Goal: Task Accomplishment & Management: Manage account settings

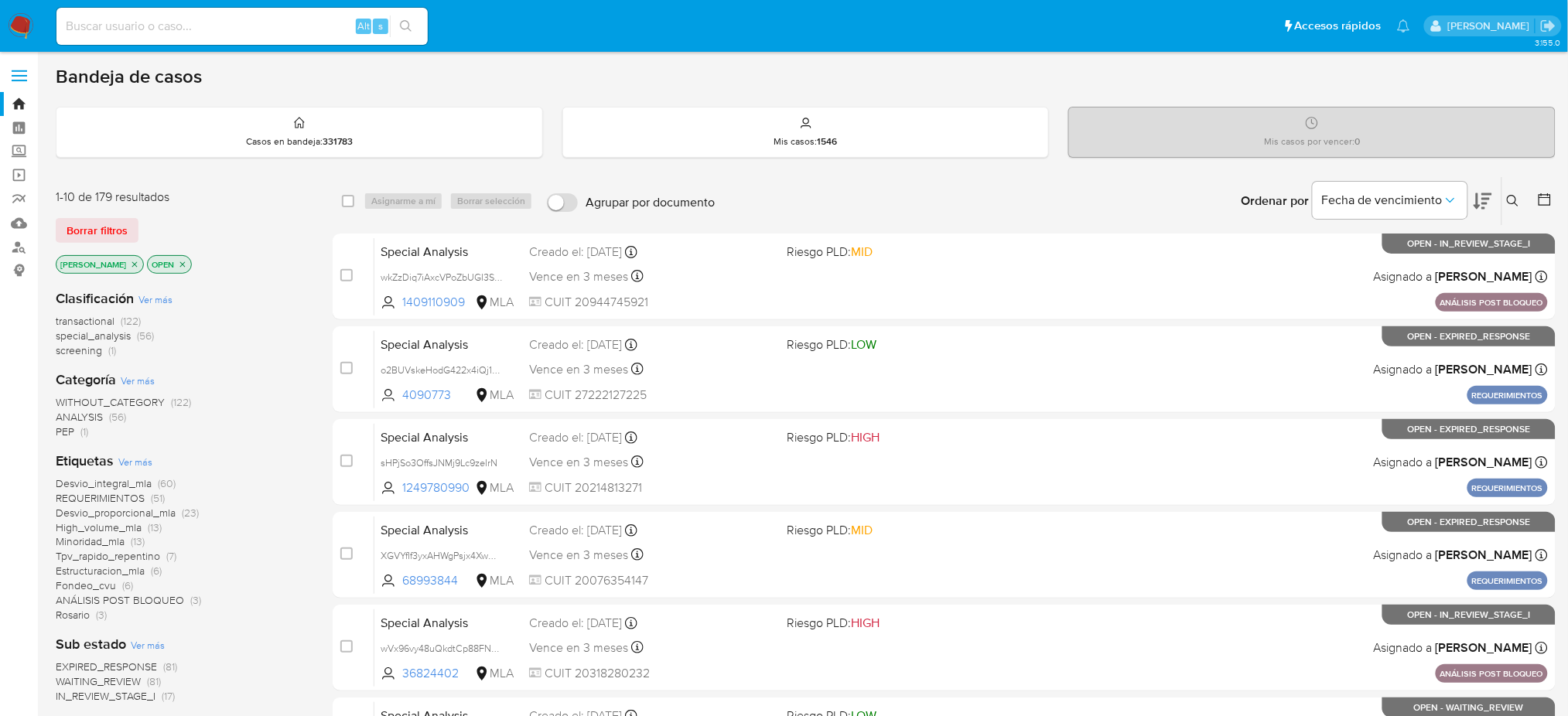
click at [302, 26] on input at bounding box center [242, 26] width 371 height 20
paste input "Wb5YnLQKzEPnDtQirnRicYSe"
type input "Wb5YnLQKzEPnDtQirnRicYSe"
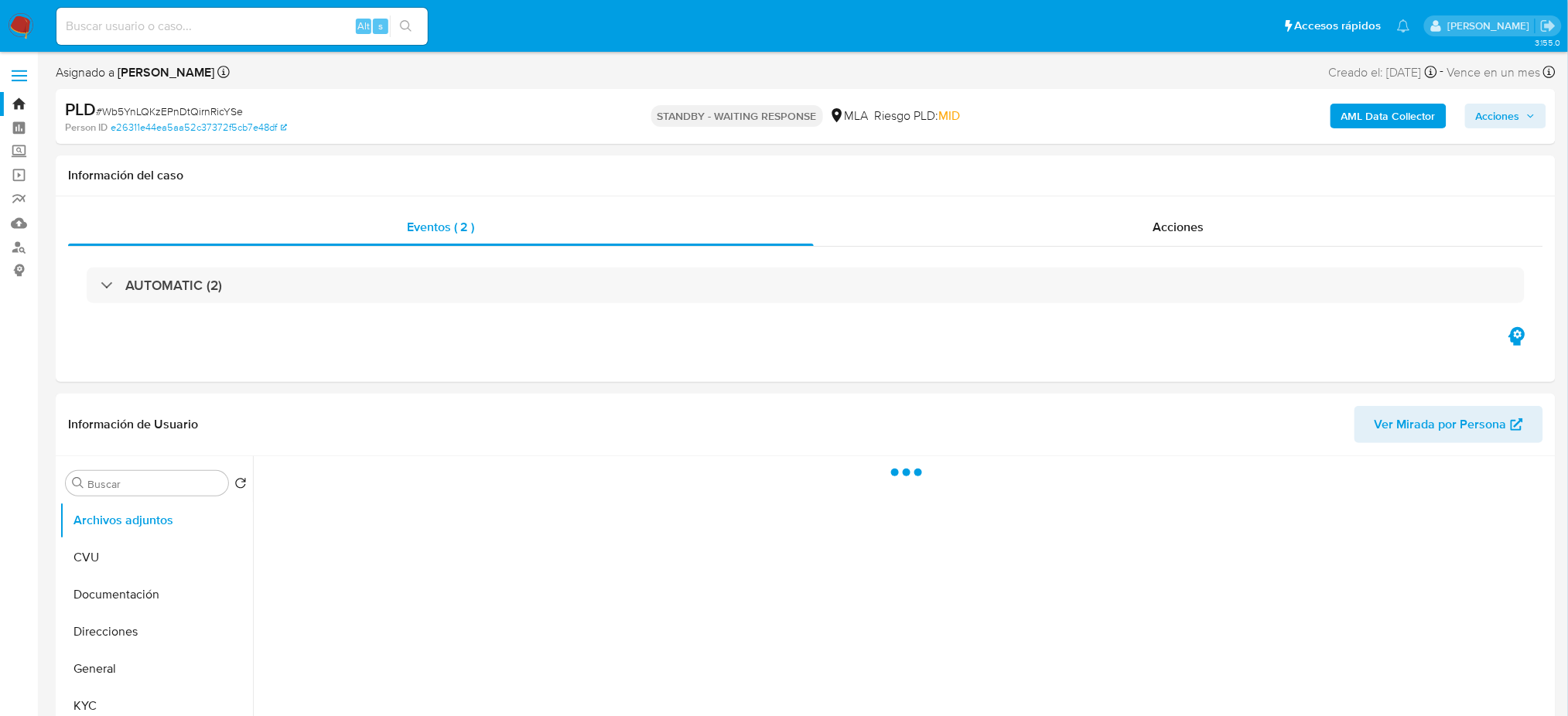
click at [8, 25] on img at bounding box center [21, 26] width 26 height 26
select select "10"
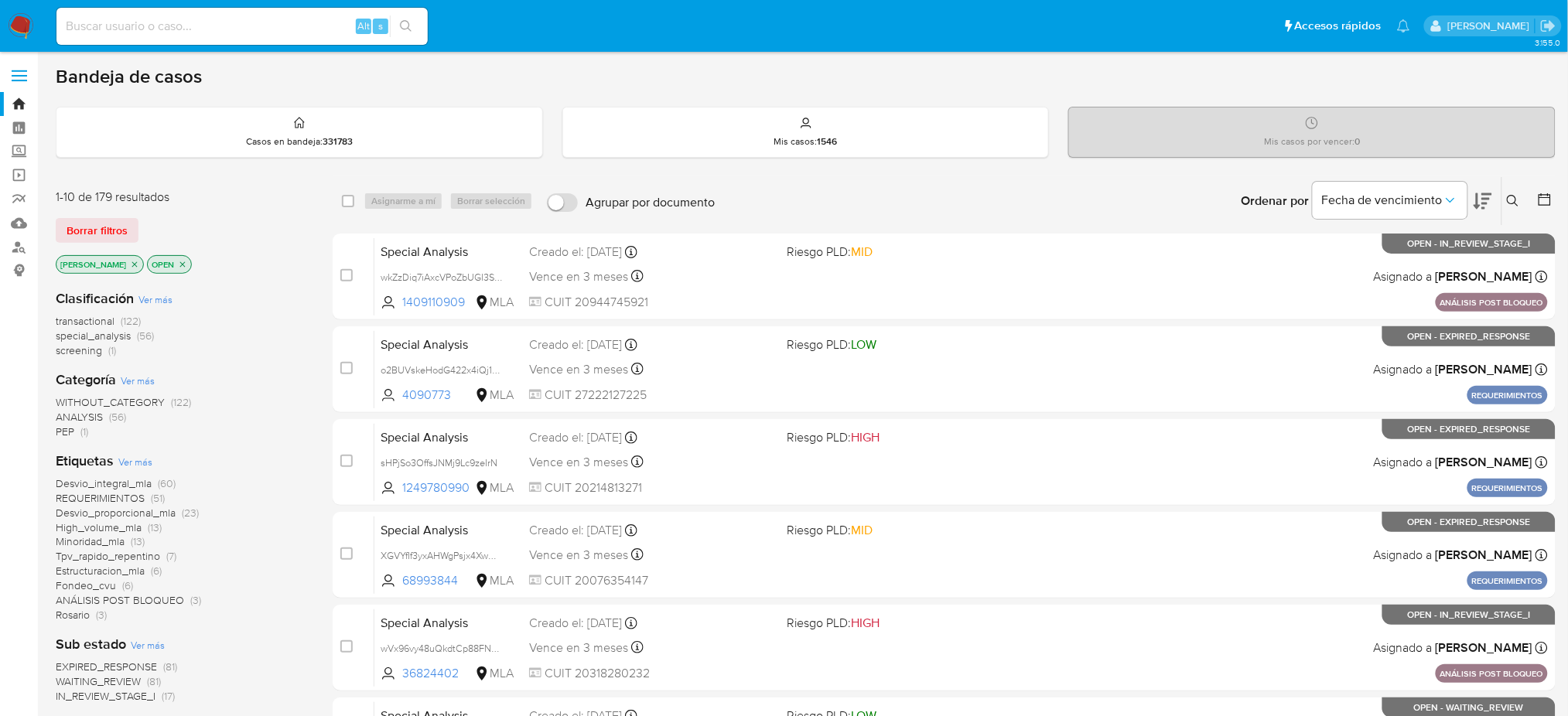
click at [226, 31] on input at bounding box center [242, 26] width 371 height 20
paste input "juPjLipzUirfNqA3SUQZS3BQ"
type input "juPjLipzUirfNqA3SUQZS3BQ"
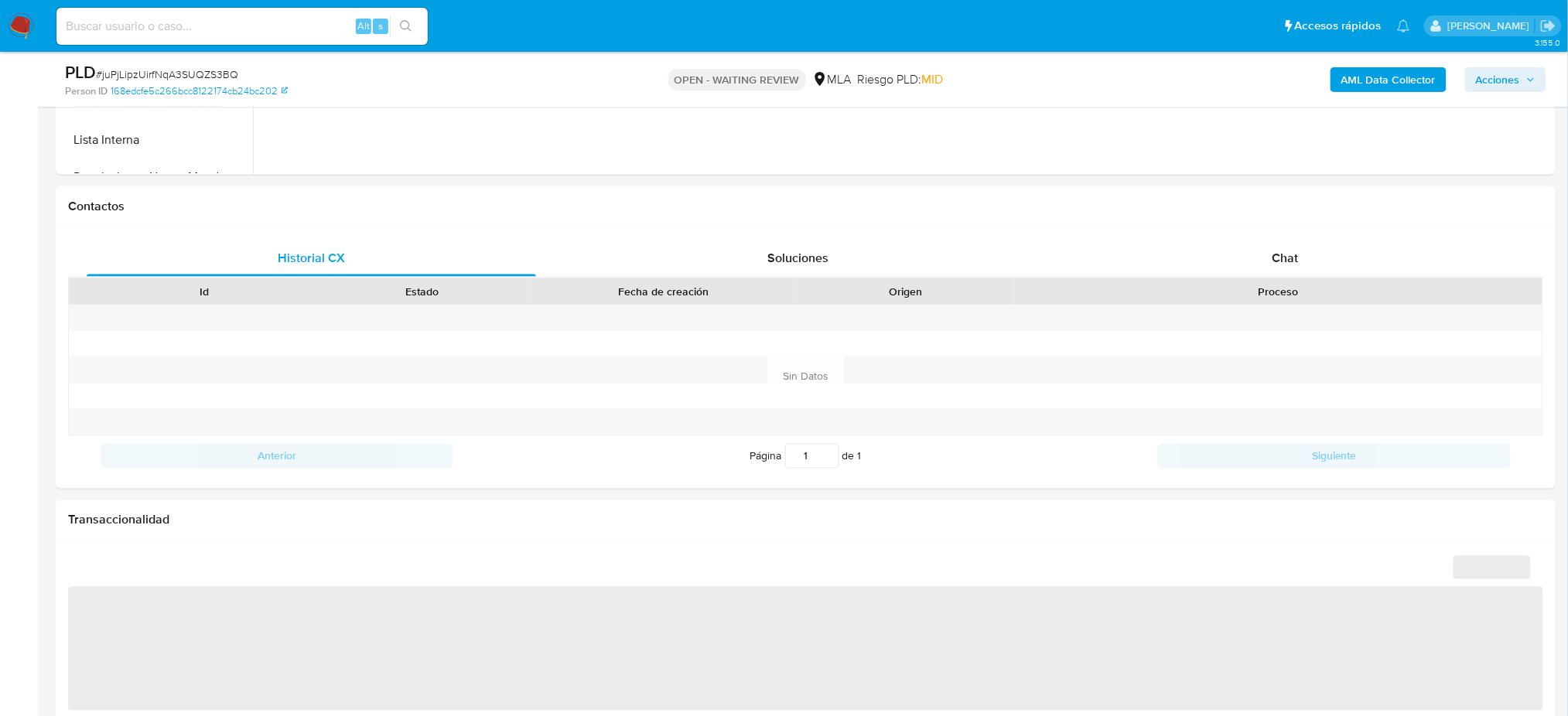
scroll to position [664, 0]
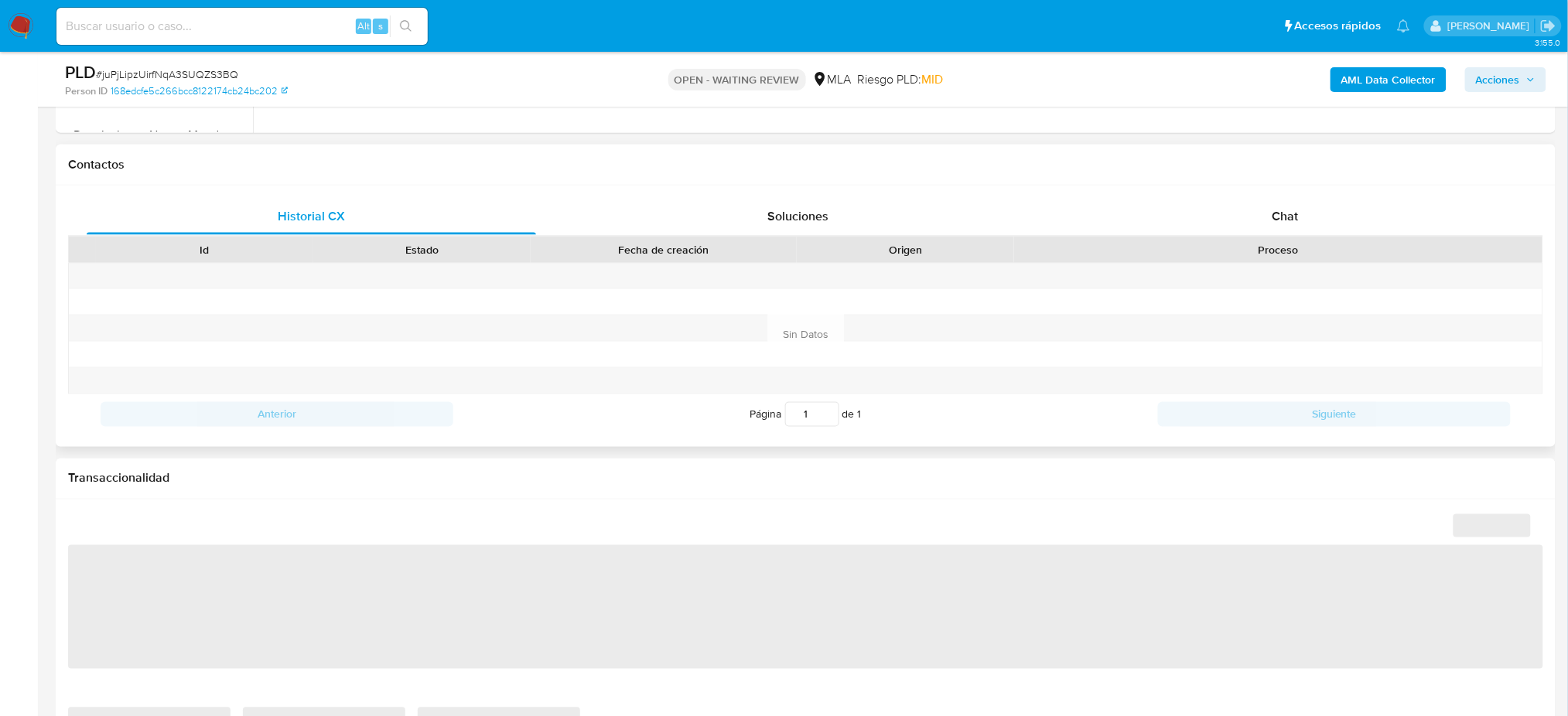
click at [1317, 171] on h1 "Contactos" at bounding box center [805, 165] width 1475 height 15
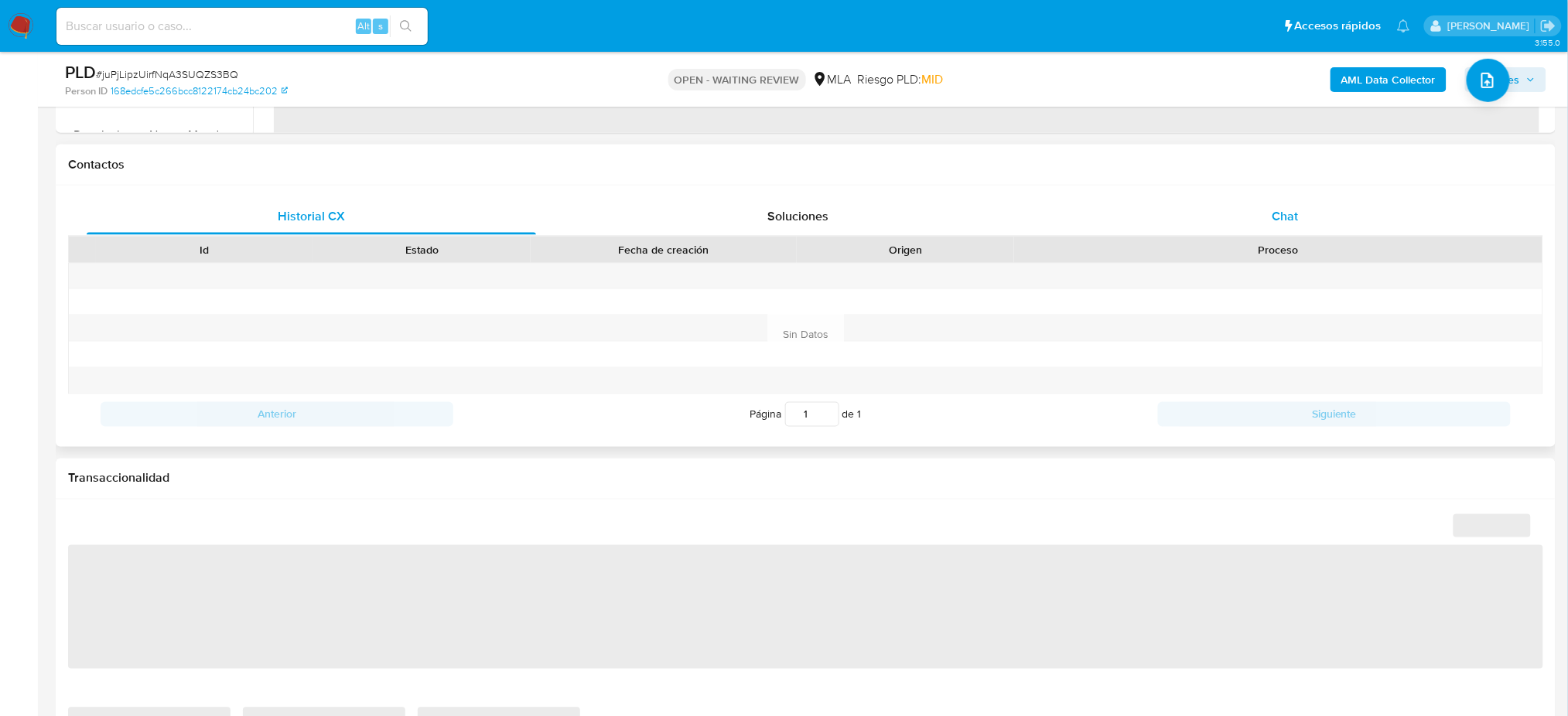
click at [1285, 211] on span "Chat" at bounding box center [1285, 216] width 26 height 18
select select "10"
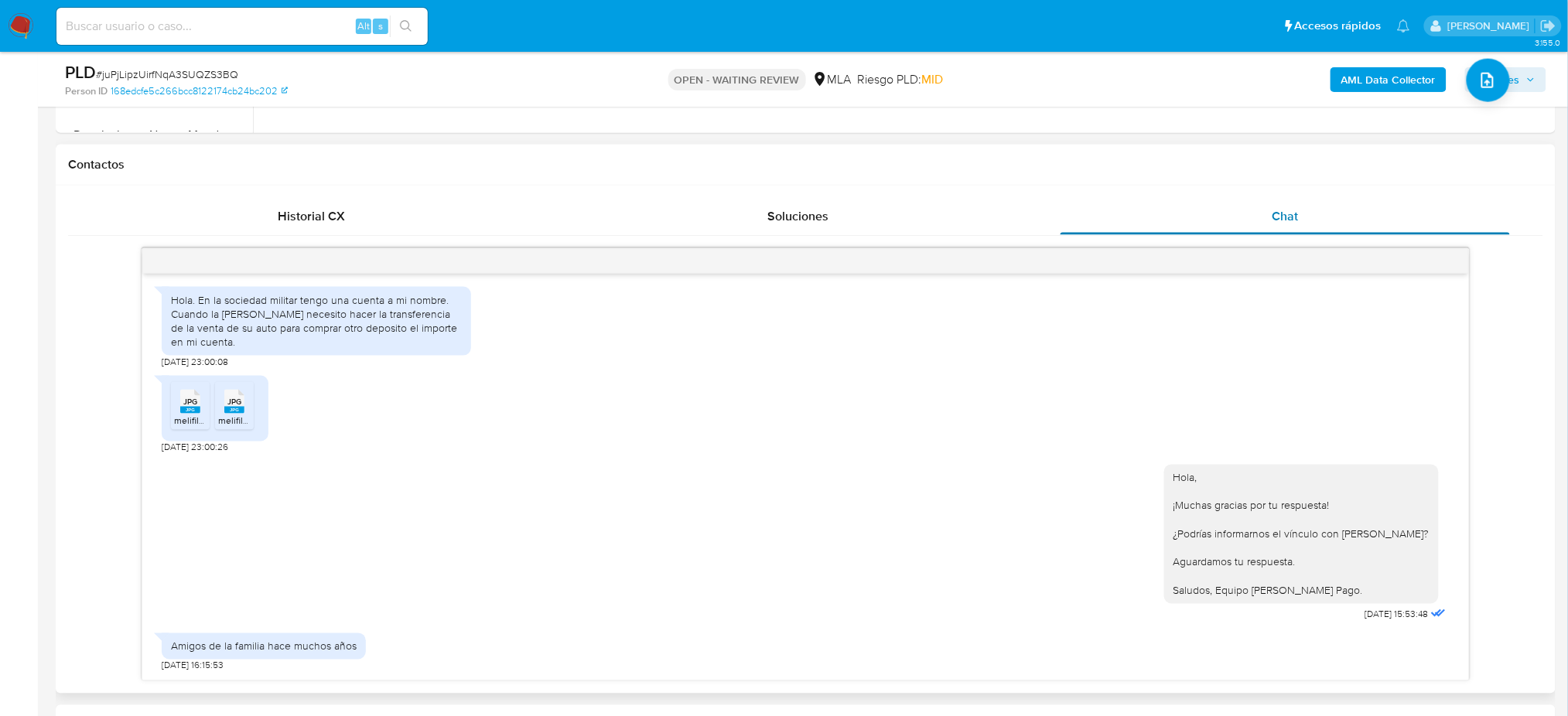
scroll to position [733, 0]
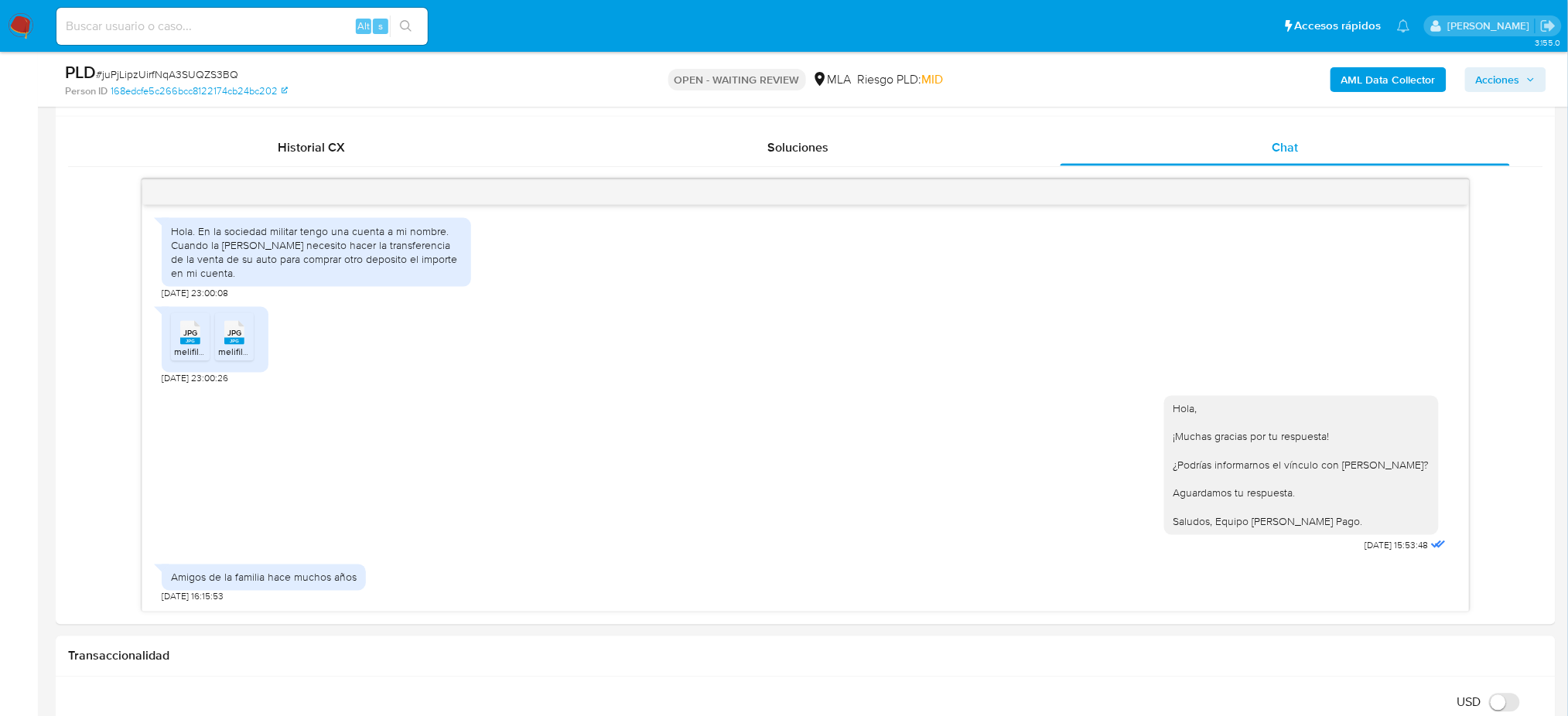
click at [31, 25] on img at bounding box center [21, 26] width 26 height 26
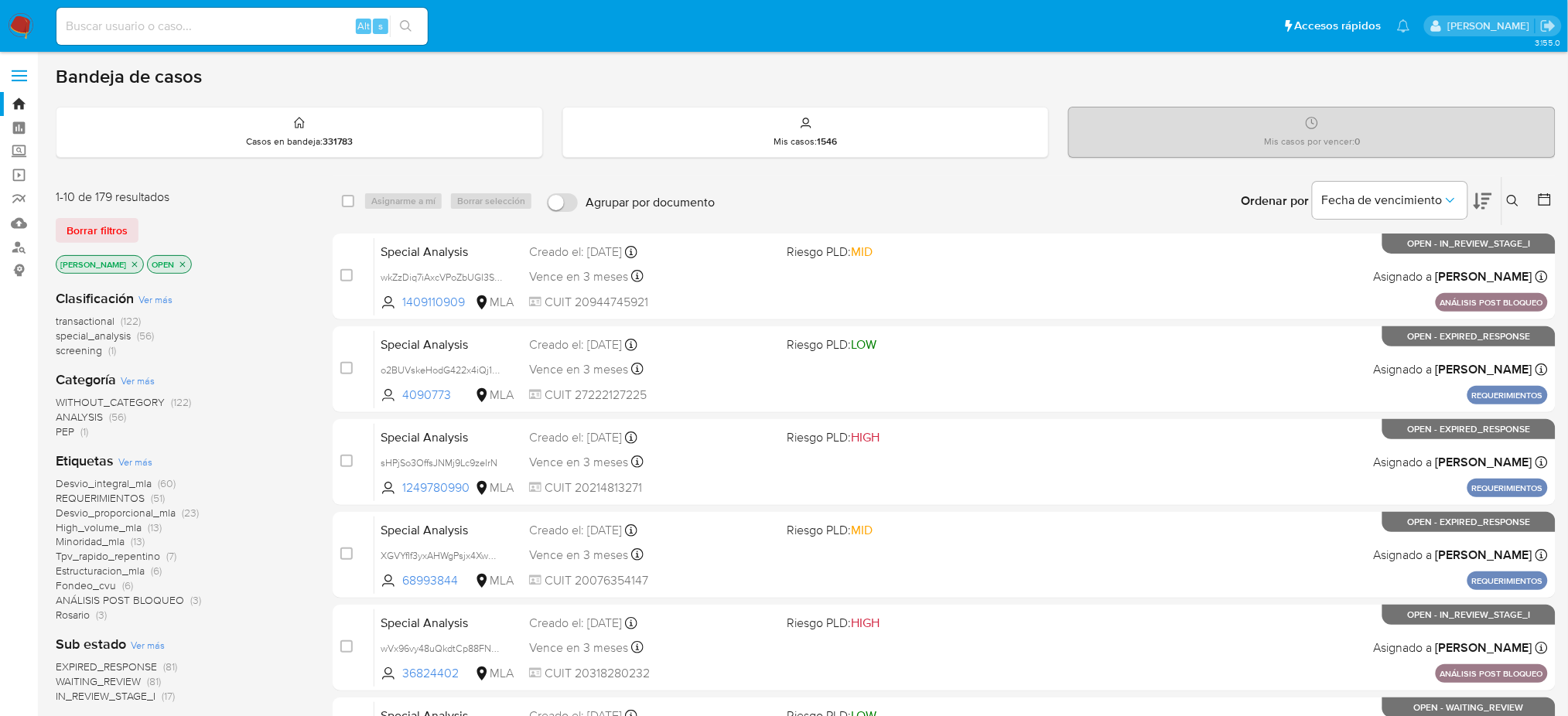
click at [255, 23] on input at bounding box center [242, 26] width 371 height 20
paste input "Oay7l6vpfiQghrQFB4t0clM0"
type input "Oay7l6vpfiQghrQFB4t0clM0"
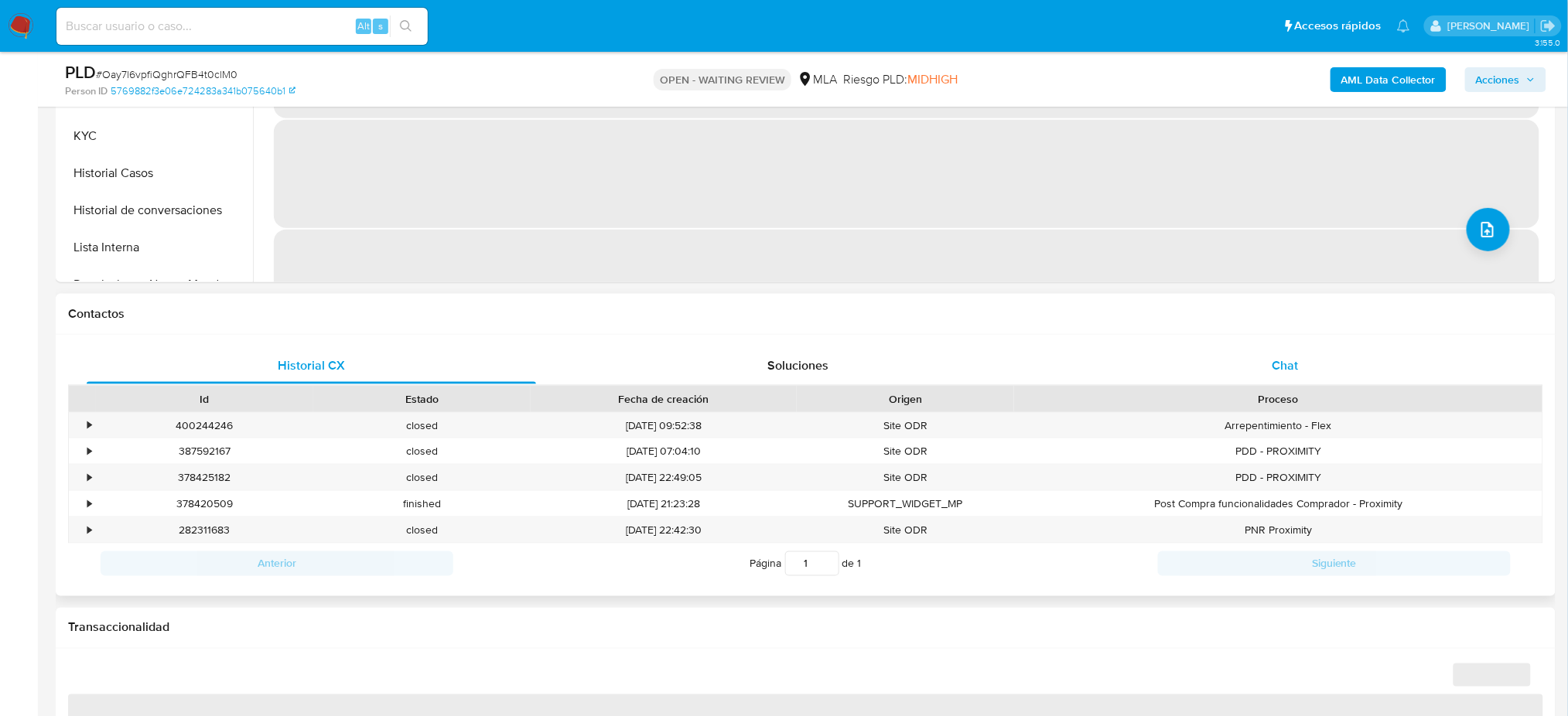
click at [1305, 363] on div "Chat" at bounding box center [1285, 366] width 450 height 37
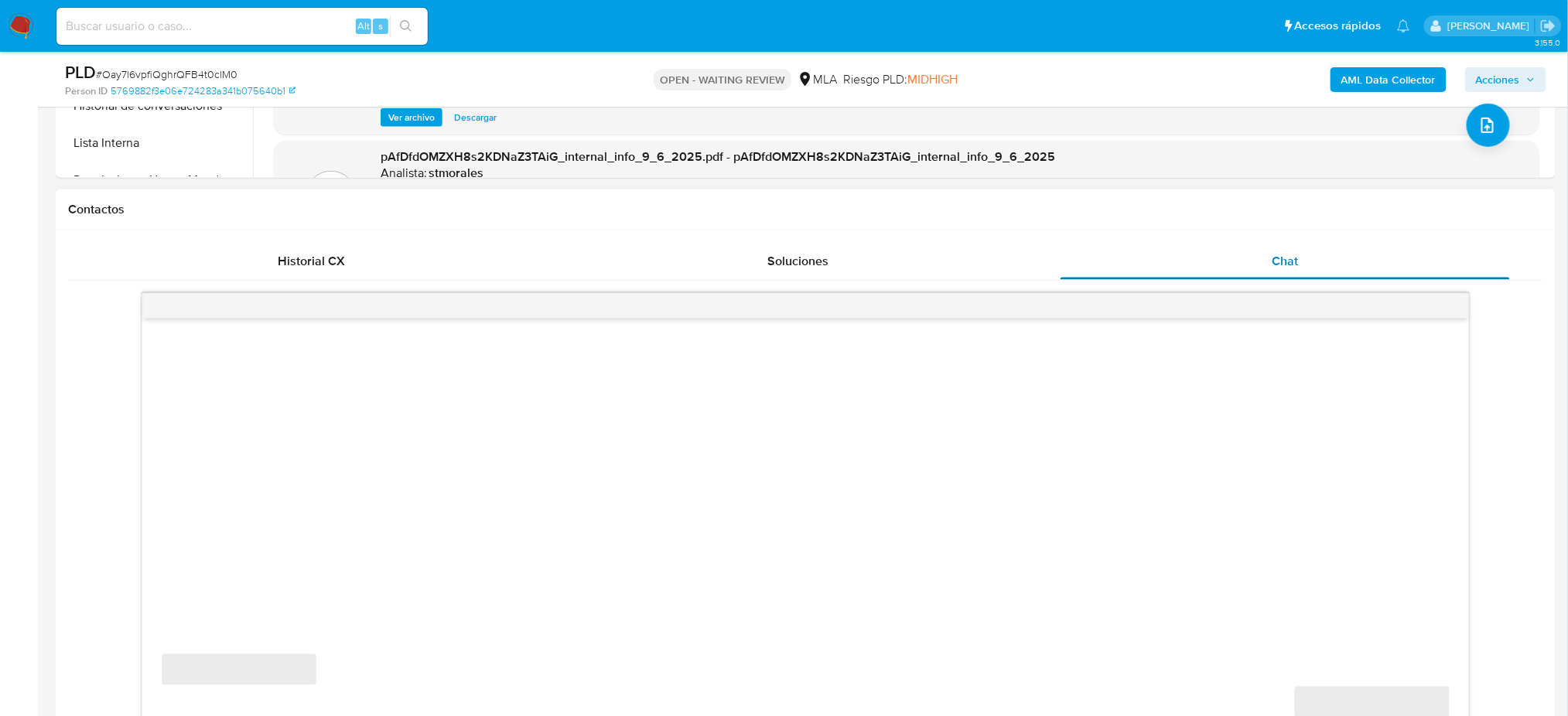
scroll to position [722, 0]
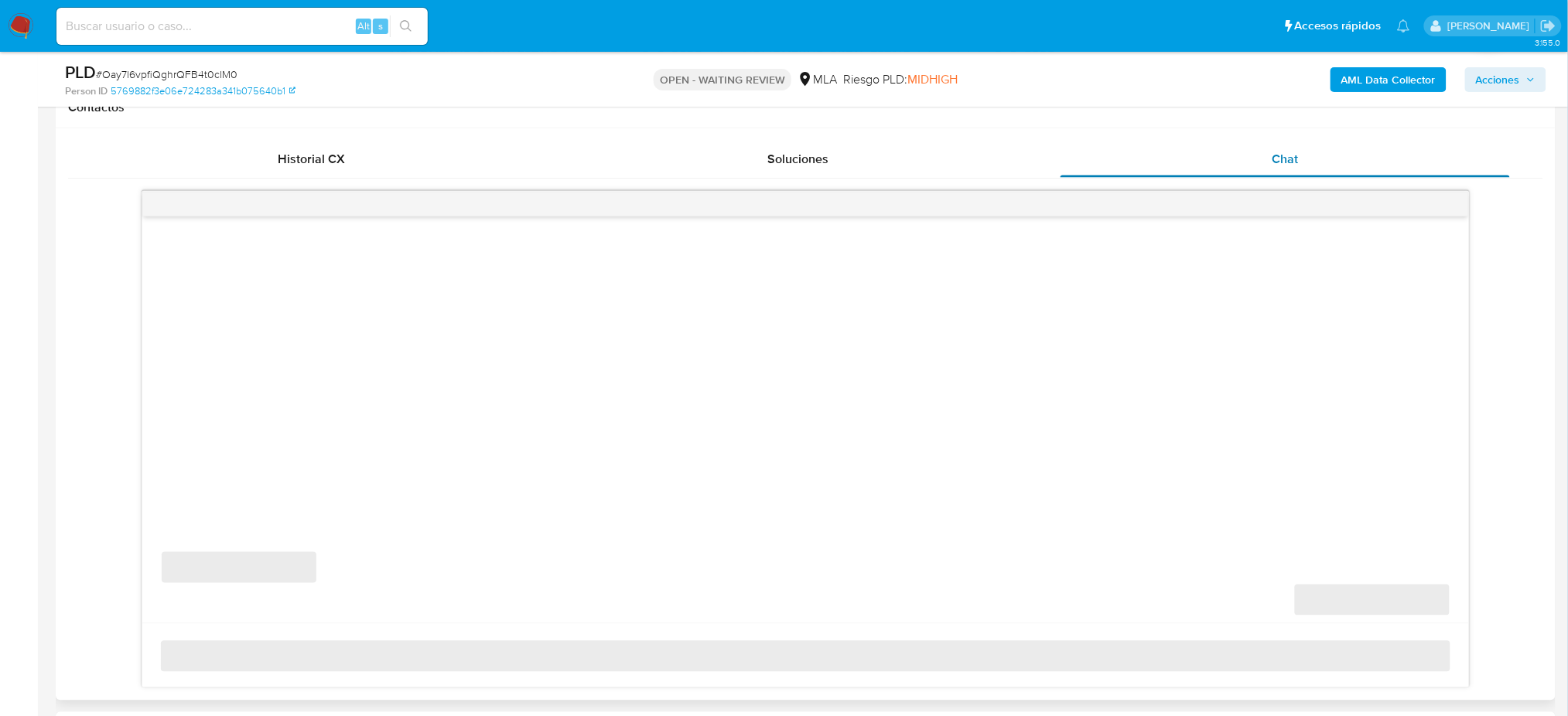
select select "10"
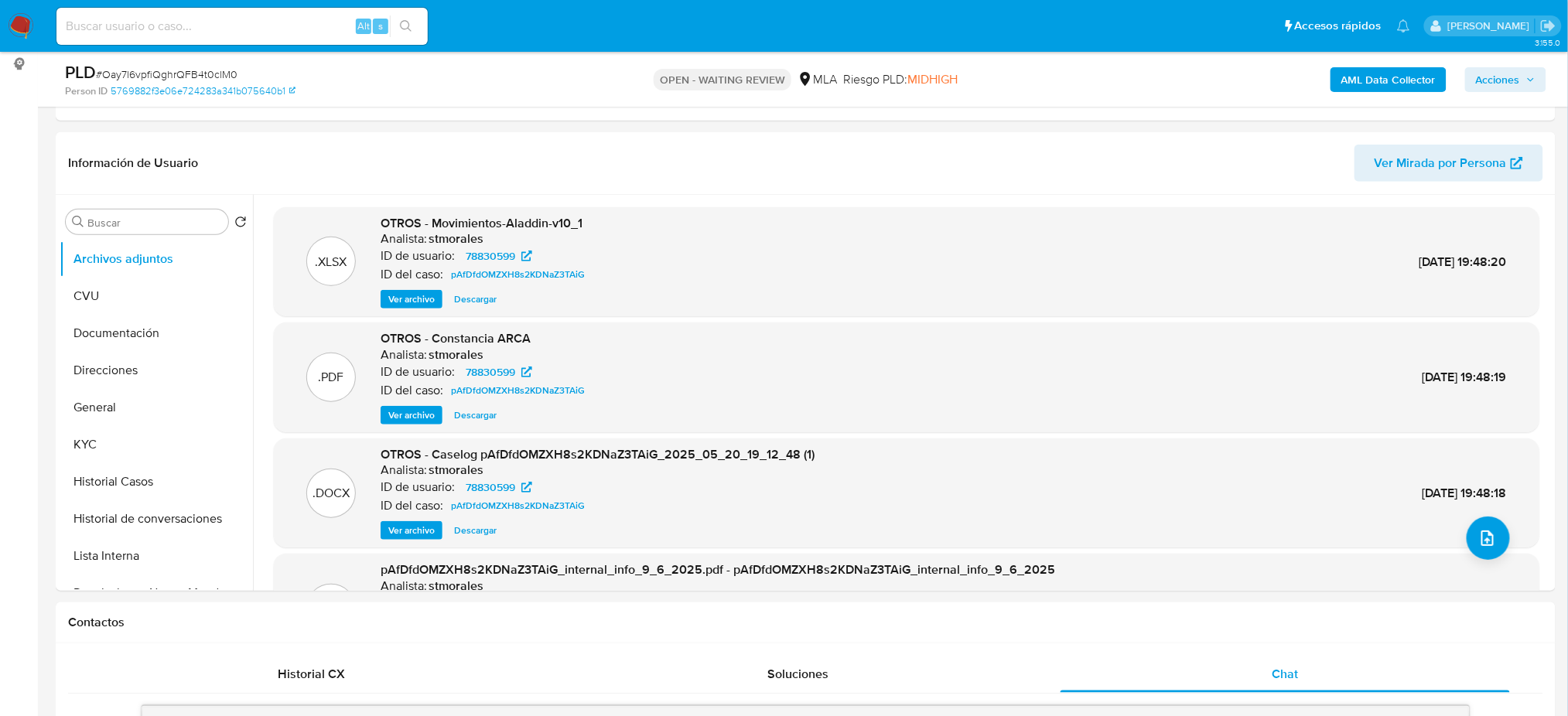
scroll to position [205, 0]
click at [273, 19] on input at bounding box center [242, 26] width 371 height 20
paste input "F9EL7aBq1q5g1splCtKNZfCF"
type input "F9EL7aBq1q5g1splCtKNZfCF"
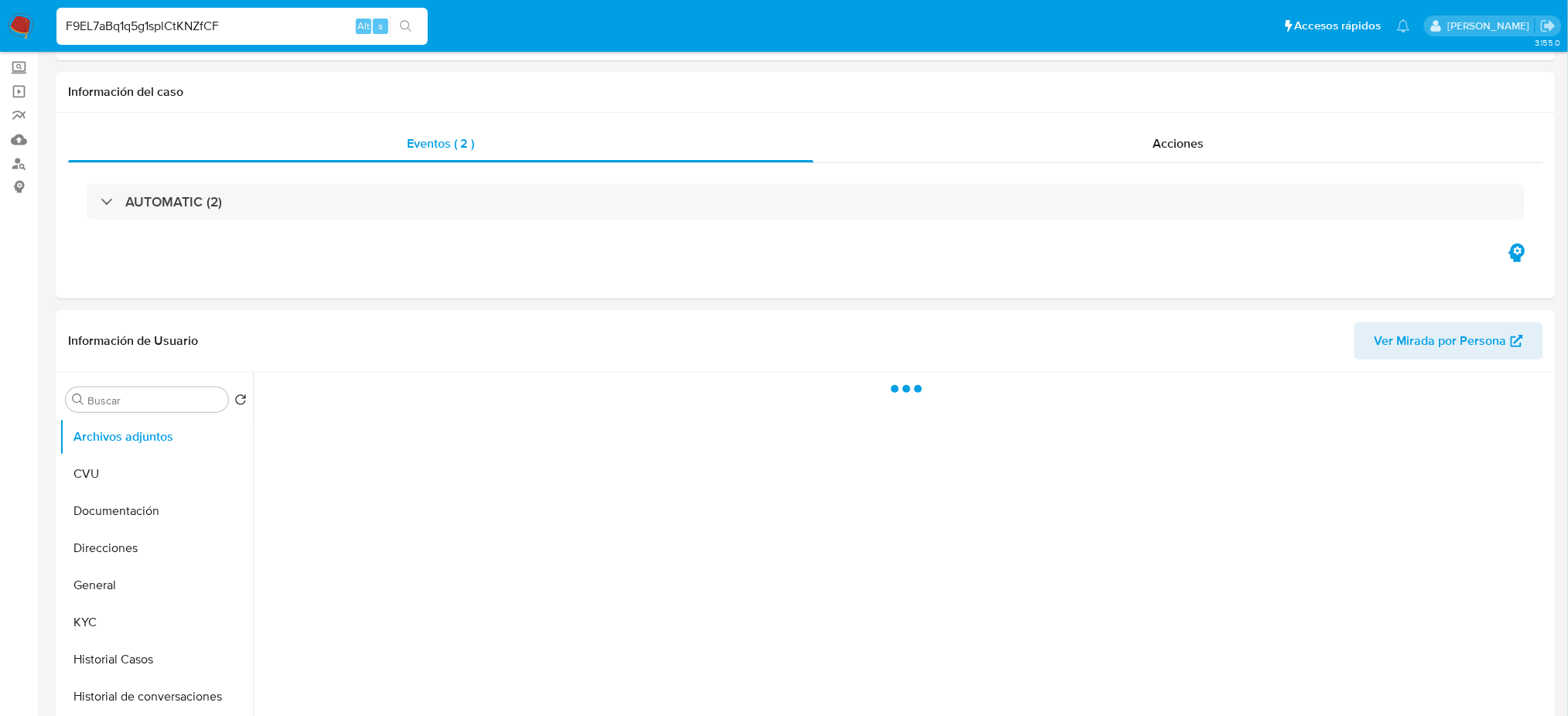
scroll to position [205, 0]
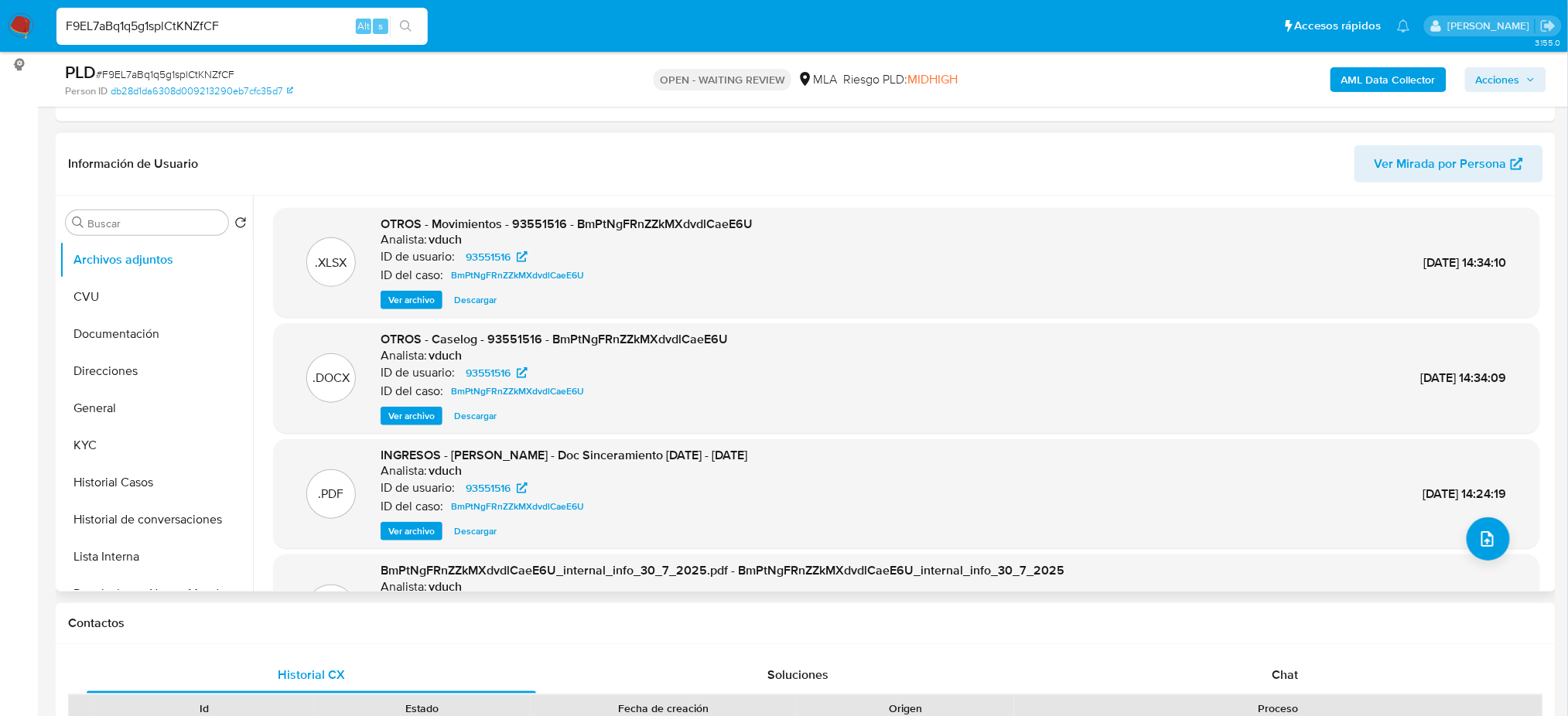
select select "10"
drag, startPoint x: 274, startPoint y: 24, endPoint x: 0, endPoint y: 43, distance: 274.7
click at [0, 43] on nav "Pausado Ver notificaciones F9EL7aBq1q5g1splCtKNZfCF Alt s Accesos rápidos Presi…" at bounding box center [784, 26] width 1568 height 52
paste input "whzfTHqVkCBAsA664ETtt4xV"
type input "whzfTHqVkCBAsA664ETtt4xV"
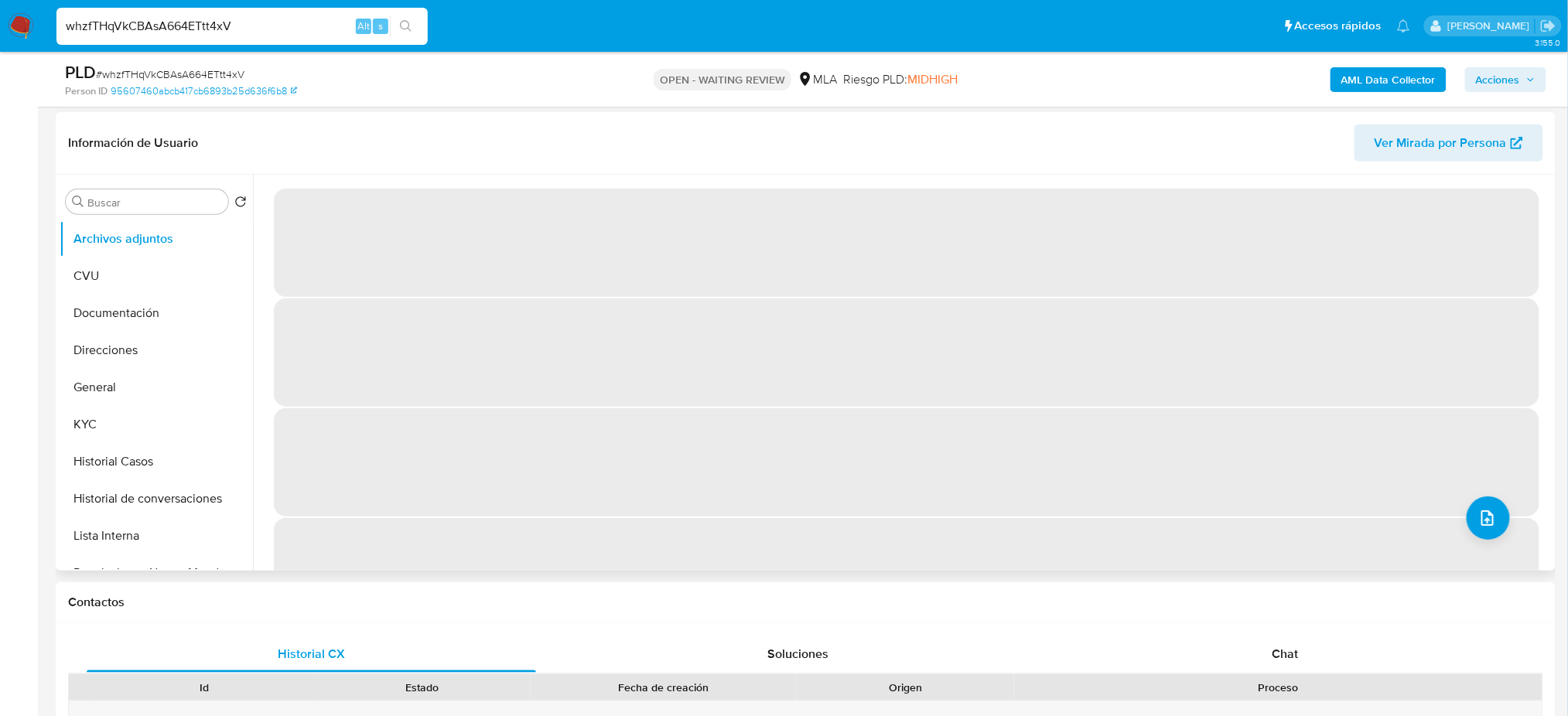
scroll to position [309, 0]
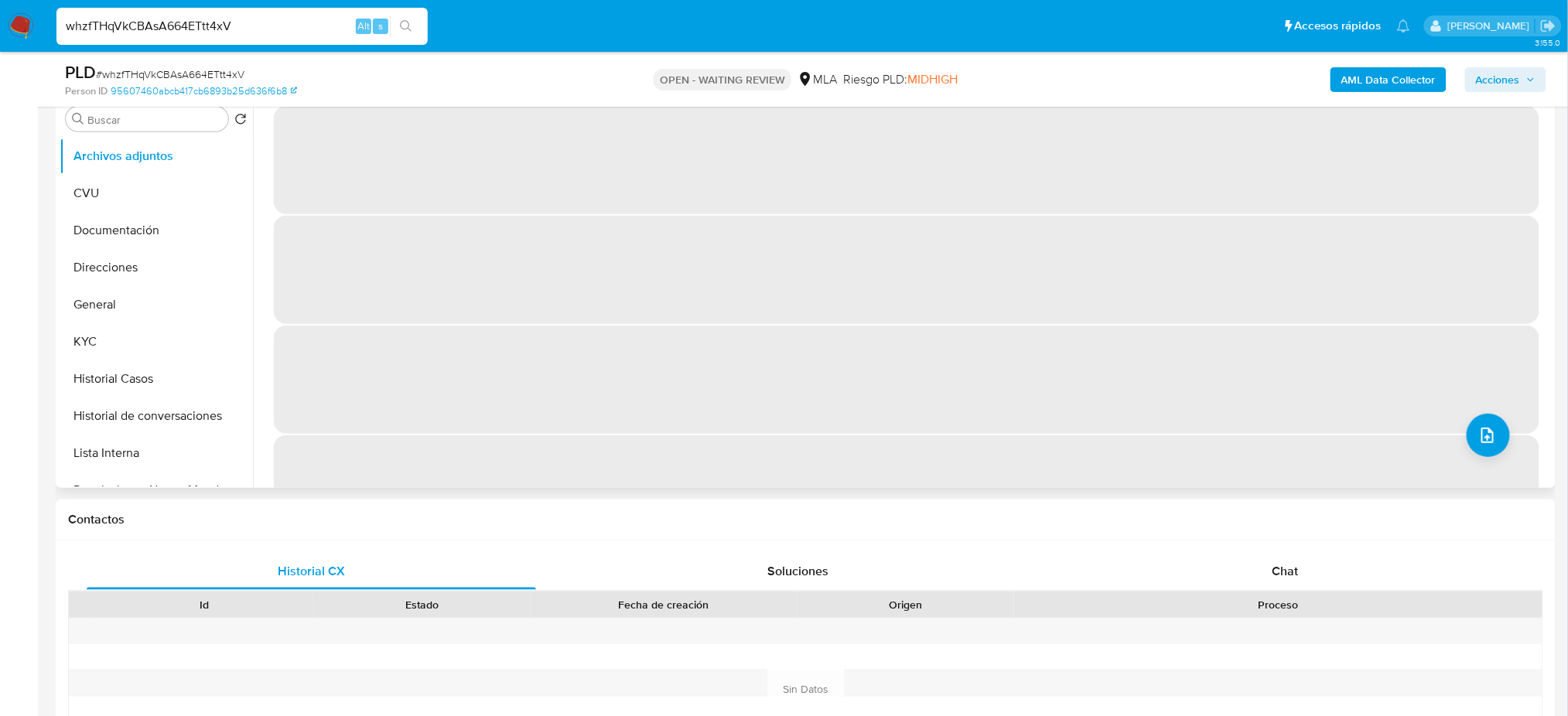
select select "10"
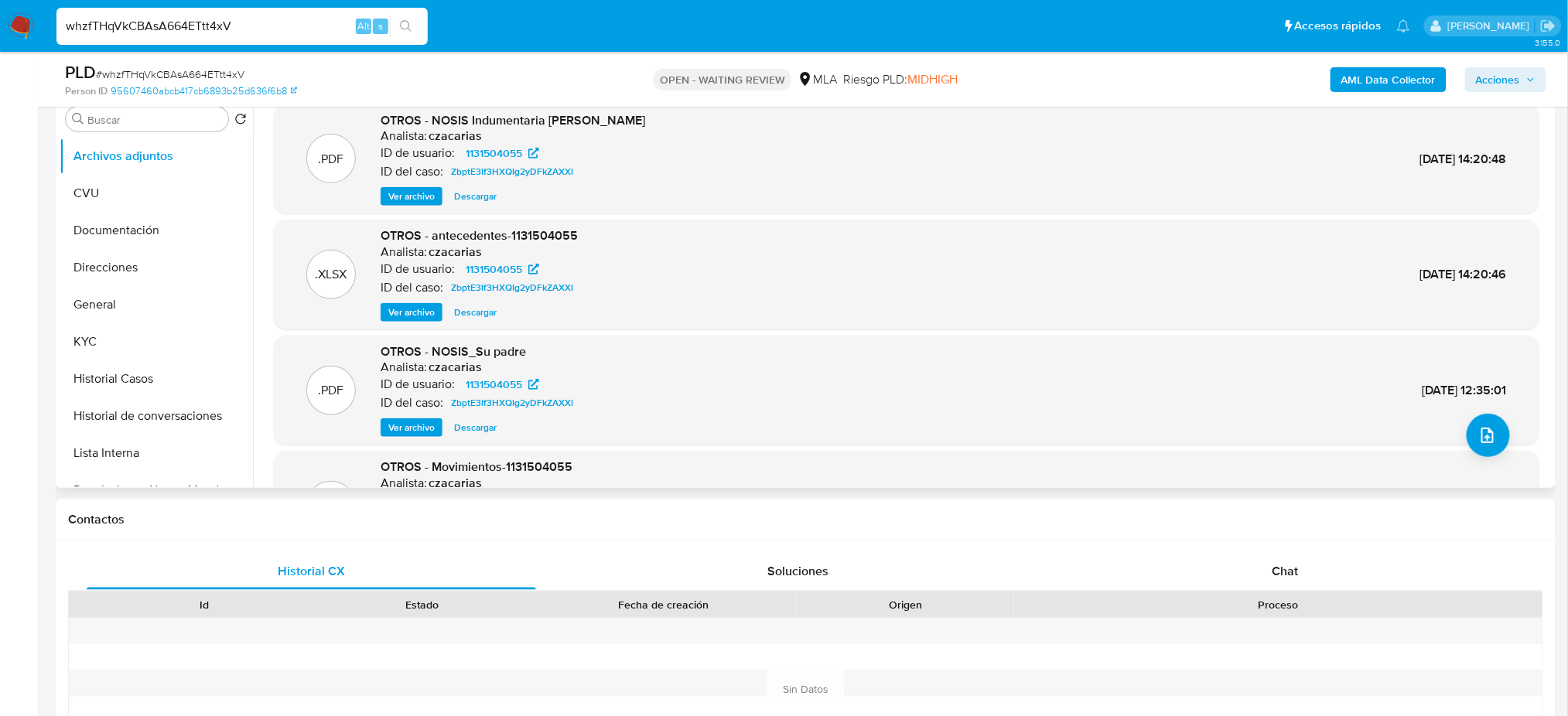
scroll to position [205, 0]
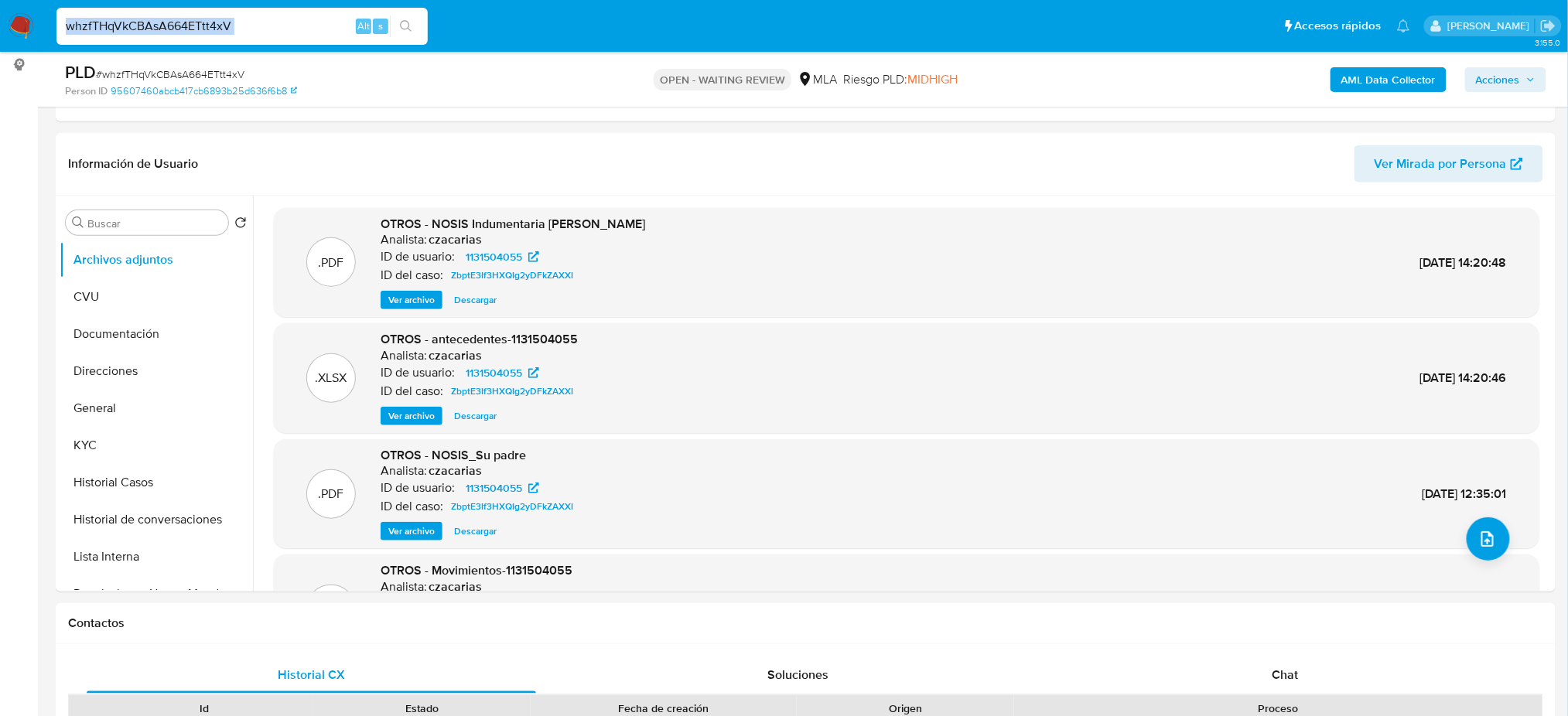
drag, startPoint x: 263, startPoint y: 36, endPoint x: 120, endPoint y: 44, distance: 143.2
click at [120, 44] on div "whzfTHqVkCBAsA664ETtt4xV Alt s" at bounding box center [242, 26] width 371 height 37
click at [267, 14] on div "whzfTHqVkCBAsA664ETtt4xV Alt s" at bounding box center [242, 26] width 371 height 37
drag, startPoint x: 258, startPoint y: 32, endPoint x: 0, endPoint y: 41, distance: 258.2
click at [0, 41] on nav "Pausado Ver notificaciones whzfTHqVkCBAsA664ETtt4xV Alt s Accesos rápidos Presi…" at bounding box center [784, 26] width 1568 height 52
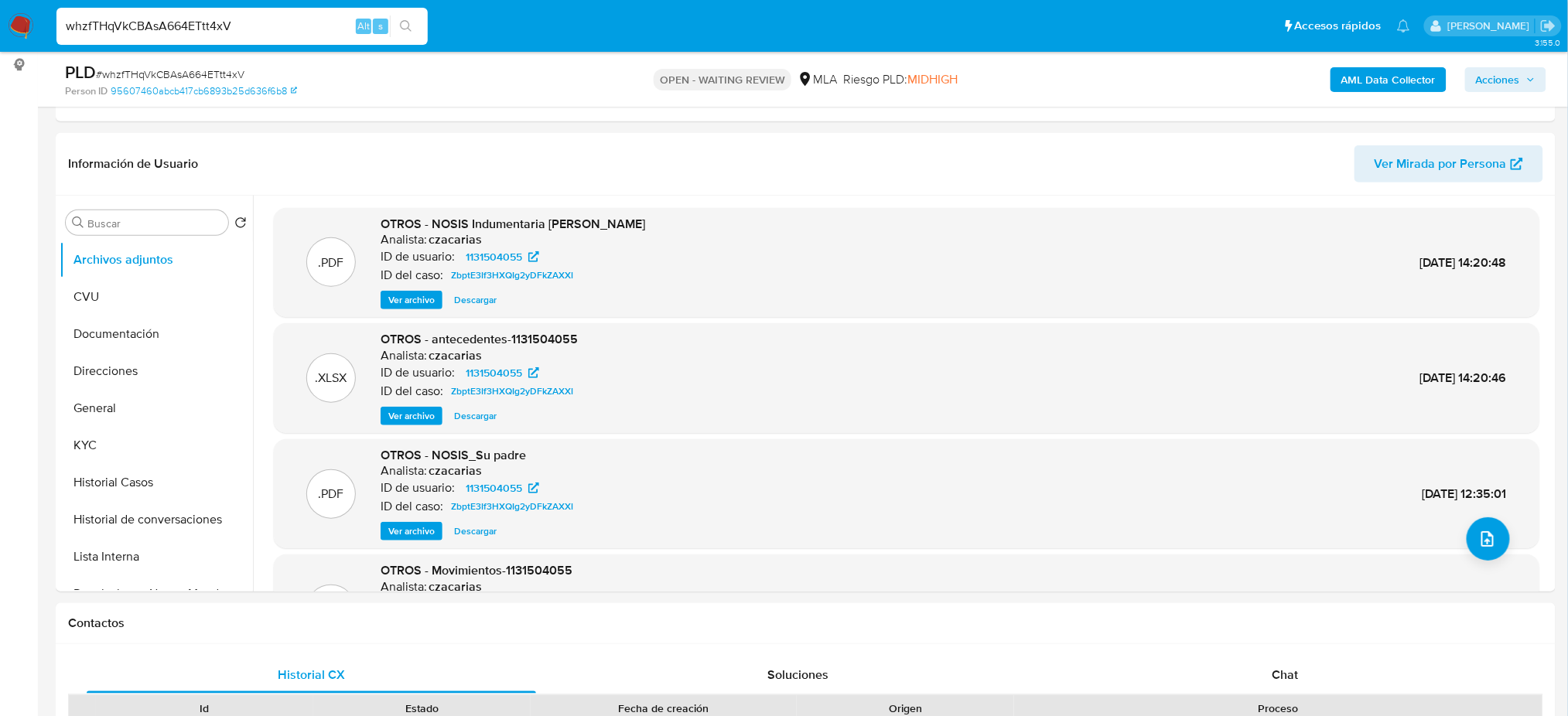
paste input "g3rgGWqKHSZf8au39KBr2HM7"
type input "g3rgGWqKHSZf8au39KBr2HM7"
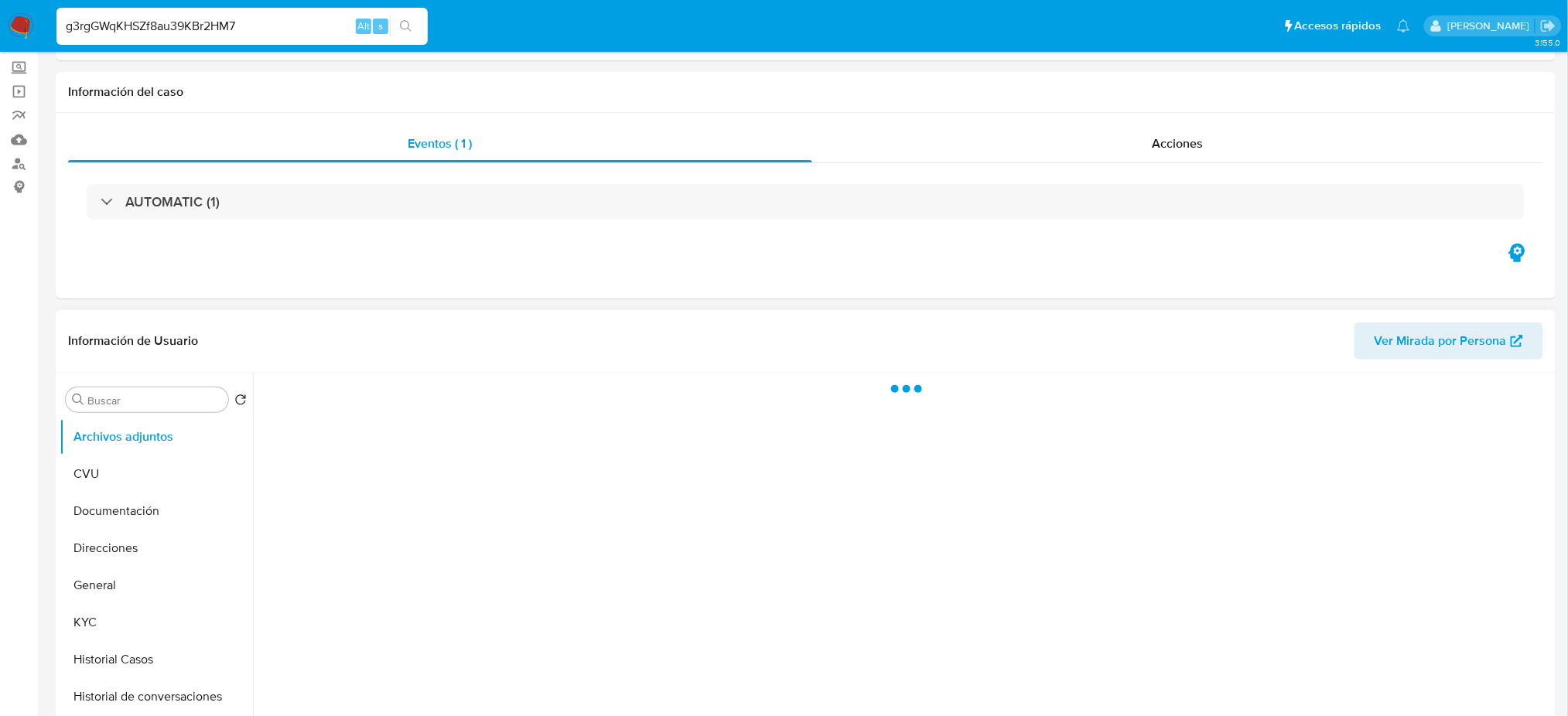
scroll to position [205, 0]
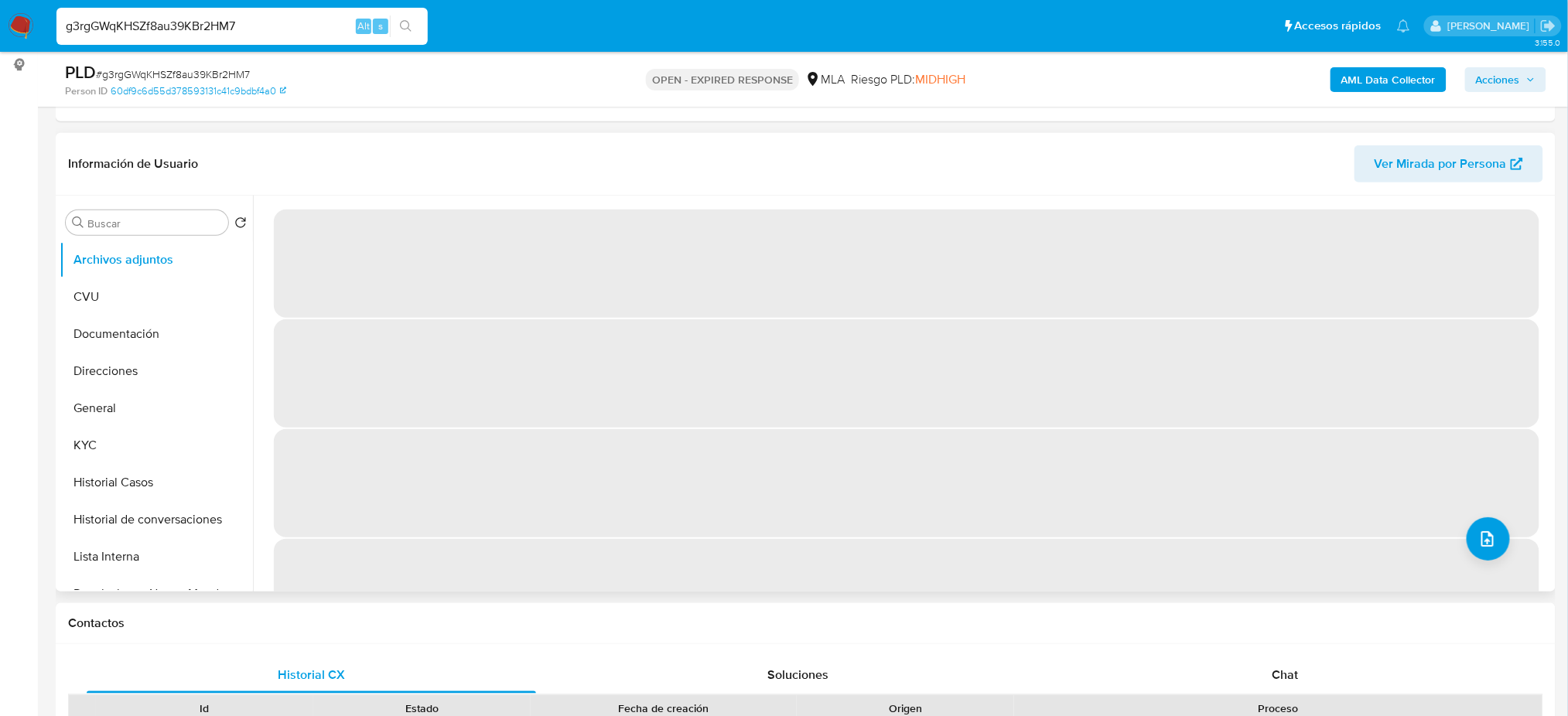
select select "10"
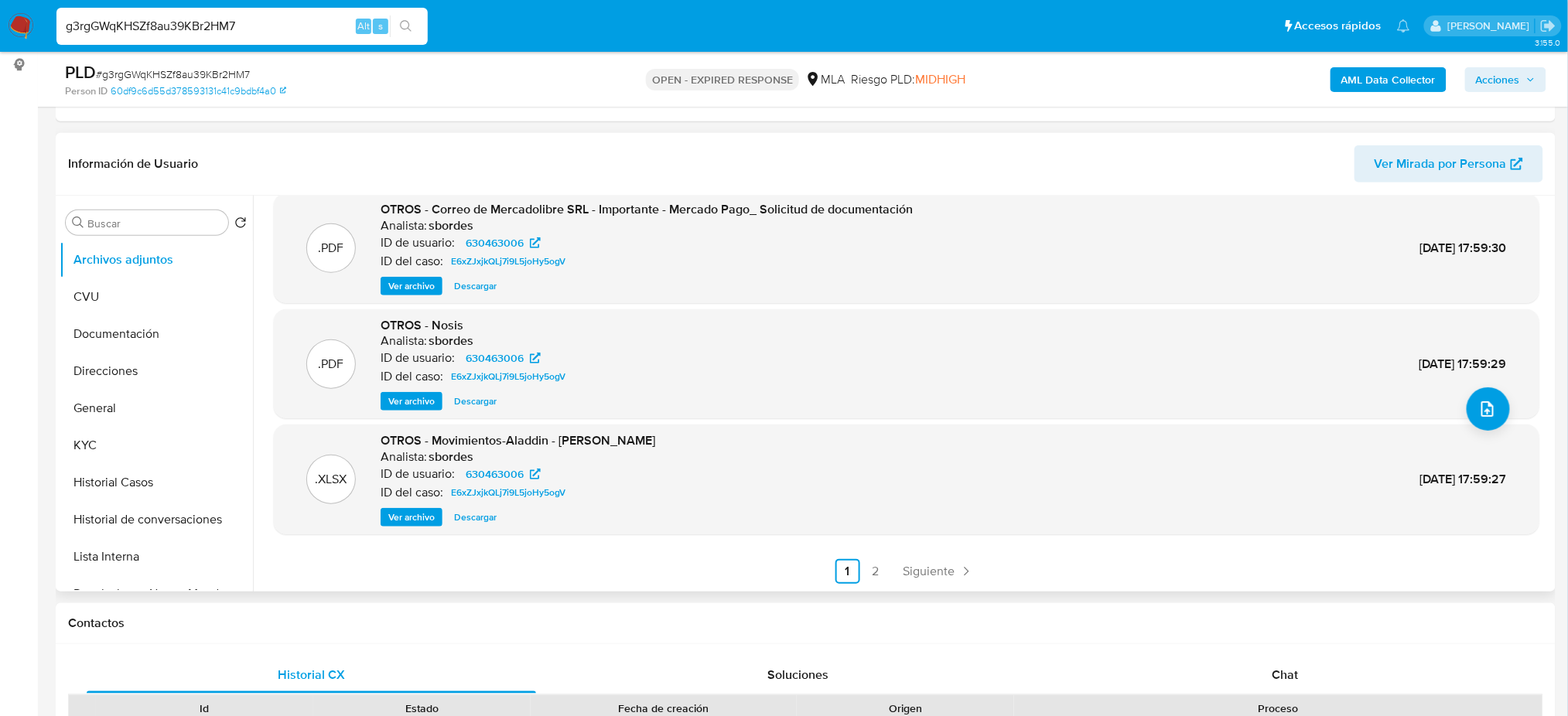
scroll to position [0, 0]
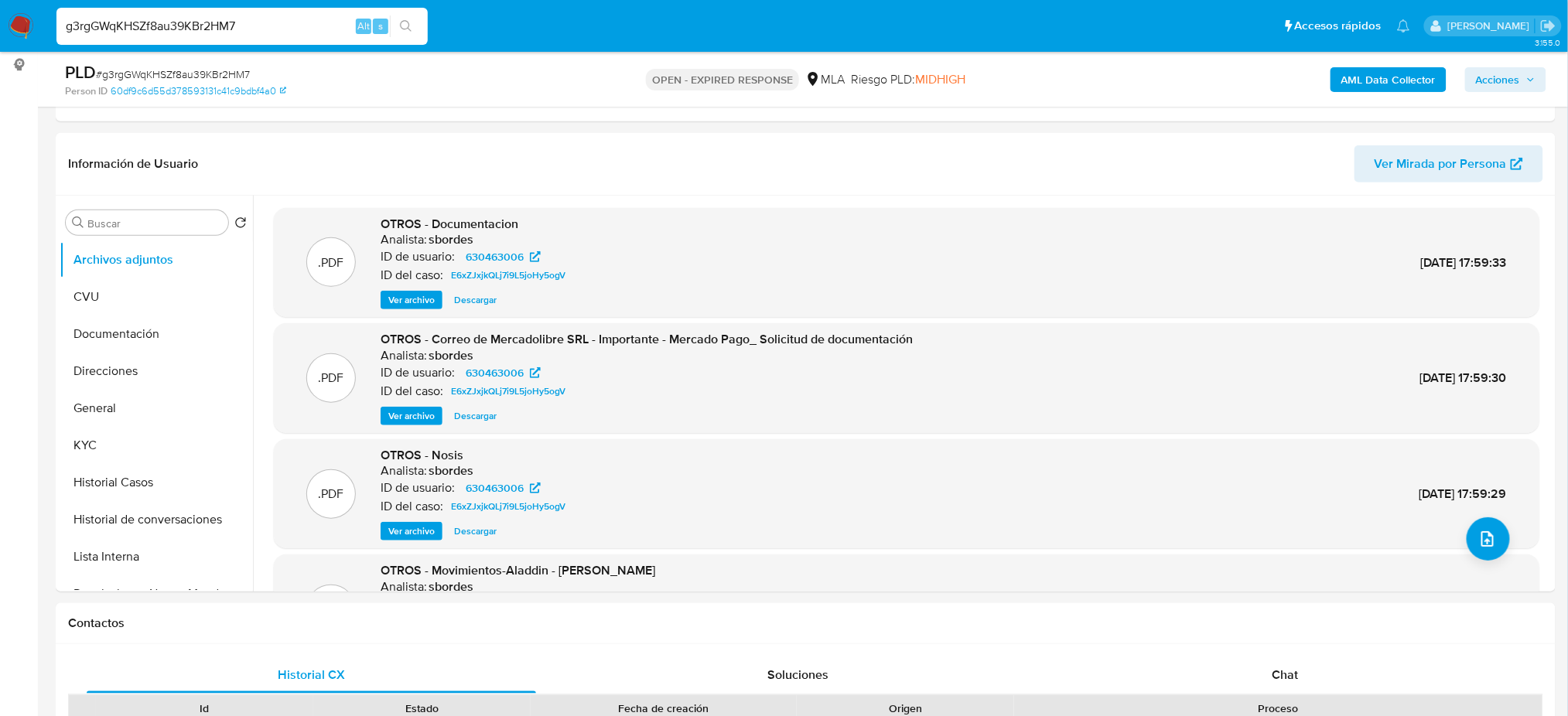
drag, startPoint x: 323, startPoint y: 31, endPoint x: 0, endPoint y: 85, distance: 327.5
paste input "HYeuUE0TgayFVaCLmc6VvWYi"
type input "HYeuUE0TgayFVaCLmc6VvWYi"
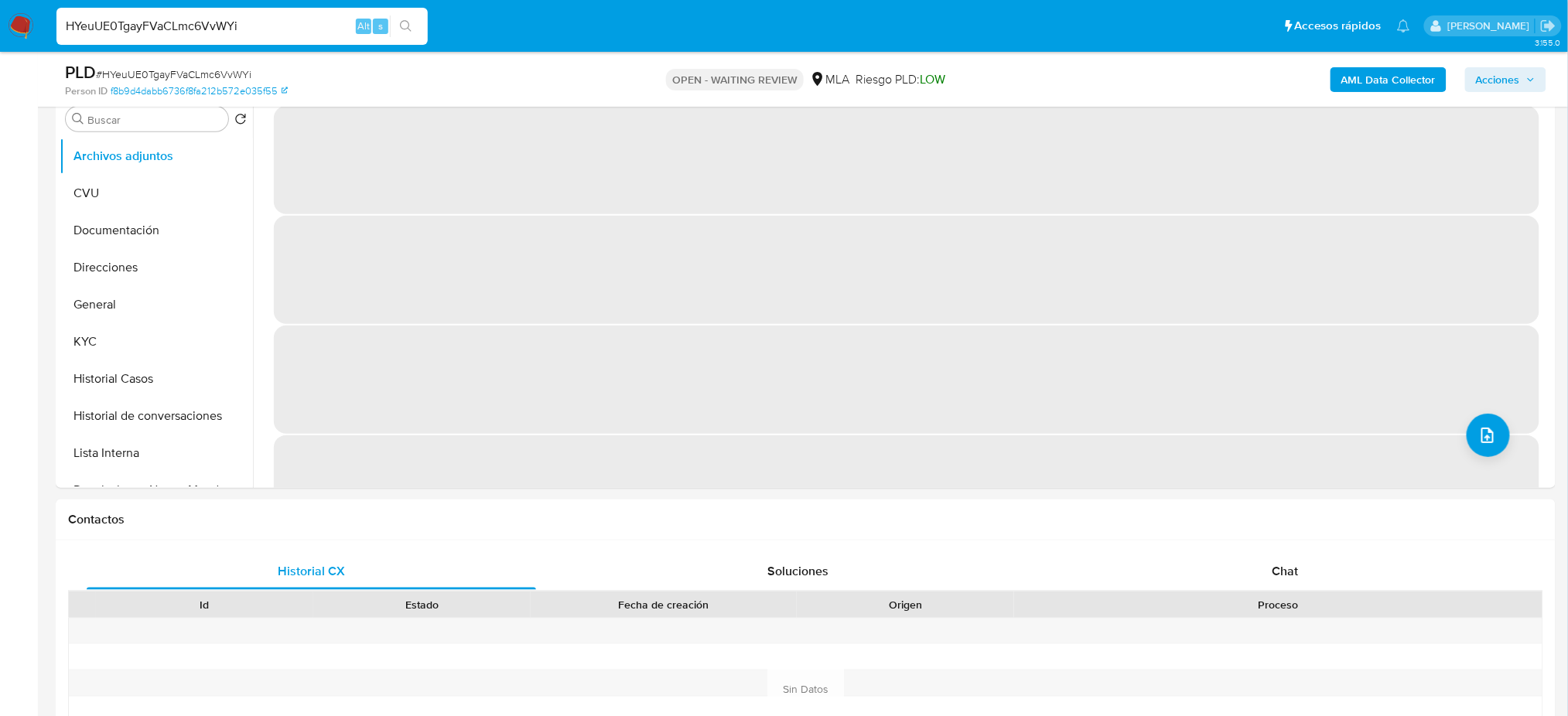
select select "10"
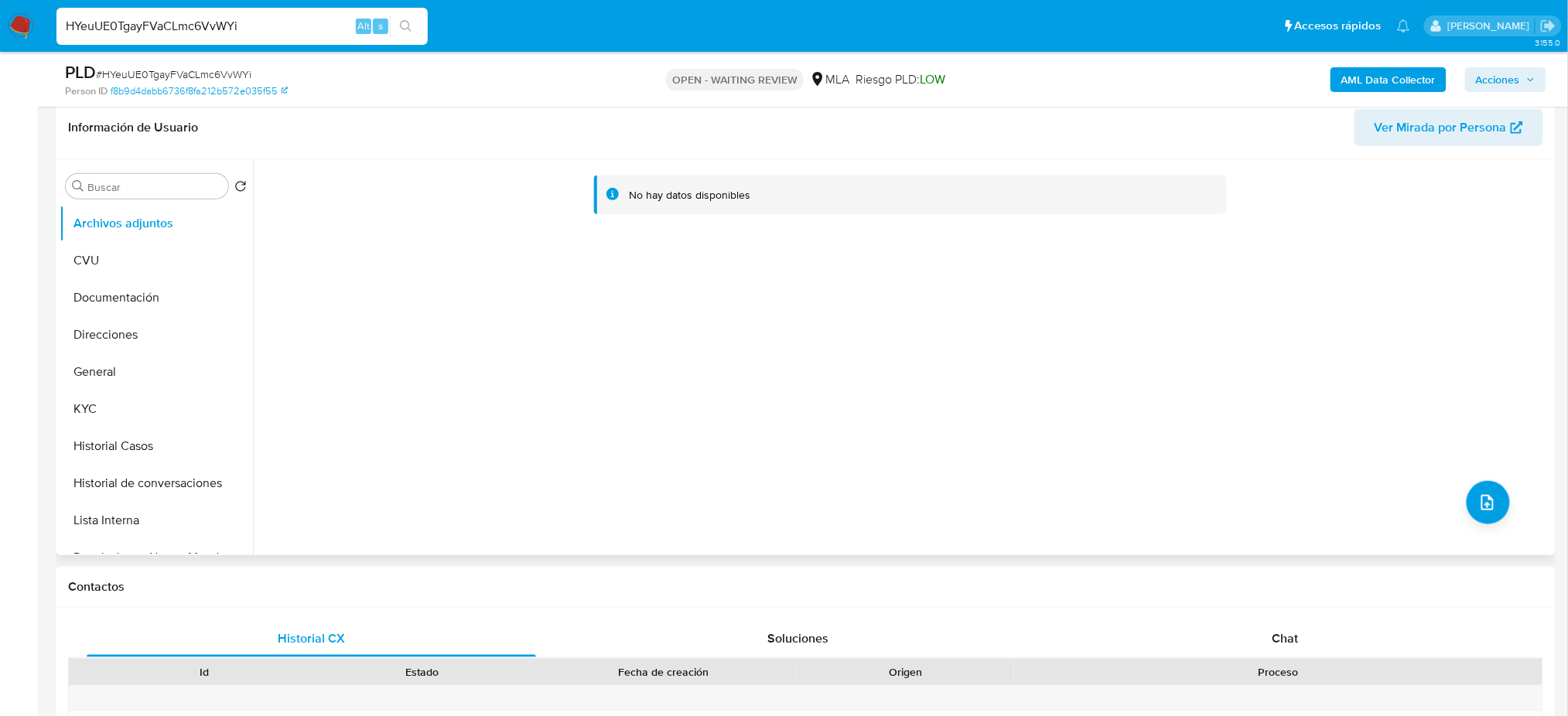
scroll to position [205, 0]
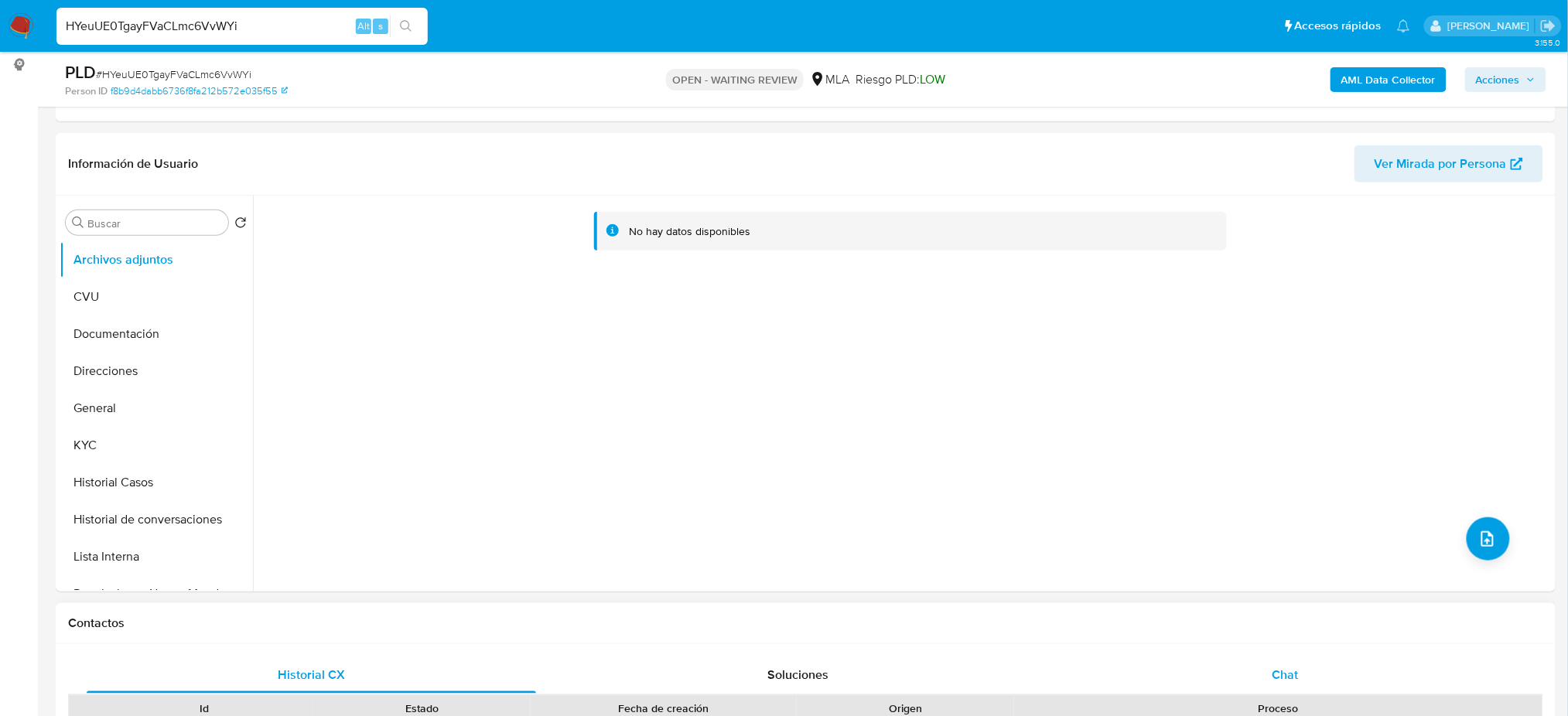
click at [1262, 669] on div "Chat" at bounding box center [1285, 675] width 450 height 37
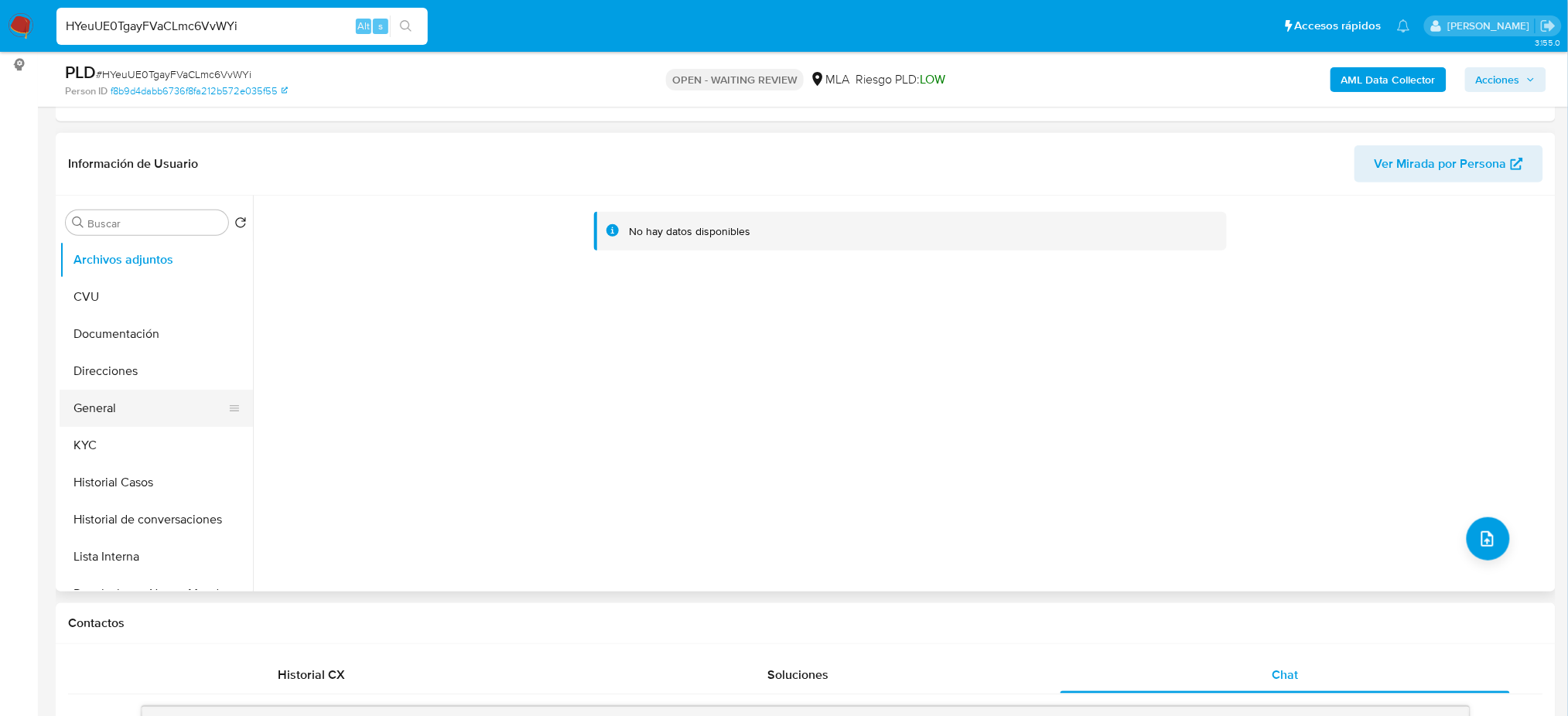
click at [81, 420] on button "General" at bounding box center [149, 409] width 181 height 37
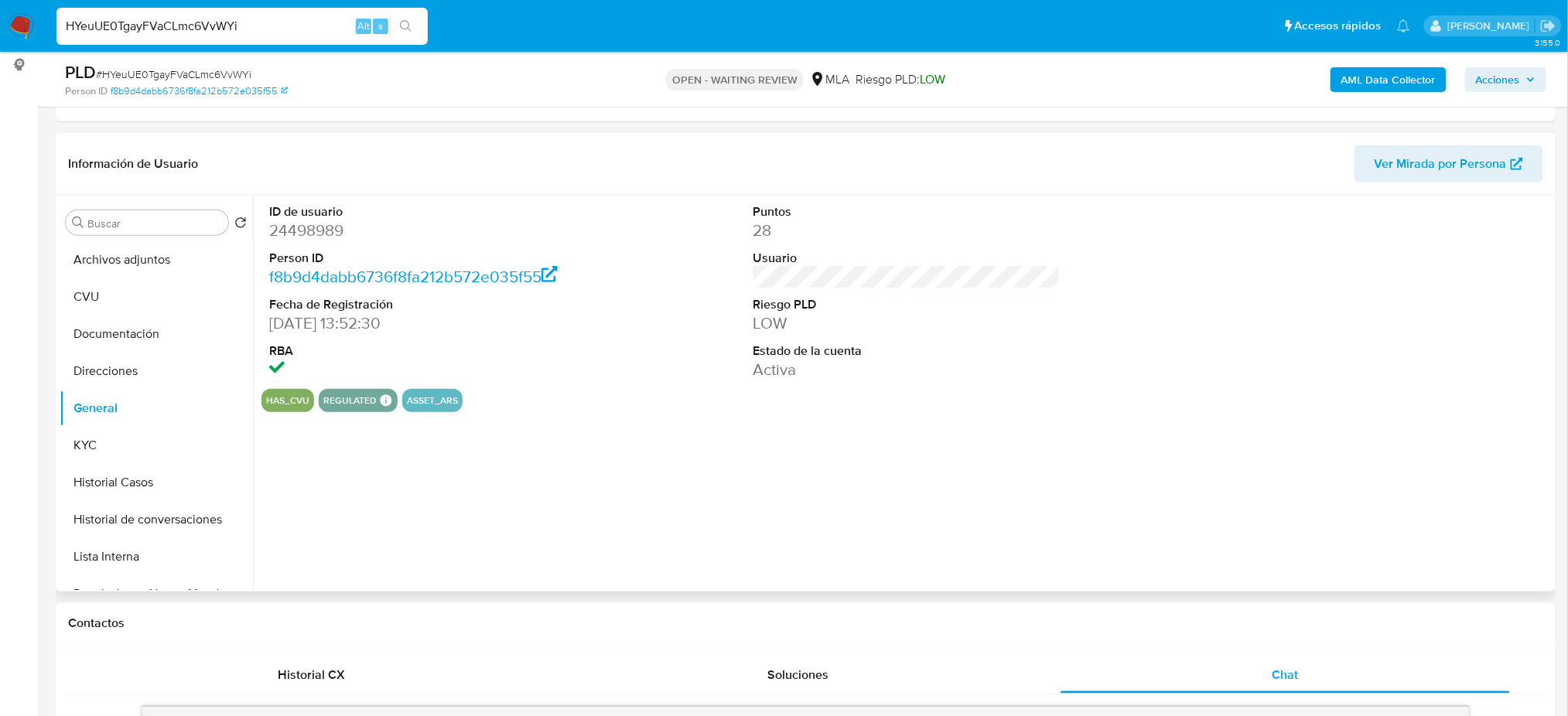
click at [309, 226] on dd "24498989" at bounding box center [422, 230] width 307 height 22
copy dd "24498989"
click at [161, 433] on button "KYC" at bounding box center [149, 445] width 181 height 37
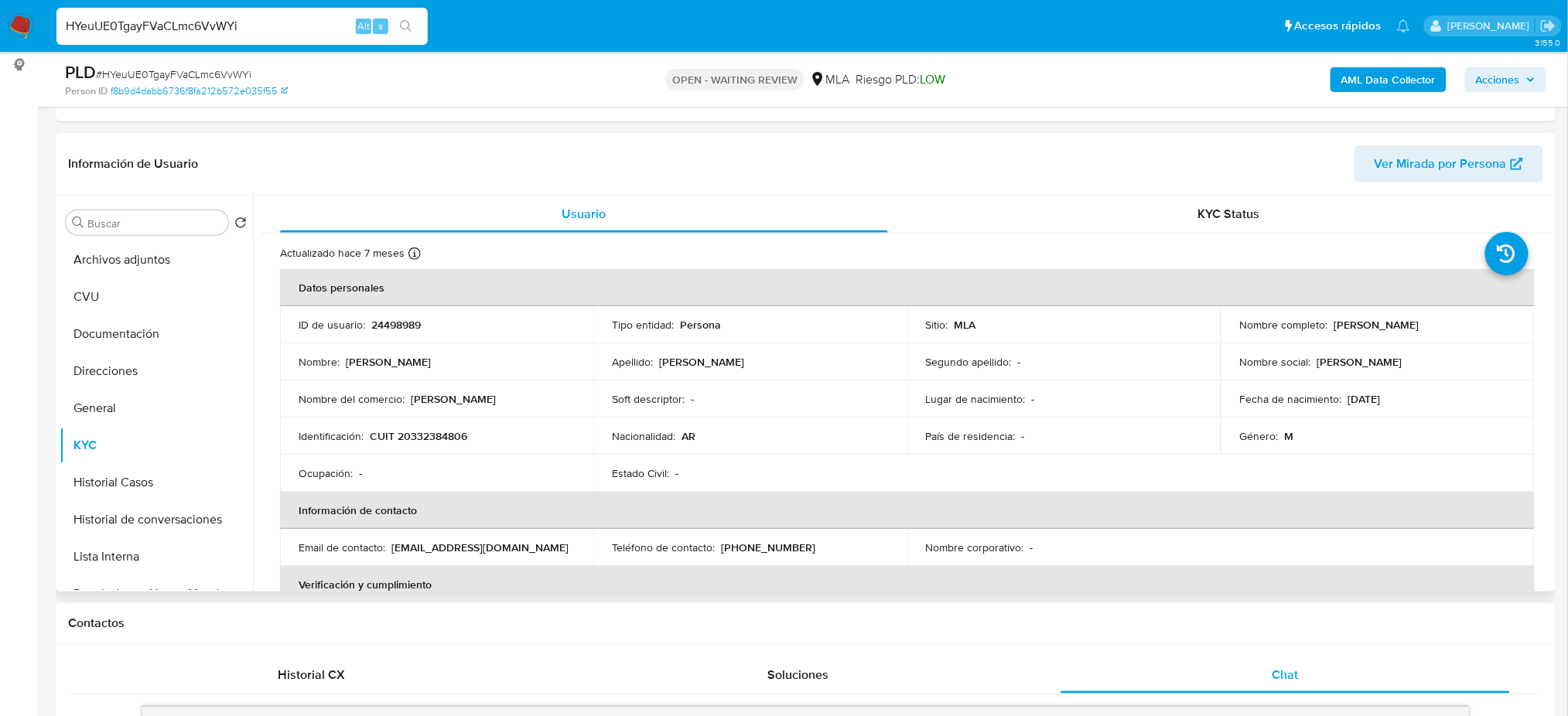
click at [430, 440] on p "CUIT 20332384806" at bounding box center [417, 436] width 97 height 14
copy p "20332384806"
click at [462, 413] on td "Nombre del comercio : Dami Martinez" at bounding box center [437, 399] width 313 height 37
drag, startPoint x: 407, startPoint y: 437, endPoint x: 714, endPoint y: 216, distance: 378.3
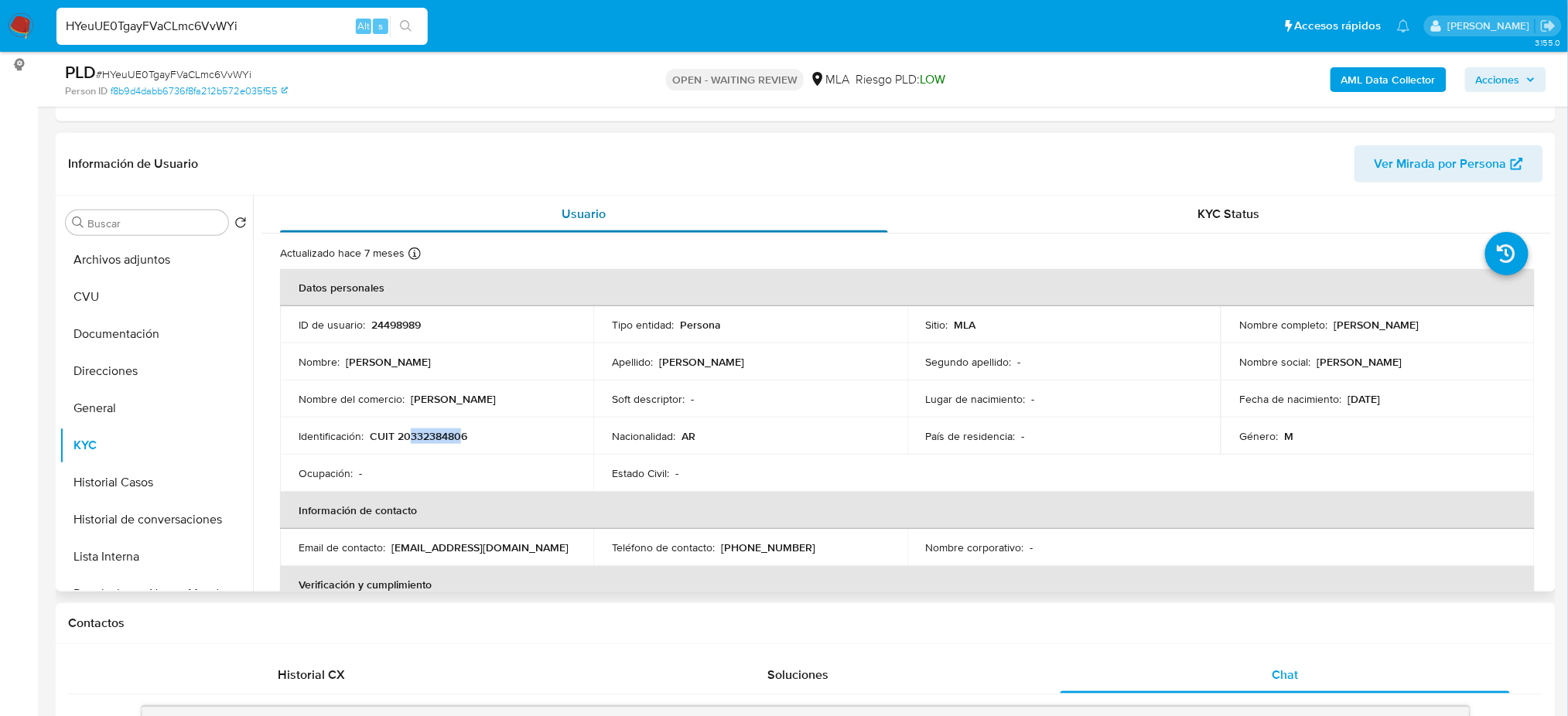
click at [458, 438] on p "CUIT 20332384806" at bounding box center [417, 436] width 97 height 14
copy p "33238480"
click at [409, 413] on td "Nombre del comercio : Dami Martinez" at bounding box center [437, 399] width 313 height 37
click at [417, 433] on p "CUIT 20332384806" at bounding box center [417, 436] width 97 height 14
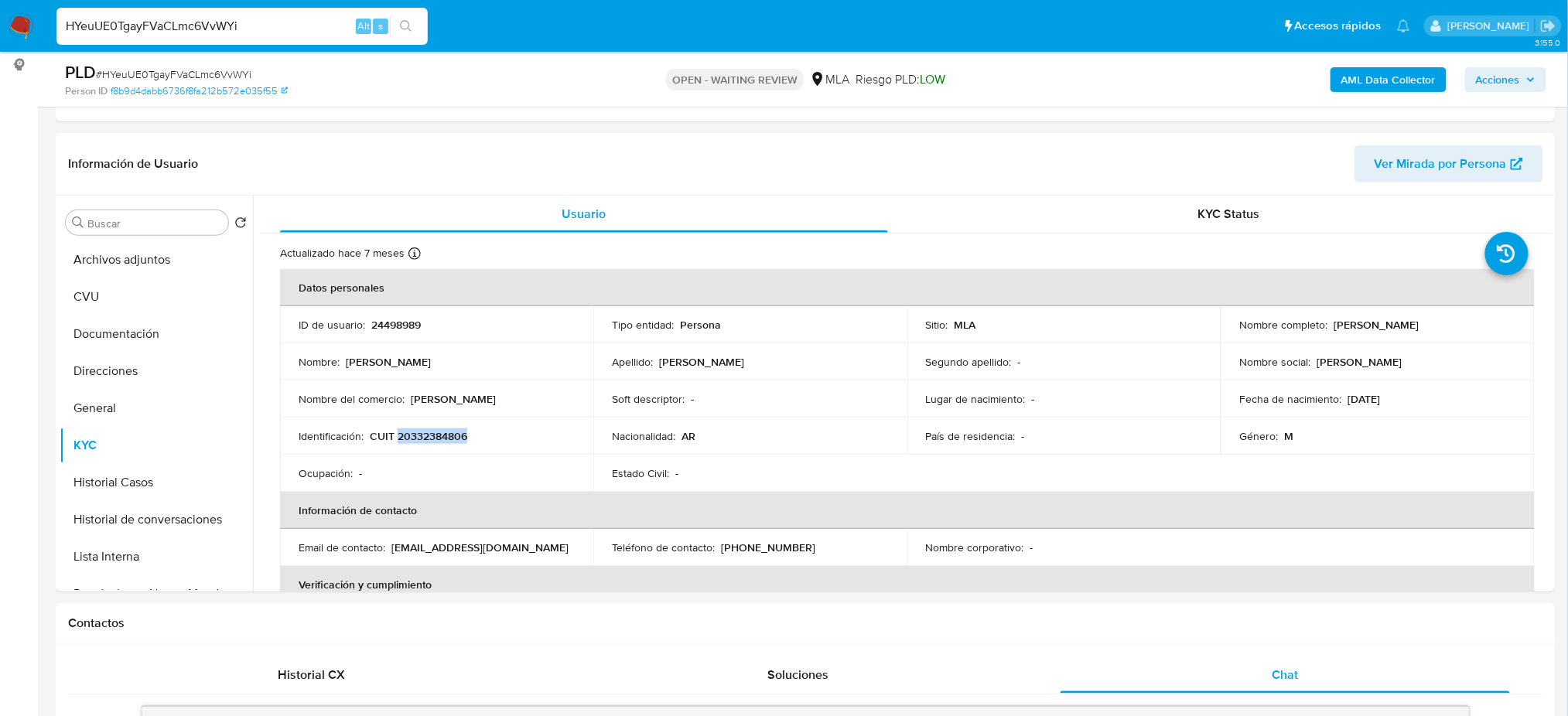
copy p "20332384806"
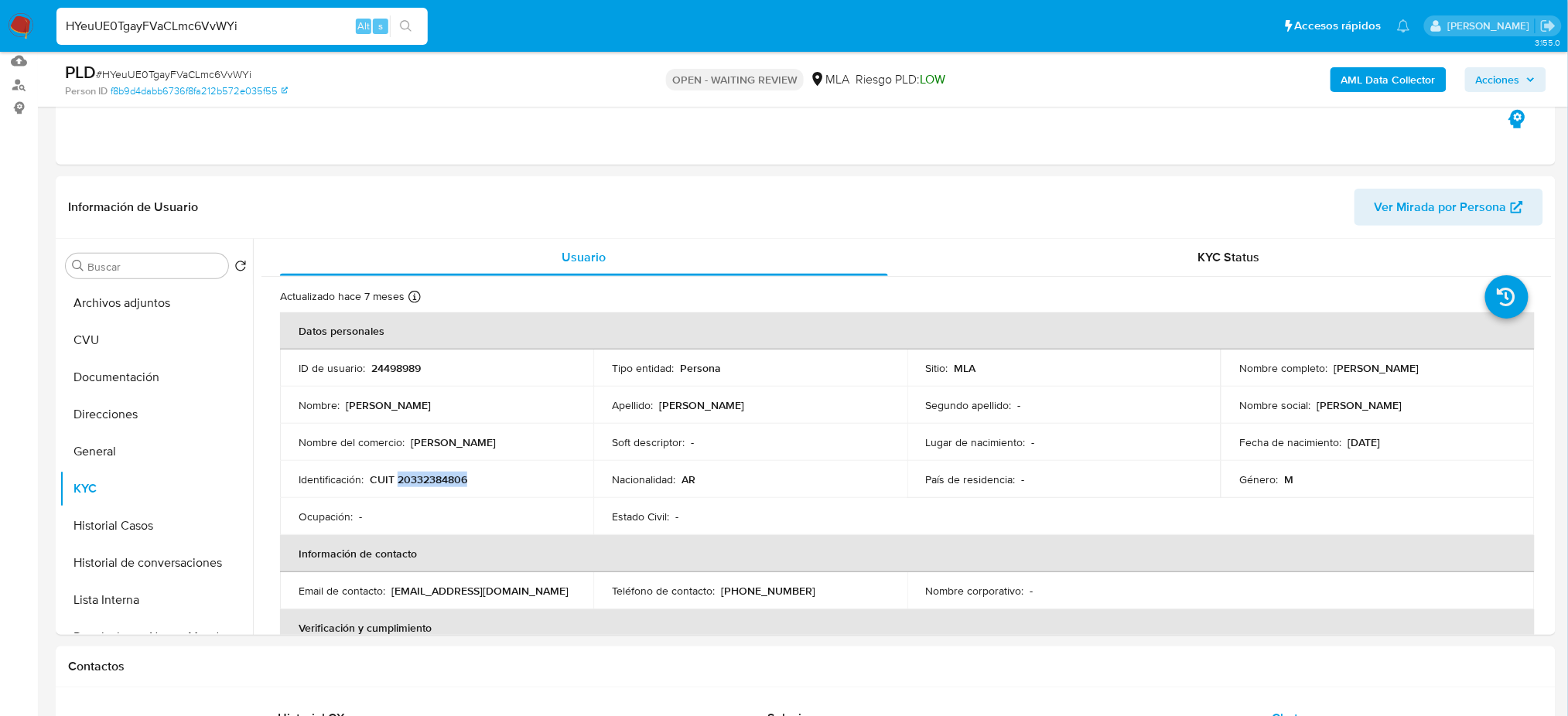
scroll to position [161, 0]
click at [124, 389] on button "Documentación" at bounding box center [149, 378] width 181 height 37
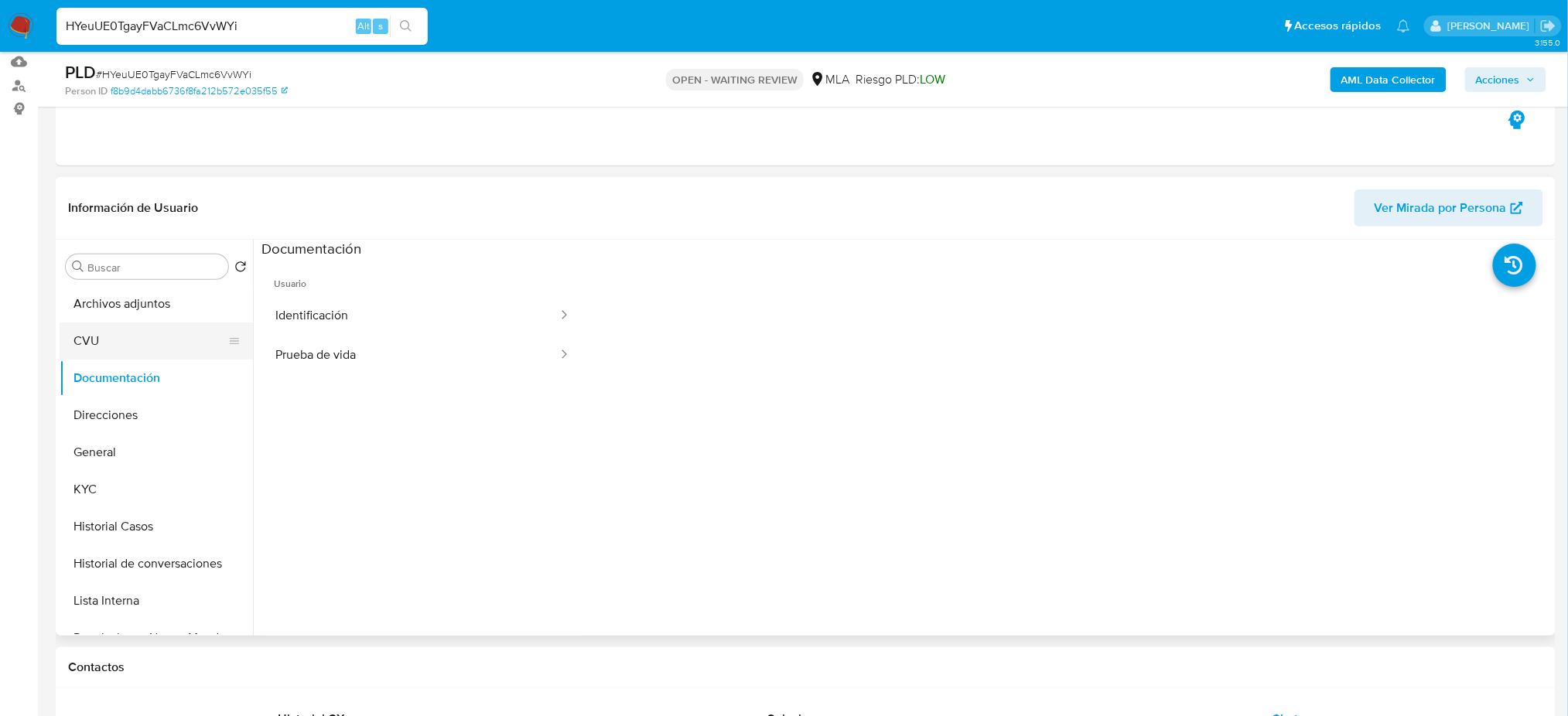
click at [120, 332] on button "CVU" at bounding box center [149, 341] width 181 height 37
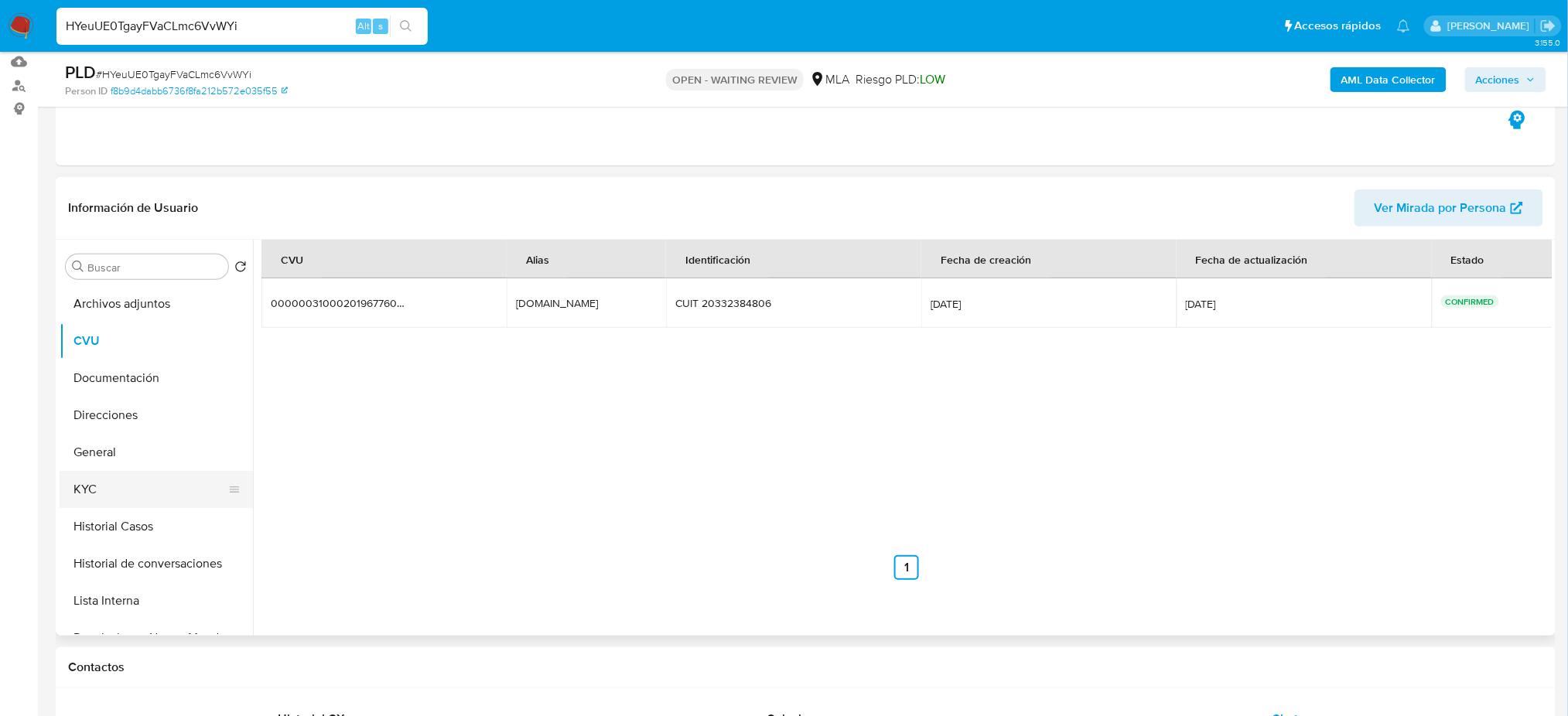
click at [162, 486] on button "KYC" at bounding box center [149, 490] width 181 height 37
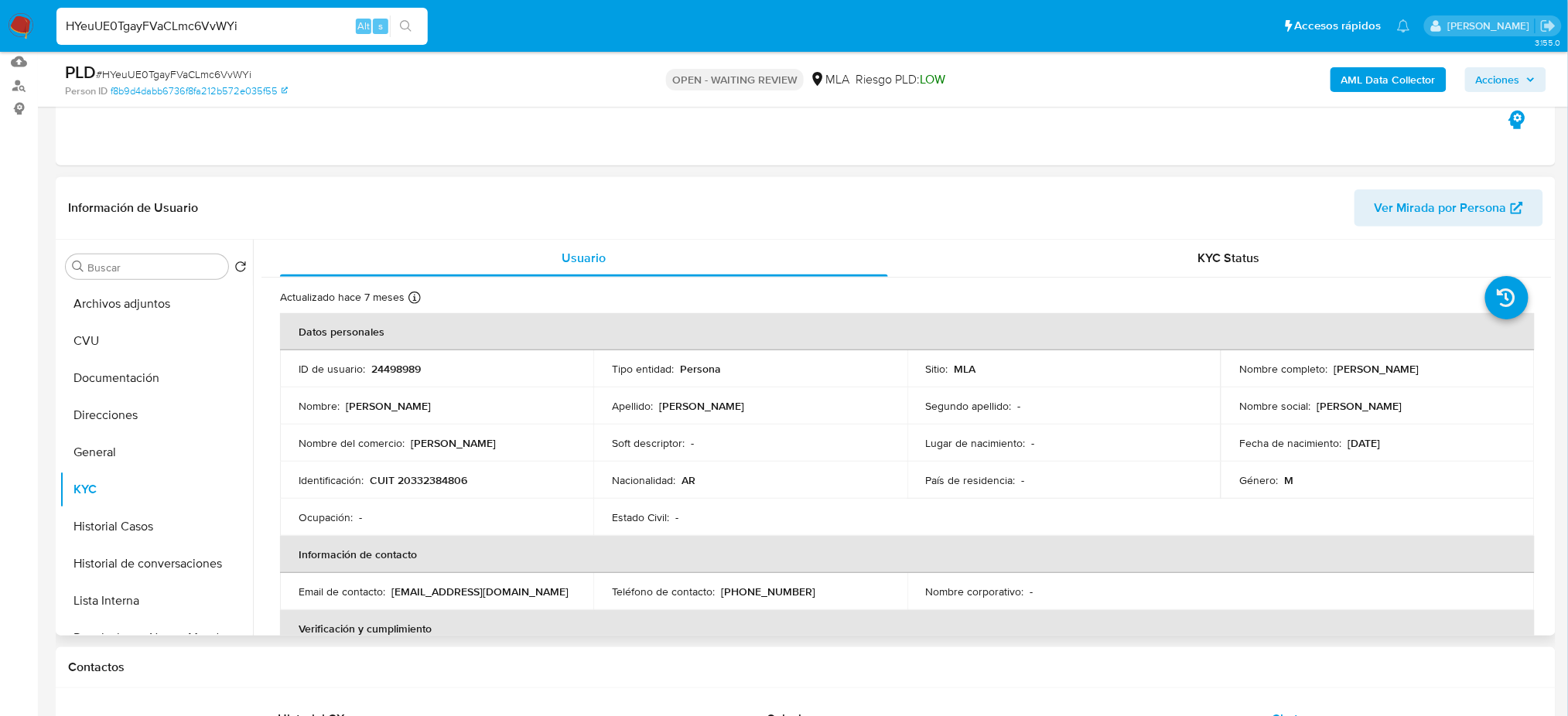
drag, startPoint x: 1327, startPoint y: 369, endPoint x: 1473, endPoint y: 381, distance: 146.5
click at [1473, 381] on td "Nombre completo : Damian Ignacio Martinez" at bounding box center [1377, 368] width 313 height 37
copy div "[PERSON_NAME]"
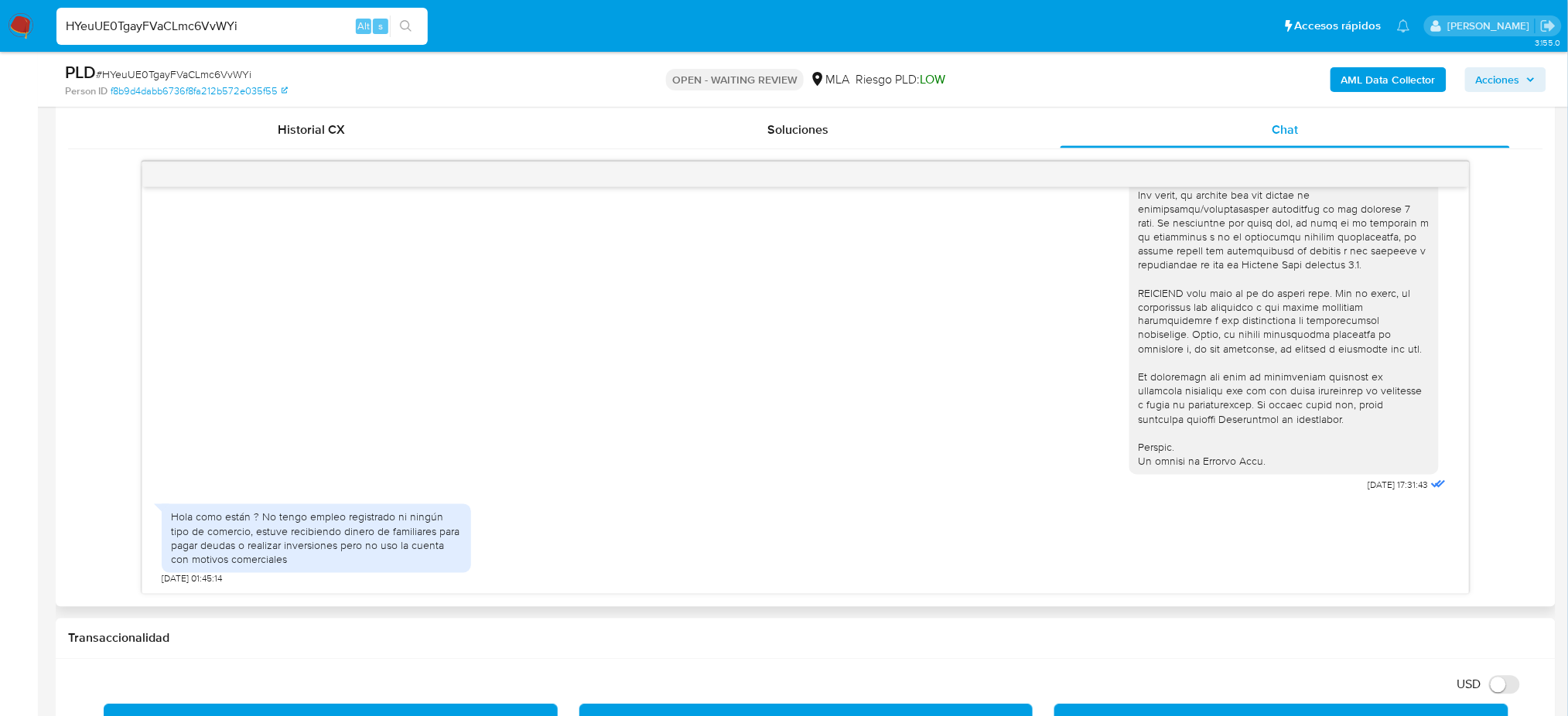
scroll to position [780, 0]
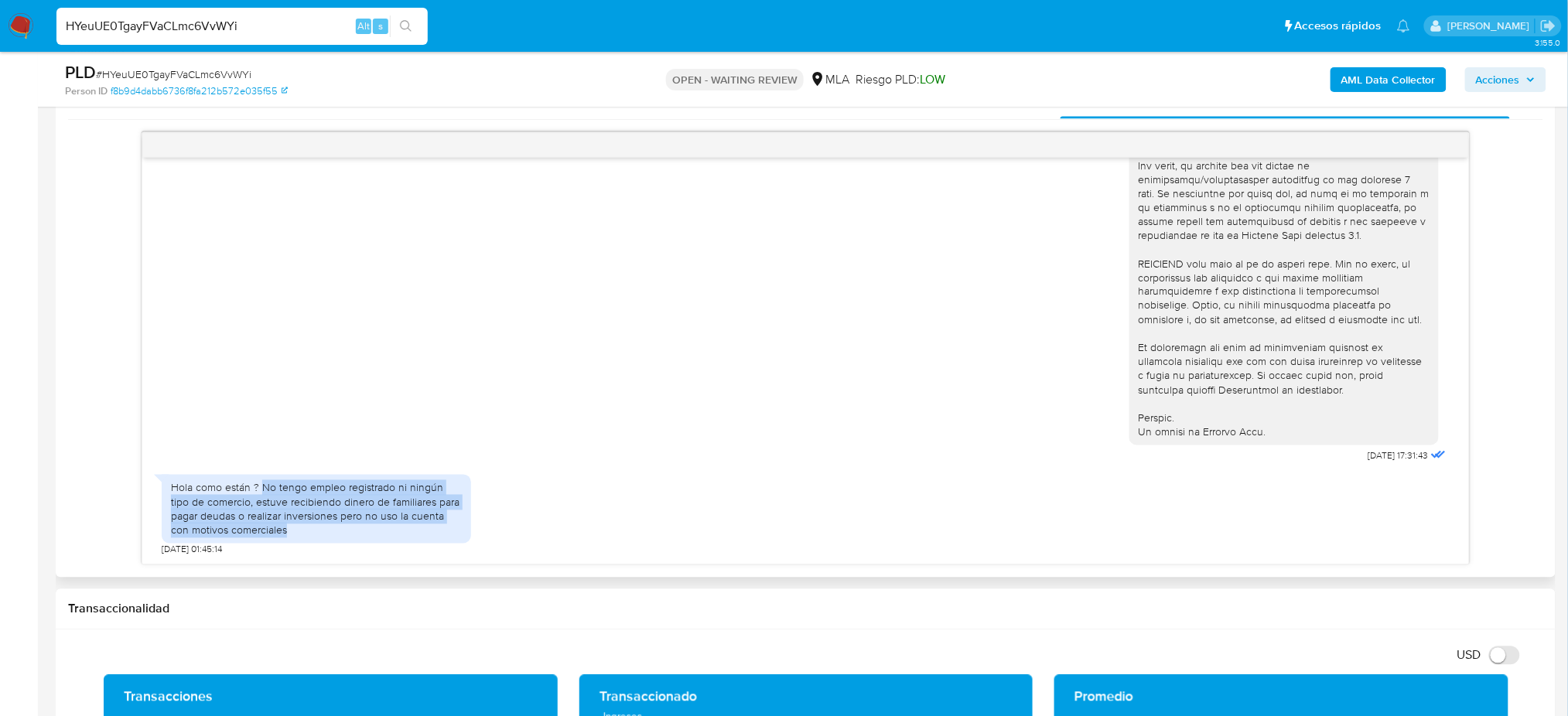
drag, startPoint x: 261, startPoint y: 490, endPoint x: 319, endPoint y: 542, distance: 77.9
click at [319, 542] on div "Hola como están ? No tengo empleo registrado ni ningún tipo de comercio, estuve…" at bounding box center [316, 509] width 309 height 69
copy div "No tengo empleo registrado ni ningún tipo de comercio, estuve recibiendo dinero…"
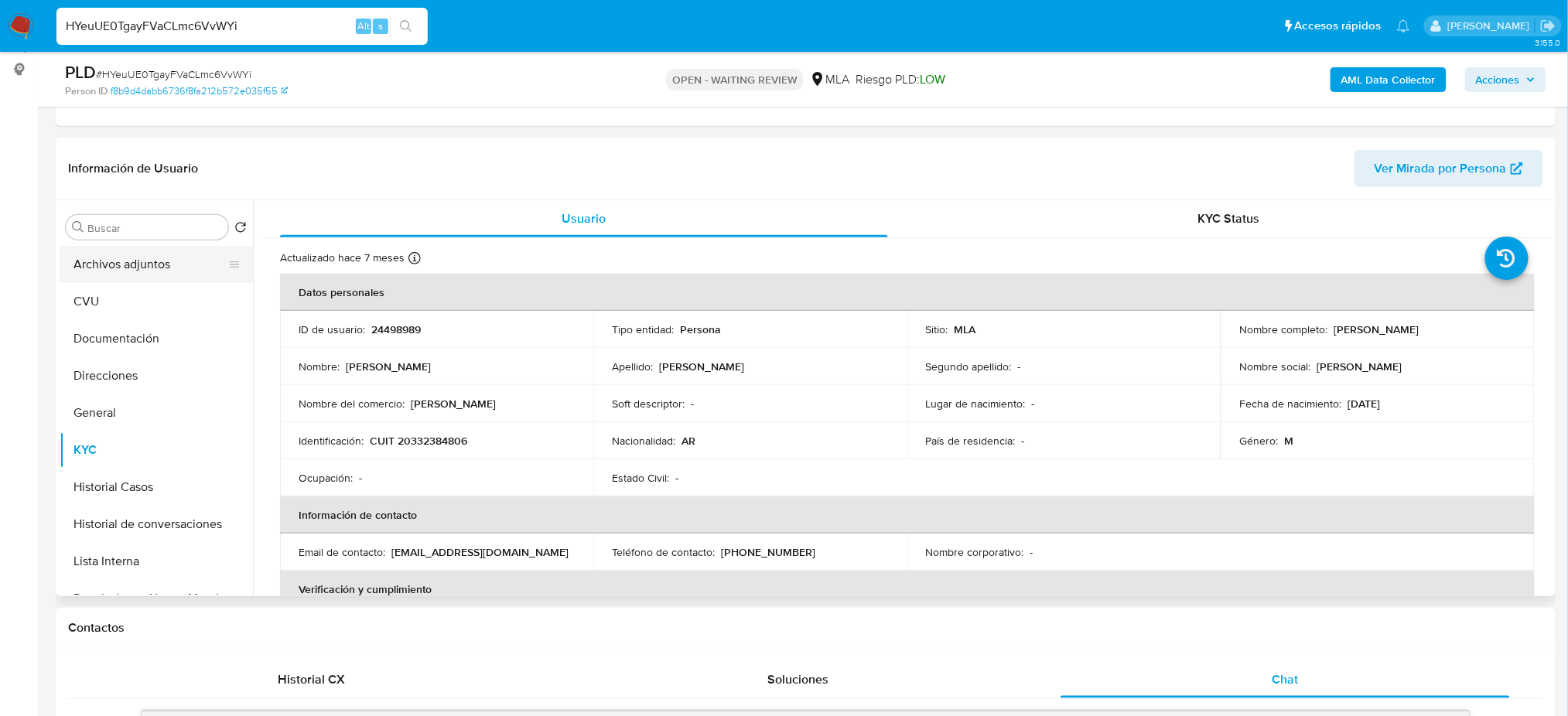
scroll to position [161, 0]
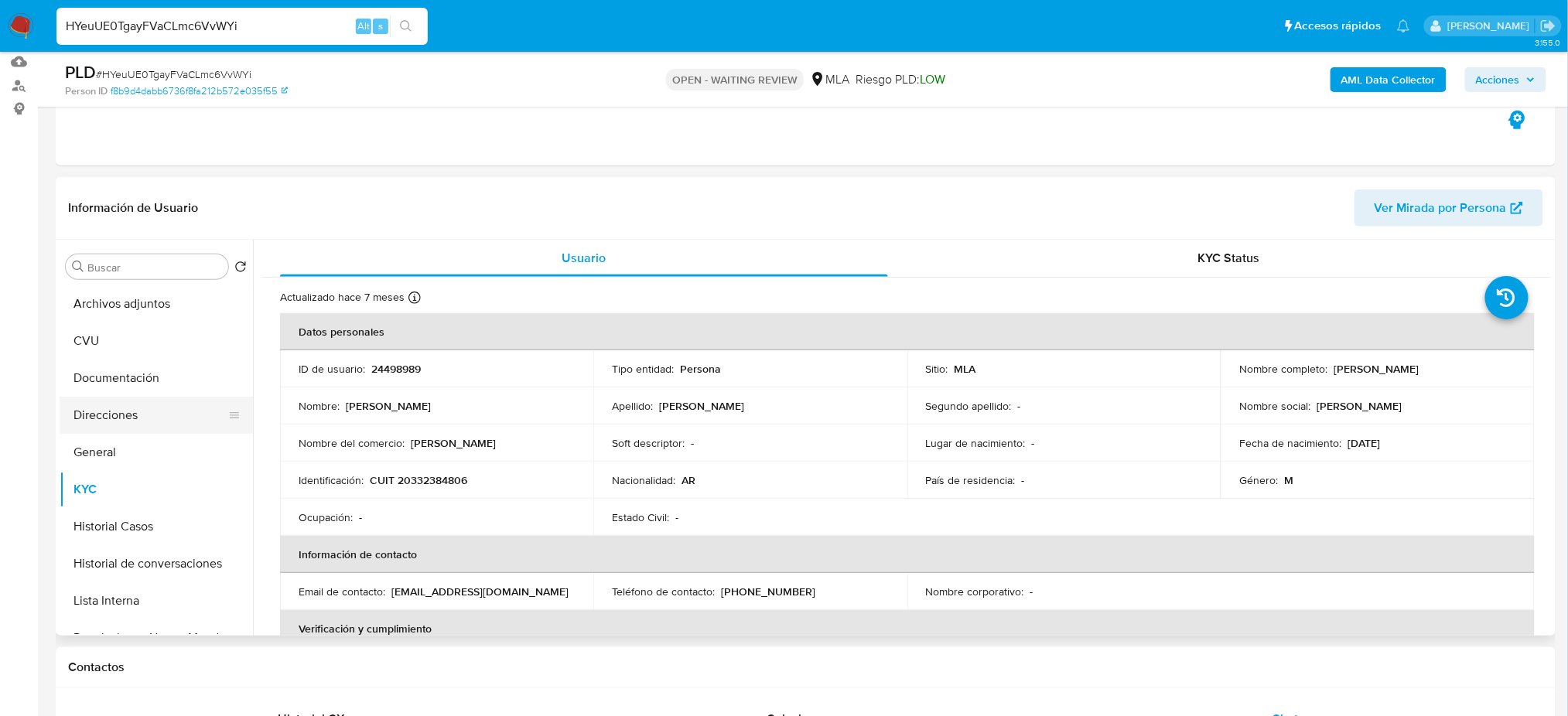
click at [134, 412] on button "Direcciones" at bounding box center [149, 415] width 181 height 37
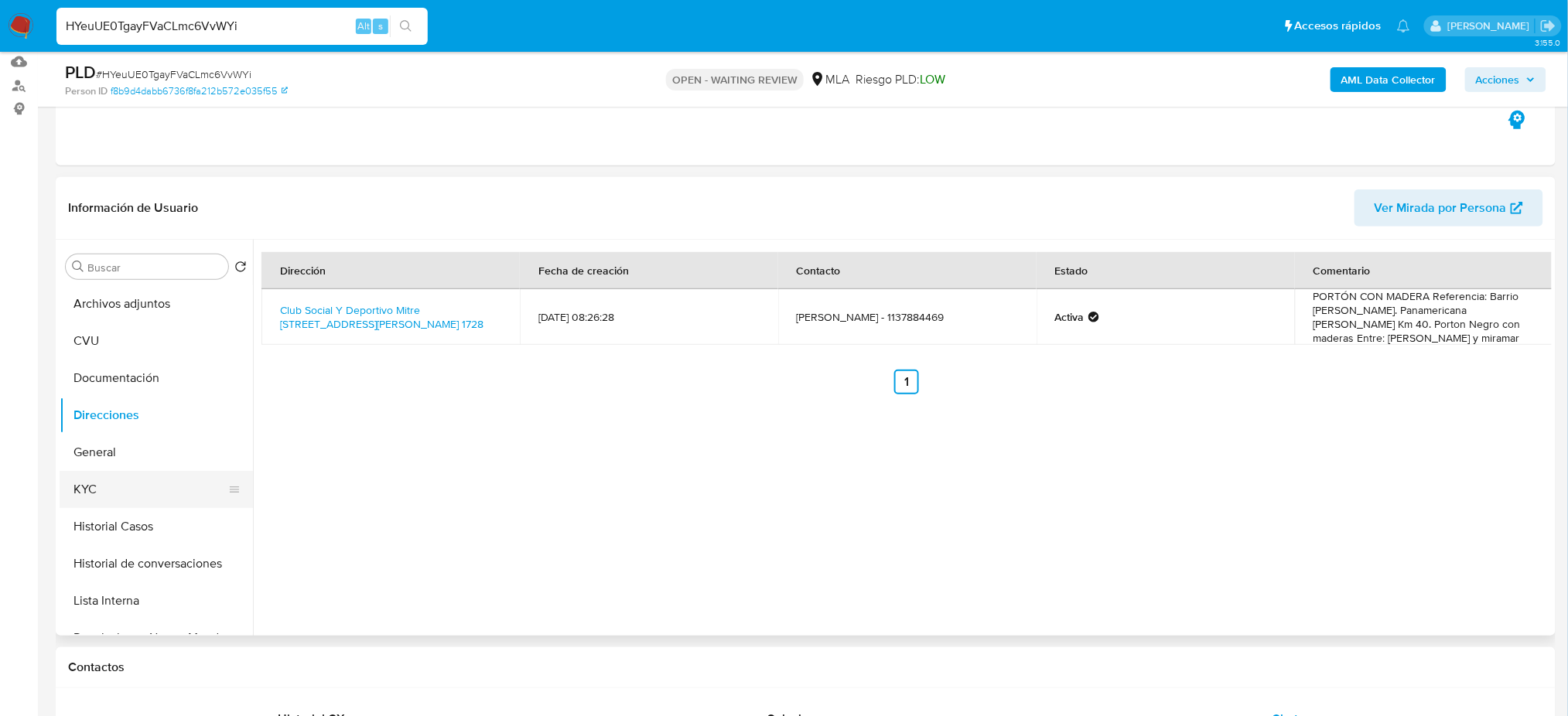
drag, startPoint x: 134, startPoint y: 501, endPoint x: 153, endPoint y: 486, distance: 24.2
click at [134, 500] on button "KYC" at bounding box center [149, 490] width 181 height 37
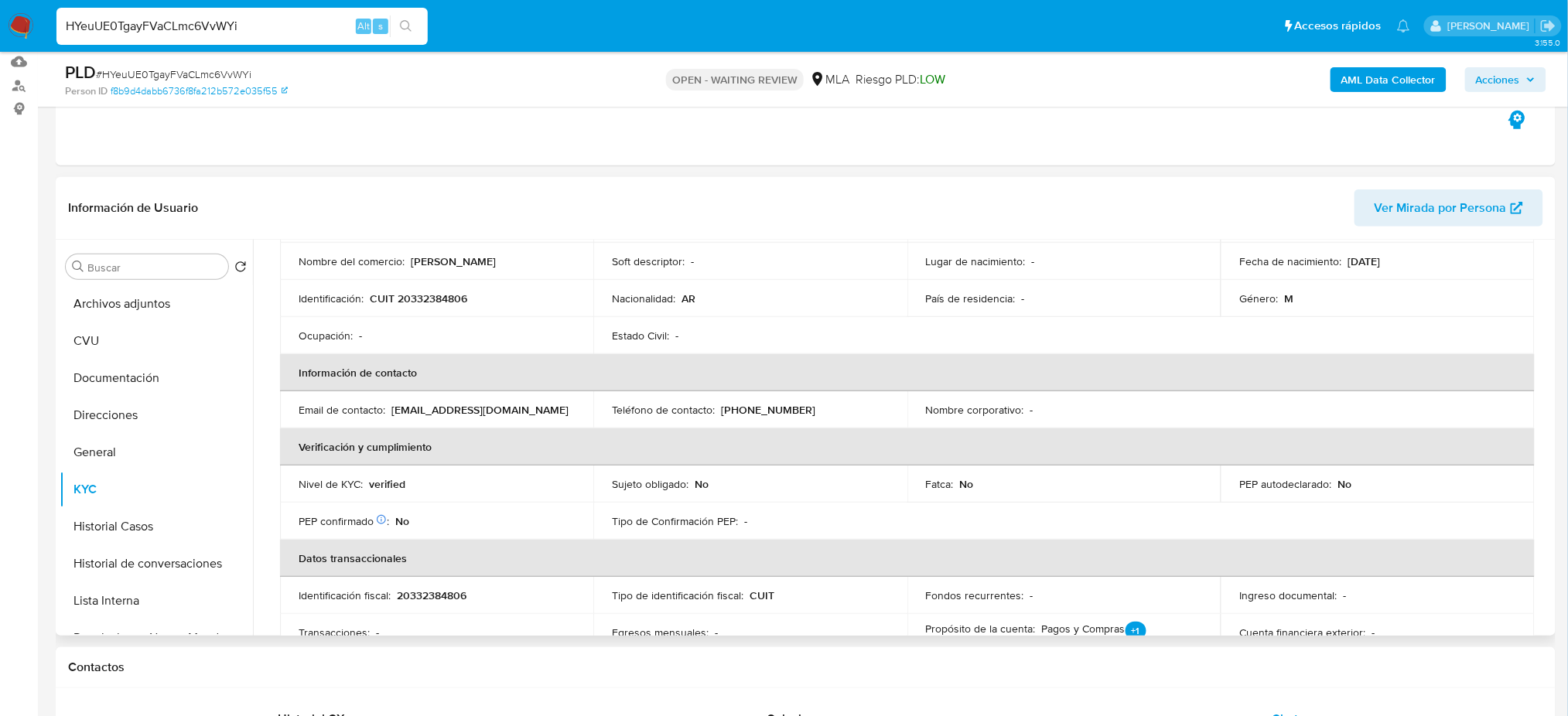
scroll to position [0, 0]
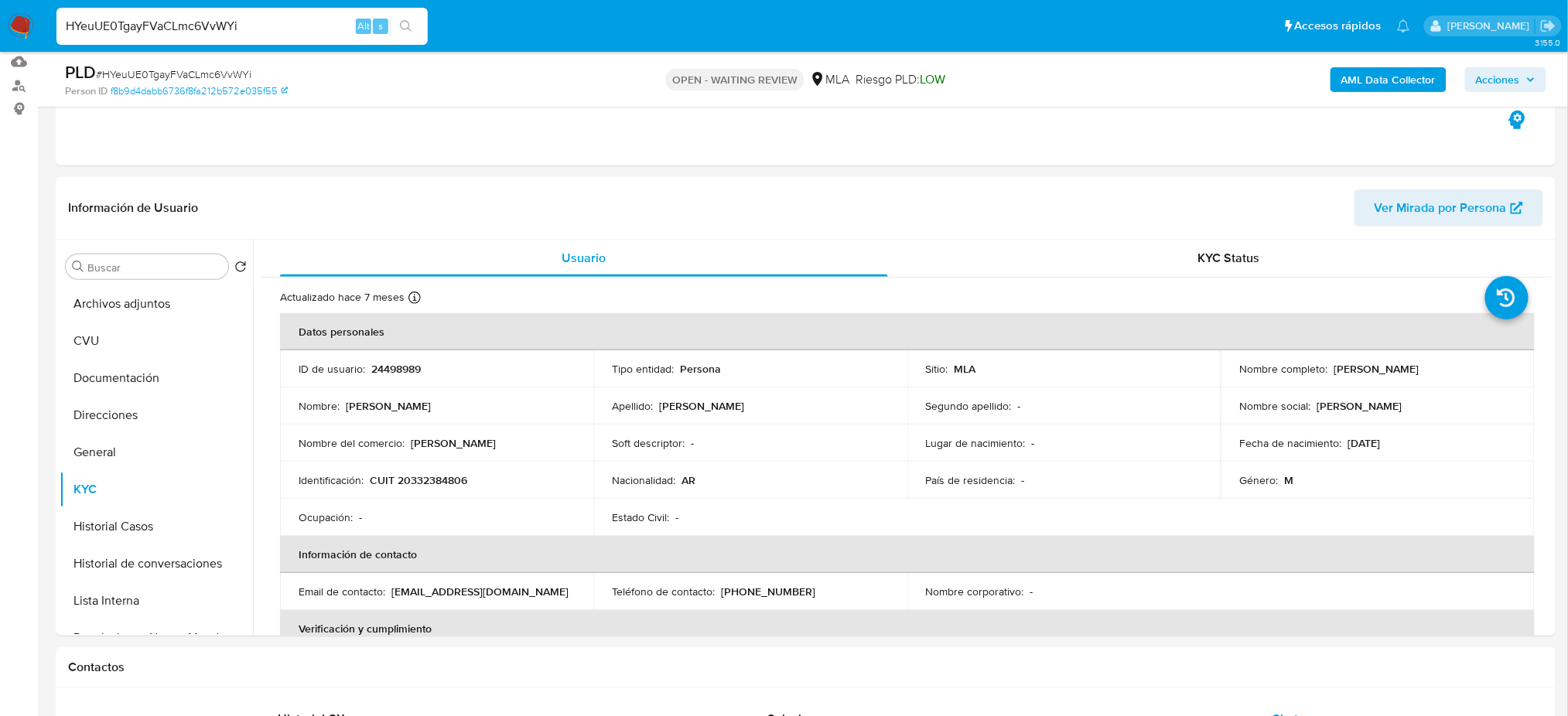
click at [208, 71] on span "# HYeuUE0TgayFVaCLmc6VvWYi" at bounding box center [173, 74] width 156 height 15
click at [208, 70] on span "# HYeuUE0TgayFVaCLmc6VvWYi" at bounding box center [173, 74] width 156 height 15
copy span "HYeuUE0TgayFVaCLmc6VvWYi"
click at [18, 28] on img at bounding box center [21, 26] width 26 height 26
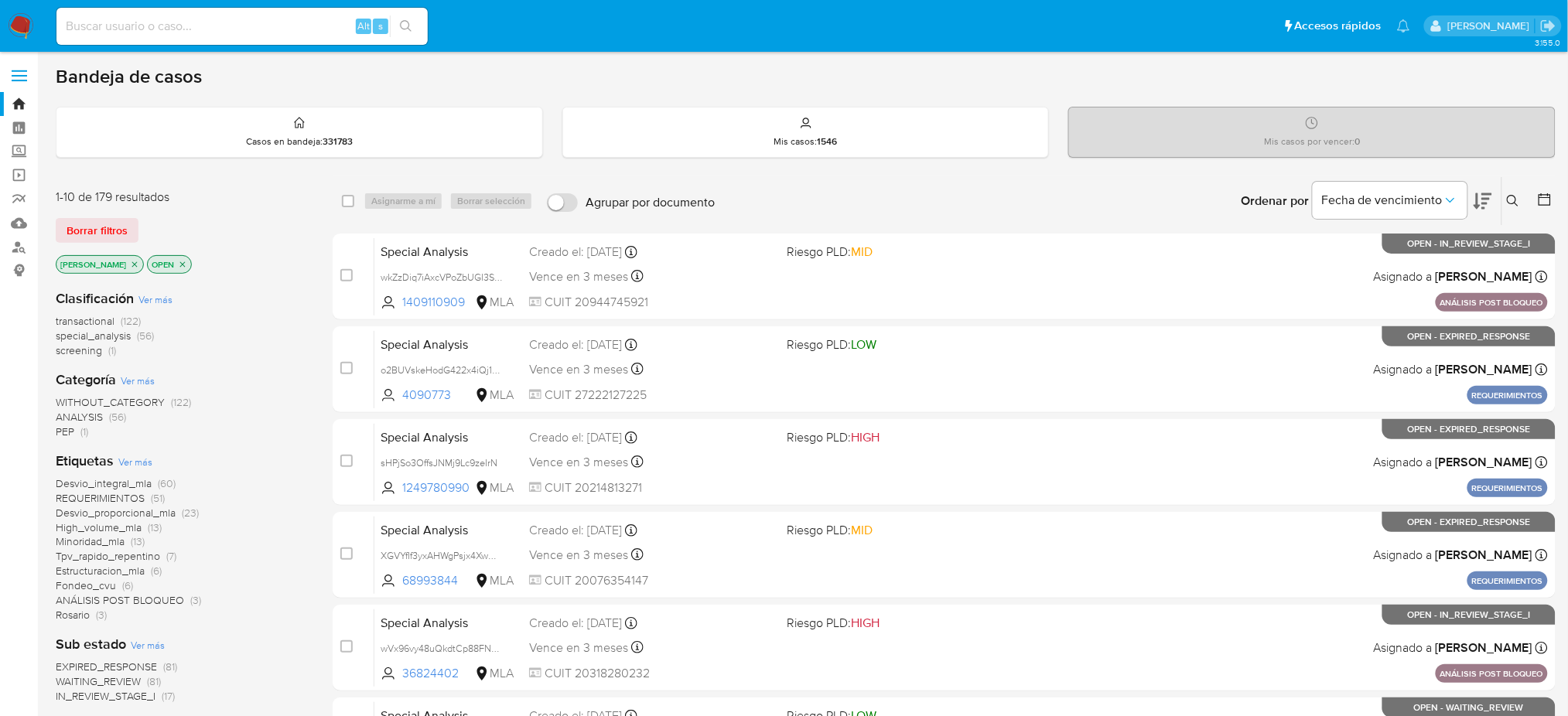
click at [1516, 196] on icon at bounding box center [1513, 201] width 12 height 12
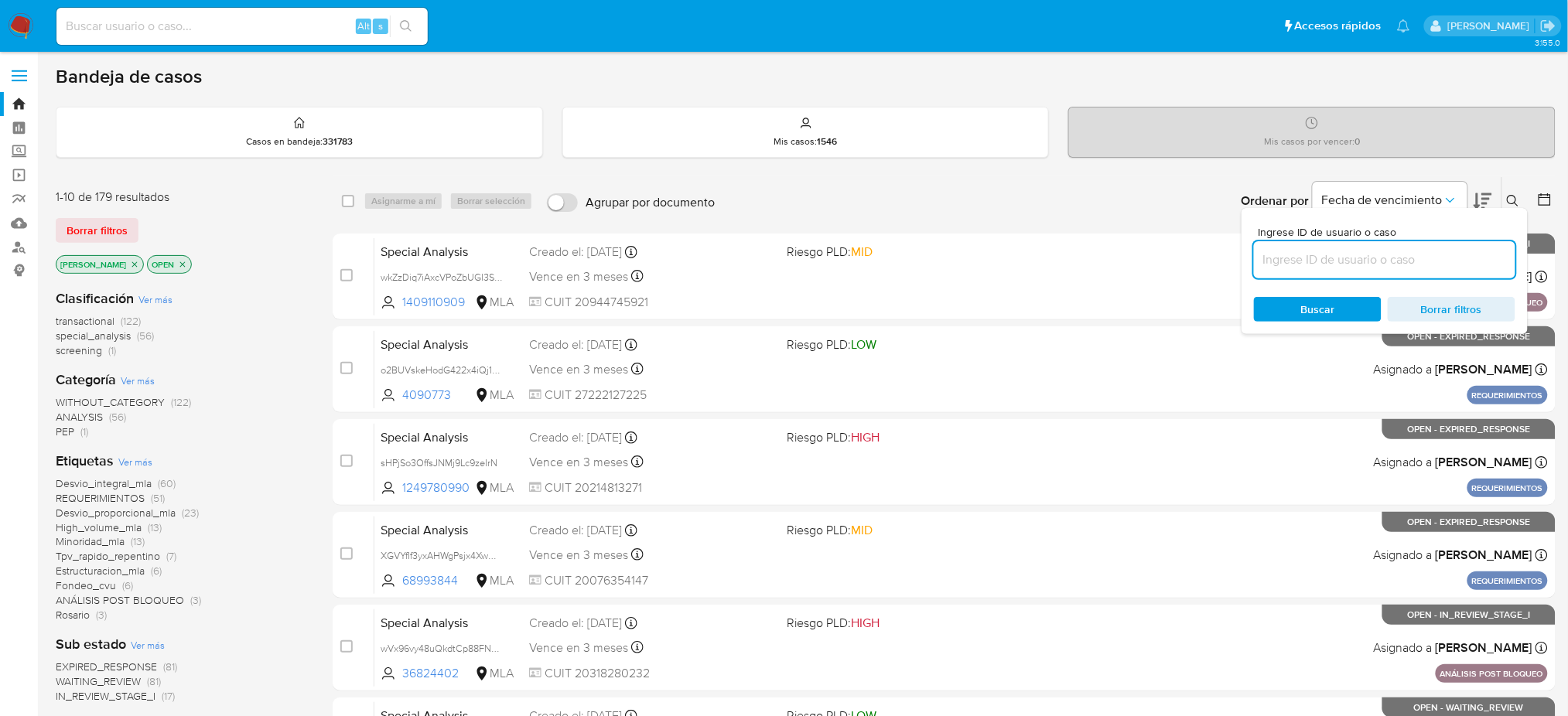
click at [1387, 267] on input at bounding box center [1385, 259] width 262 height 20
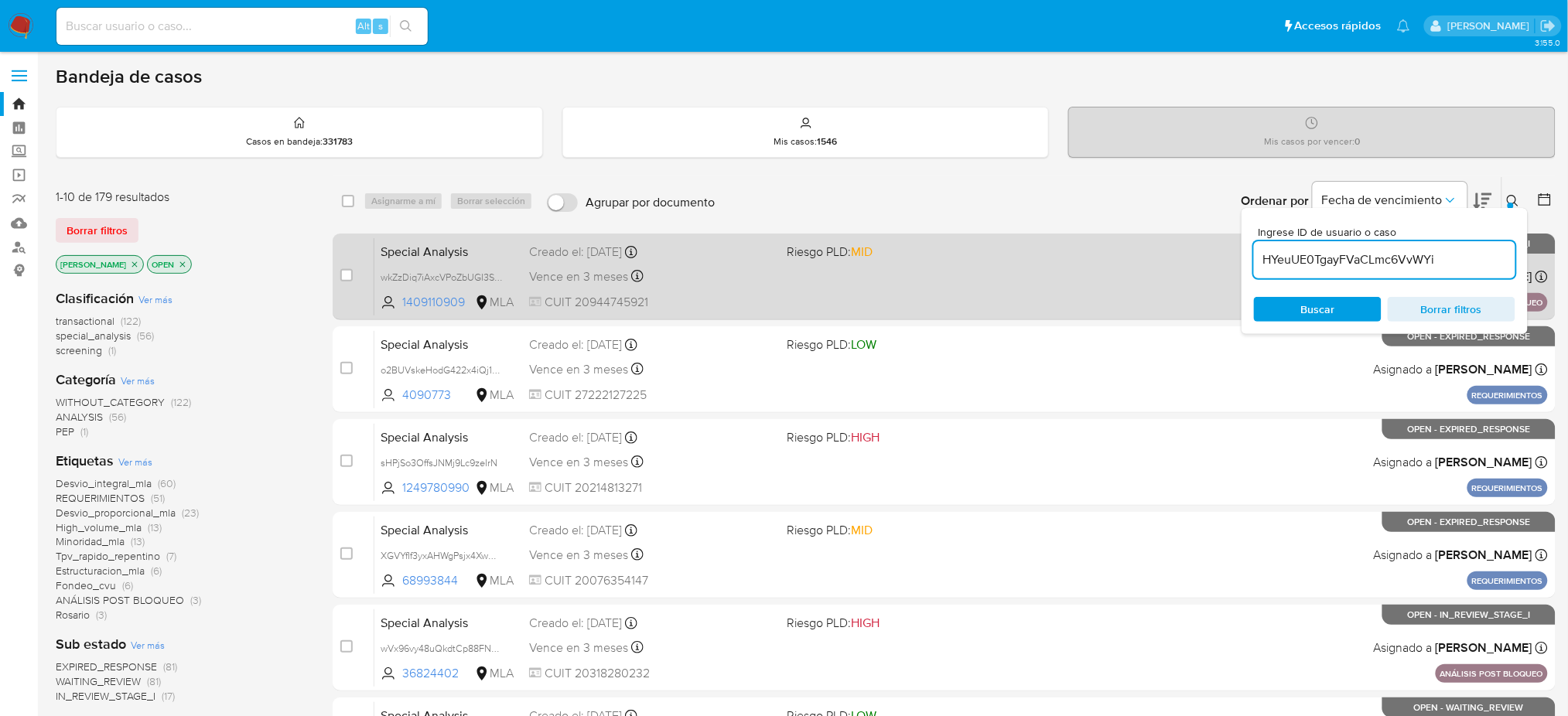
type input "HYeuUE0TgayFVaCLmc6VvWYi"
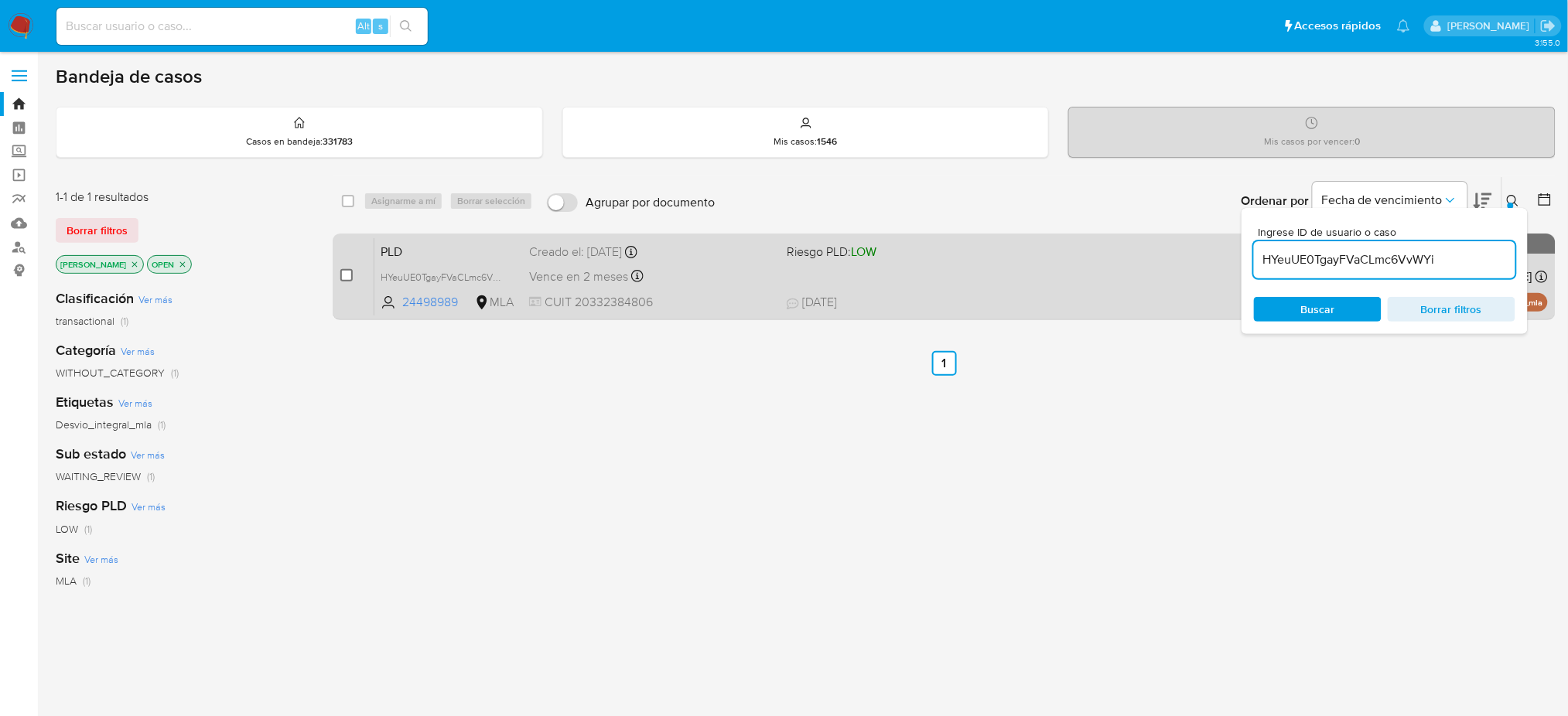
click at [348, 277] on input "checkbox" at bounding box center [346, 275] width 12 height 12
checkbox input "true"
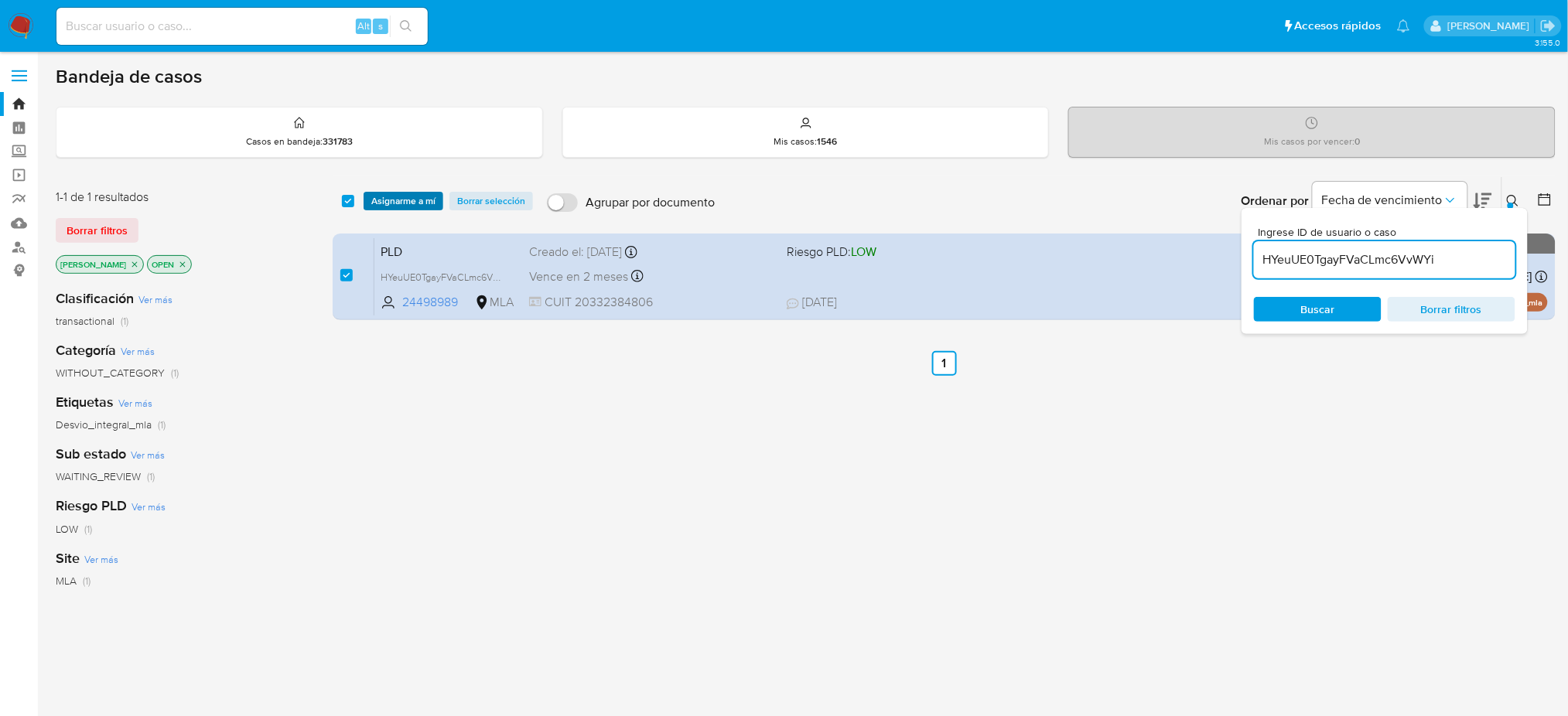
click at [418, 193] on span "Asignarme a mí" at bounding box center [403, 201] width 64 height 15
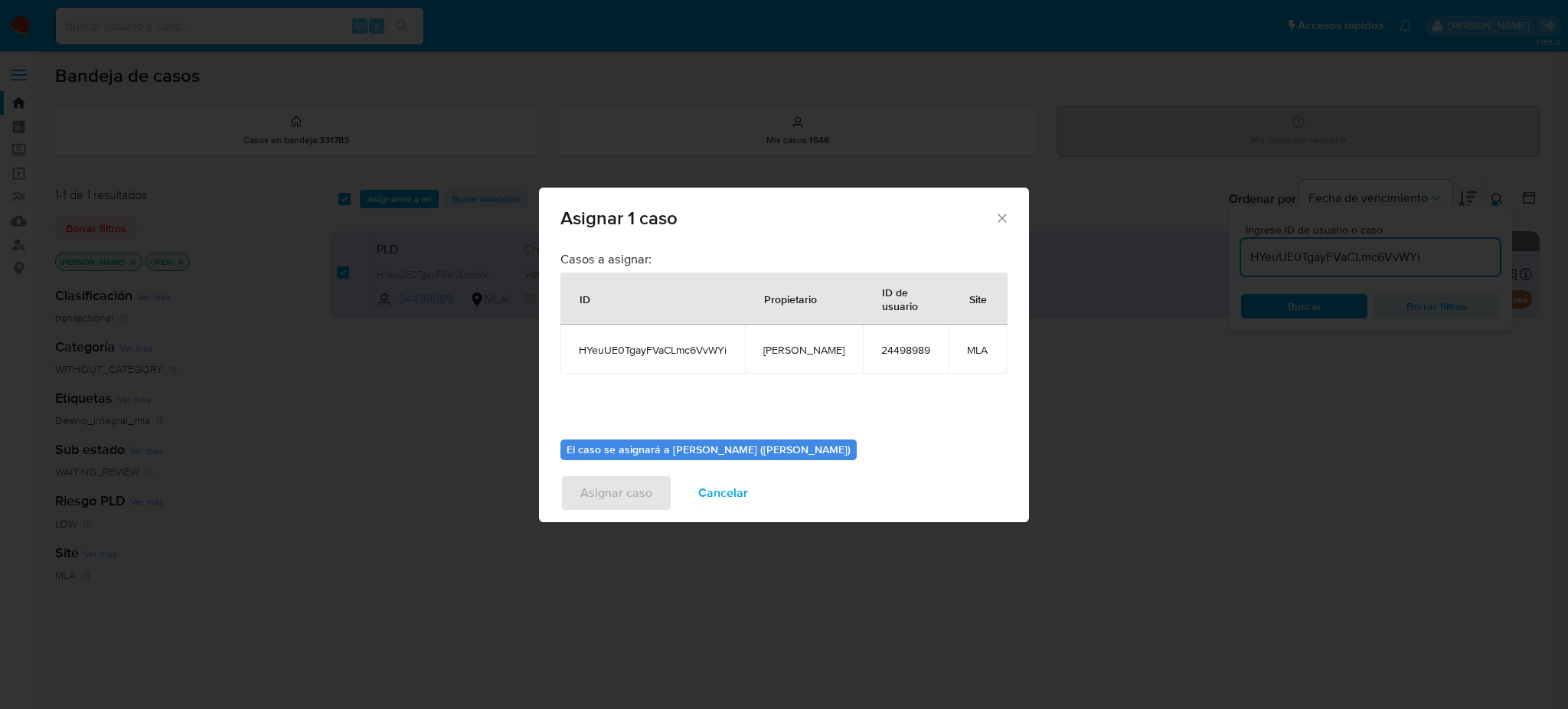
click at [787, 344] on span "[PERSON_NAME]" at bounding box center [803, 350] width 81 height 14
click at [788, 344] on span "[PERSON_NAME]" at bounding box center [803, 350] width 81 height 14
copy span "[PERSON_NAME]"
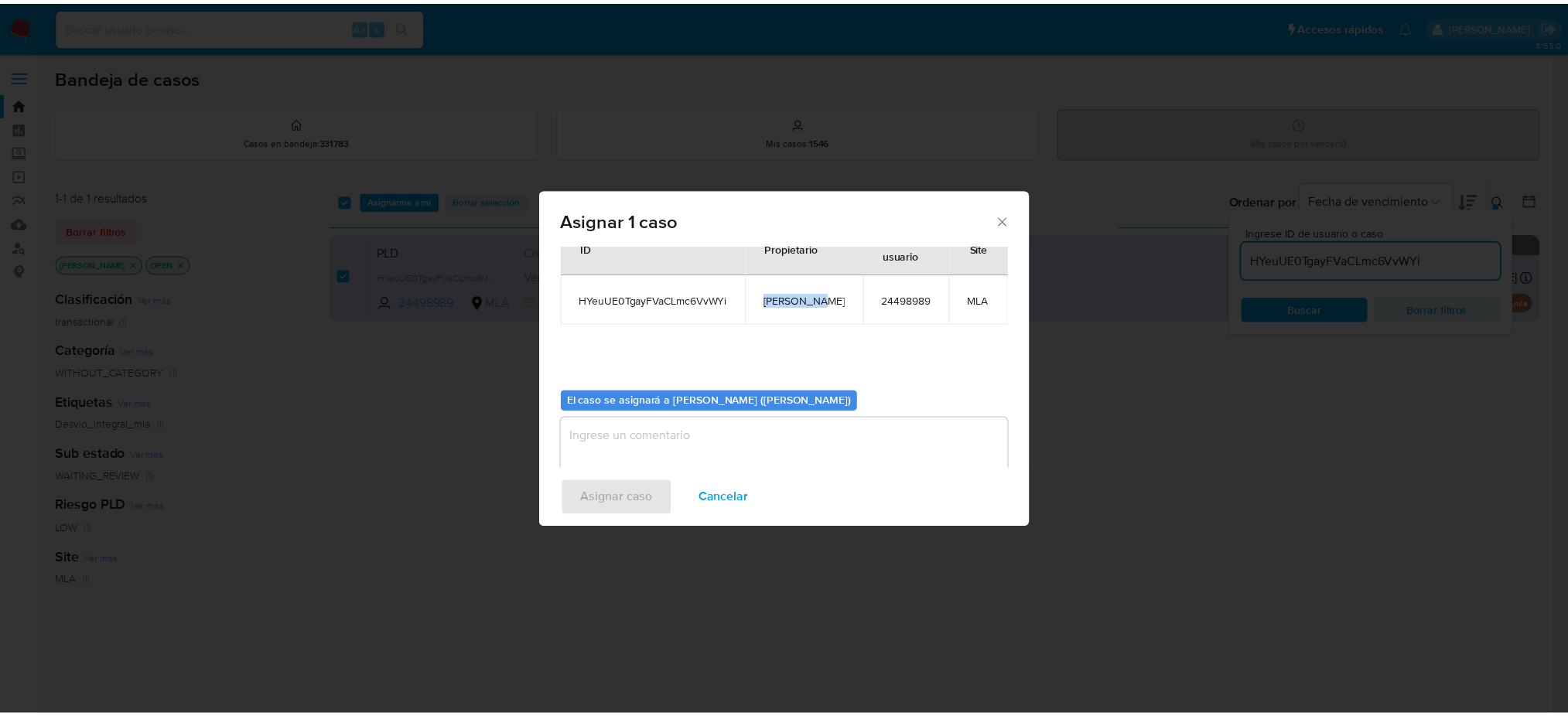
scroll to position [79, 0]
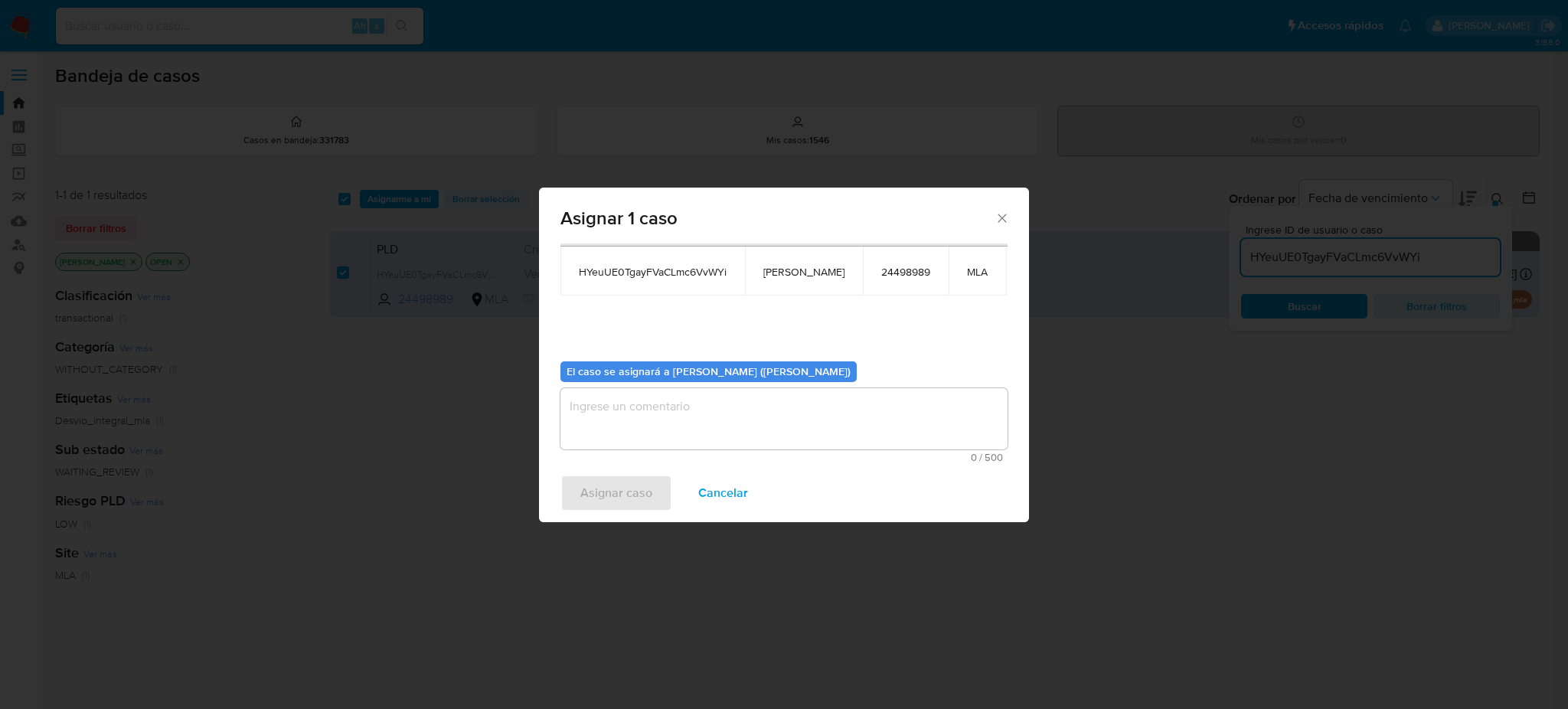
click at [689, 402] on textarea "assign-modal" at bounding box center [784, 418] width 447 height 61
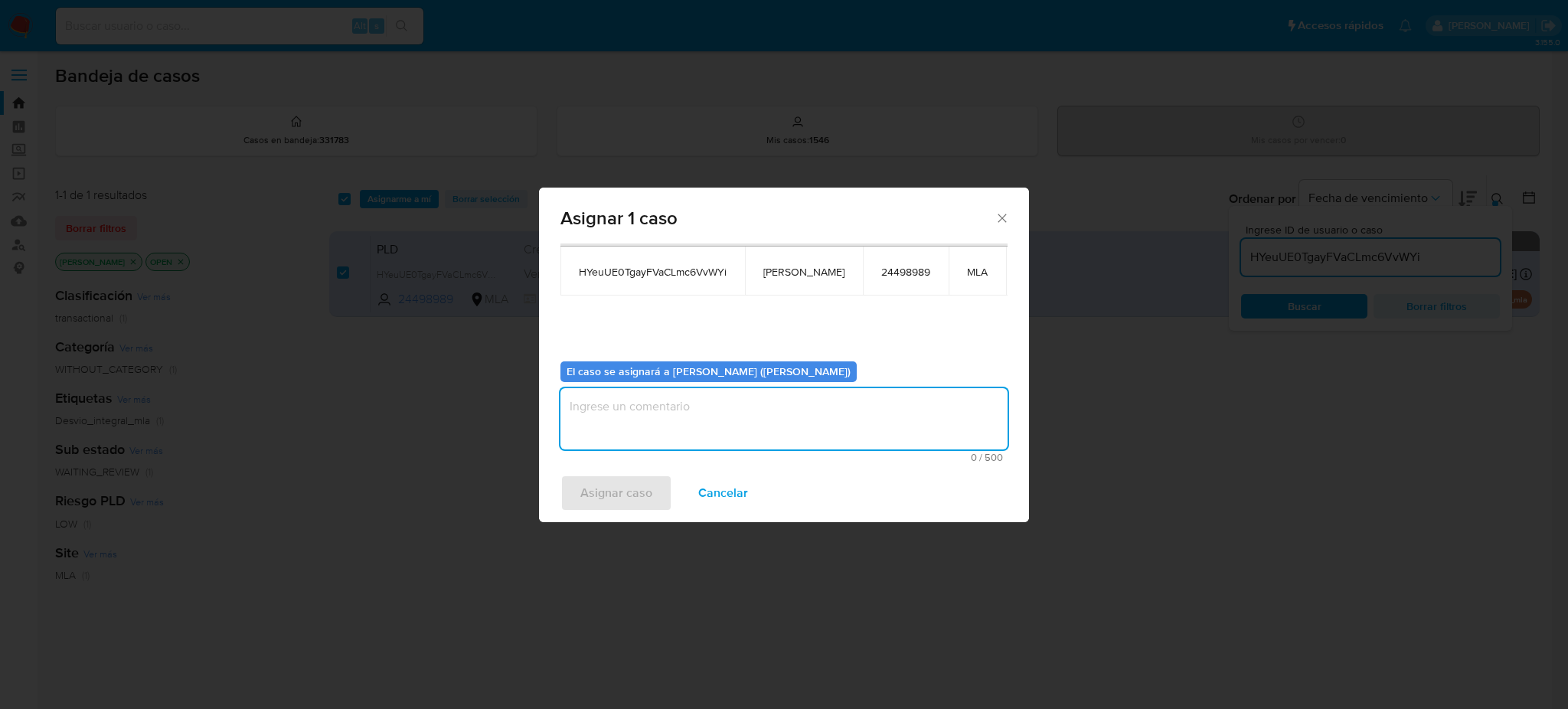
paste textarea "[PERSON_NAME]"
type textarea "[PERSON_NAME]"
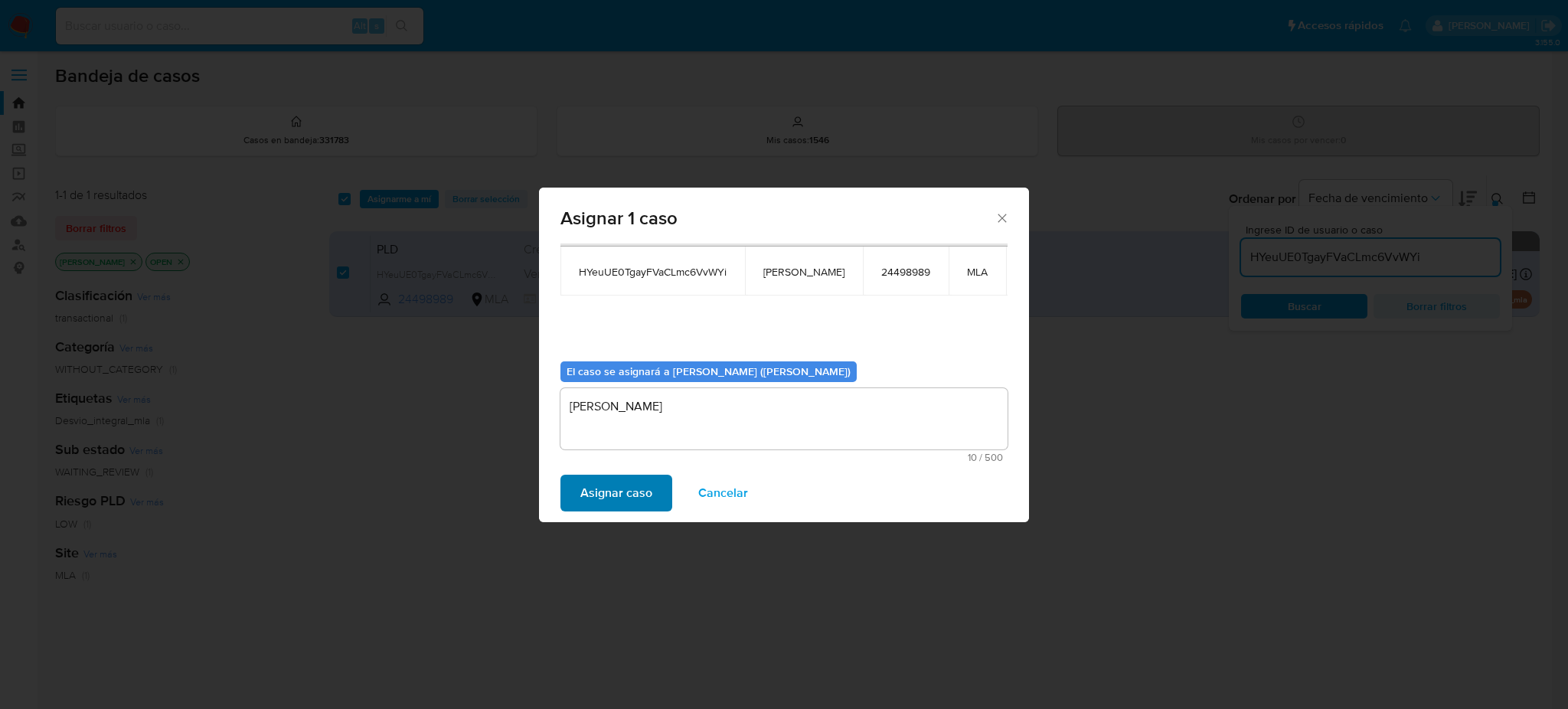
click at [640, 475] on div "Asignar caso Cancelar" at bounding box center [784, 493] width 490 height 58
click at [628, 490] on span "Asignar caso" at bounding box center [616, 493] width 72 height 33
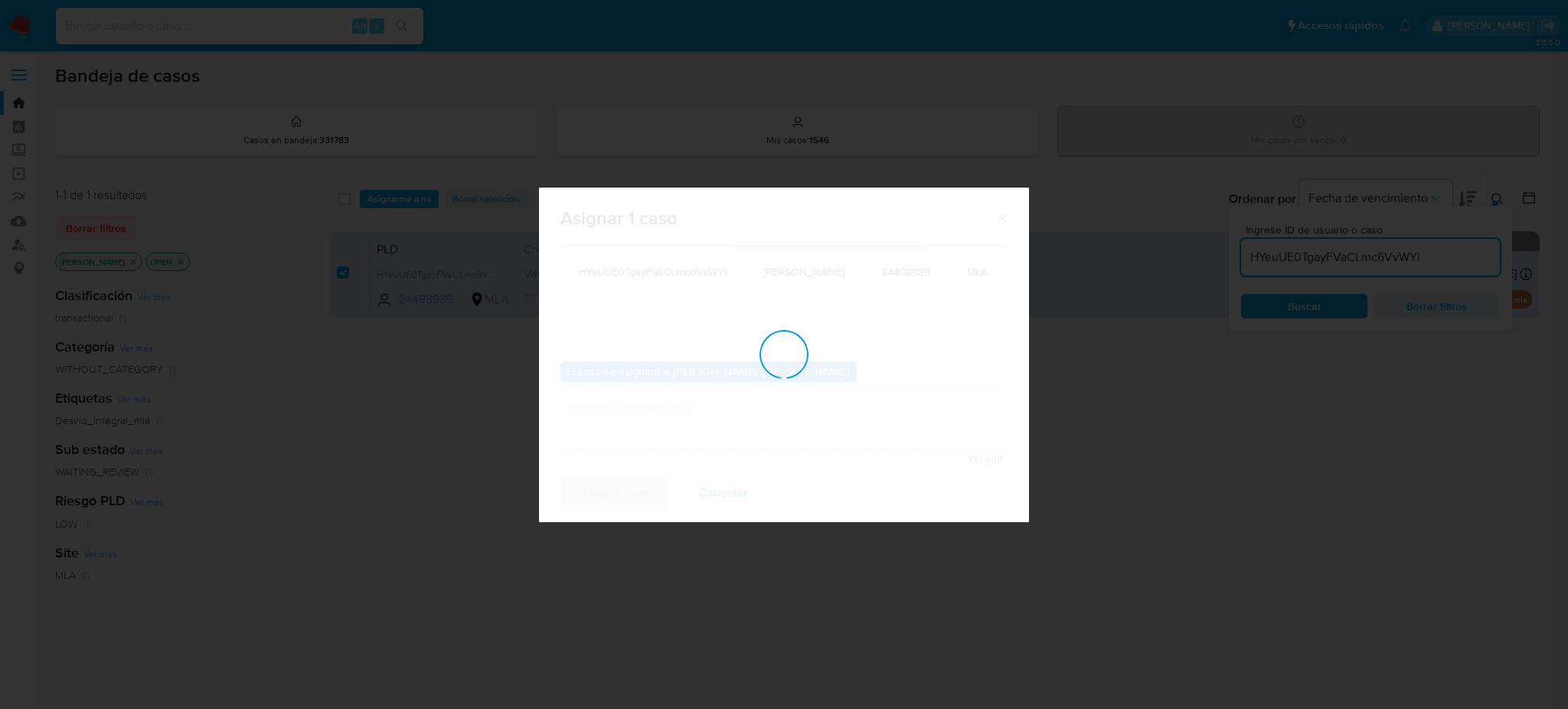
checkbox input "false"
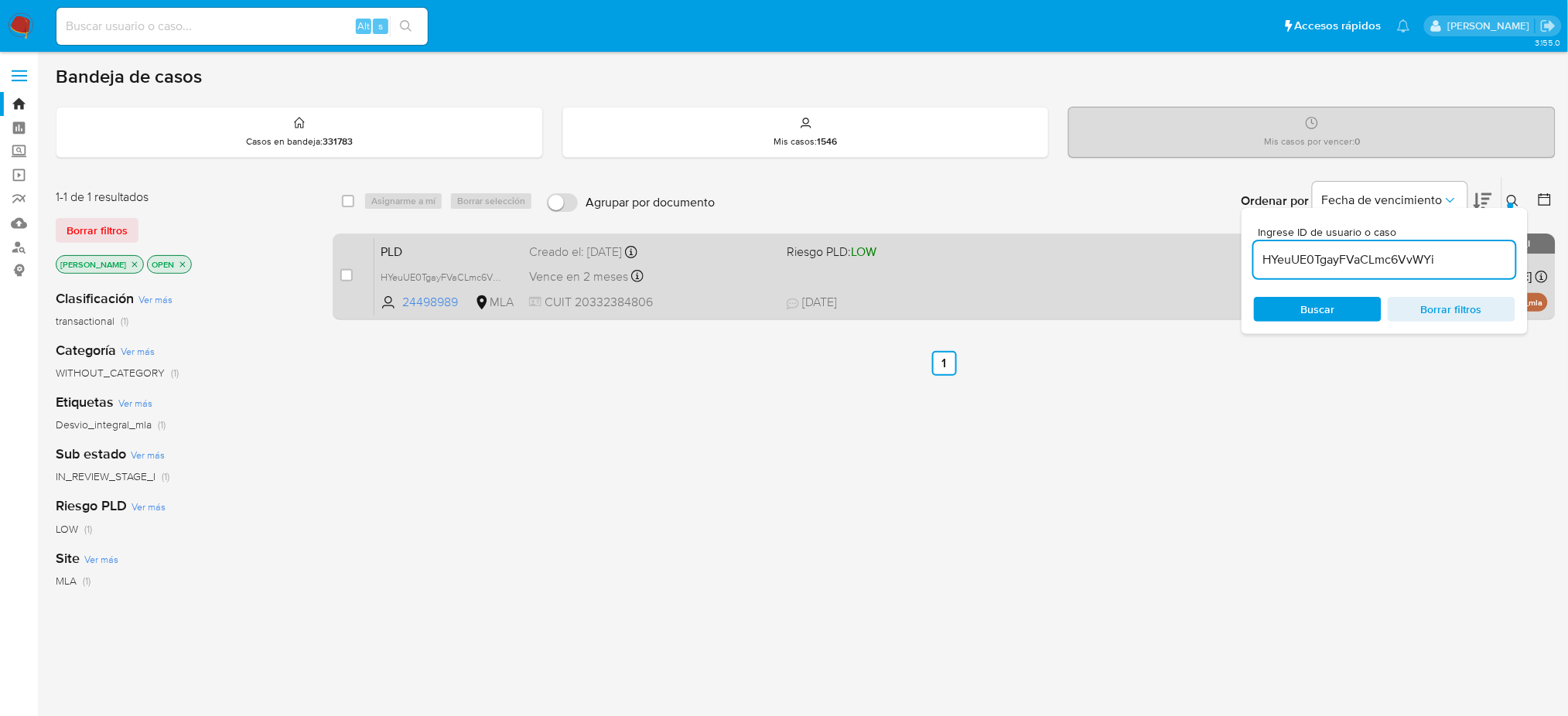
click at [690, 280] on div "Vence en 2 meses Vence el 29/10/2025 12:11:57" at bounding box center [651, 276] width 245 height 21
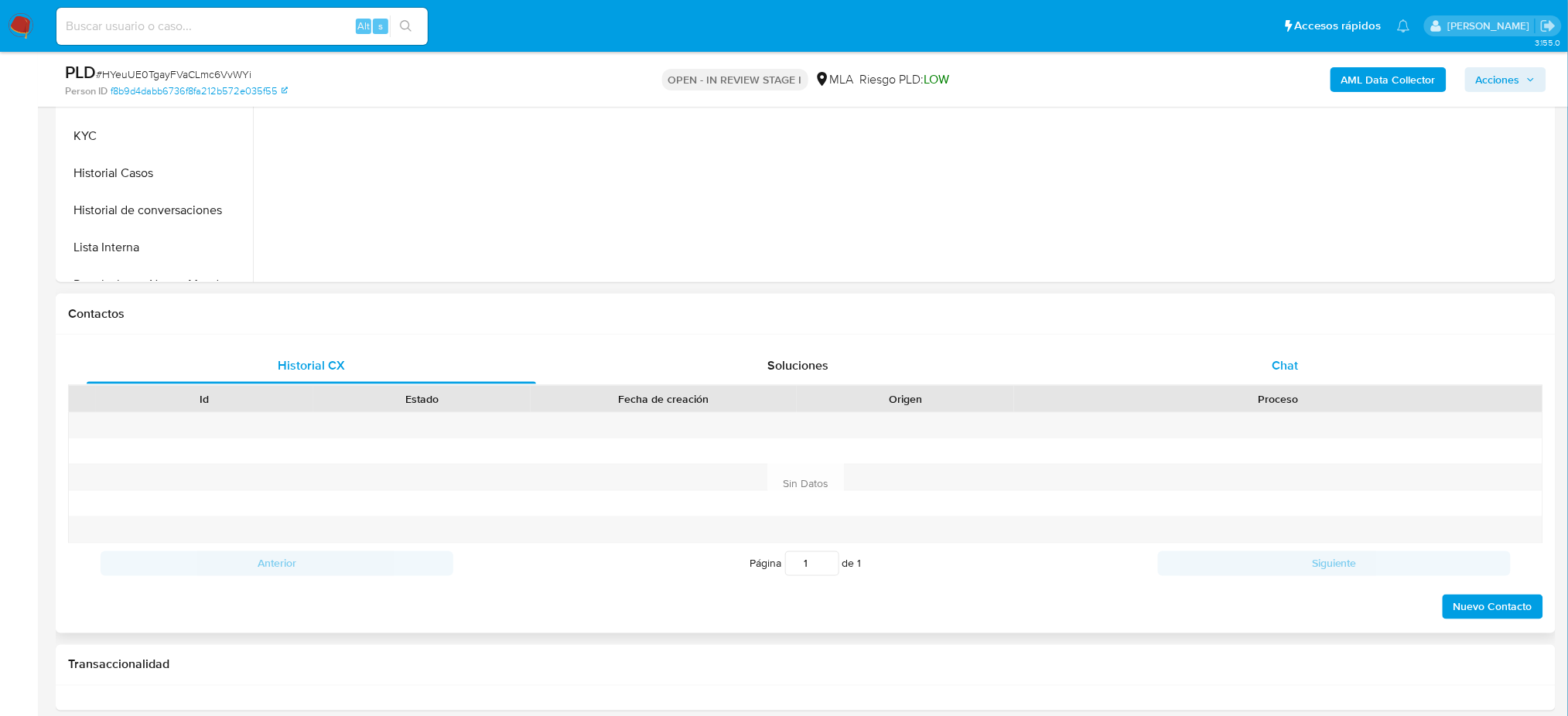
click at [1316, 352] on div "Chat" at bounding box center [1285, 366] width 450 height 37
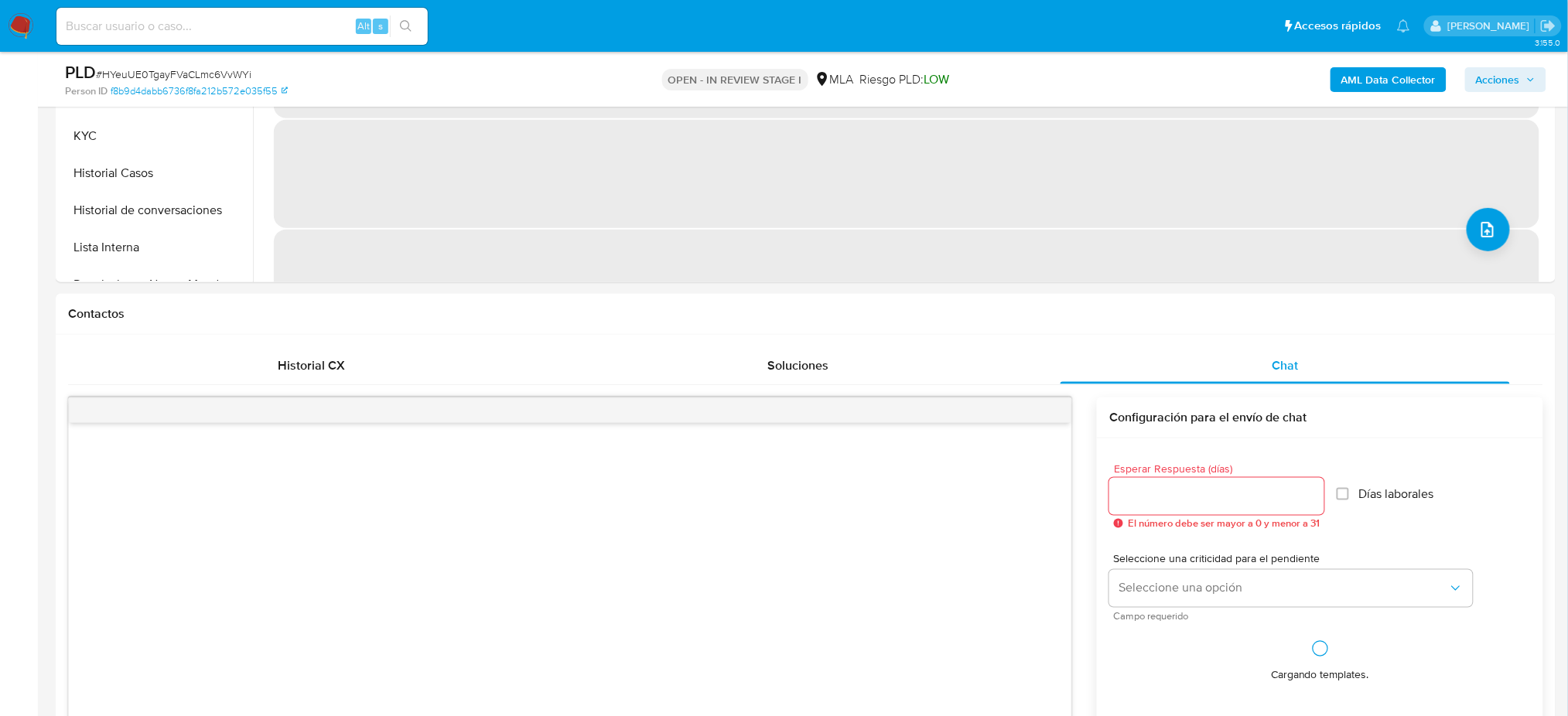
scroll to position [824, 0]
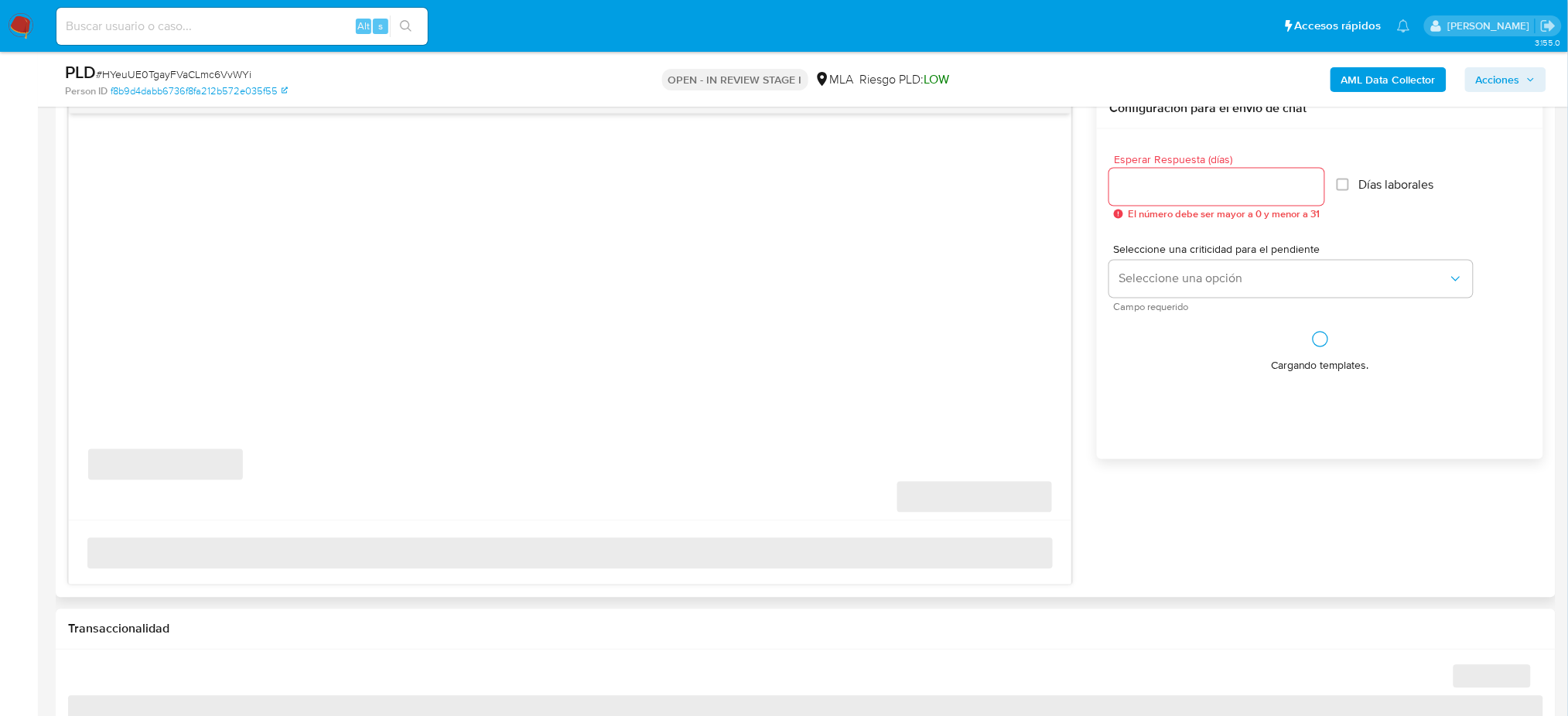
select select "10"
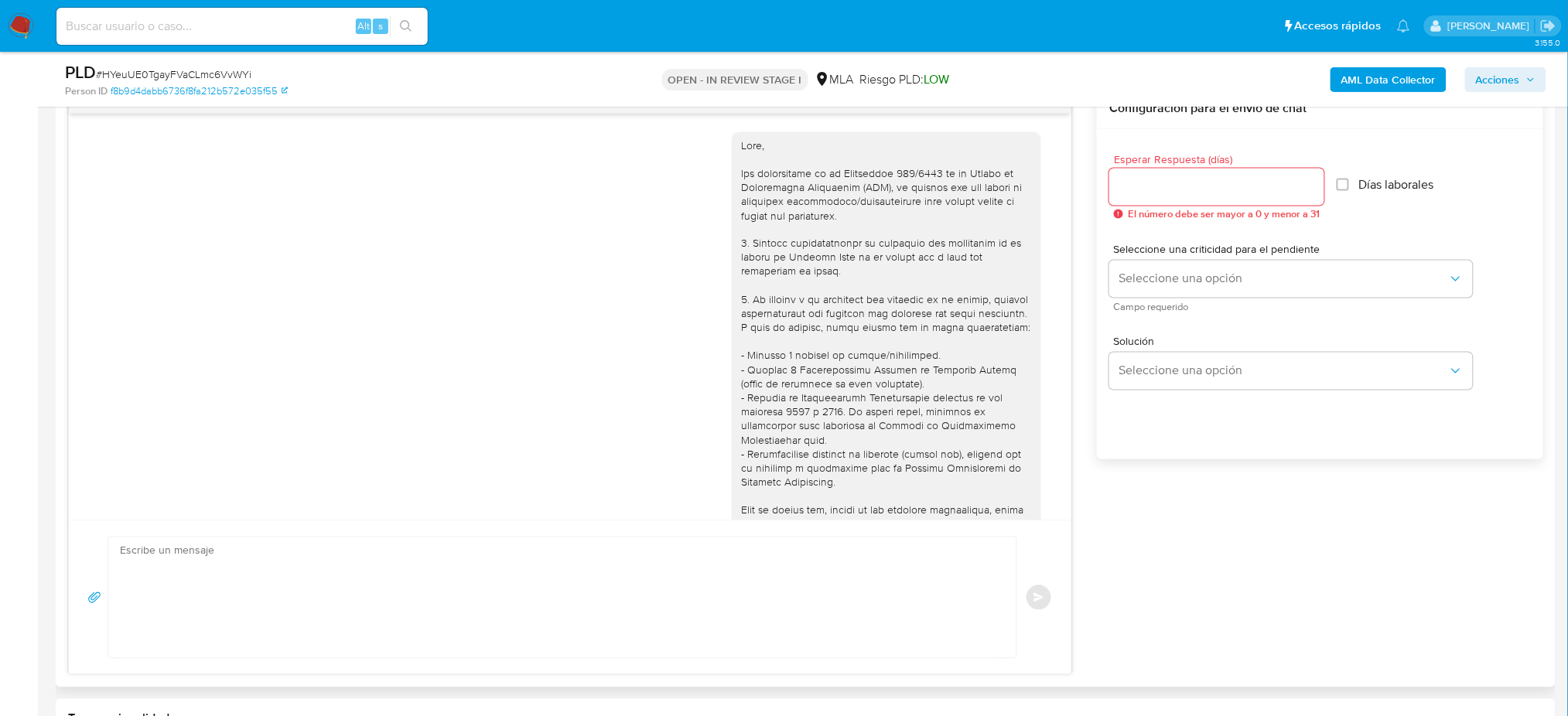
scroll to position [572, 0]
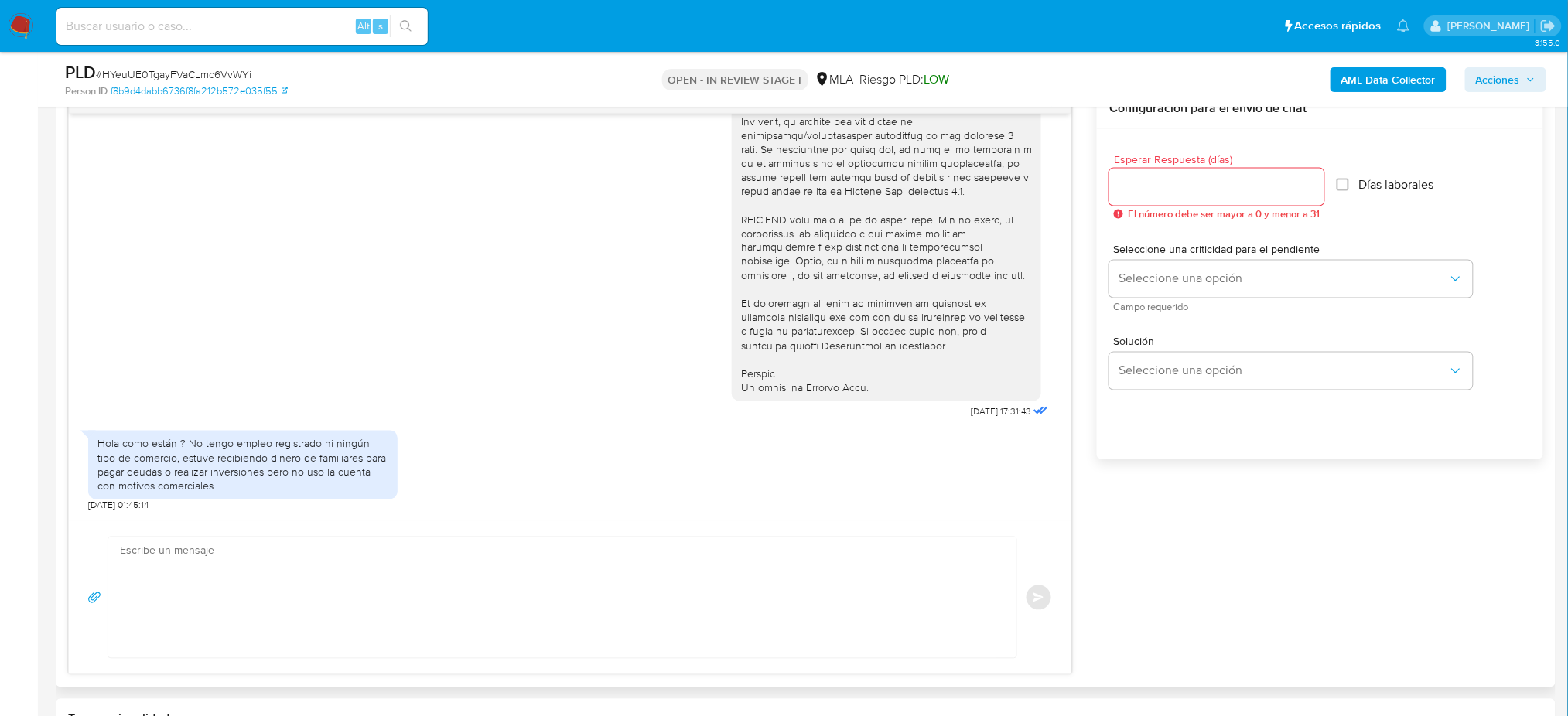
click at [273, 580] on textarea at bounding box center [558, 598] width 877 height 120
paste textarea "Hola, ¡Muchas gracias por tu respuesta! ¿Podrías enviarnos documentación que pe…"
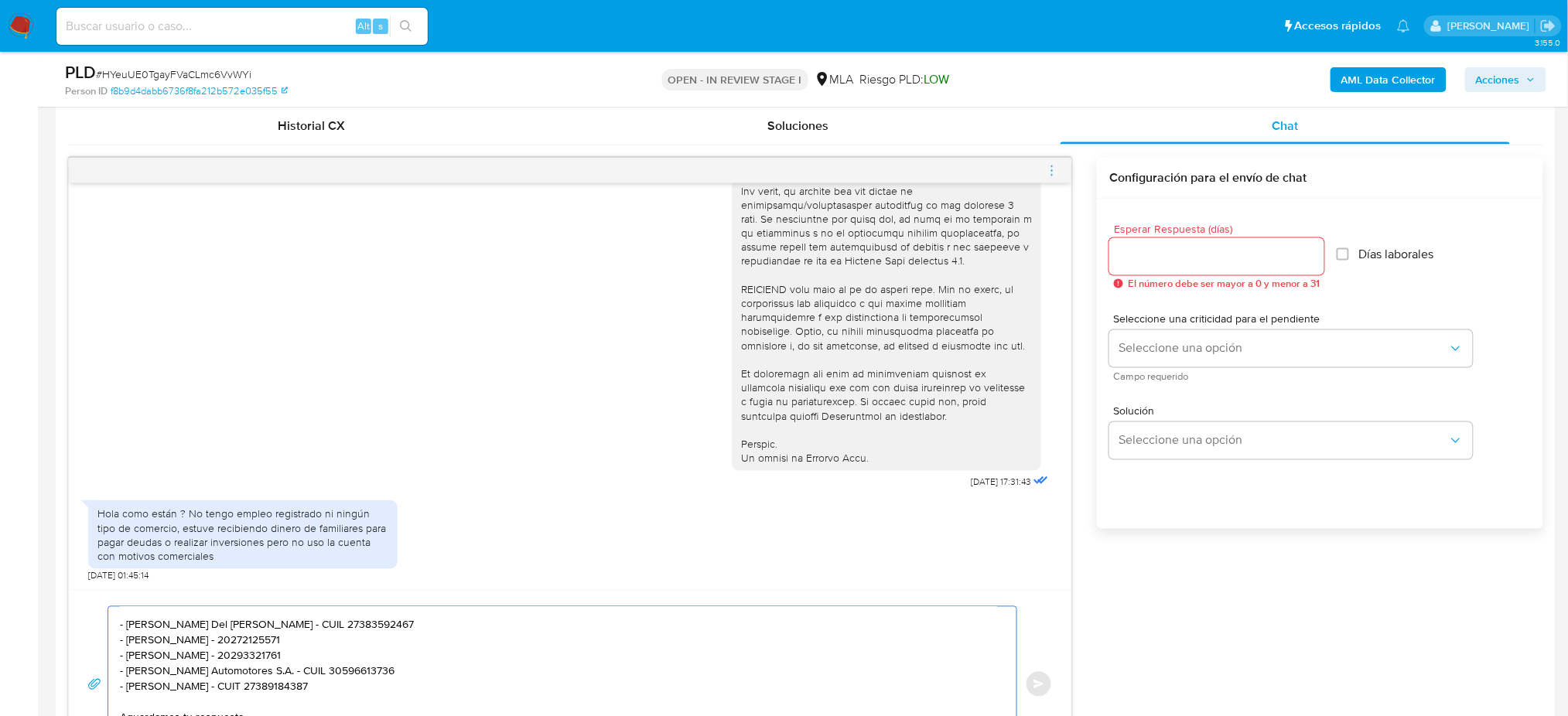
scroll to position [722, 0]
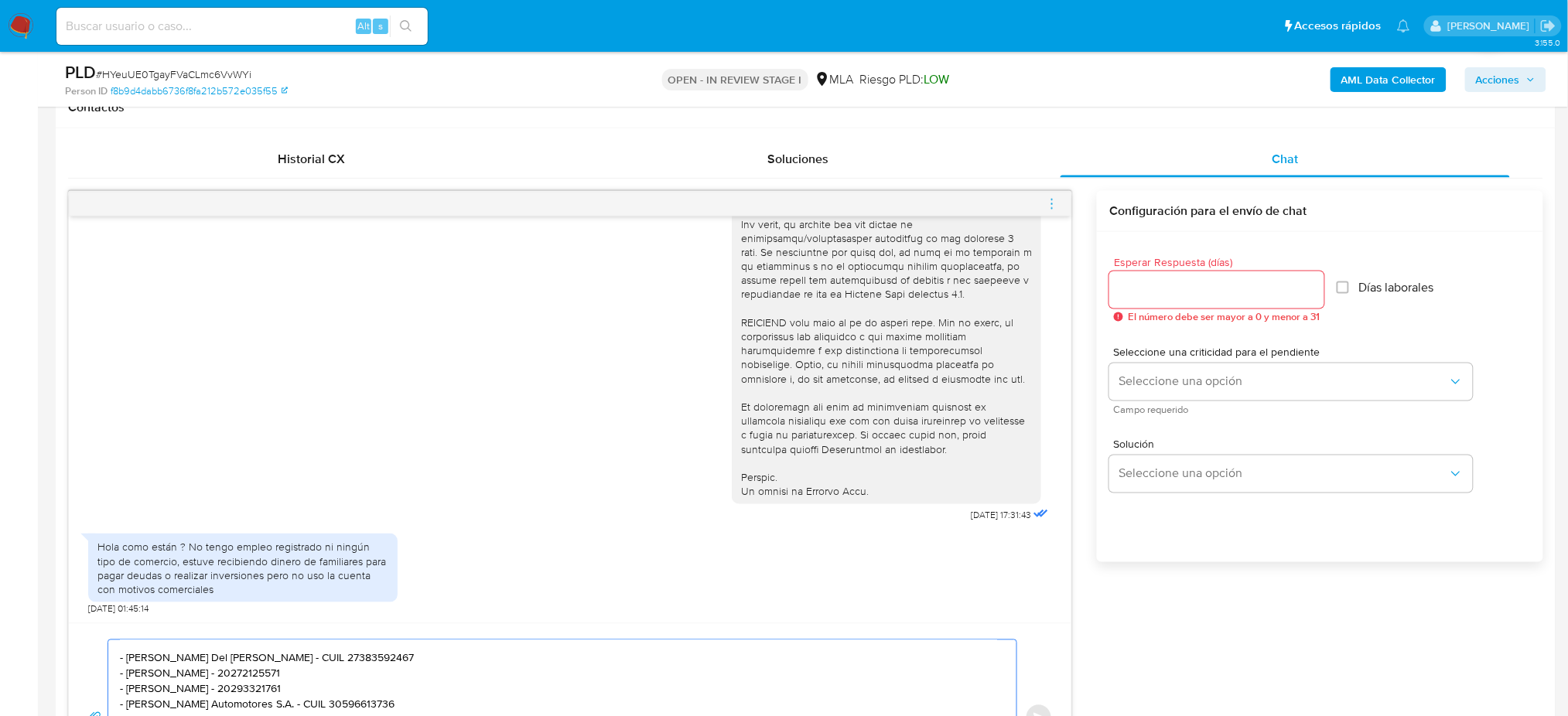
type textarea "Hola, ¡Muchas gracias por tu respuesta! ¿Podrías enviarnos documentación que pe…"
click at [1130, 295] on input "Esperar Respuesta (días)" at bounding box center [1216, 290] width 215 height 20
type input "2"
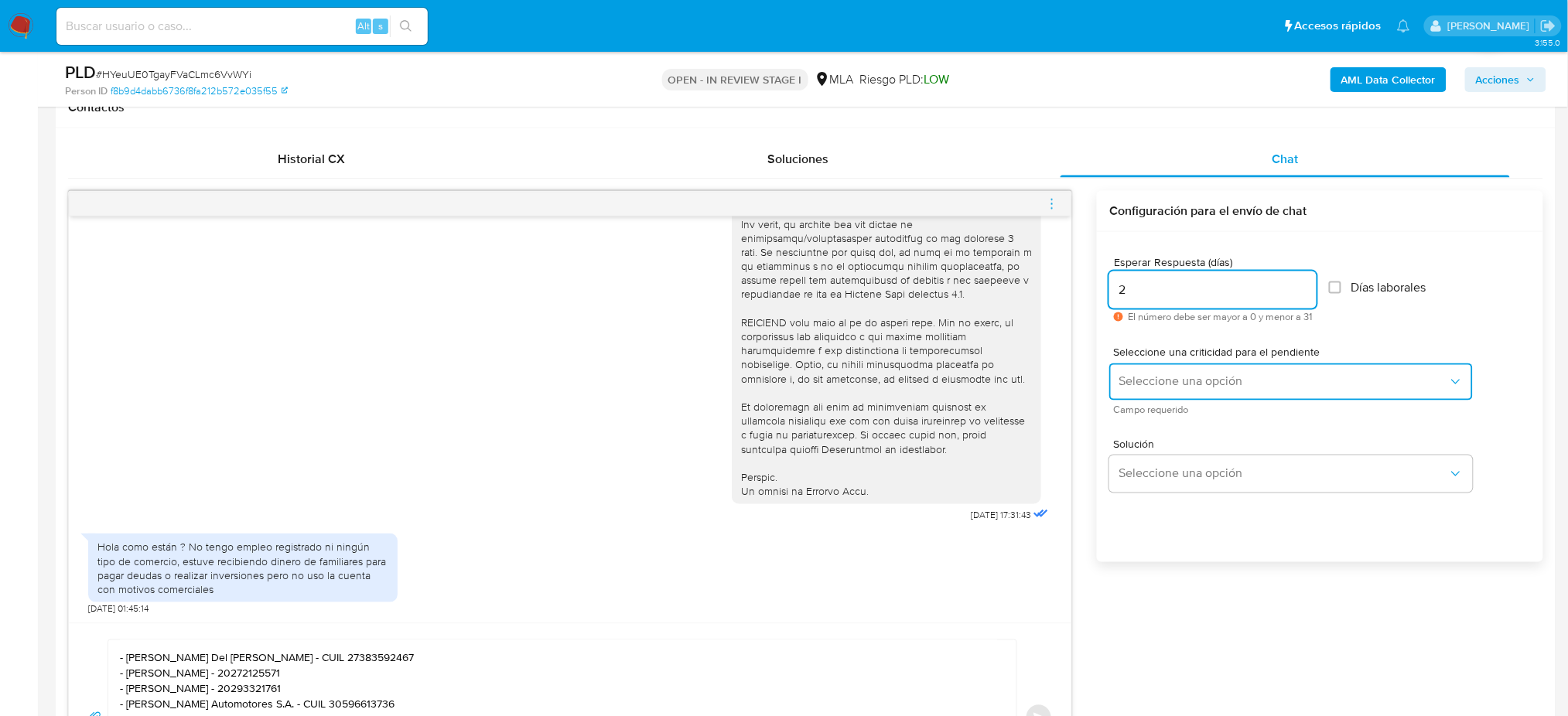
click at [1133, 382] on span "Seleccione una opción" at bounding box center [1283, 381] width 329 height 15
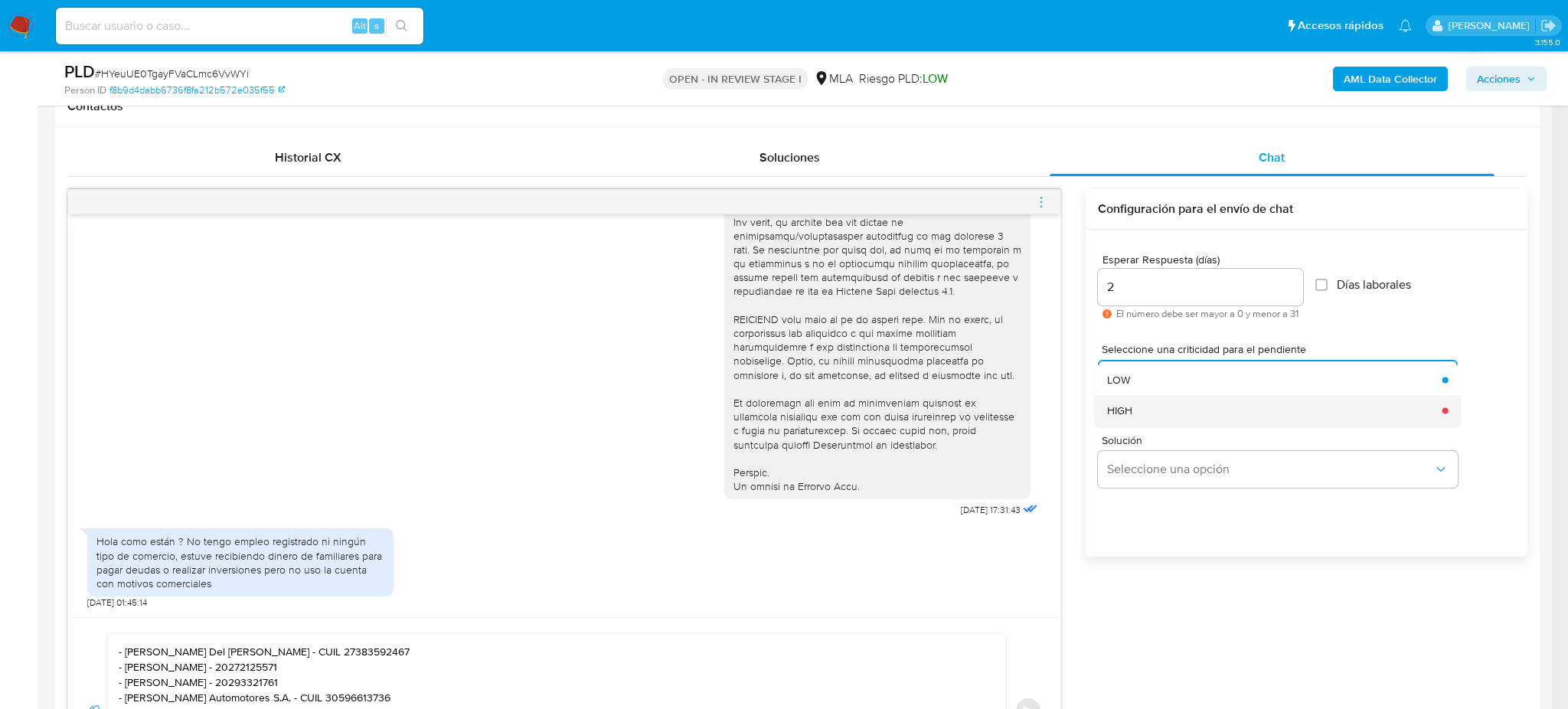
click at [1128, 409] on span "HIGH" at bounding box center [1120, 410] width 25 height 14
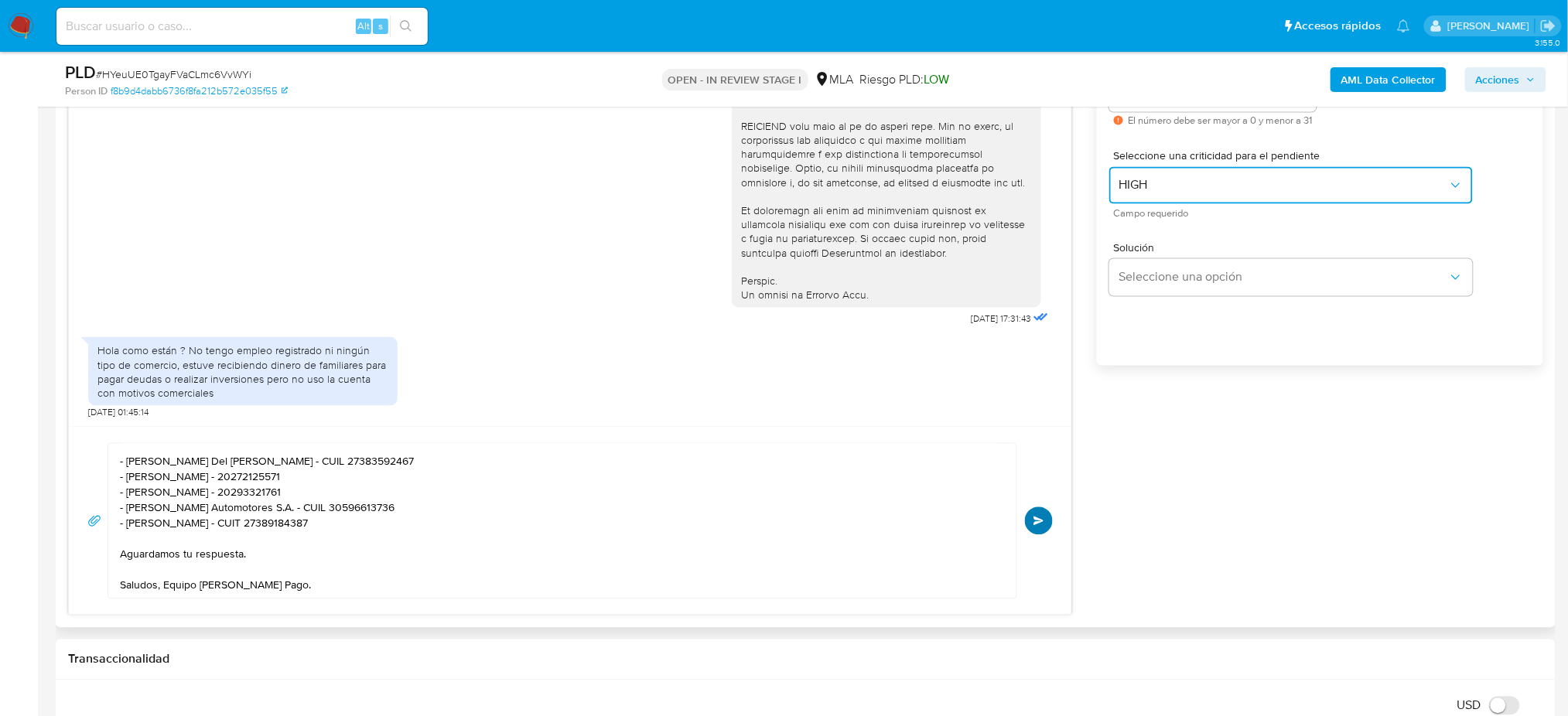
scroll to position [928, 0]
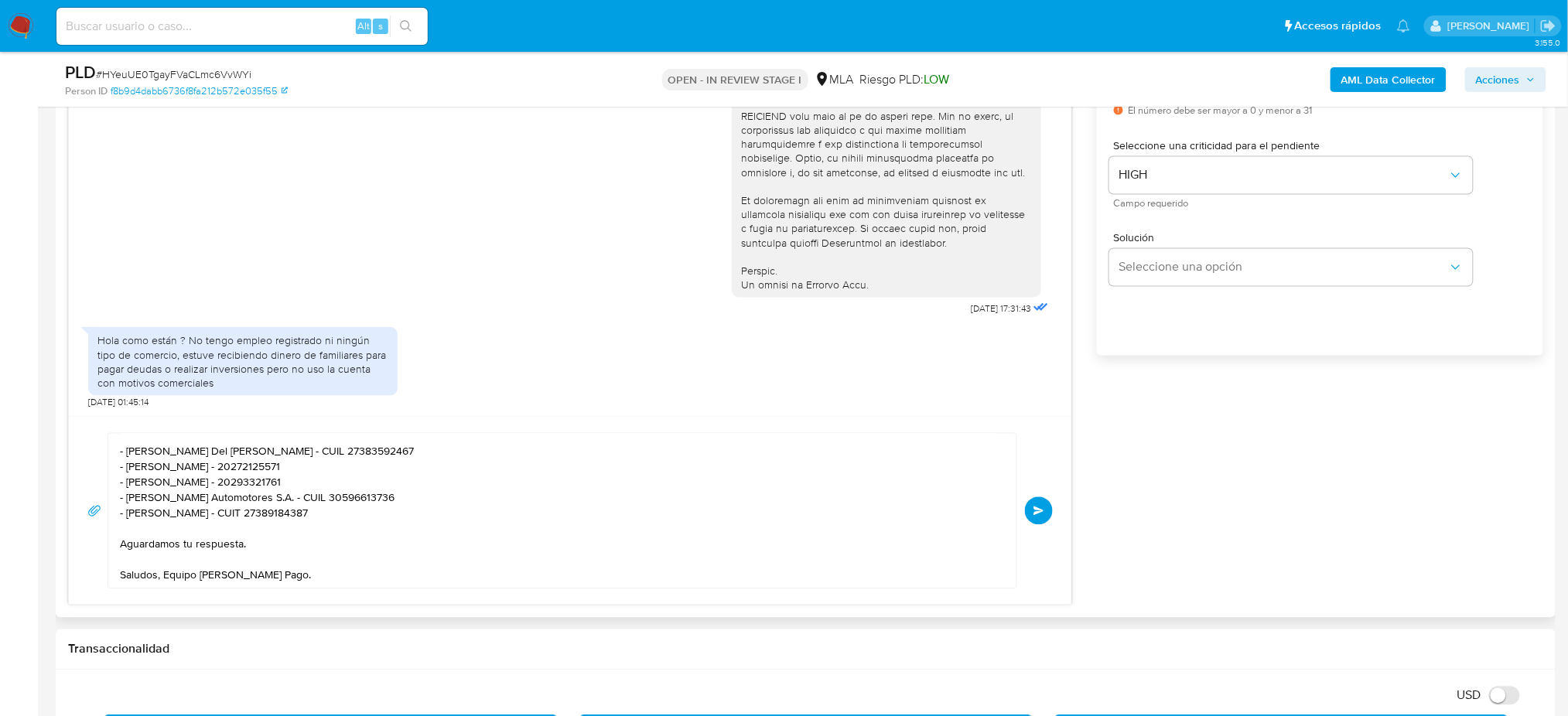
click at [1037, 509] on span "Enviar" at bounding box center [1038, 511] width 10 height 10
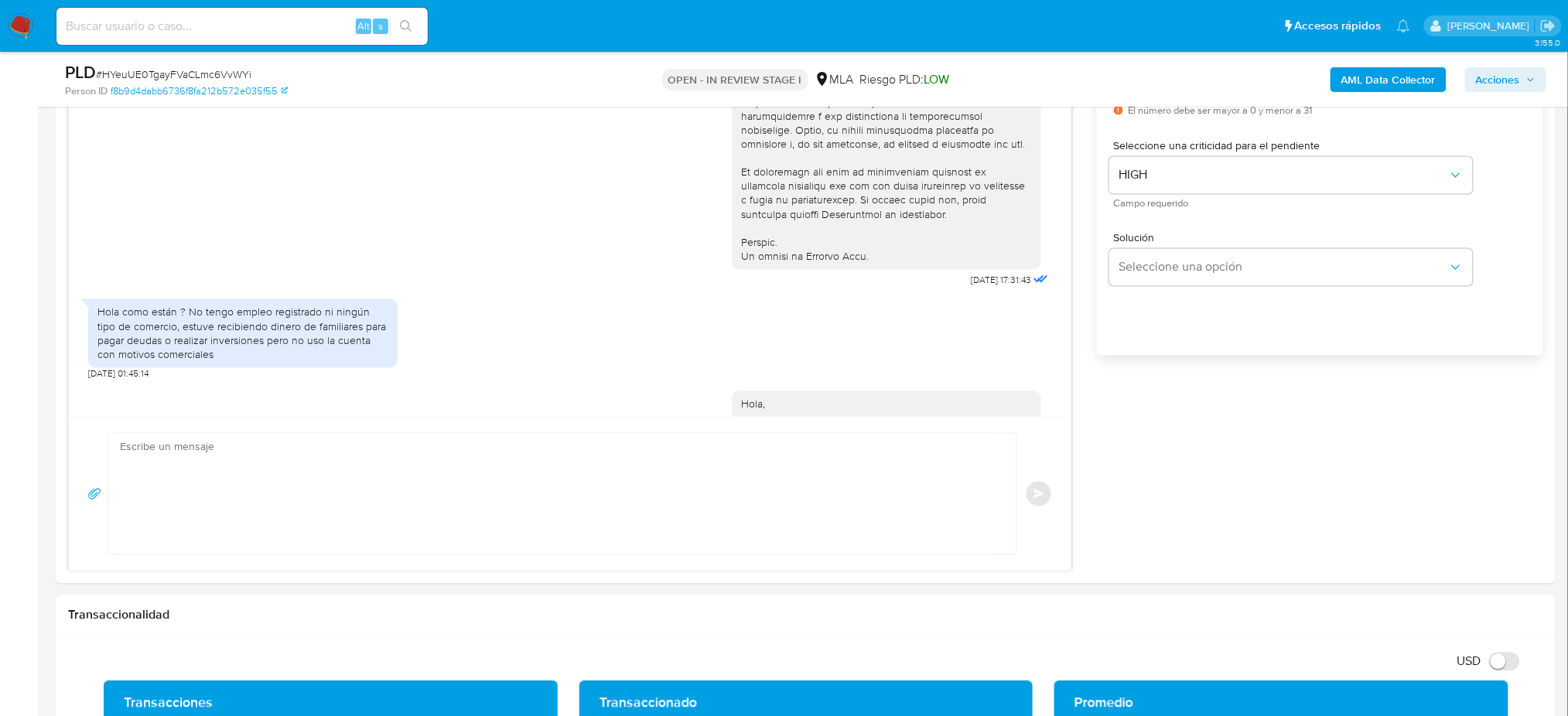
scroll to position [898, 0]
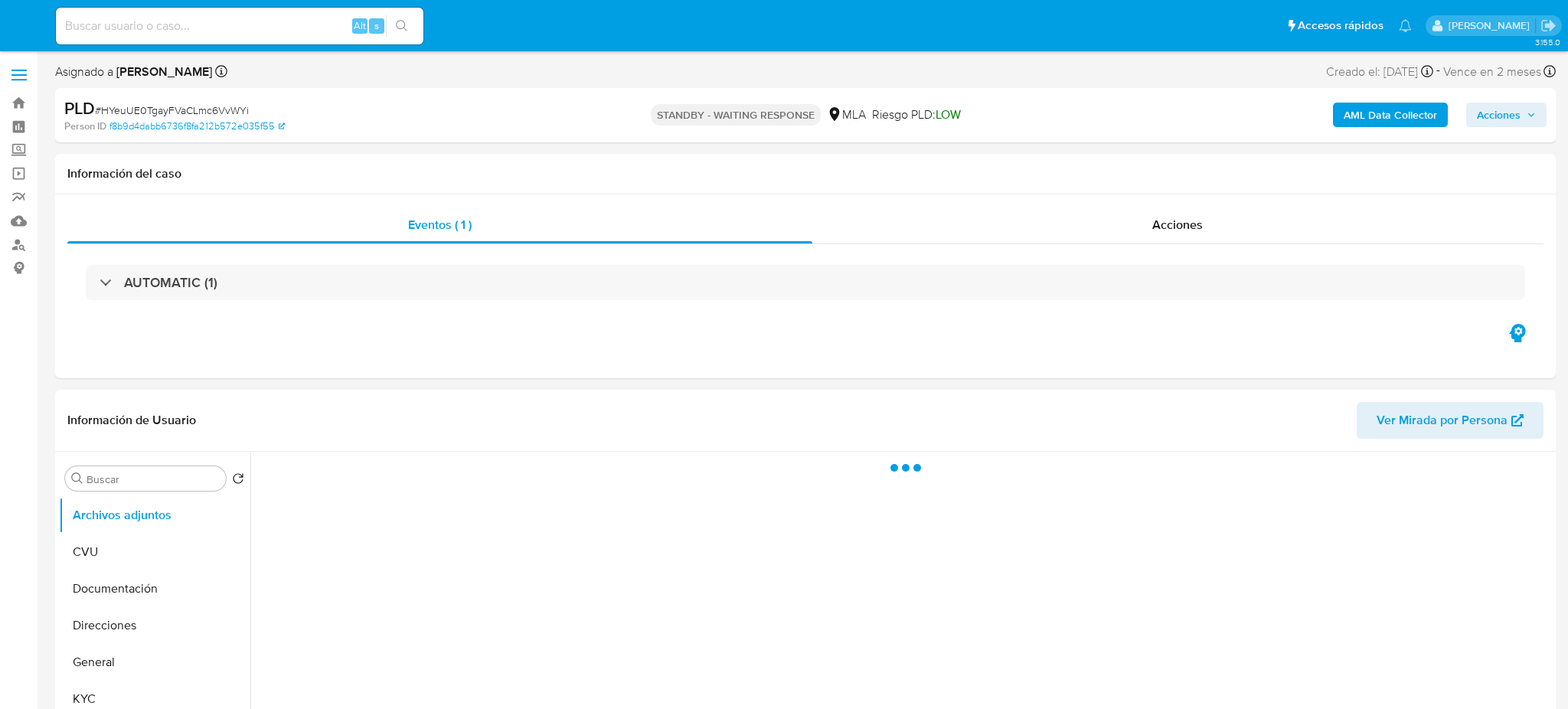
select select "10"
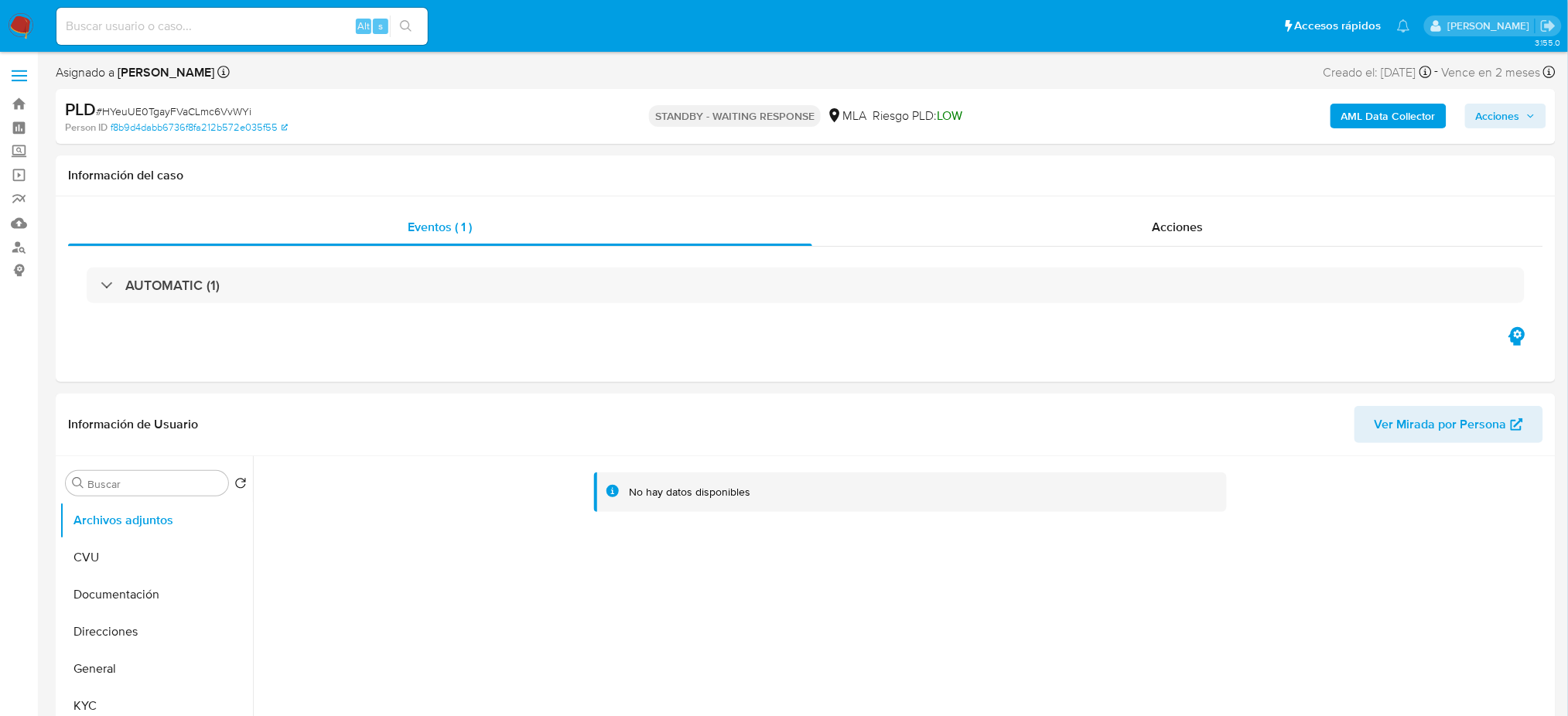
click at [310, 18] on input at bounding box center [242, 26] width 371 height 20
paste input "qgOKLs2o9VxPi3N5n1z4P5Tb"
type input "qgOKLs2o9VxPi3N5n1z4P5Tb"
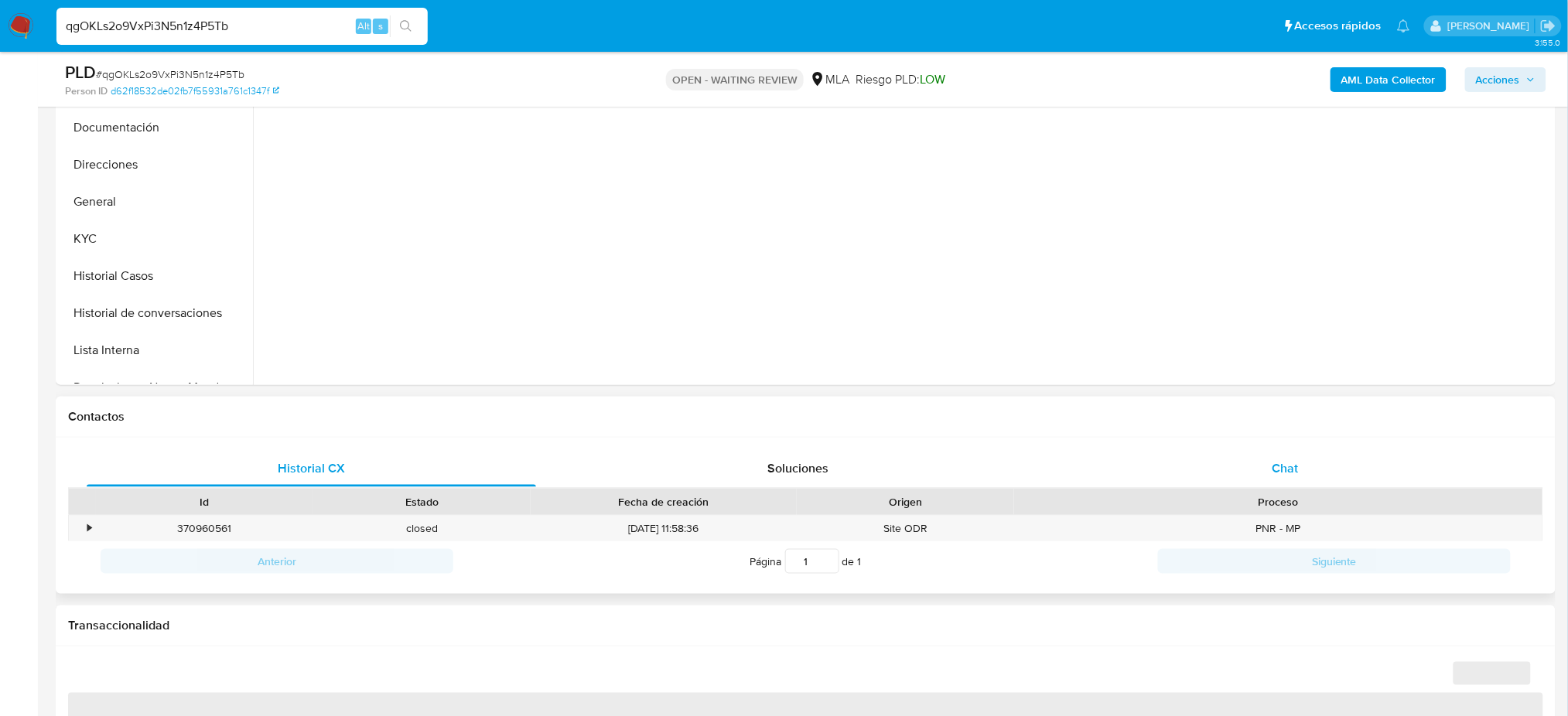
click at [1315, 457] on div "Chat" at bounding box center [1285, 469] width 450 height 37
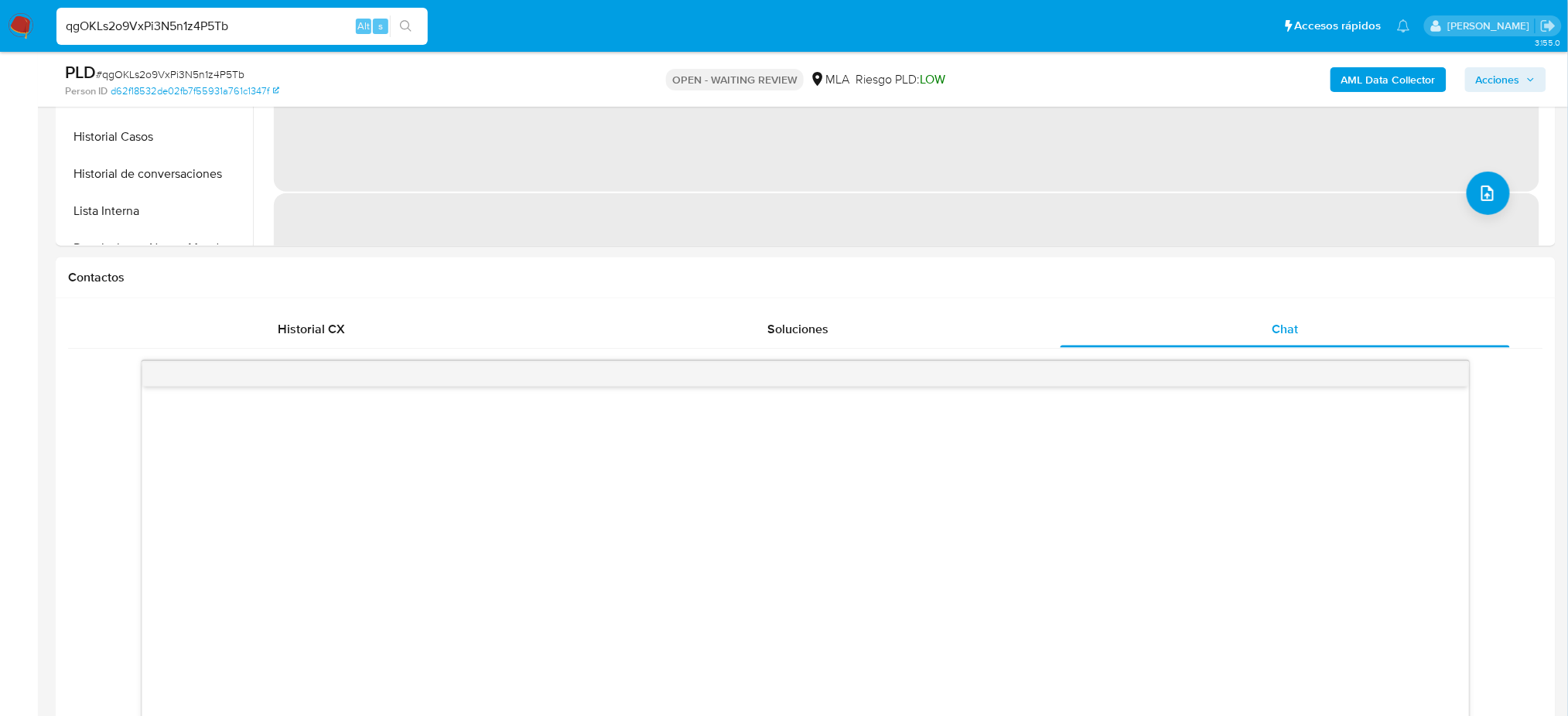
scroll to position [722, 0]
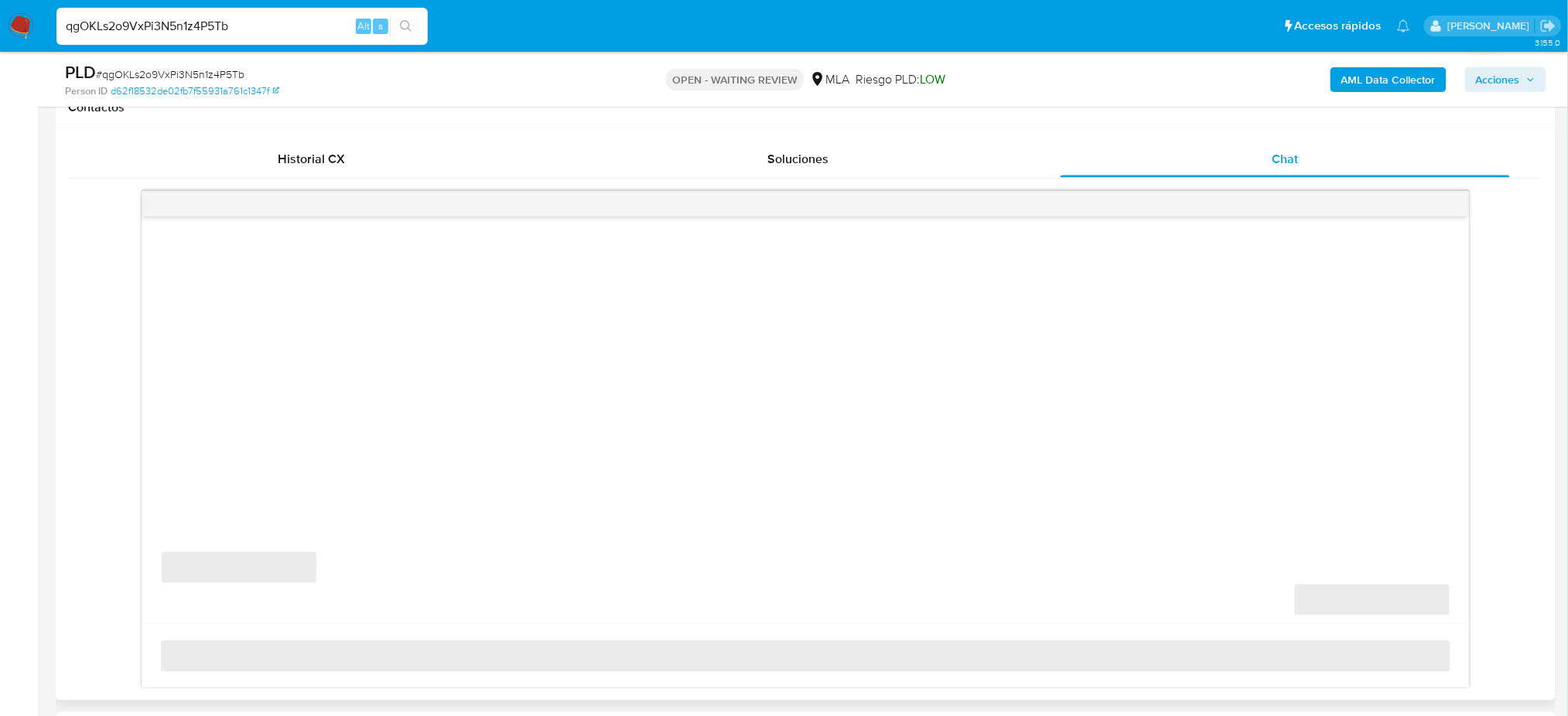
select select "10"
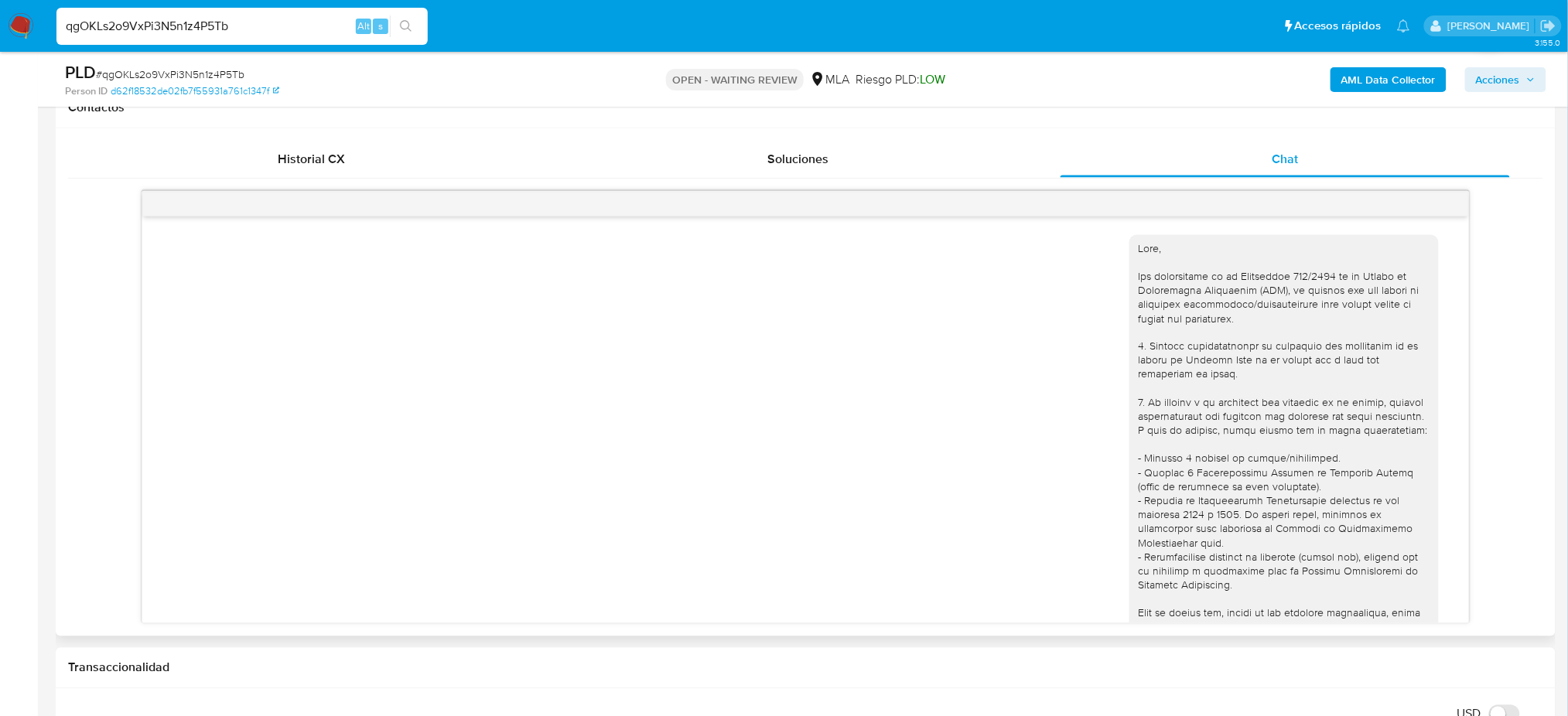
scroll to position [1094, 0]
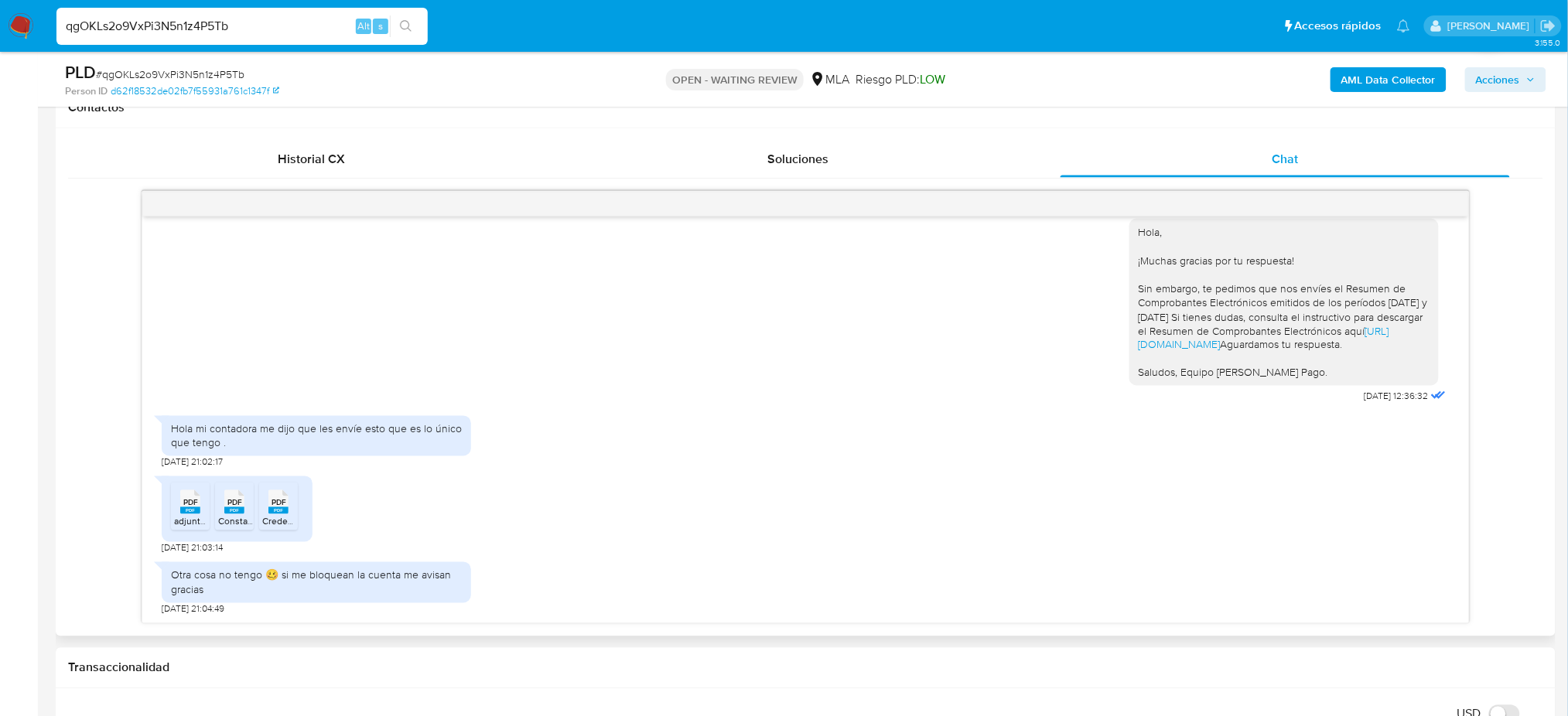
click at [22, 30] on img at bounding box center [21, 26] width 26 height 26
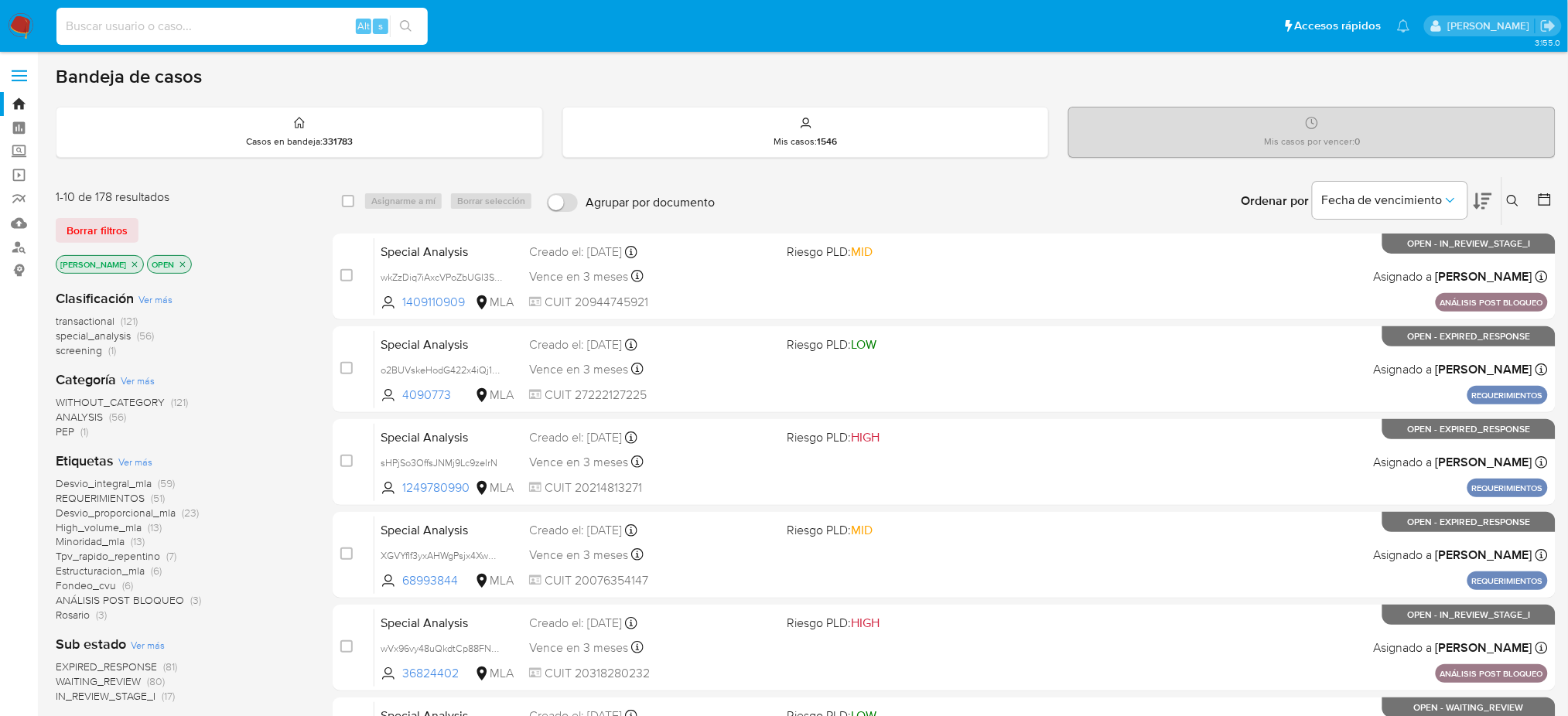
click at [219, 21] on input at bounding box center [242, 26] width 371 height 20
paste input "64yYmsPCKzCqLcYHB3bD5xNs"
type input "64yYmsPCKzCqLcYHB3bD5xNs"
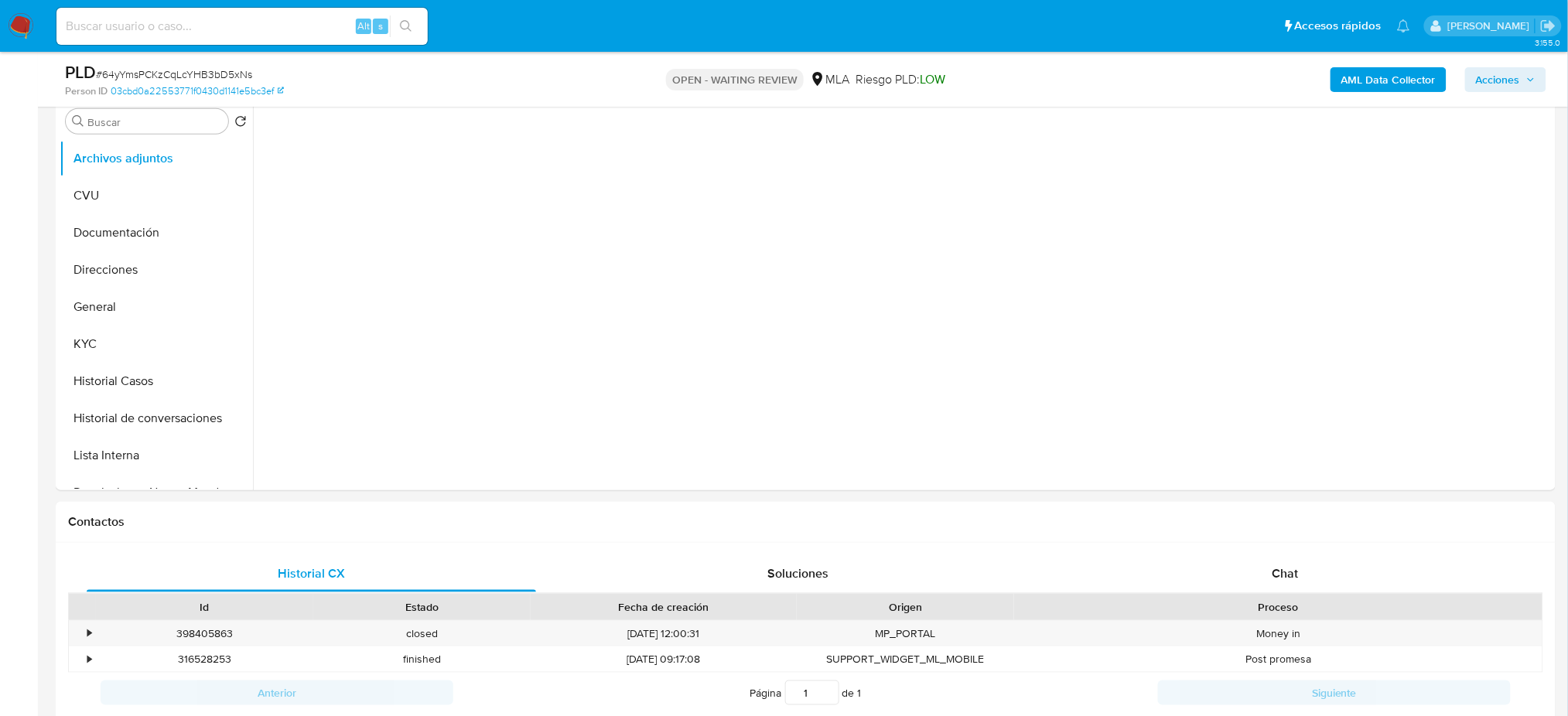
scroll to position [205, 0]
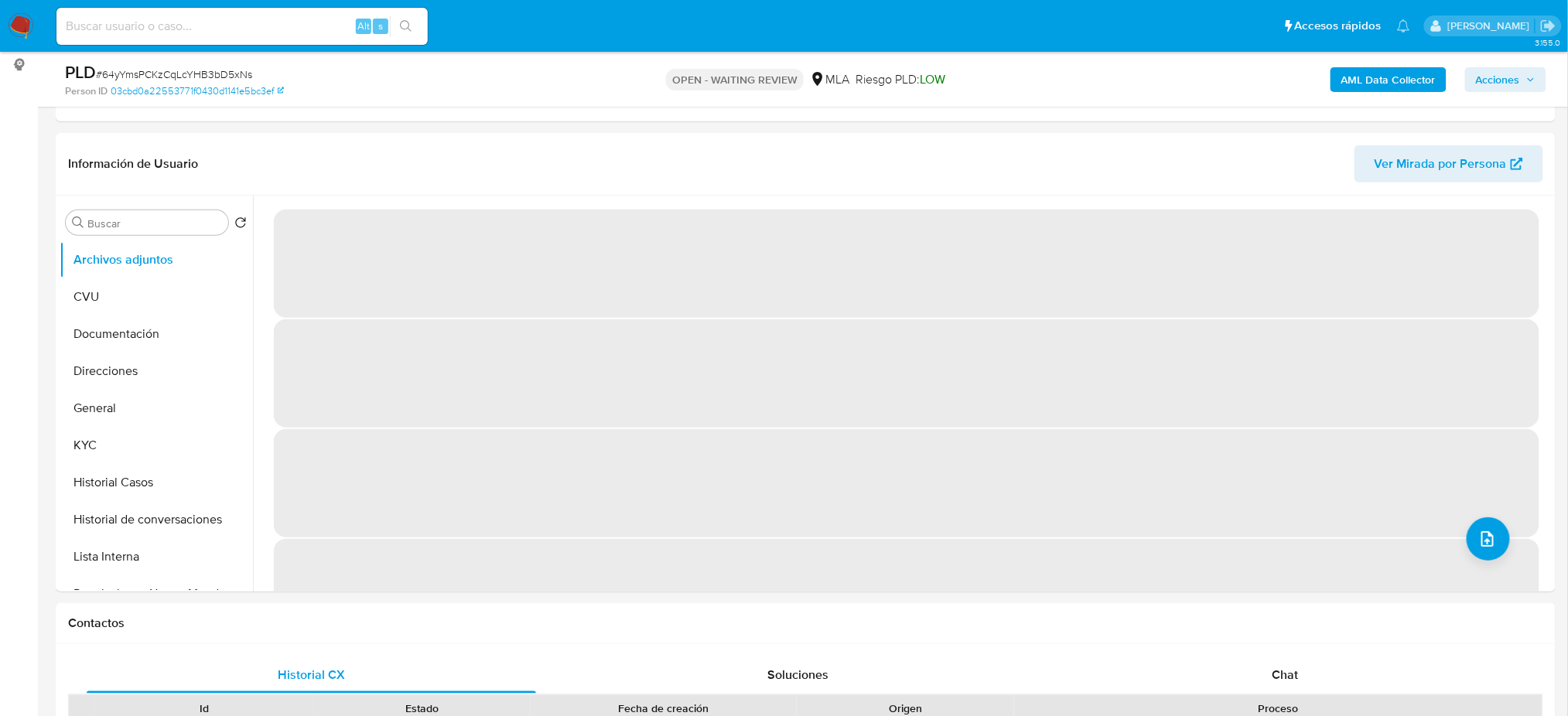
select select "10"
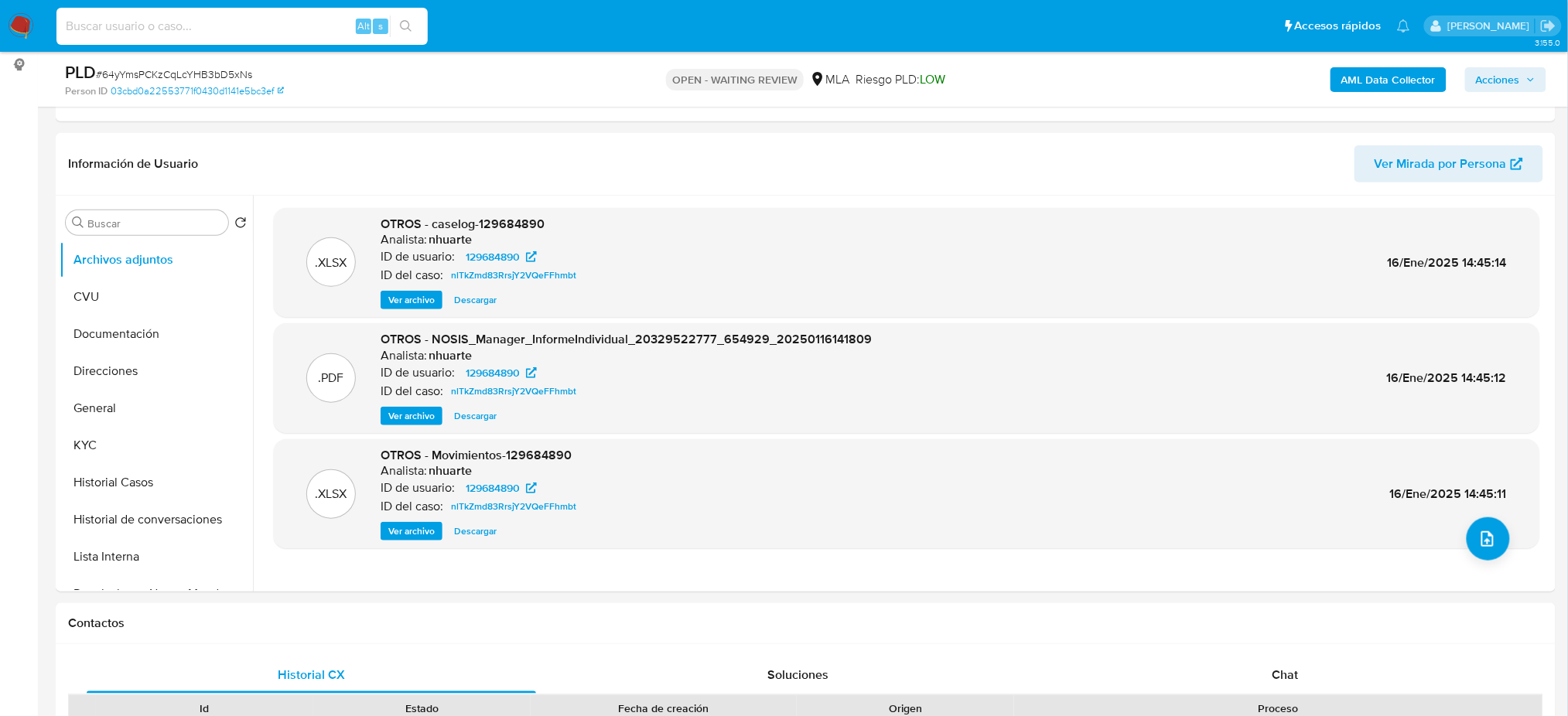
click at [283, 29] on input at bounding box center [242, 26] width 371 height 20
paste input "YtbwoOsMMzq7dQGjYYmnfDqo"
type input "YtbwoOsMMzq7dQGjYYmnfDqo"
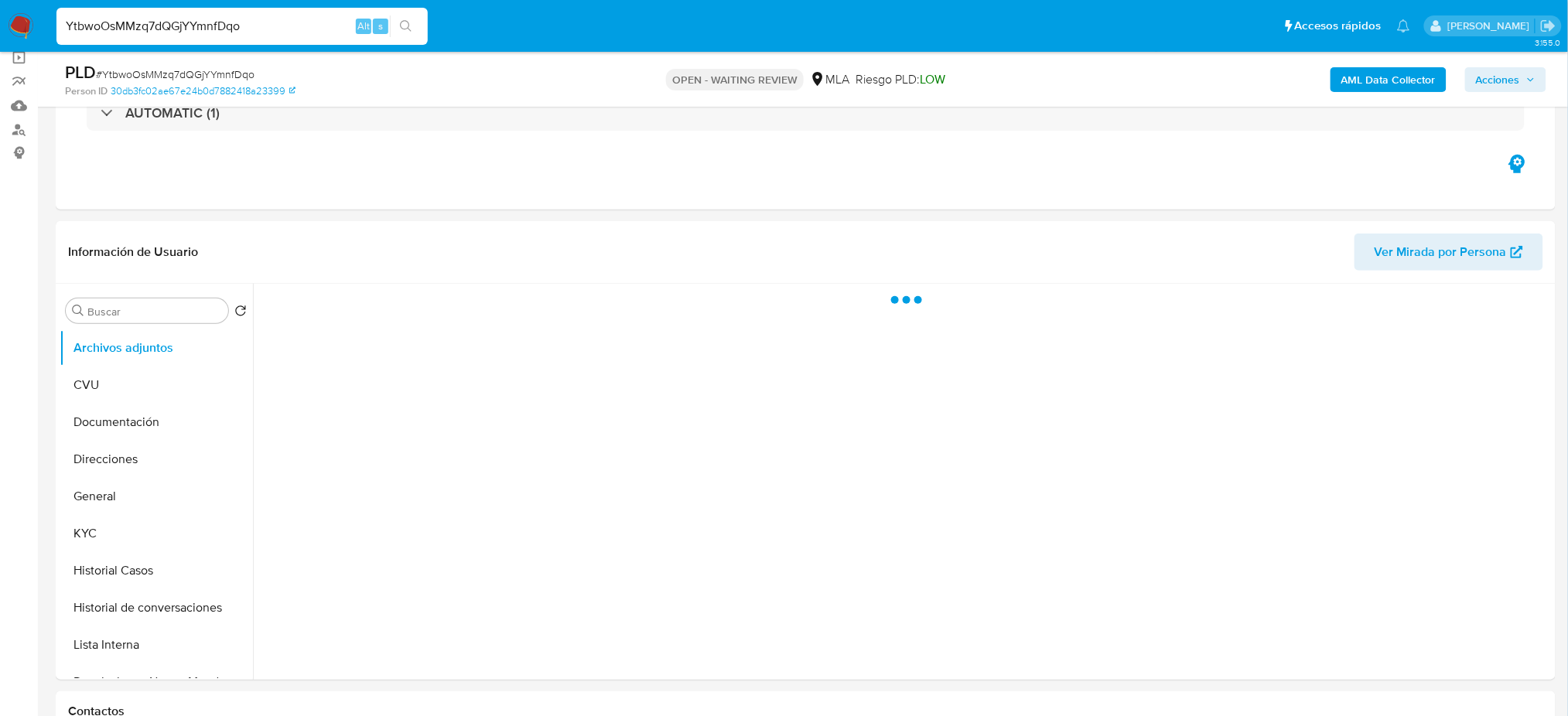
scroll to position [205, 0]
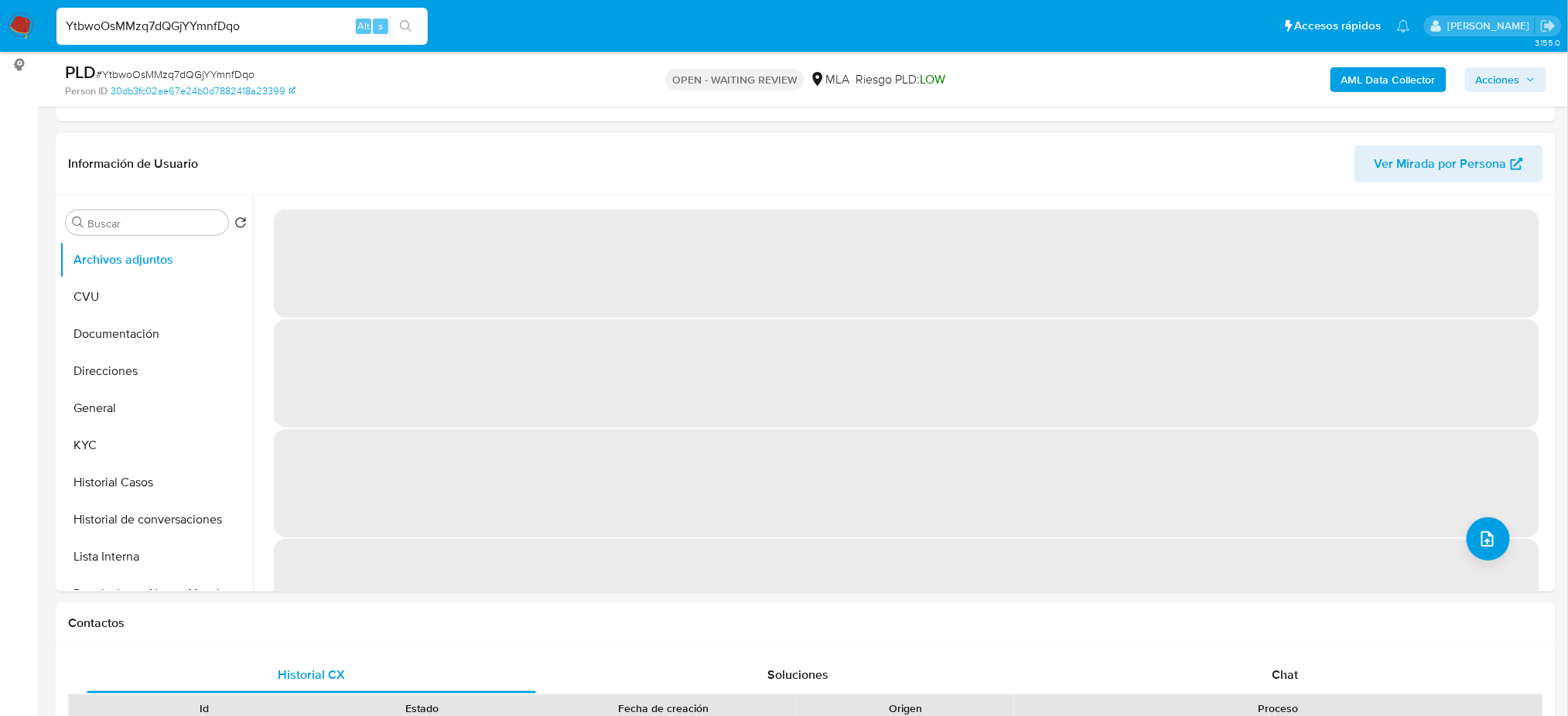
select select "10"
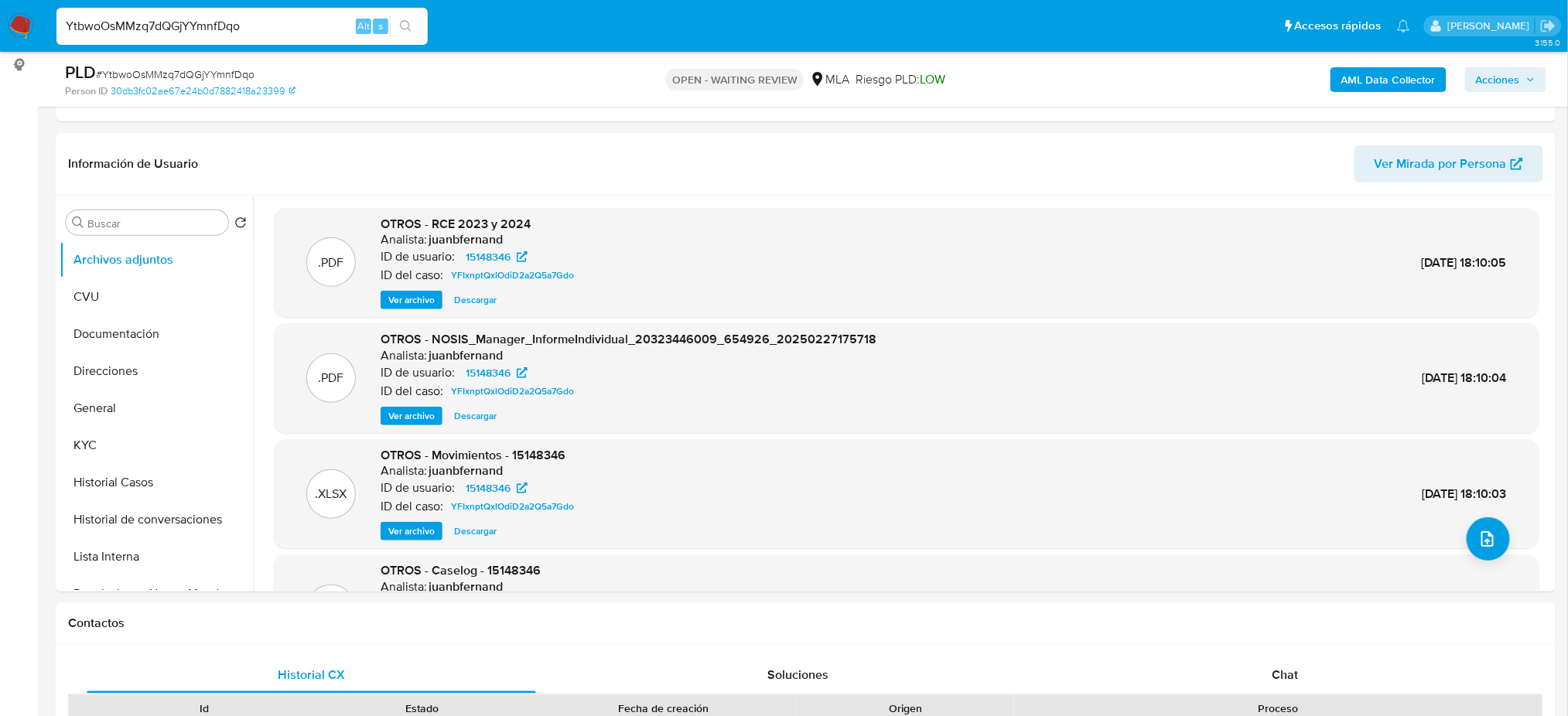
scroll to position [87, 0]
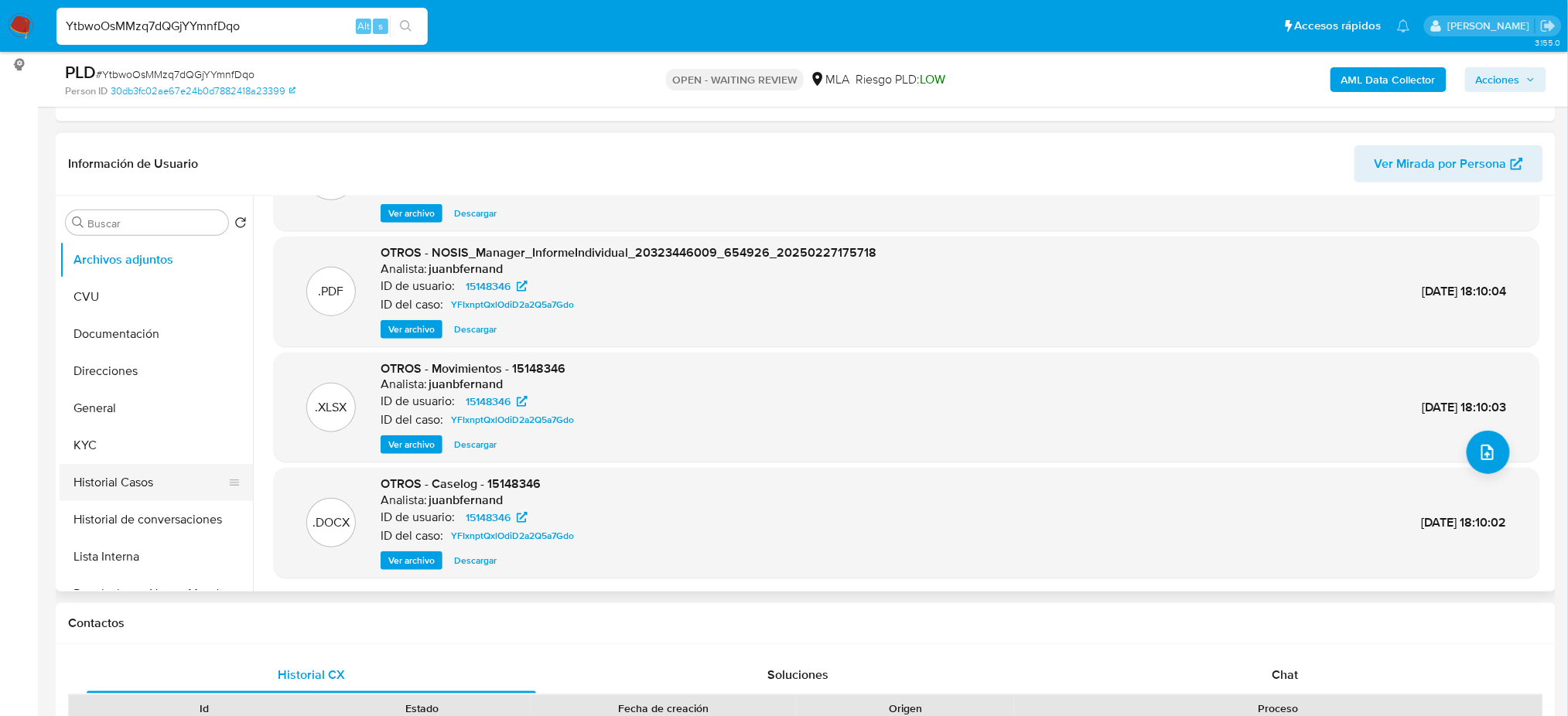
click at [151, 477] on button "Historial Casos" at bounding box center [149, 482] width 181 height 37
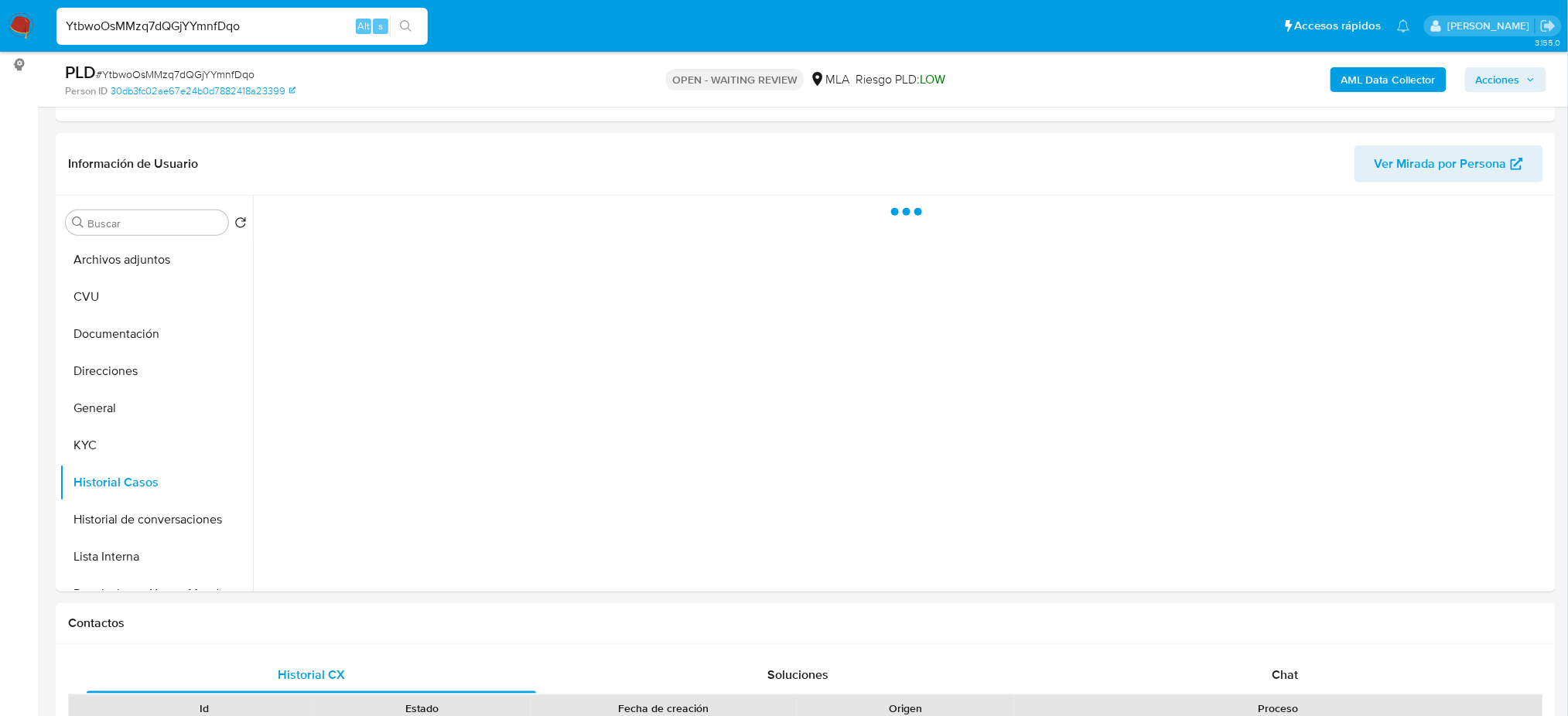
scroll to position [0, 0]
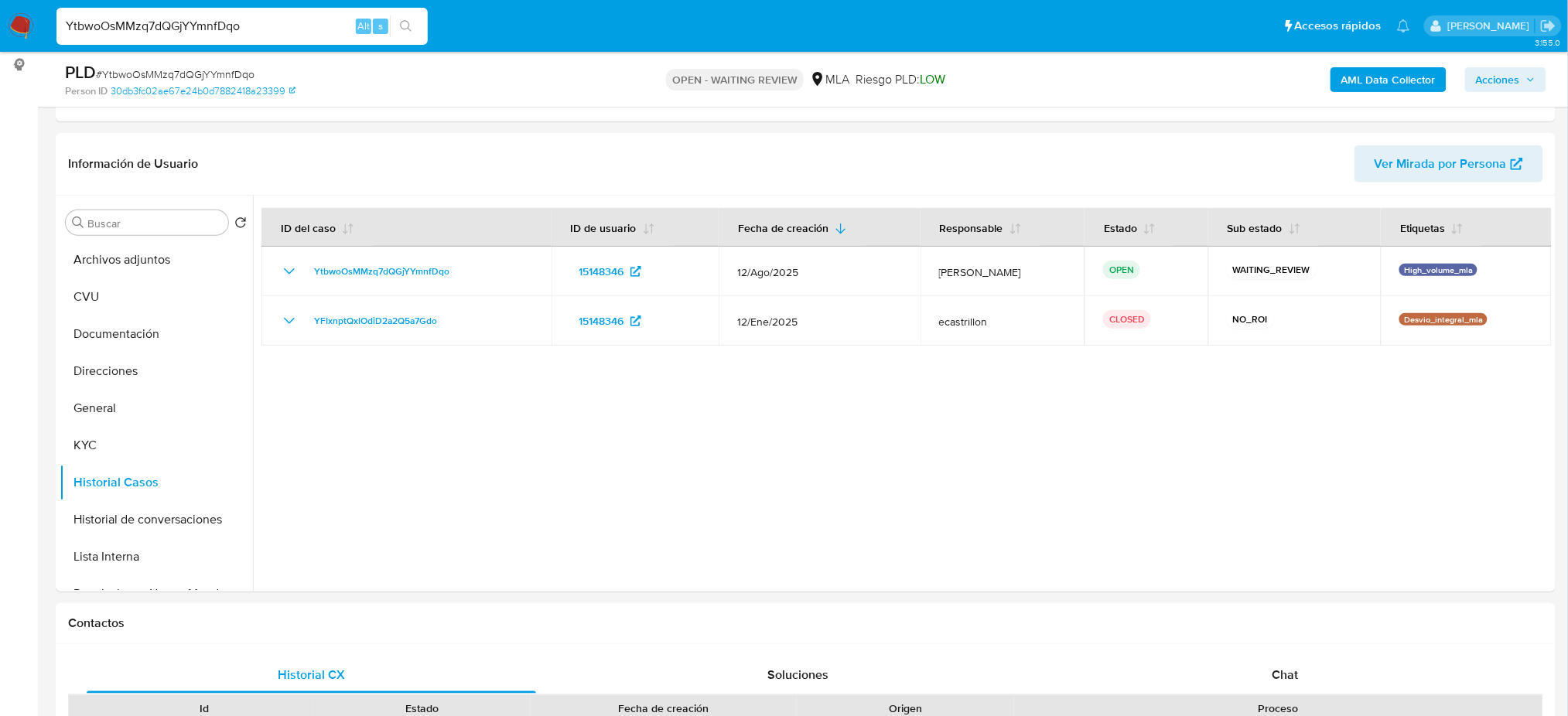
drag, startPoint x: 291, startPoint y: 33, endPoint x: 0, endPoint y: 24, distance: 291.1
click at [0, 24] on nav "Pausado Ver notificaciones YtbwoOsMMzq7dQGjYYmnfDqo Alt s Accesos rápidos Presi…" at bounding box center [784, 26] width 1568 height 52
paste input "nQh722b4TLXLcxCU5KUMx0ip"
type input "nQh722b4TLXLcxCU5KUMx0ip"
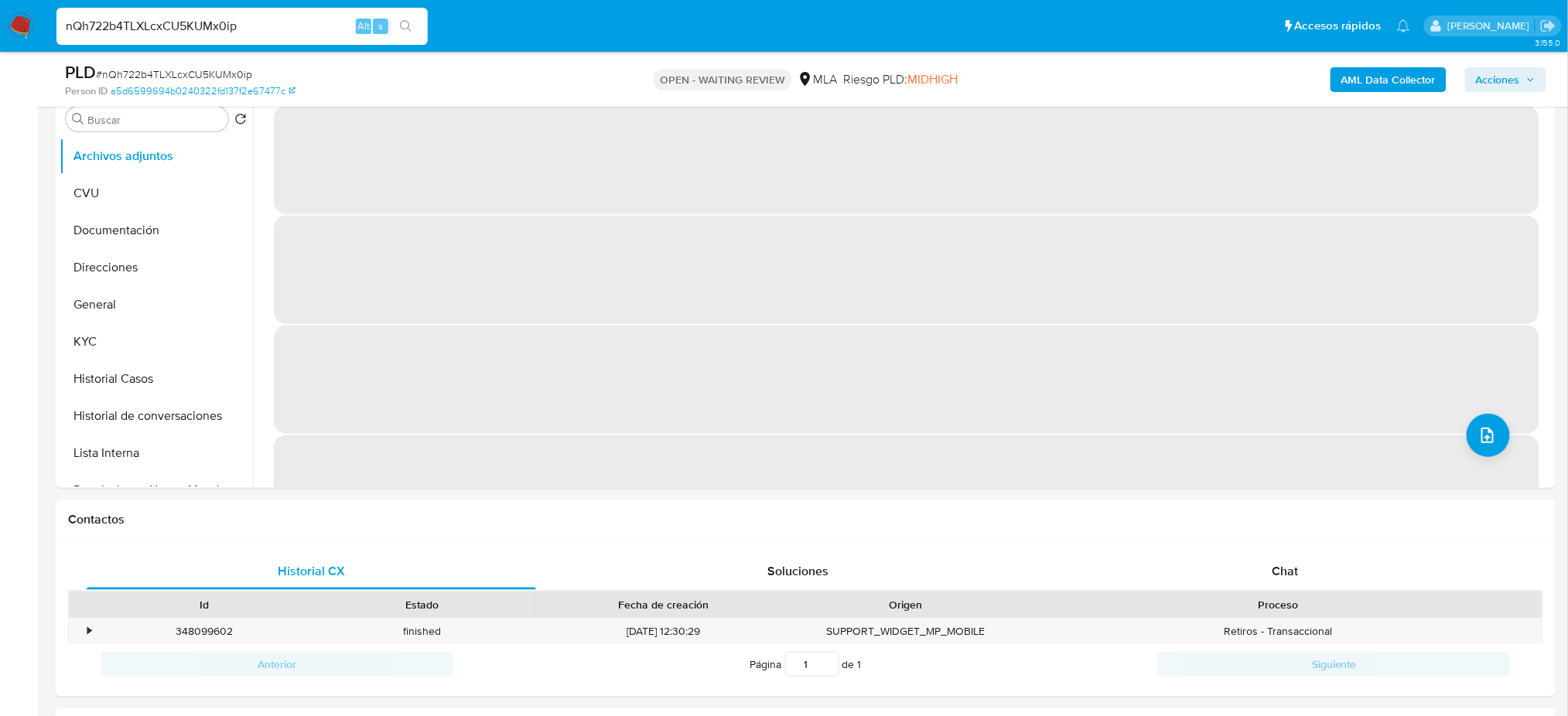
scroll to position [205, 0]
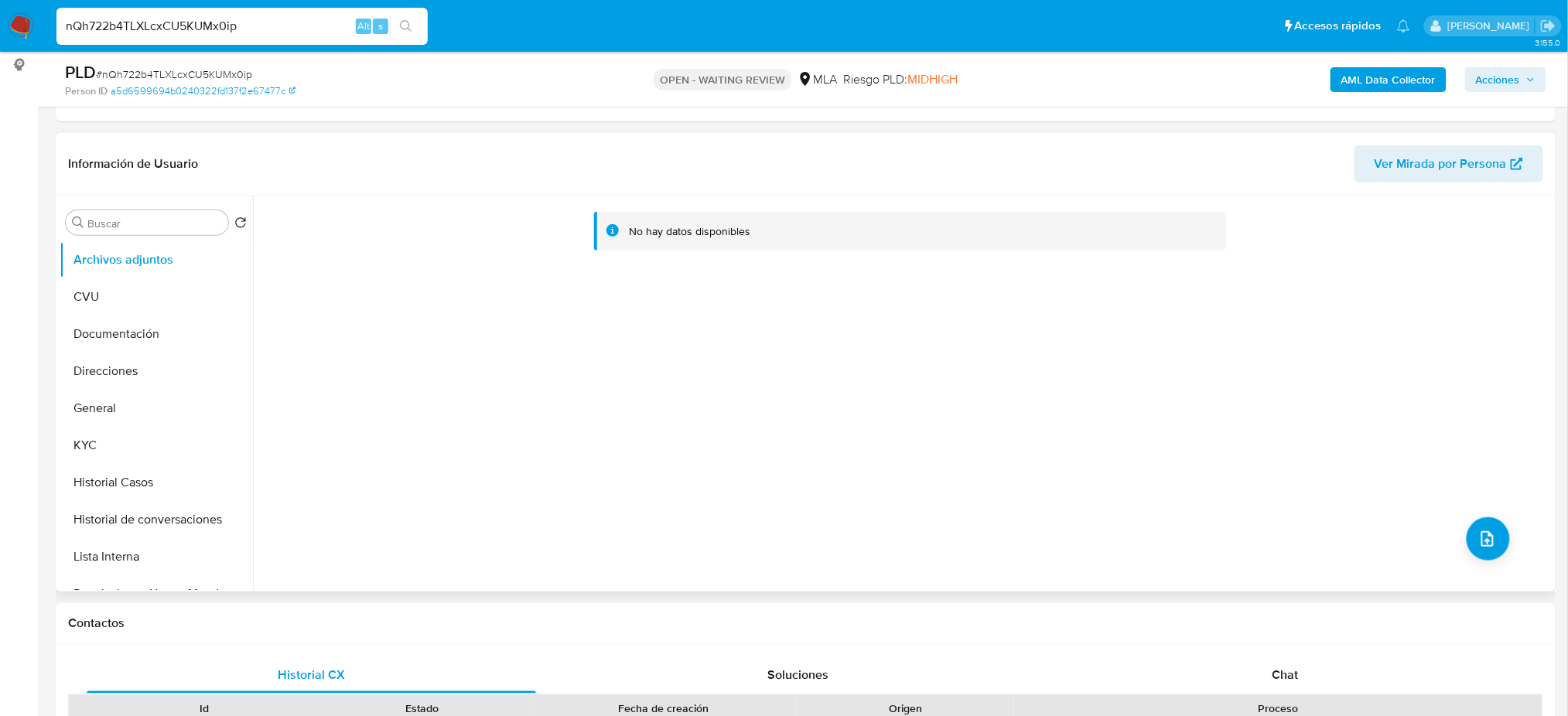
select select "10"
click at [142, 399] on button "General" at bounding box center [149, 409] width 181 height 37
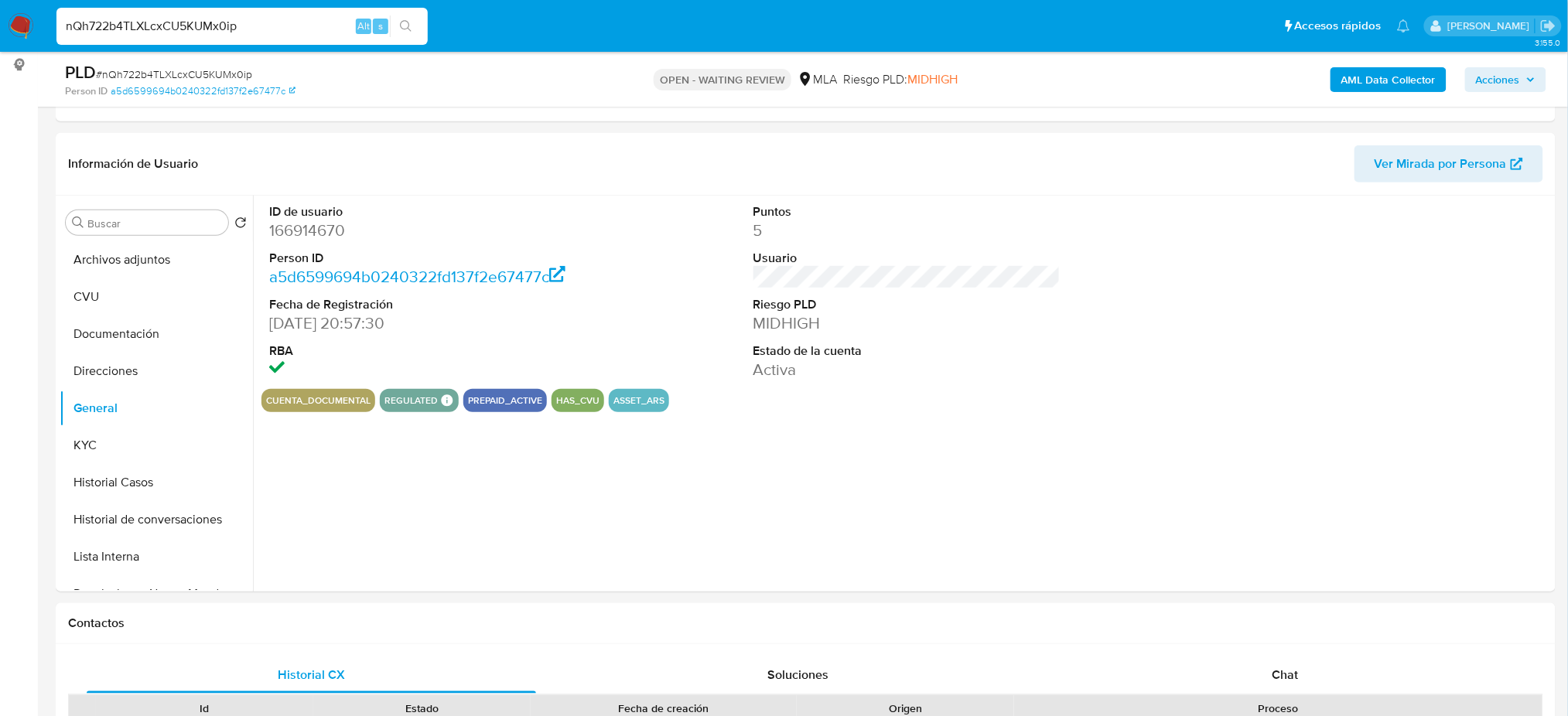
click at [288, 230] on dd "166914670" at bounding box center [422, 230] width 307 height 22
click at [288, 229] on dd "166914670" at bounding box center [422, 230] width 307 height 22
copy dd "166914670"
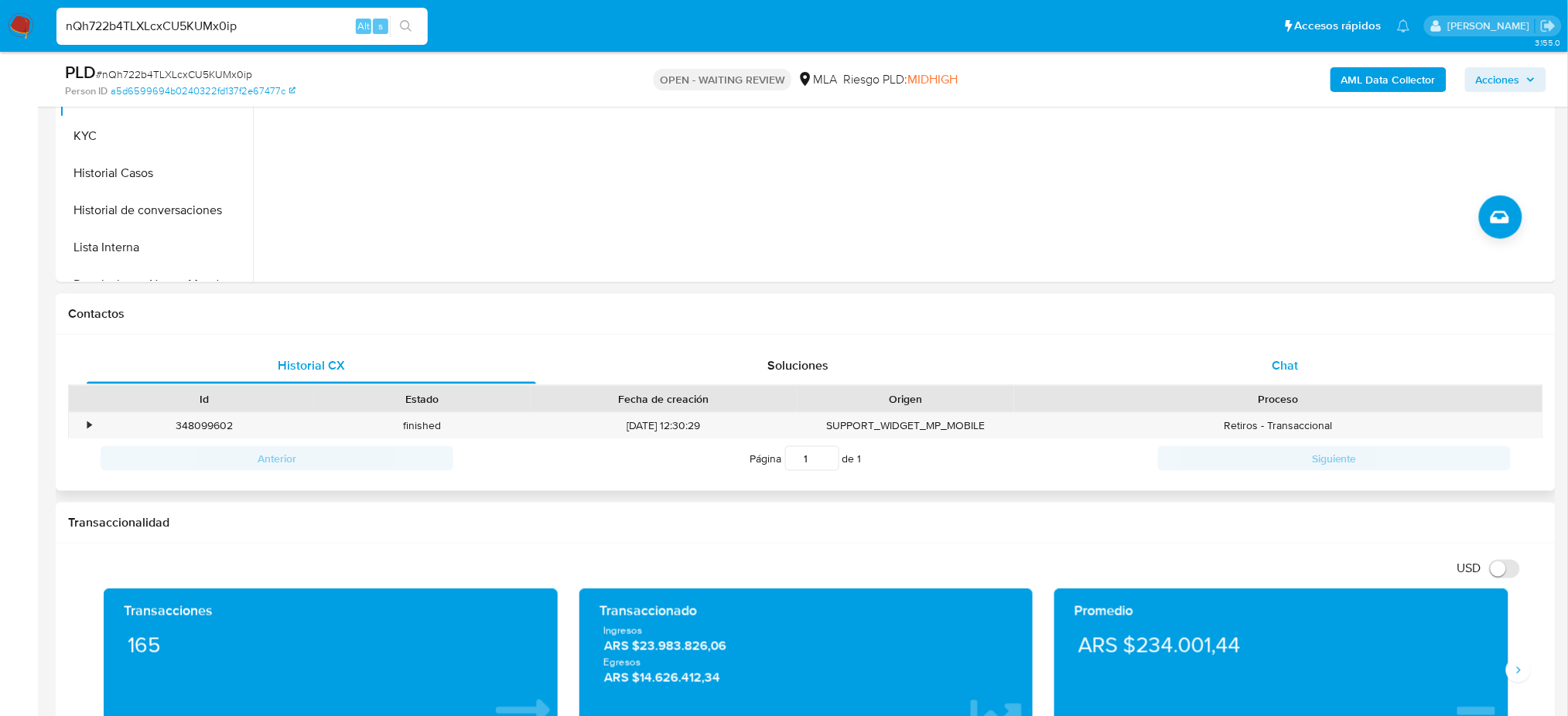
click at [1285, 356] on span "Chat" at bounding box center [1285, 365] width 26 height 18
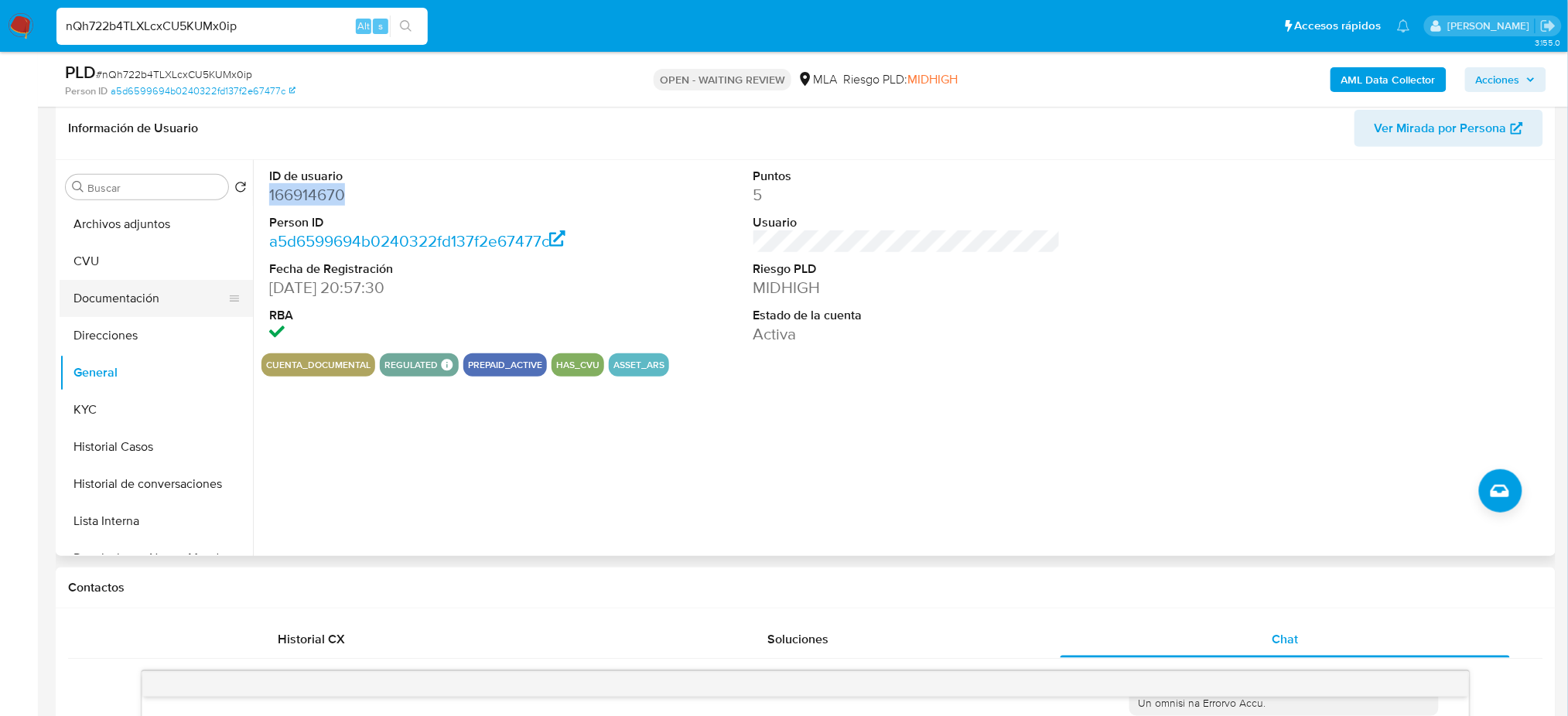
scroll to position [205, 0]
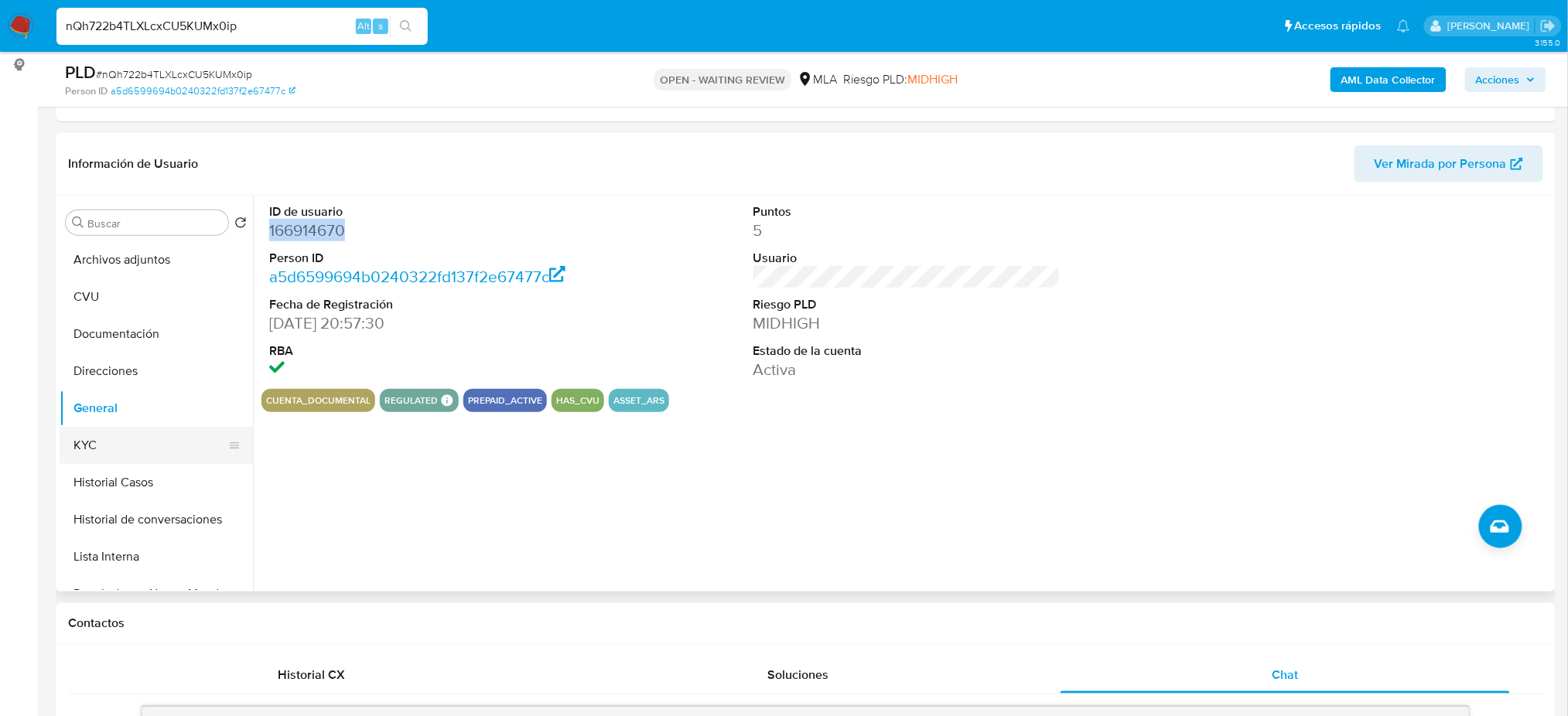
click at [153, 445] on button "KYC" at bounding box center [149, 445] width 181 height 37
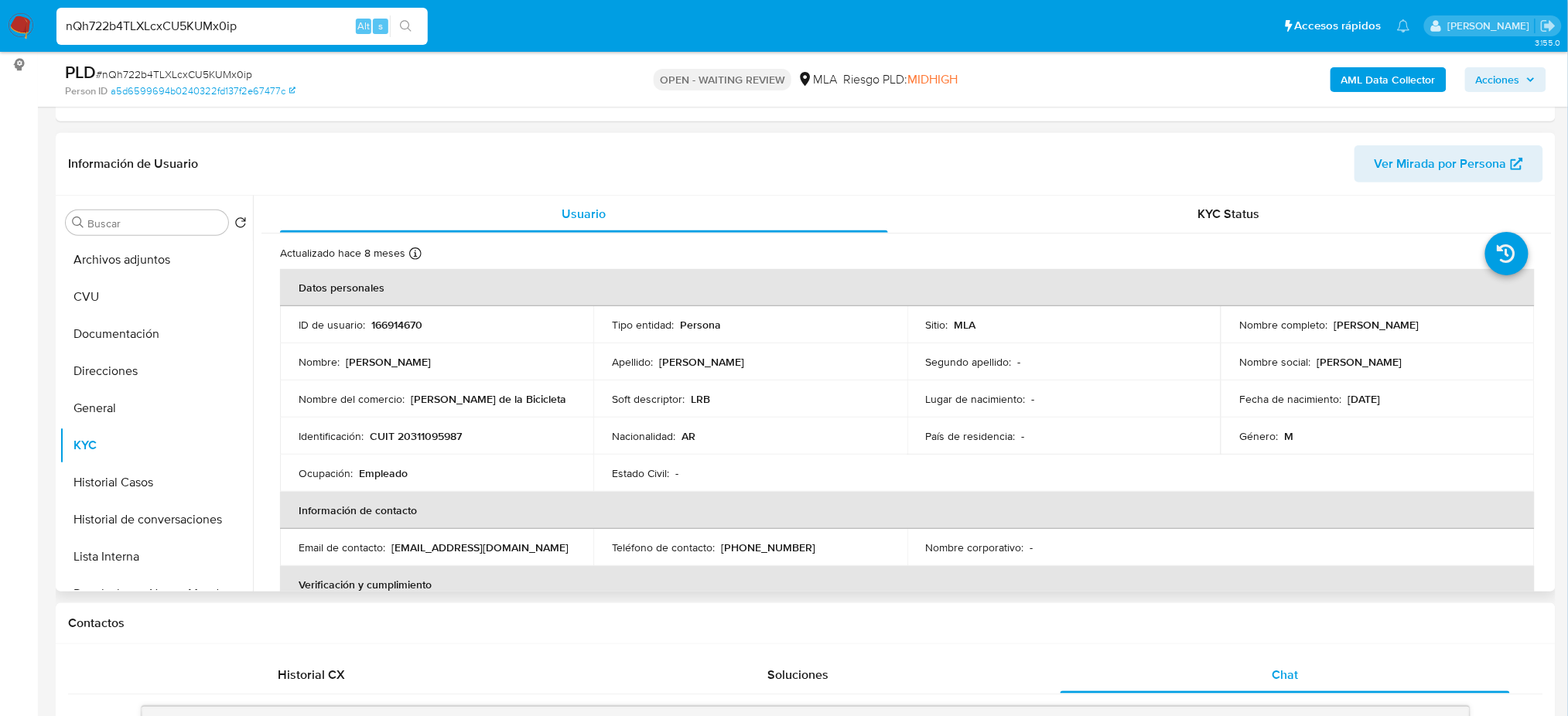
click at [427, 433] on p "CUIT 20311095987" at bounding box center [415, 436] width 92 height 14
copy p "20311095987"
click at [443, 452] on td "Identificación : CUIT 20311095987" at bounding box center [437, 436] width 313 height 37
drag, startPoint x: 411, startPoint y: 434, endPoint x: 454, endPoint y: 437, distance: 43.1
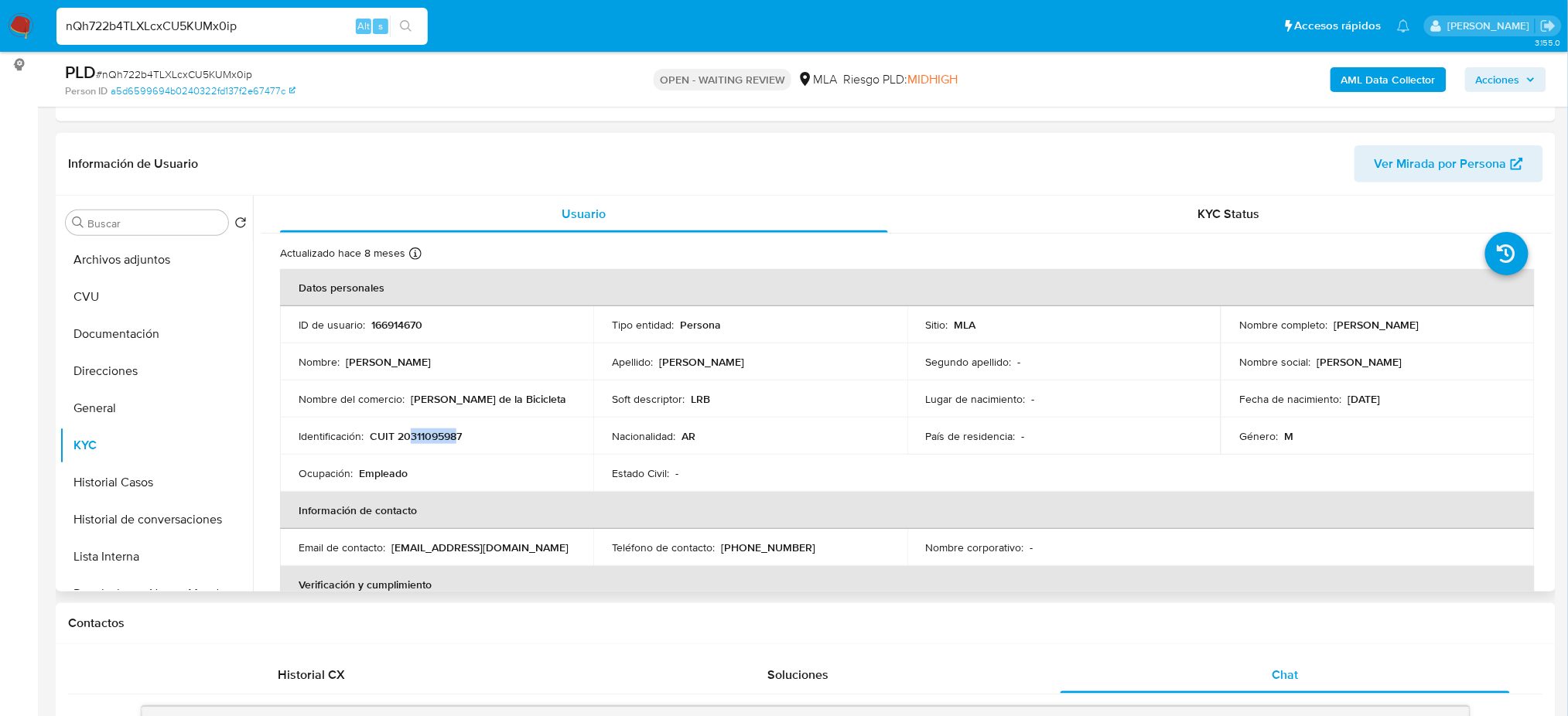
click at [454, 437] on p "CUIT 20311095987" at bounding box center [415, 436] width 92 height 14
copy p "31109598"
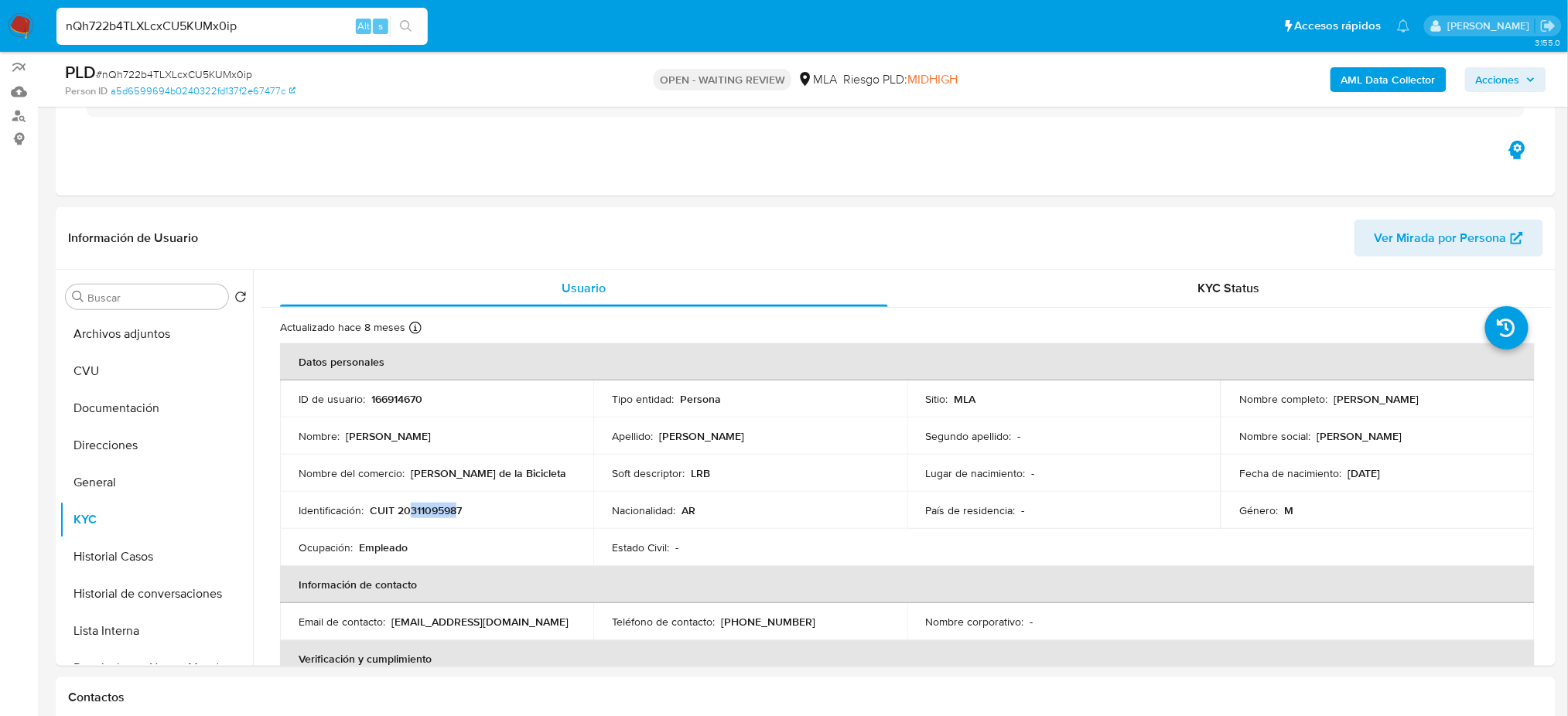
scroll to position [57, 0]
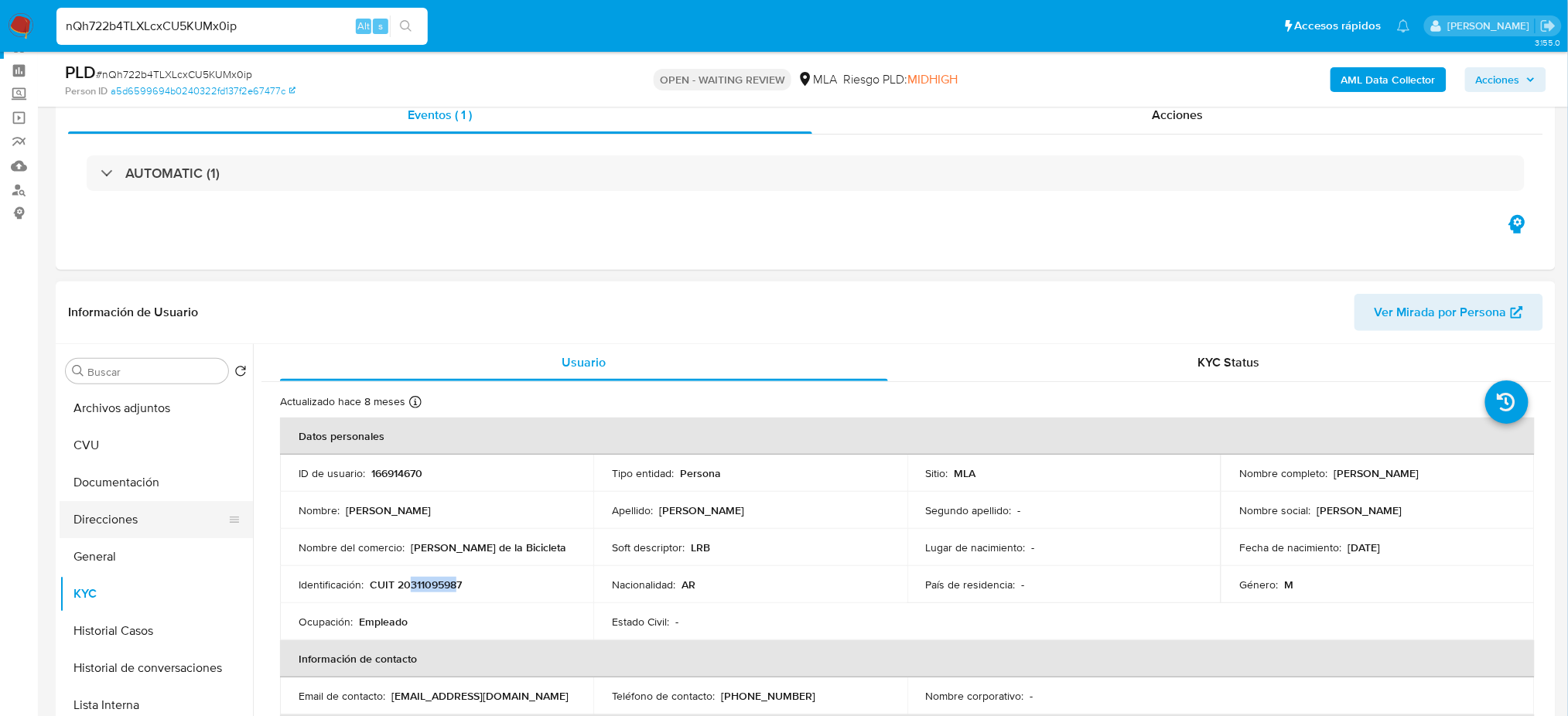
click at [125, 514] on button "Direcciones" at bounding box center [149, 519] width 181 height 37
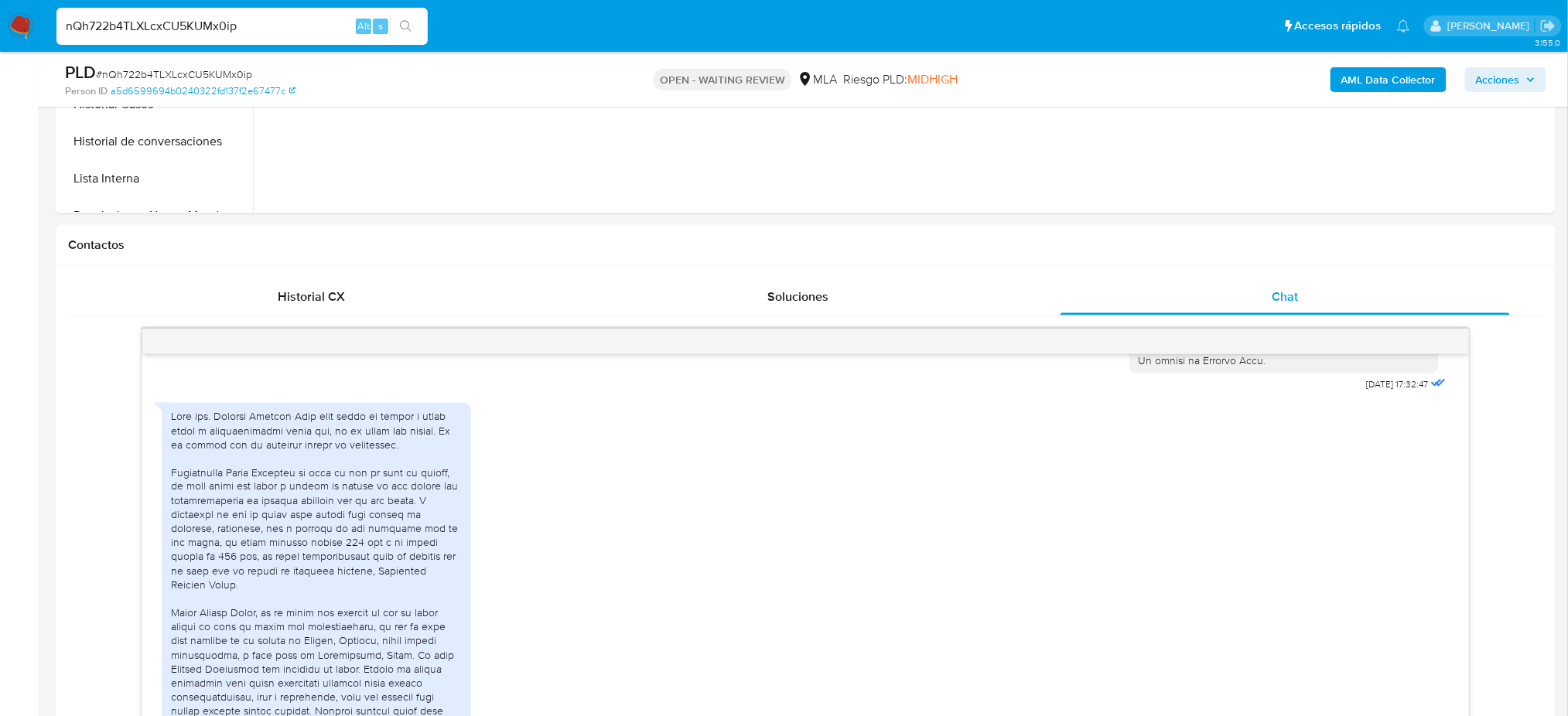
scroll to position [161, 0]
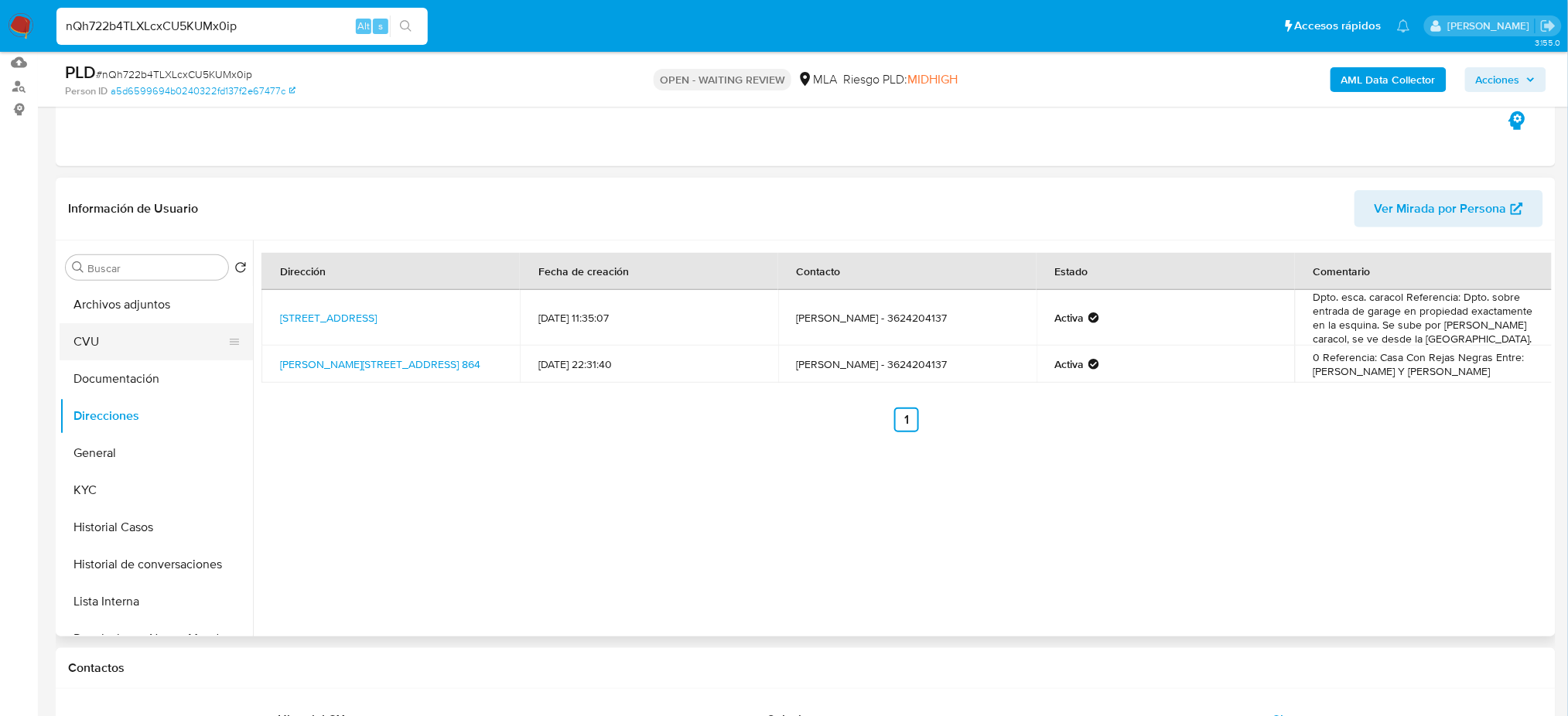
drag, startPoint x: 116, startPoint y: 326, endPoint x: 127, endPoint y: 348, distance: 24.6
click at [116, 325] on button "CVU" at bounding box center [149, 342] width 181 height 37
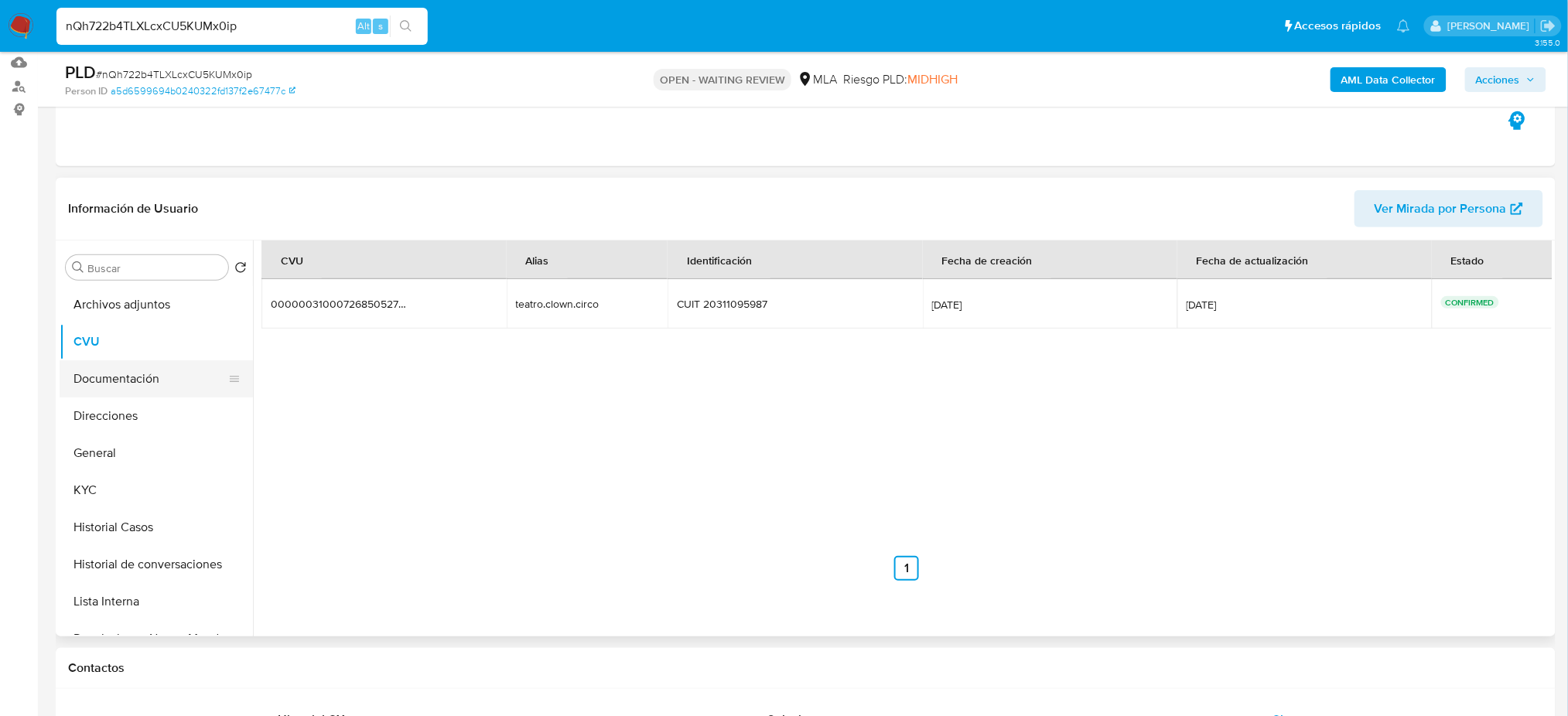
click at [152, 387] on button "Documentación" at bounding box center [149, 379] width 181 height 37
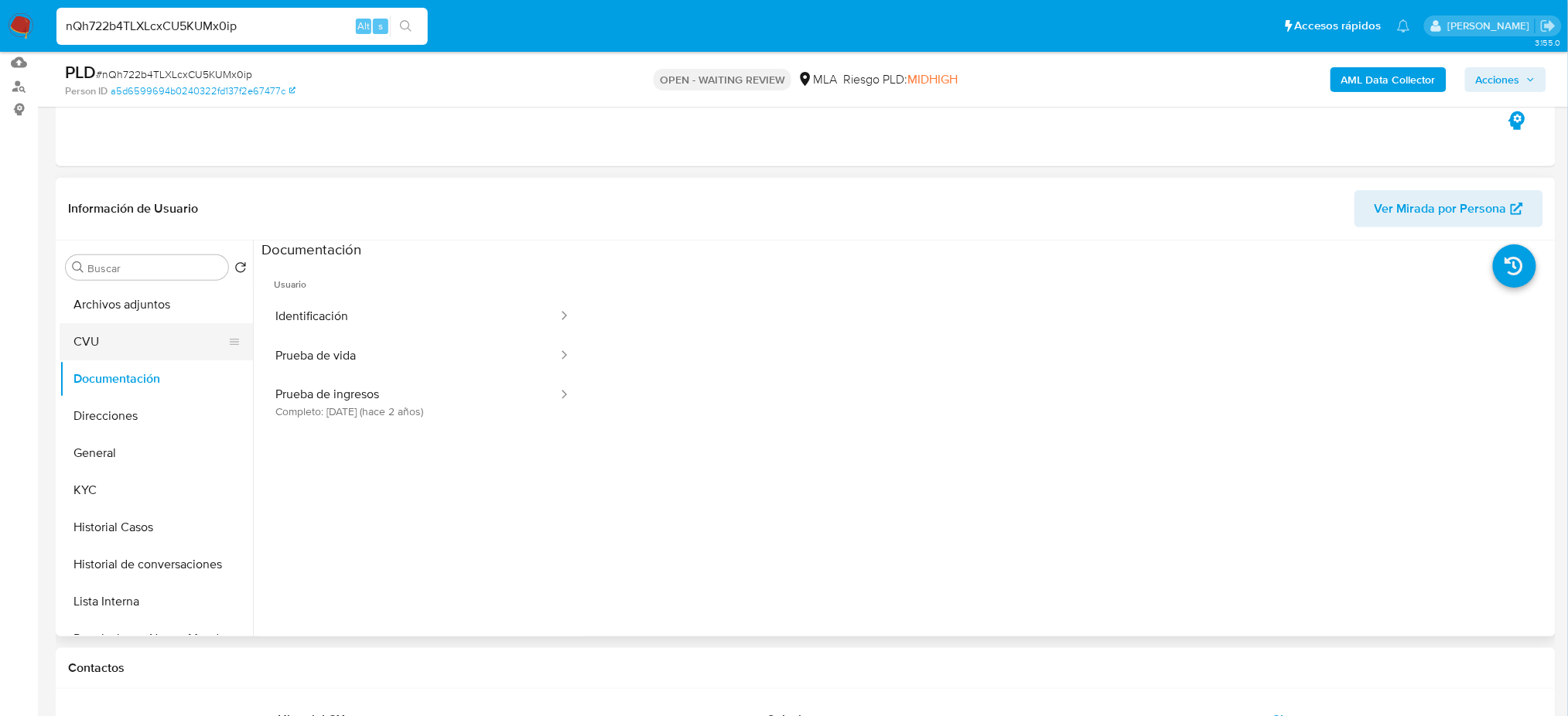
click at [128, 342] on button "CVU" at bounding box center [149, 342] width 181 height 37
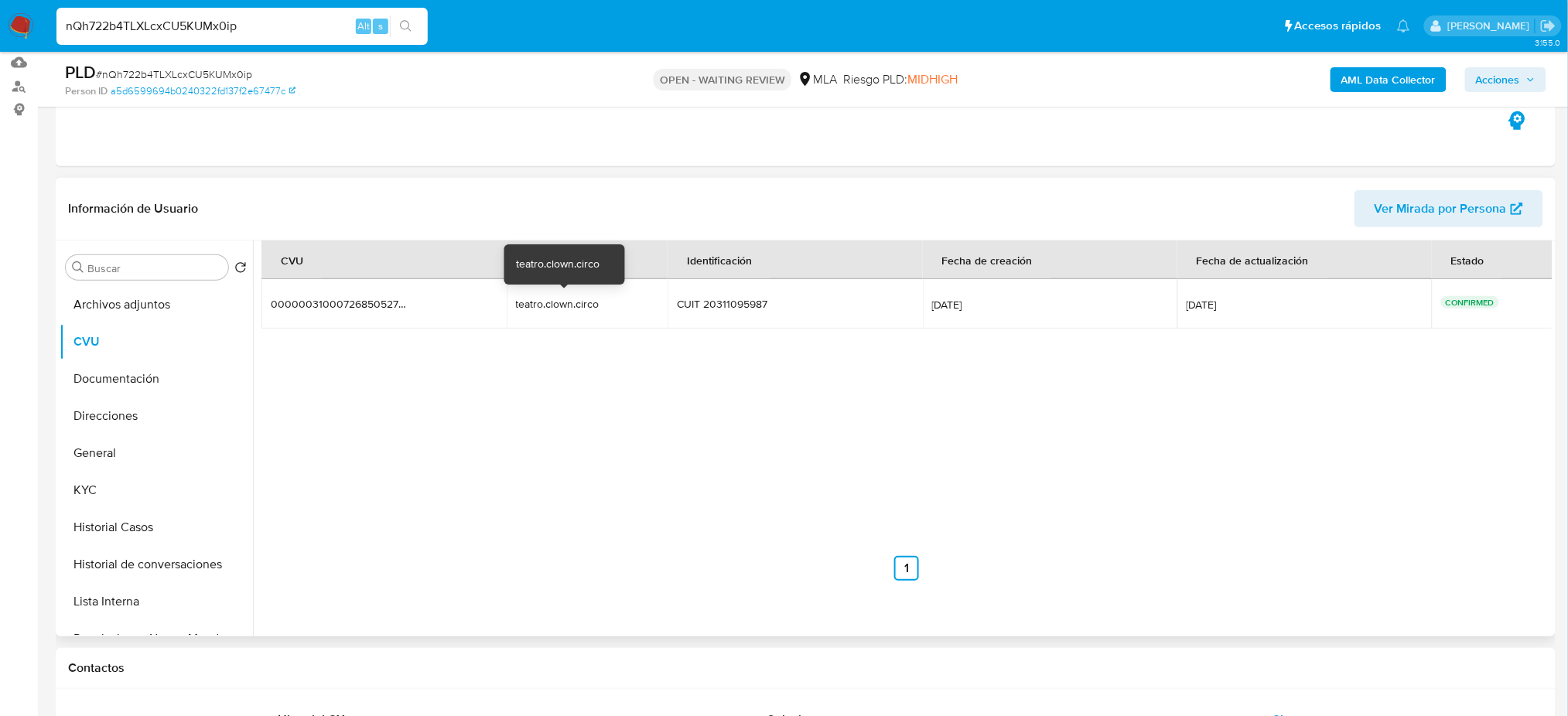
click at [586, 303] on div "teatro.clown.circo" at bounding box center [565, 303] width 99 height 14
click at [586, 302] on div "teatro.clown.circo" at bounding box center [565, 303] width 99 height 14
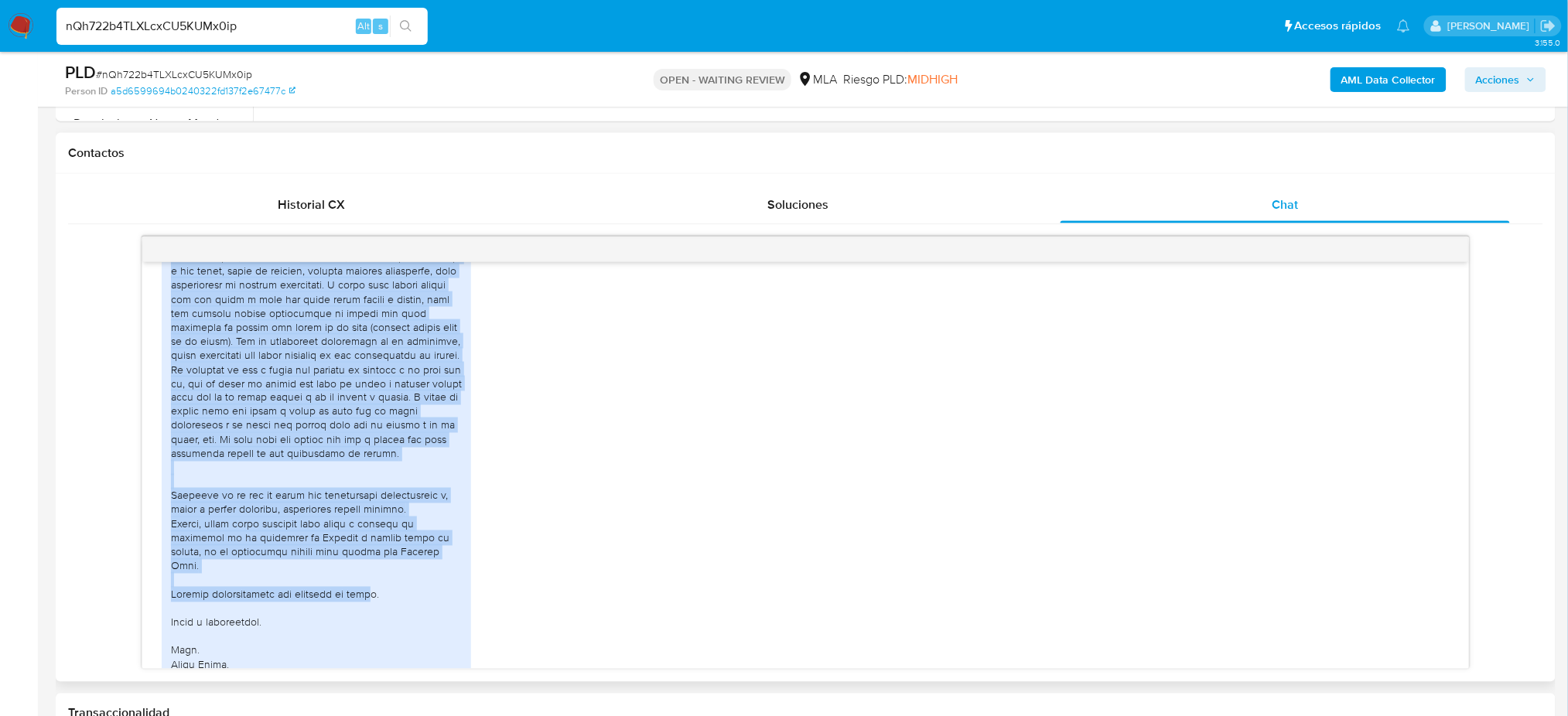
scroll to position [1313, 0]
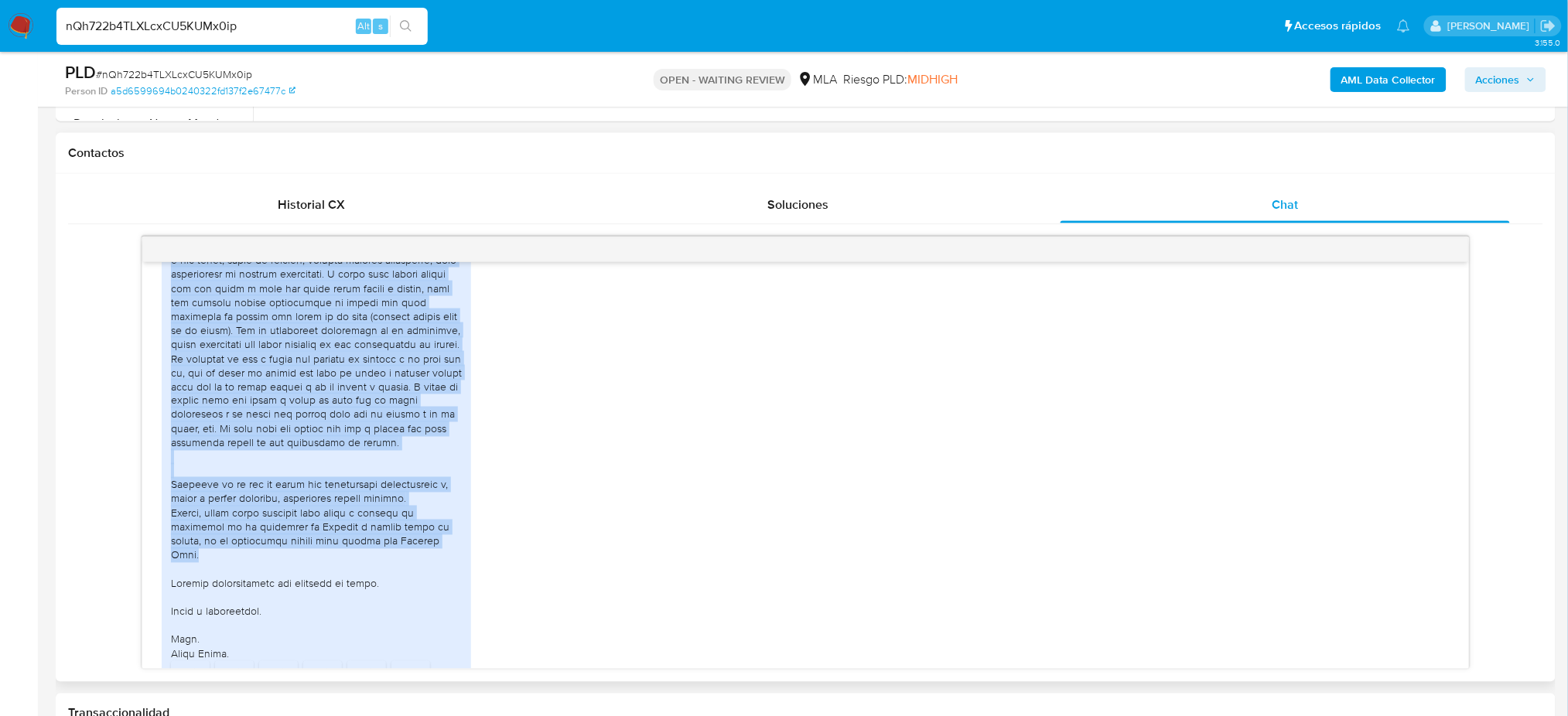
drag, startPoint x: 218, startPoint y: 351, endPoint x: 377, endPoint y: 601, distance: 296.3
click at [377, 601] on div at bounding box center [316, 238] width 291 height 844
copy div "Utilizo Mercado Pago para tener mi dinero y hacer pagos y transferencias desde …"
click at [313, 483] on div at bounding box center [316, 238] width 291 height 844
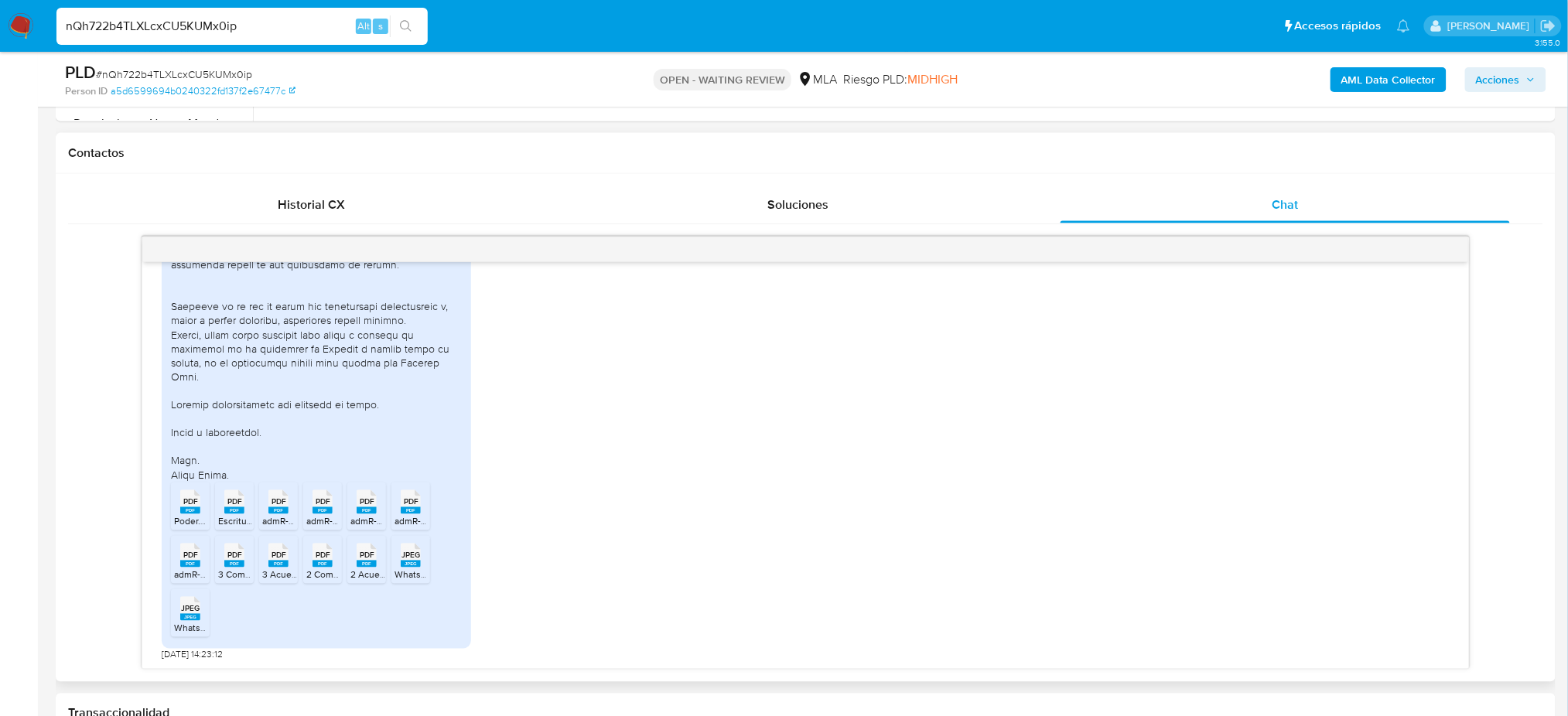
click at [320, 482] on div at bounding box center [316, 59] width 291 height 844
click at [189, 506] on span "PDF" at bounding box center [190, 502] width 14 height 10
click at [234, 521] on span "Escritura.pdf" at bounding box center [244, 522] width 52 height 13
click at [262, 519] on li "PDF PDF admR-20311095987-202506_948.pdf" at bounding box center [279, 506] width 39 height 48
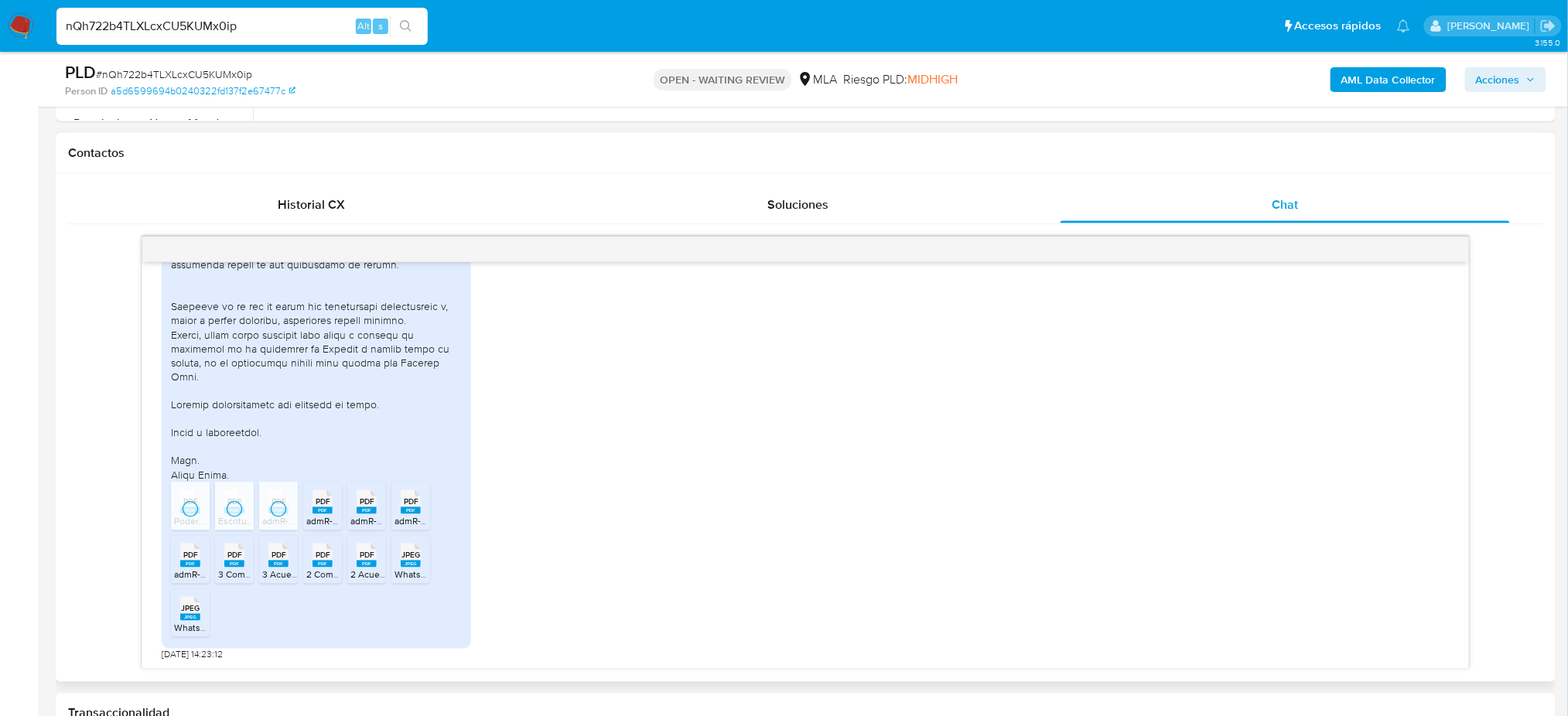
click at [312, 515] on icon "PDF" at bounding box center [322, 502] width 20 height 27
click at [352, 515] on div "PDF PDF" at bounding box center [366, 501] width 32 height 31
drag, startPoint x: 407, startPoint y: 515, endPoint x: 397, endPoint y: 532, distance: 19.7
click at [407, 514] on icon "PDF" at bounding box center [410, 502] width 20 height 27
drag, startPoint x: 398, startPoint y: 559, endPoint x: 367, endPoint y: 560, distance: 31.0
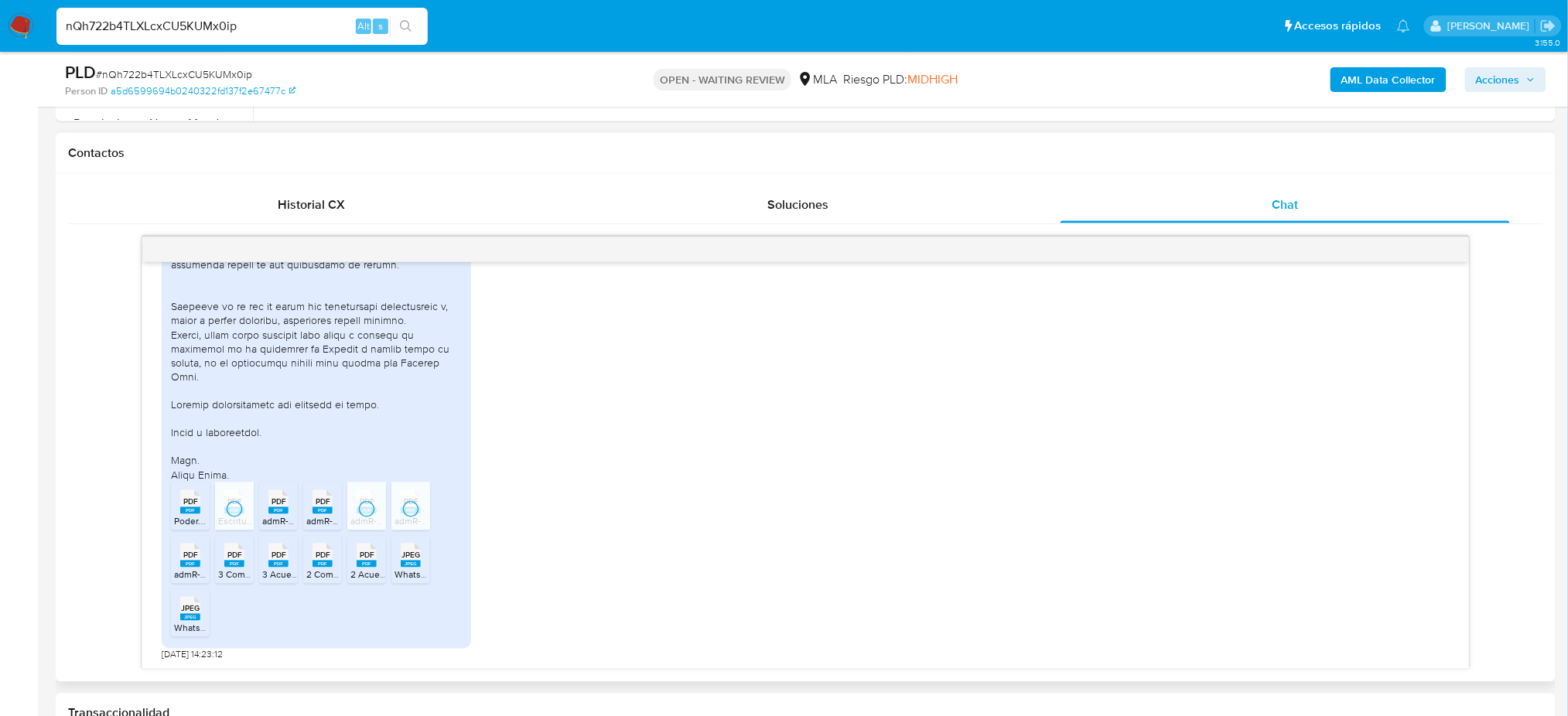
click at [398, 560] on div "JPEG JPEG" at bounding box center [410, 554] width 32 height 31
click at [362, 561] on rect at bounding box center [366, 563] width 20 height 7
click at [327, 567] on rect at bounding box center [322, 563] width 20 height 7
click at [280, 559] on span "PDF" at bounding box center [279, 555] width 14 height 10
drag, startPoint x: 241, startPoint y: 553, endPoint x: 199, endPoint y: 553, distance: 42.0
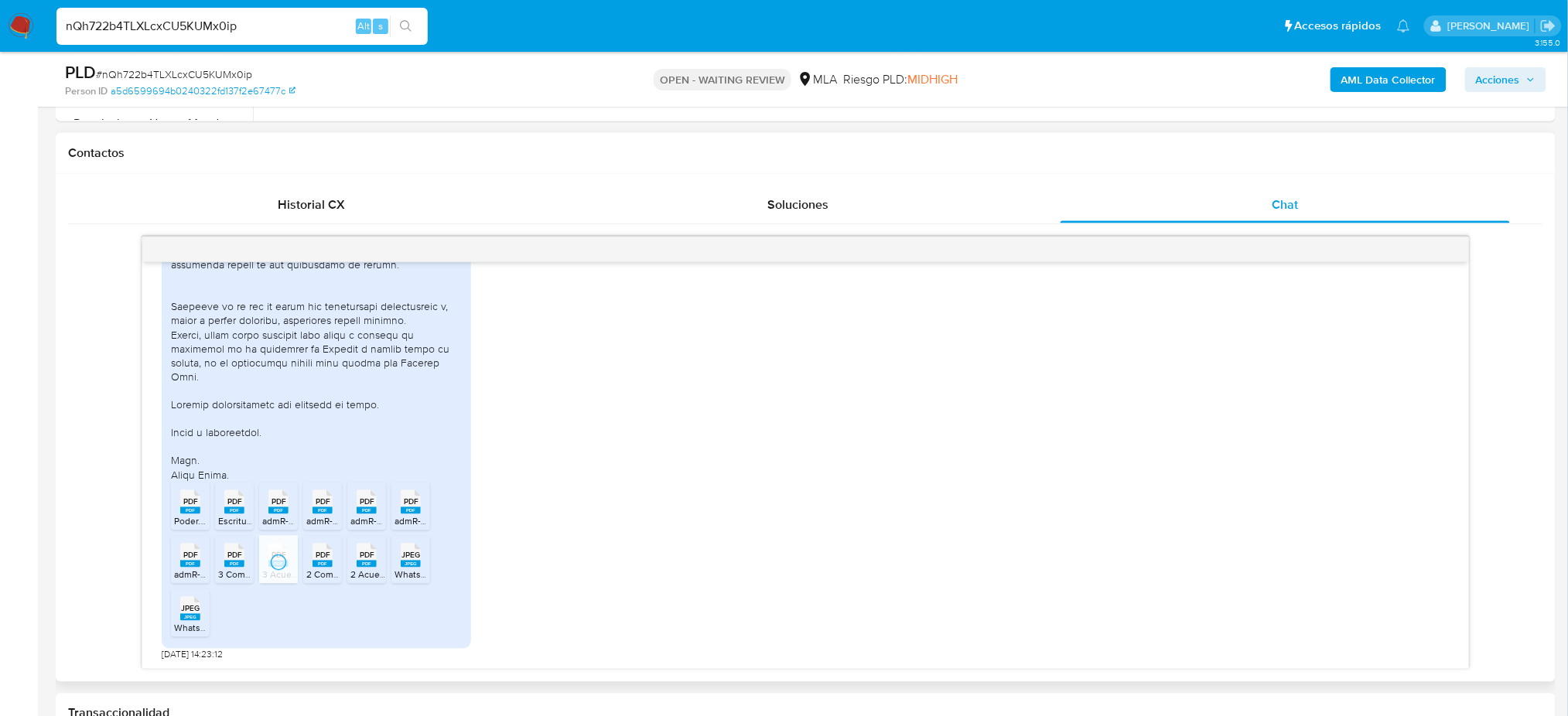
click at [240, 553] on span "PDF" at bounding box center [234, 555] width 14 height 10
click at [189, 554] on span "PDF" at bounding box center [190, 555] width 14 height 10
click at [242, 346] on div at bounding box center [316, 59] width 291 height 844
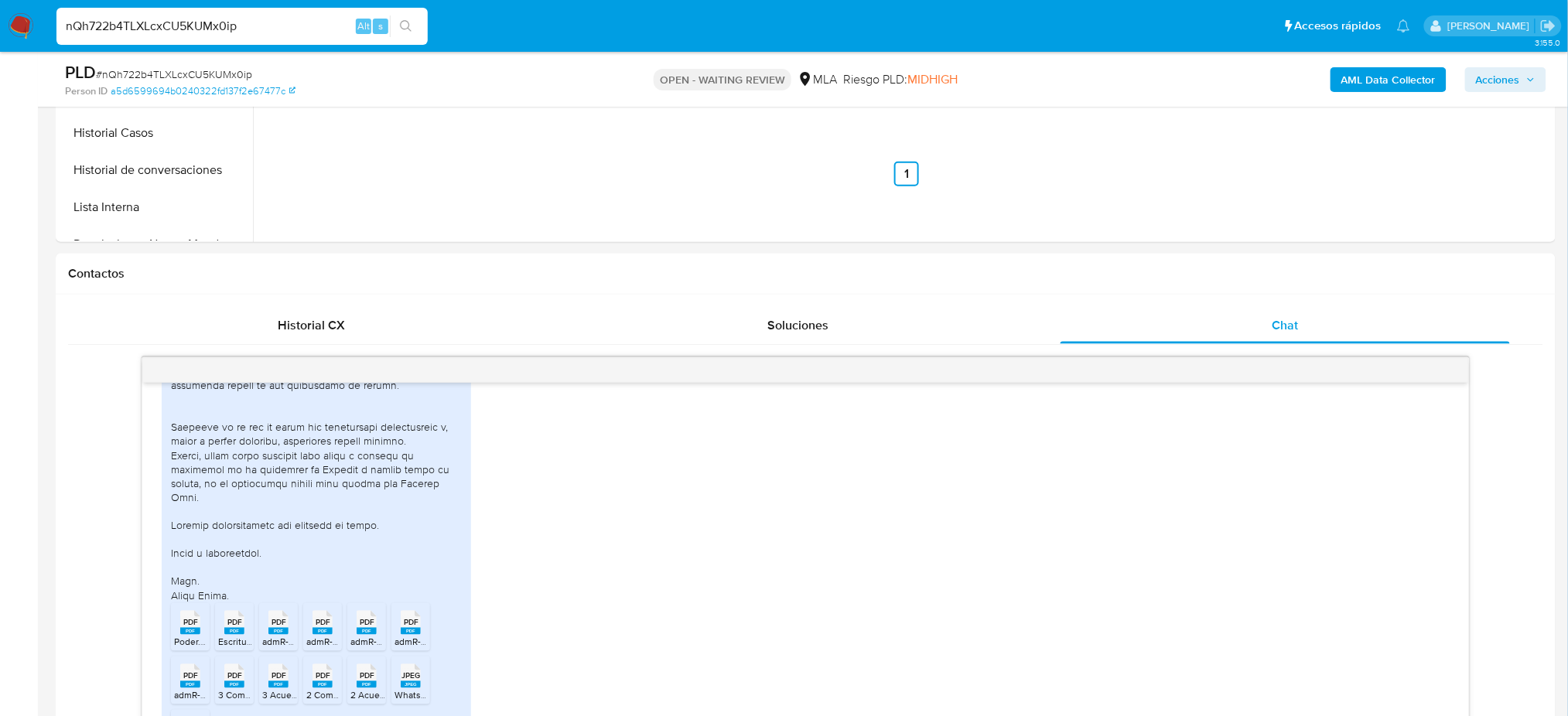
scroll to position [161, 0]
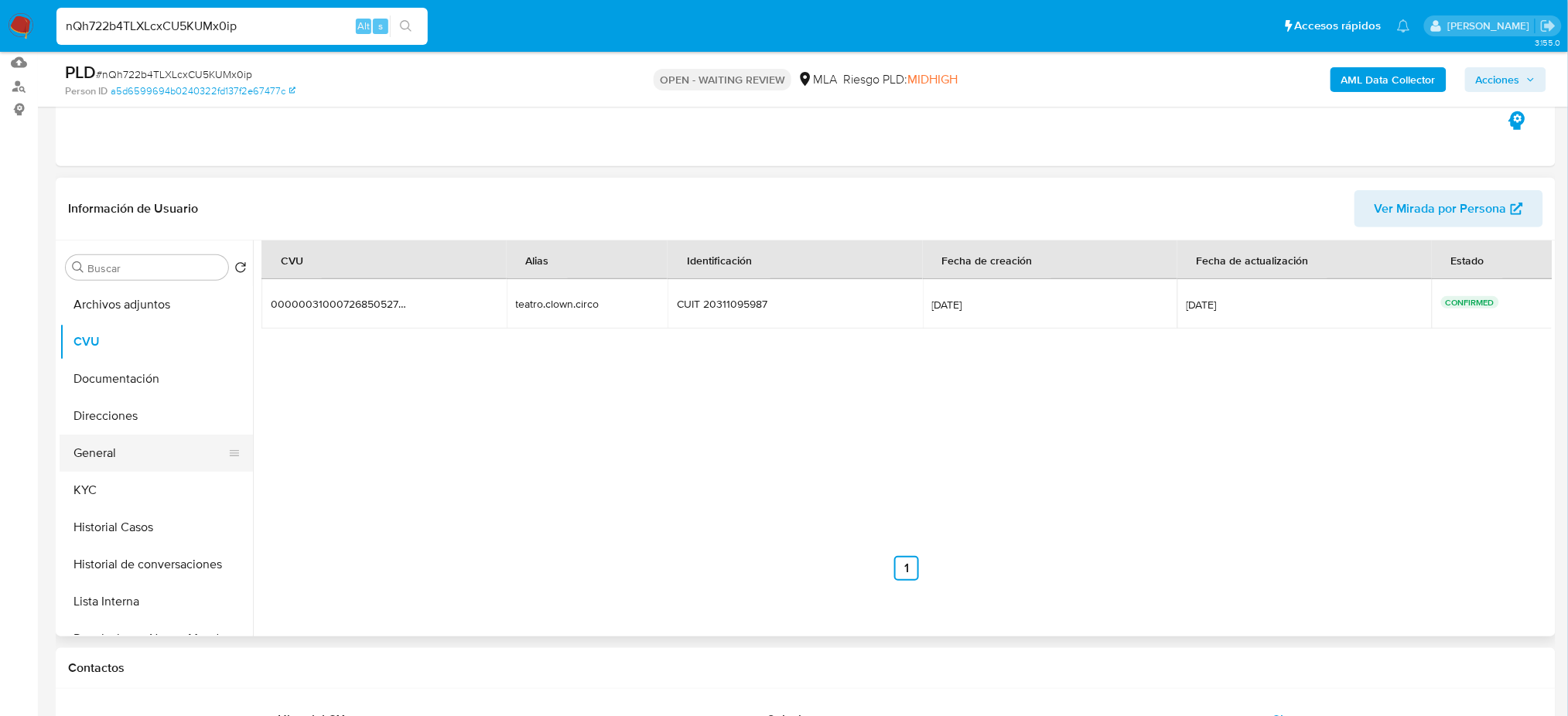
click at [127, 457] on button "General" at bounding box center [149, 453] width 181 height 37
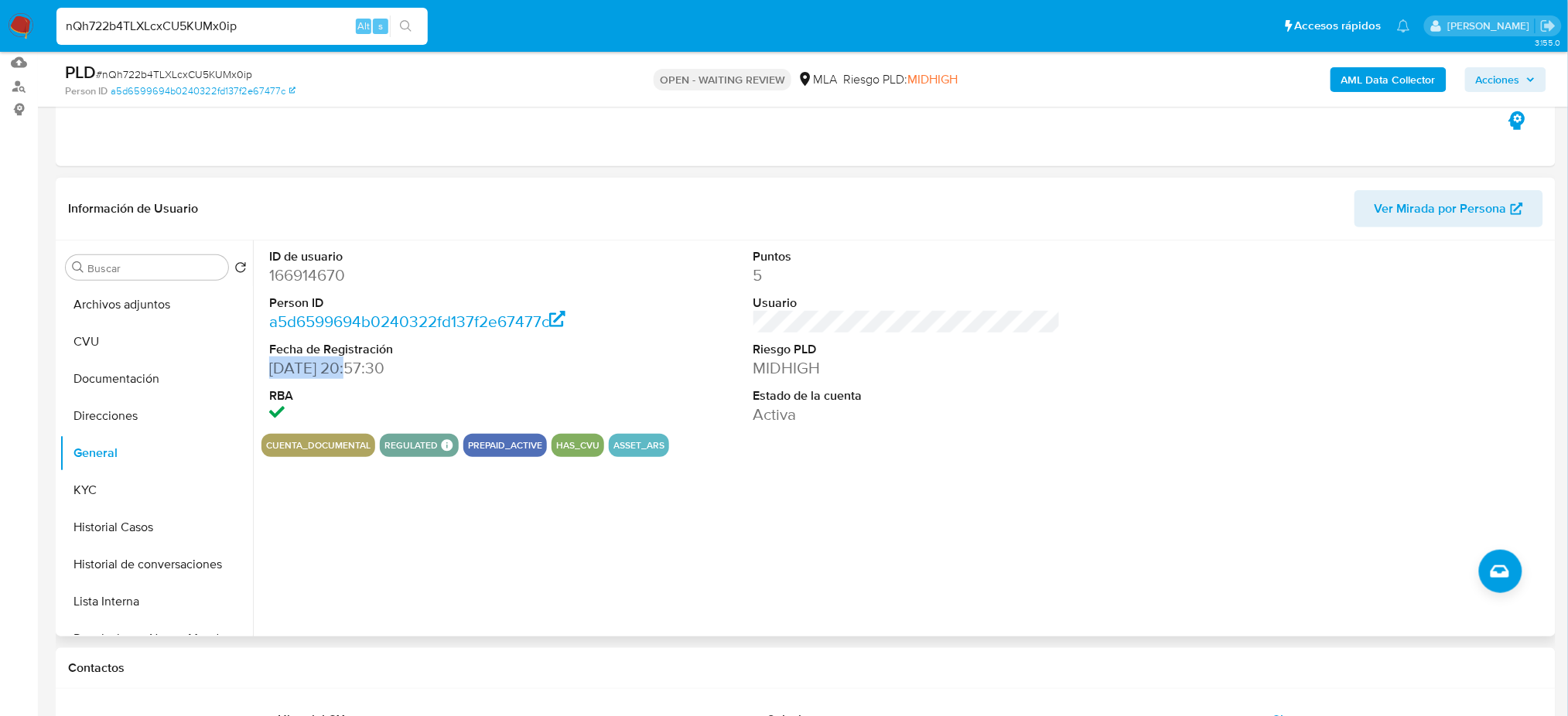
drag, startPoint x: 344, startPoint y: 369, endPoint x: 264, endPoint y: 368, distance: 80.0
click at [264, 368] on div "ID de usuario 166914670 Person ID a5d6599694b0240322fd137f2e67477c Fecha de Reg…" at bounding box center [423, 337] width 323 height 193
copy dd "16/09/2014"
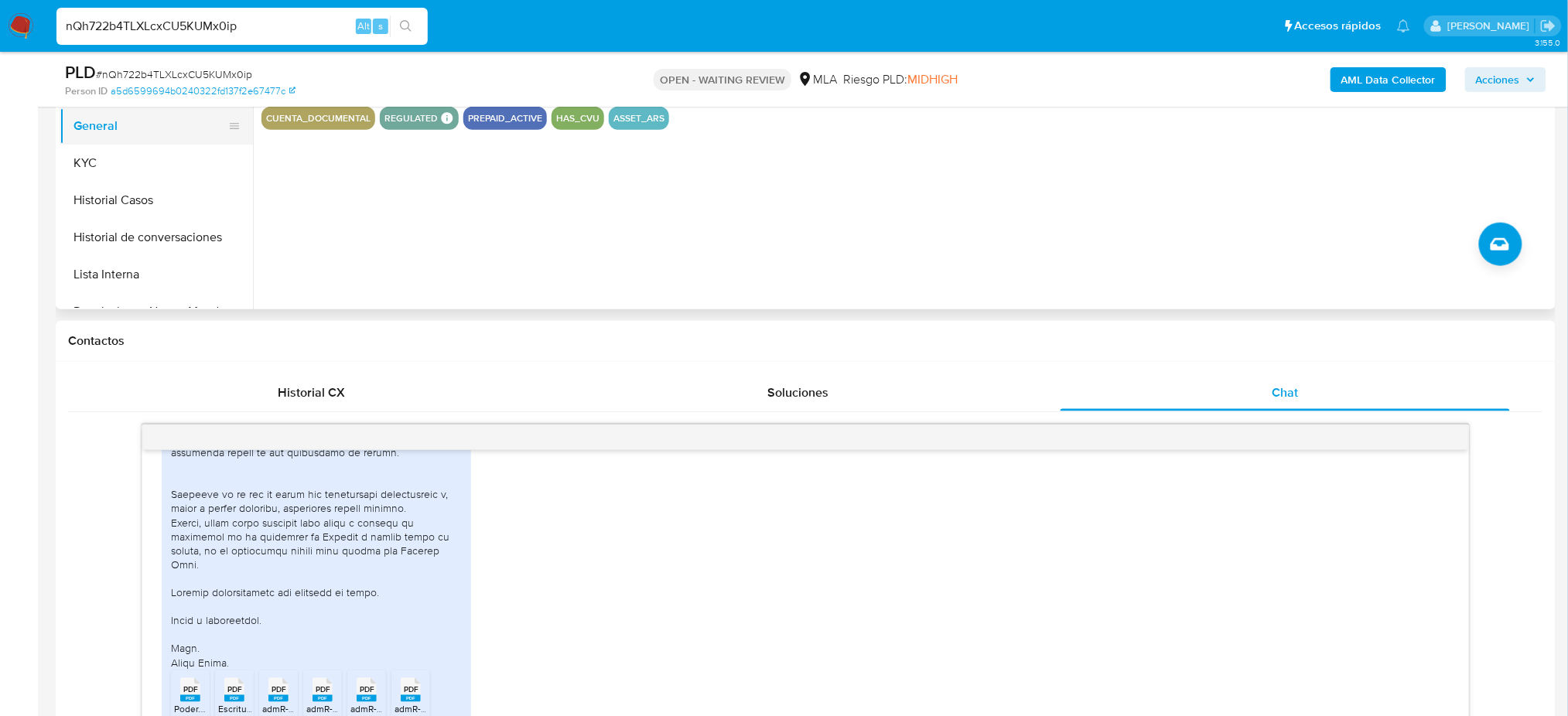
scroll to position [367, 0]
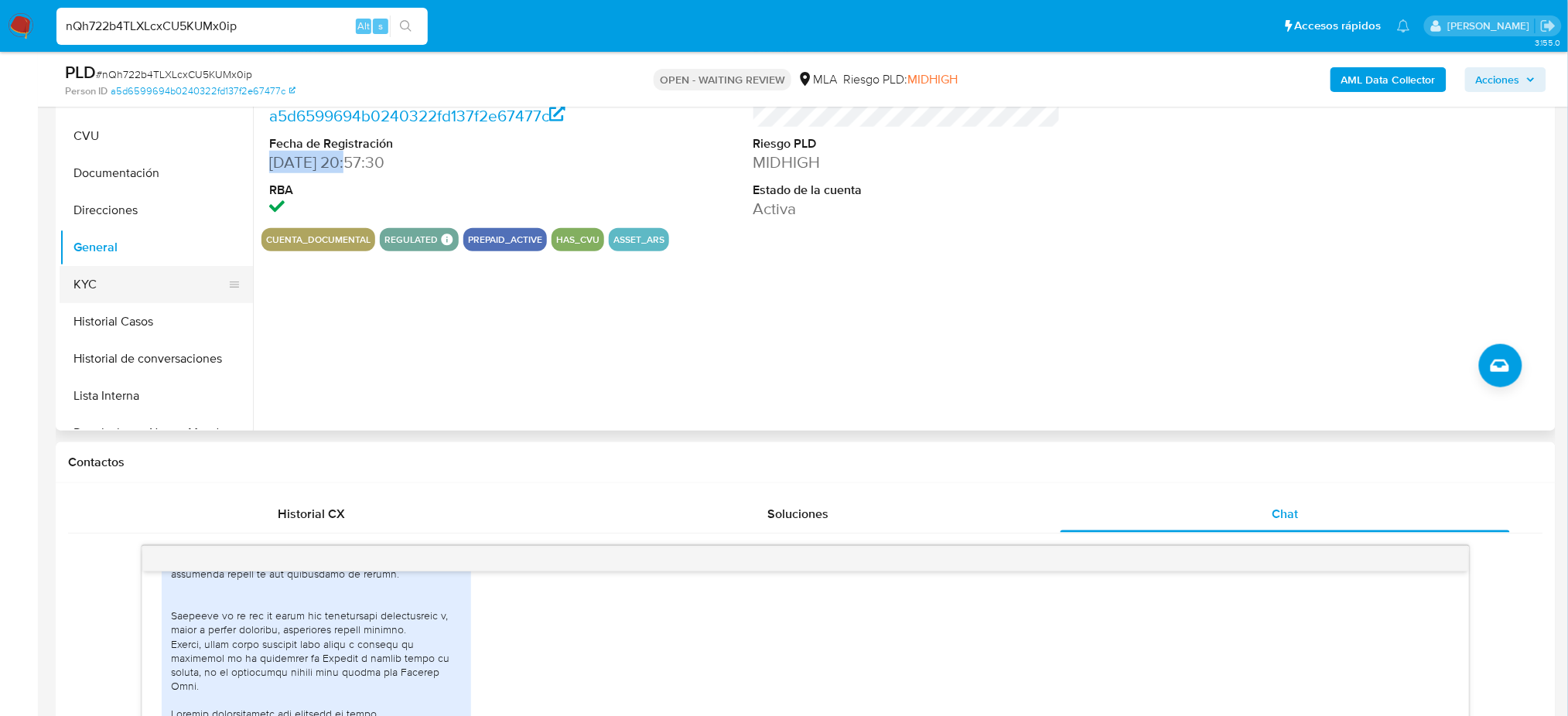
drag, startPoint x: 137, startPoint y: 279, endPoint x: 157, endPoint y: 286, distance: 21.2
click at [137, 279] on button "KYC" at bounding box center [149, 284] width 181 height 37
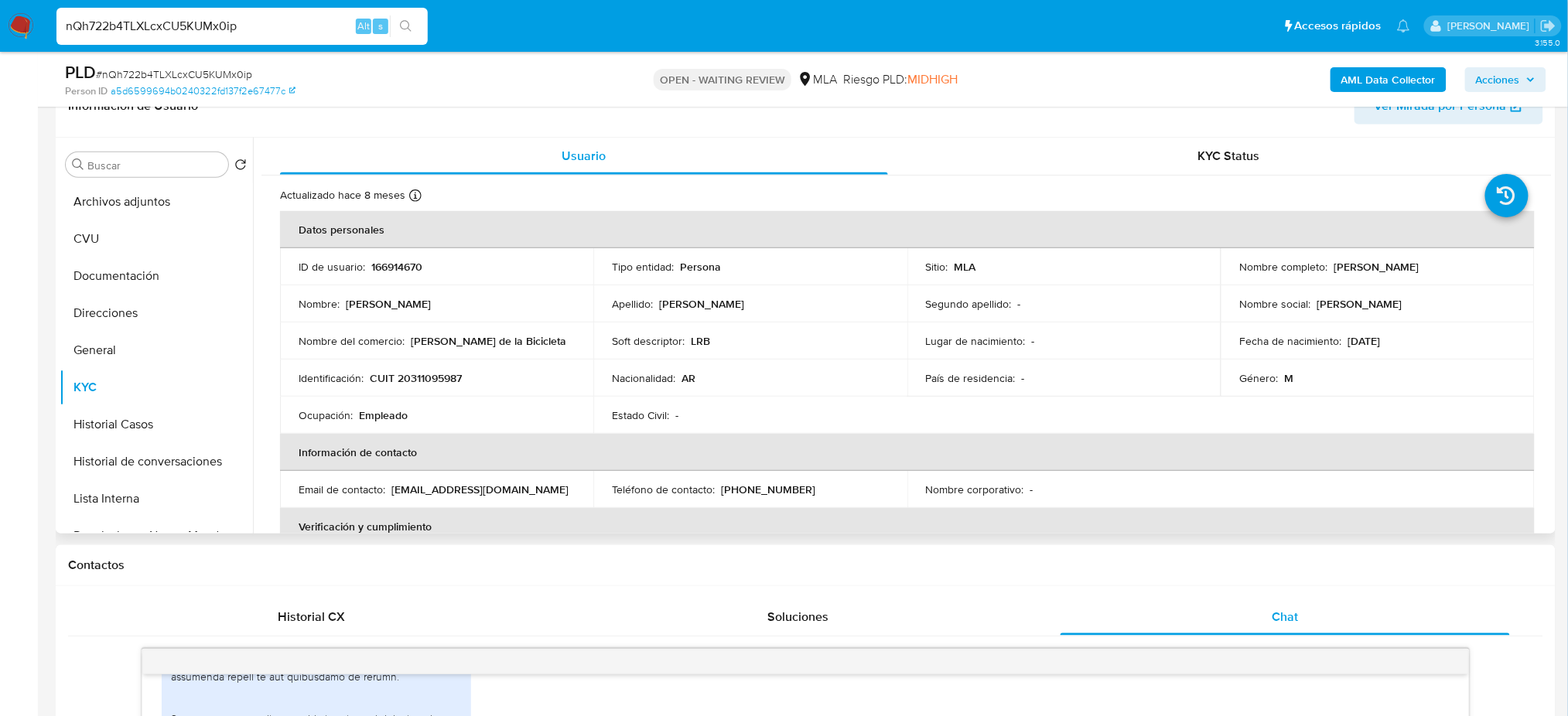
scroll to position [722, 0]
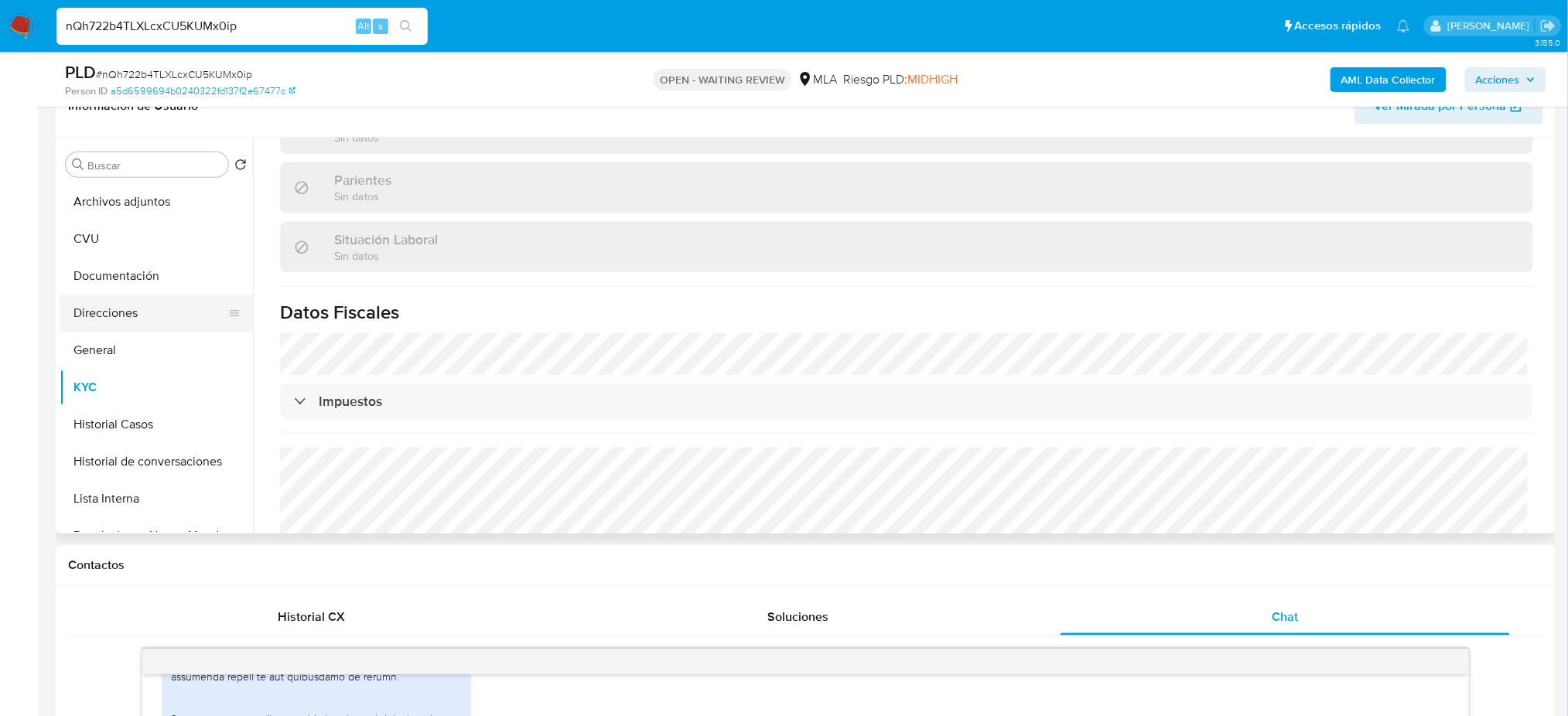
click at [116, 311] on button "Direcciones" at bounding box center [149, 313] width 181 height 37
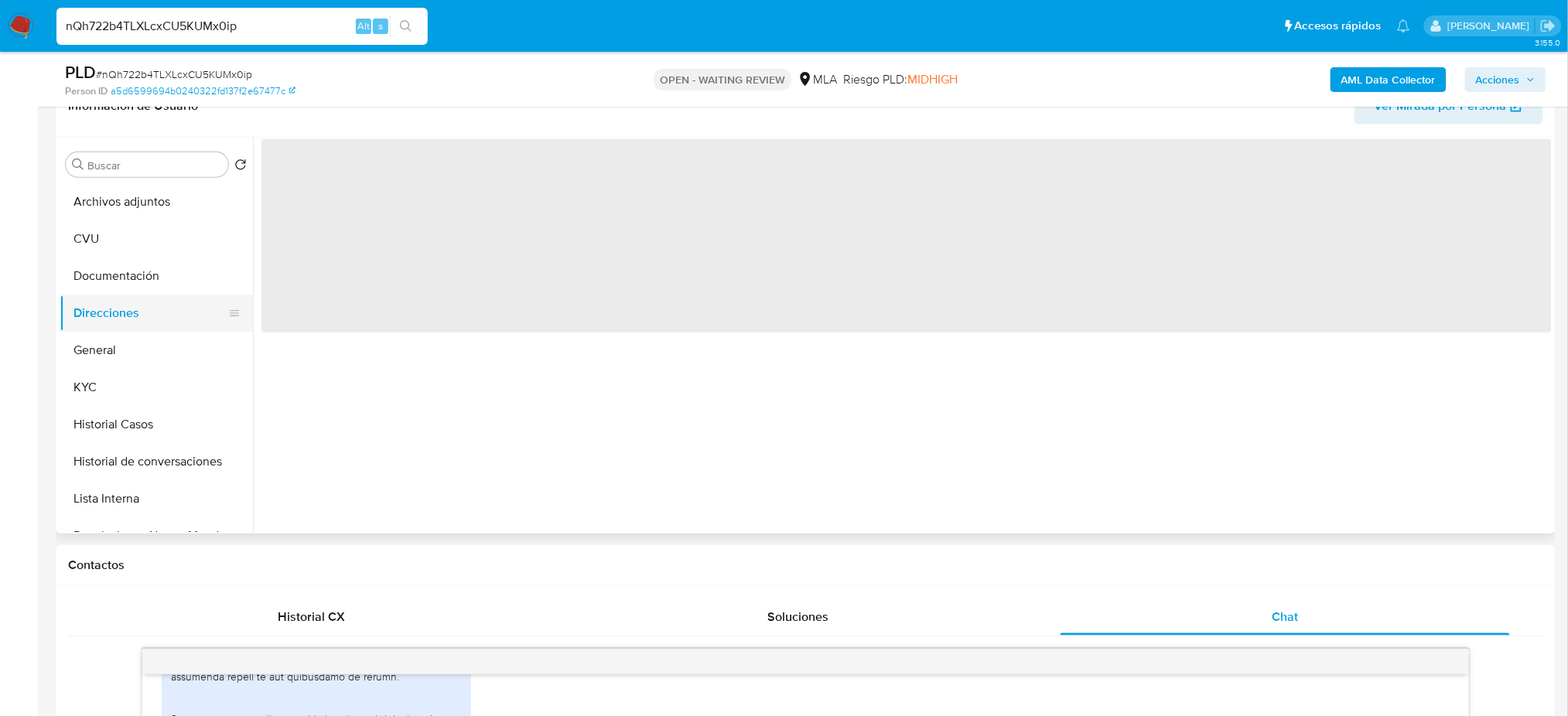
scroll to position [0, 0]
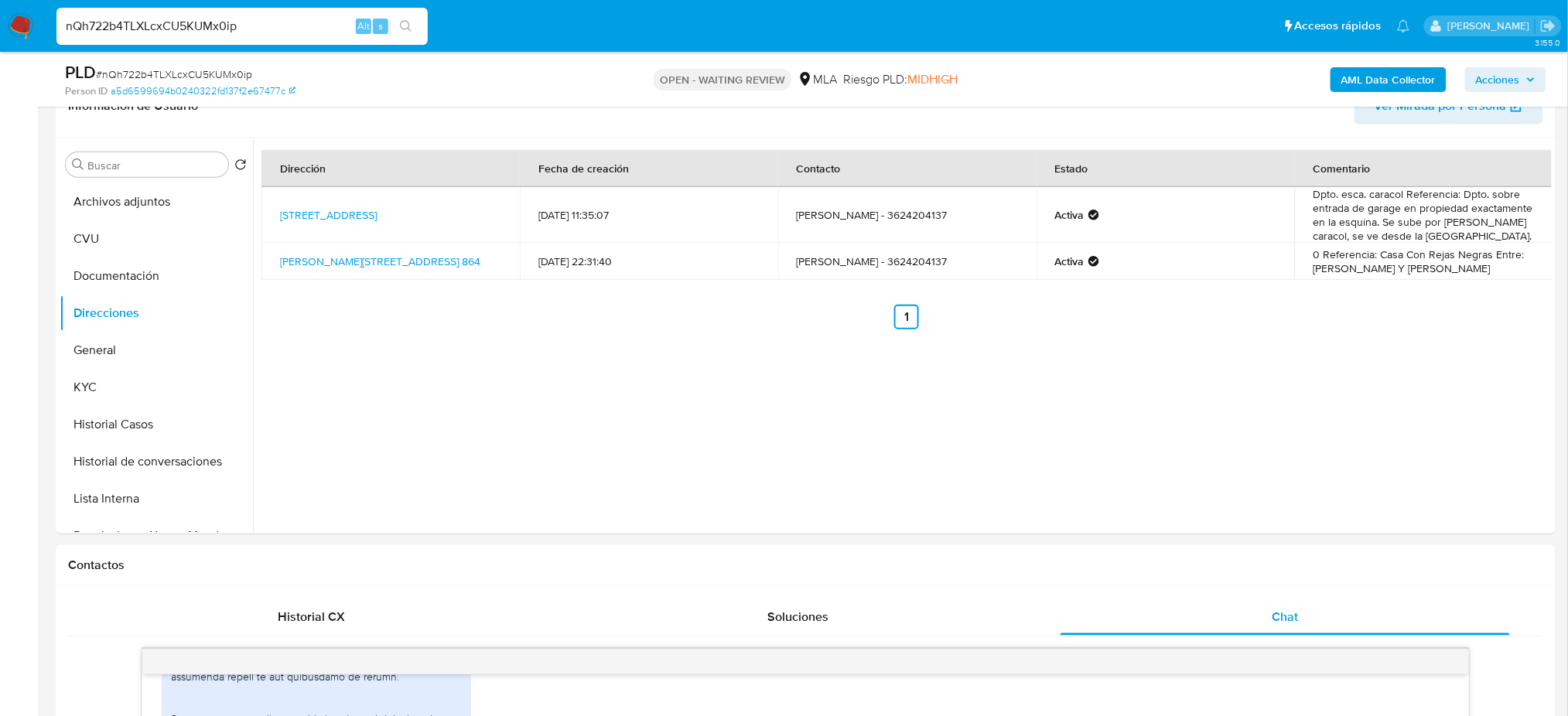
drag, startPoint x: 250, startPoint y: 18, endPoint x: 0, endPoint y: 38, distance: 250.8
click at [0, 38] on nav "Pausado Ver notificaciones nQh722b4TLXLcxCU5KUMx0ip Alt s Accesos rápidos Presi…" at bounding box center [784, 26] width 1568 height 52
paste input "xfm56Vg983lBBo9saJ3GRjJs"
type input "xfm56Vg983lBBo9saJ3GRjJs"
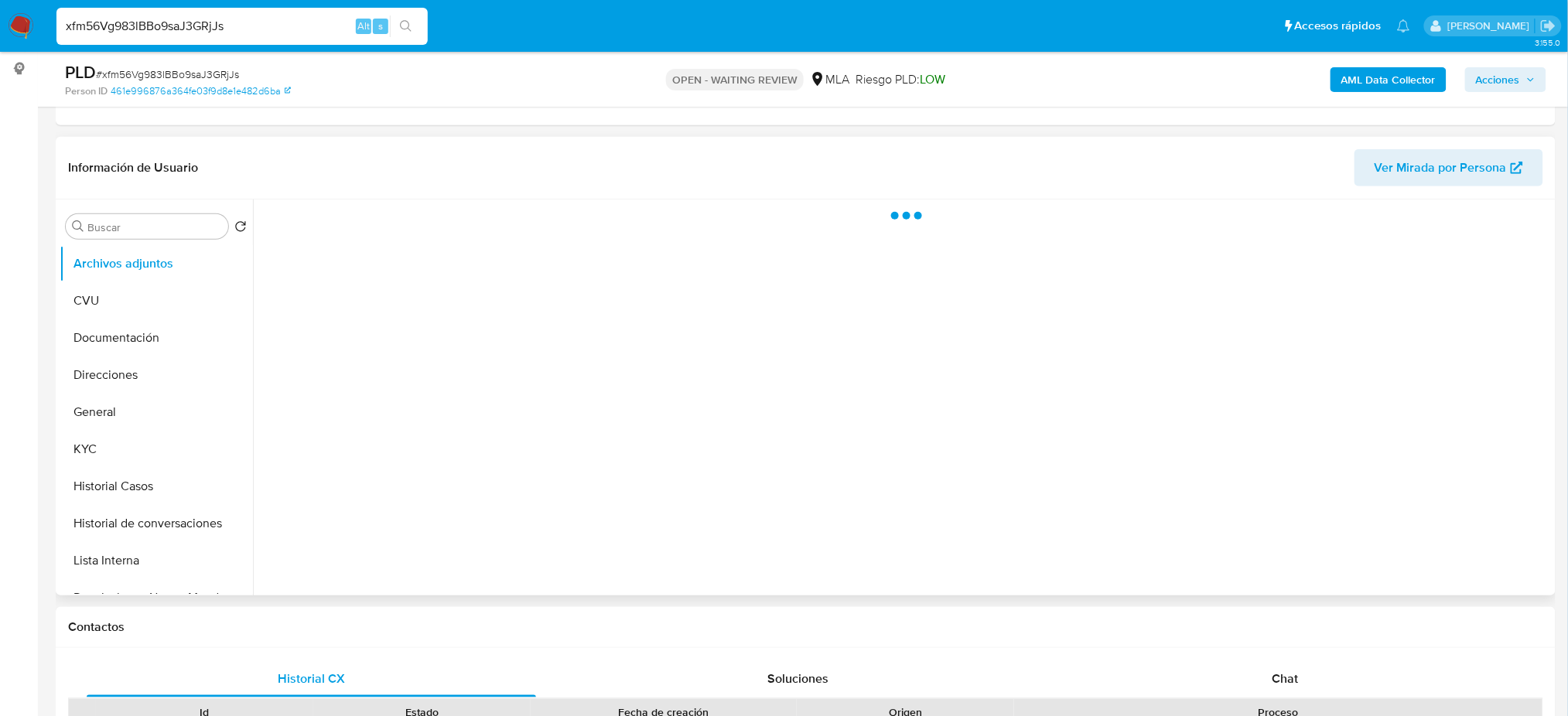
scroll to position [205, 0]
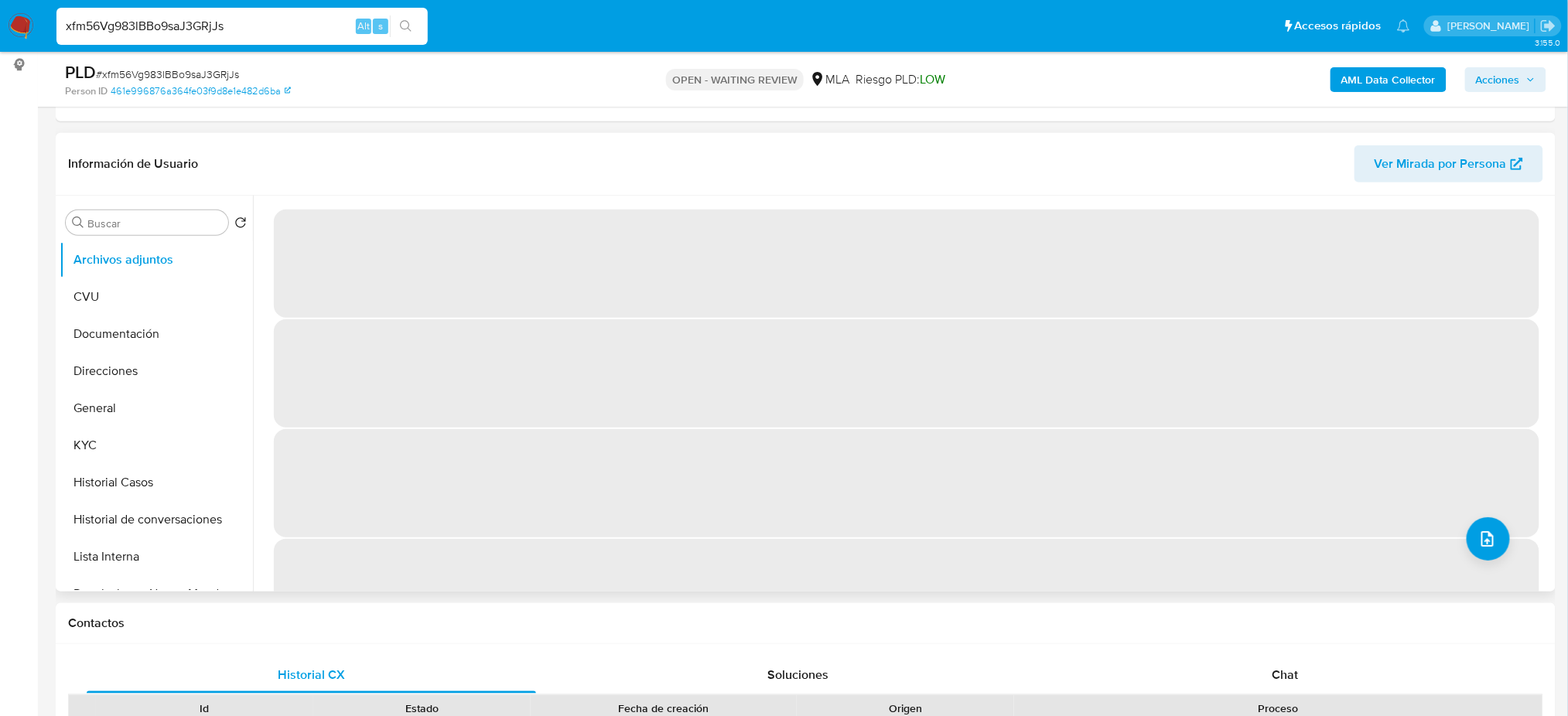
select select "10"
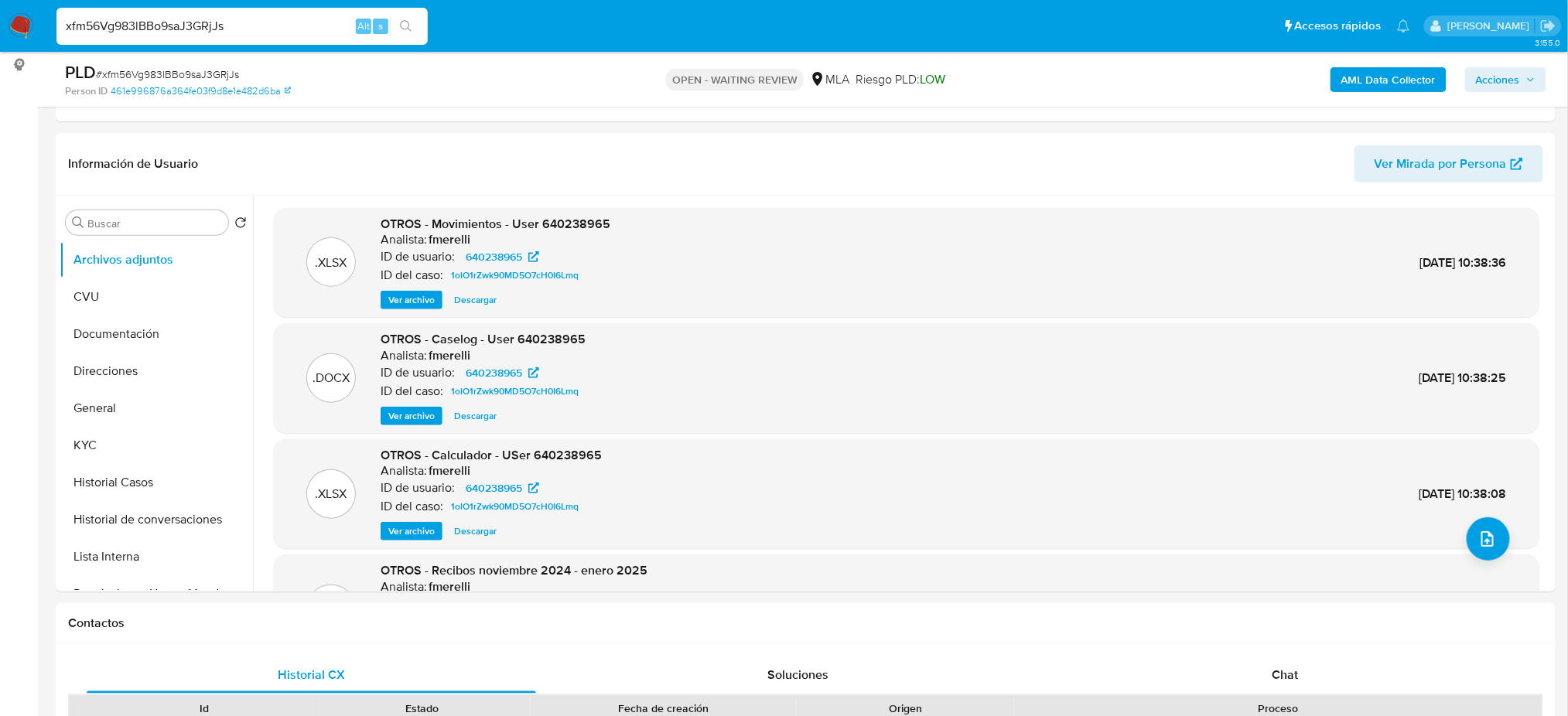
drag, startPoint x: 253, startPoint y: 24, endPoint x: 0, endPoint y: 23, distance: 253.0
click at [0, 23] on nav "Pausado Ver notificaciones xfm56Vg983lBBo9saJ3GRjJs Alt s Accesos rápidos Presi…" at bounding box center [784, 26] width 1568 height 52
paste input "ueKh4Dw372y3uGtclIceHIbj"
type input "ueKh4Dw372y3uGtclIceHIbj"
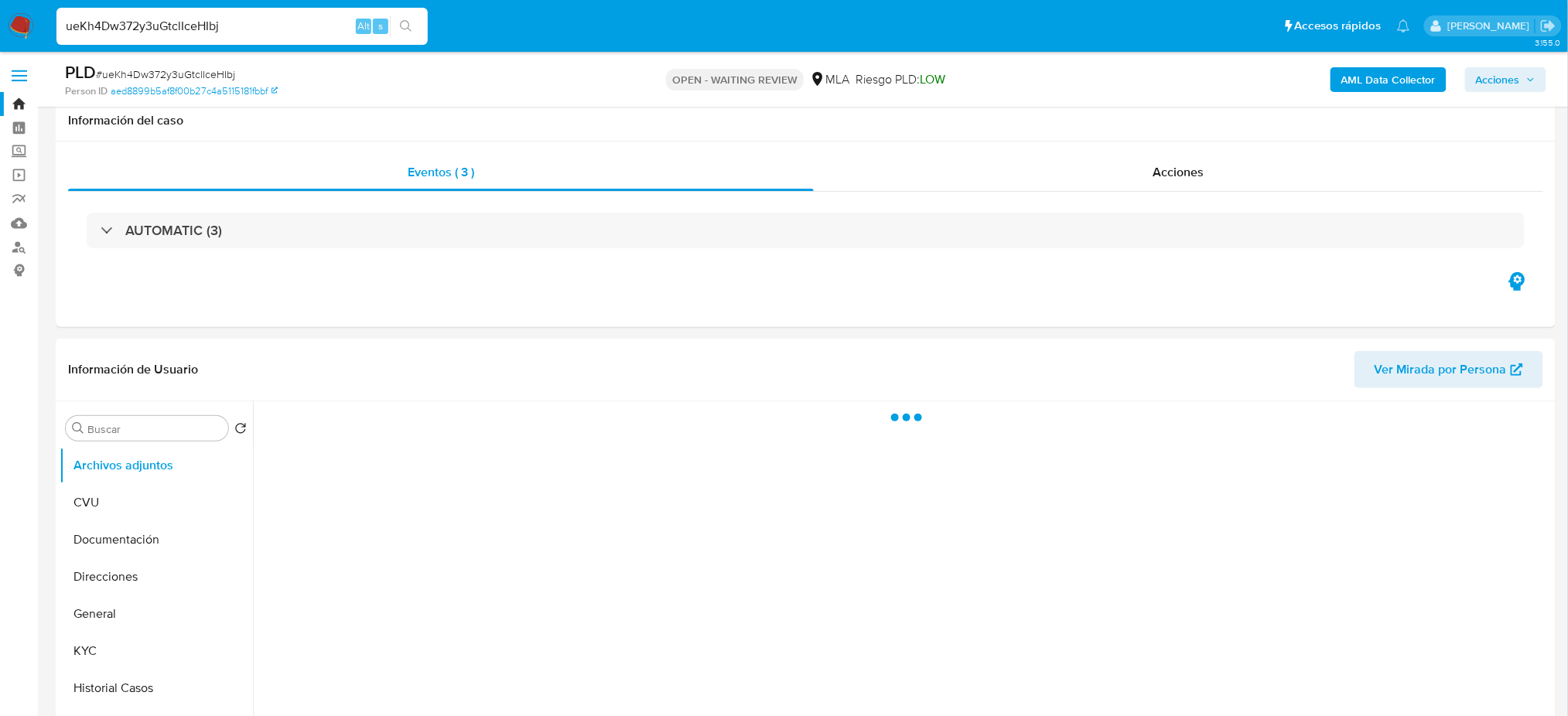
scroll to position [205, 0]
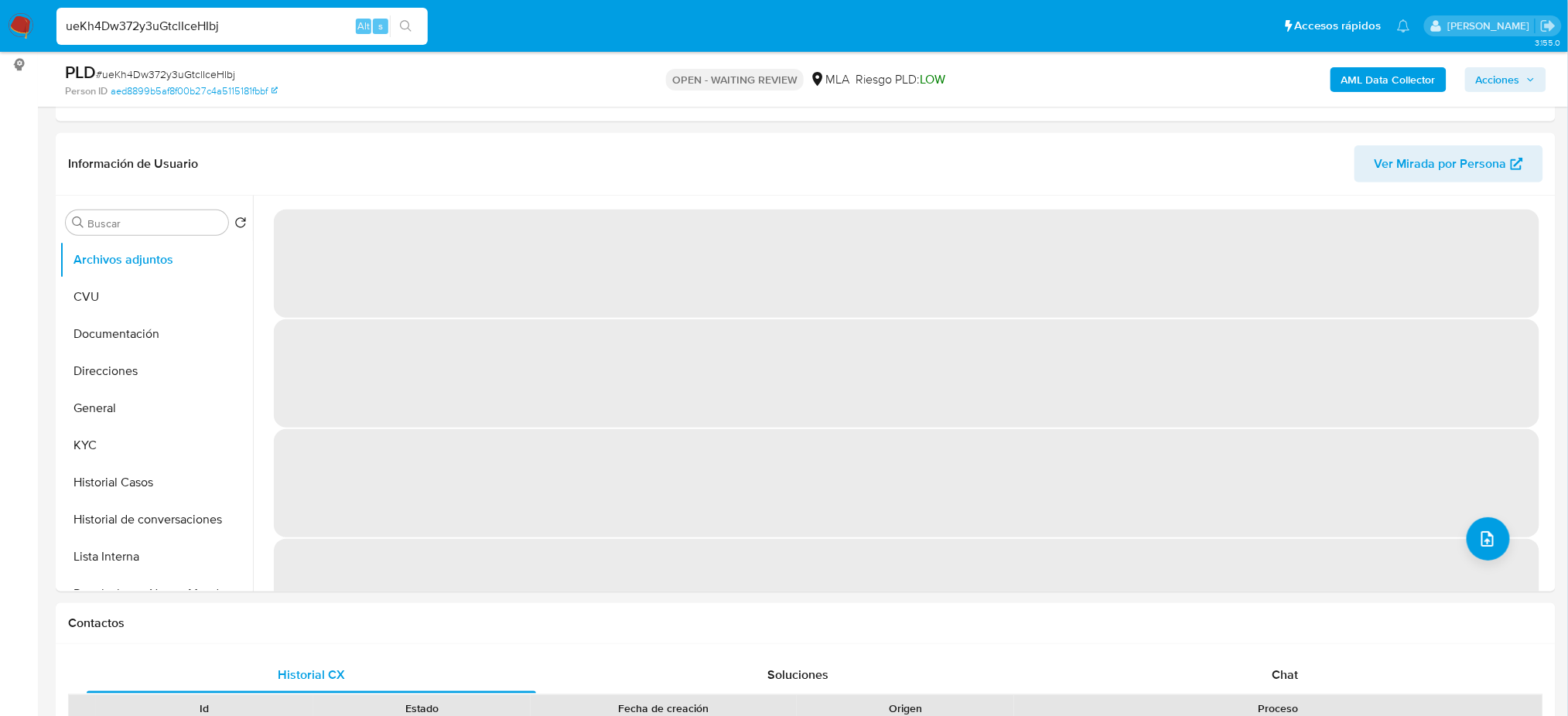
select select "10"
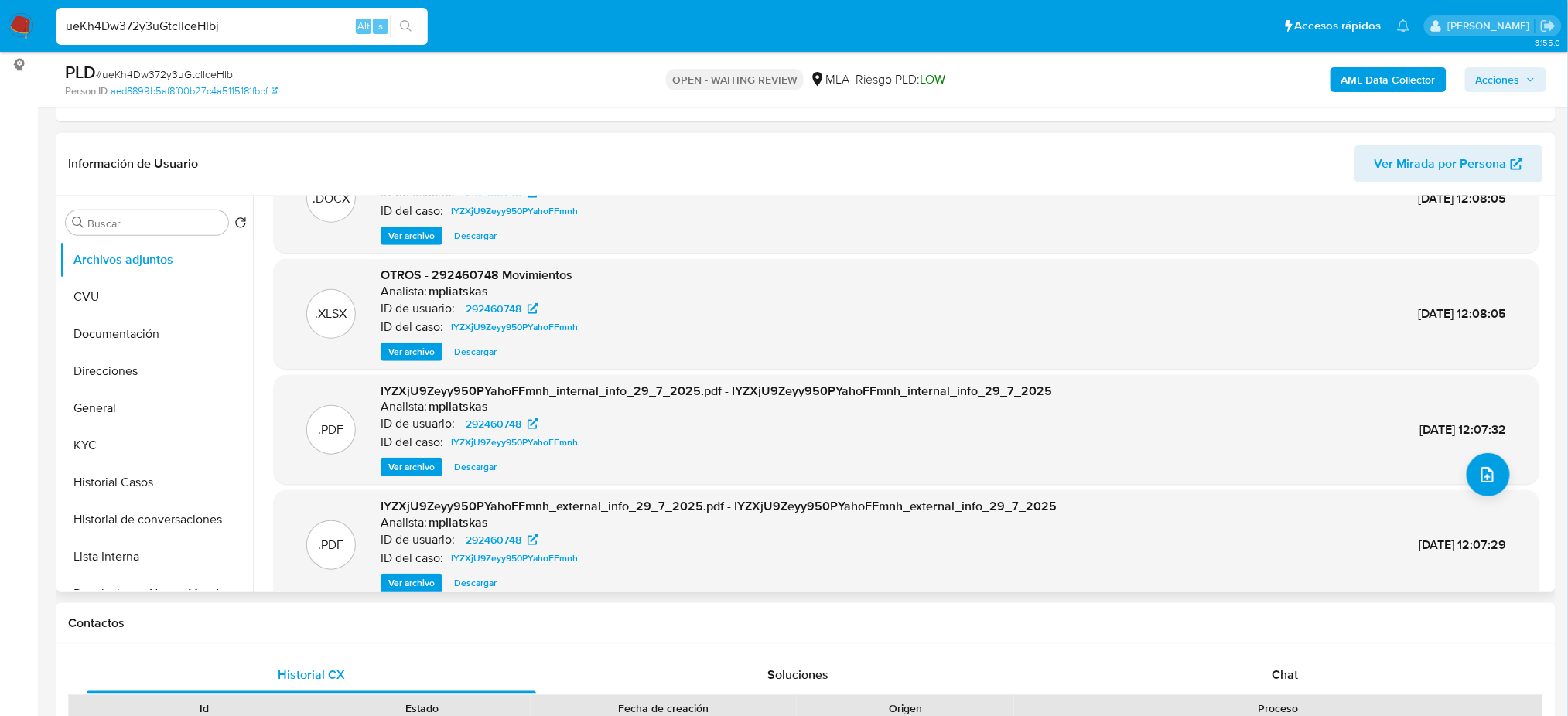
scroll to position [130, 0]
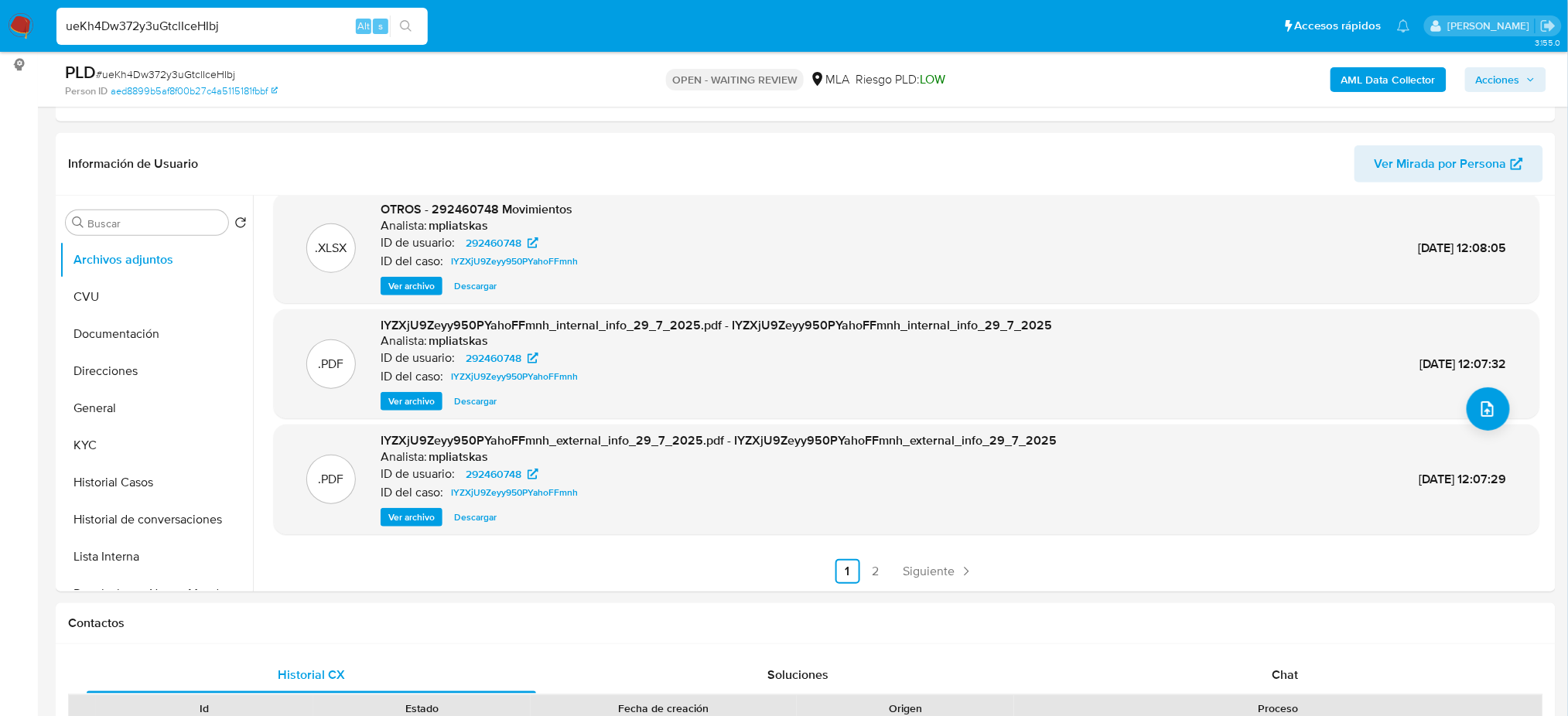
drag, startPoint x: 287, startPoint y: 21, endPoint x: 0, endPoint y: 14, distance: 287.1
click at [0, 14] on nav "Pausado Ver notificaciones ueKh4Dw372y3uGtclIceHIbj Alt s Accesos rápidos Presi…" at bounding box center [784, 26] width 1568 height 52
paste input "YQ0V2Xj1SKceUCMU9K2taFIW"
type input "YQ0V2Xj1SKceUCMU9K2taFIW"
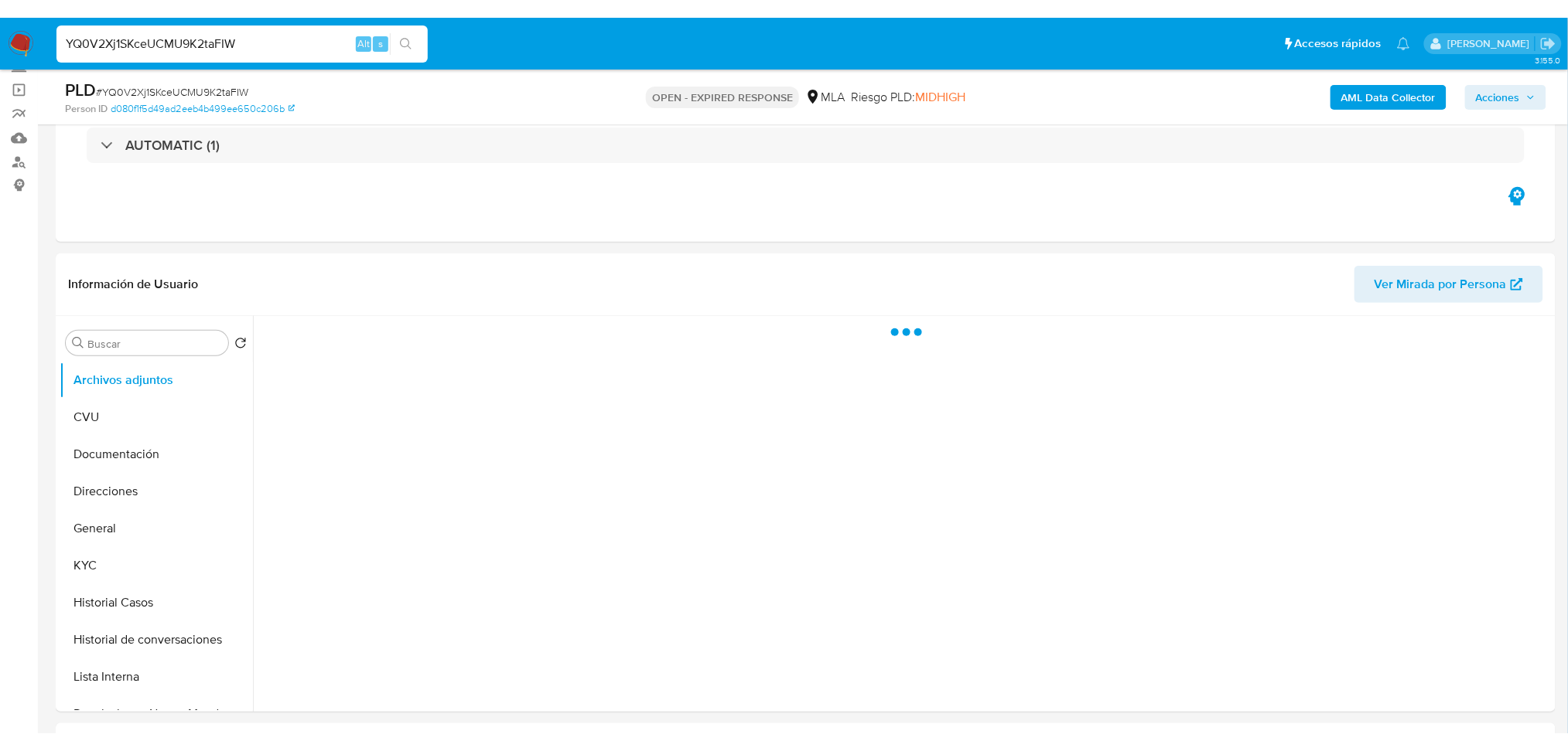
scroll to position [205, 0]
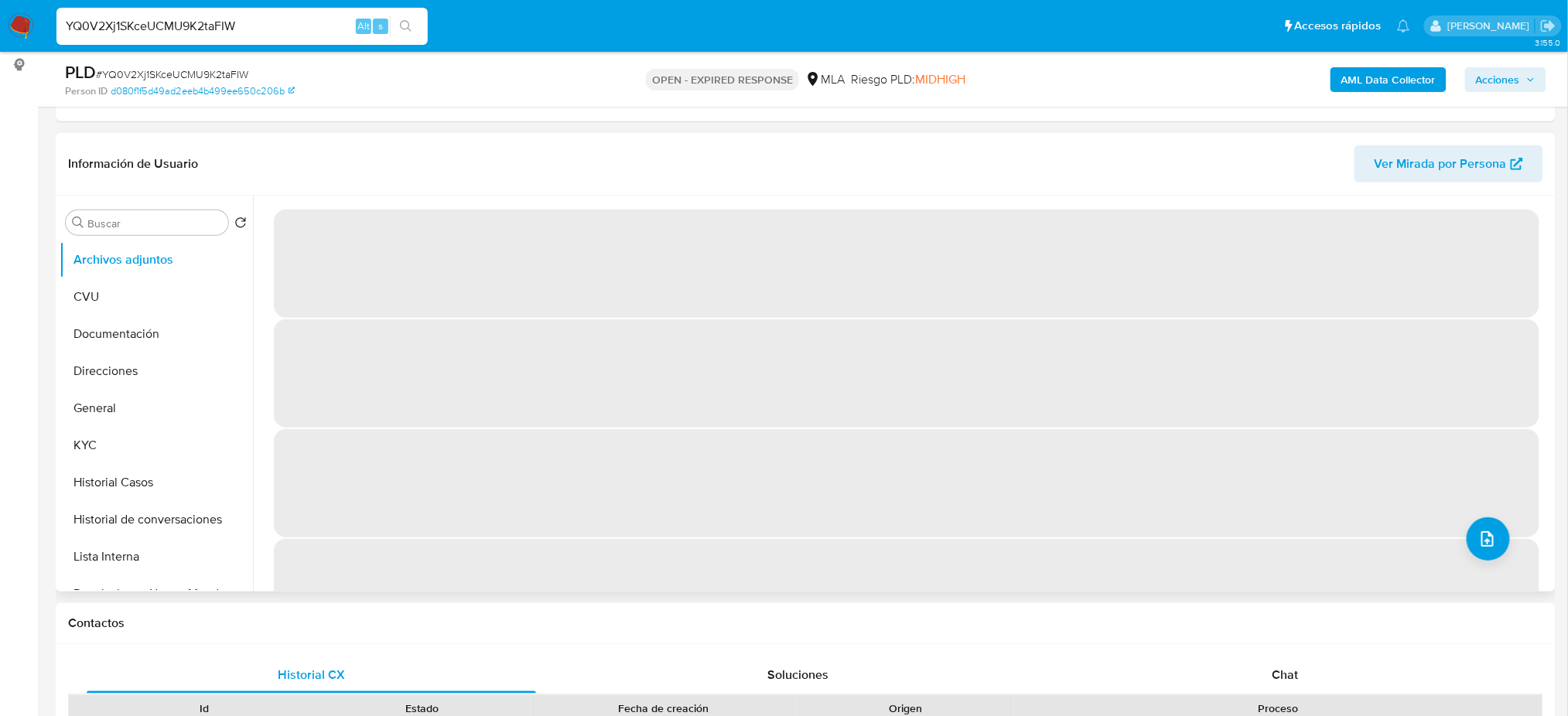
select select "10"
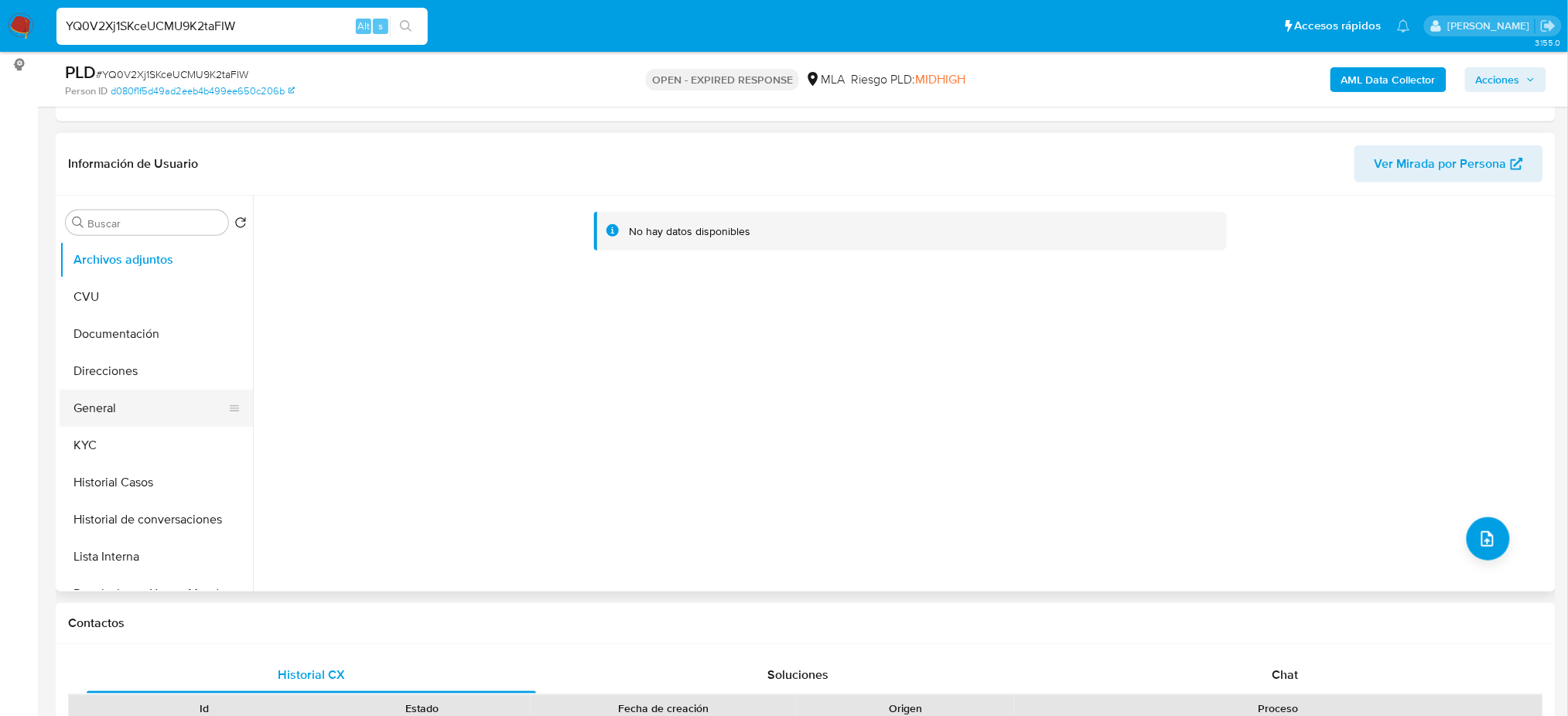
click at [104, 401] on button "General" at bounding box center [149, 409] width 181 height 37
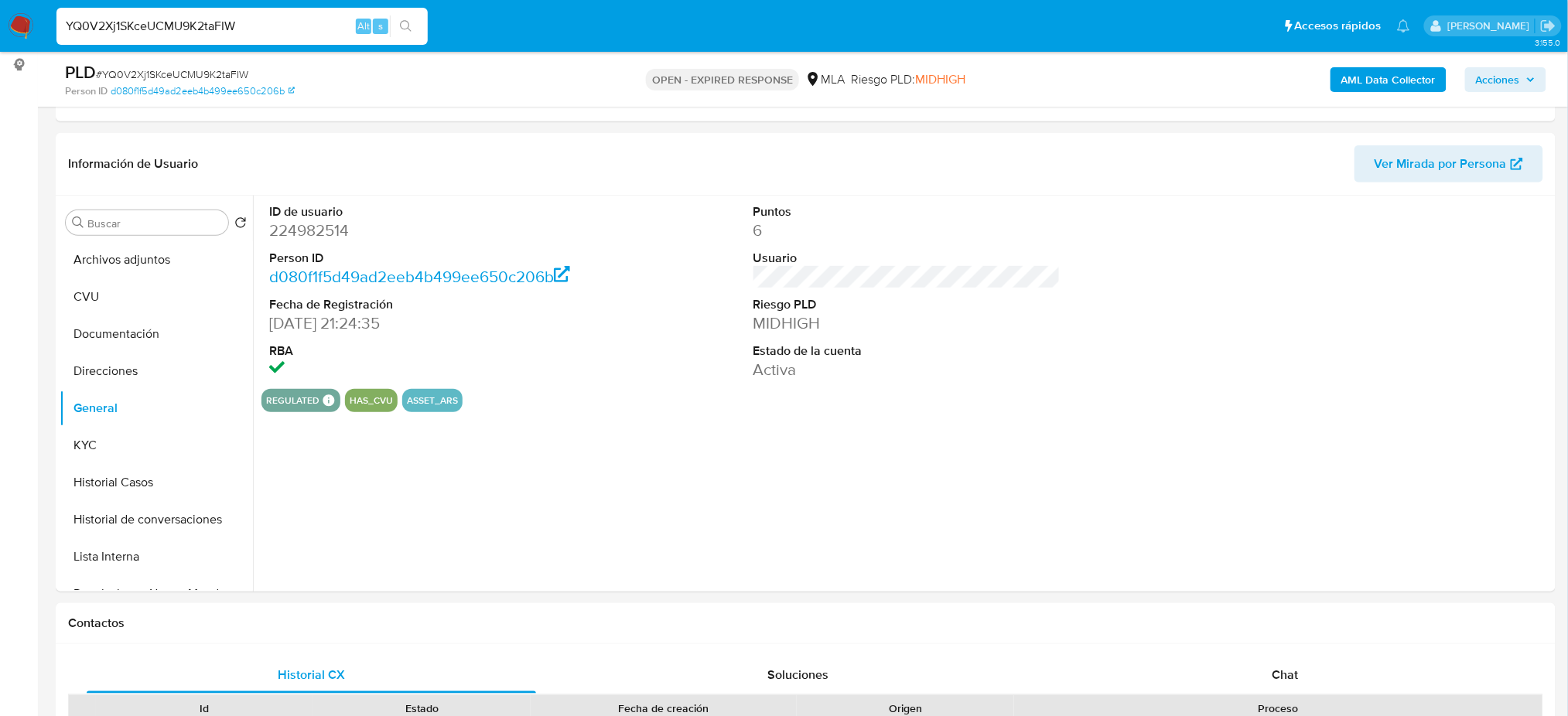
click at [303, 231] on dd "224982514" at bounding box center [422, 230] width 307 height 22
click at [303, 230] on dd "224982514" at bounding box center [422, 230] width 307 height 22
copy dd "224982514"
click at [96, 437] on button "KYC" at bounding box center [149, 445] width 181 height 37
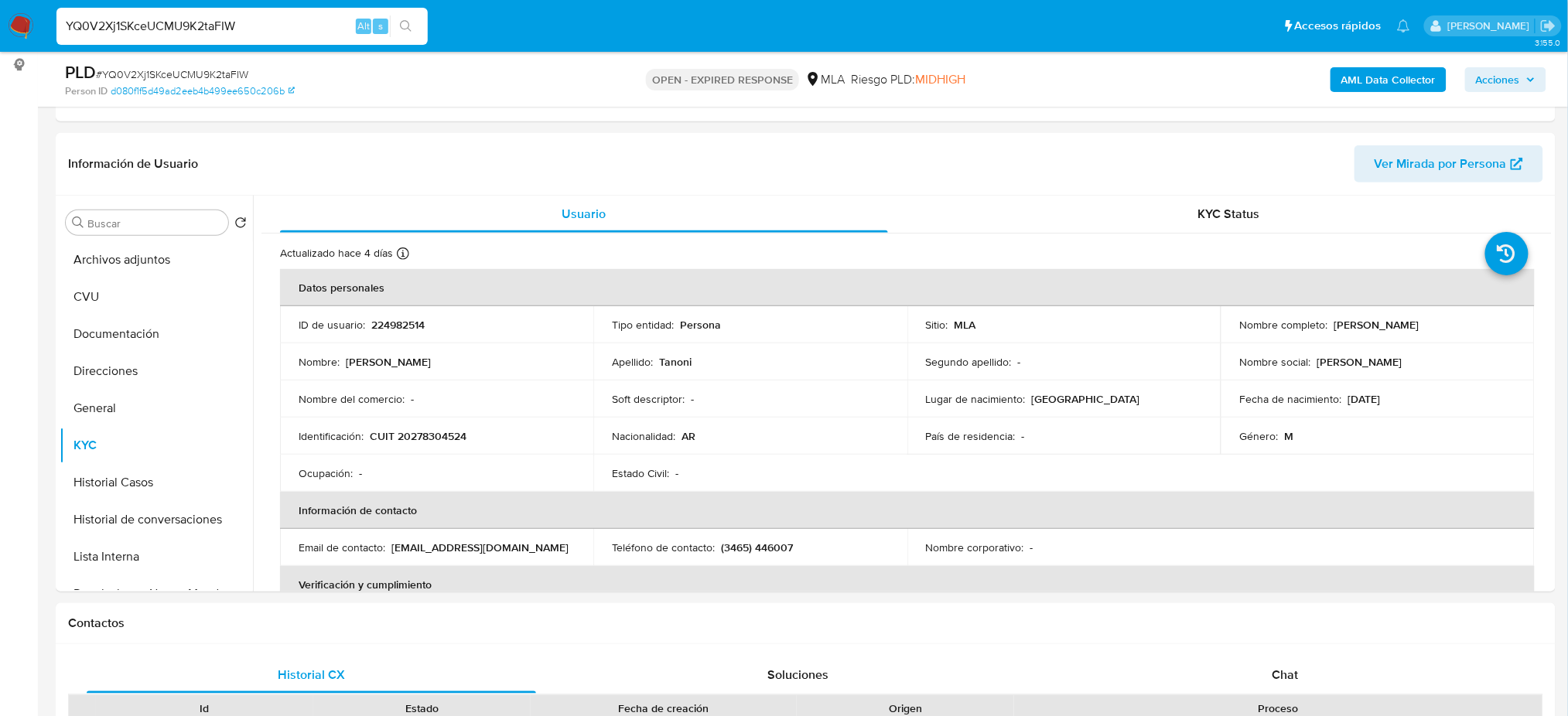
click at [431, 439] on p "CUIT 20278304524" at bounding box center [417, 436] width 96 height 14
copy p "20278304524"
click at [385, 394] on p "Nombre del comercio :" at bounding box center [352, 398] width 106 height 14
drag, startPoint x: 411, startPoint y: 434, endPoint x: 462, endPoint y: 439, distance: 51.2
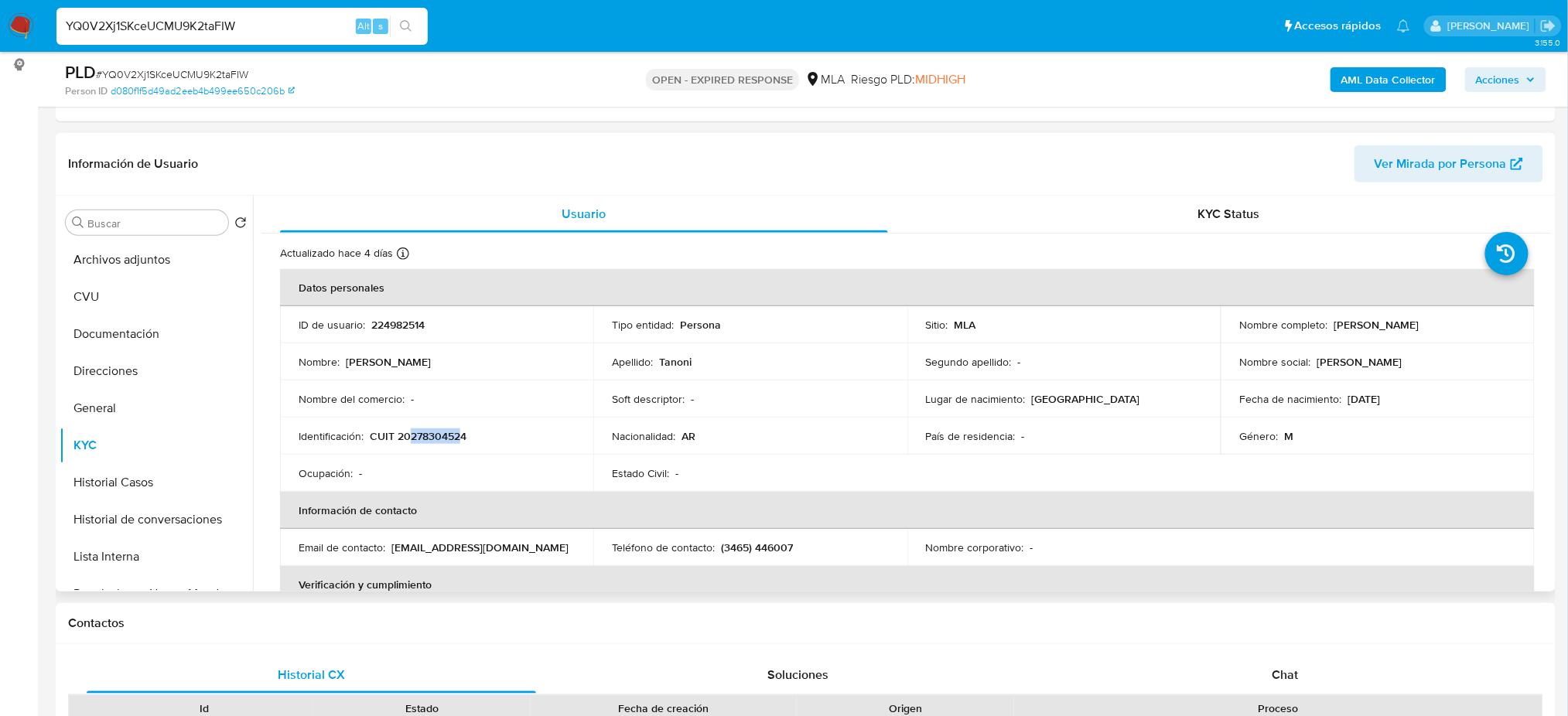
click at [462, 439] on p "CUIT 20278304524" at bounding box center [417, 436] width 96 height 14
copy p "27830452"
drag, startPoint x: 1329, startPoint y: 326, endPoint x: 1500, endPoint y: 323, distance: 171.0
click at [1500, 323] on div "Nombre completo : Alfonso Carlos Tanoni" at bounding box center [1377, 324] width 276 height 14
copy p "Alfonso Carlos Tanoni"
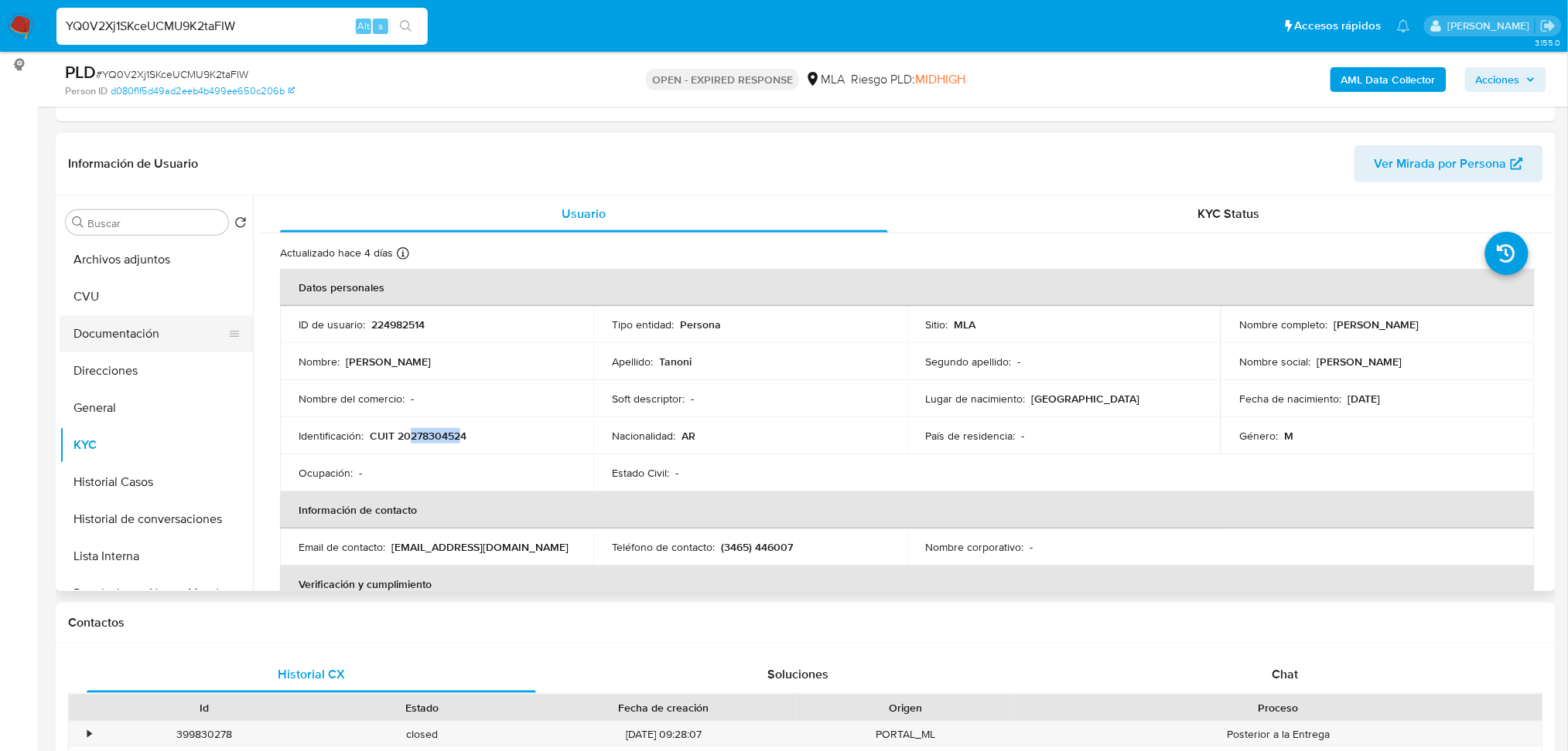
click at [134, 339] on button "Documentación" at bounding box center [149, 334] width 181 height 37
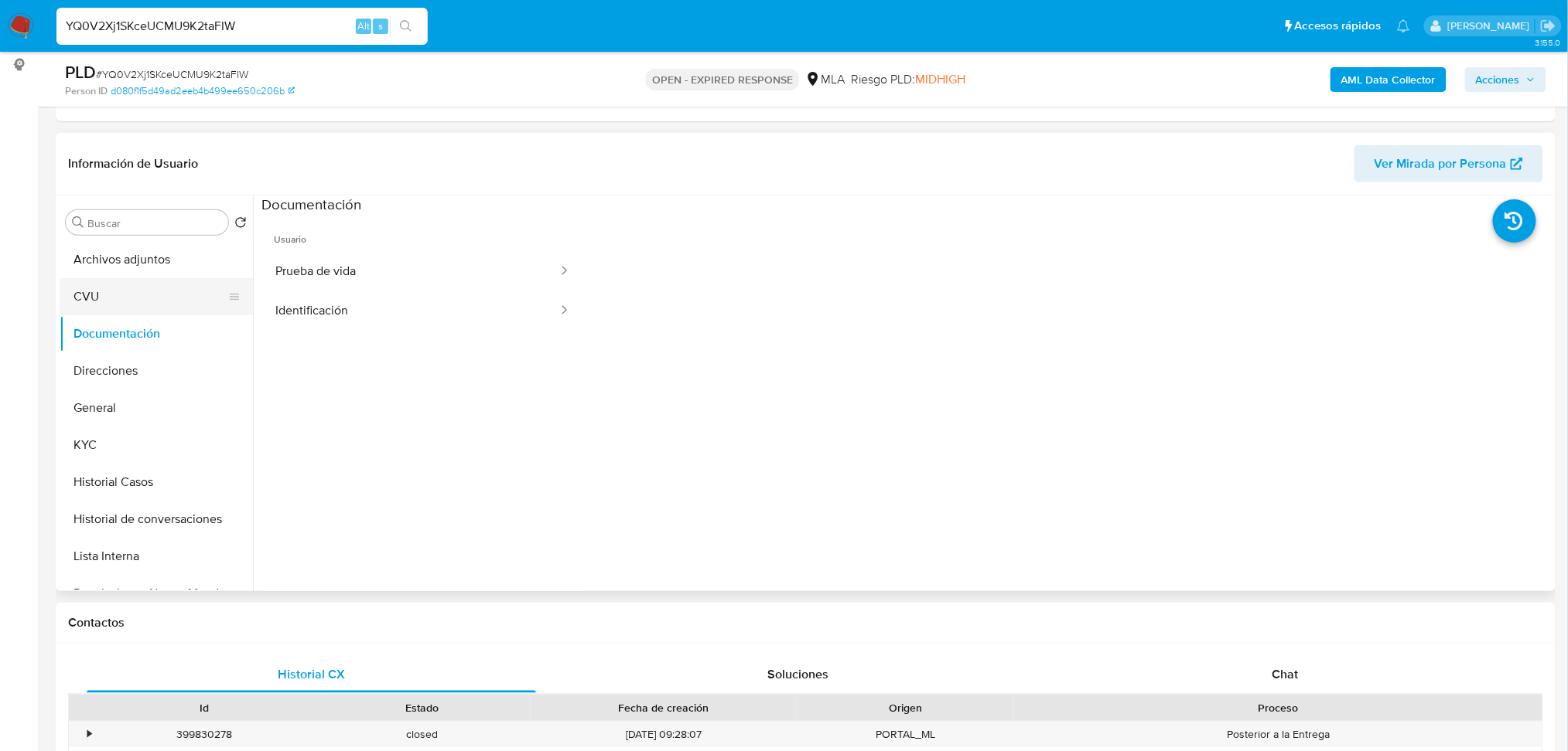
click at [116, 307] on button "CVU" at bounding box center [149, 297] width 181 height 37
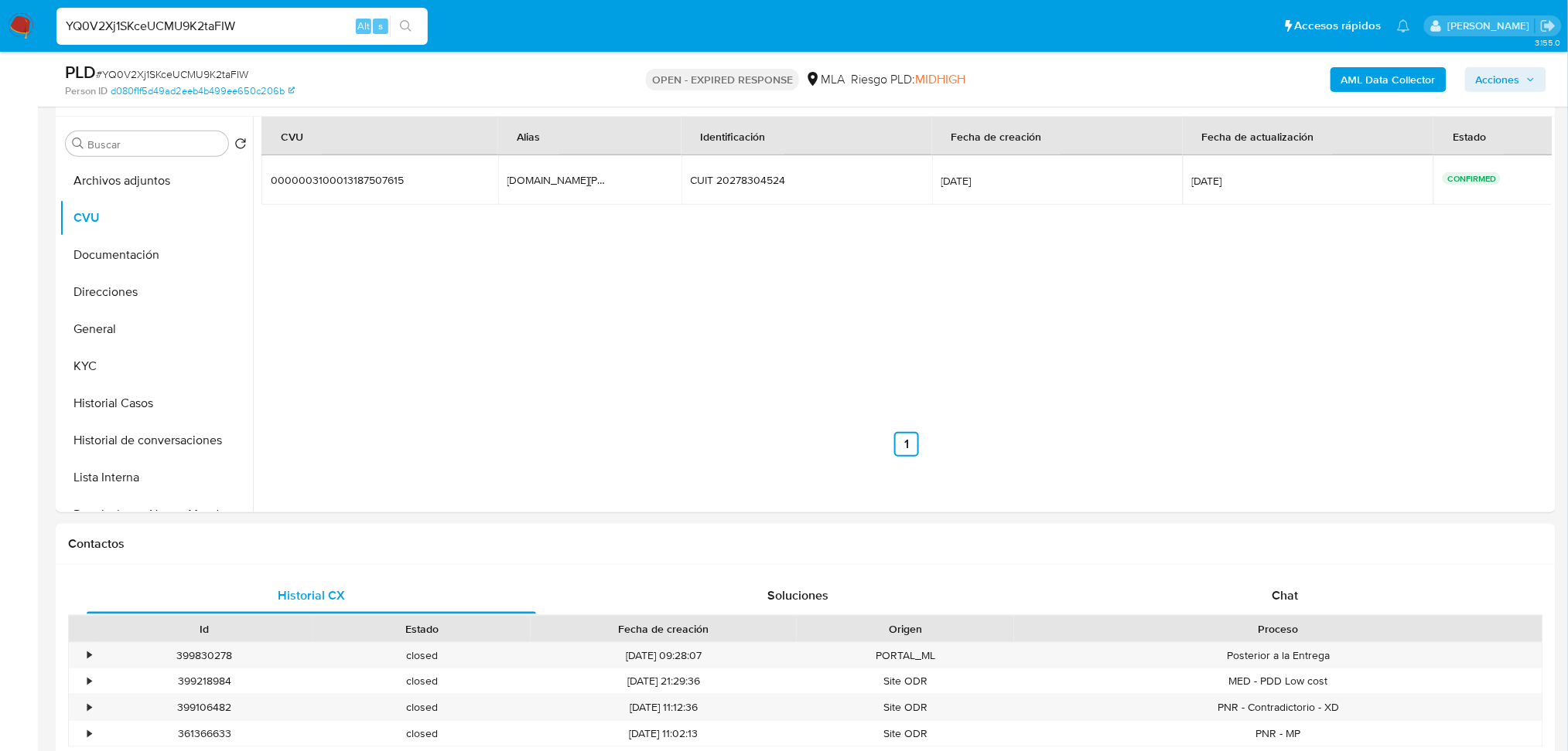
scroll to position [108, 0]
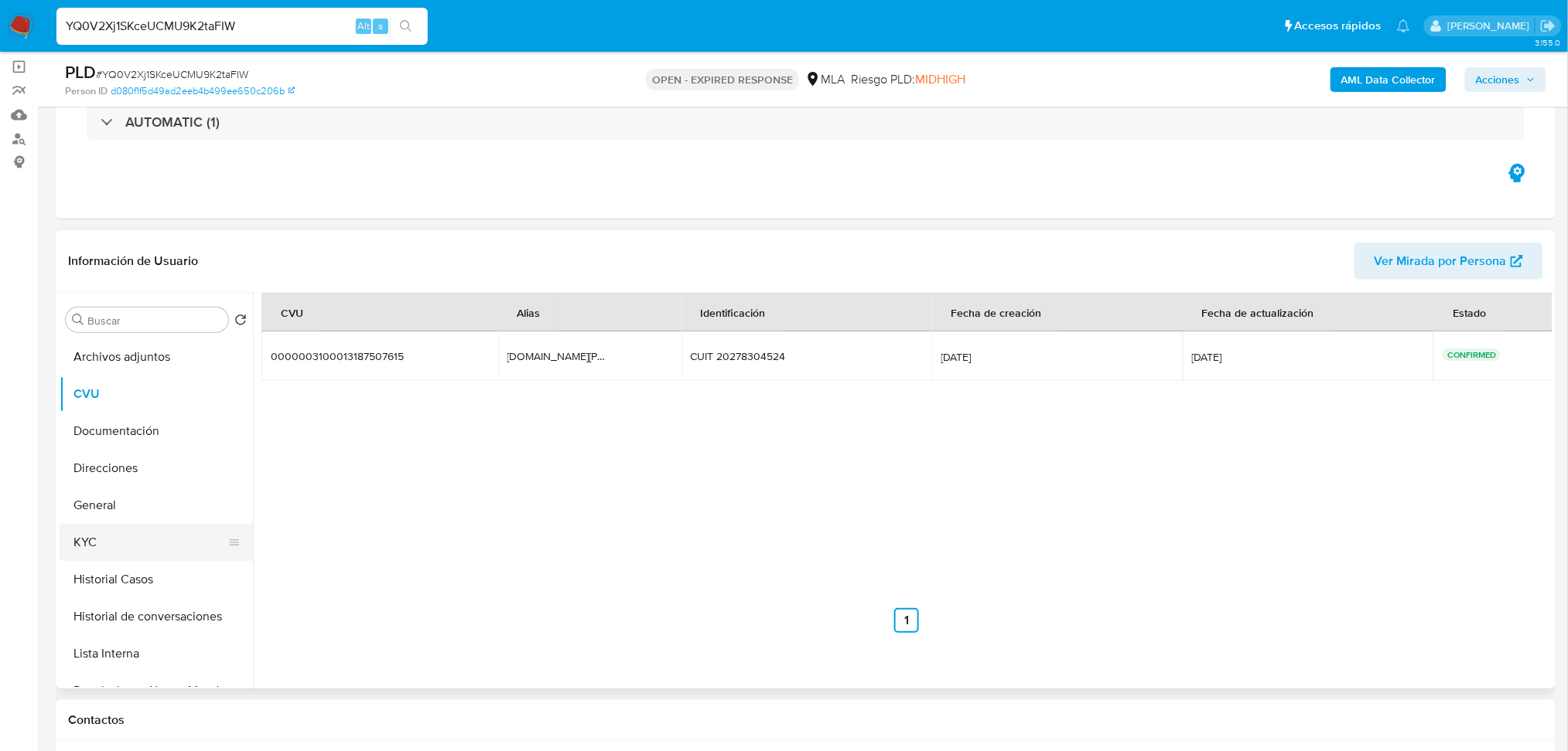
click at [104, 550] on button "KYC" at bounding box center [149, 542] width 181 height 37
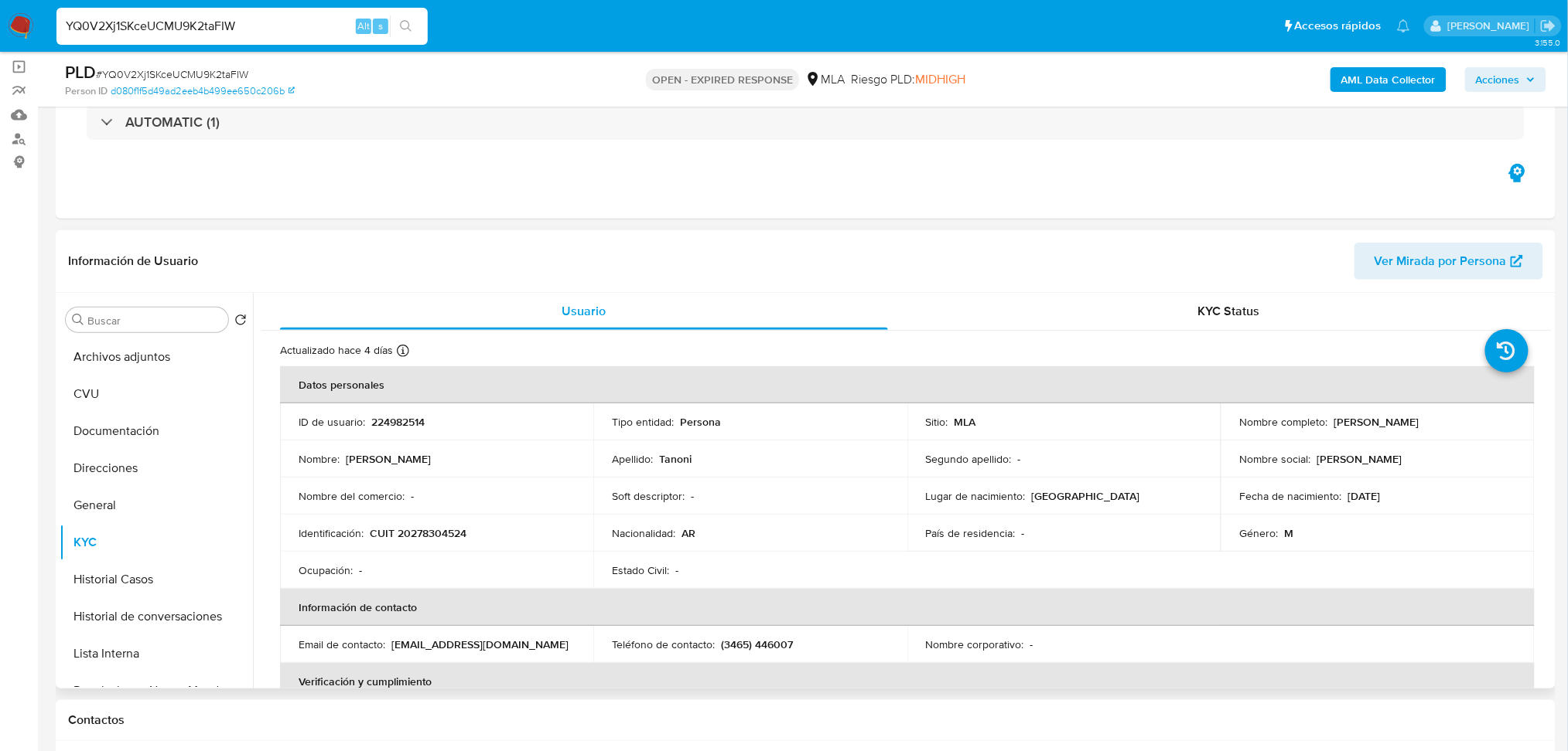
drag, startPoint x: 1329, startPoint y: 419, endPoint x: 1452, endPoint y: 416, distance: 123.0
click at [1452, 416] on div "Nombre completo : Alfonso Carlos Tanoni" at bounding box center [1377, 421] width 276 height 14
copy p "Alfonso Carlos Tanoni"
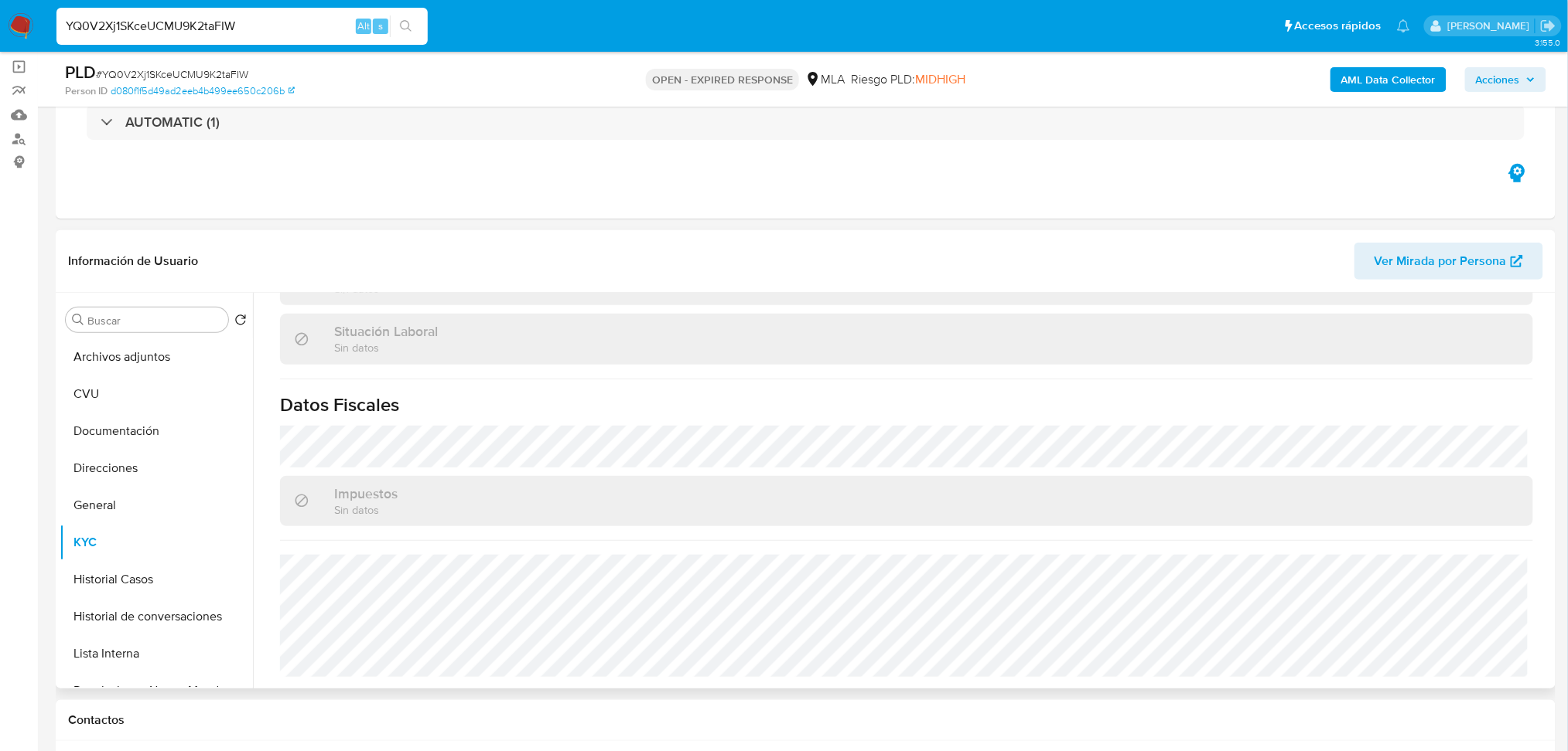
scroll to position [800, 0]
click at [157, 471] on button "Direcciones" at bounding box center [149, 469] width 181 height 37
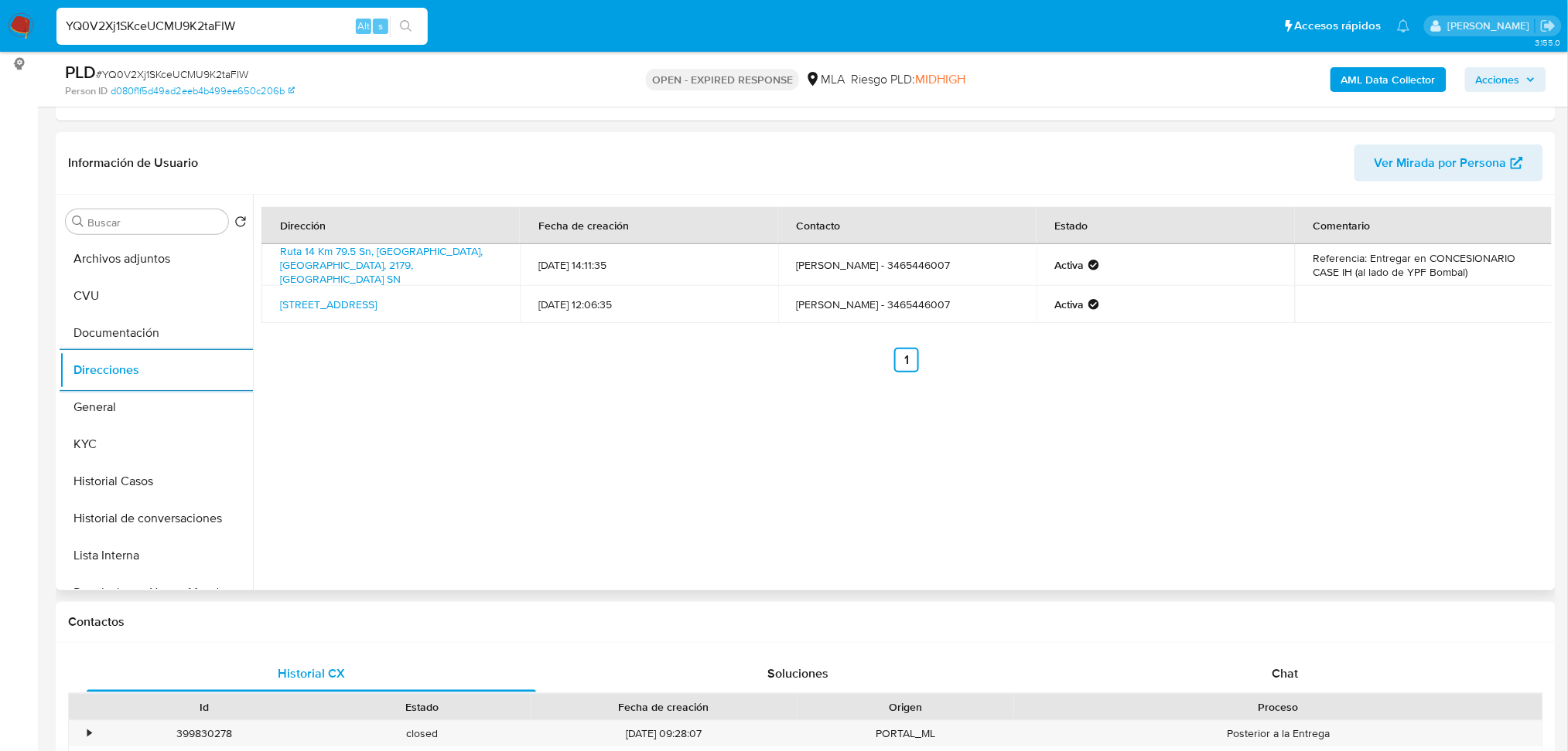
scroll to position [212, 0]
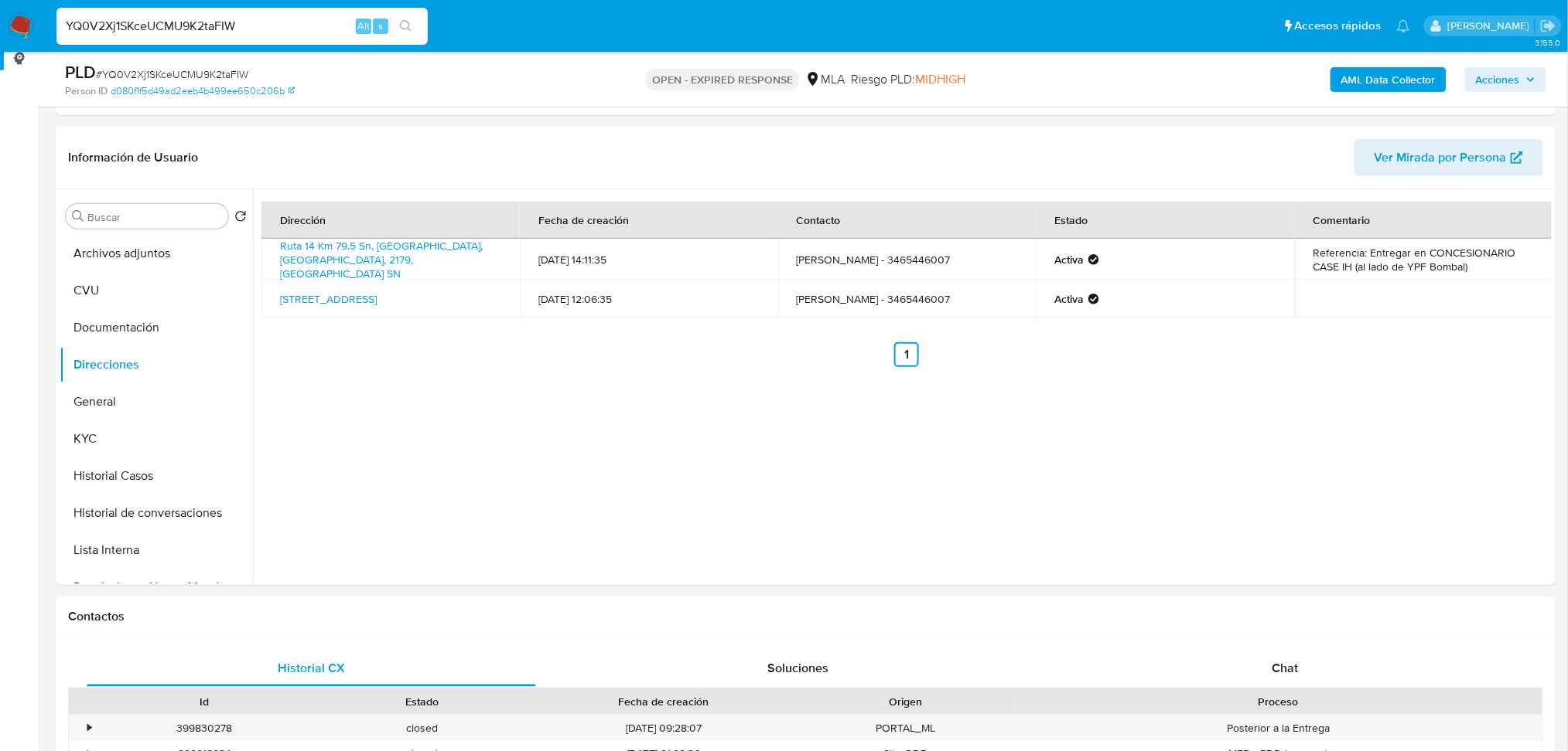
drag, startPoint x: 263, startPoint y: 35, endPoint x: 0, endPoint y: 59, distance: 264.1
paste input "HYeuUE0TgayFVaCLmc6VvWYi"
type input "HYeuUE0TgayFVaCLmc6VvWYi"
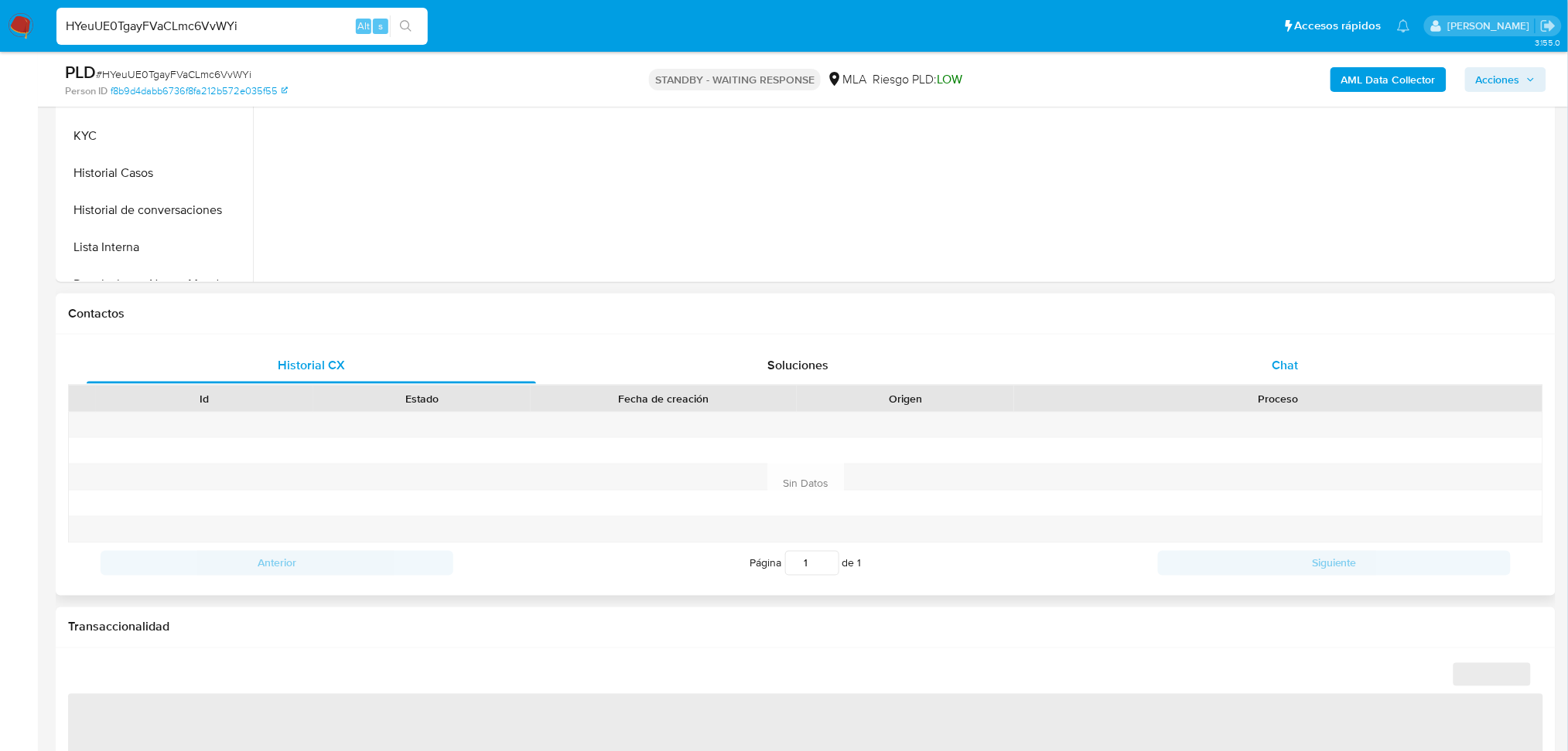
click at [1281, 350] on div "Chat" at bounding box center [1285, 366] width 450 height 37
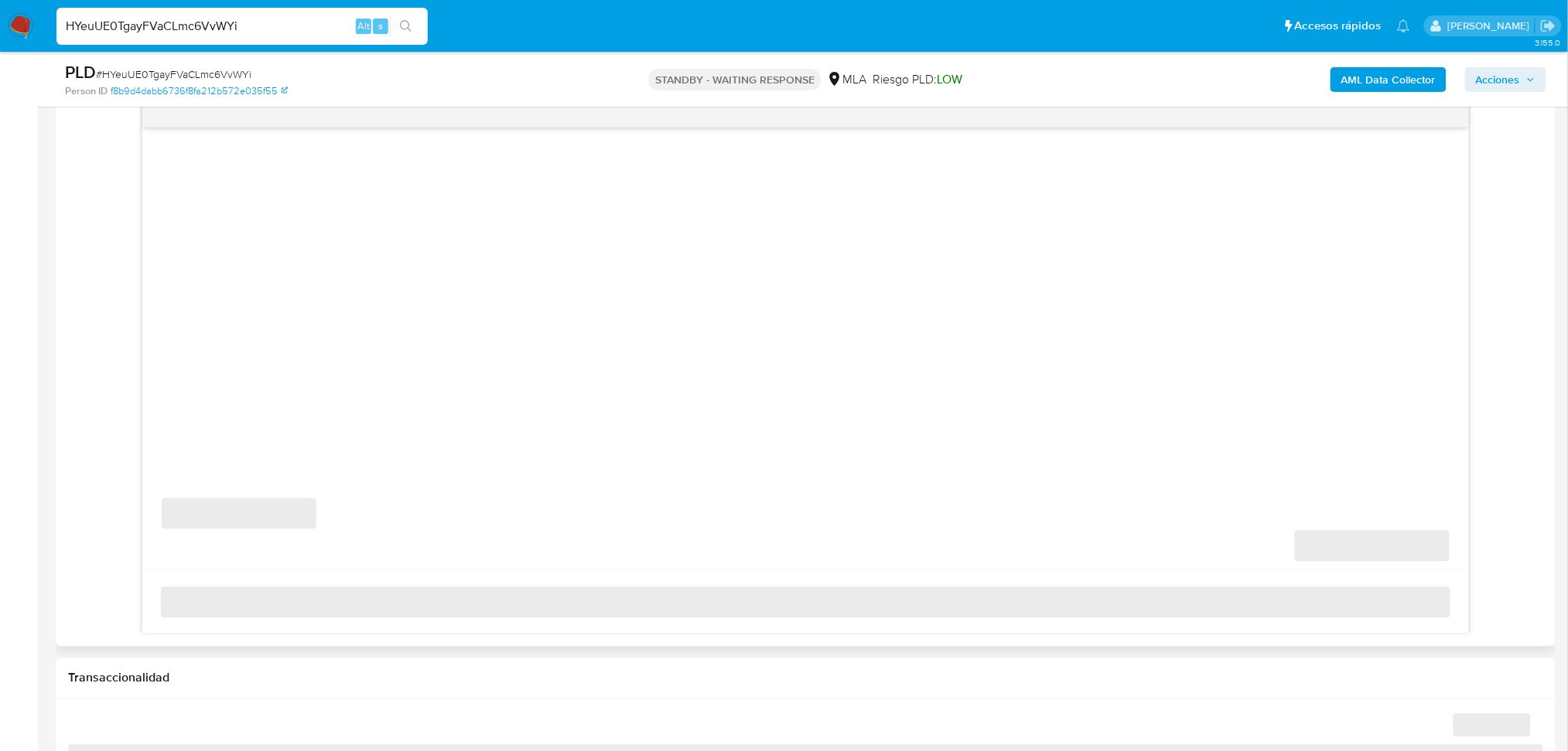
select select "10"
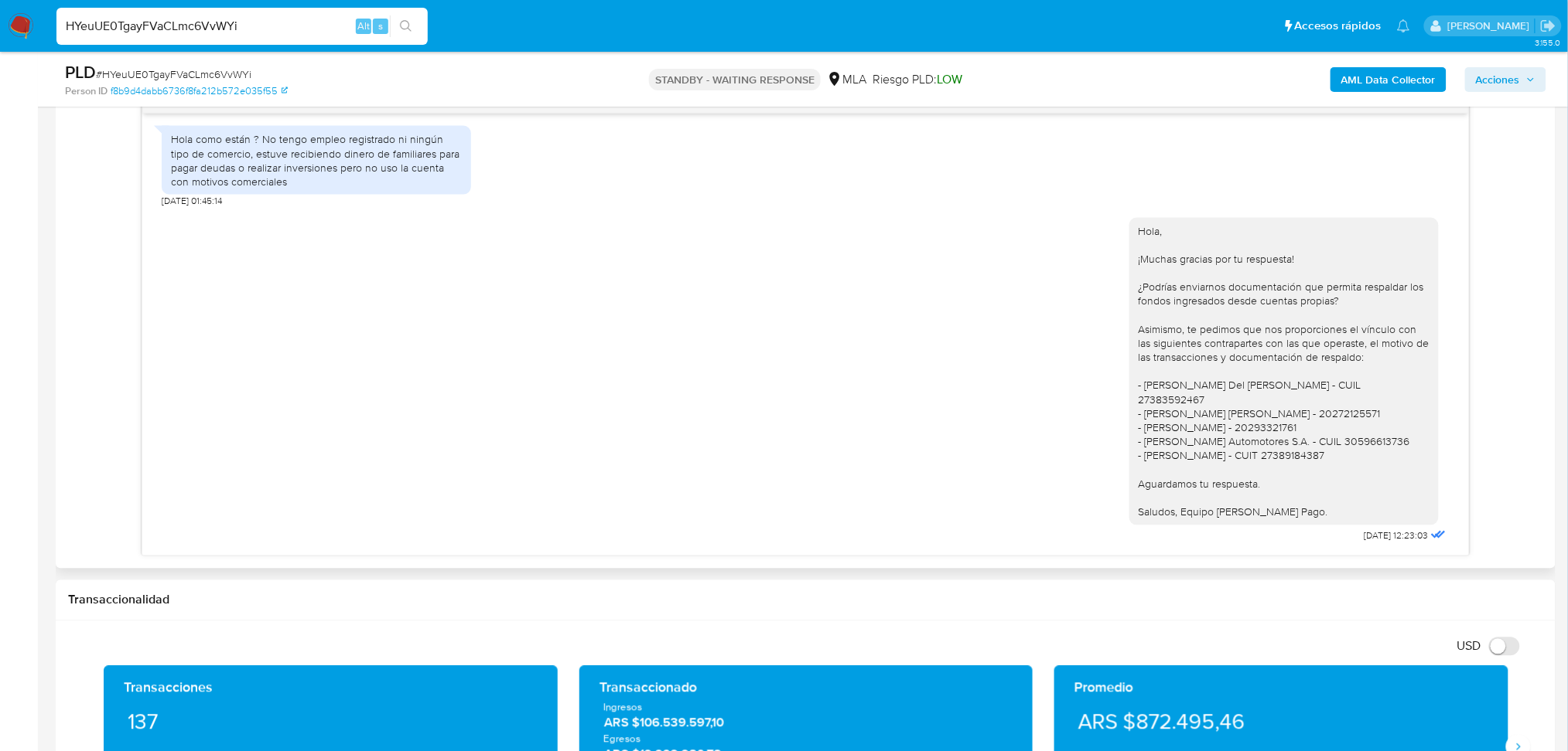
scroll to position [309, 0]
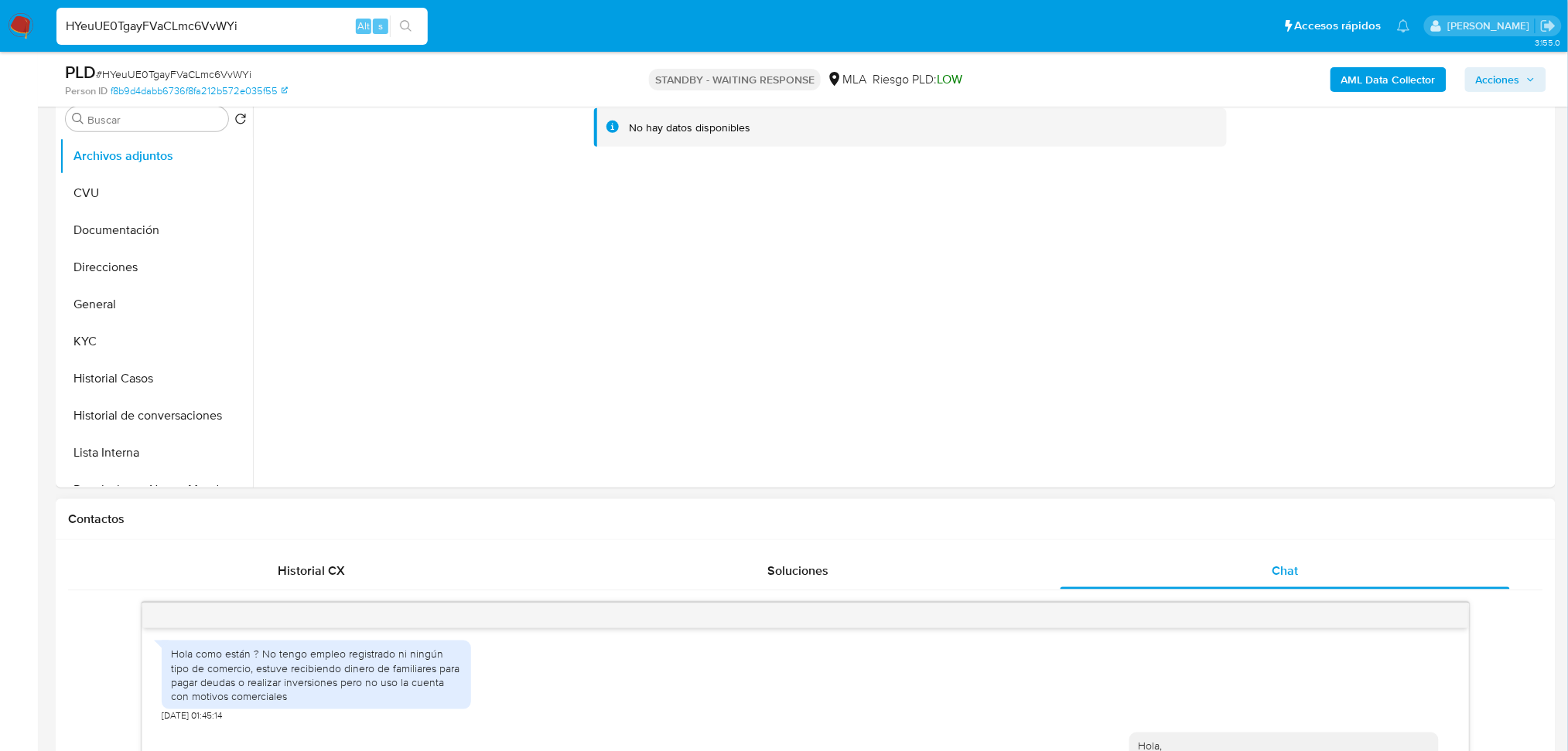
drag, startPoint x: 256, startPoint y: 15, endPoint x: 0, endPoint y: 31, distance: 256.5
click at [0, 31] on nav "Pausado Ver notificaciones HYeuUE0TgayFVaCLmc6VvWYi Alt s Accesos rápidos Presi…" at bounding box center [784, 26] width 1568 height 52
paste input "0HwB7UwKMD8p0S45cAL5VkDQ"
type input "0HwB7UwKMD8p0S45cAL5VkDQ"
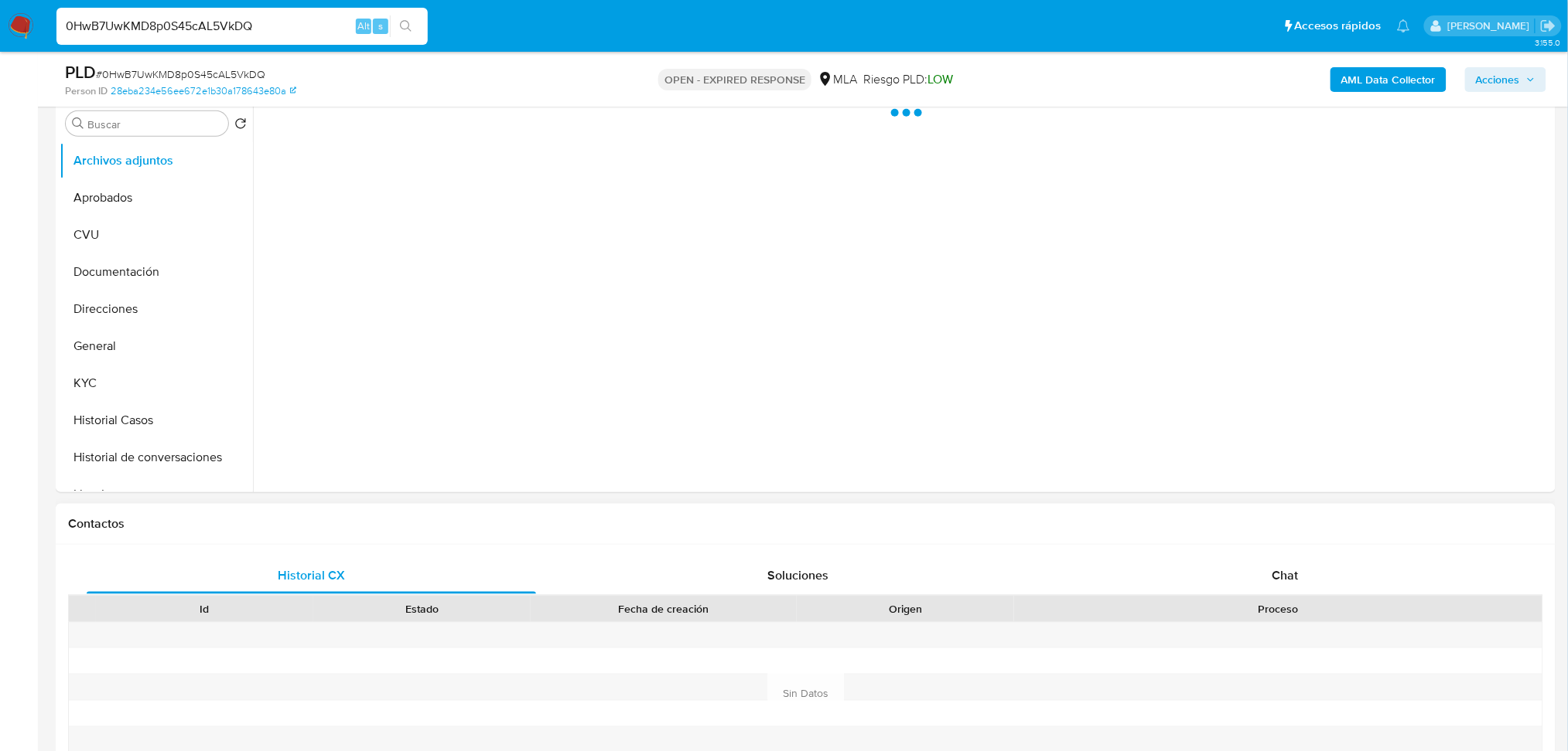
scroll to position [309, 0]
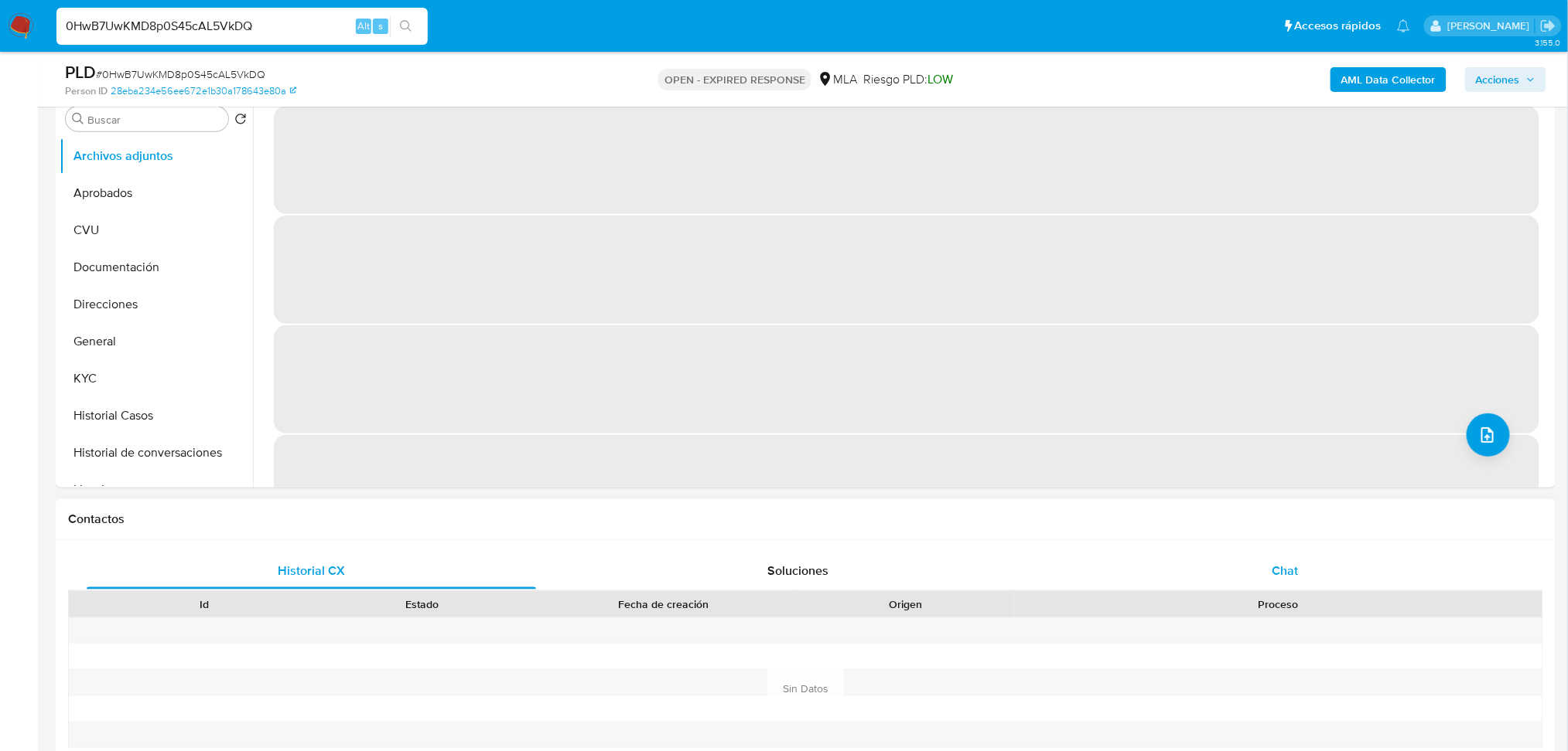
click at [1347, 567] on div "Chat" at bounding box center [1285, 571] width 450 height 37
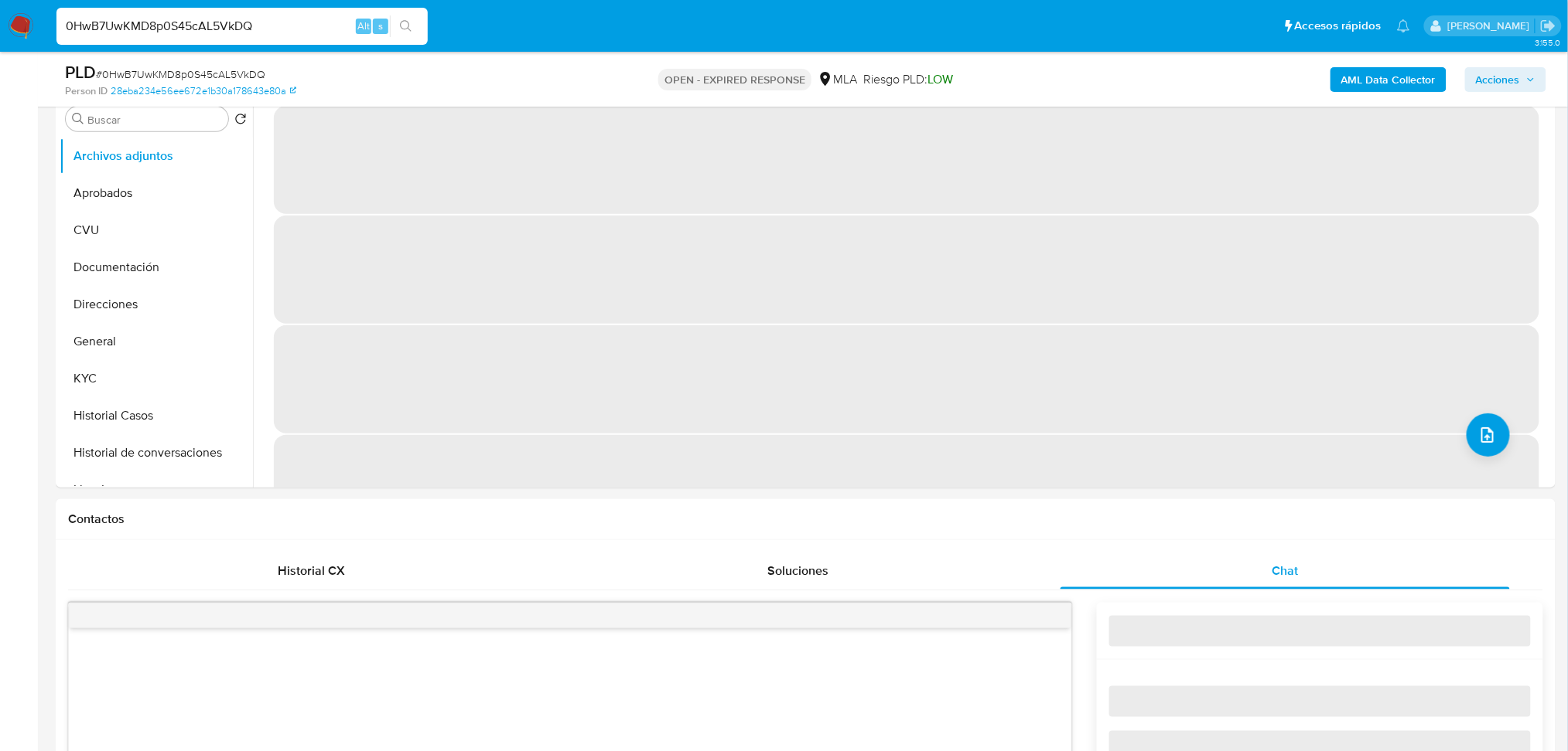
select select "10"
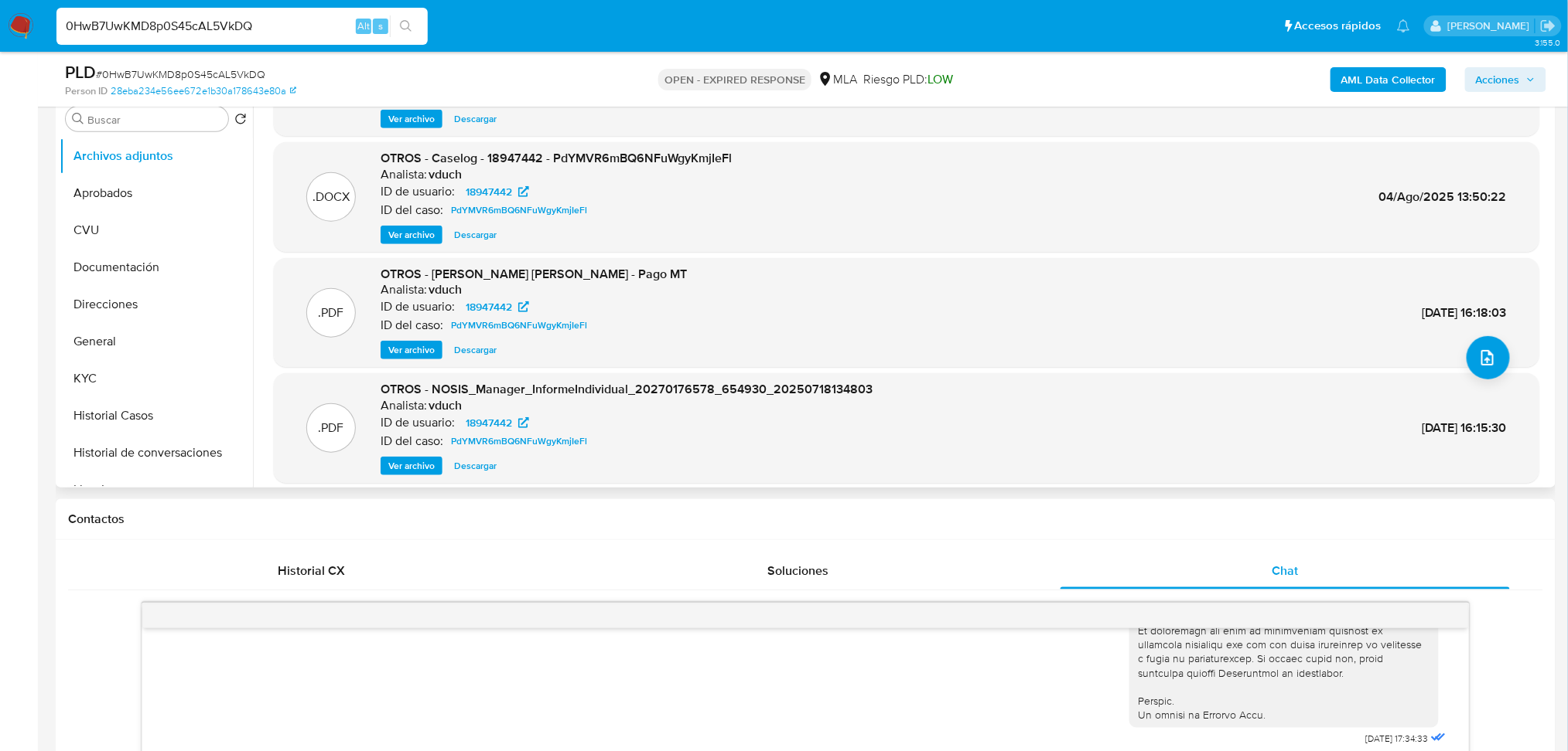
scroll to position [0, 0]
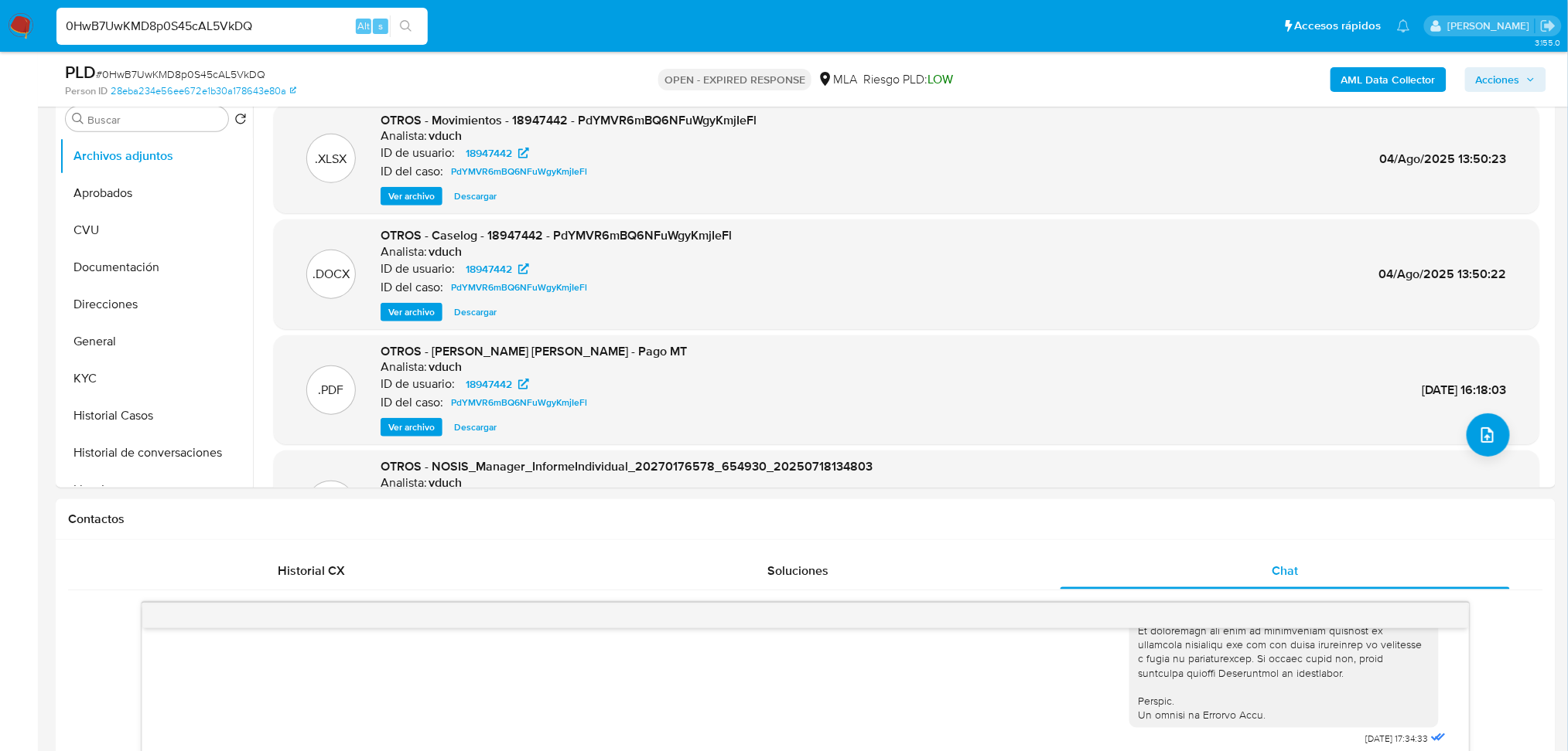
drag, startPoint x: 263, startPoint y: 22, endPoint x: 0, endPoint y: 38, distance: 263.5
click at [0, 38] on nav "Pausado Ver notificaciones 0HwB7UwKMD8p0S45cAL5VkDQ Alt s Accesos rápidos Presi…" at bounding box center [784, 26] width 1568 height 52
paste input "BHMZC7EeVAFuKW6F3gcr6Si2"
type input "BHMZC7EeVAFuKW6F3gcr6Si2"
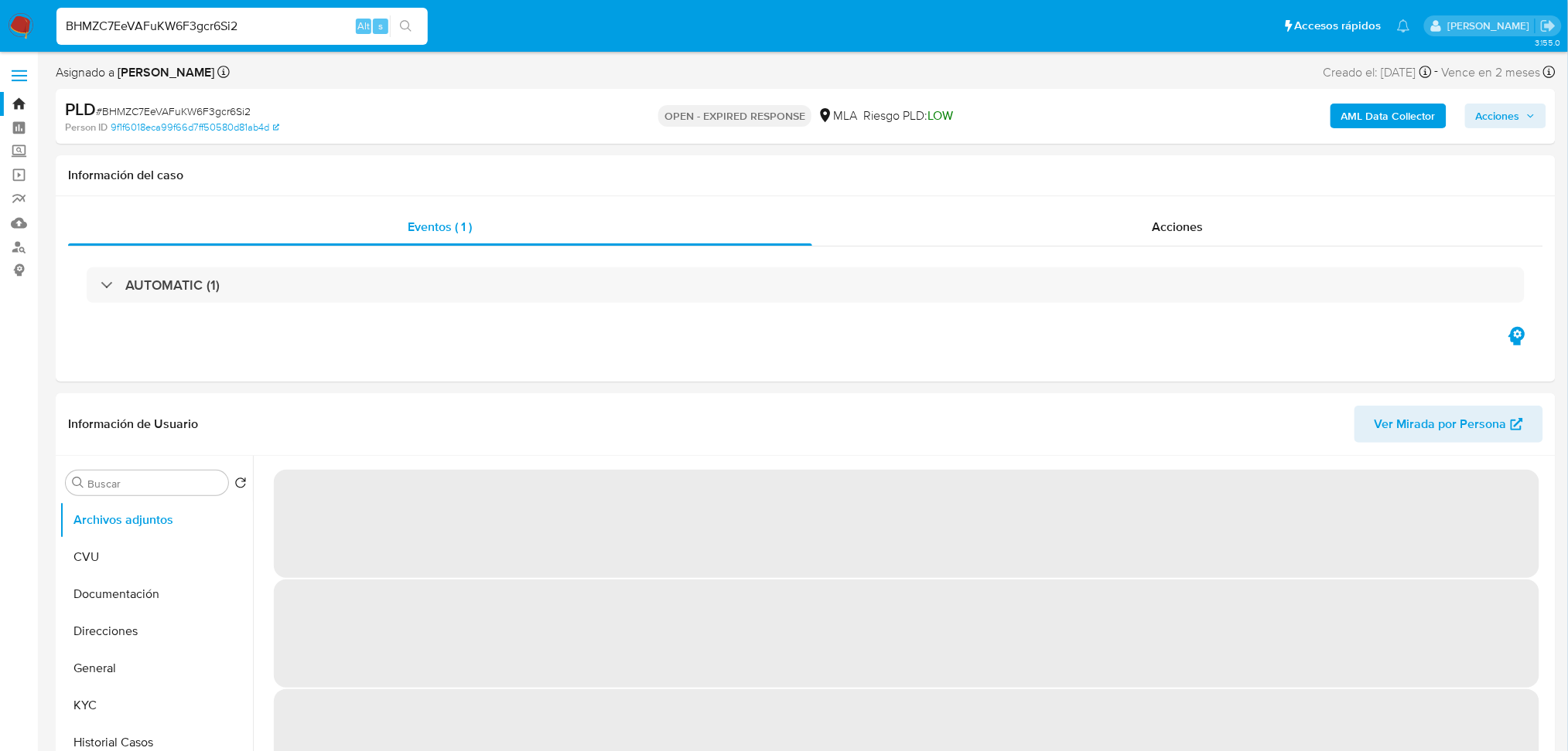
scroll to position [205, 0]
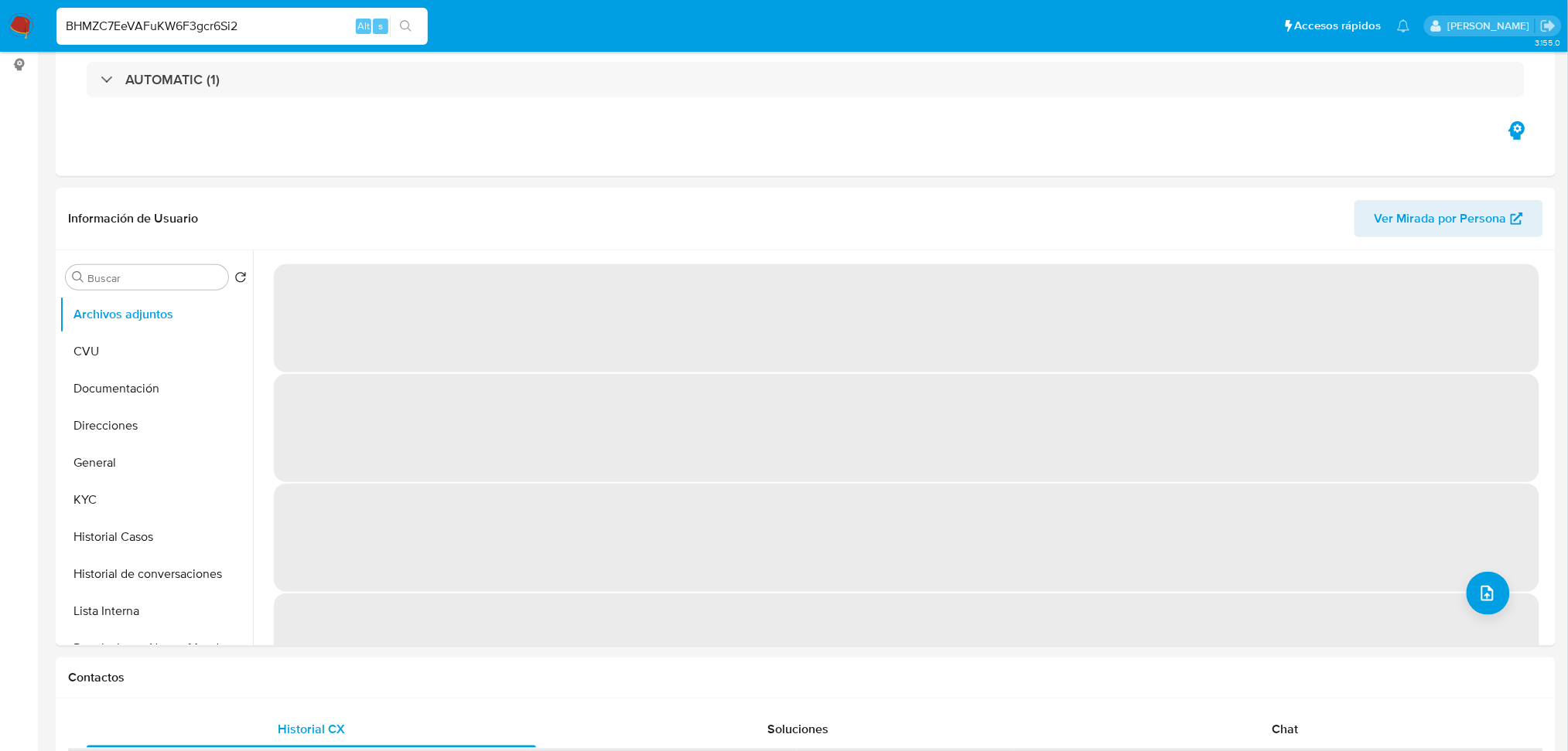
select select "10"
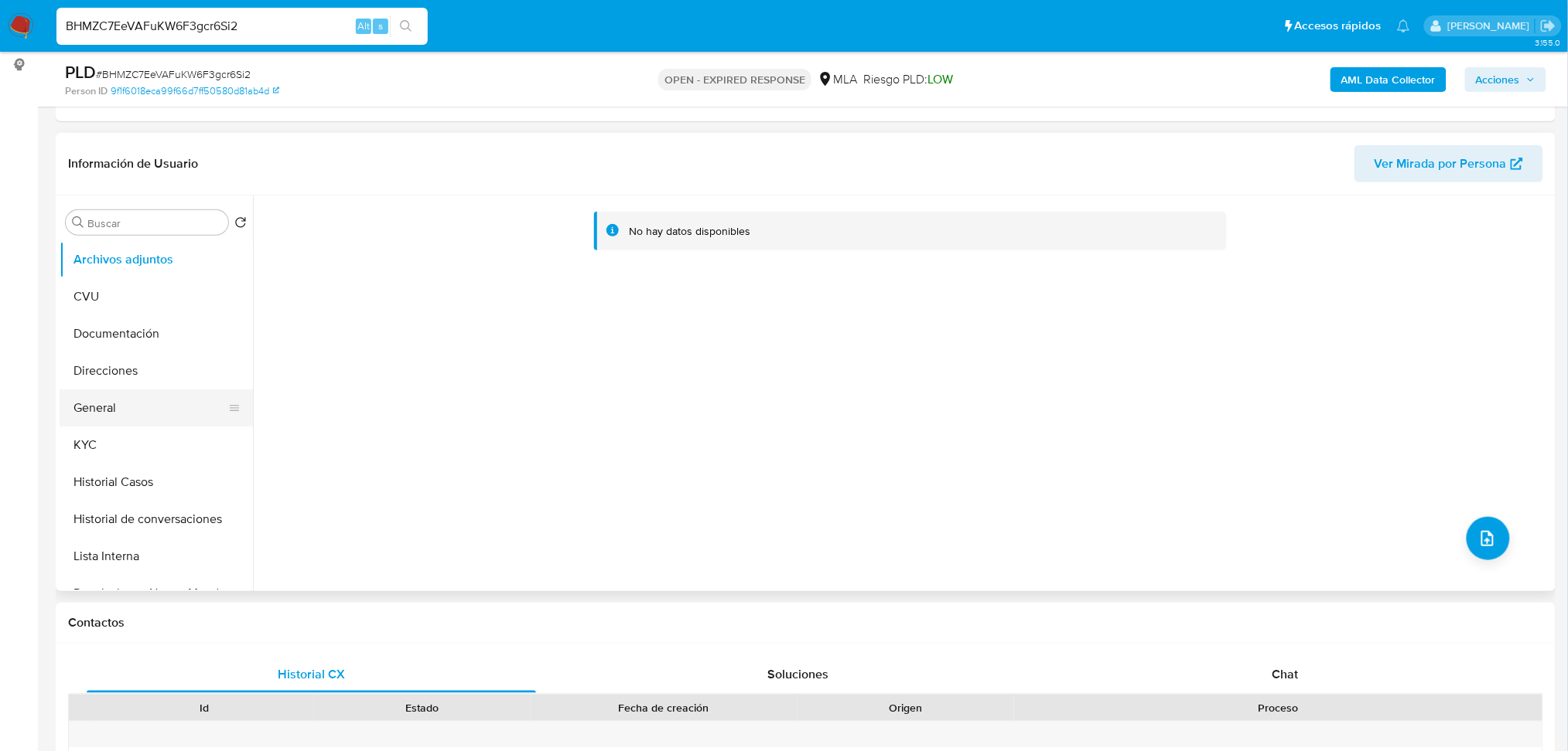
click at [141, 399] on button "General" at bounding box center [149, 408] width 181 height 37
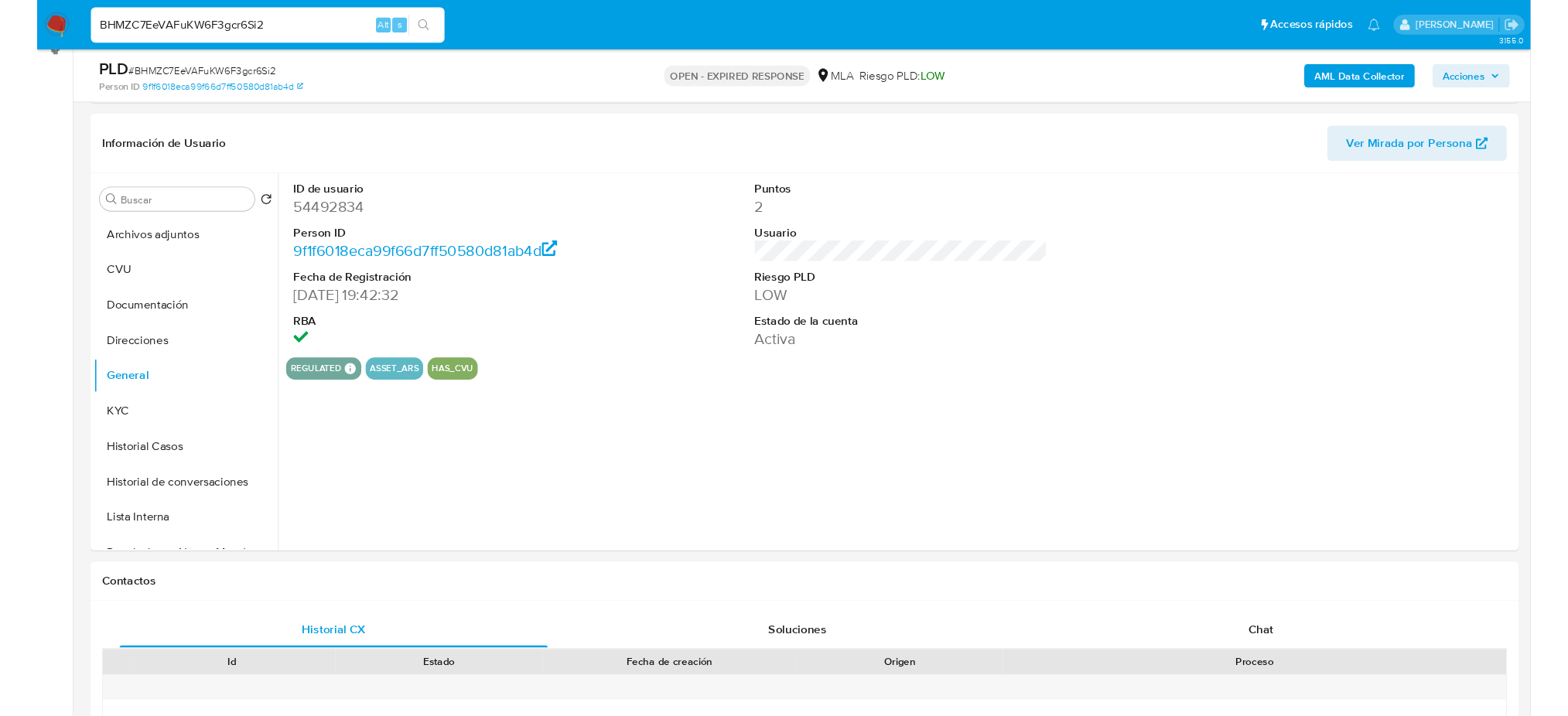
scroll to position [139, 0]
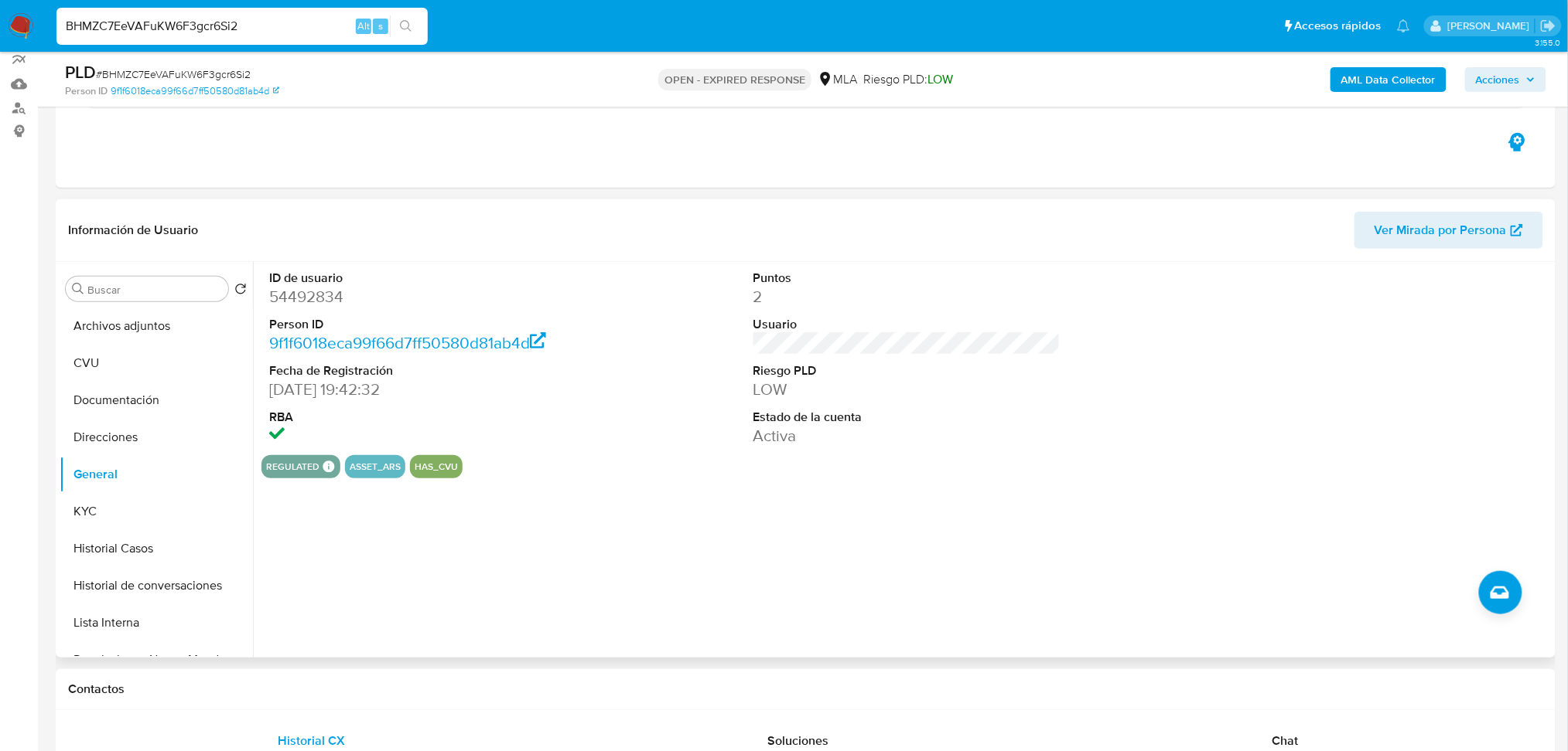
click at [307, 305] on dd "54492834" at bounding box center [422, 296] width 307 height 22
click at [124, 504] on button "KYC" at bounding box center [149, 512] width 181 height 37
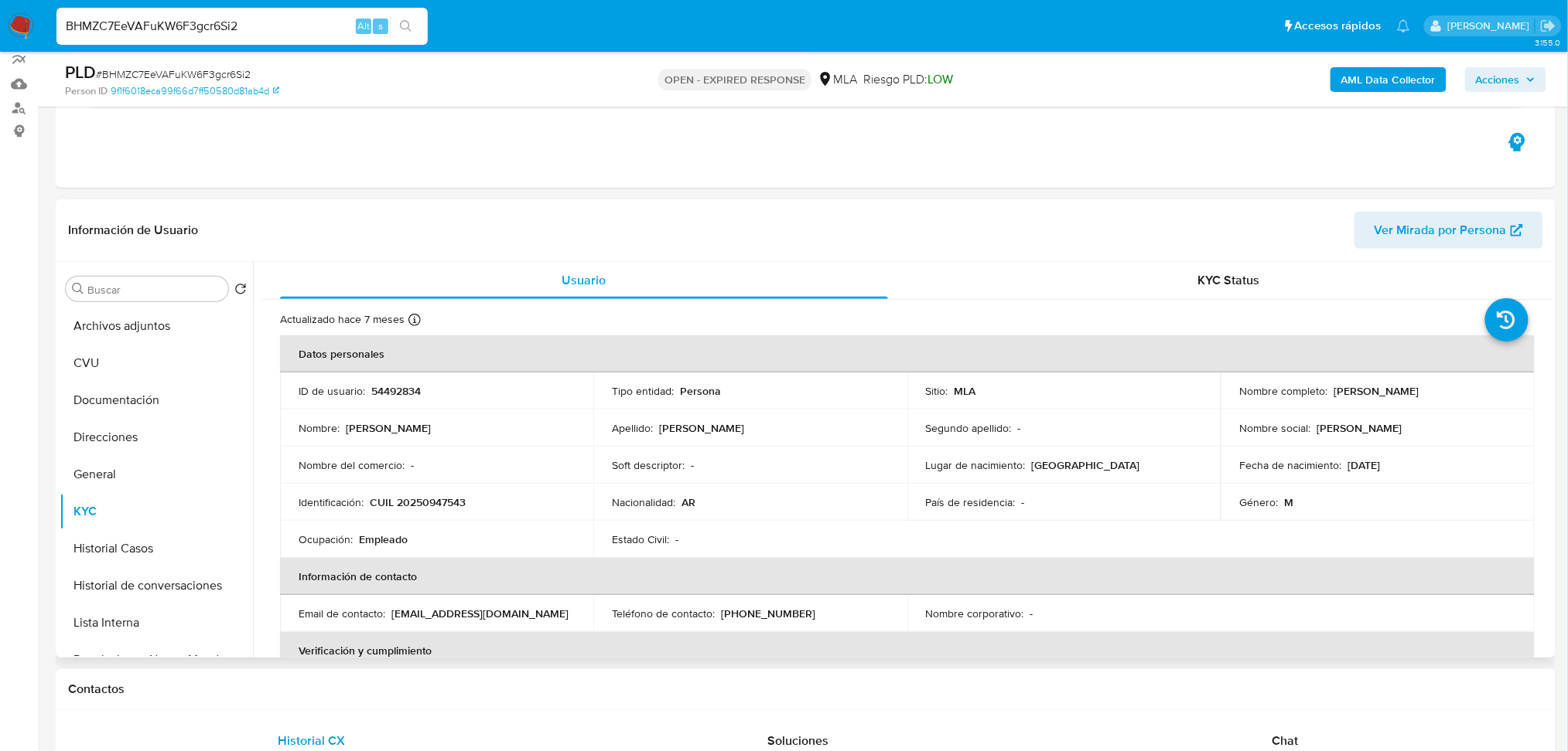
click at [431, 499] on p "CUIL 20250947543" at bounding box center [417, 501] width 96 height 14
click at [430, 499] on p "CUIL 20250947543" at bounding box center [417, 501] width 96 height 14
click at [410, 486] on td "Identificación : CUIL 20250947543" at bounding box center [437, 502] width 313 height 37
drag, startPoint x: 410, startPoint y: 502, endPoint x: 459, endPoint y: 499, distance: 49.1
click at [459, 499] on p "CUIL 20250947543" at bounding box center [417, 501] width 96 height 14
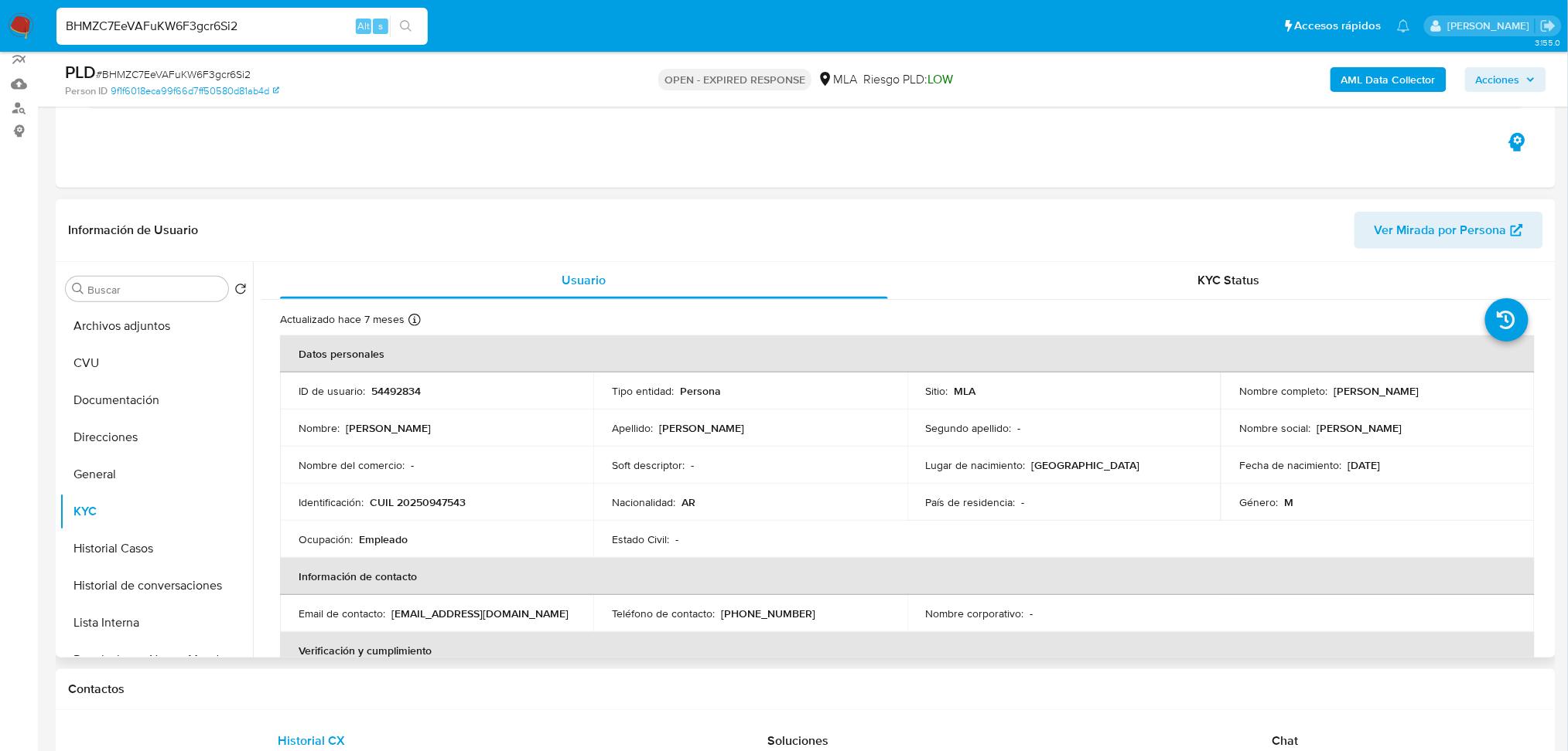
click at [451, 474] on td "Nombre del comercio : -" at bounding box center [437, 465] width 313 height 37
click at [424, 498] on p "CUIL 20250947543" at bounding box center [417, 501] width 96 height 14
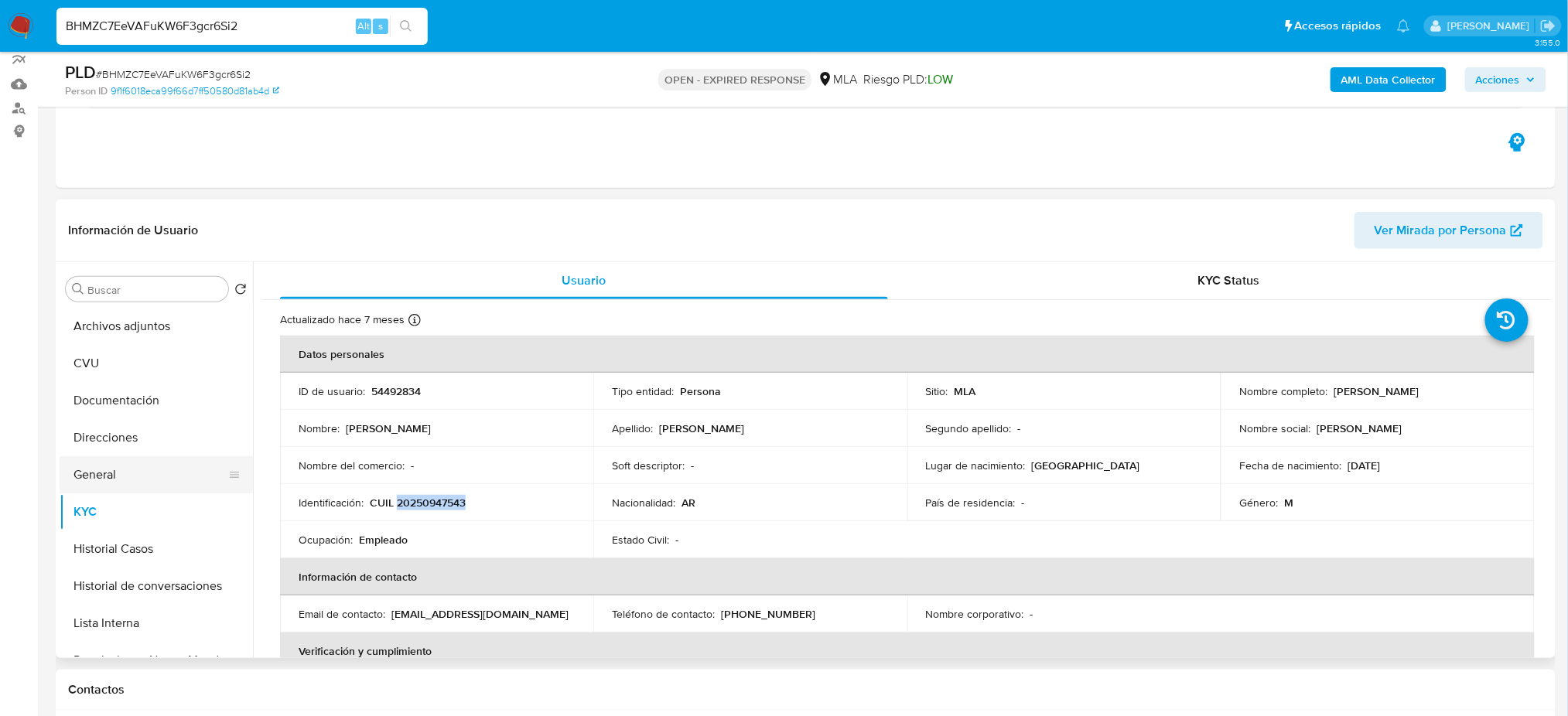
click at [132, 456] on button "General" at bounding box center [149, 474] width 181 height 37
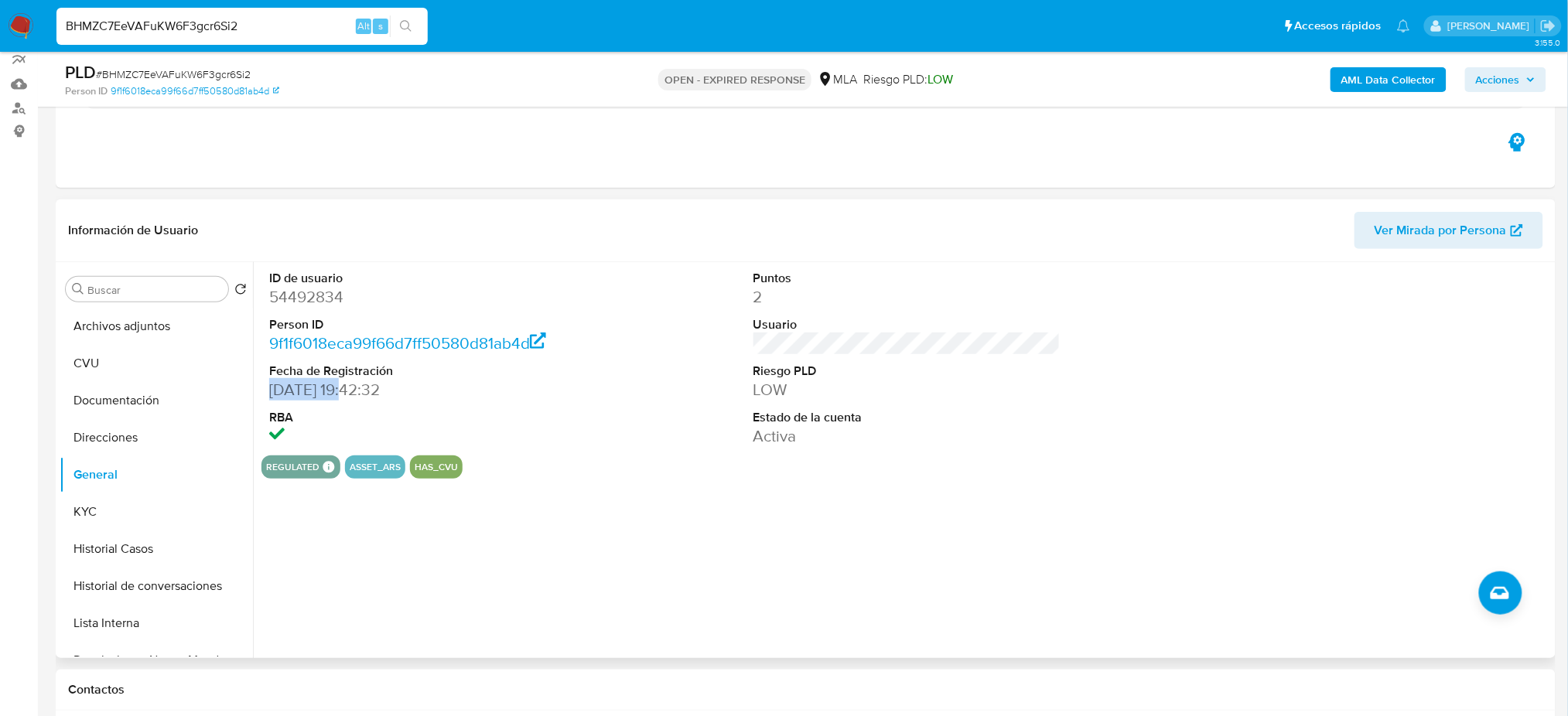
drag, startPoint x: 326, startPoint y: 389, endPoint x: 354, endPoint y: 387, distance: 28.1
click at [354, 387] on dd "20/09/2008 19:42:32" at bounding box center [422, 389] width 307 height 22
click at [133, 346] on button "CVU" at bounding box center [149, 364] width 181 height 37
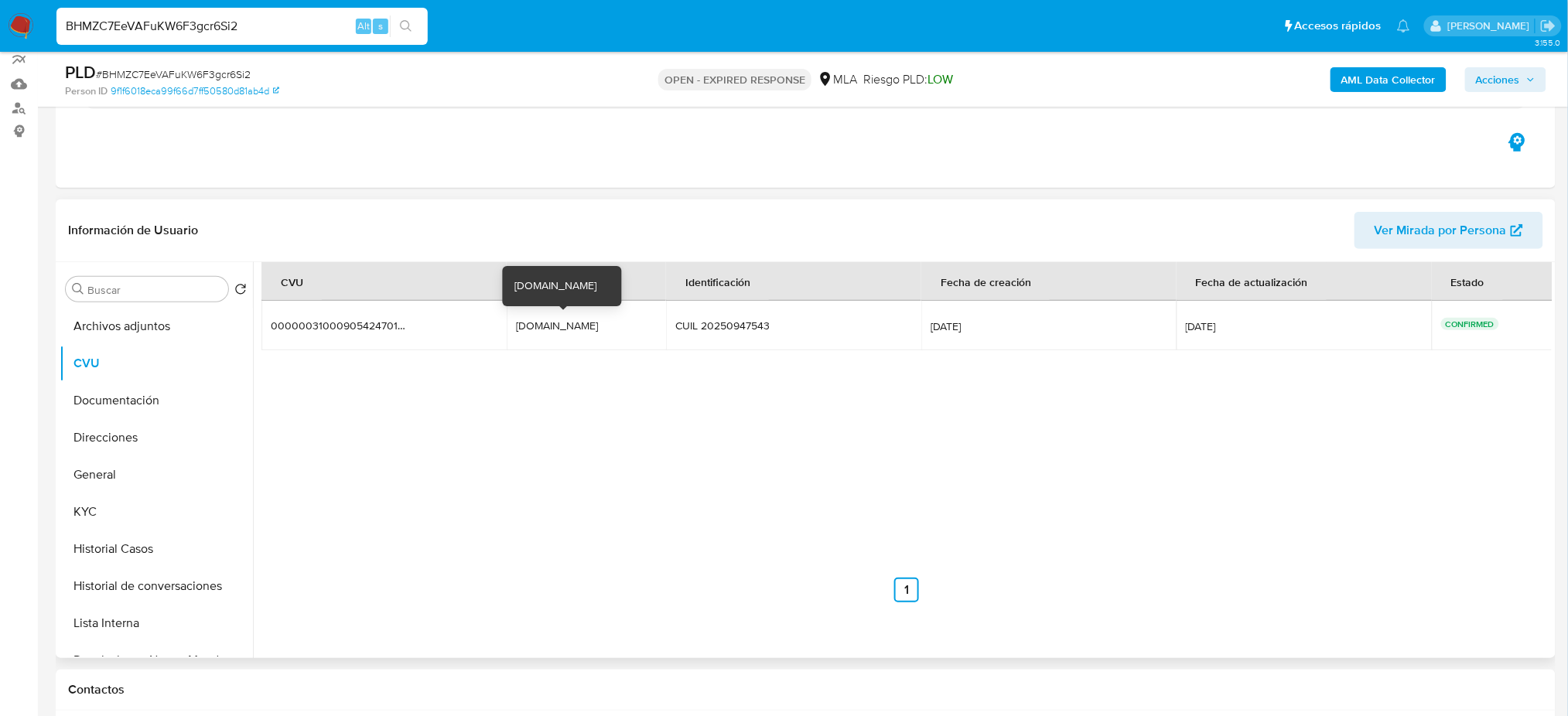
click at [539, 319] on div "Financiera.Sur.Mp" at bounding box center [565, 325] width 99 height 14
click at [112, 405] on button "Documentación" at bounding box center [149, 401] width 181 height 37
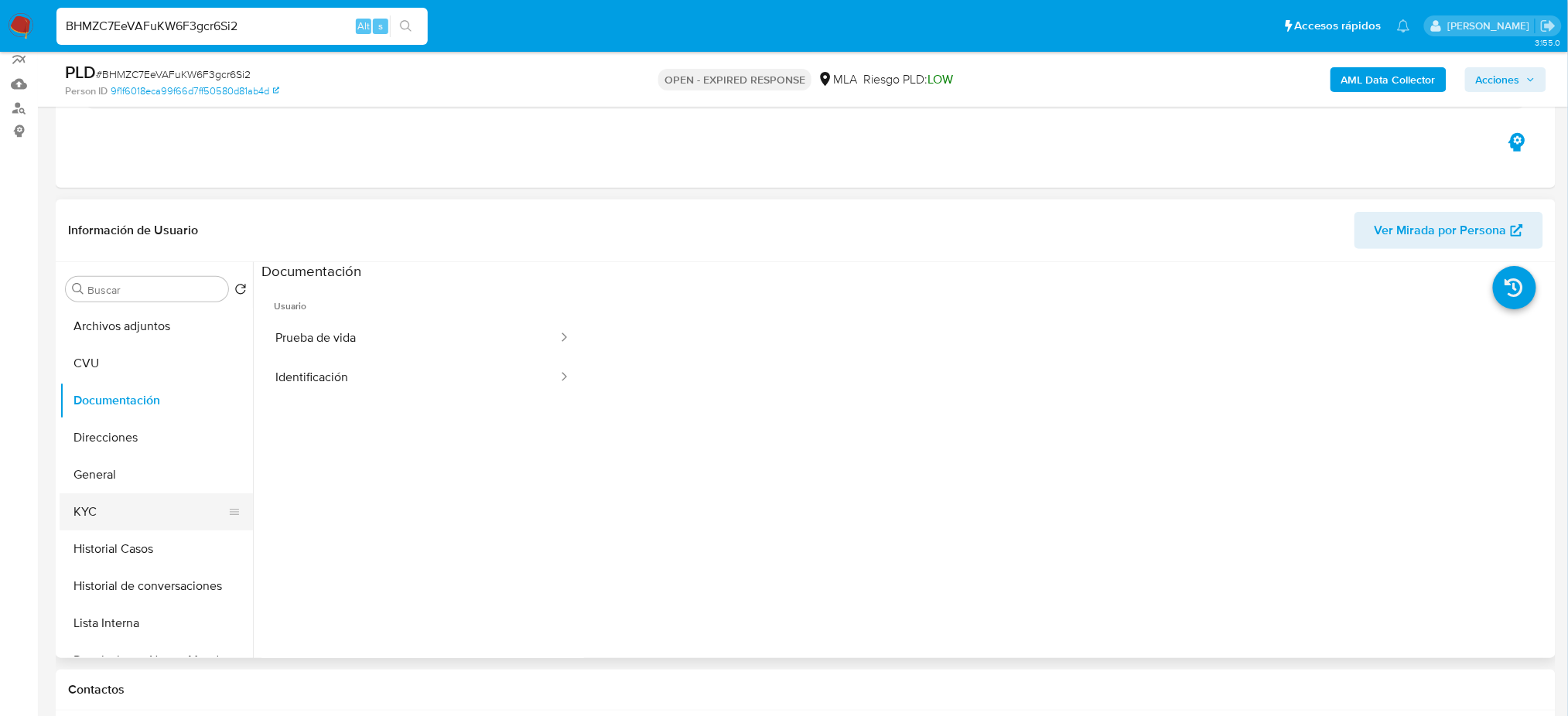
click at [93, 519] on button "KYC" at bounding box center [149, 512] width 181 height 37
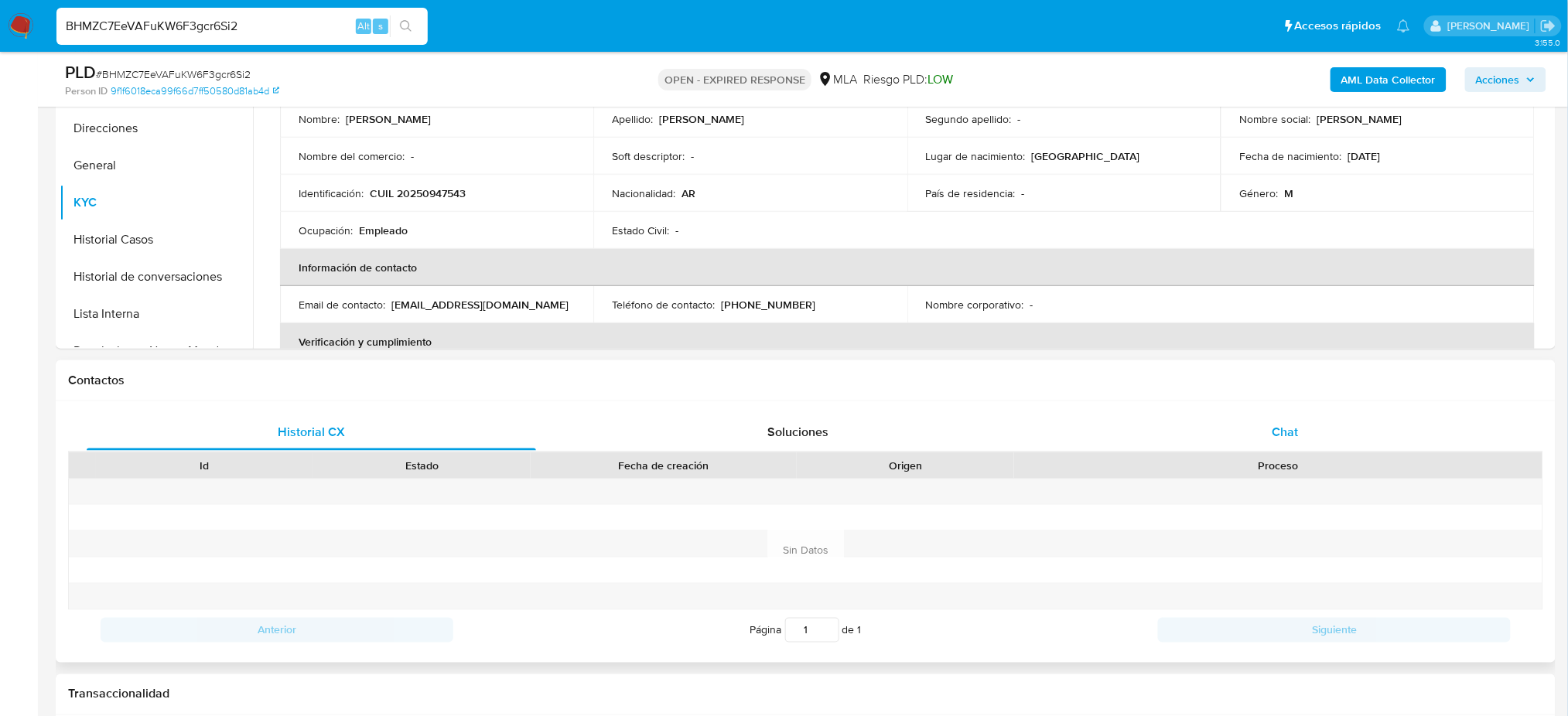
click at [1354, 439] on div "Chat" at bounding box center [1285, 432] width 450 height 37
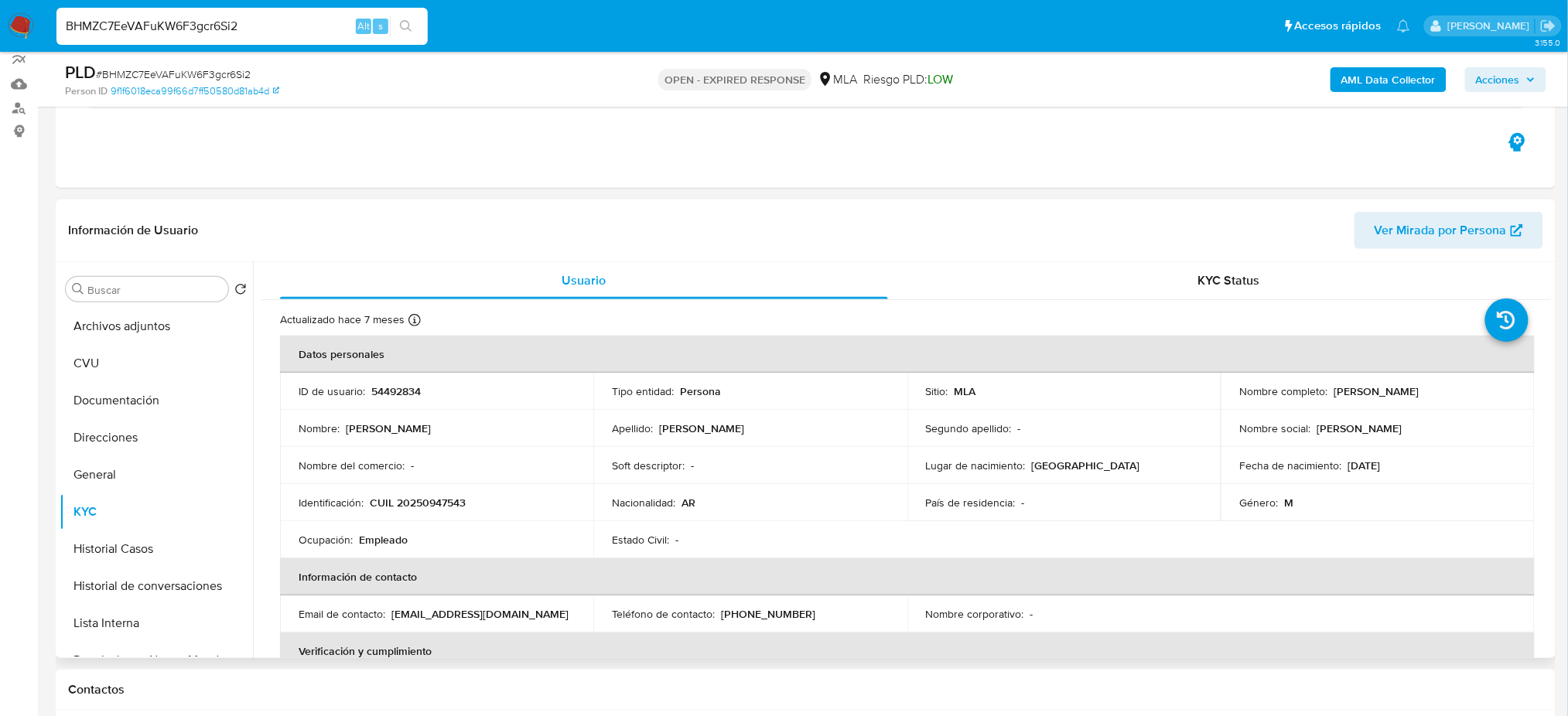
drag, startPoint x: 1330, startPoint y: 390, endPoint x: 1464, endPoint y: 390, distance: 134.0
click at [1464, 390] on div "Nombre completo : Victor Andres Perrotta" at bounding box center [1377, 391] width 276 height 14
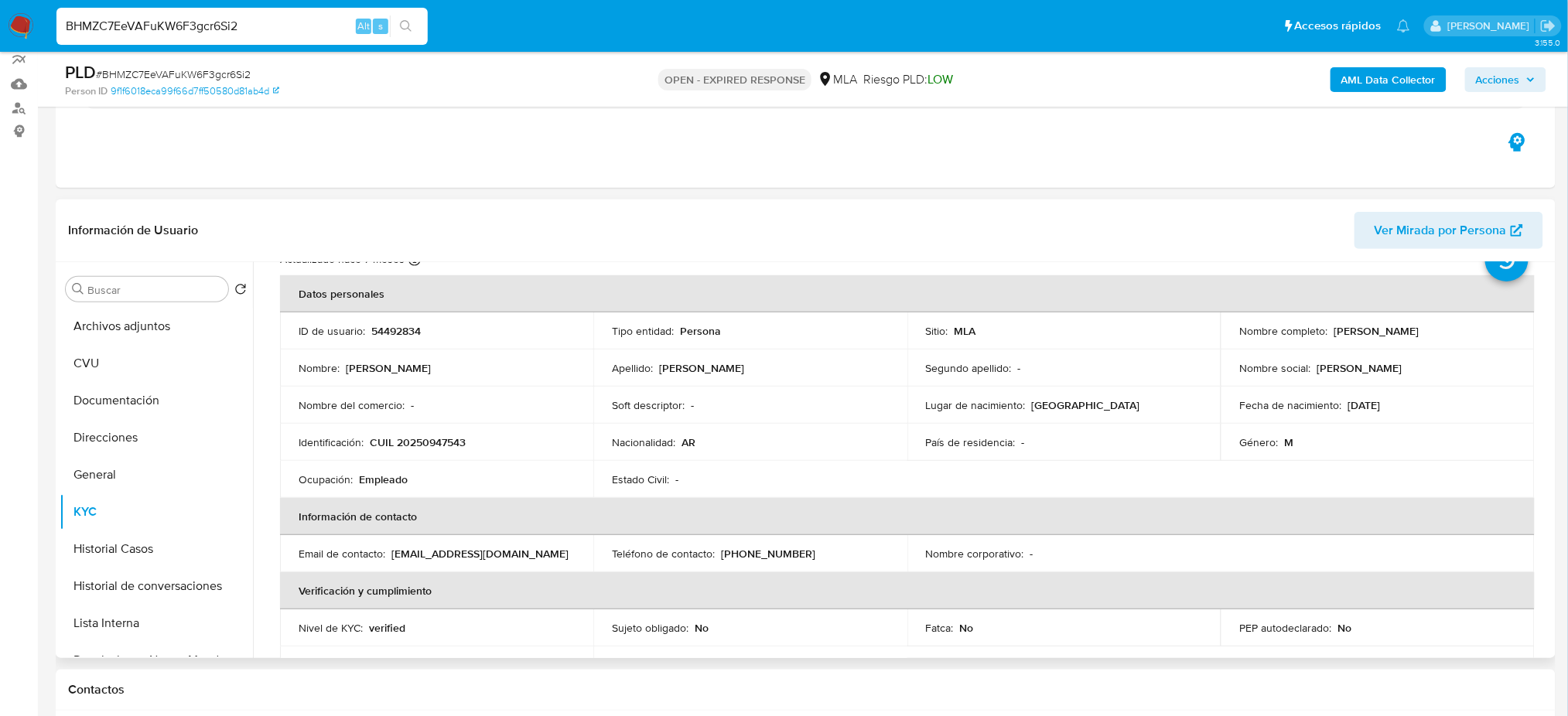
scroll to position [0, 0]
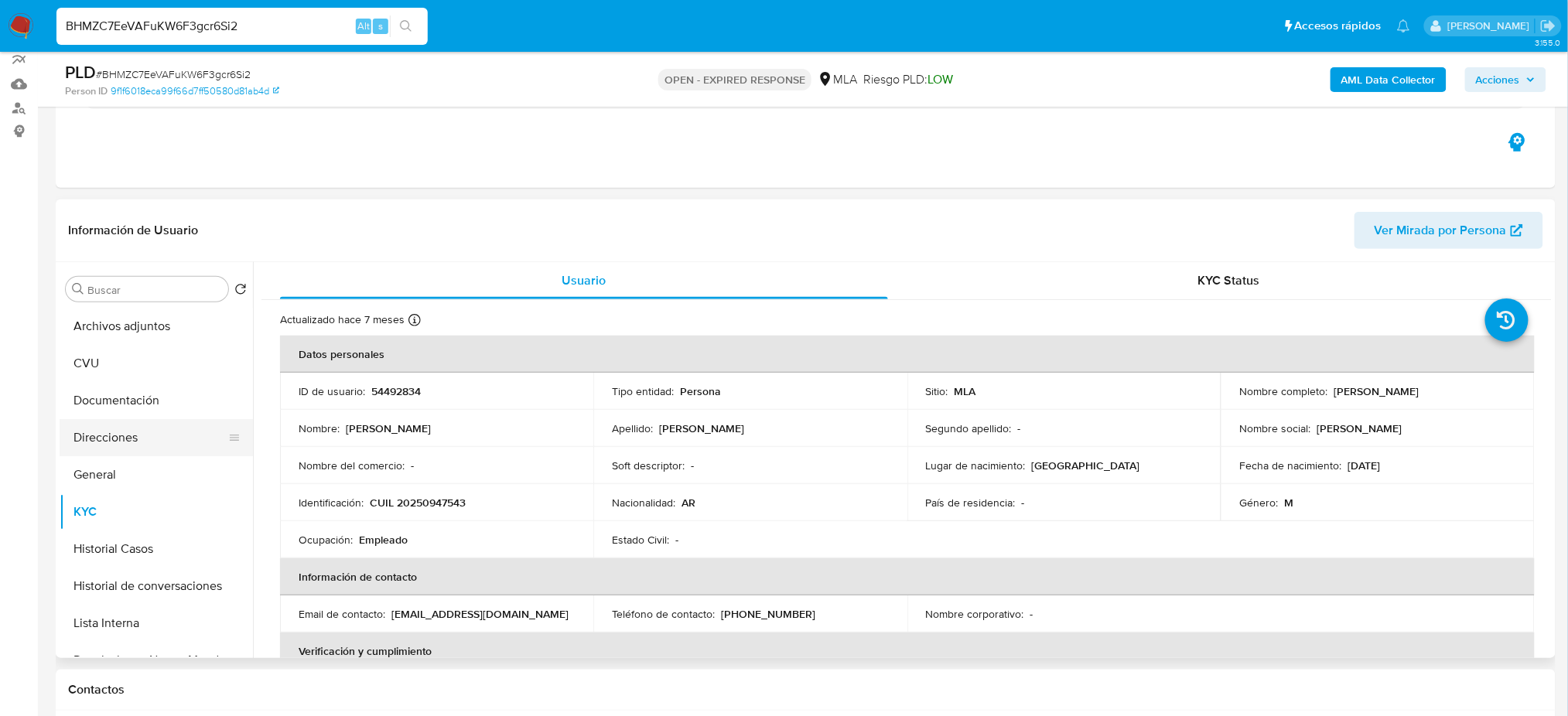
click at [126, 441] on button "Direcciones" at bounding box center [149, 437] width 181 height 37
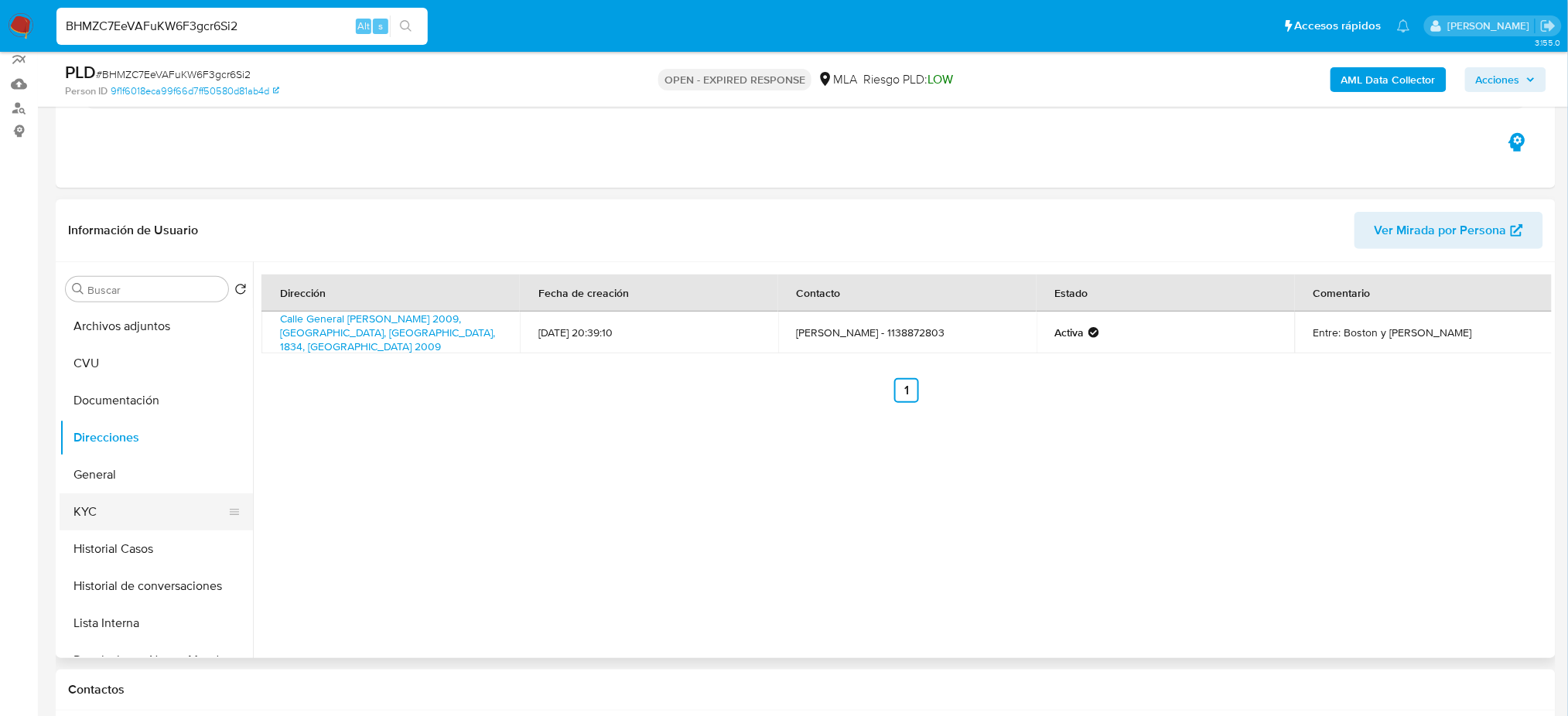
click at [145, 508] on button "KYC" at bounding box center [149, 512] width 181 height 37
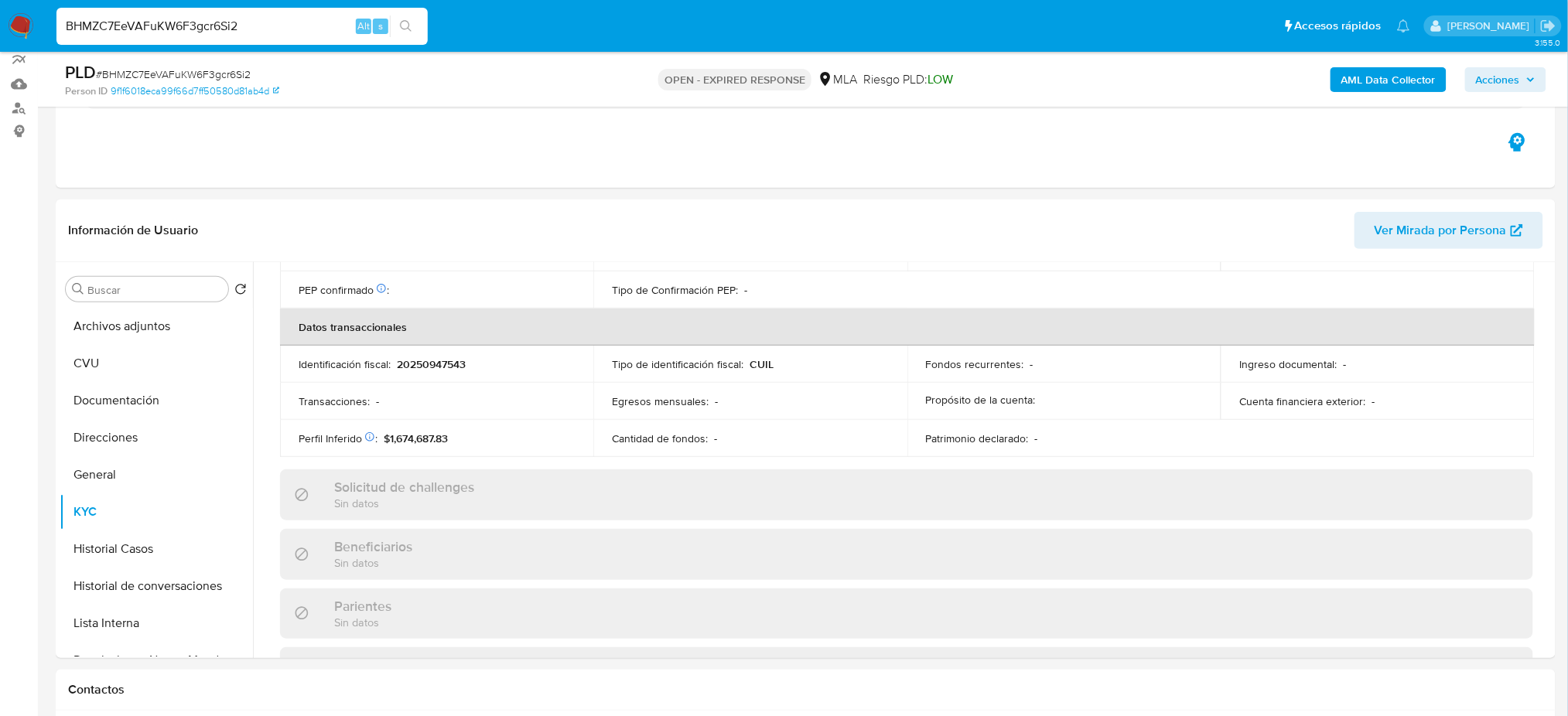
scroll to position [800, 0]
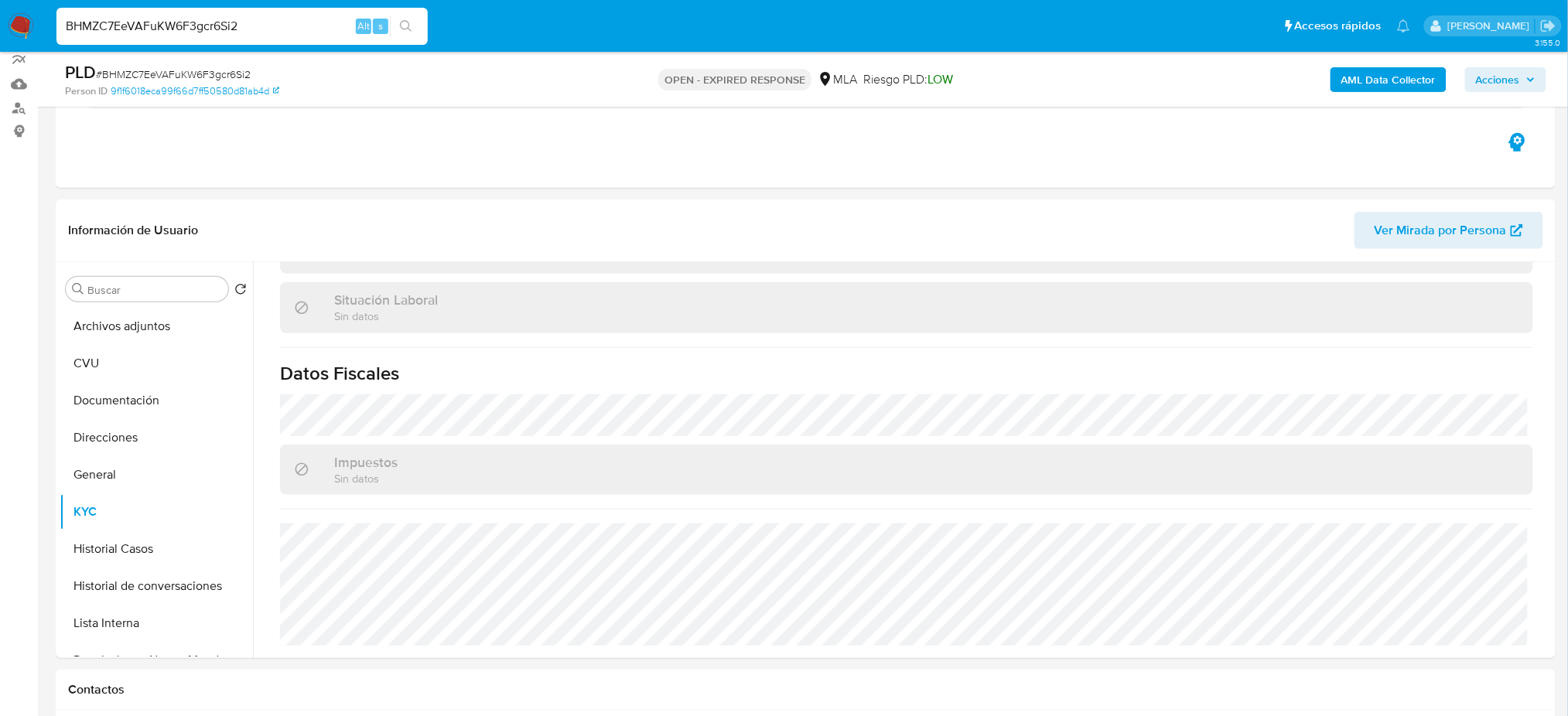
drag, startPoint x: 71, startPoint y: 39, endPoint x: 0, endPoint y: 39, distance: 71.0
click at [0, 39] on nav "Pausado Ver notificaciones BHMZC7EeVAFuKW6F3gcr6Si2 Alt s Accesos rápidos Presi…" at bounding box center [784, 26] width 1568 height 52
paste input "OghfkbzVeJWvHxsUTnSJVBcW"
type input "OghfkbzVeJWvHxsUTnSJVBcW"
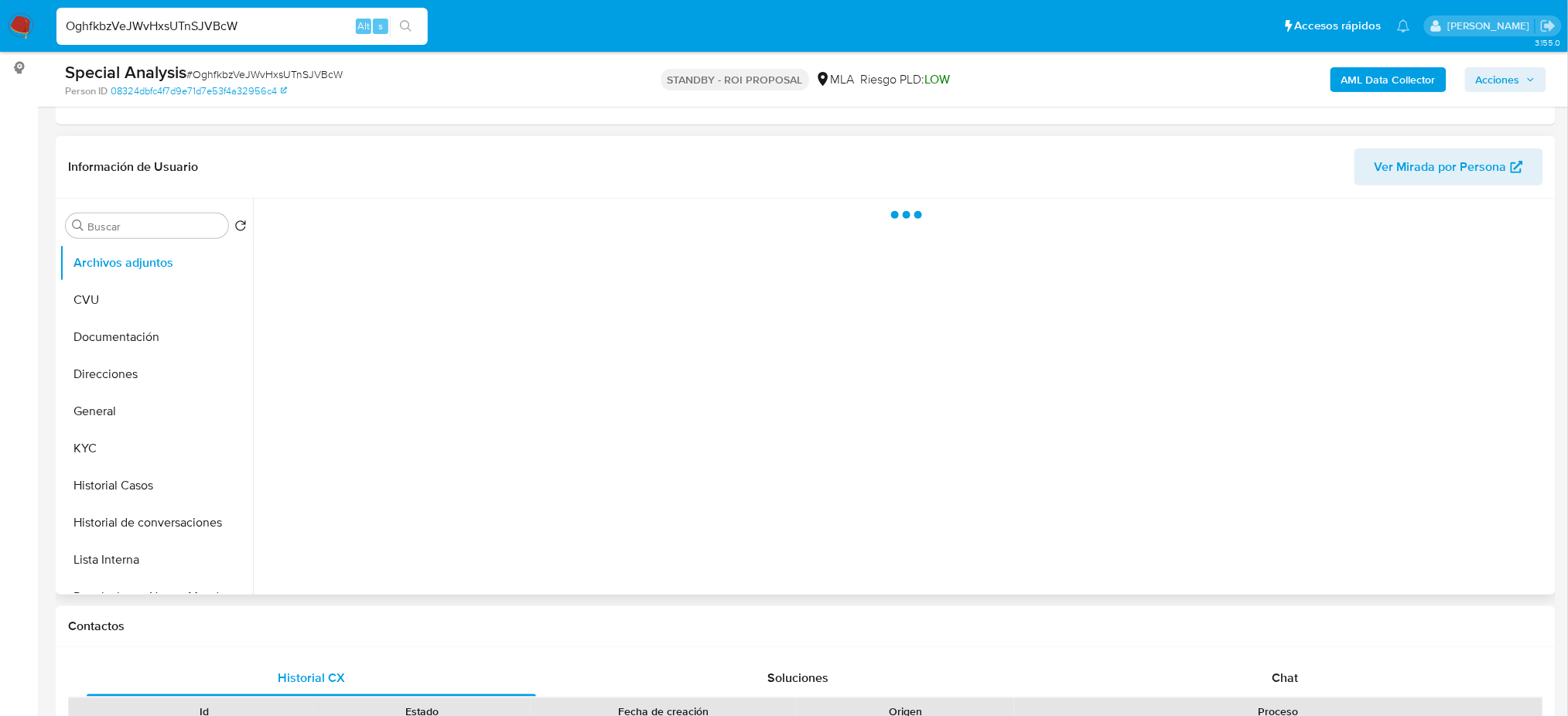
scroll to position [205, 0]
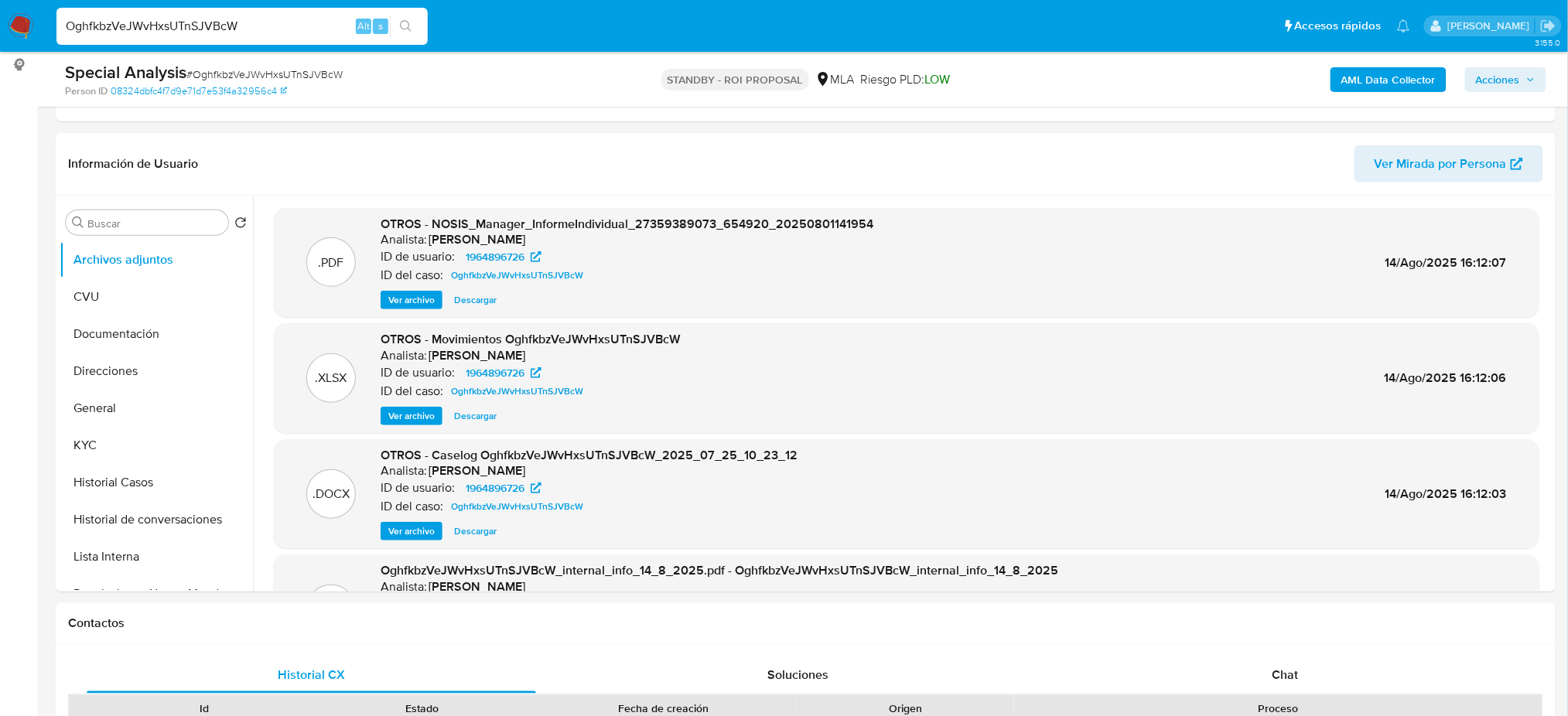
select select "10"
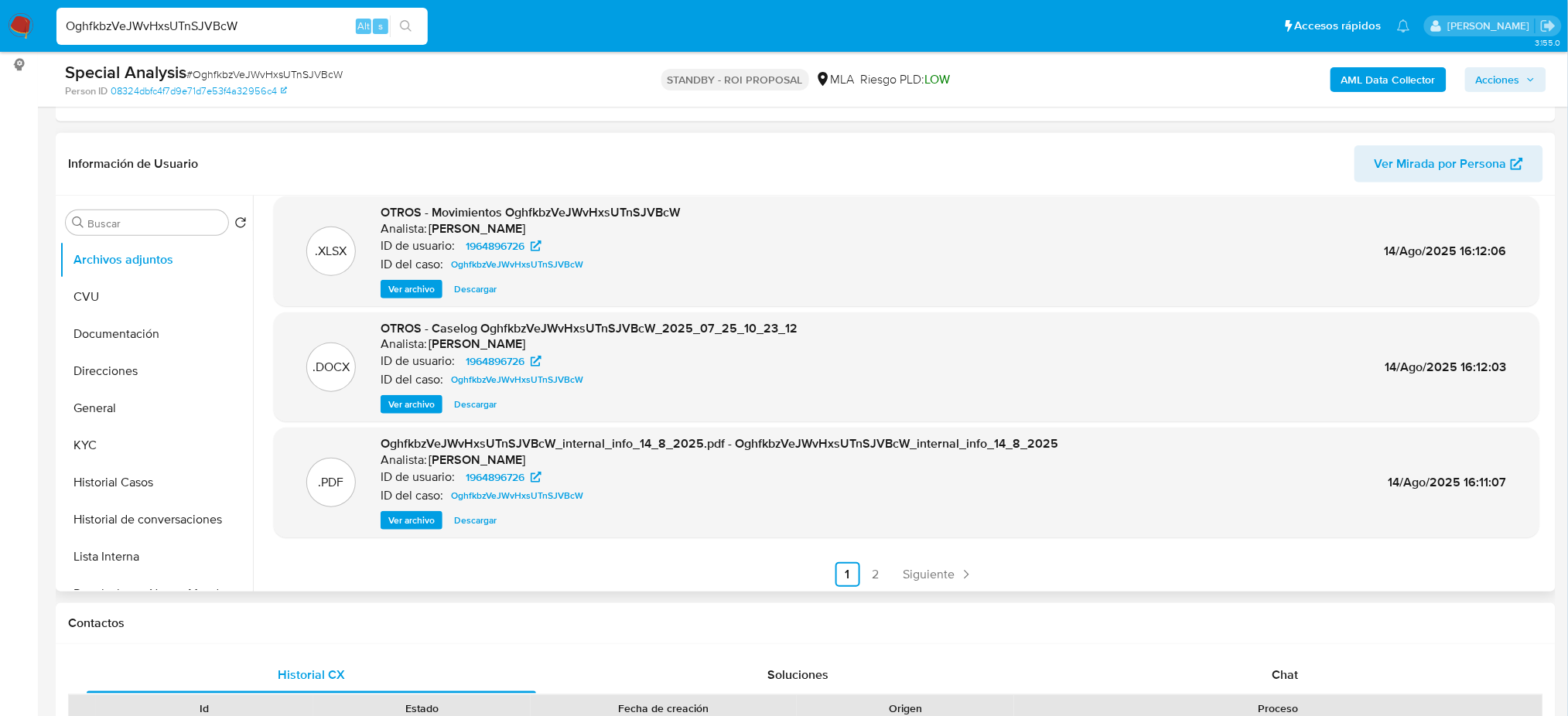
scroll to position [130, 0]
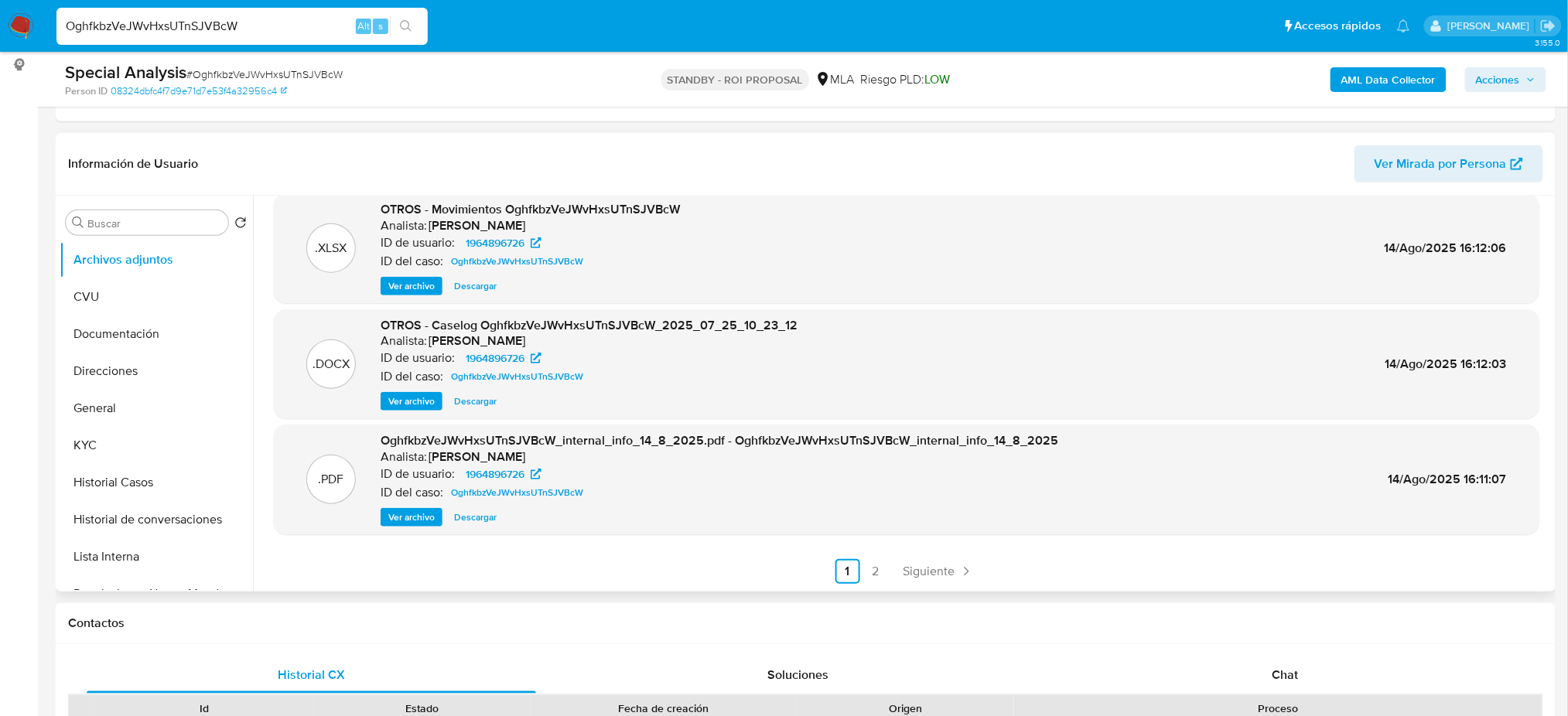
click at [399, 393] on span "Ver archivo" at bounding box center [412, 401] width 47 height 15
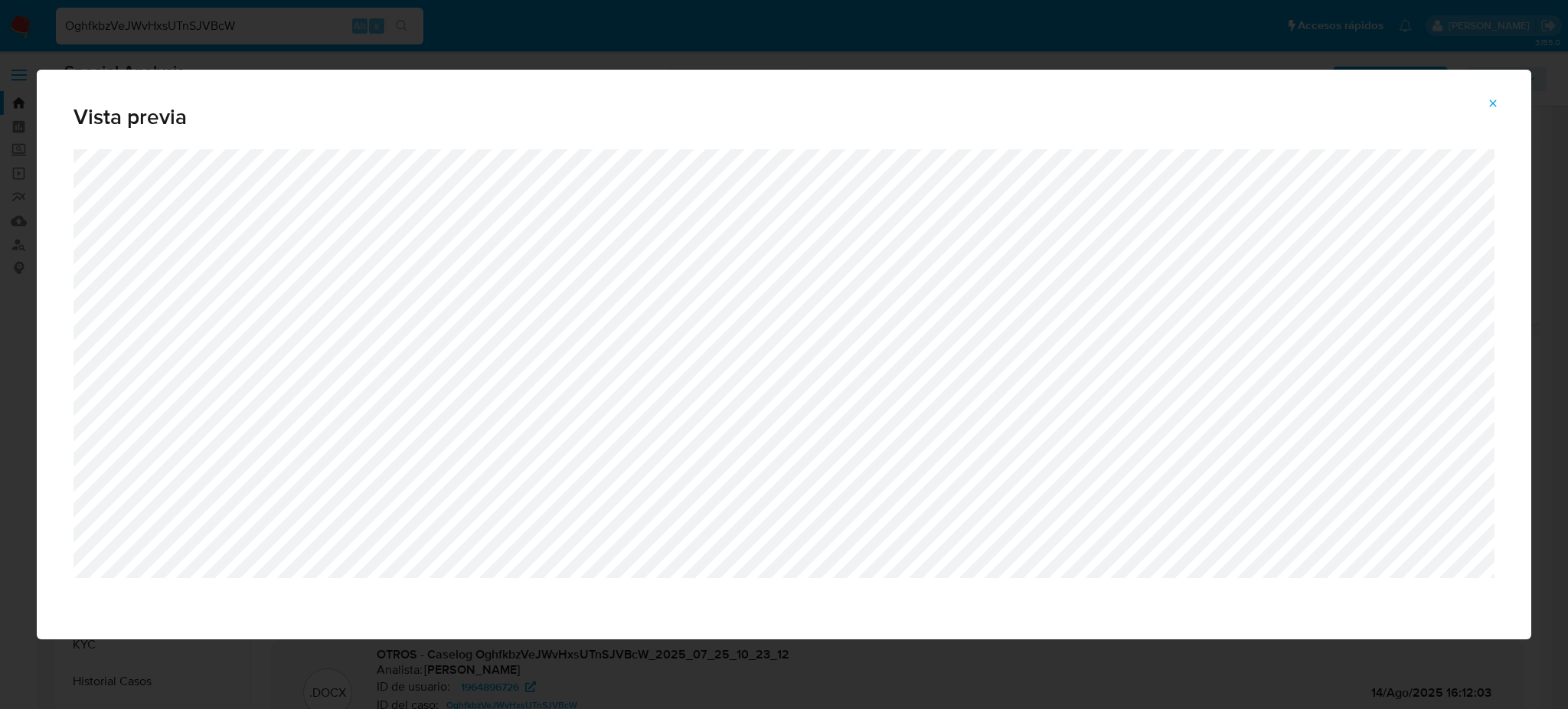
select select "10"
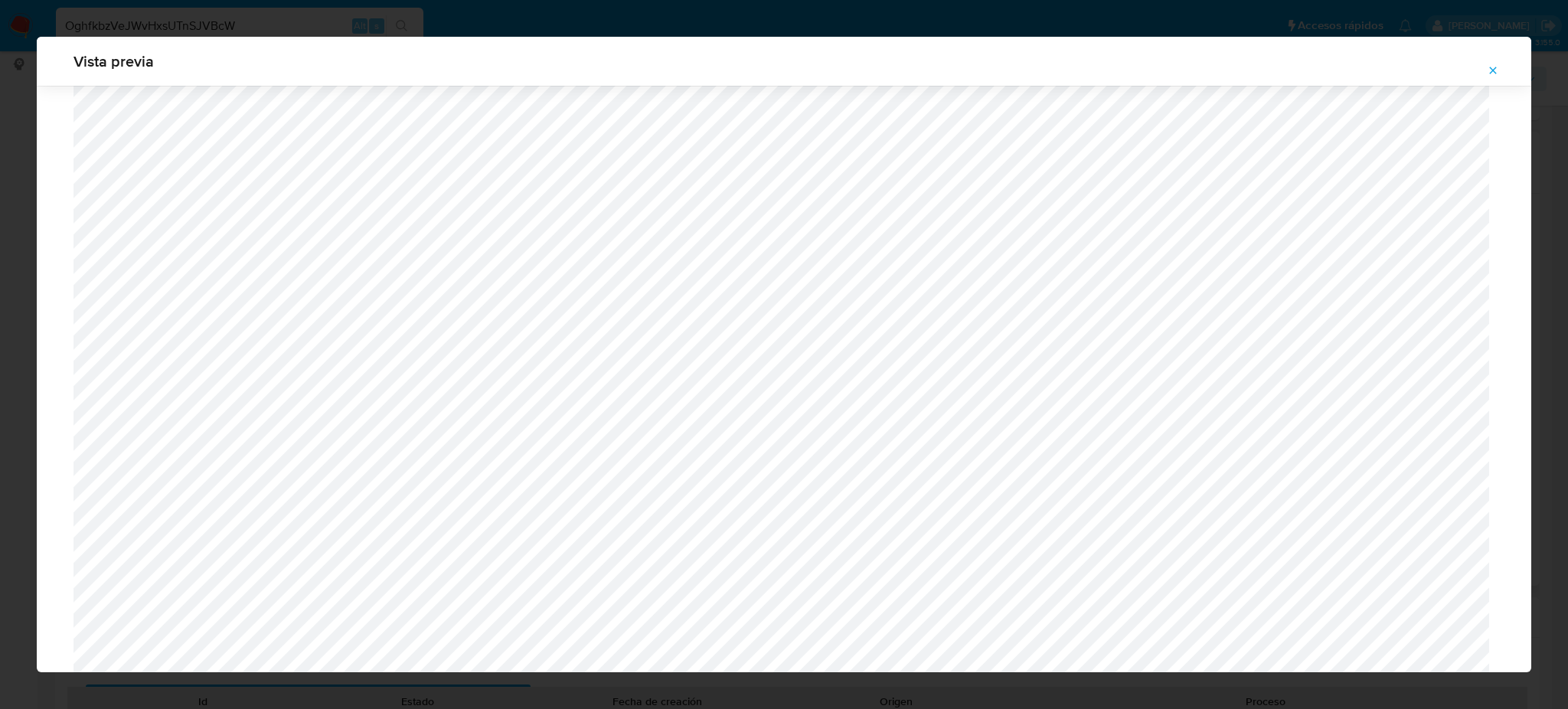
scroll to position [1093, 0]
click at [1485, 69] on button "Attachment preview" at bounding box center [1493, 70] width 33 height 25
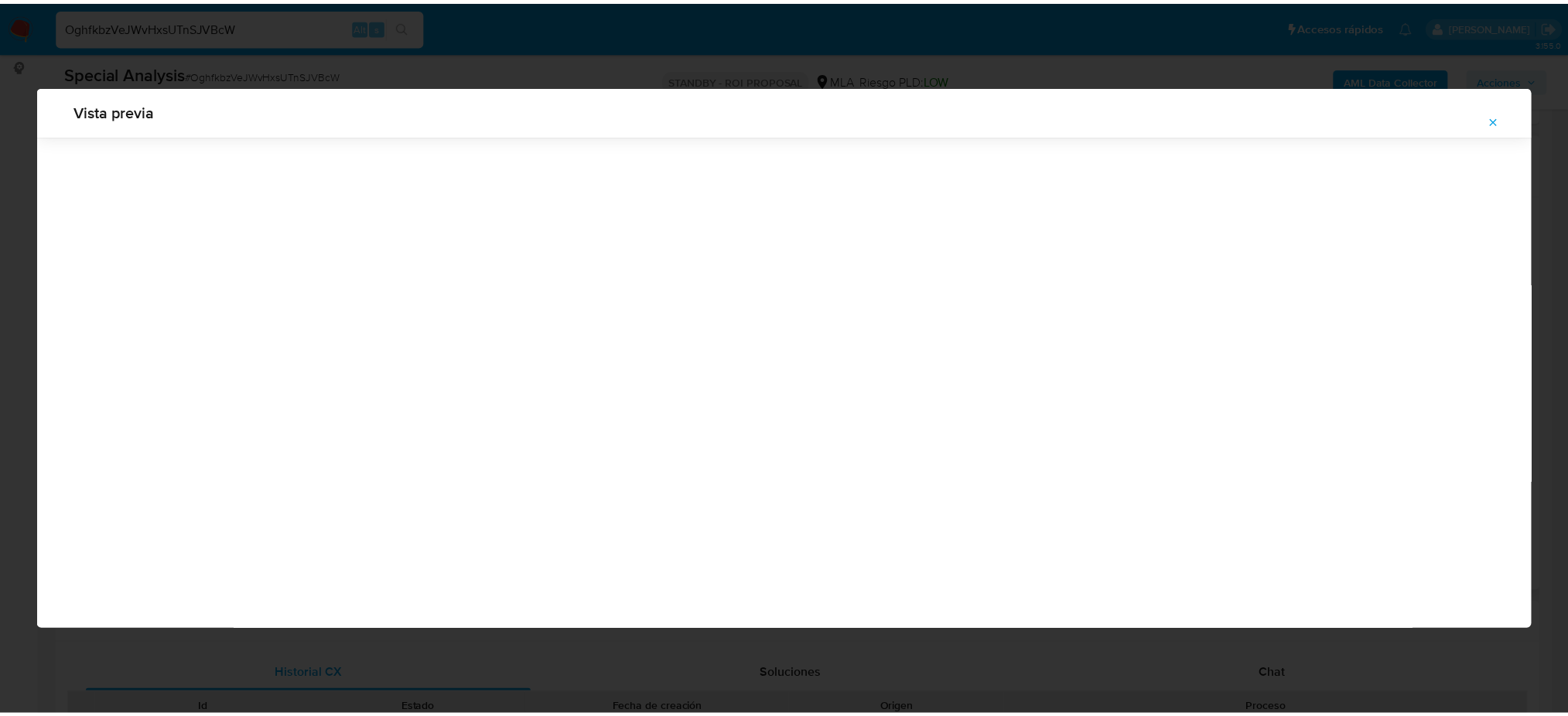
scroll to position [0, 0]
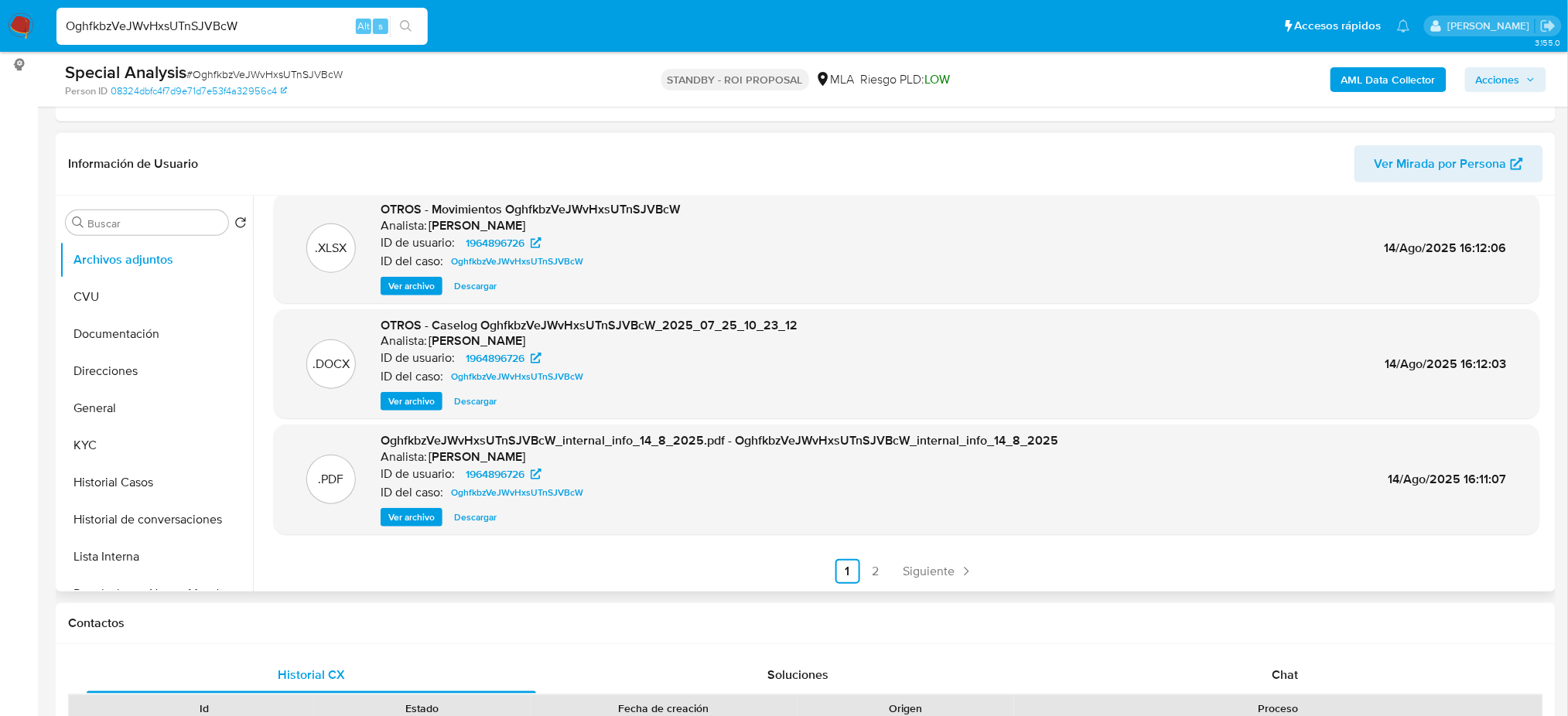
drag, startPoint x: 299, startPoint y: 26, endPoint x: 0, endPoint y: 39, distance: 299.3
click at [0, 40] on nav "Pausado Ver notificaciones OghfkbzVeJWvHxsUTnSJVBcW Alt s Accesos rápidos Presi…" at bounding box center [784, 26] width 1568 height 52
paste input "pLayMtWdZXFzYEe6s91Ho9cw"
type input "pLayMtWdZXFzYEe6s91Ho9cw"
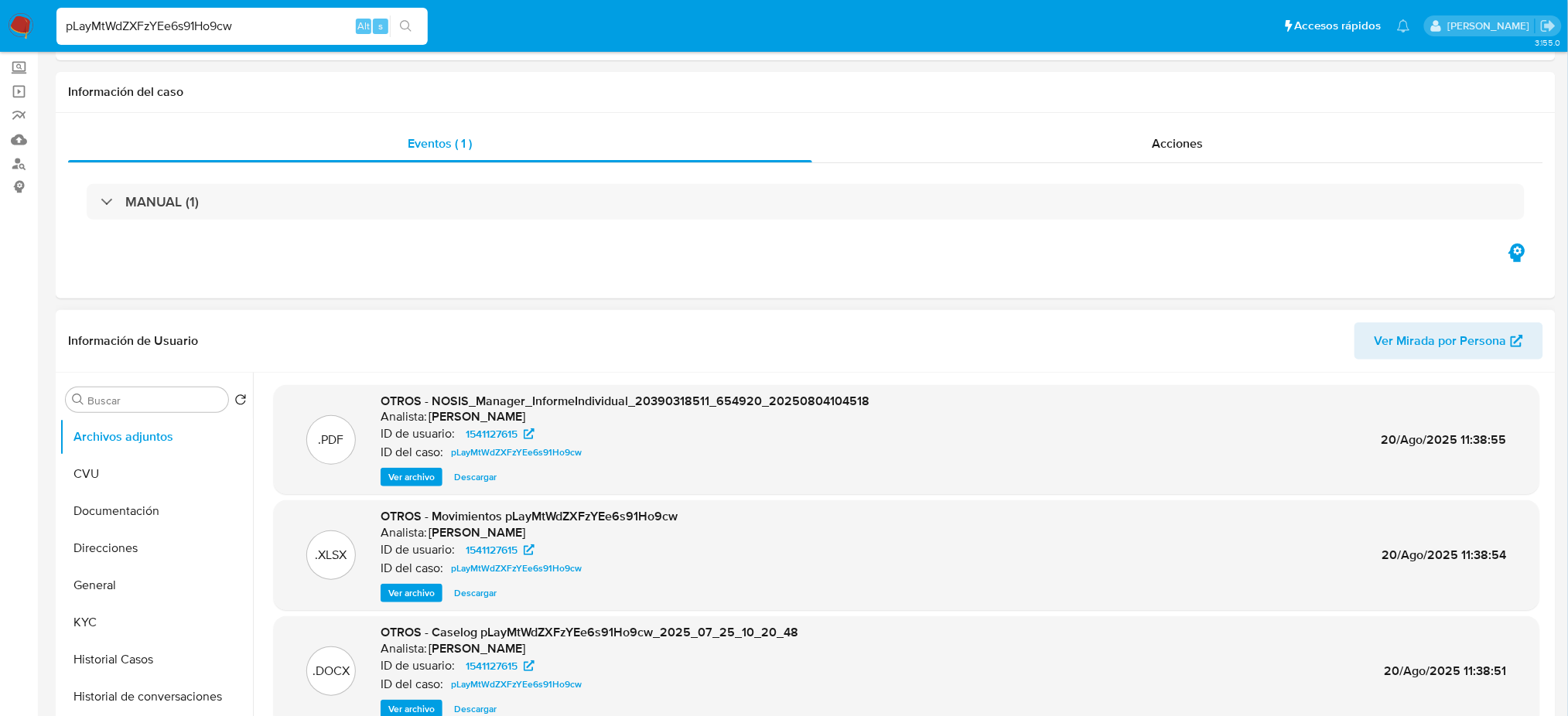
select select "10"
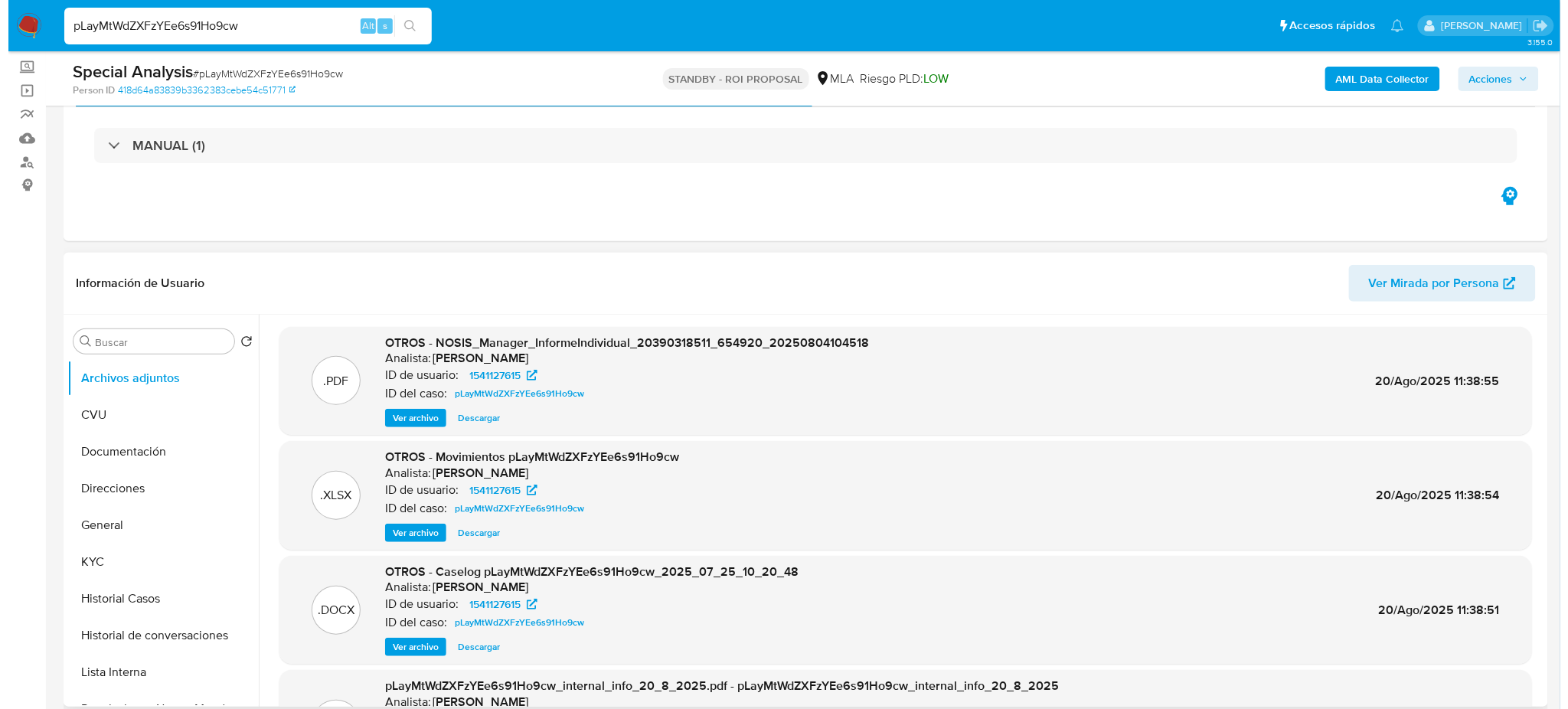
scroll to position [203, 0]
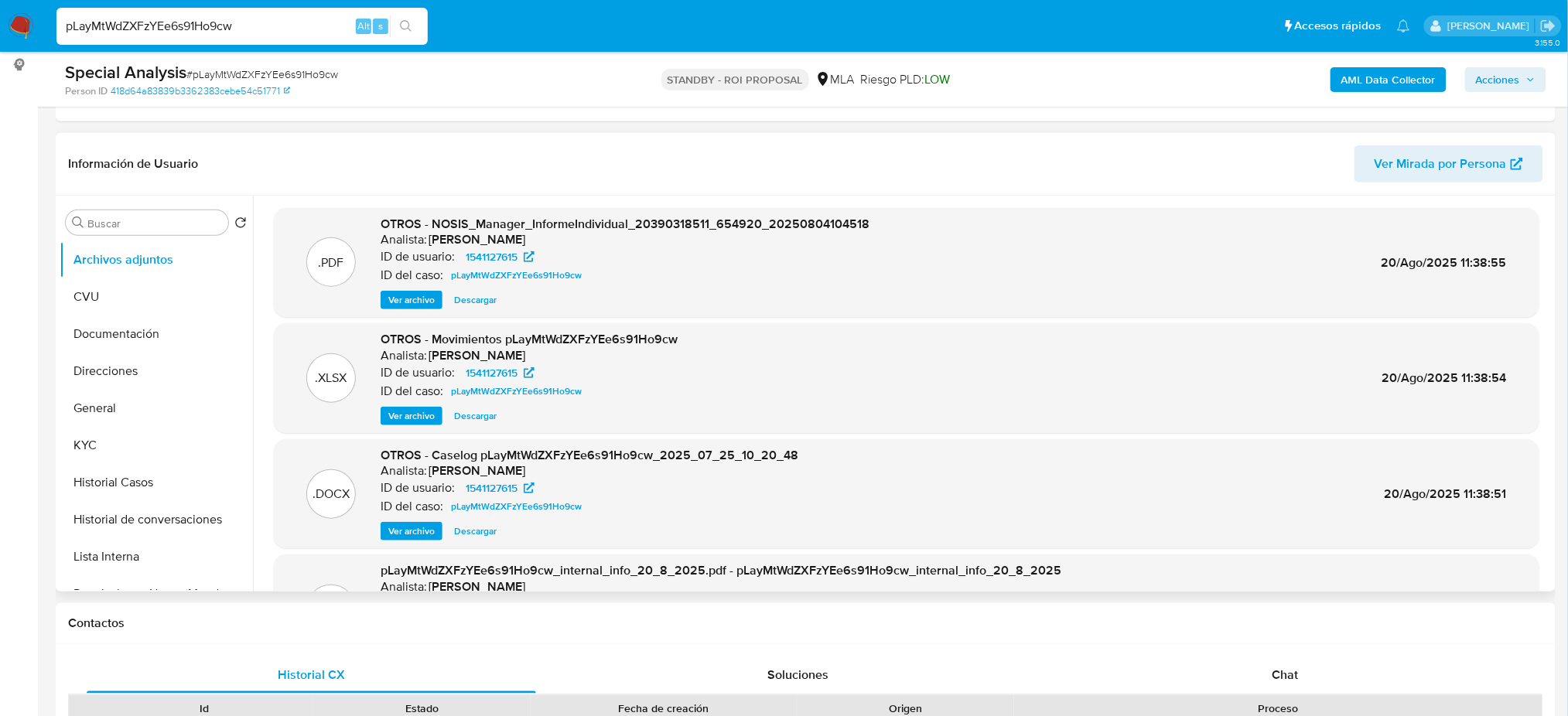
click at [389, 527] on span "Ver archivo" at bounding box center [412, 531] width 47 height 15
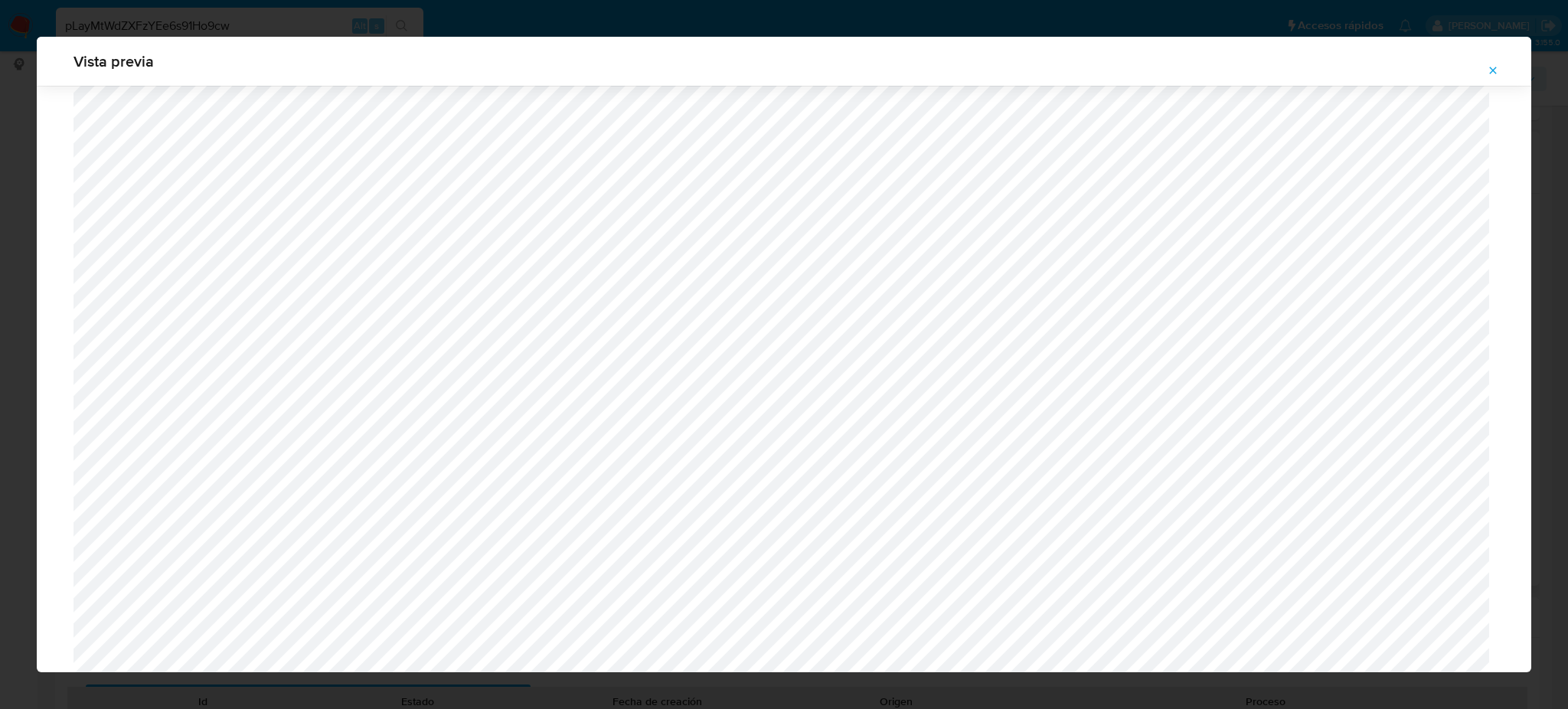
scroll to position [1093, 0]
drag, startPoint x: 1486, startPoint y: 72, endPoint x: 675, endPoint y: 97, distance: 811.4
click at [1486, 72] on button "Attachment preview" at bounding box center [1493, 70] width 33 height 25
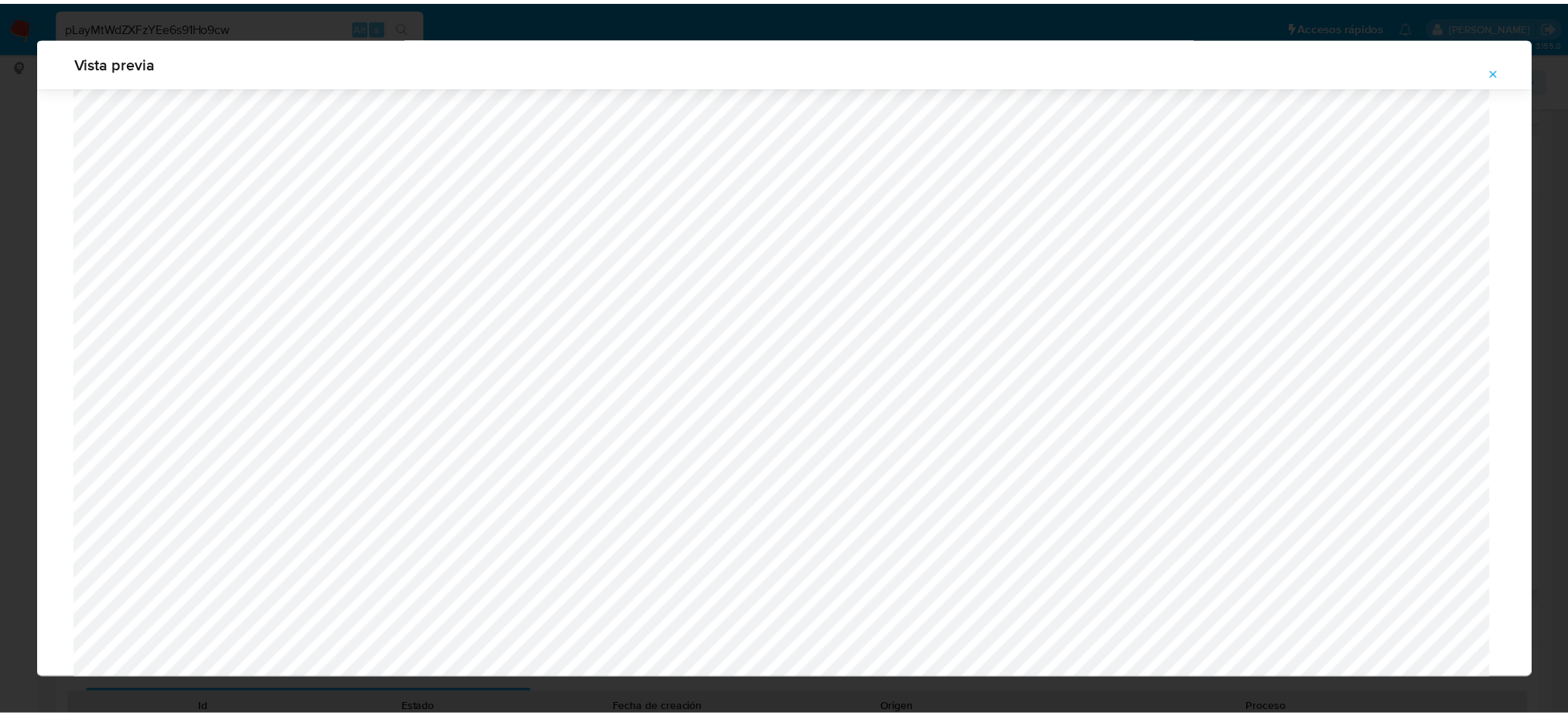
scroll to position [0, 0]
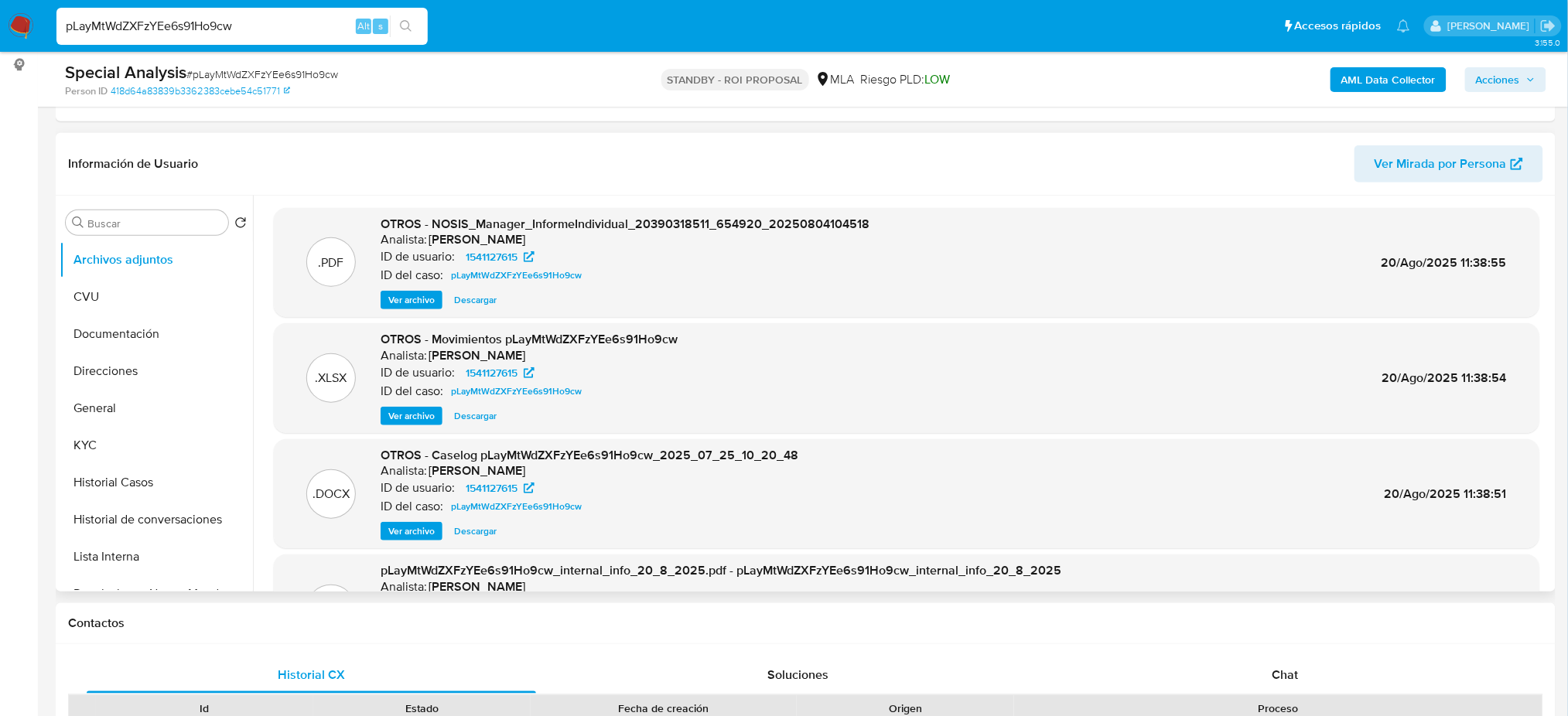
click at [26, 23] on img at bounding box center [21, 26] width 26 height 26
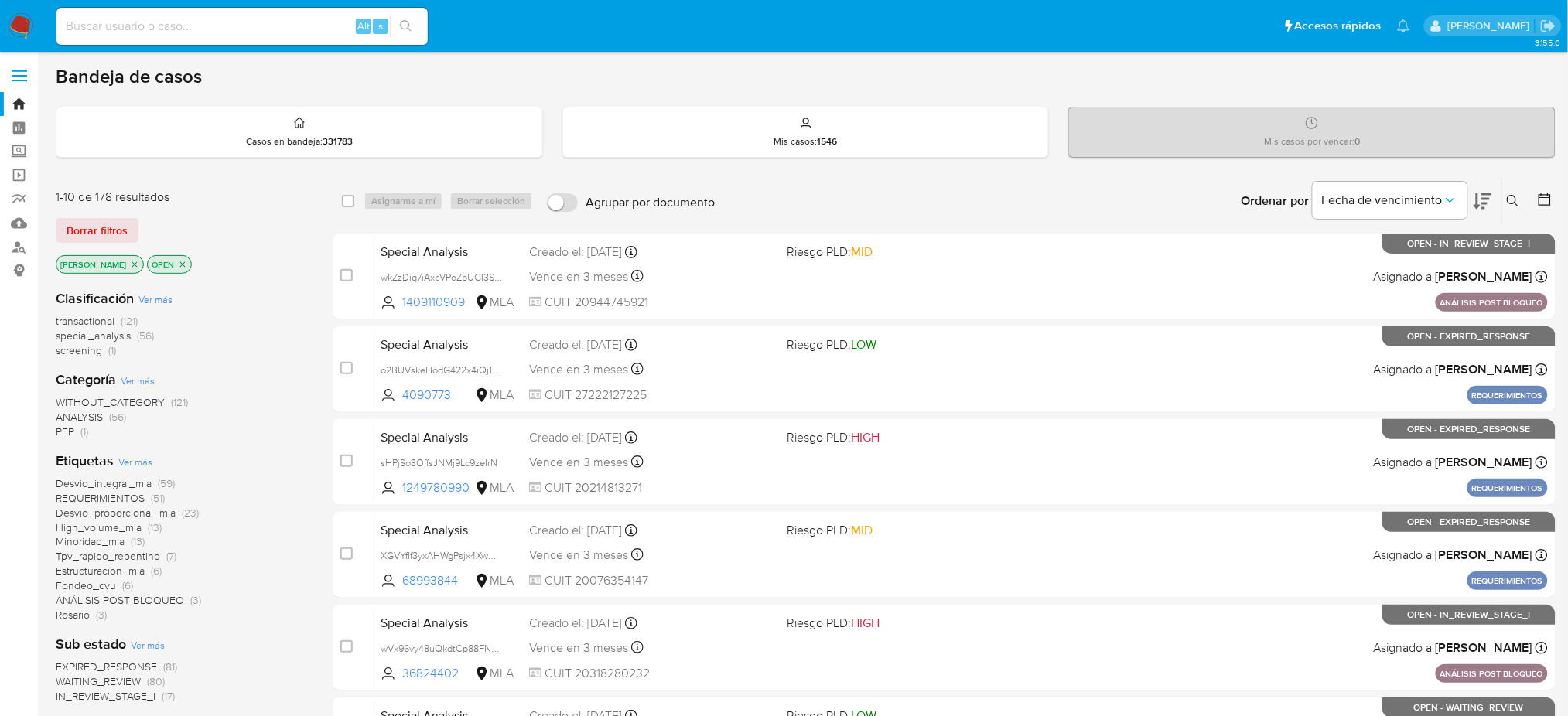
click at [189, 26] on input at bounding box center [242, 26] width 371 height 20
paste input "KdC55u87yKc5LD1LbOwI5CT7"
type input "KdC55u87yKc5LD1LbOwI5CT7"
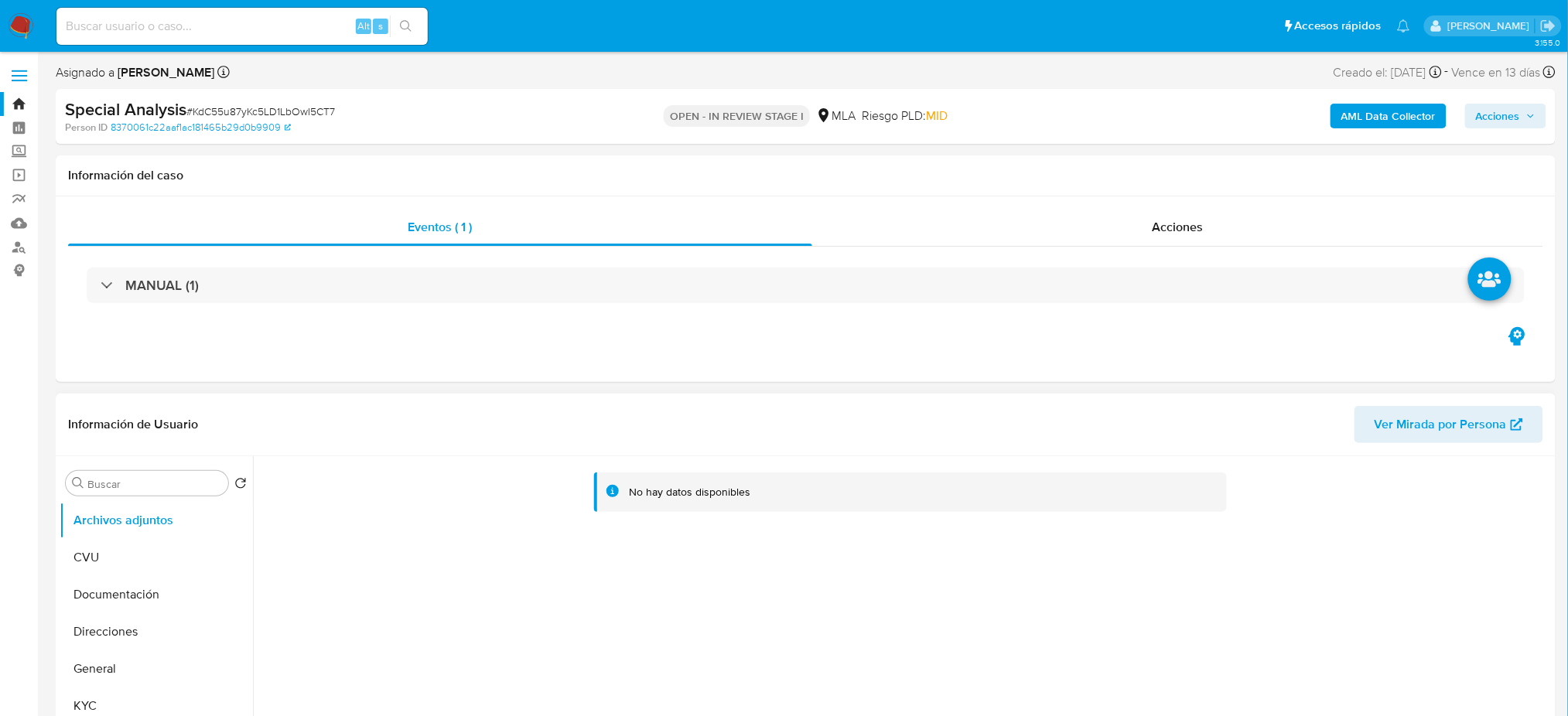
select select "10"
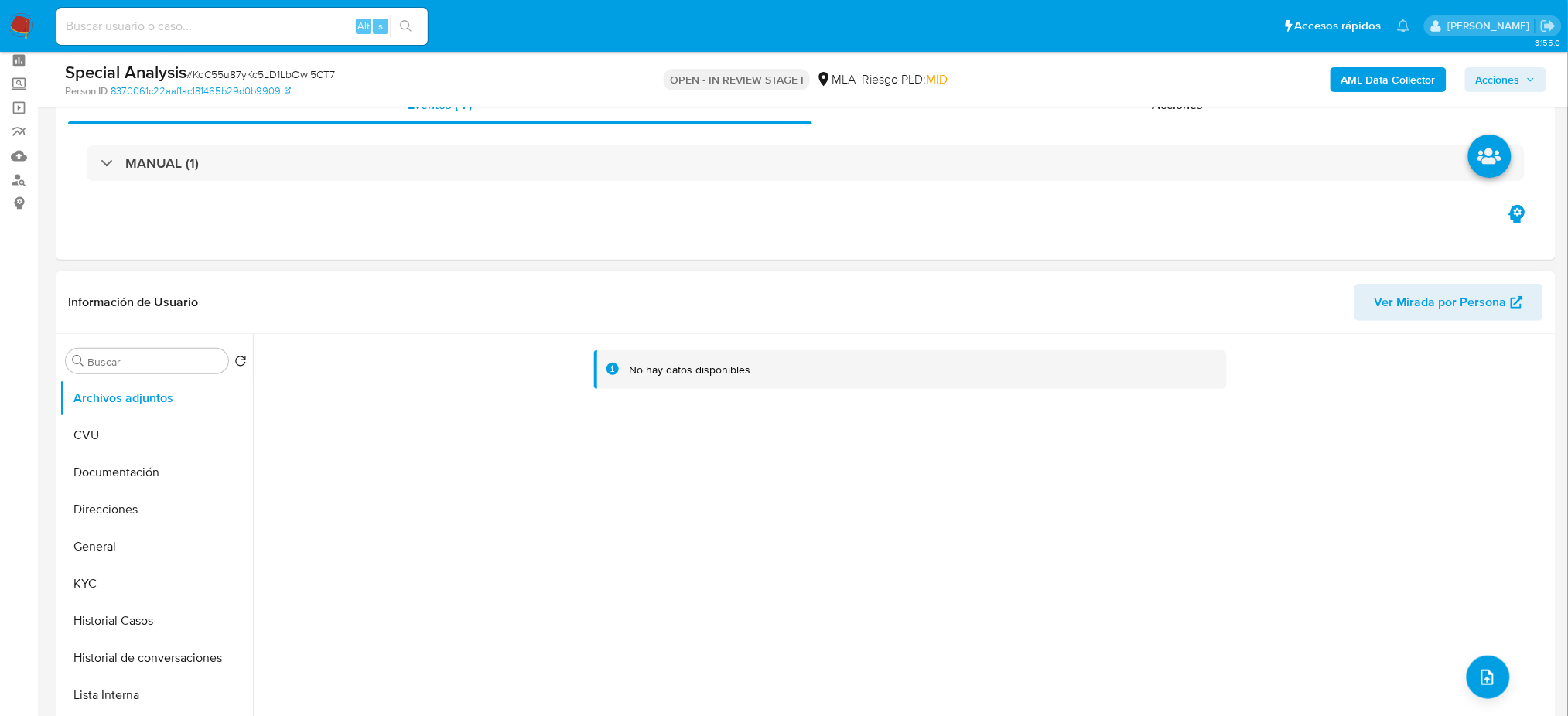
scroll to position [103, 0]
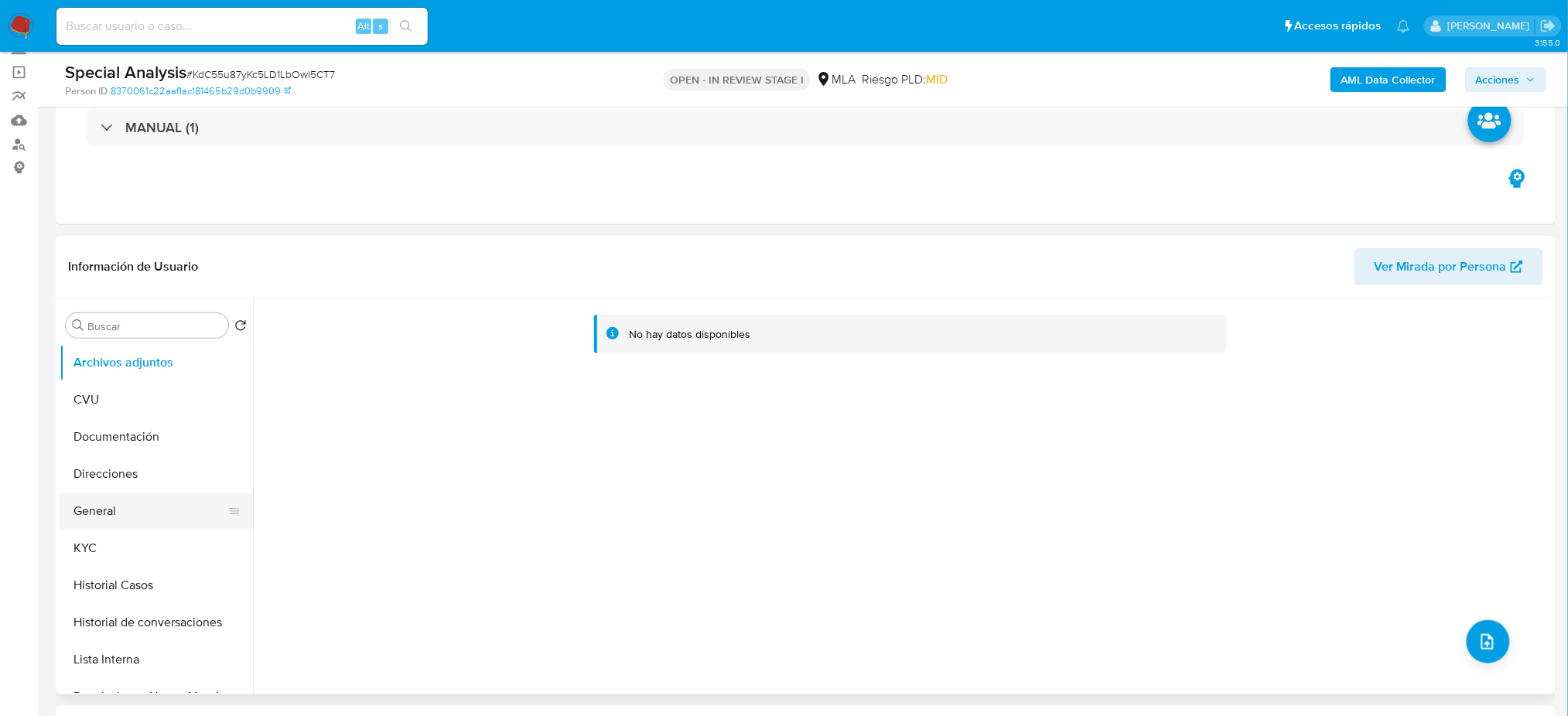
click at [124, 501] on button "General" at bounding box center [149, 511] width 181 height 37
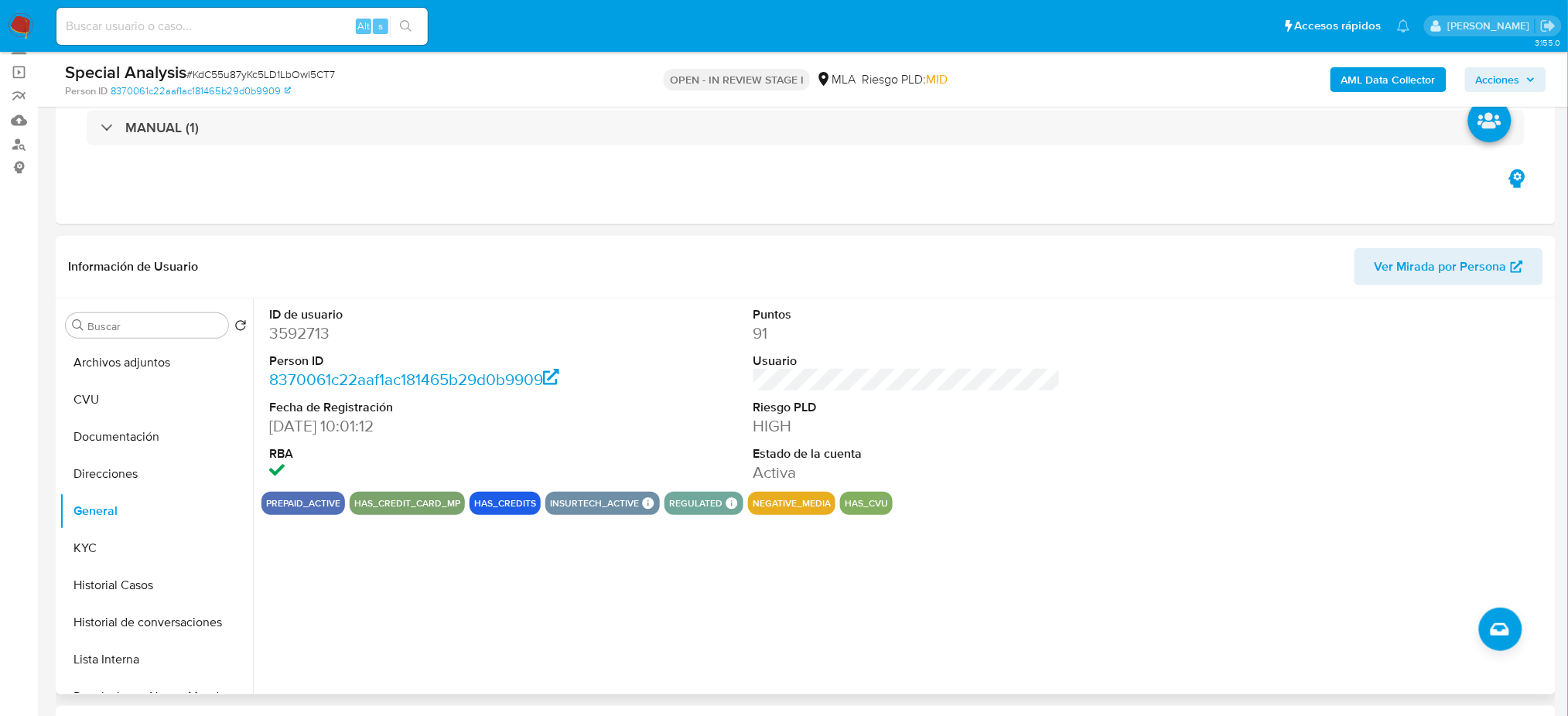
click at [281, 332] on dd "3592713" at bounding box center [422, 333] width 307 height 22
copy dd "3592713"
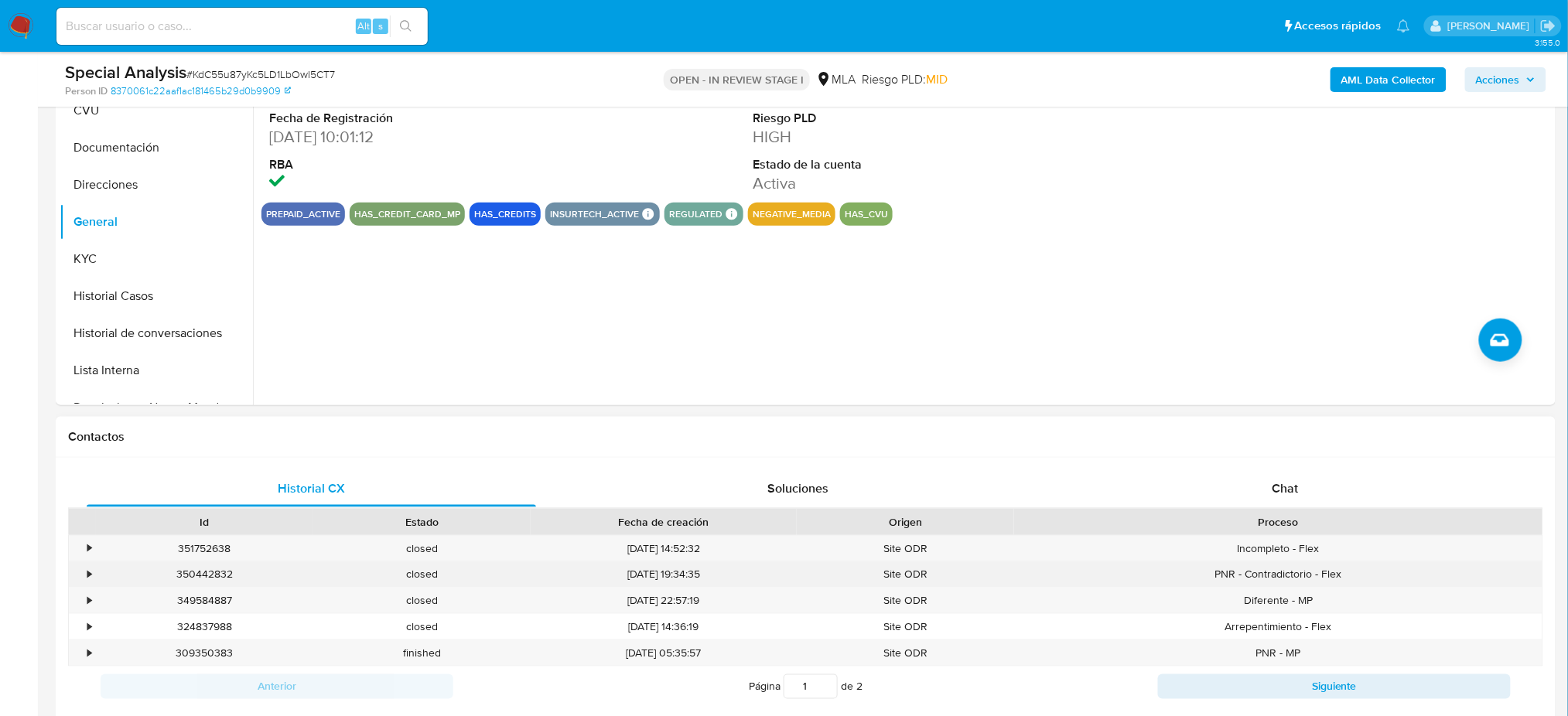
scroll to position [412, 0]
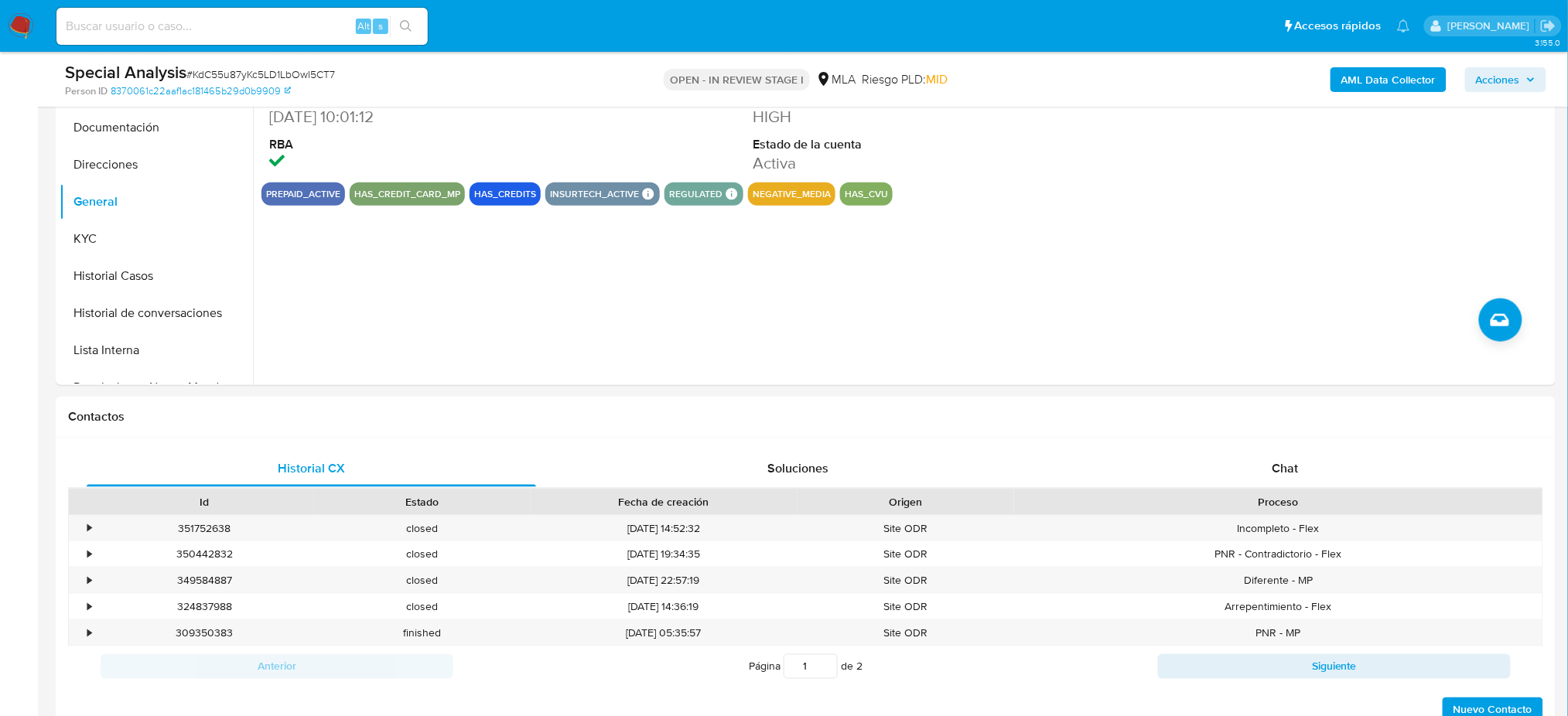
click at [246, 75] on span "# KdC55u87yKc5LD1LbOwI5CT7" at bounding box center [260, 74] width 149 height 15
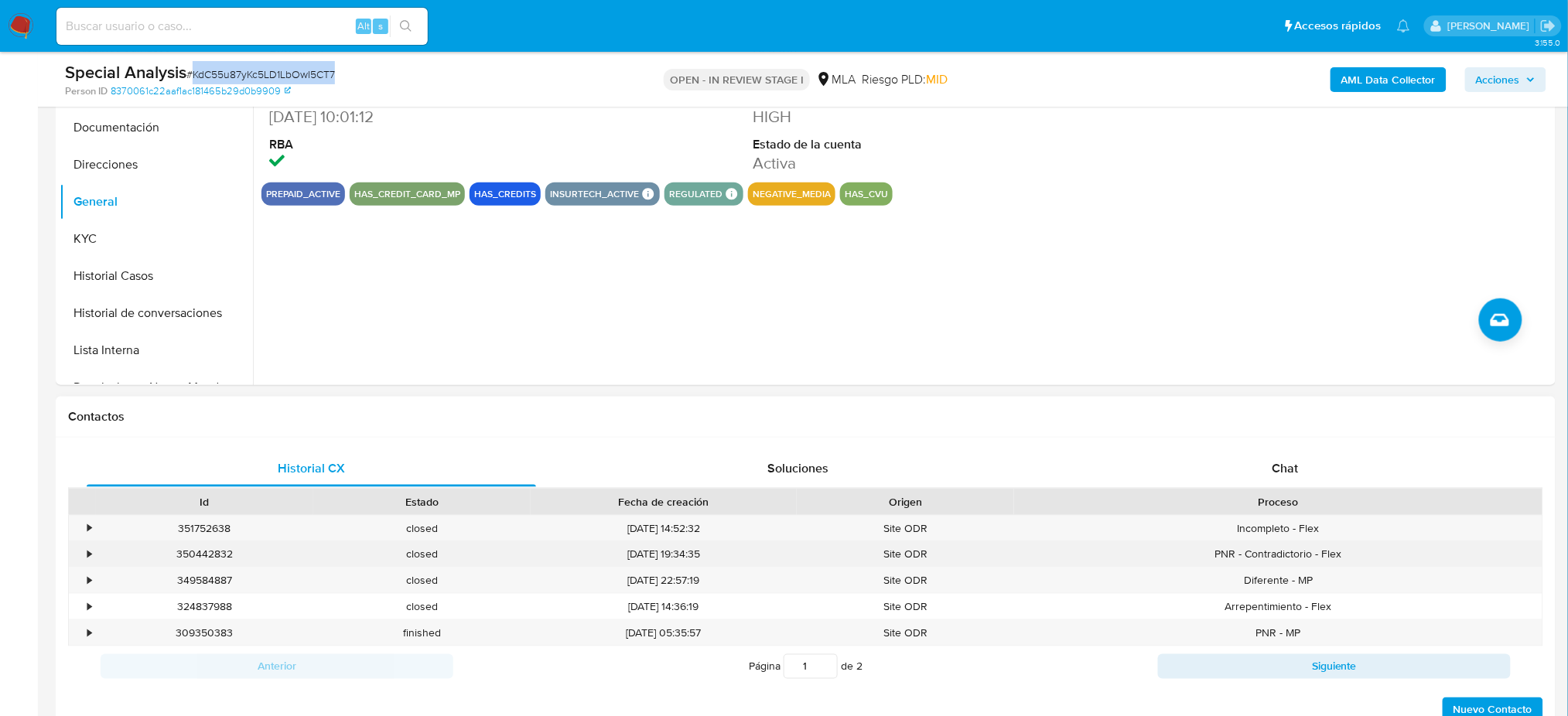
copy span "KdC55u87yKc5LD1LbOwI5CT7"
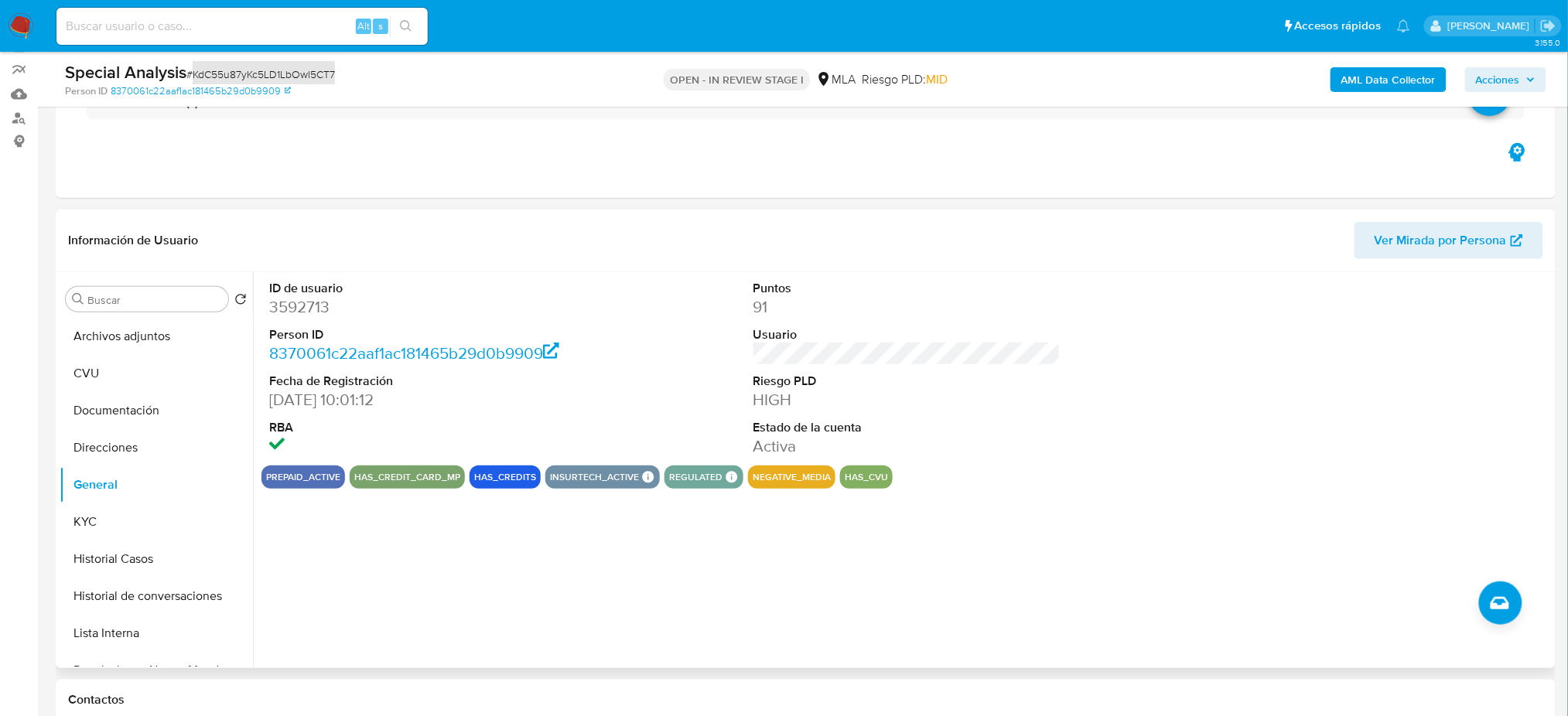
scroll to position [103, 0]
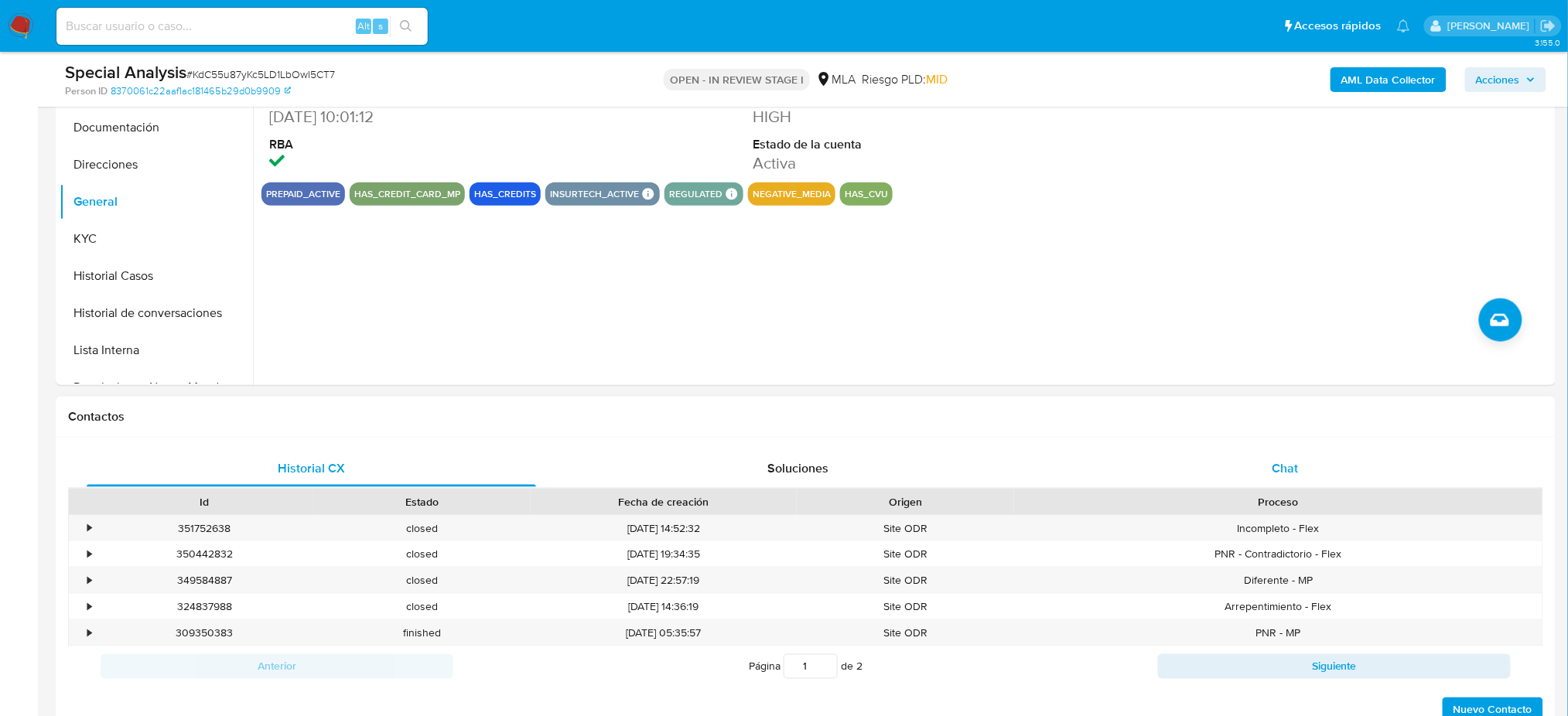
click at [1368, 453] on div "Chat" at bounding box center [1285, 469] width 450 height 37
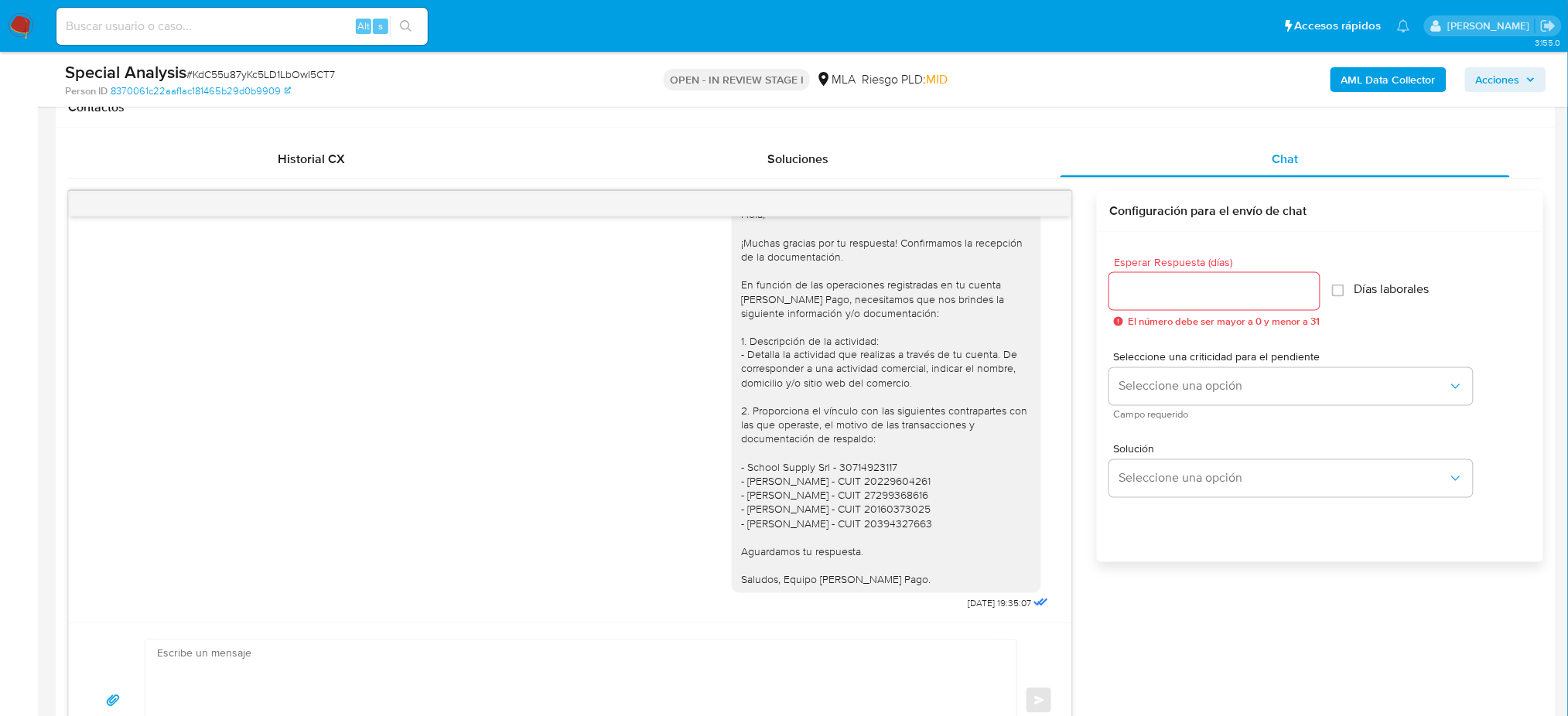
scroll to position [309, 0]
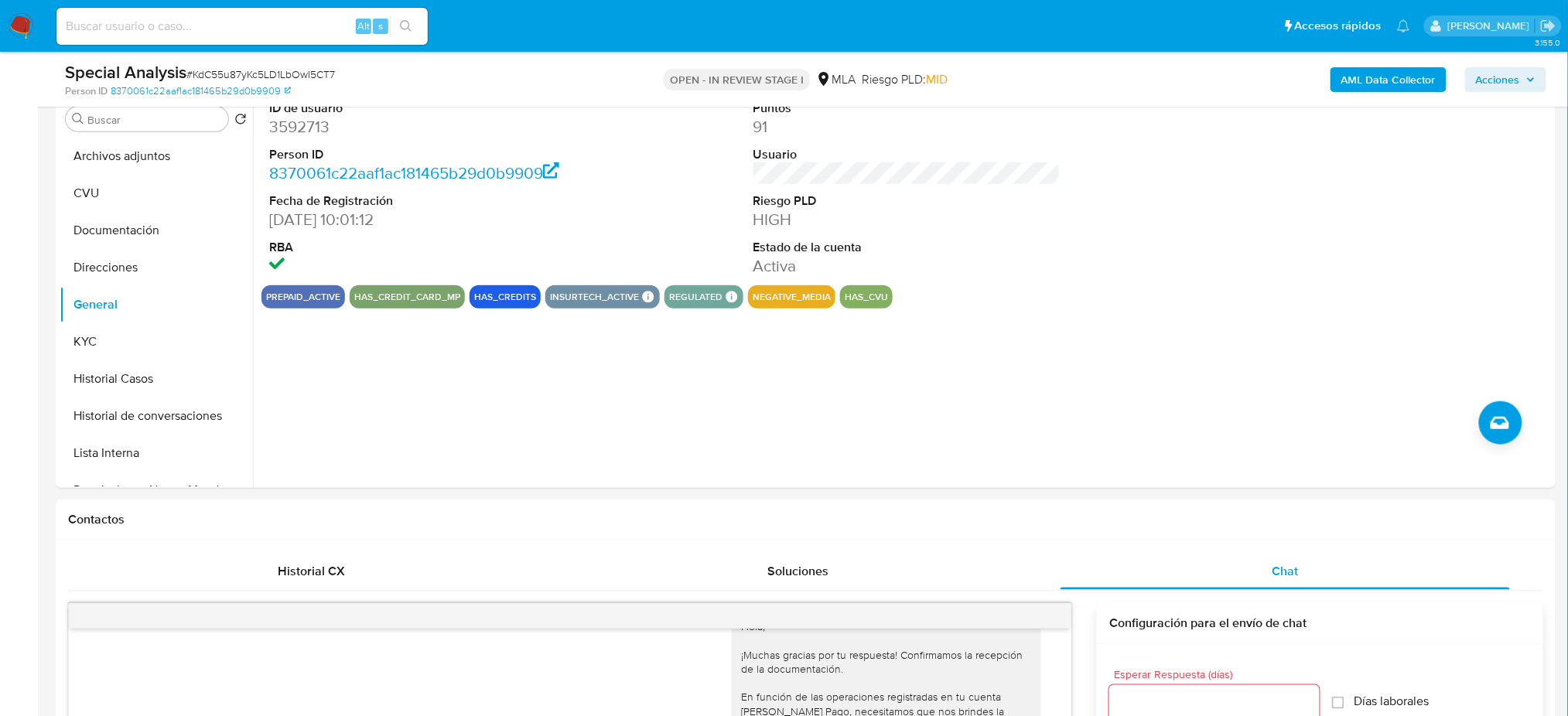
click at [1418, 91] on b "AML Data Collector" at bounding box center [1388, 79] width 95 height 25
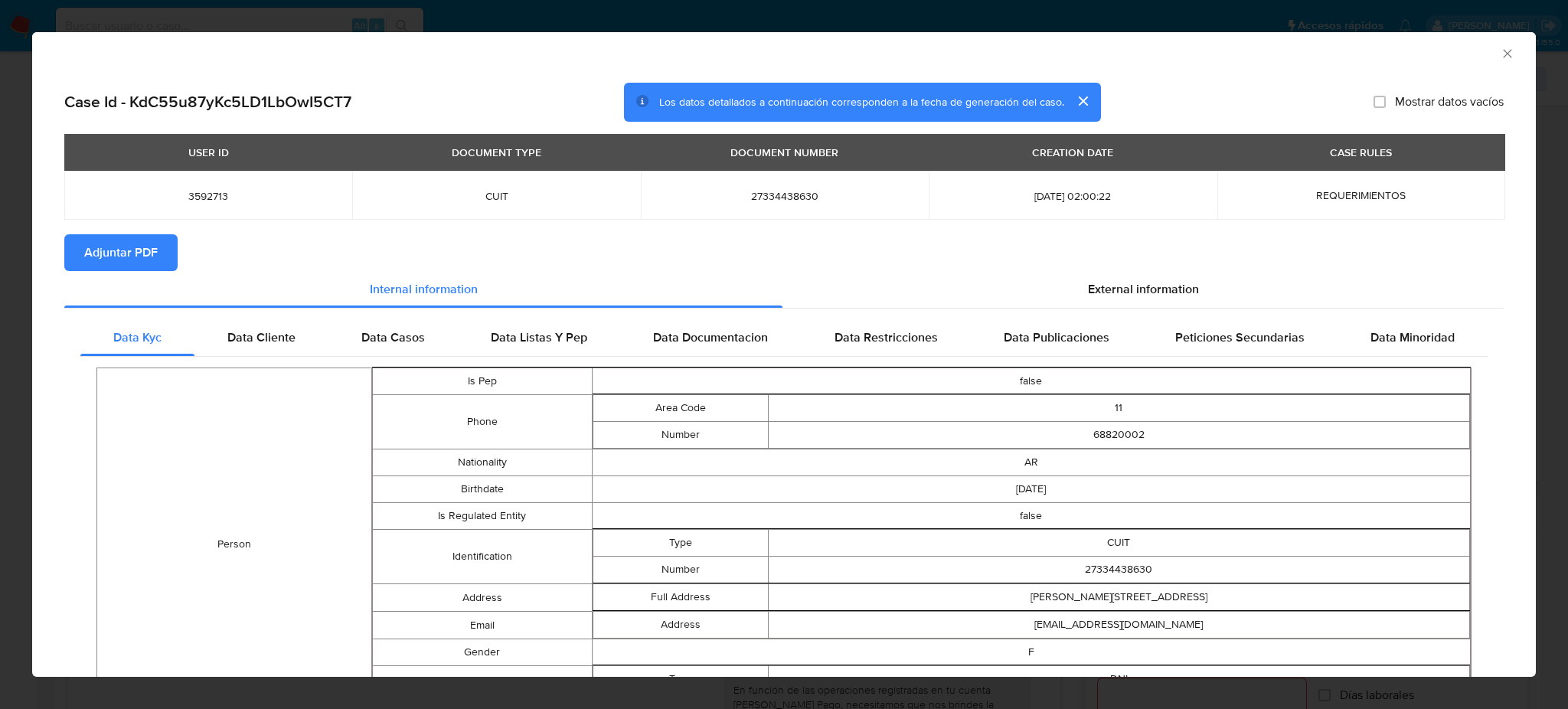
click at [145, 244] on span "Adjuntar PDF" at bounding box center [121, 253] width 73 height 33
click at [1500, 52] on icon "Cerrar ventana" at bounding box center [1507, 53] width 15 height 15
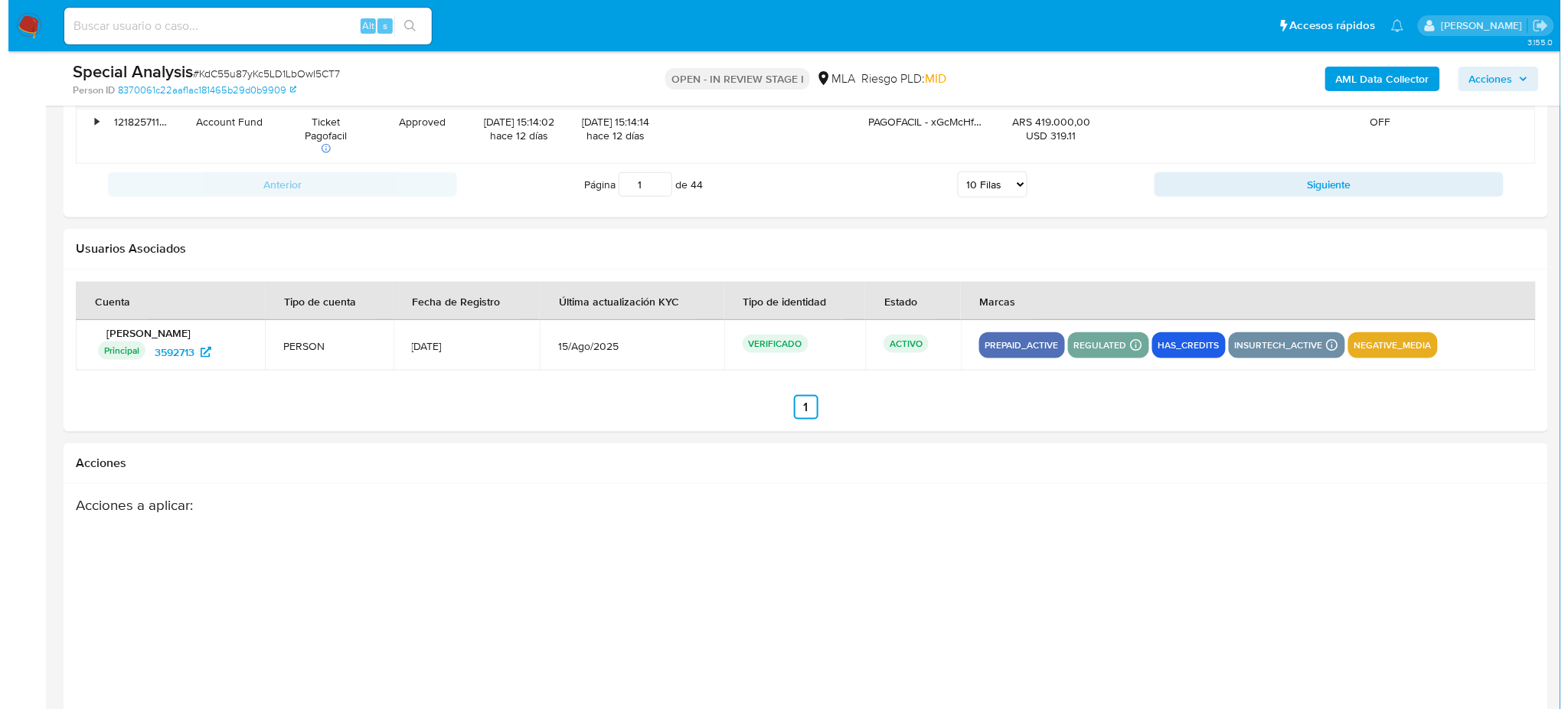
scroll to position [2710, 0]
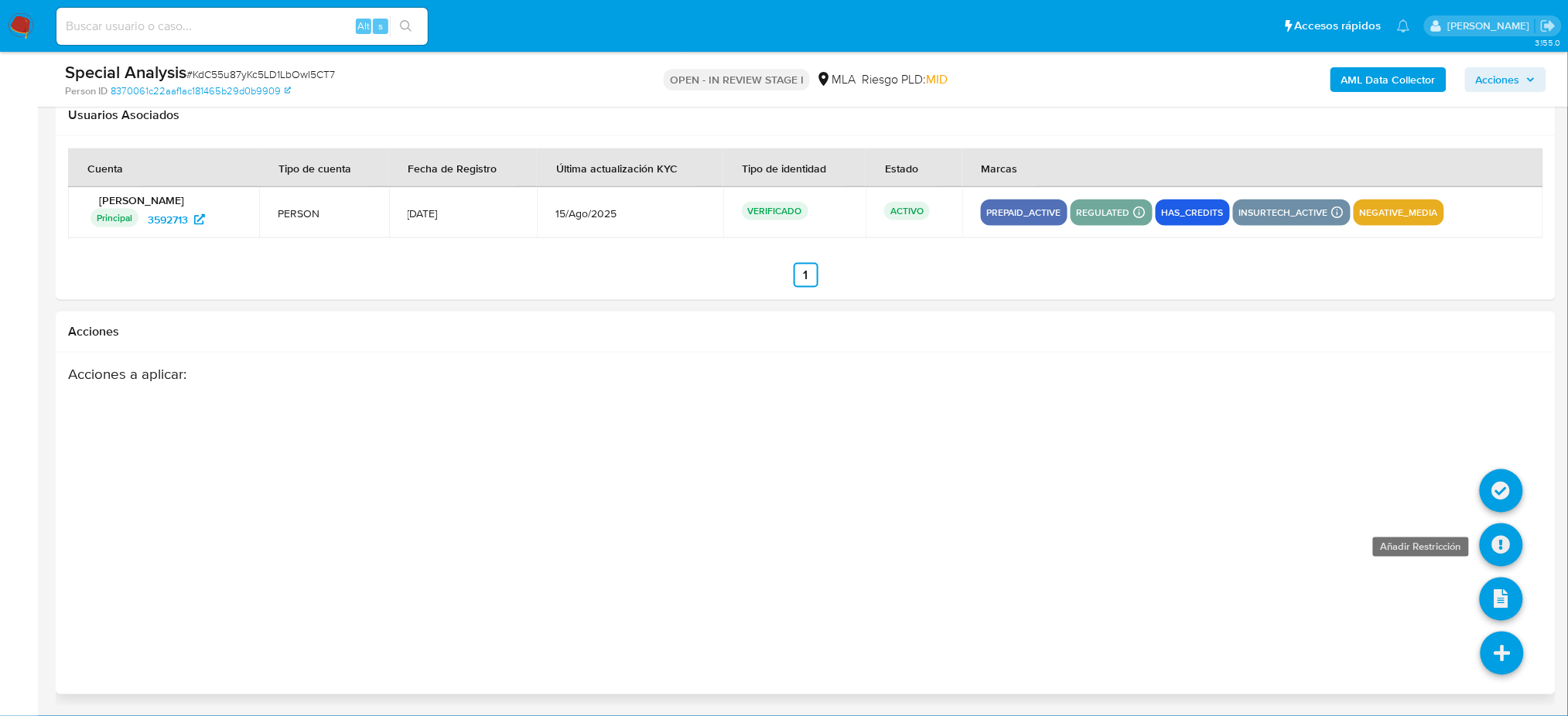
click at [1498, 546] on icon at bounding box center [1501, 545] width 43 height 43
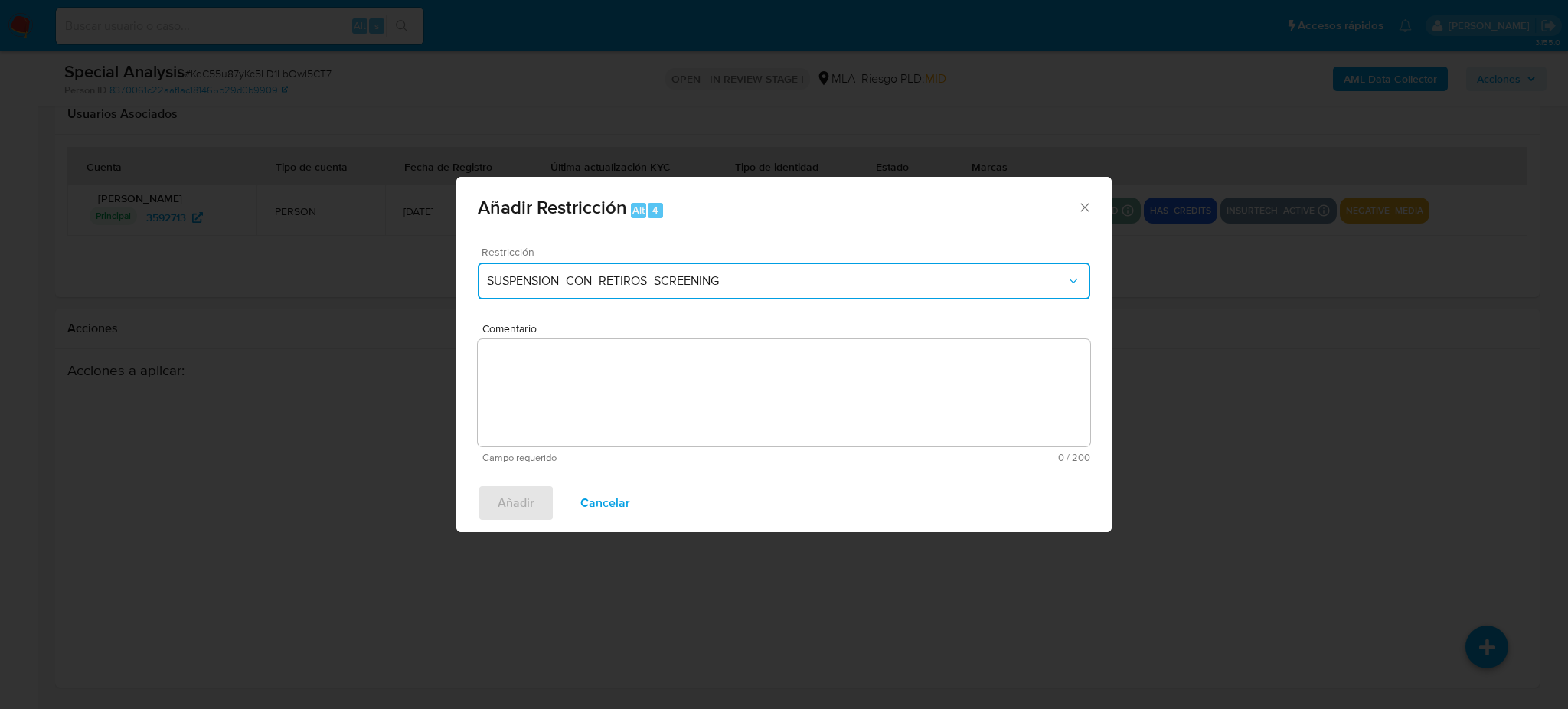
click at [579, 282] on span "SUSPENSION_CON_RETIROS_SCREENING" at bounding box center [776, 281] width 579 height 15
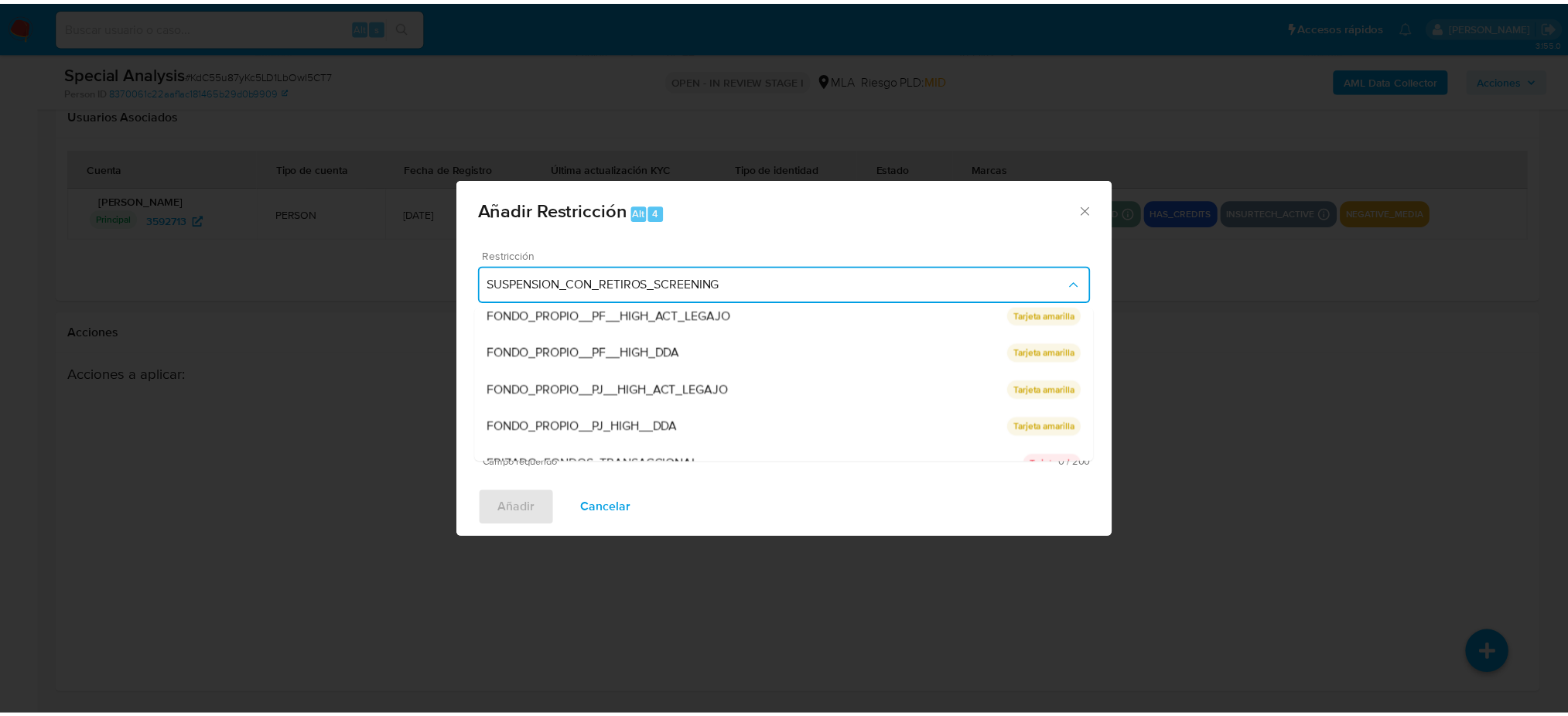
scroll to position [327, 0]
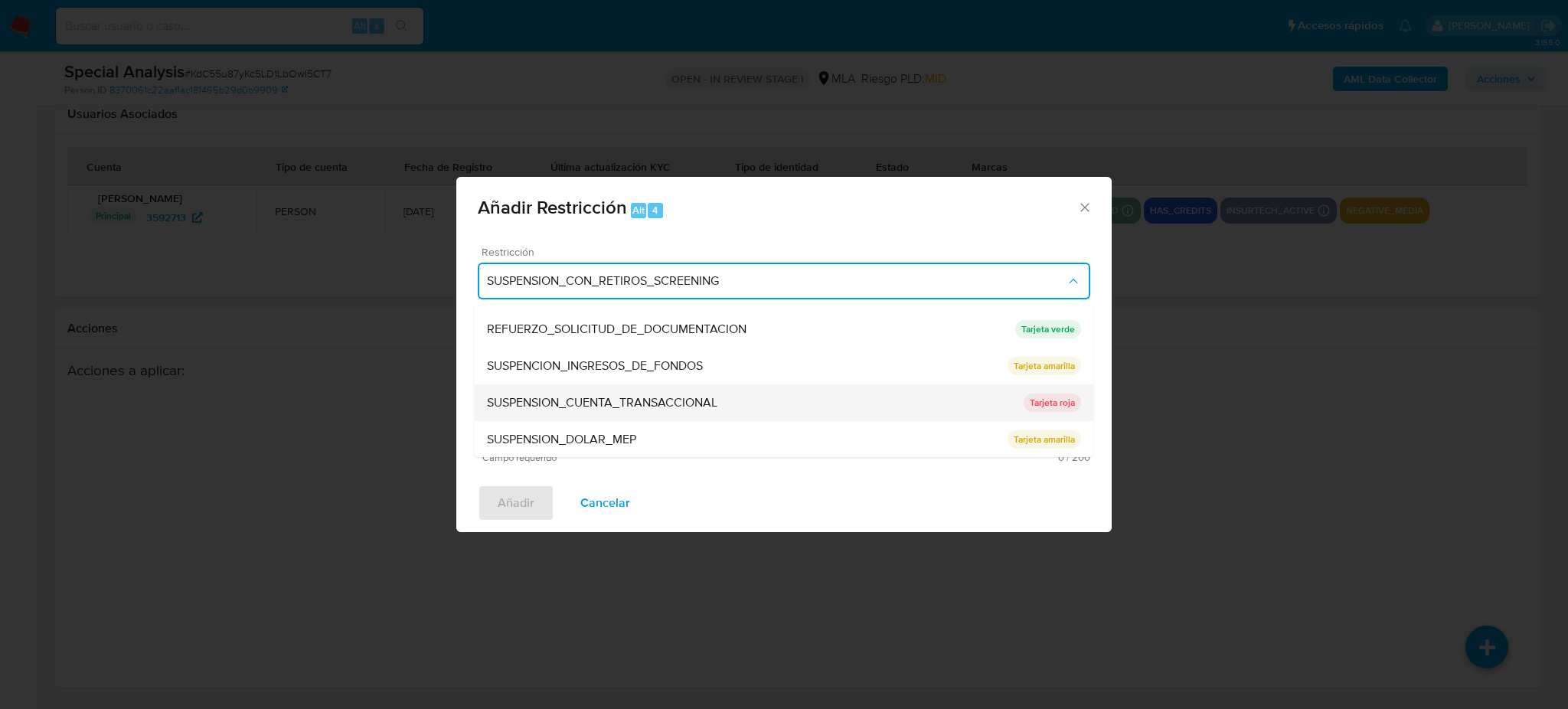
click at [586, 401] on span "SUSPENSION_CUENTA_TRANSACCIONAL" at bounding box center [602, 402] width 230 height 15
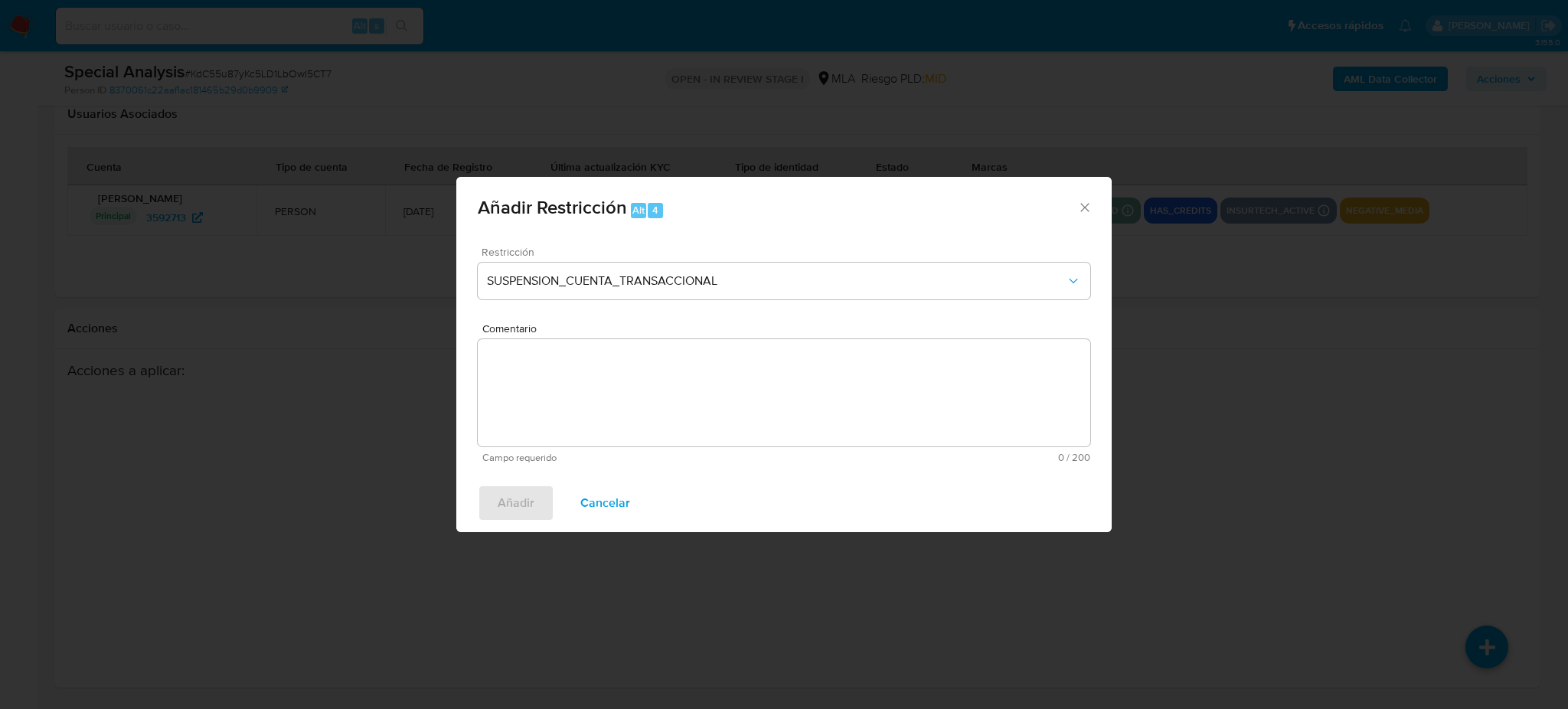
click at [586, 401] on textarea "Comentario" at bounding box center [784, 393] width 613 height 107
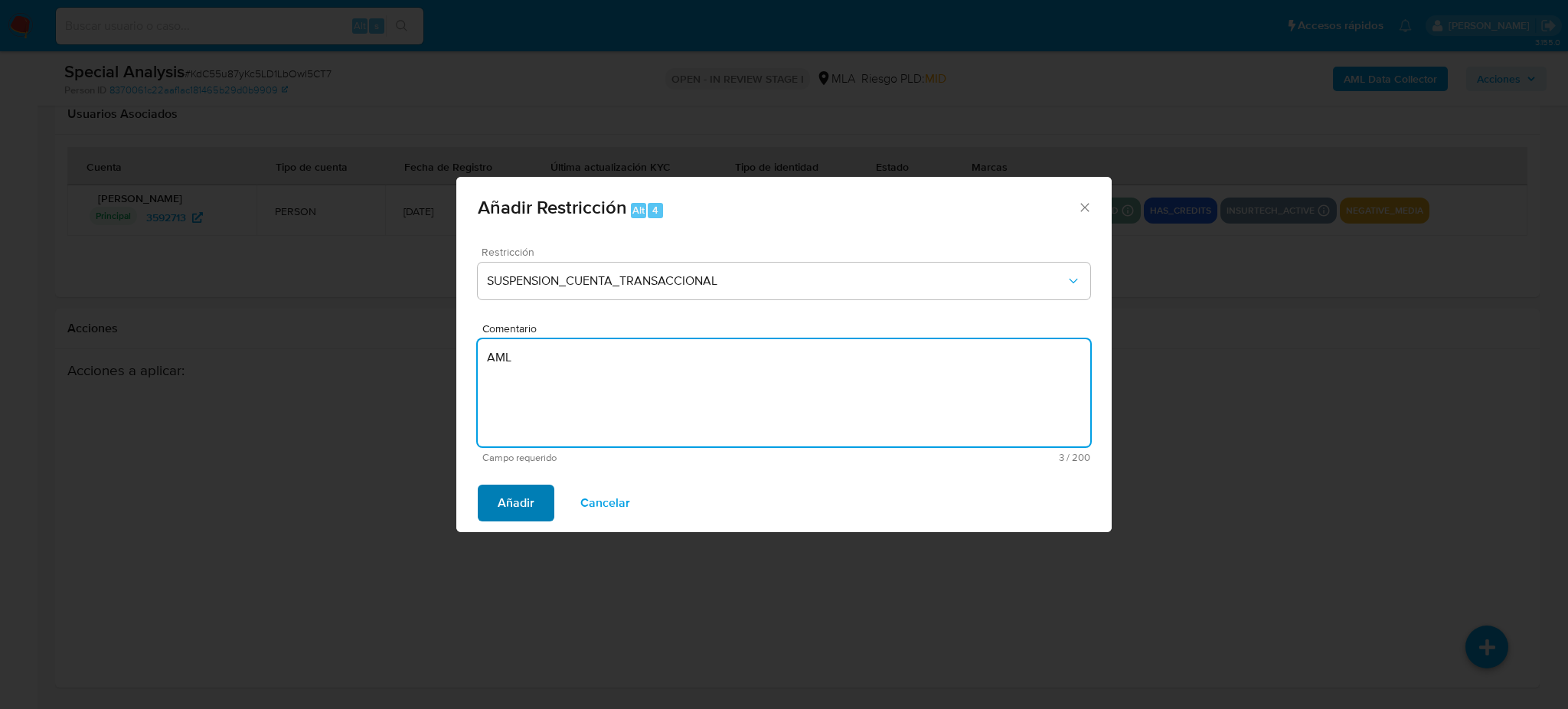
type textarea "AML"
click at [509, 493] on span "Añadir" at bounding box center [516, 503] width 37 height 33
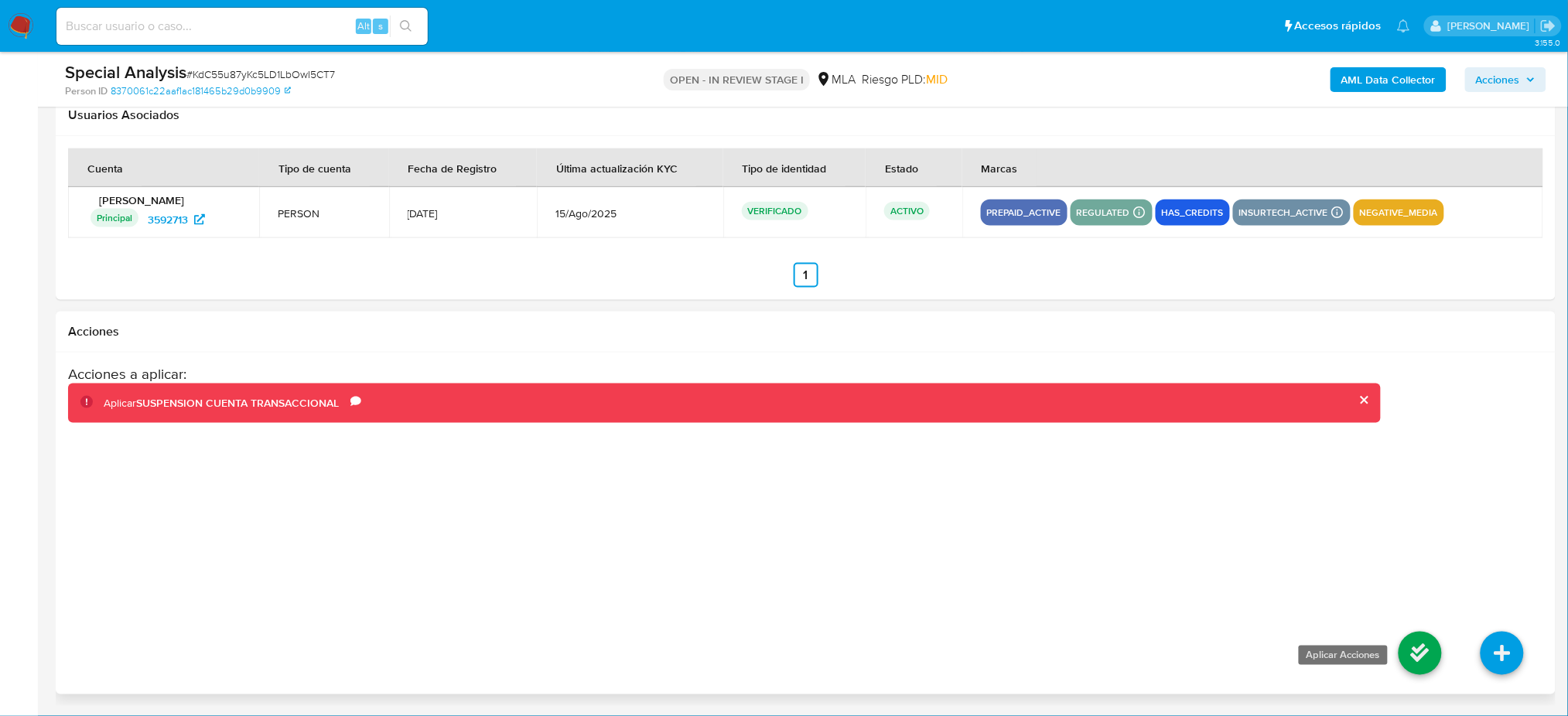
click at [1415, 645] on icon at bounding box center [1420, 653] width 43 height 43
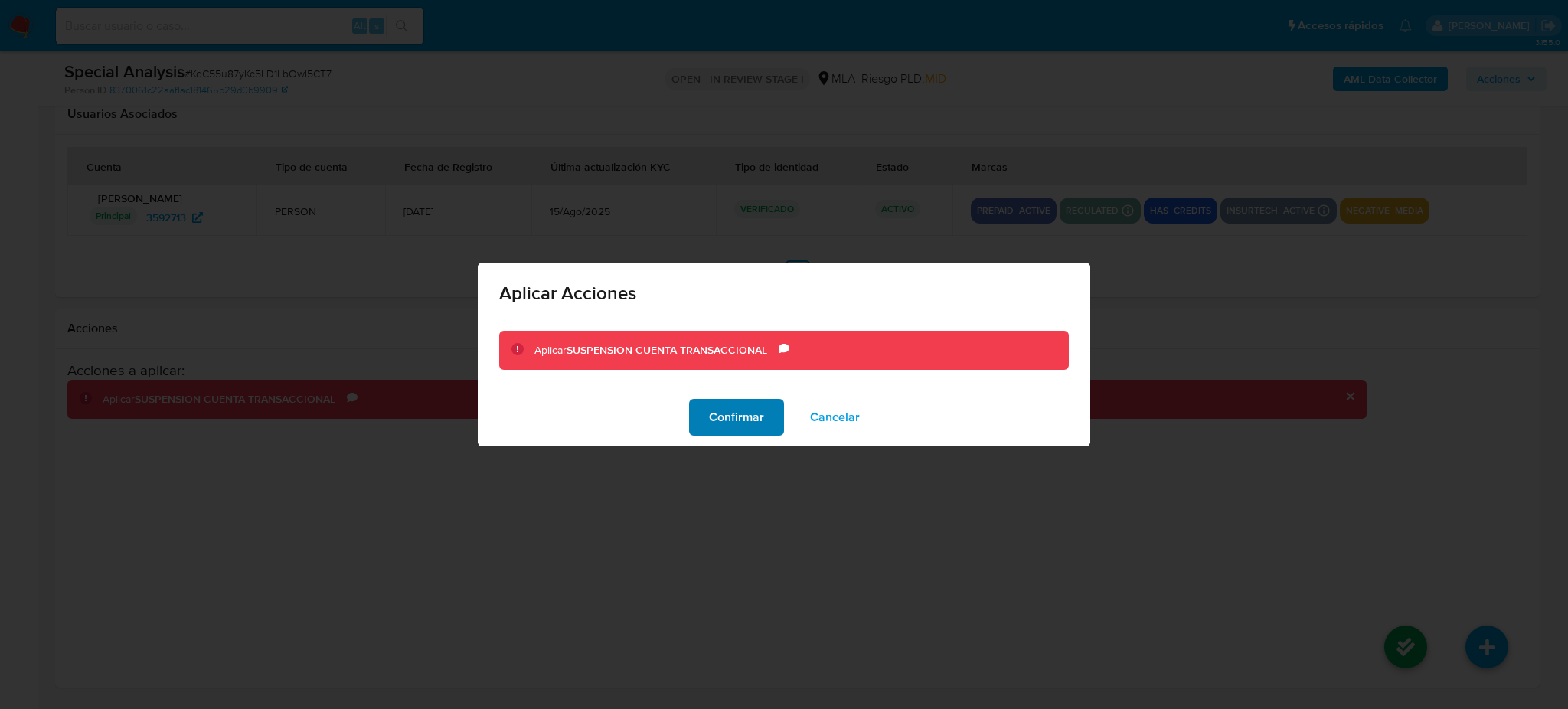
click at [721, 422] on span "Confirmar" at bounding box center [736, 417] width 55 height 33
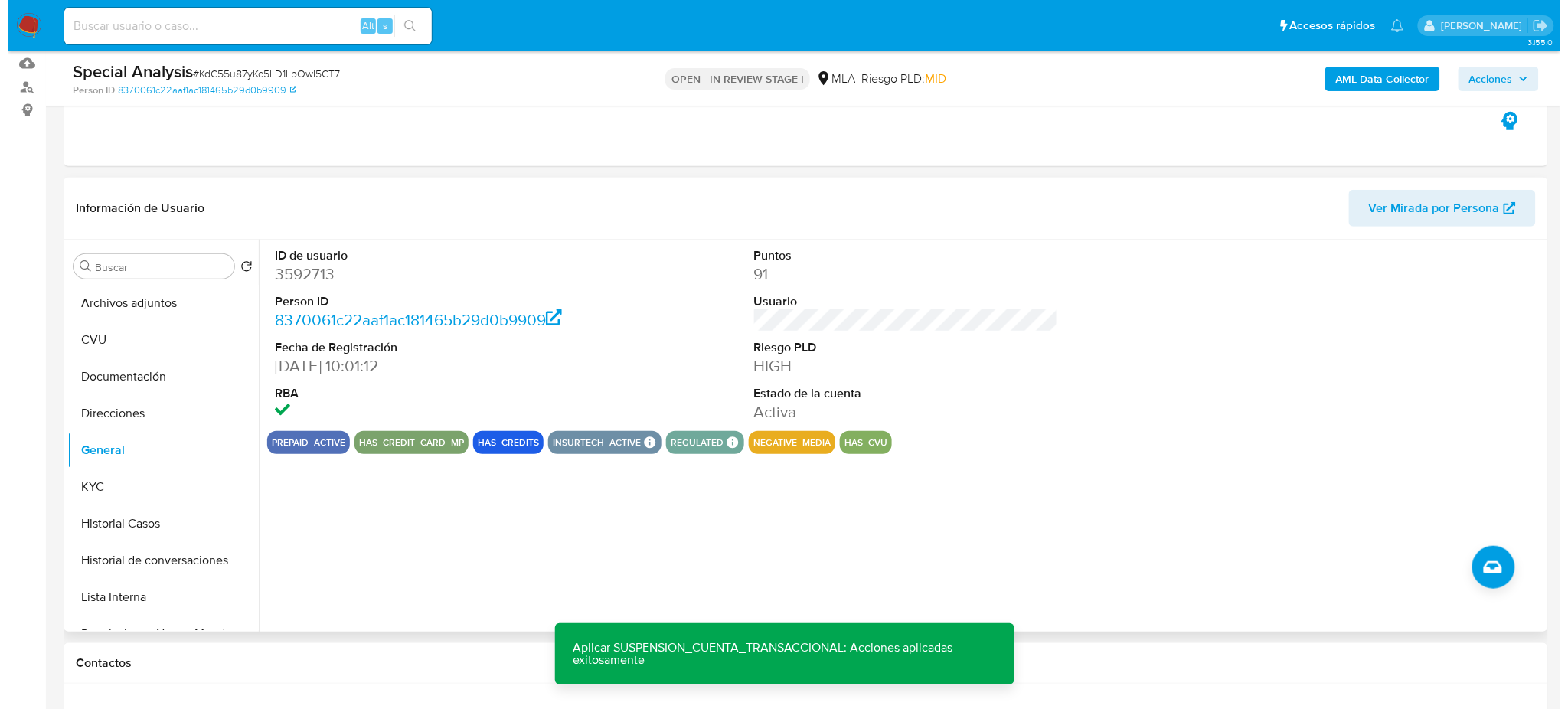
scroll to position [157, 0]
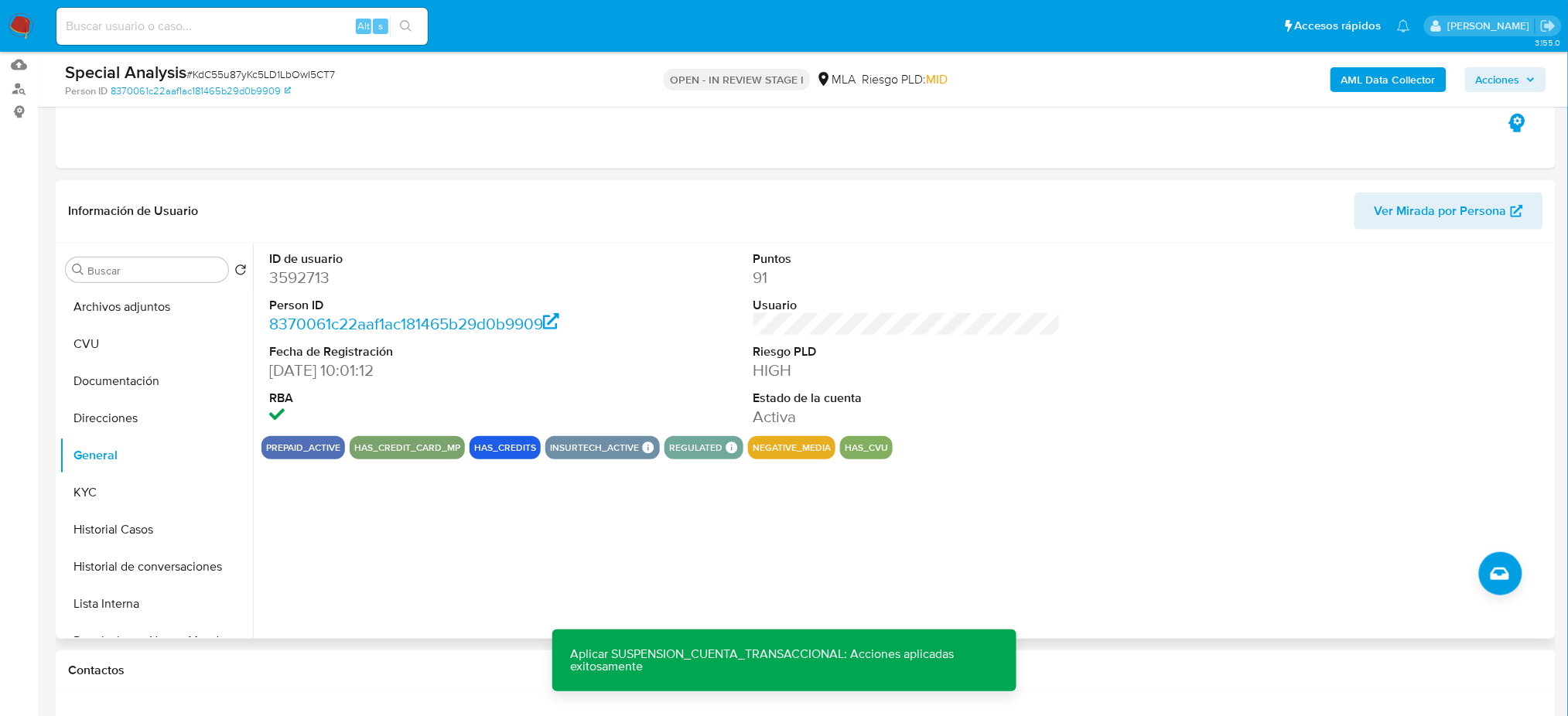
click at [294, 271] on dd "3592713" at bounding box center [422, 277] width 307 height 22
copy dd "3592713"
click at [137, 304] on button "Archivos adjuntos" at bounding box center [149, 307] width 181 height 37
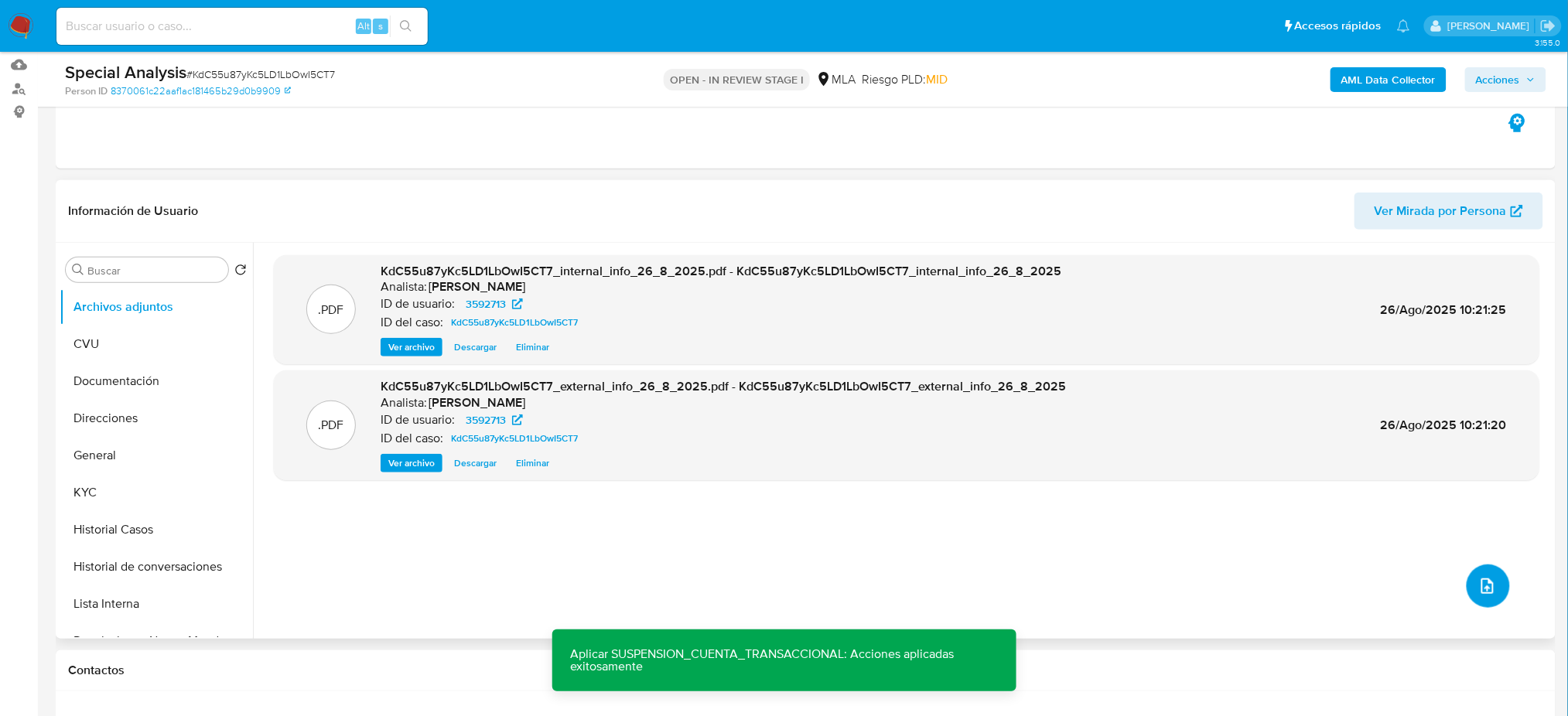
click at [1478, 585] on icon "upload-file" at bounding box center [1487, 586] width 18 height 18
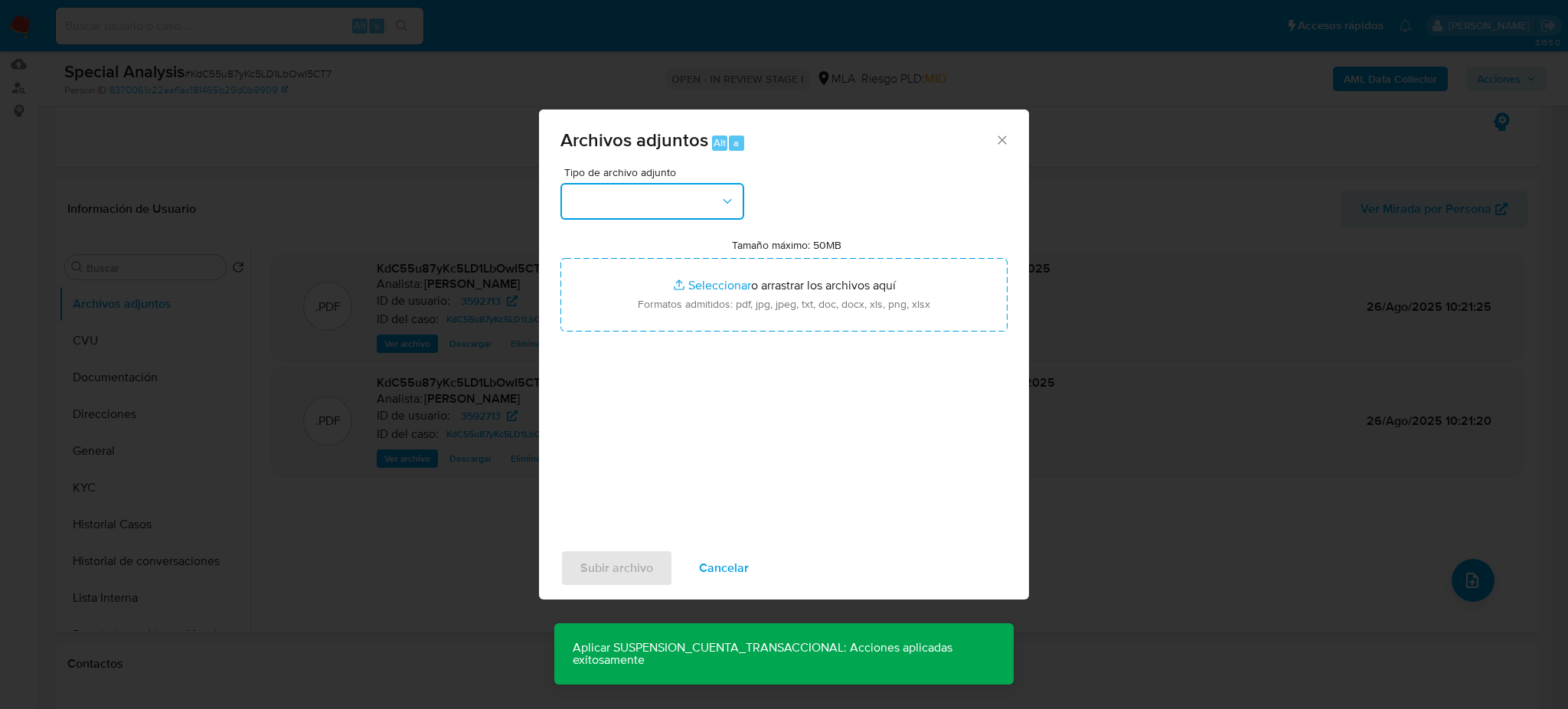
click at [674, 215] on button "button" at bounding box center [652, 201] width 184 height 37
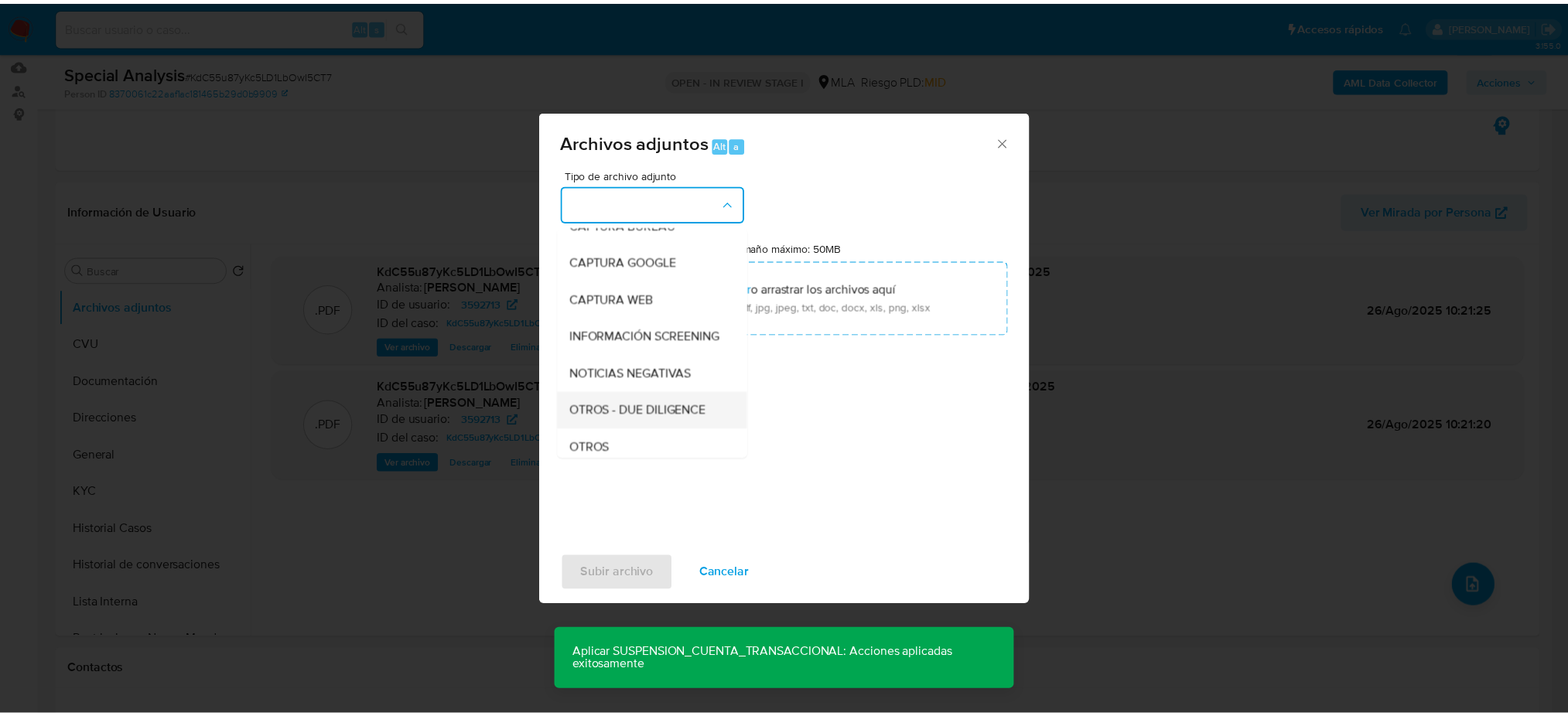
scroll to position [205, 0]
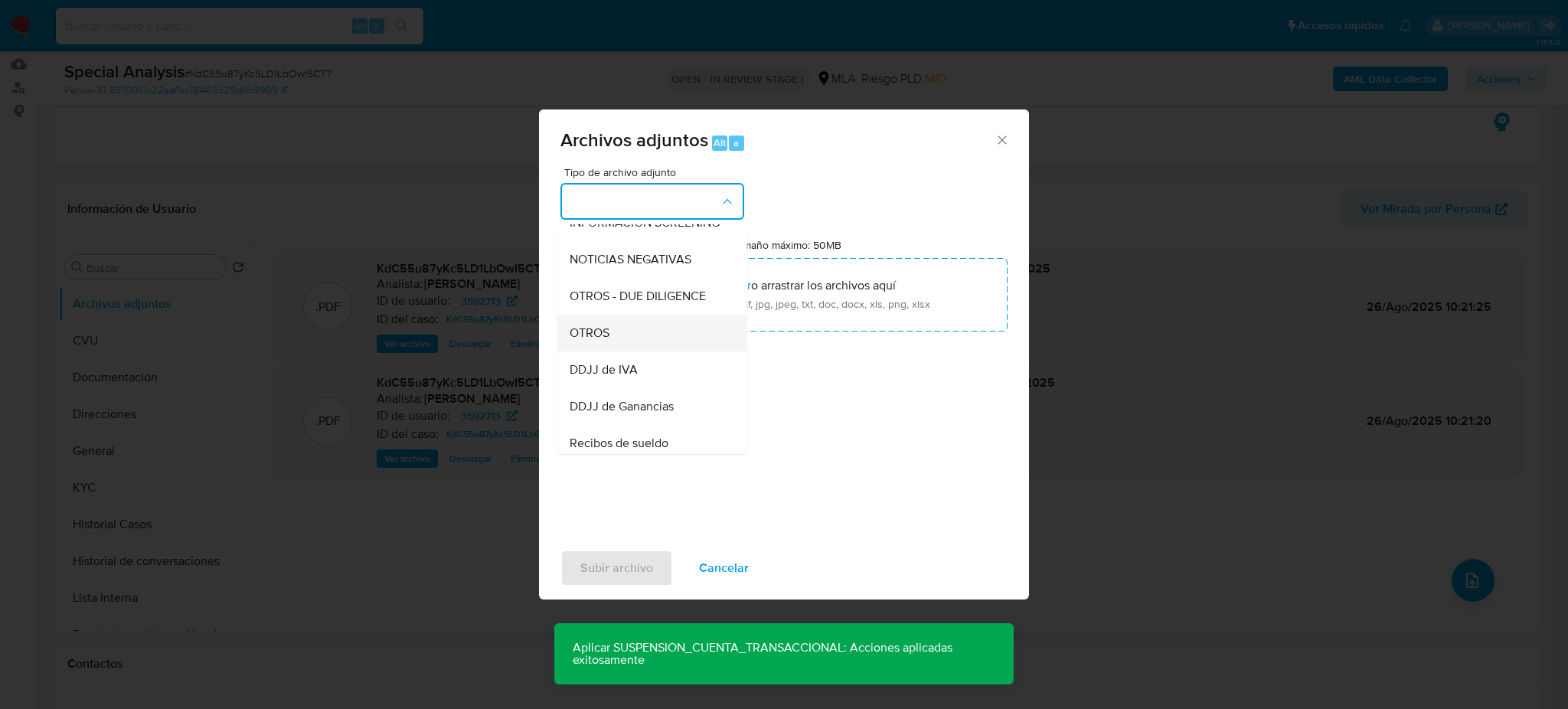
click at [636, 346] on div "OTROS" at bounding box center [648, 333] width 157 height 37
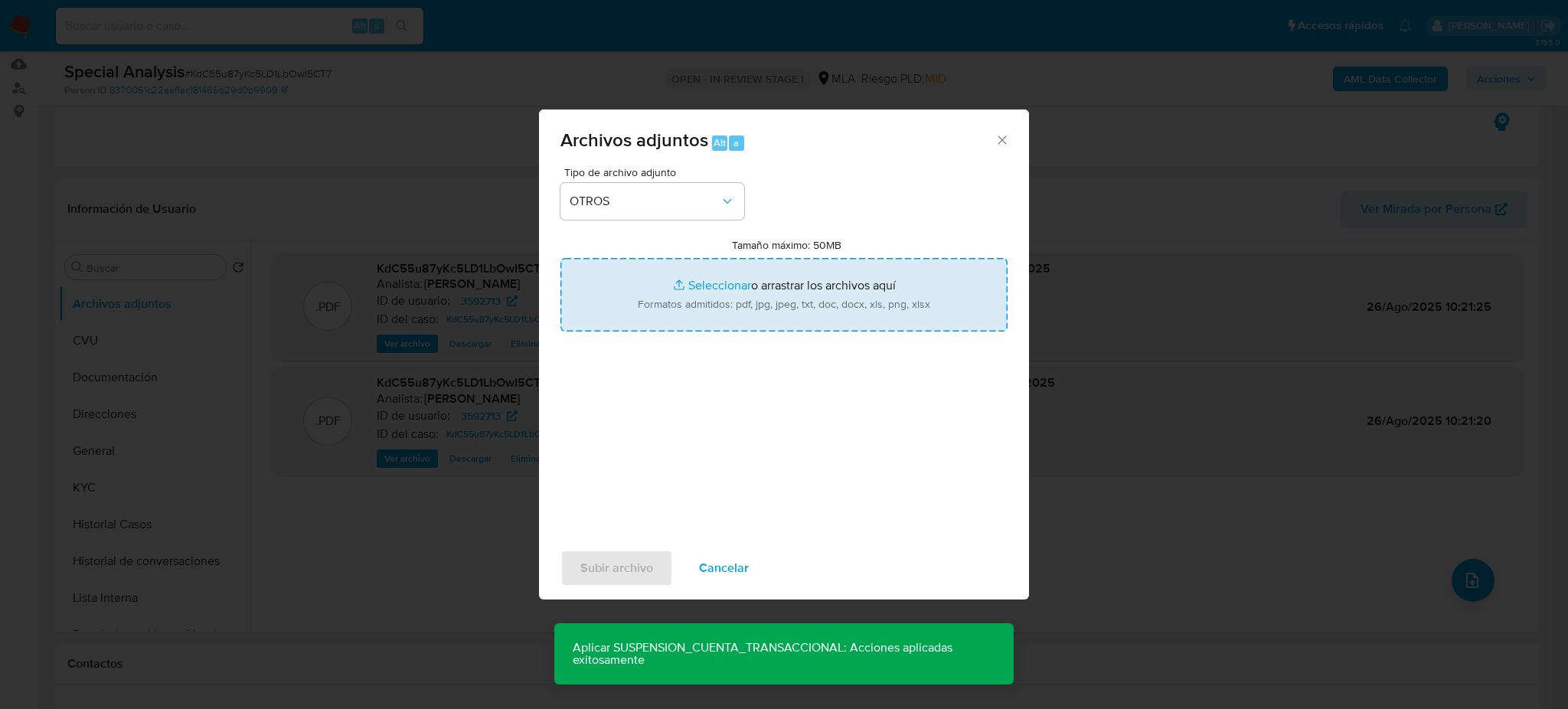
click at [680, 300] on input "Tamaño máximo: 50MB Seleccionar archivos" at bounding box center [784, 295] width 447 height 73
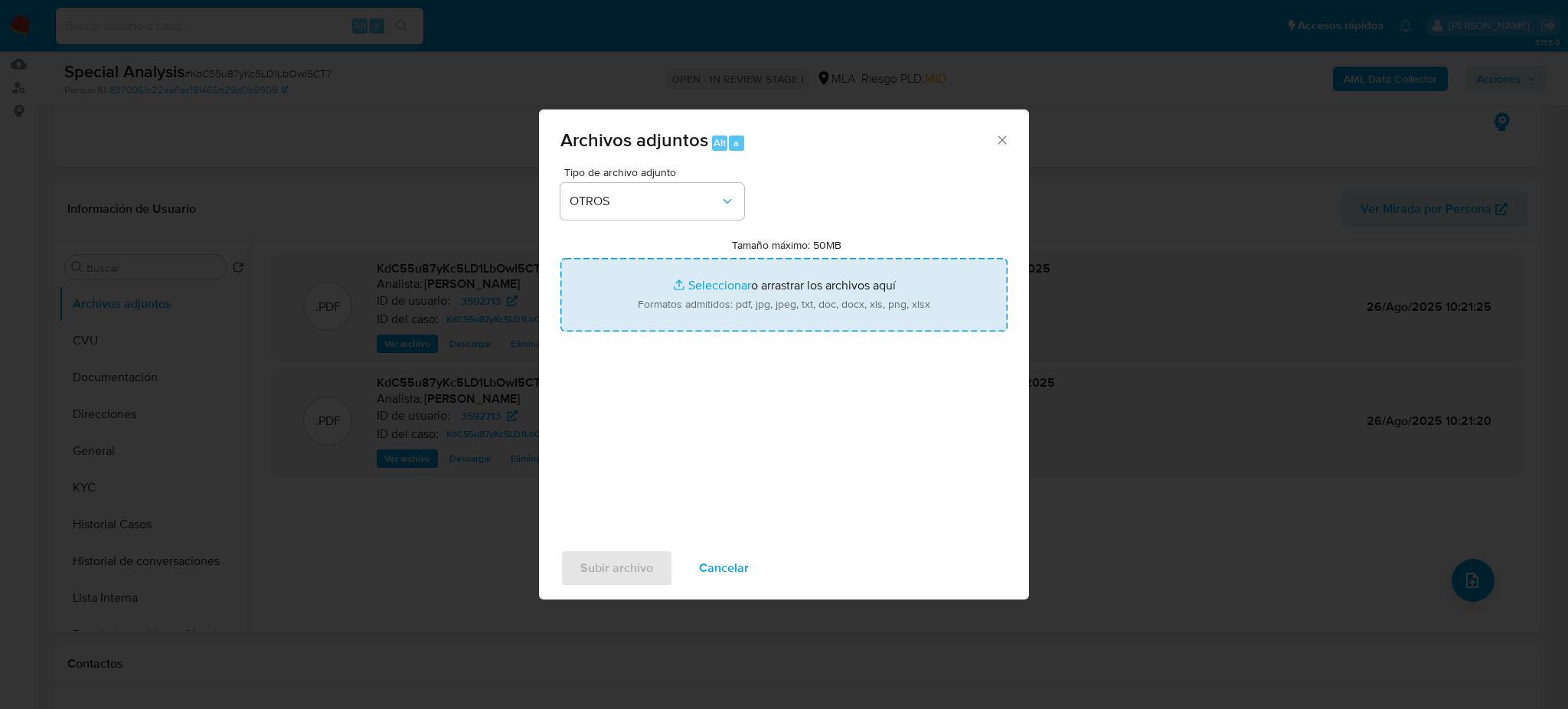
type input "C:\fakepath\Caselog KdC55u87yKc5LD1LbOwI5CT7_2025_08_06_16_34_08.docx"
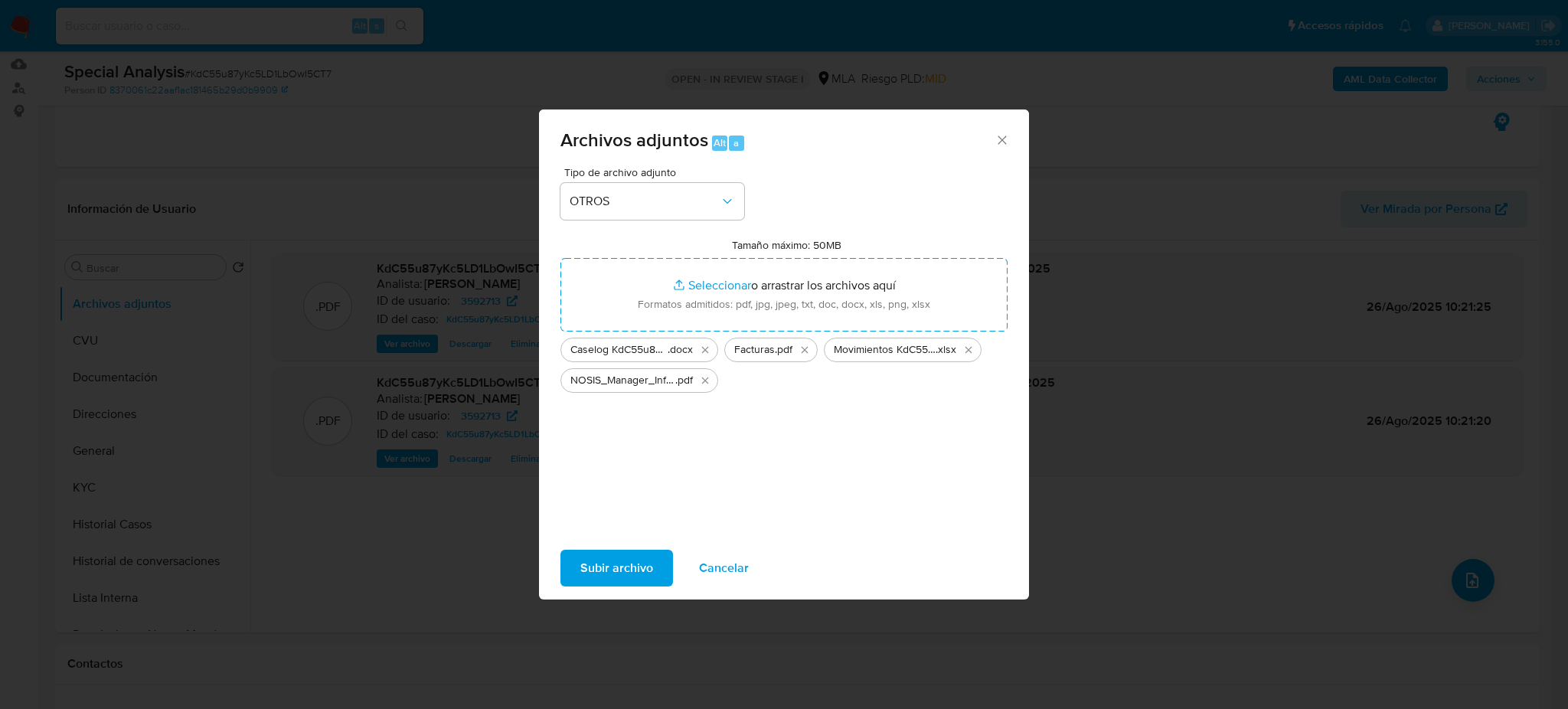
click at [637, 564] on span "Subir archivo" at bounding box center [617, 568] width 73 height 33
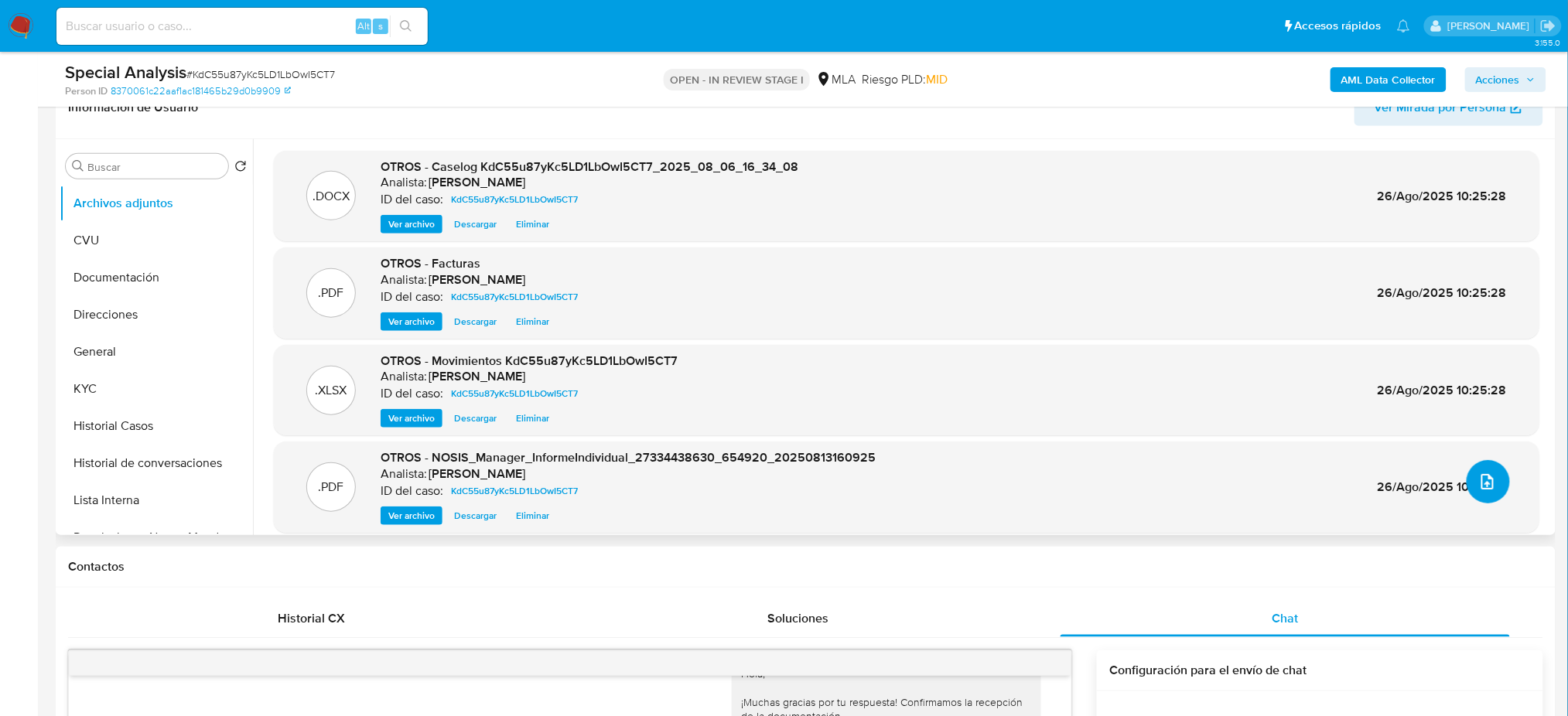
scroll to position [0, 0]
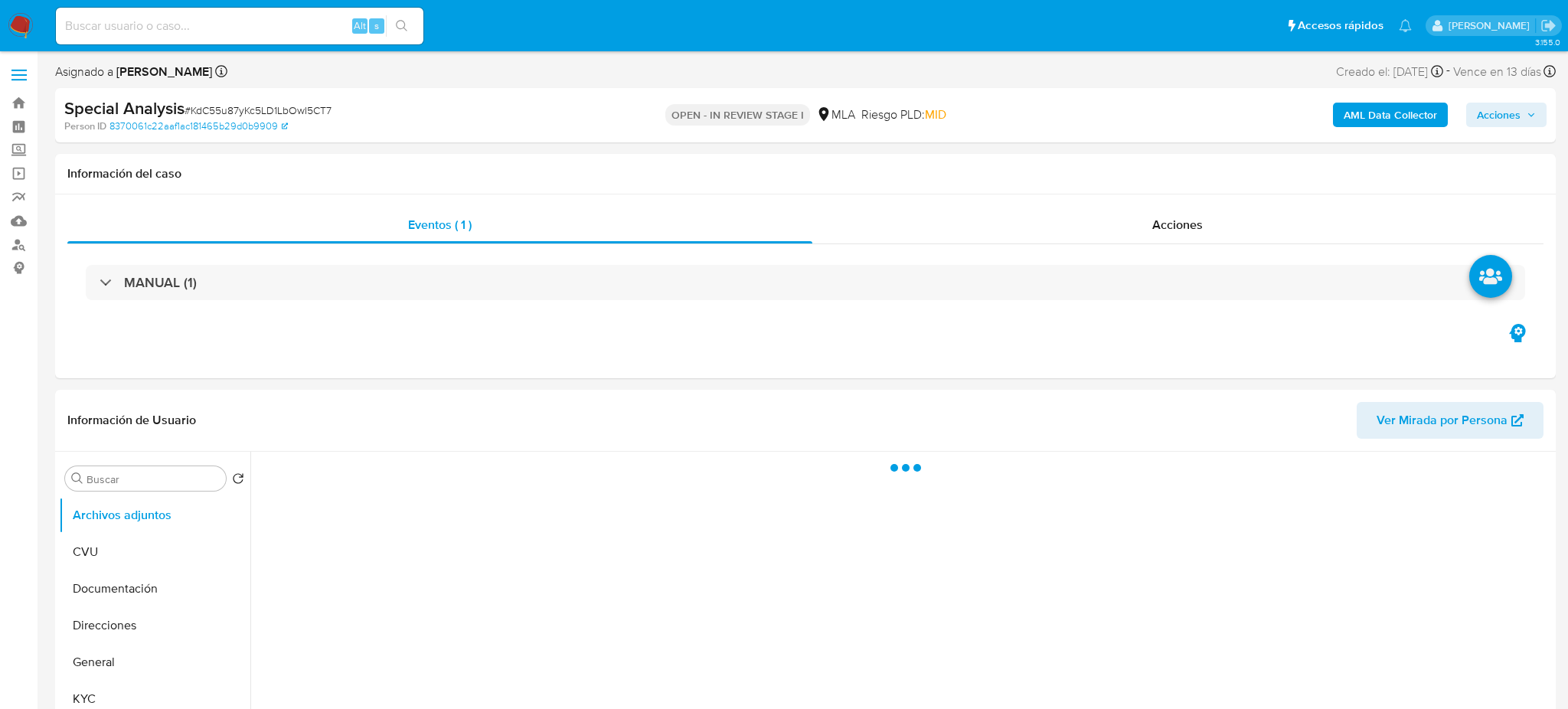
select select "10"
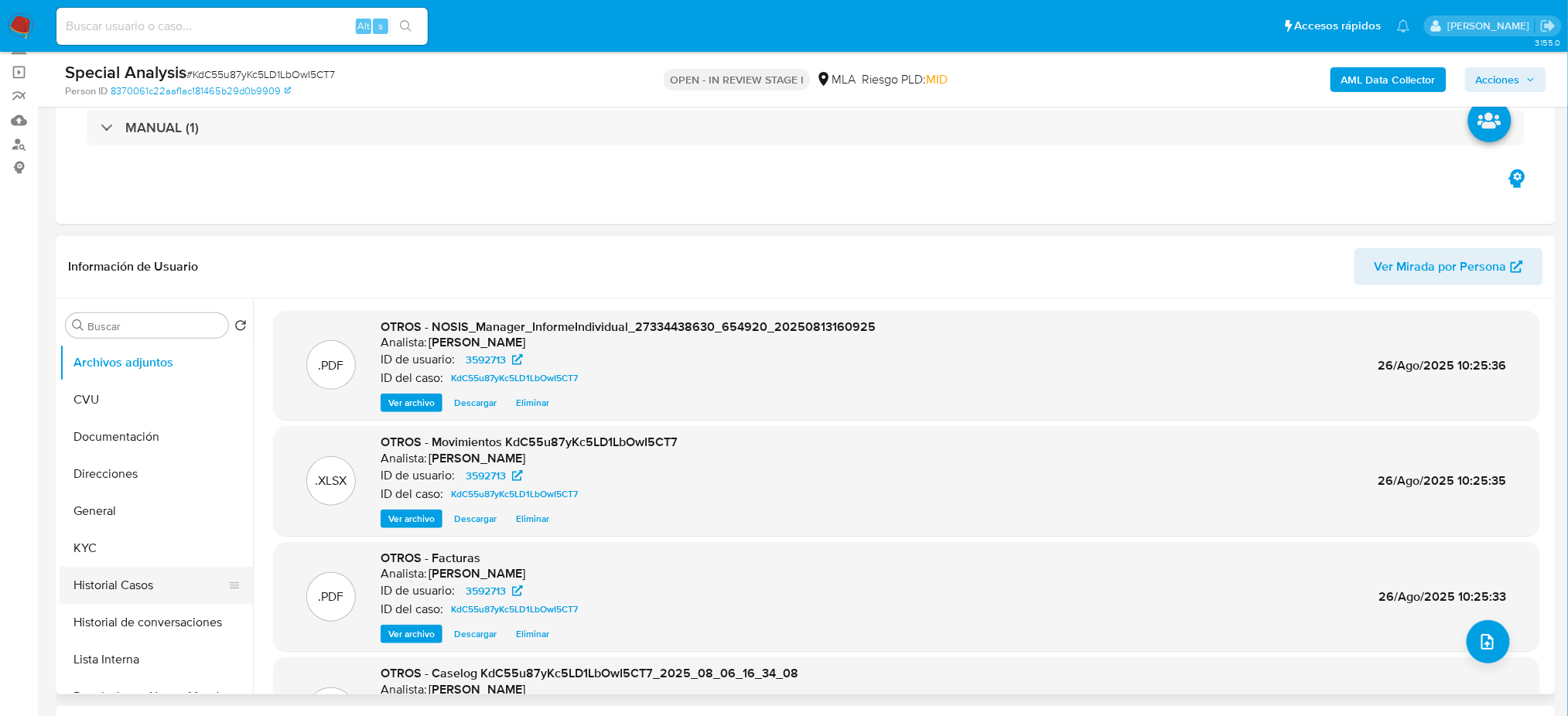
click at [140, 590] on button "Historial Casos" at bounding box center [149, 585] width 181 height 37
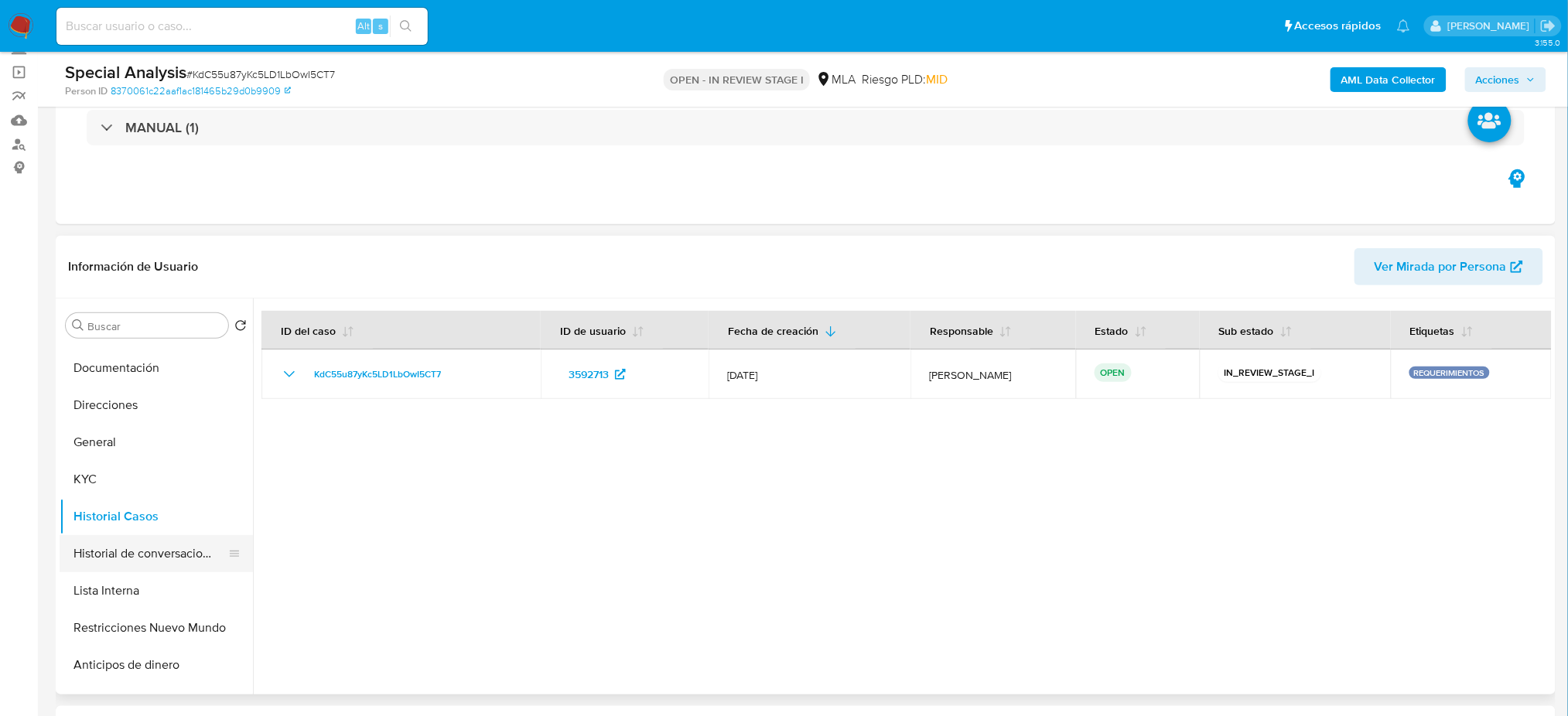
scroll to position [103, 0]
click at [159, 590] on button "Restricciones Nuevo Mundo" at bounding box center [149, 594] width 181 height 37
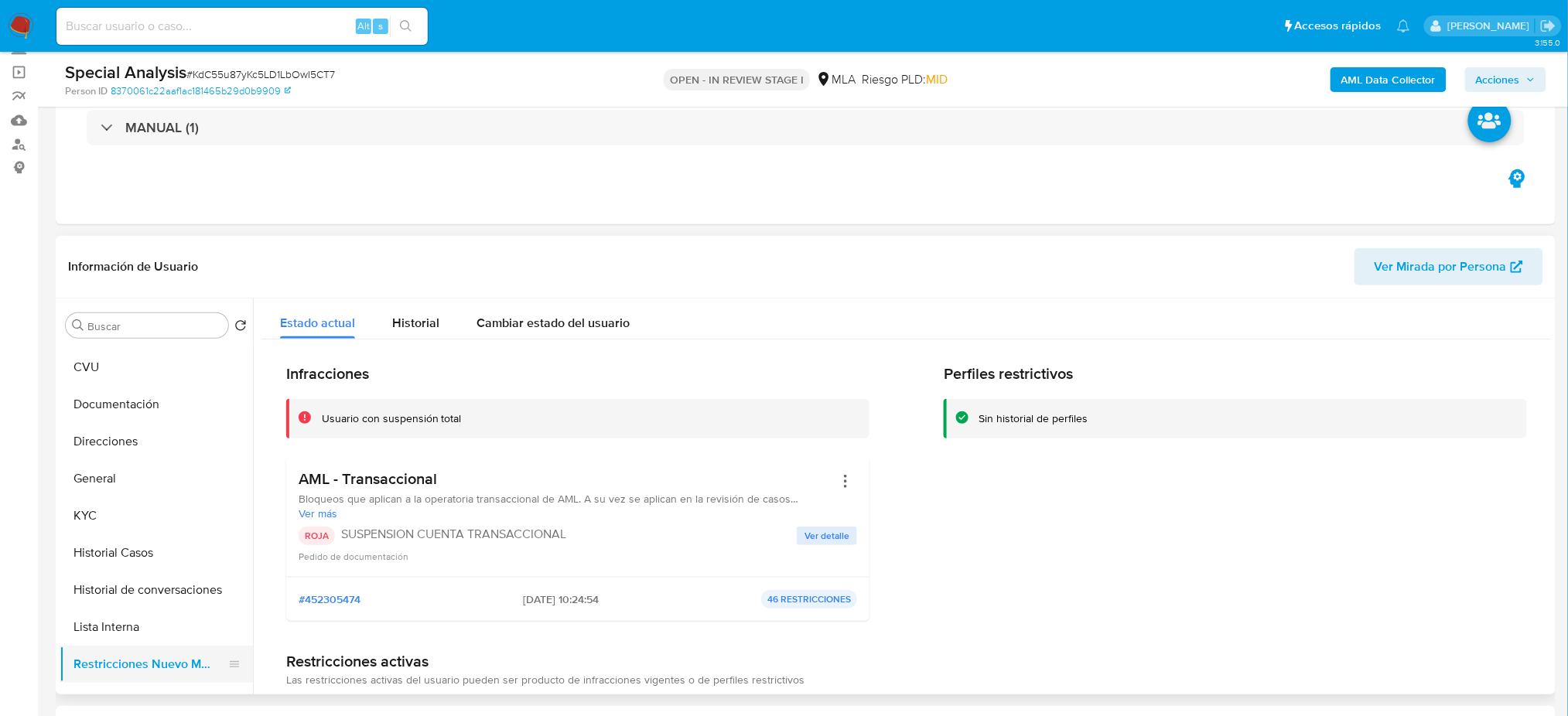
scroll to position [0, 0]
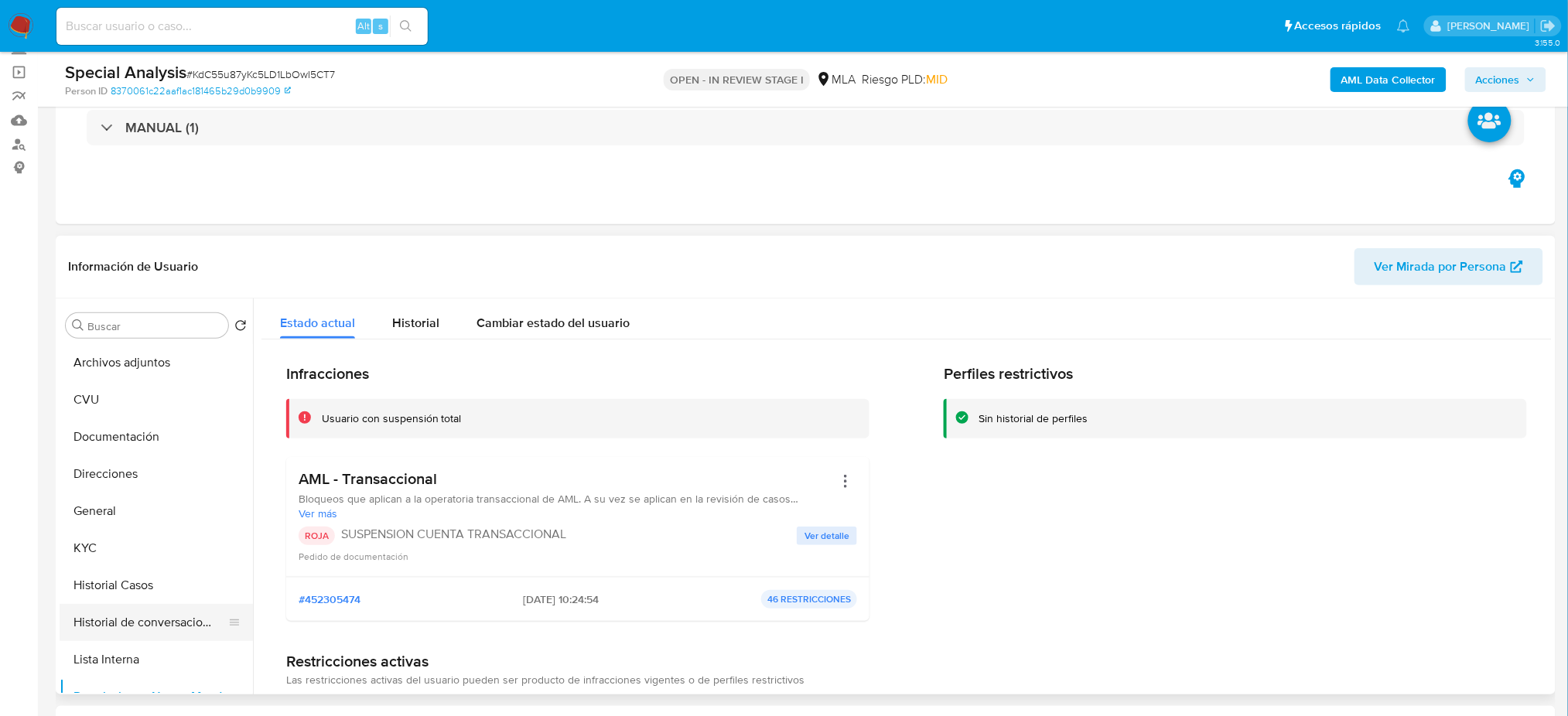
click at [161, 612] on button "Historial de conversaciones" at bounding box center [149, 622] width 181 height 37
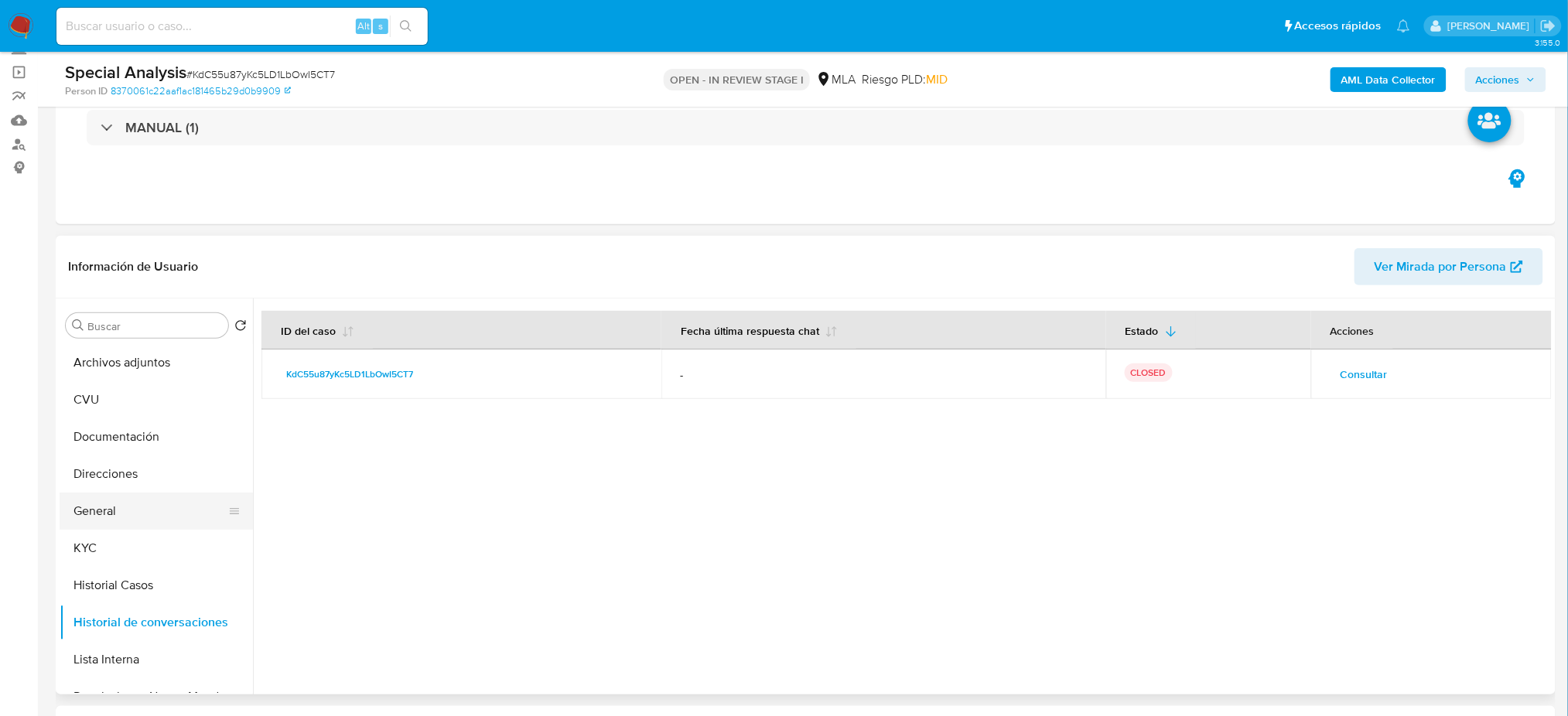
click at [120, 511] on button "General" at bounding box center [149, 511] width 181 height 37
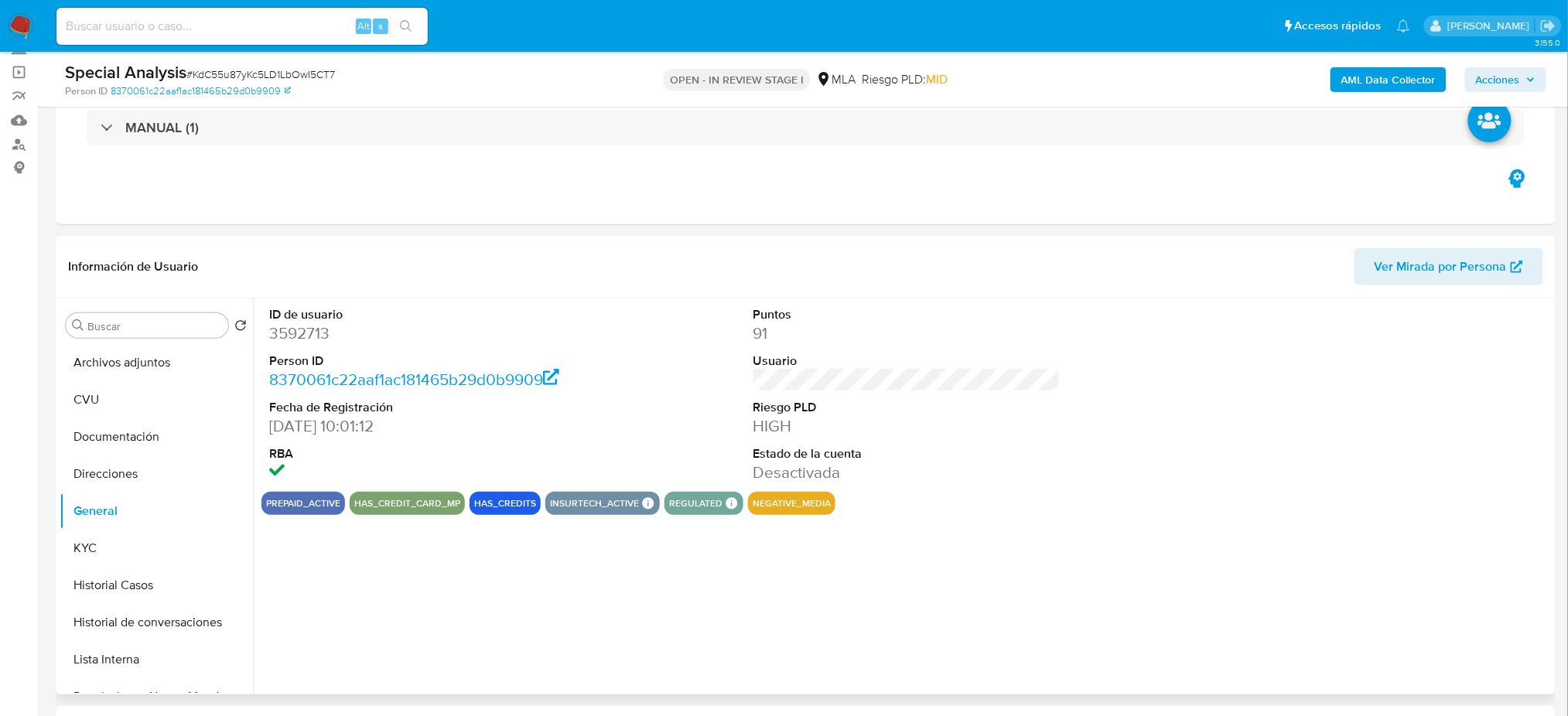
click at [305, 333] on dd "3592713" at bounding box center [422, 333] width 307 height 22
copy dd "3592713"
click at [1526, 87] on span "Acciones" at bounding box center [1505, 79] width 59 height 22
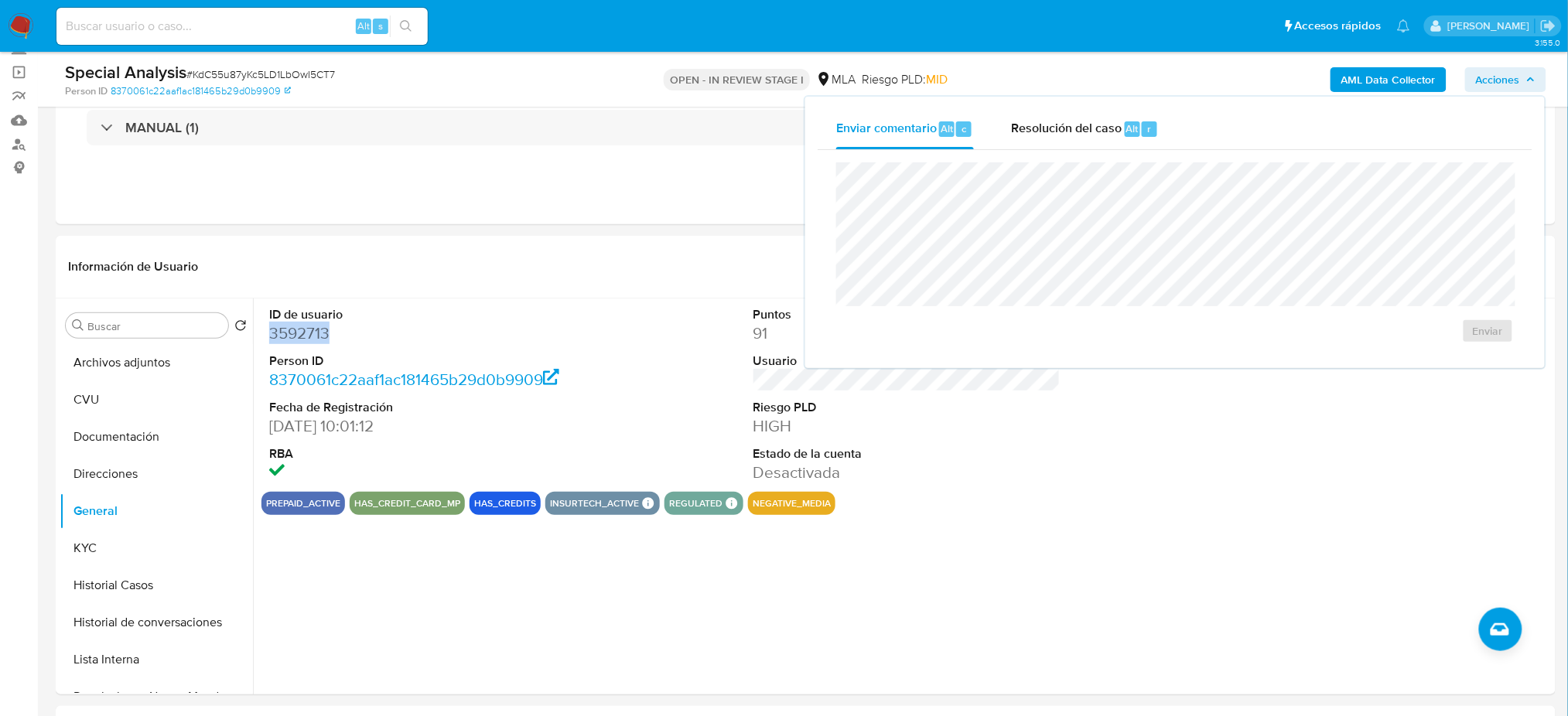
drag, startPoint x: 1046, startPoint y: 124, endPoint x: 1049, endPoint y: 150, distance: 26.2
click at [1047, 125] on span "Resolución del caso" at bounding box center [1066, 128] width 111 height 18
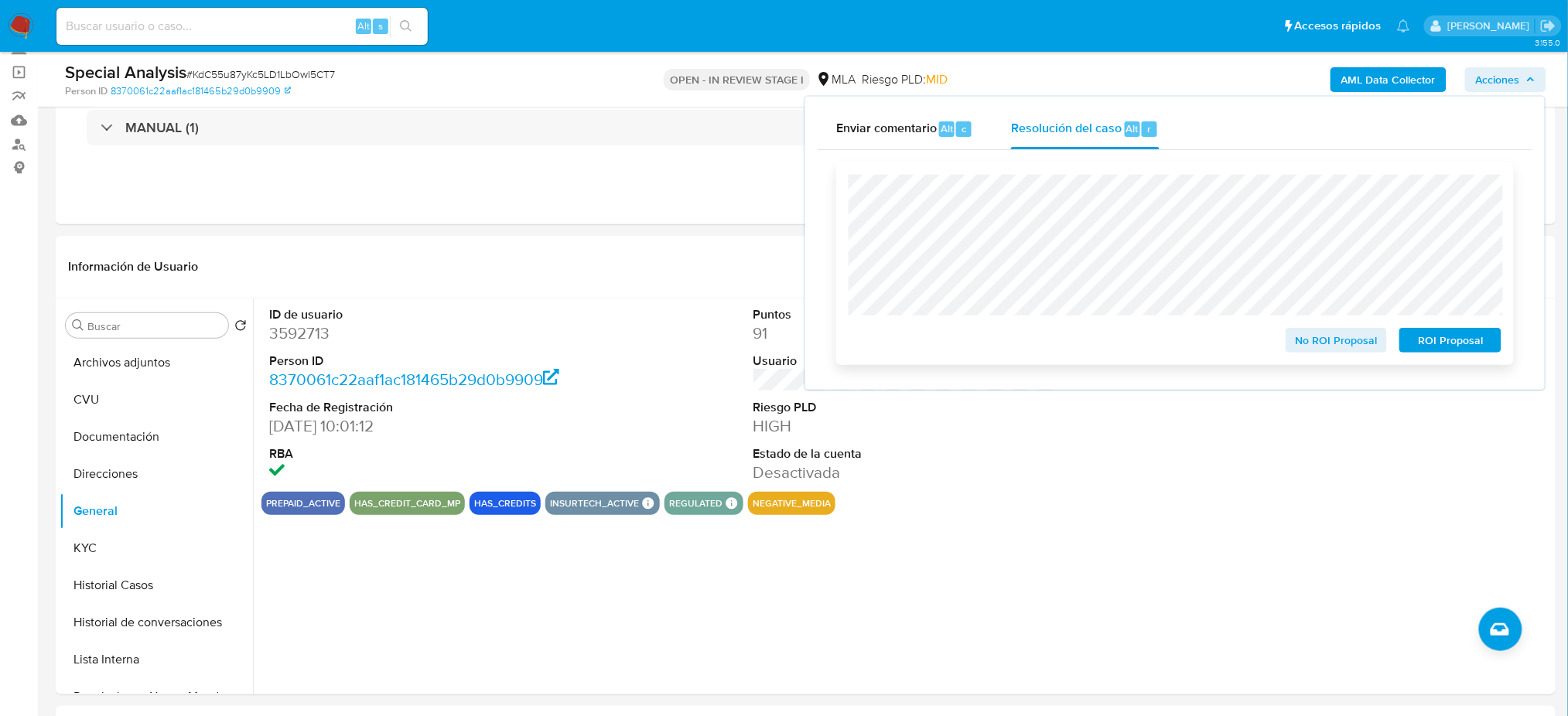
click at [1449, 348] on span "ROI Proposal" at bounding box center [1450, 340] width 80 height 22
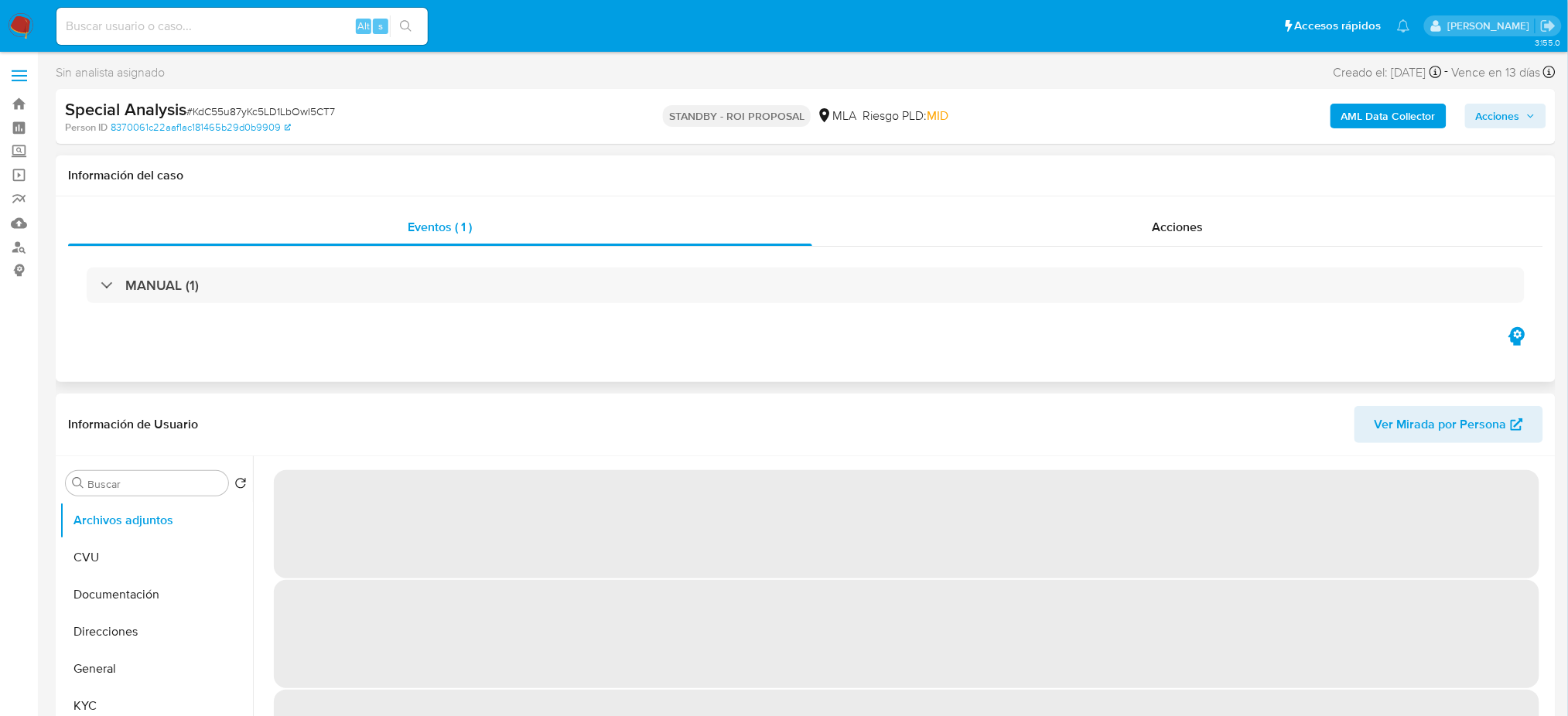
select select "10"
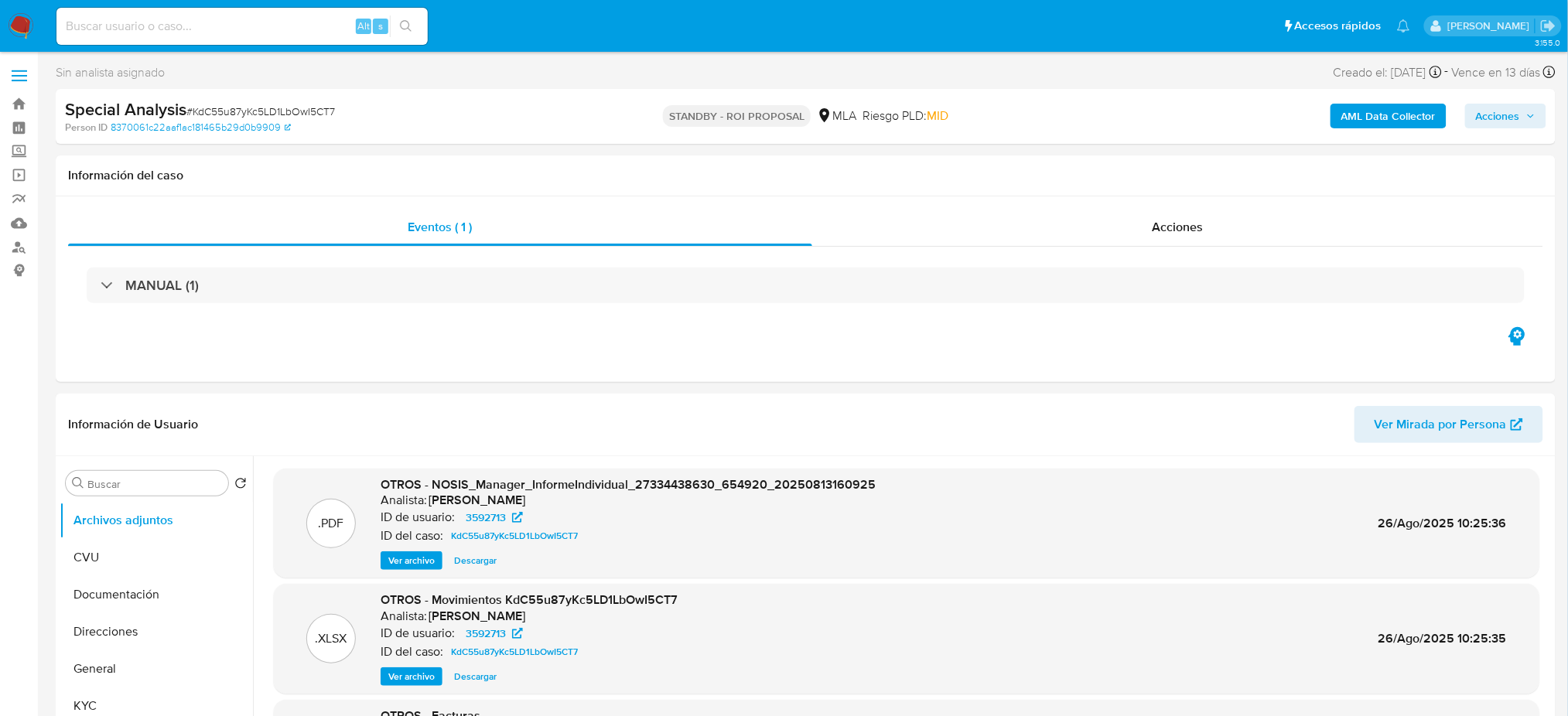
click at [25, 26] on img at bounding box center [21, 26] width 26 height 26
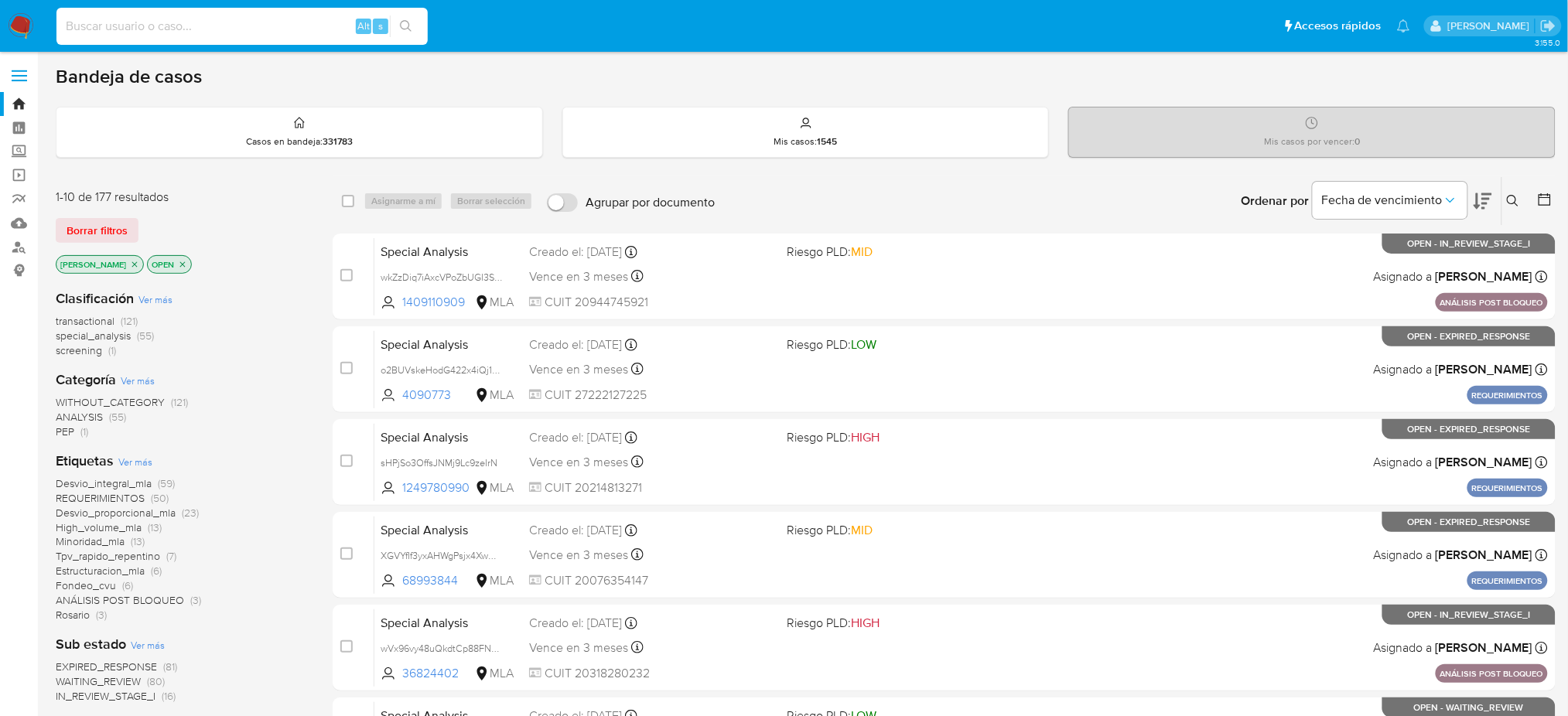
click at [277, 31] on input at bounding box center [242, 26] width 371 height 20
paste input "sg0jn9hltjYcqpEmKaSKOuJQ"
type input "sg0jn9hltjYcqpEmKaSKOuJQ"
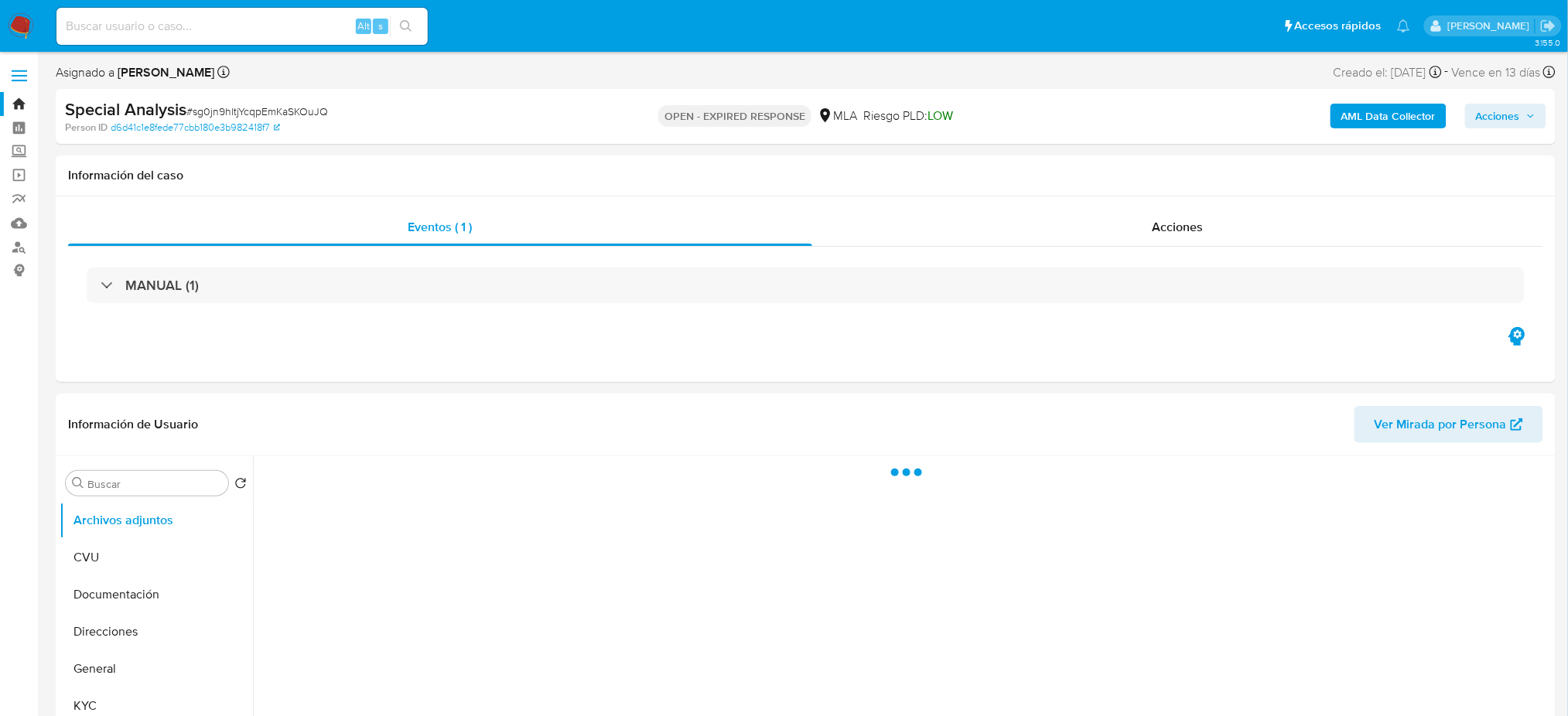
select select "10"
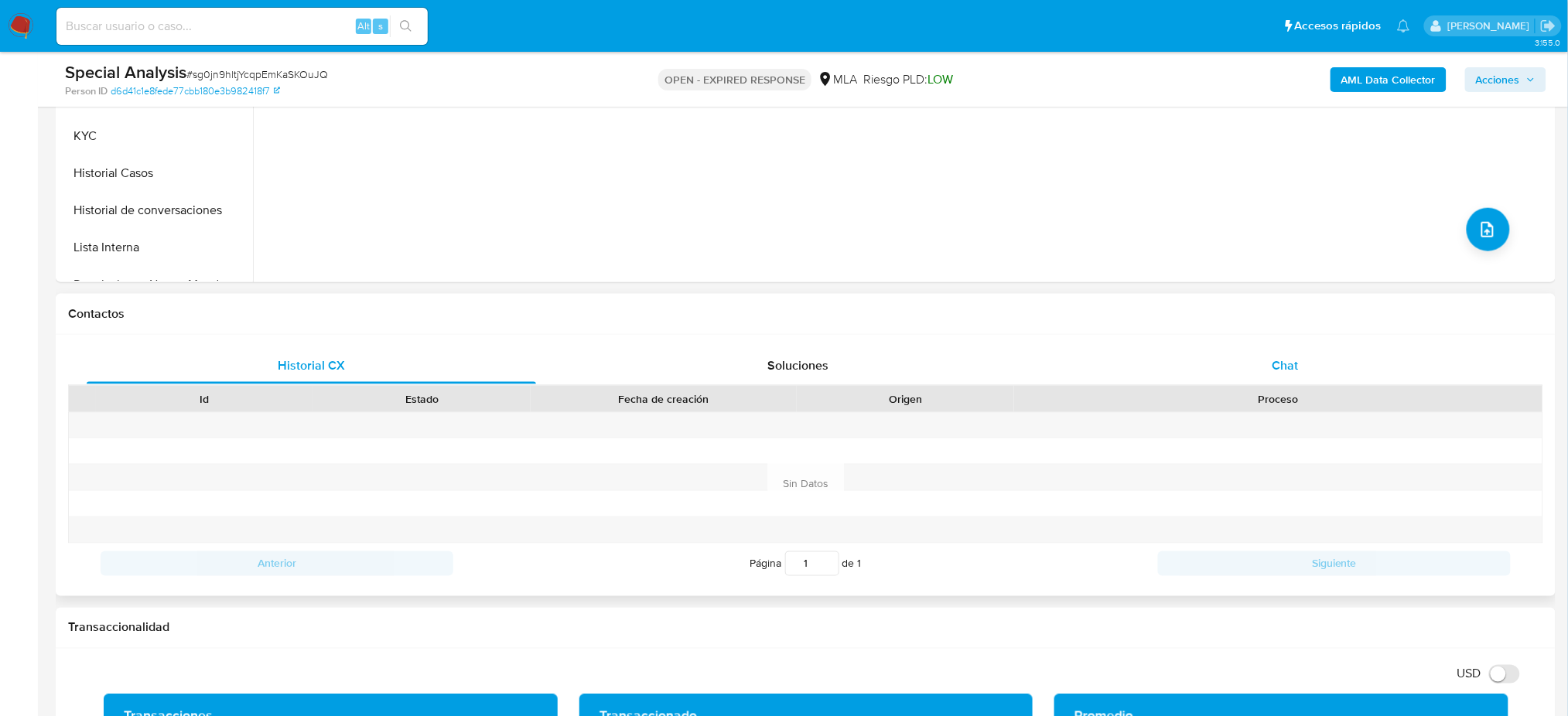
click at [1297, 369] on span "Chat" at bounding box center [1285, 365] width 26 height 18
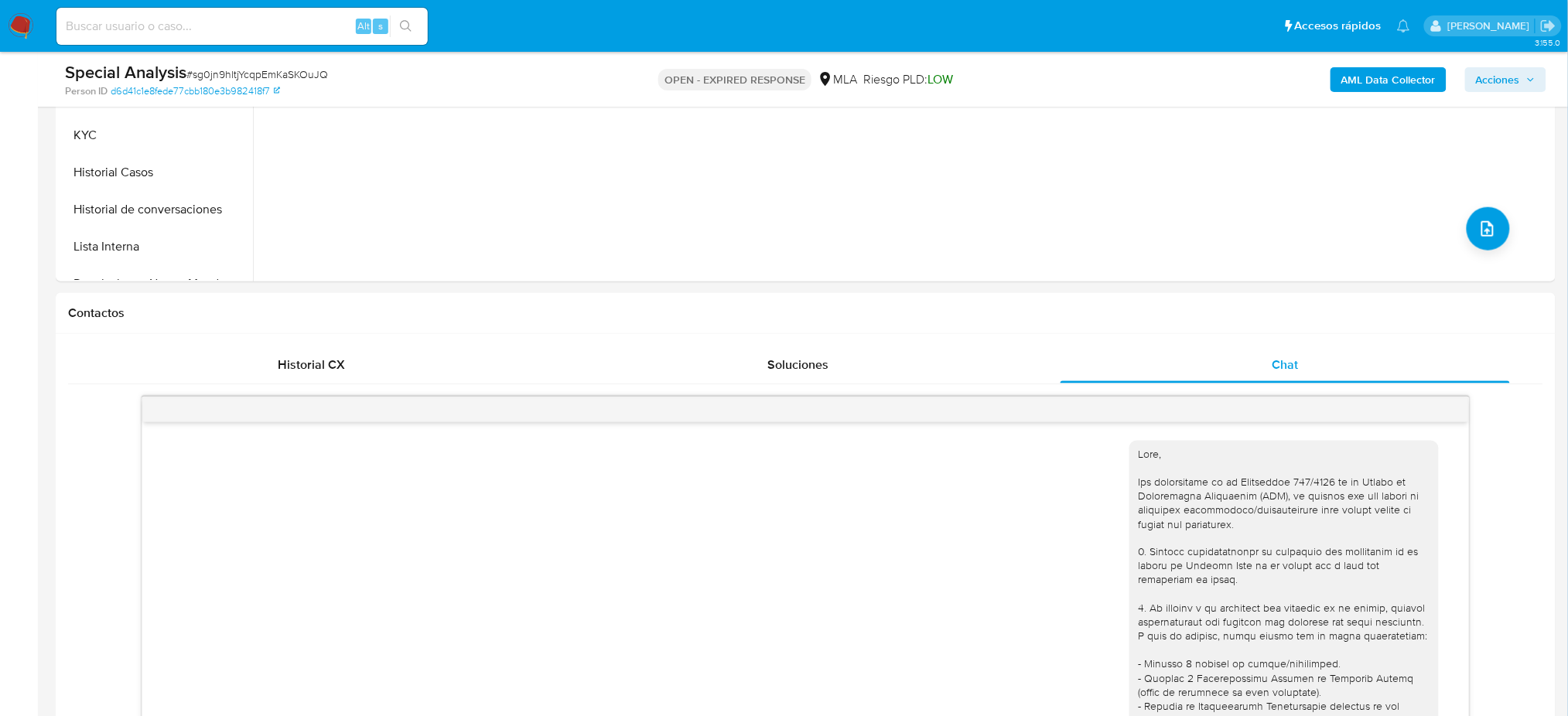
scroll to position [309, 0]
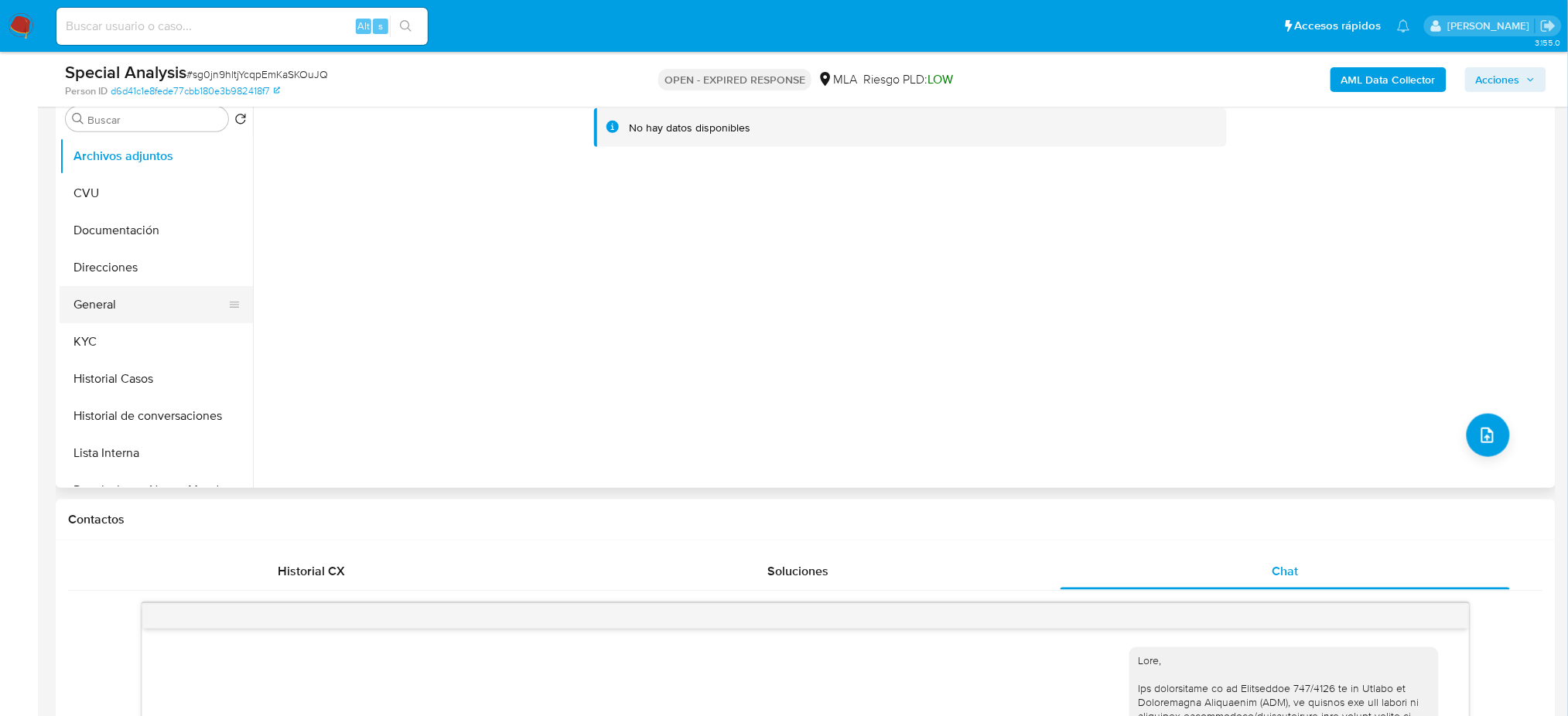
click at [117, 321] on button "General" at bounding box center [149, 304] width 181 height 37
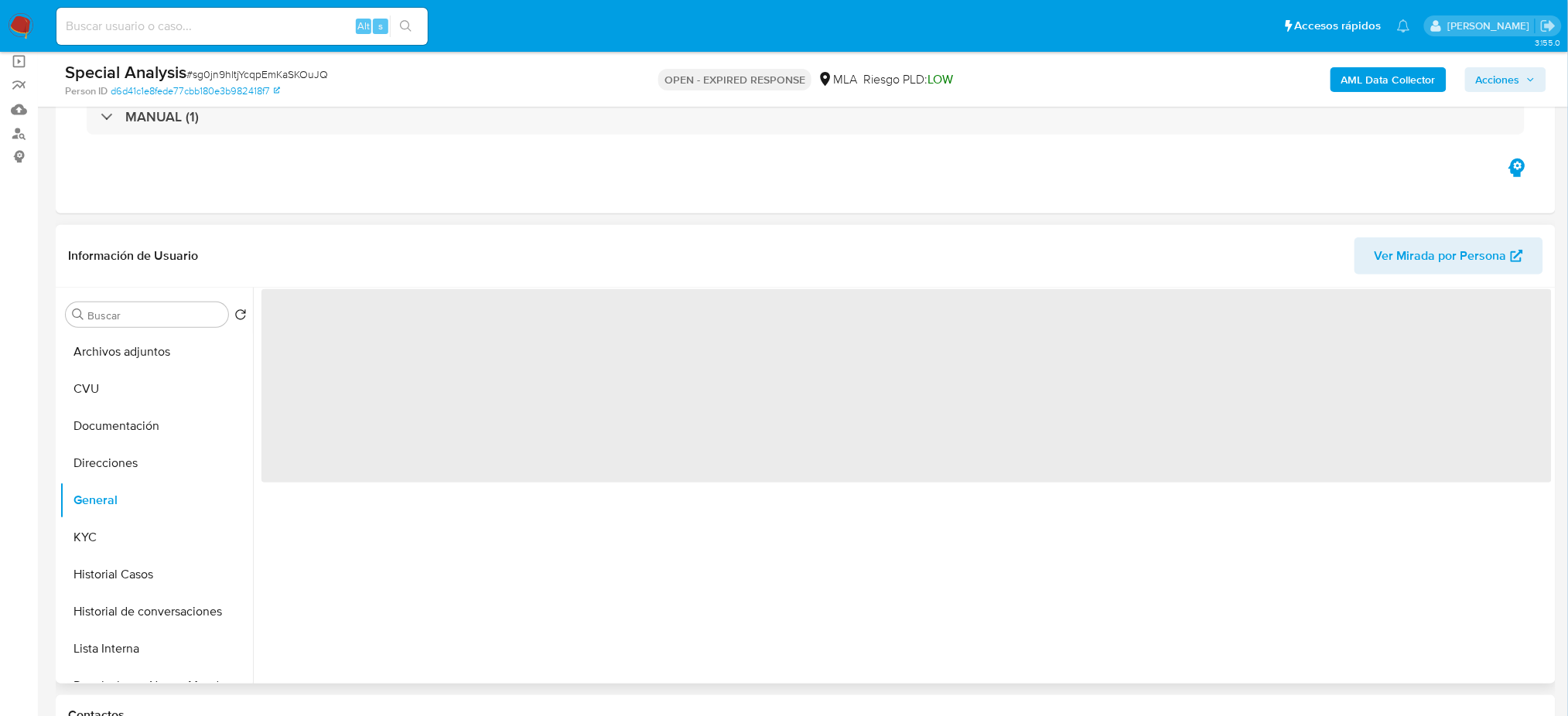
scroll to position [103, 0]
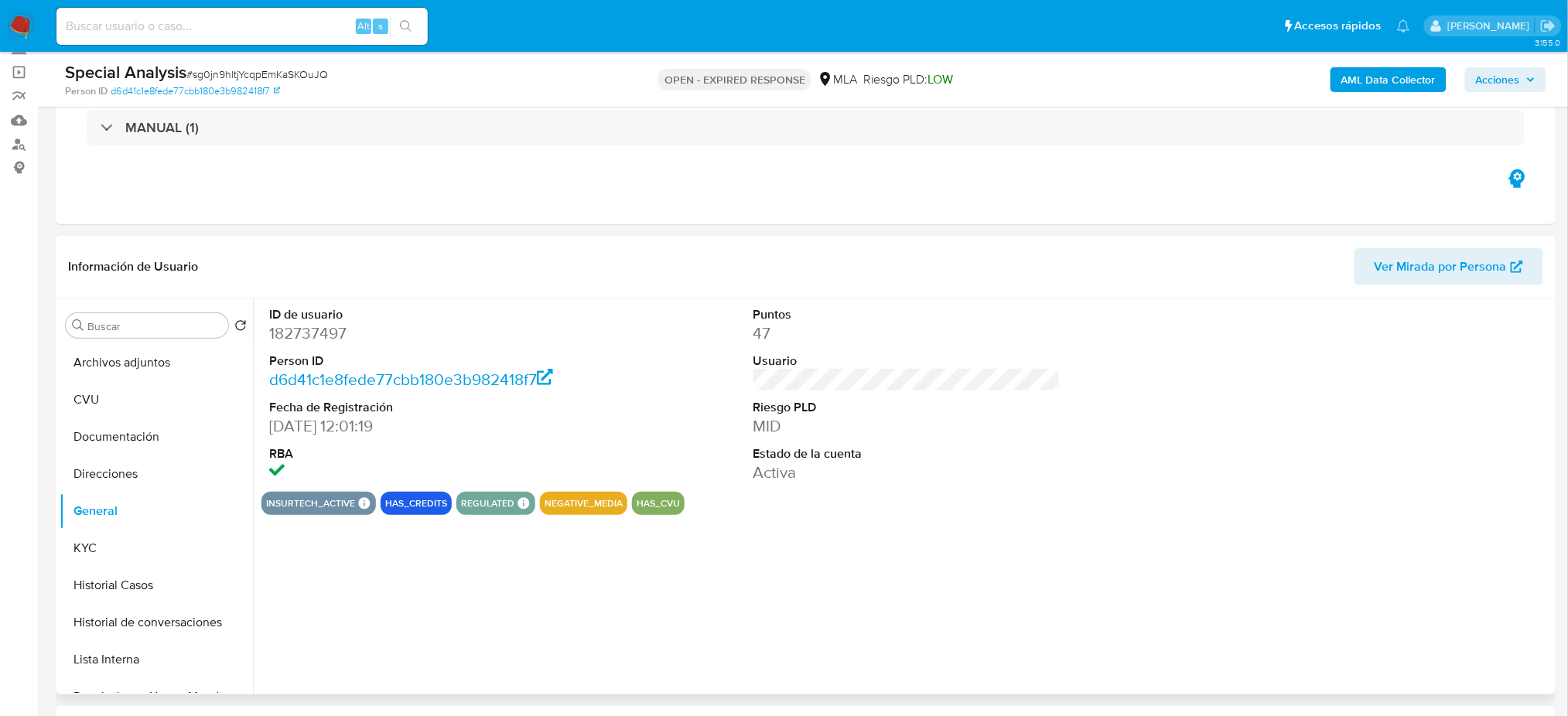
click at [303, 327] on dd "182737497" at bounding box center [422, 333] width 307 height 22
copy dd "182737497"
click at [218, 65] on div "Special Analysis # sg0jn9hltjYcqpEmKaSKOuJQ" at bounding box center [309, 72] width 488 height 23
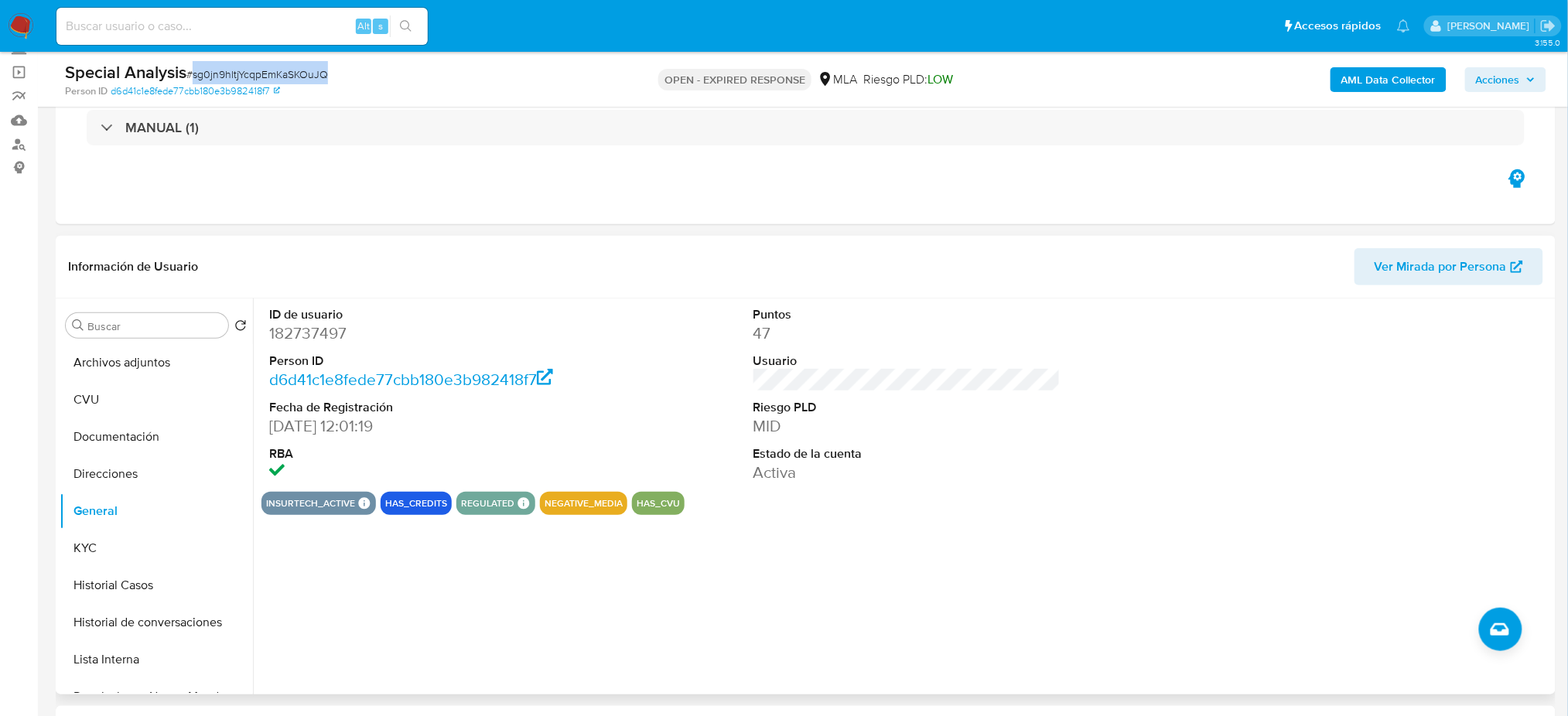
copy span "sg0jn9hltjYcqpEmKaSKOuJQ"
click at [262, 20] on input at bounding box center [242, 26] width 371 height 20
paste input "Wb5YnLQKzEPnDtQirnRicYSe"
type input "Wb5YnLQKzEPnDtQirnRicYSe"
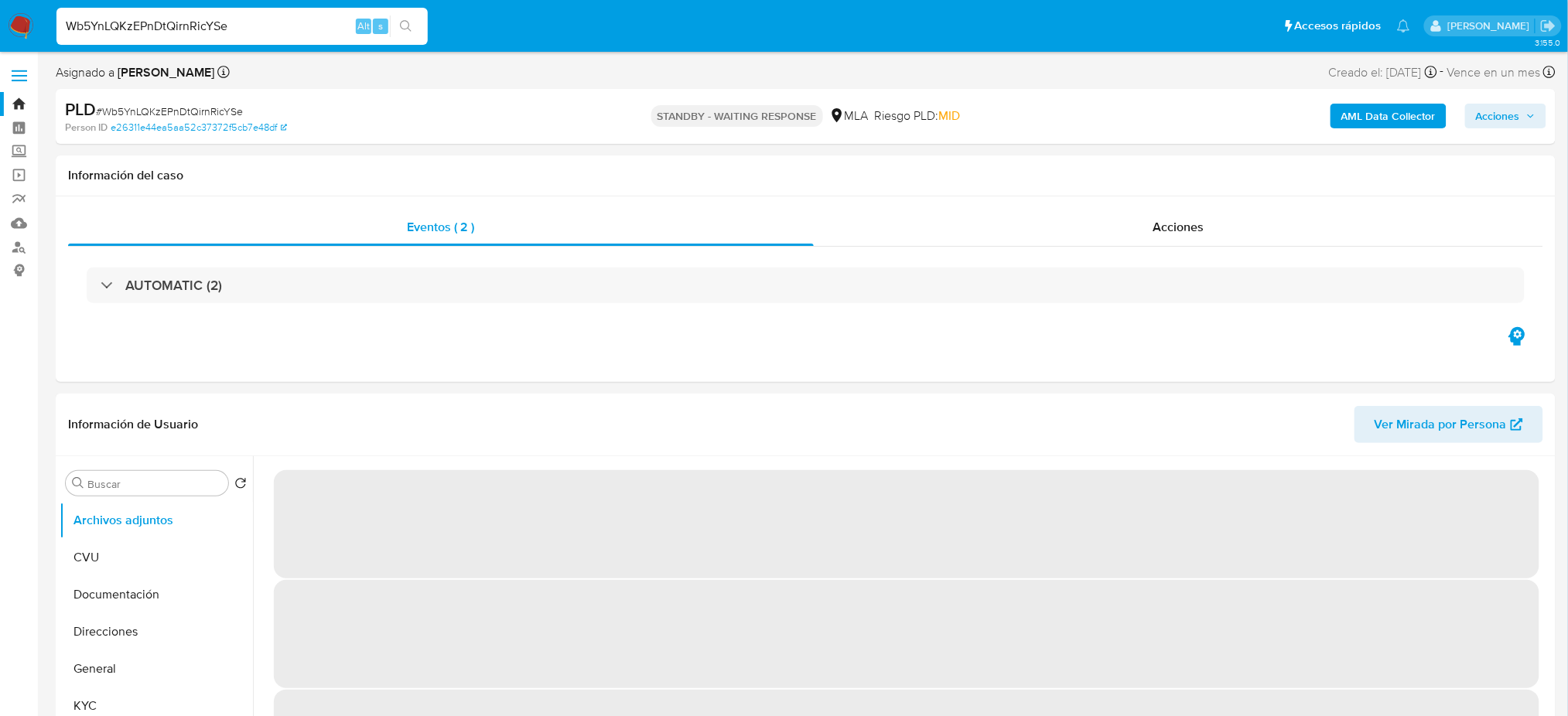
select select "10"
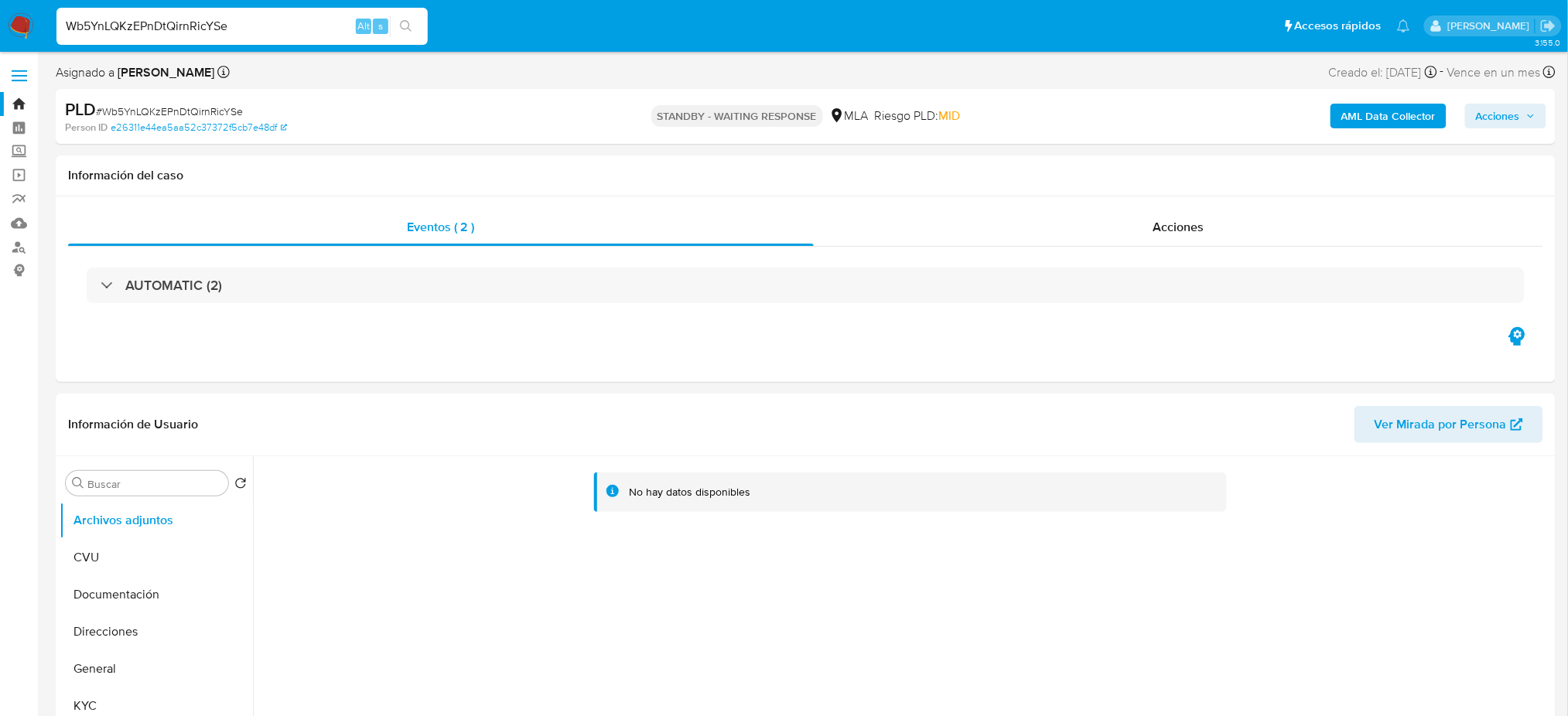
drag, startPoint x: 224, startPoint y: 31, endPoint x: 287, endPoint y: -18, distance: 79.8
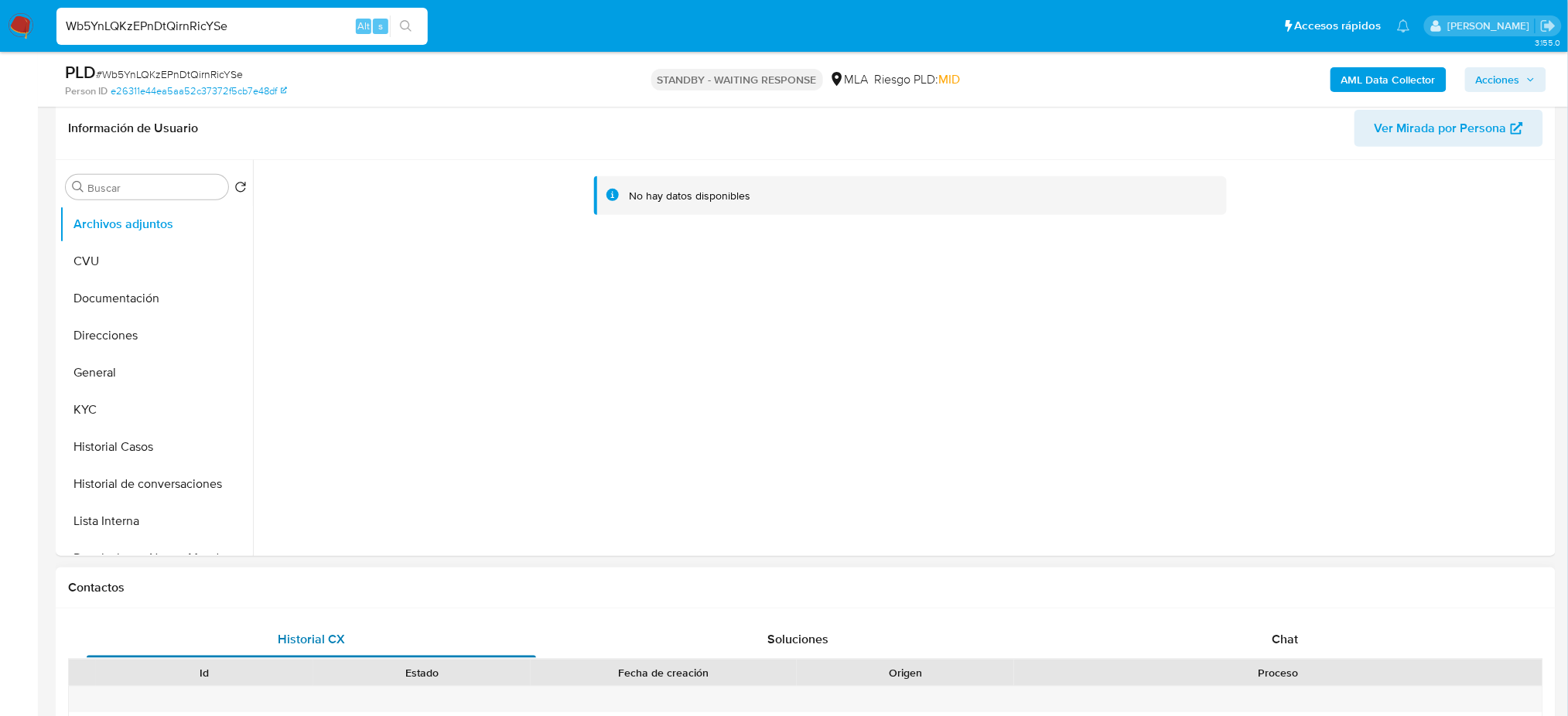
scroll to position [412, 0]
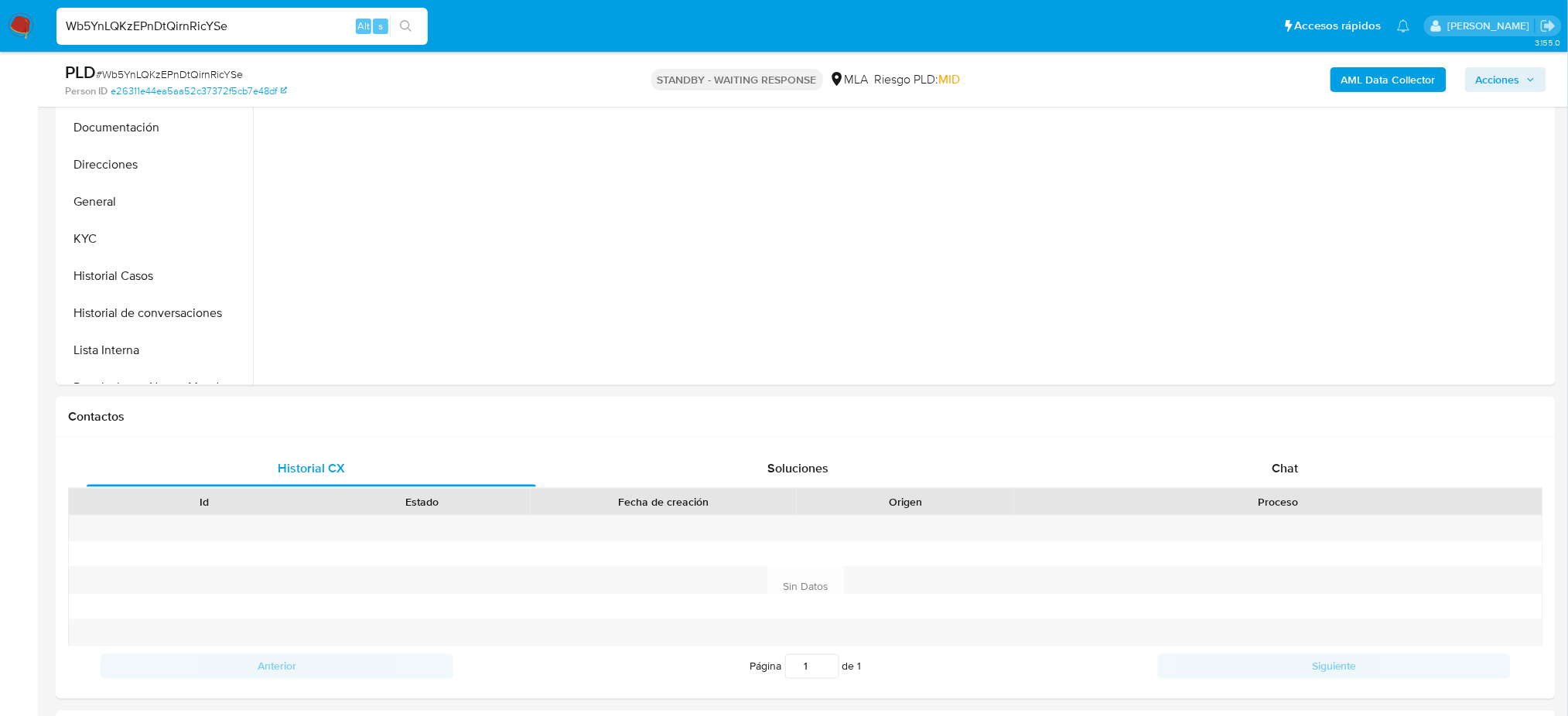
drag, startPoint x: 223, startPoint y: 26, endPoint x: 0, endPoint y: 53, distance: 224.6
paste input "Benjamin Marquez Carboni"
drag, startPoint x: 237, startPoint y: 24, endPoint x: 0, endPoint y: 38, distance: 237.4
click at [0, 38] on nav "Pausado Ver notificaciones Benjamin Marquez Carboni Alt s Accesos rápidos Presi…" at bounding box center [784, 26] width 1568 height 52
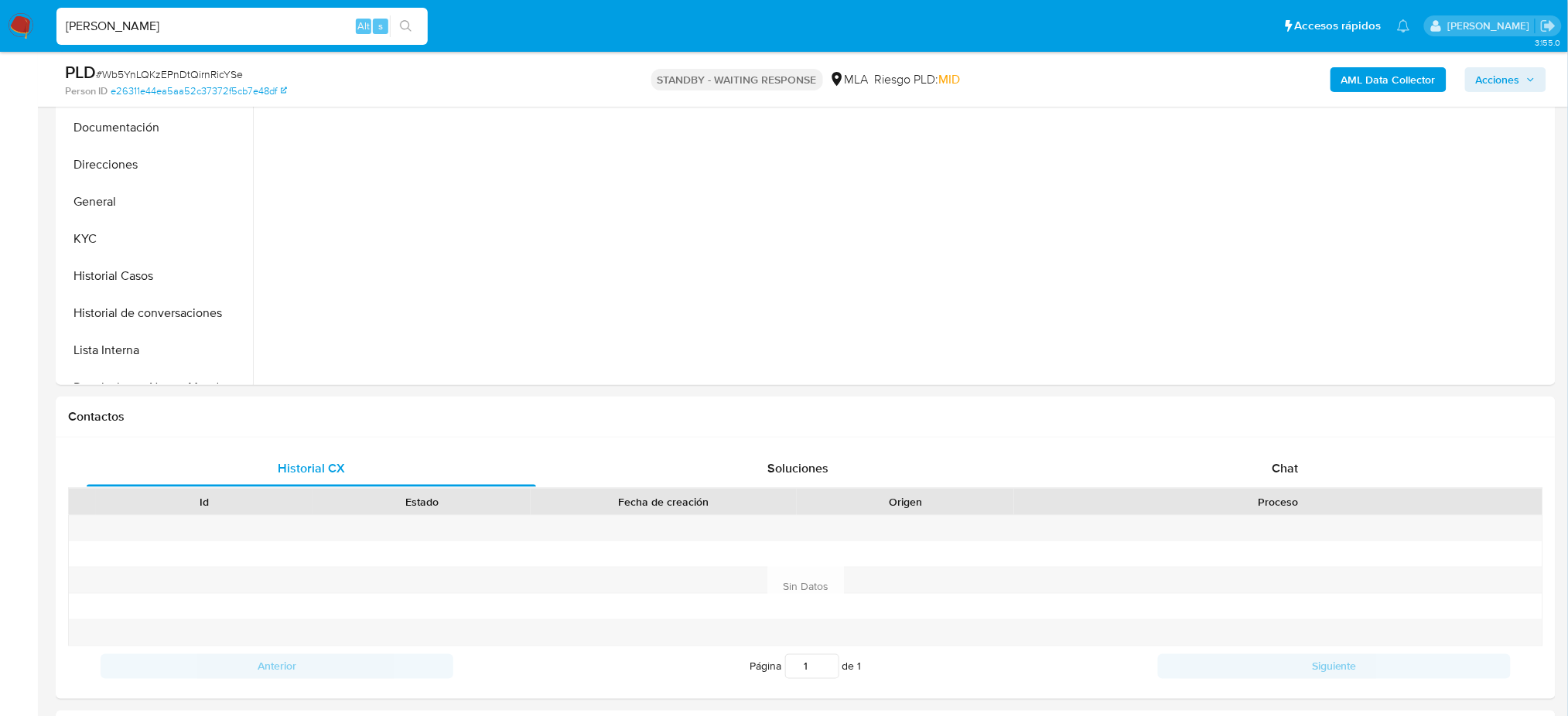
paste input "Npfd8fOTAw3kM8Y0EX2txZlY"
type input "Npfd8fOTAw3kM8Y0EX2txZlY"
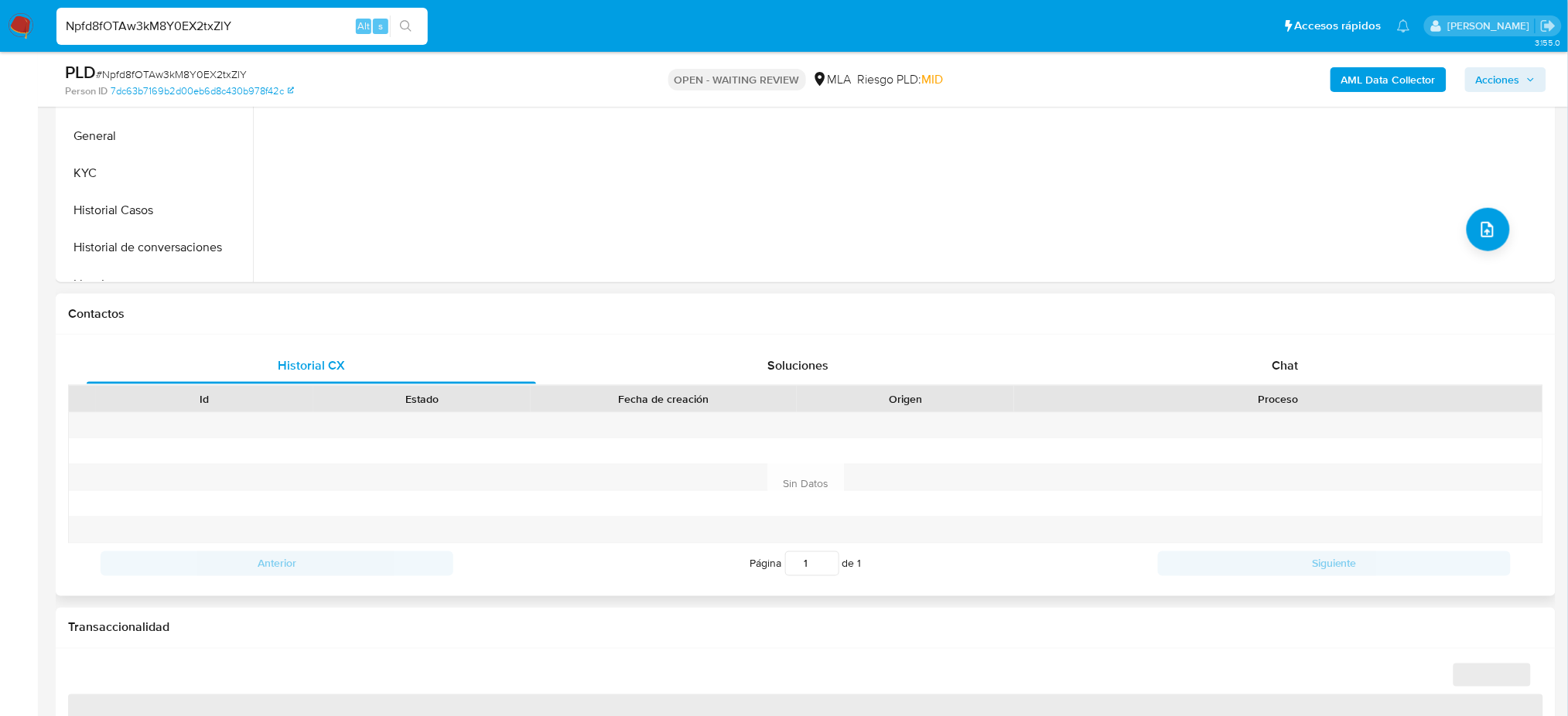
select select "10"
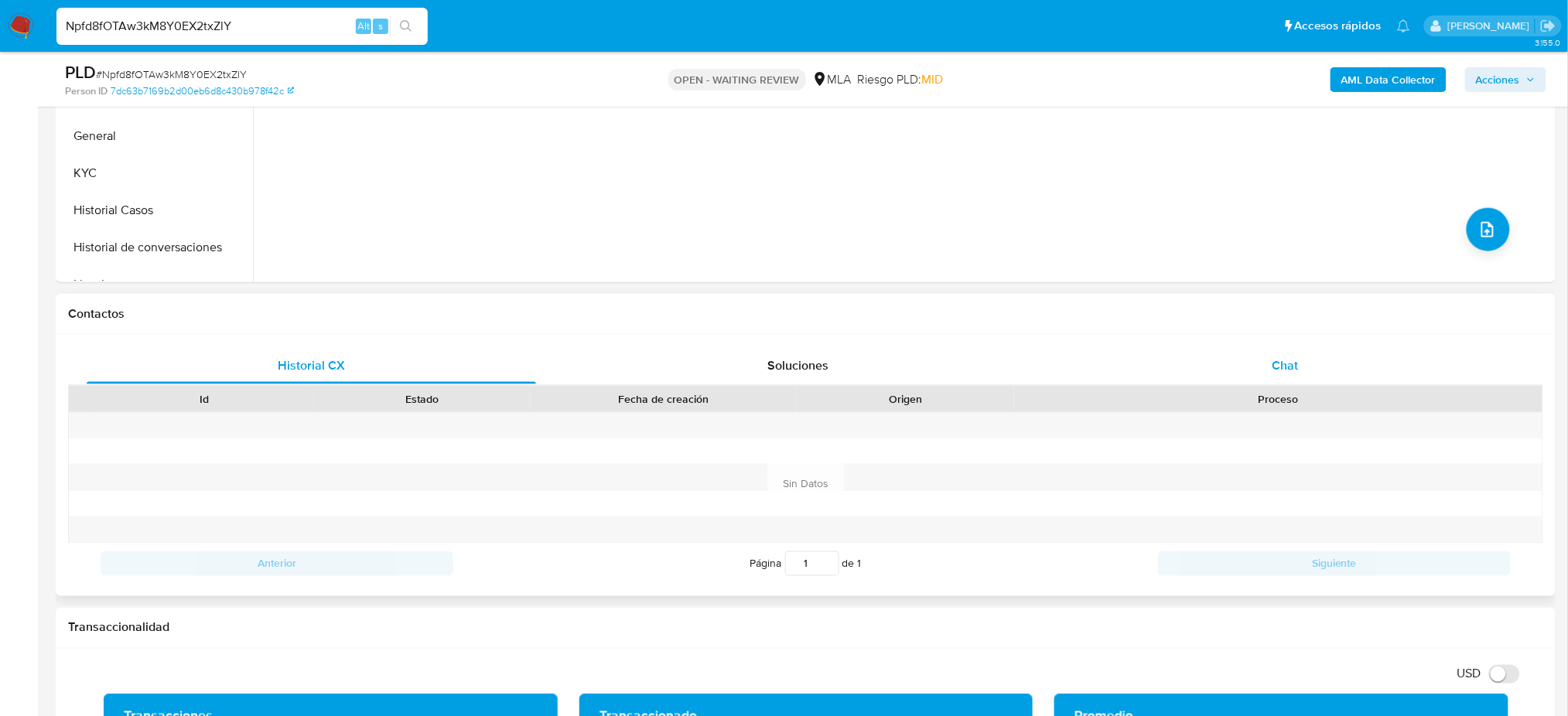
drag, startPoint x: 1352, startPoint y: 347, endPoint x: 1161, endPoint y: 360, distance: 191.4
click at [1352, 348] on div "Chat" at bounding box center [1285, 366] width 450 height 37
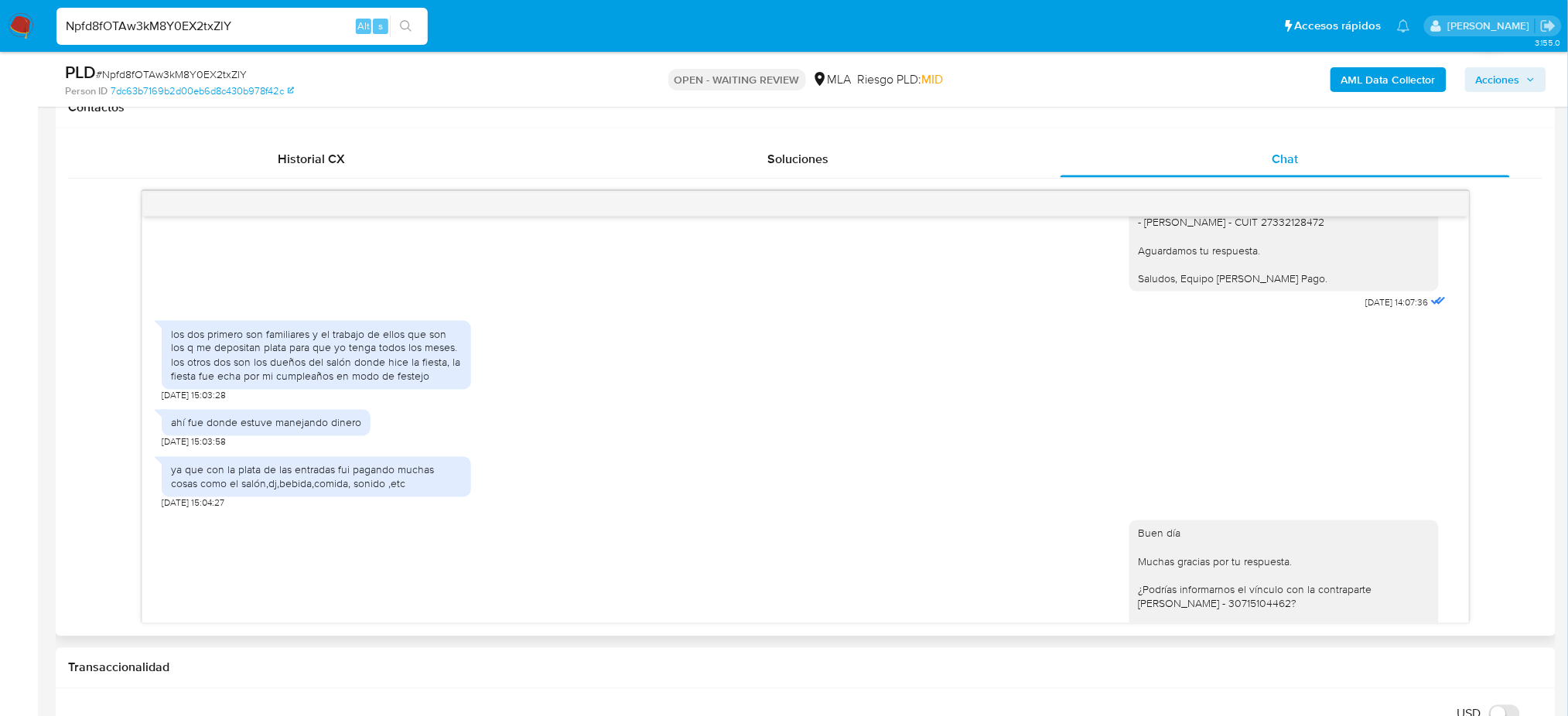
scroll to position [1013, 0]
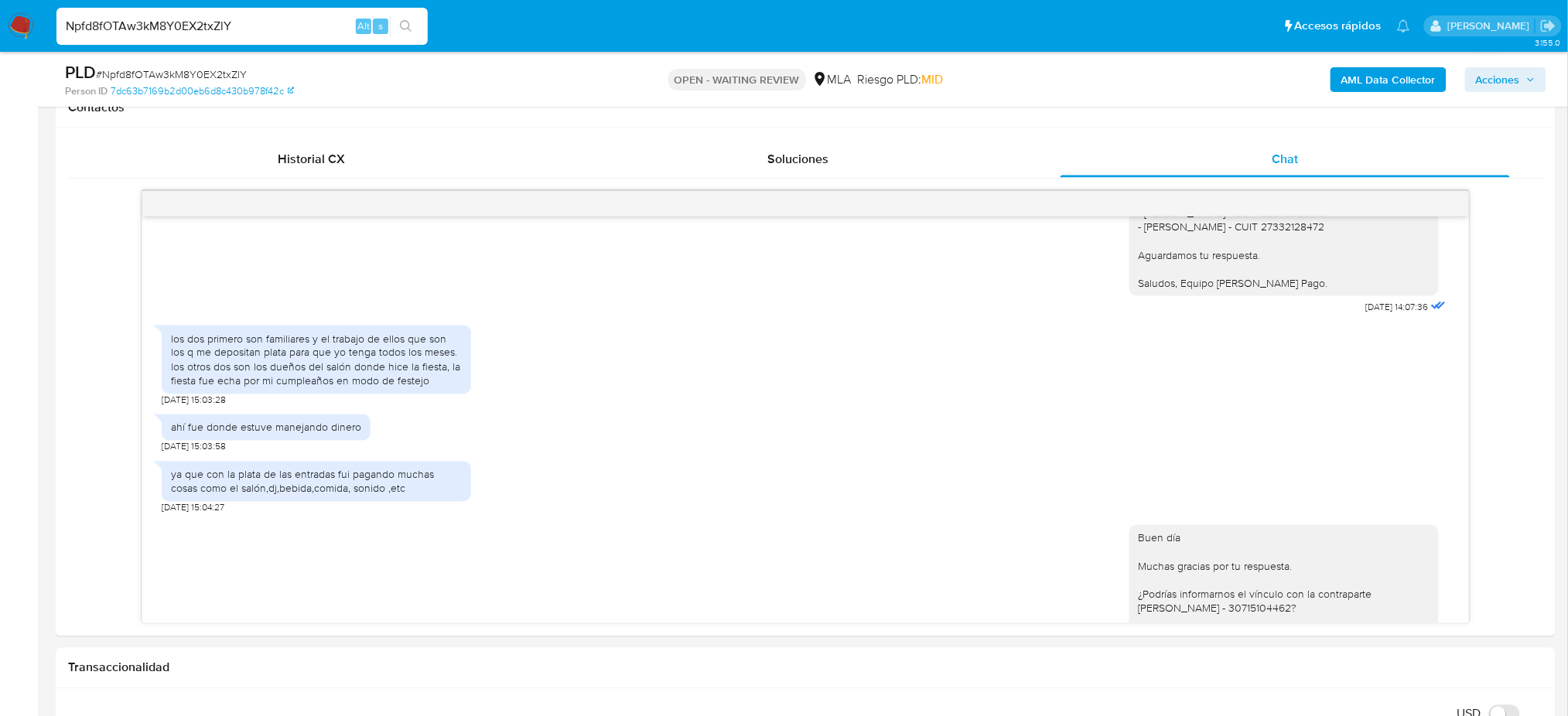
drag, startPoint x: 239, startPoint y: 26, endPoint x: 0, endPoint y: 59, distance: 241.3
paste input "xVgziJ1CYjNslz8He8bXCafG"
type input "xVgziJ1CYjNslz8He8bXCafG"
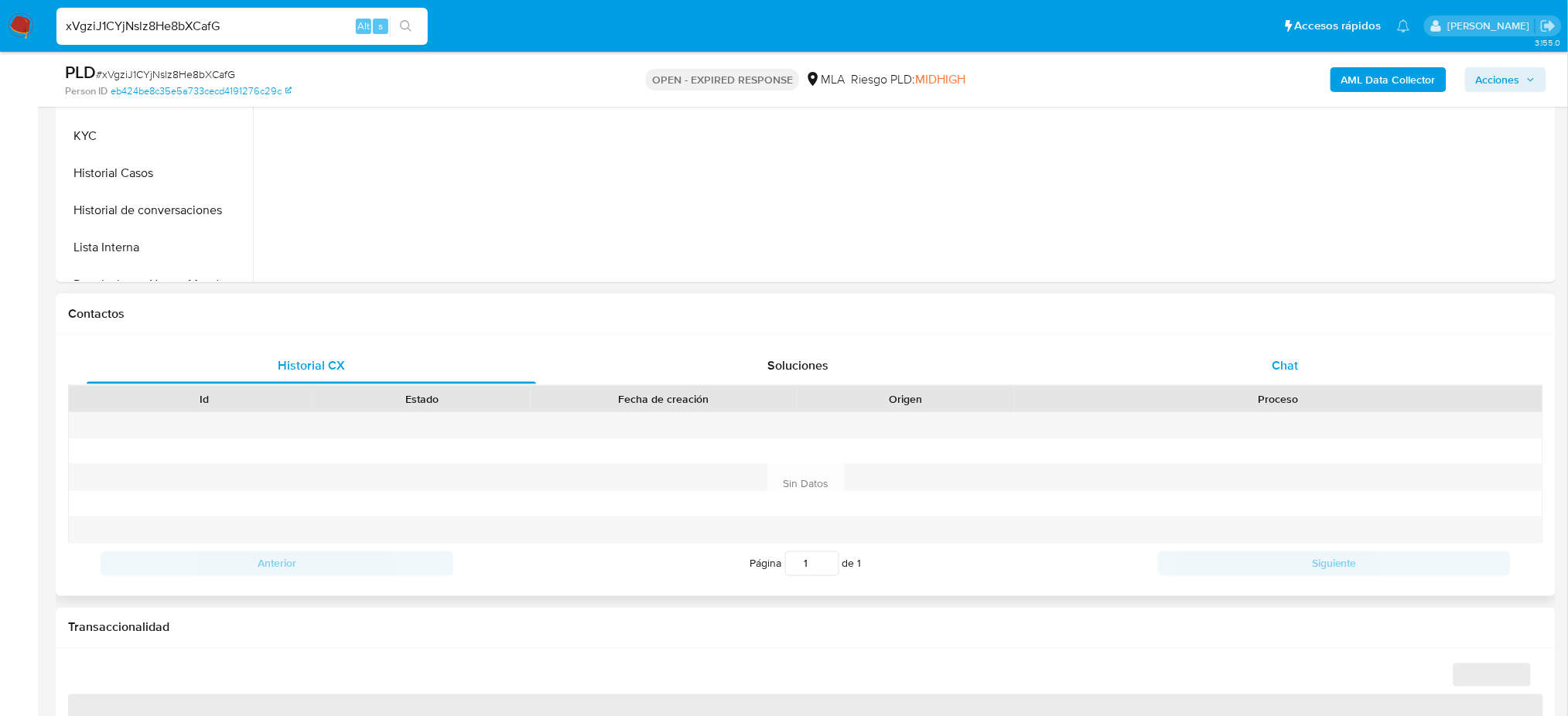
click at [1316, 368] on div "Chat" at bounding box center [1285, 366] width 450 height 37
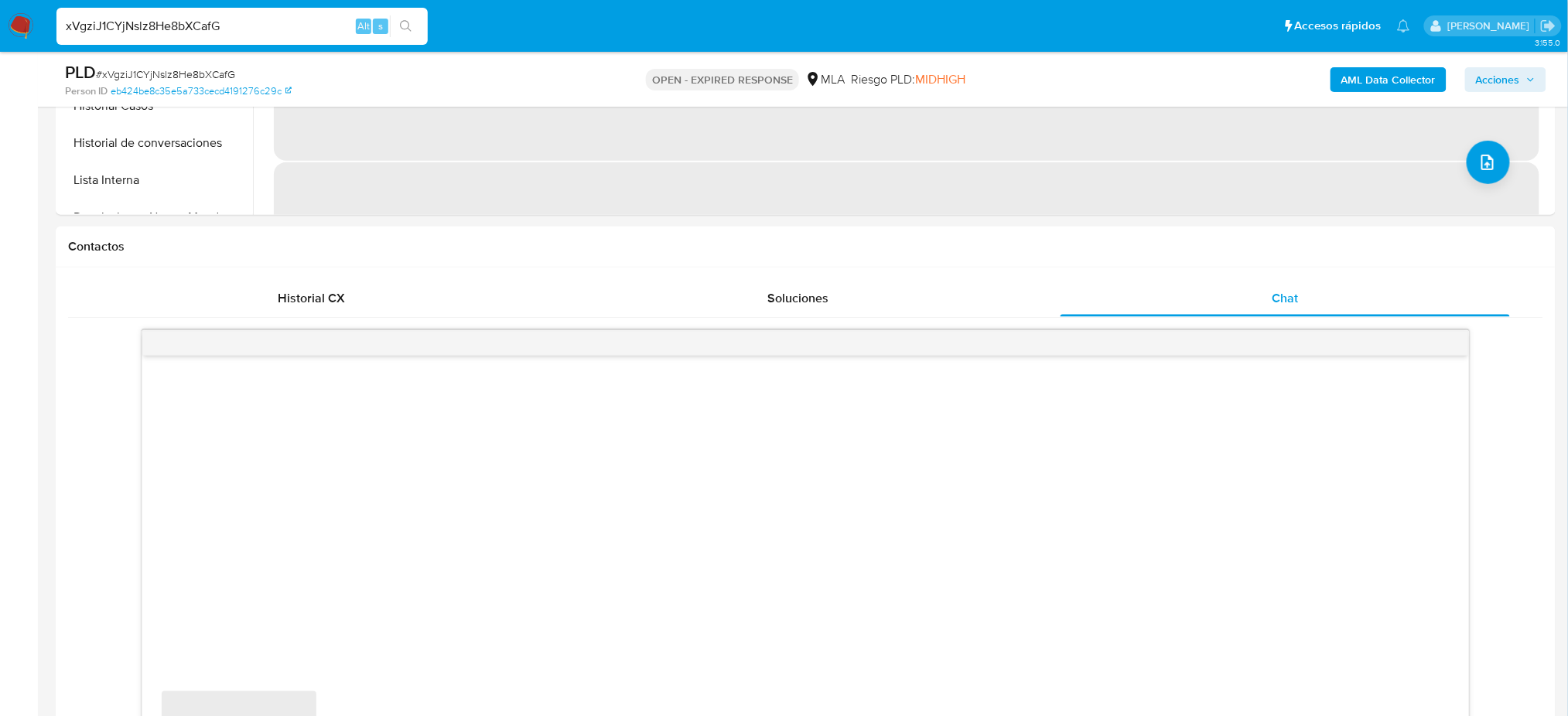
scroll to position [619, 0]
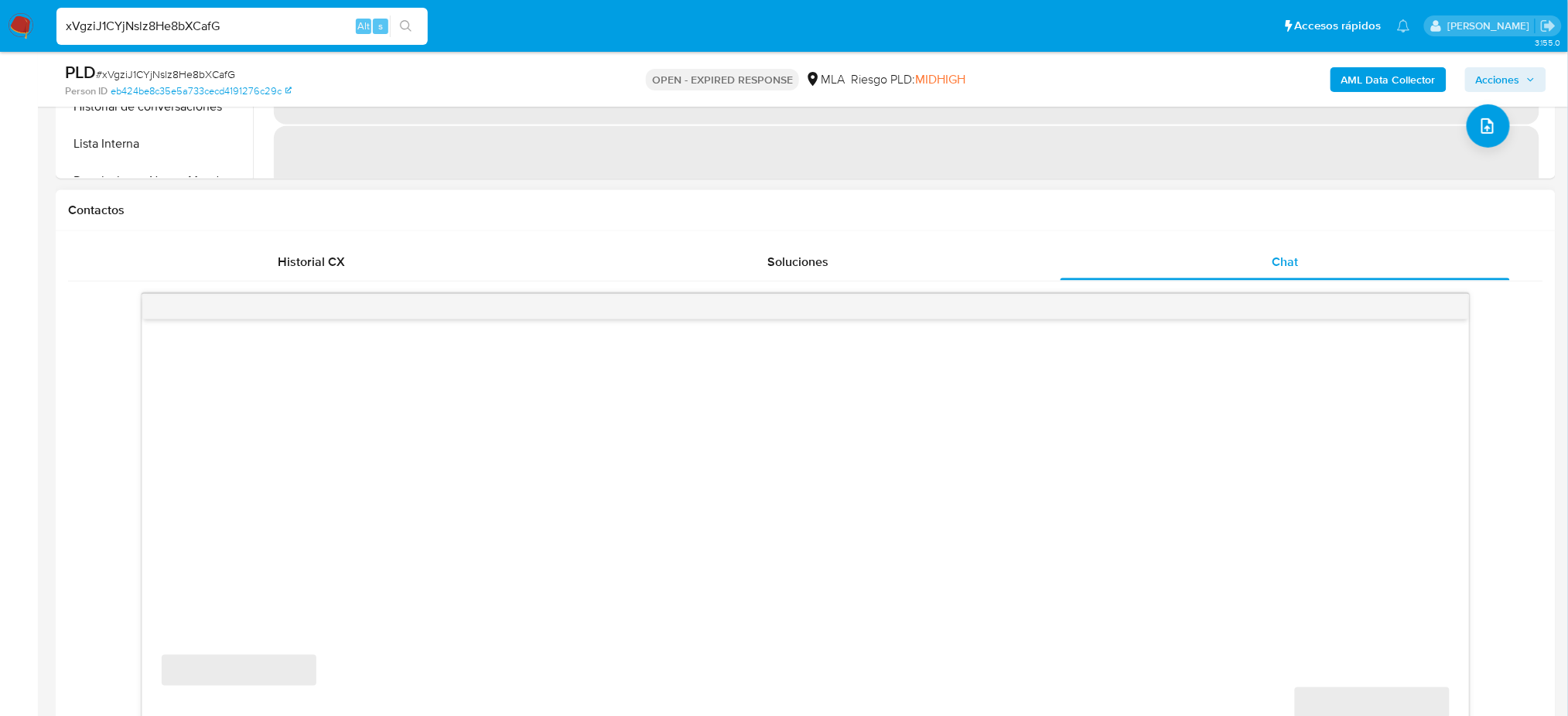
select select "10"
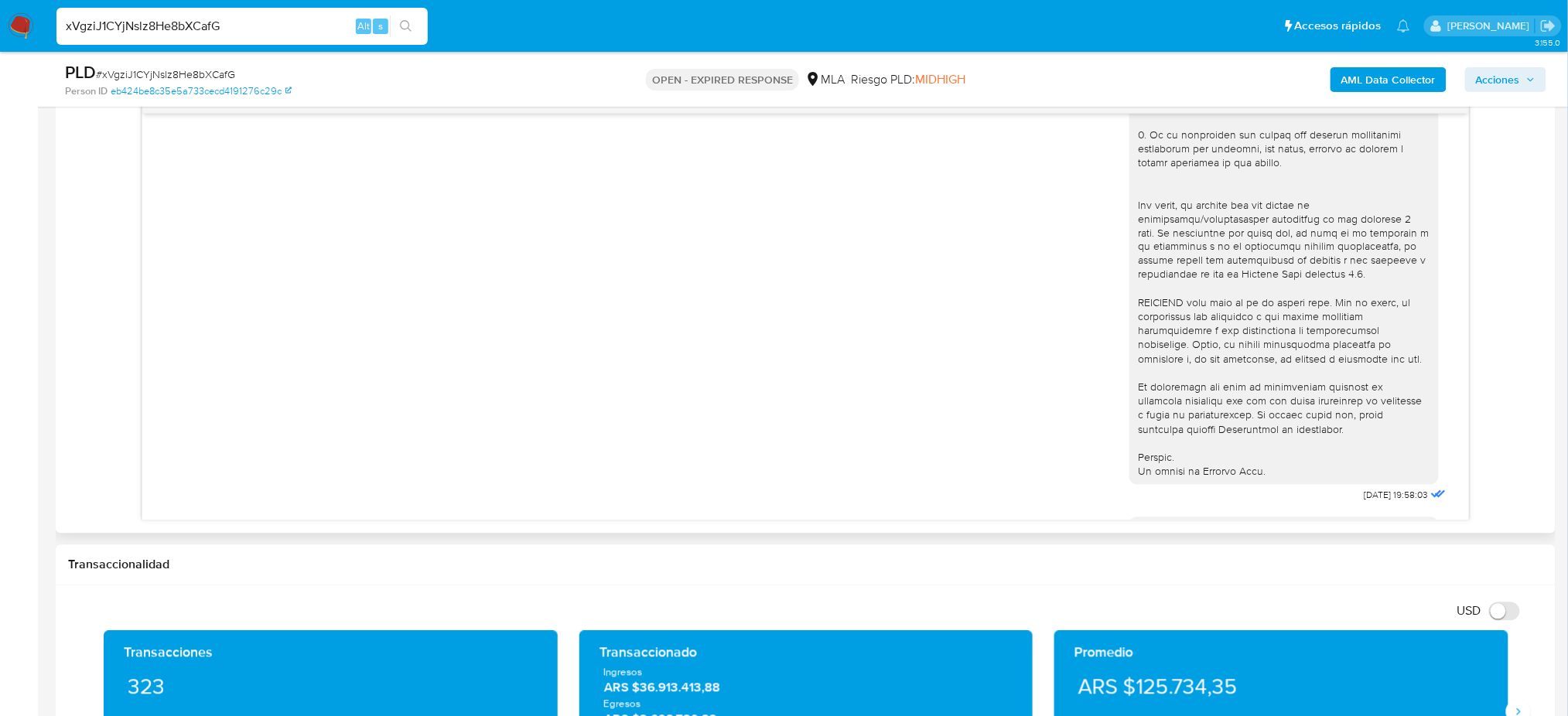
scroll to position [0, 0]
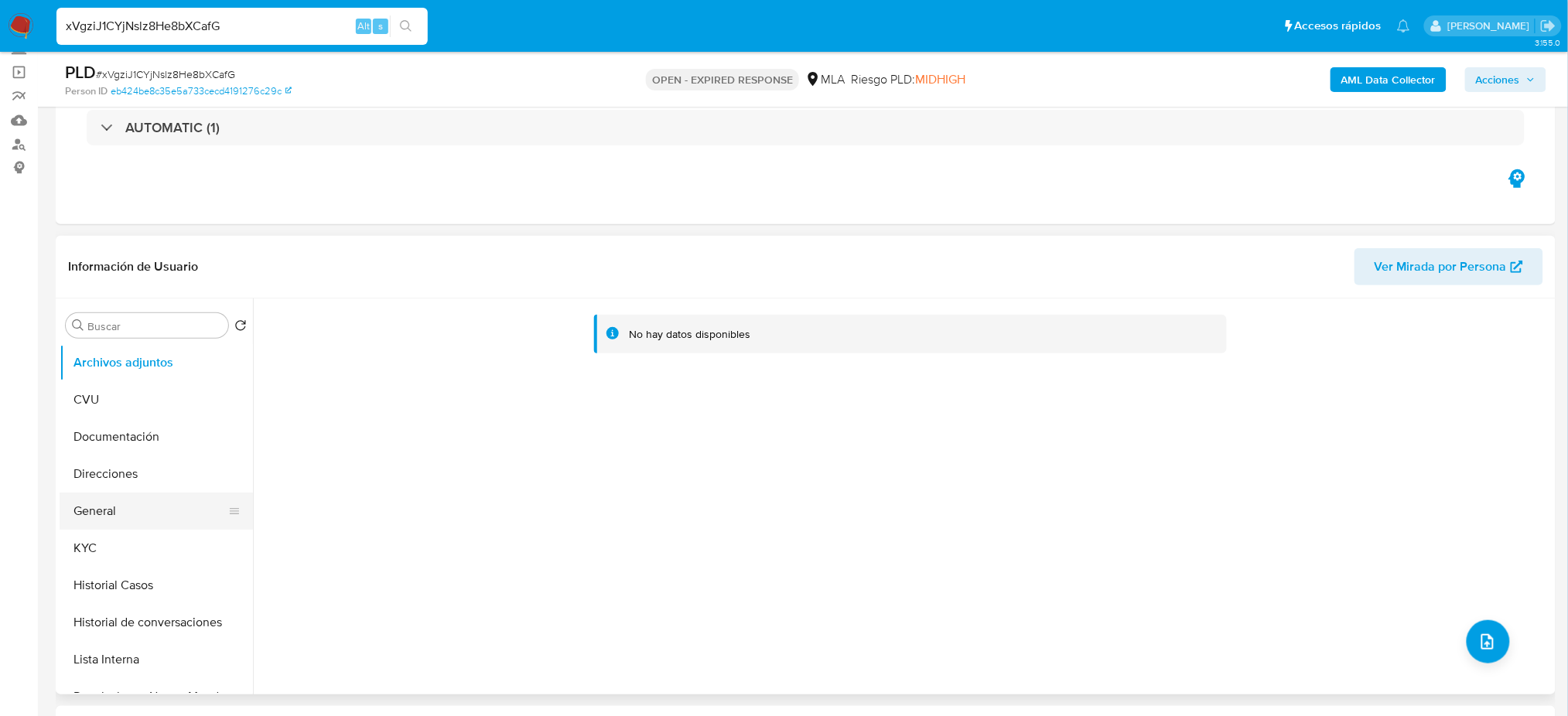
click at [138, 520] on button "General" at bounding box center [149, 511] width 181 height 37
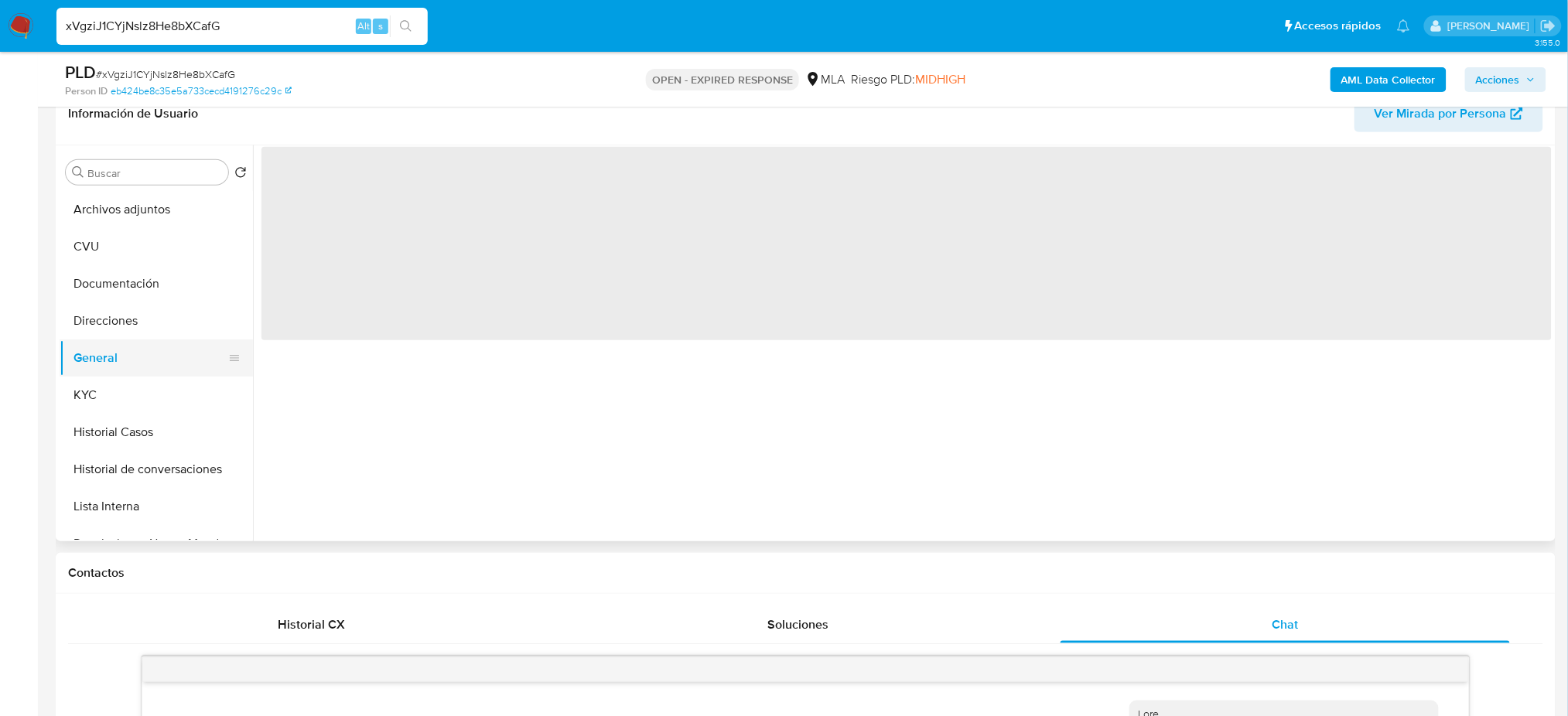
scroll to position [205, 0]
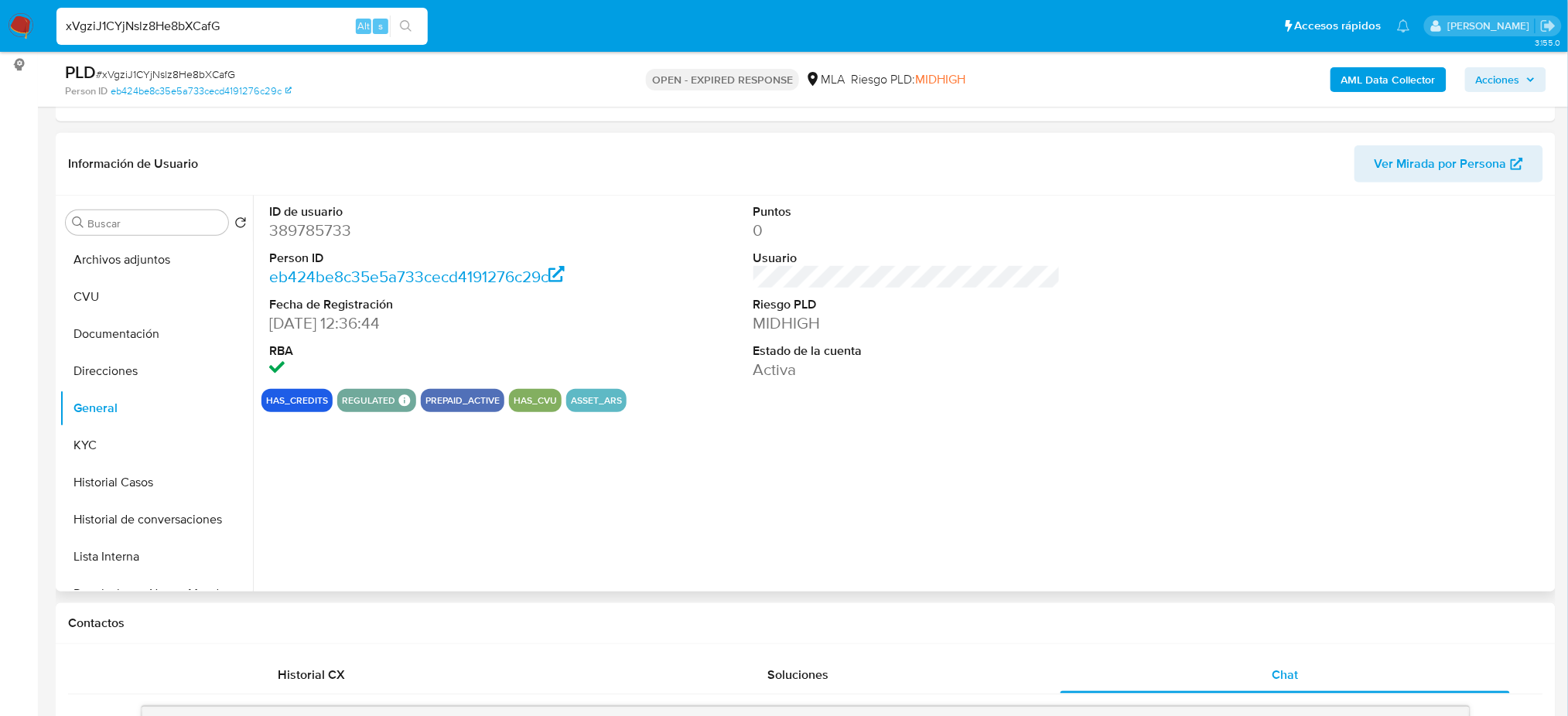
click at [316, 238] on dd "389785733" at bounding box center [422, 230] width 307 height 22
click at [316, 237] on dd "389785733" at bounding box center [422, 230] width 307 height 22
copy dd "389785733"
drag, startPoint x: 246, startPoint y: 29, endPoint x: 0, endPoint y: 53, distance: 247.2
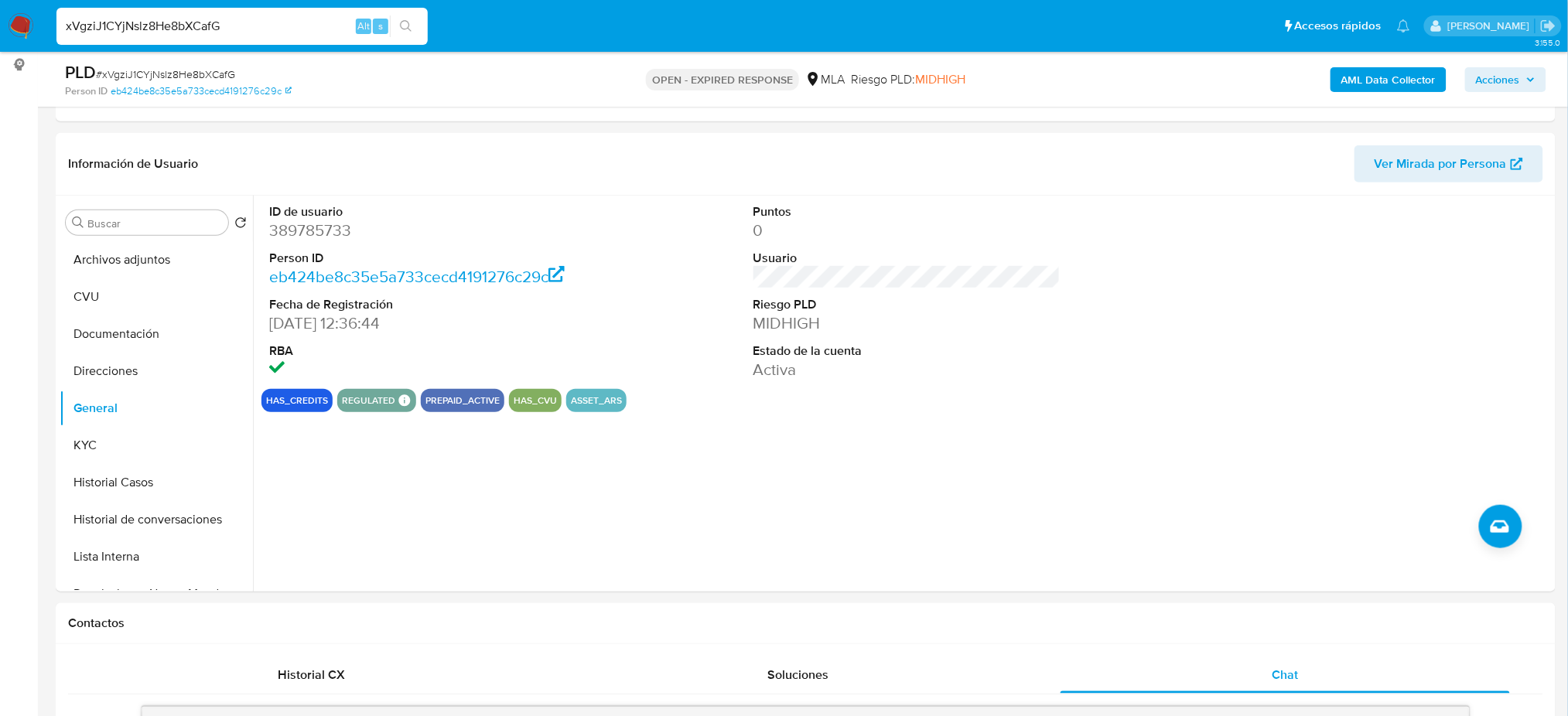
paste input "i6PzncvHISW2Sx6aQFKAgkvz"
type input "i6PzncvHISW2Sx6aQFKAgkvz"
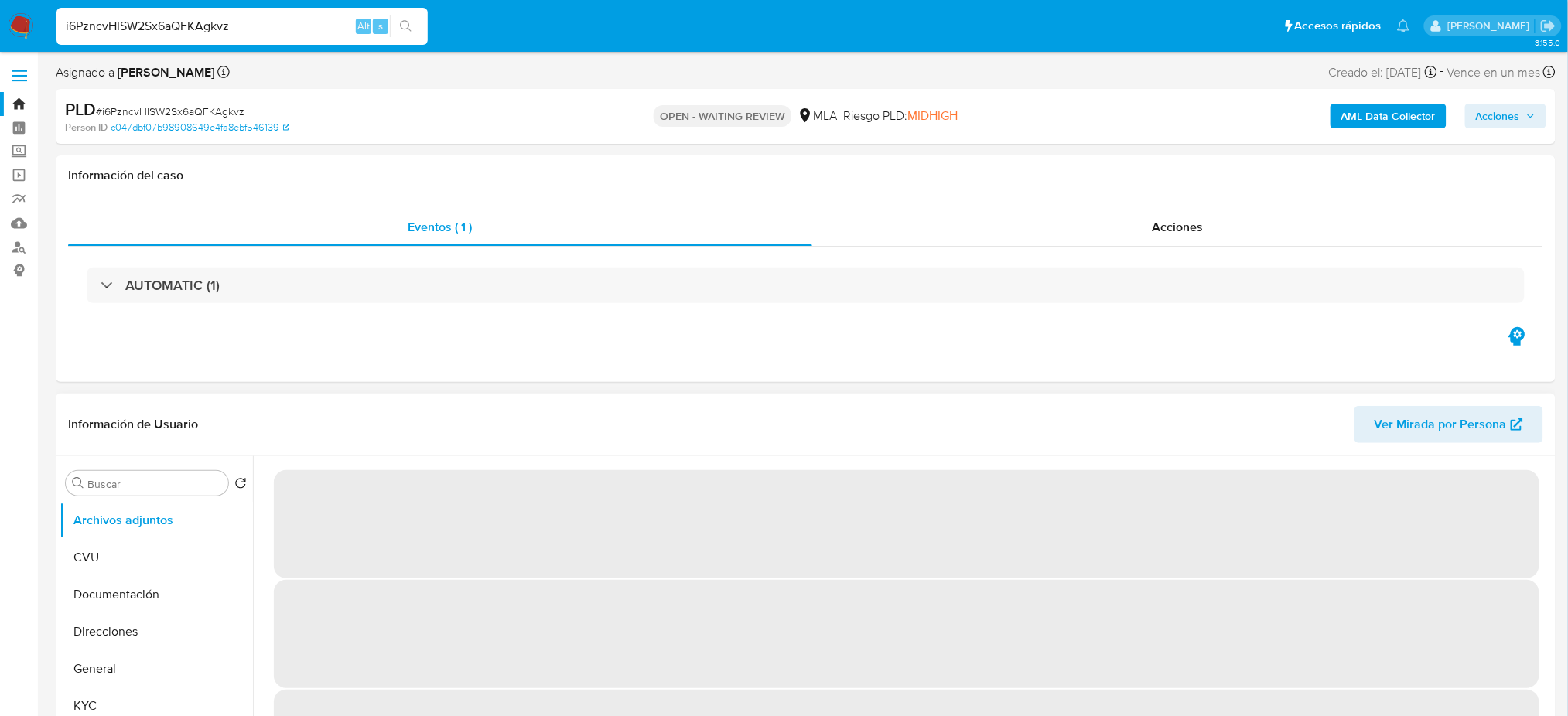
select select "10"
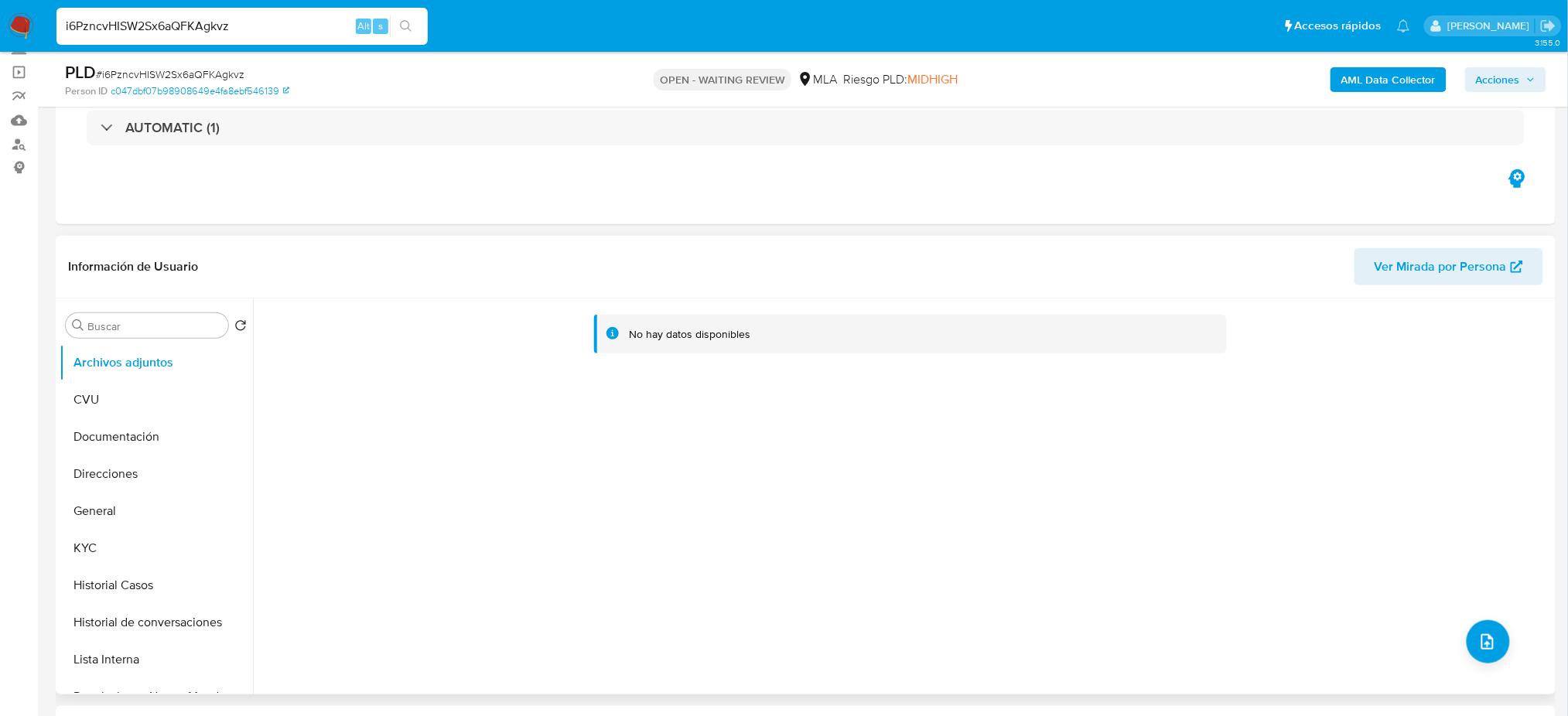
scroll to position [412, 0]
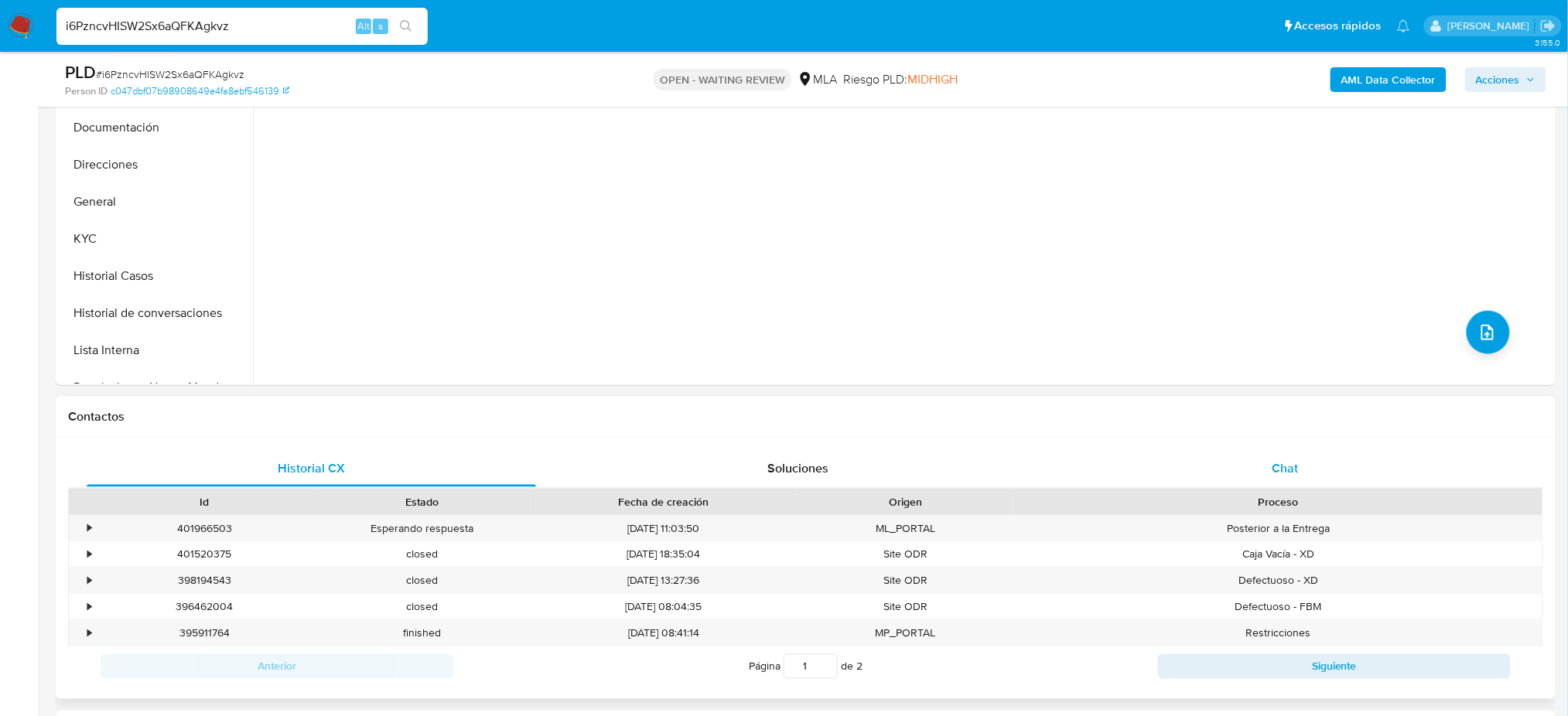
click at [1277, 484] on div "Chat" at bounding box center [1285, 469] width 450 height 37
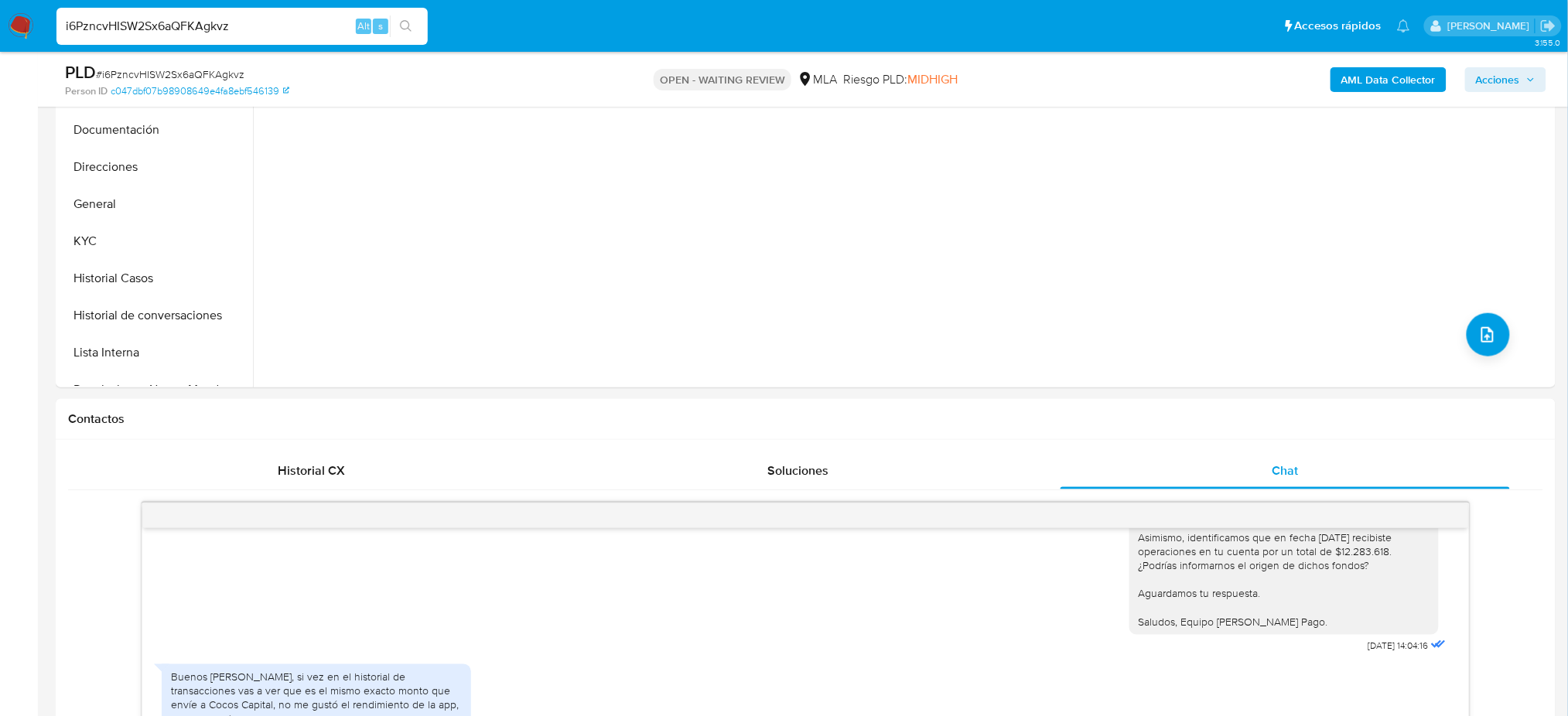
scroll to position [205, 0]
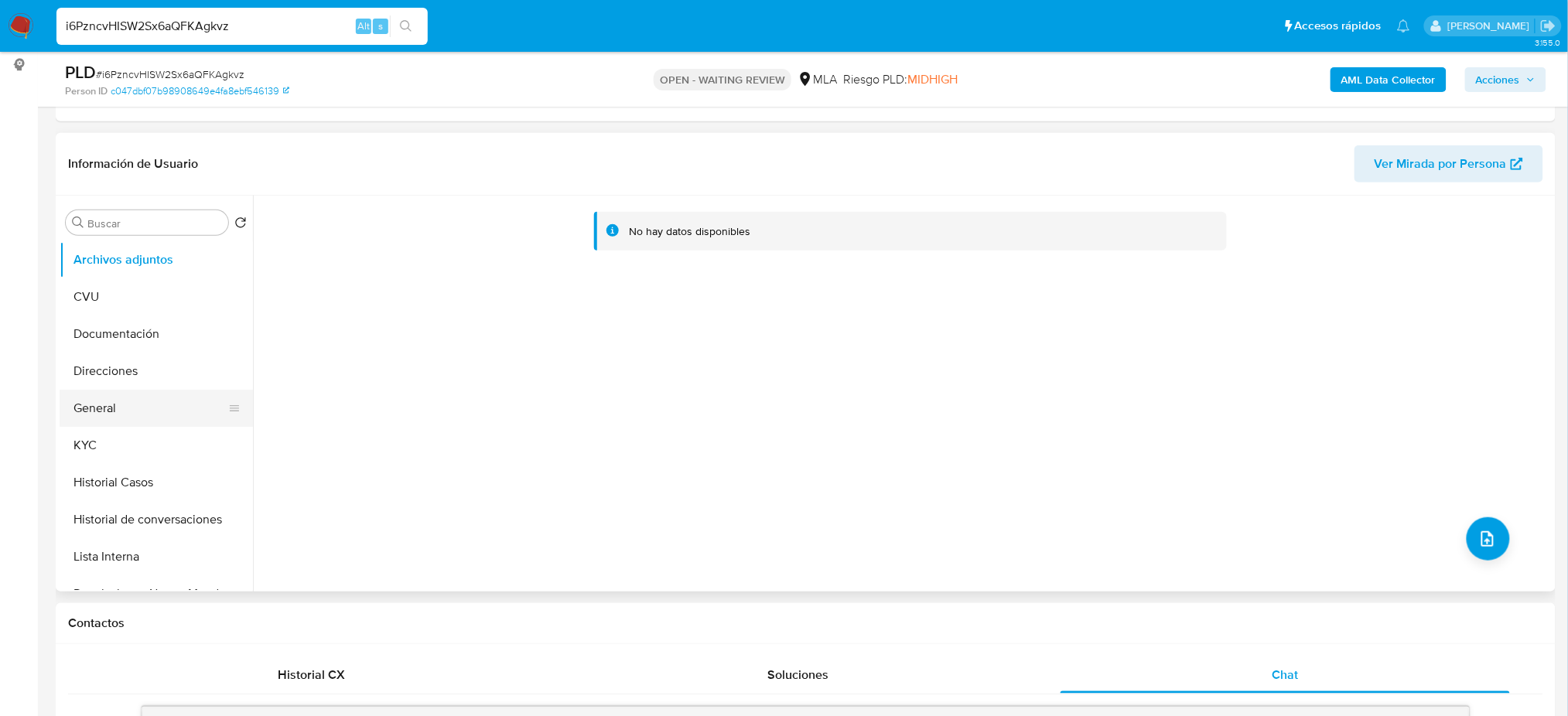
click at [104, 418] on button "General" at bounding box center [149, 409] width 181 height 37
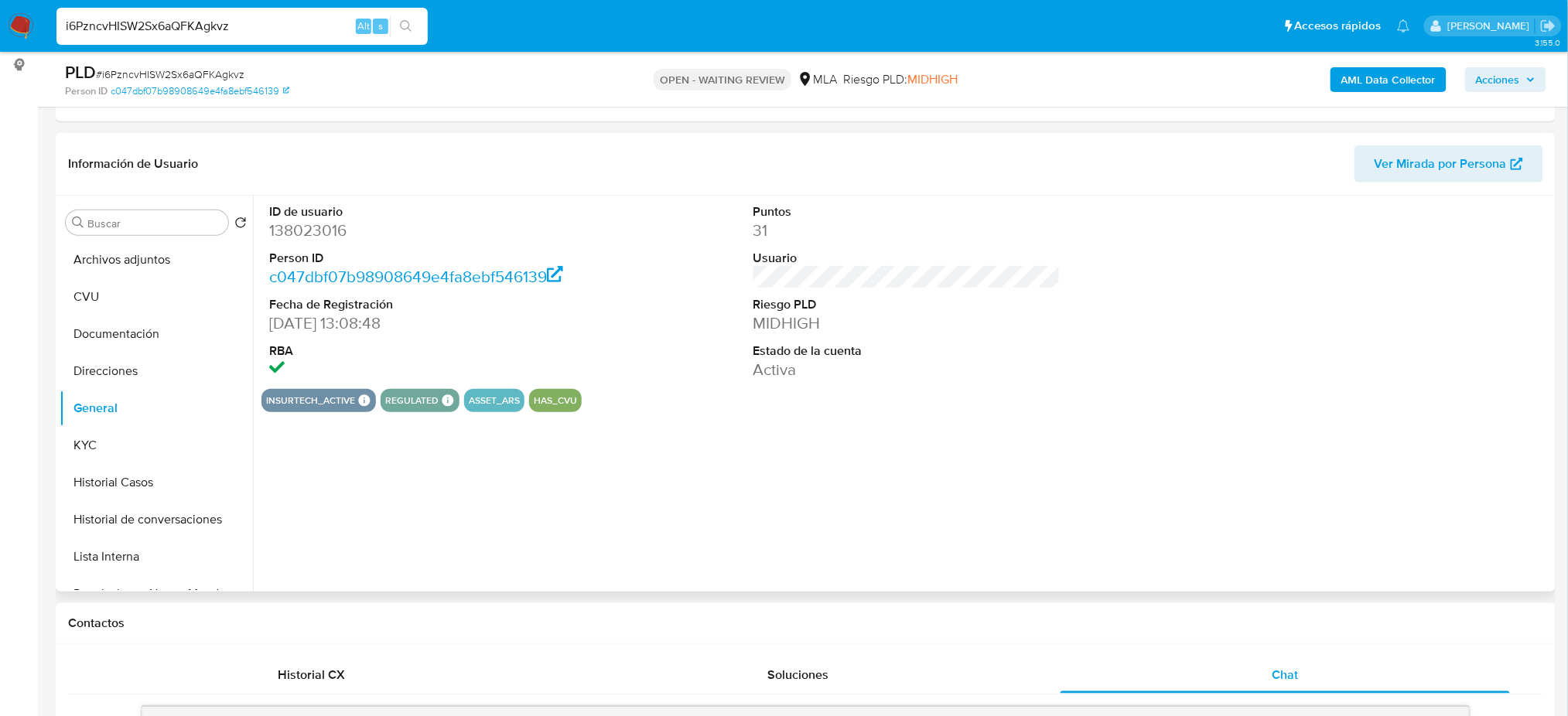
click at [307, 234] on dd "138023016" at bounding box center [422, 230] width 307 height 22
copy dd "138023016"
drag, startPoint x: 238, startPoint y: 22, endPoint x: 0, endPoint y: 49, distance: 239.5
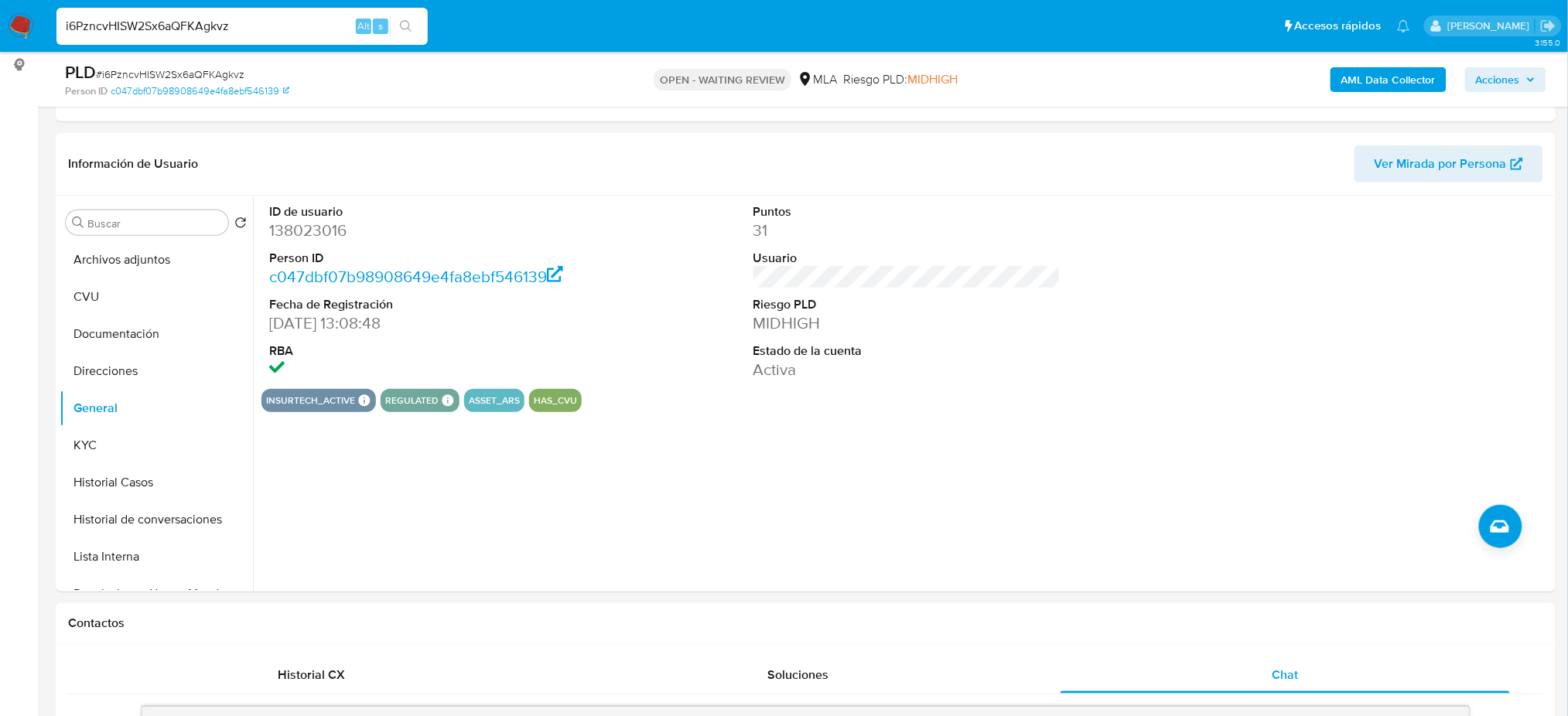
paste input "3R2jUiPqRgAMUurxetP40g76"
type input "3R2jUiPqRgAMUurxetP40g76"
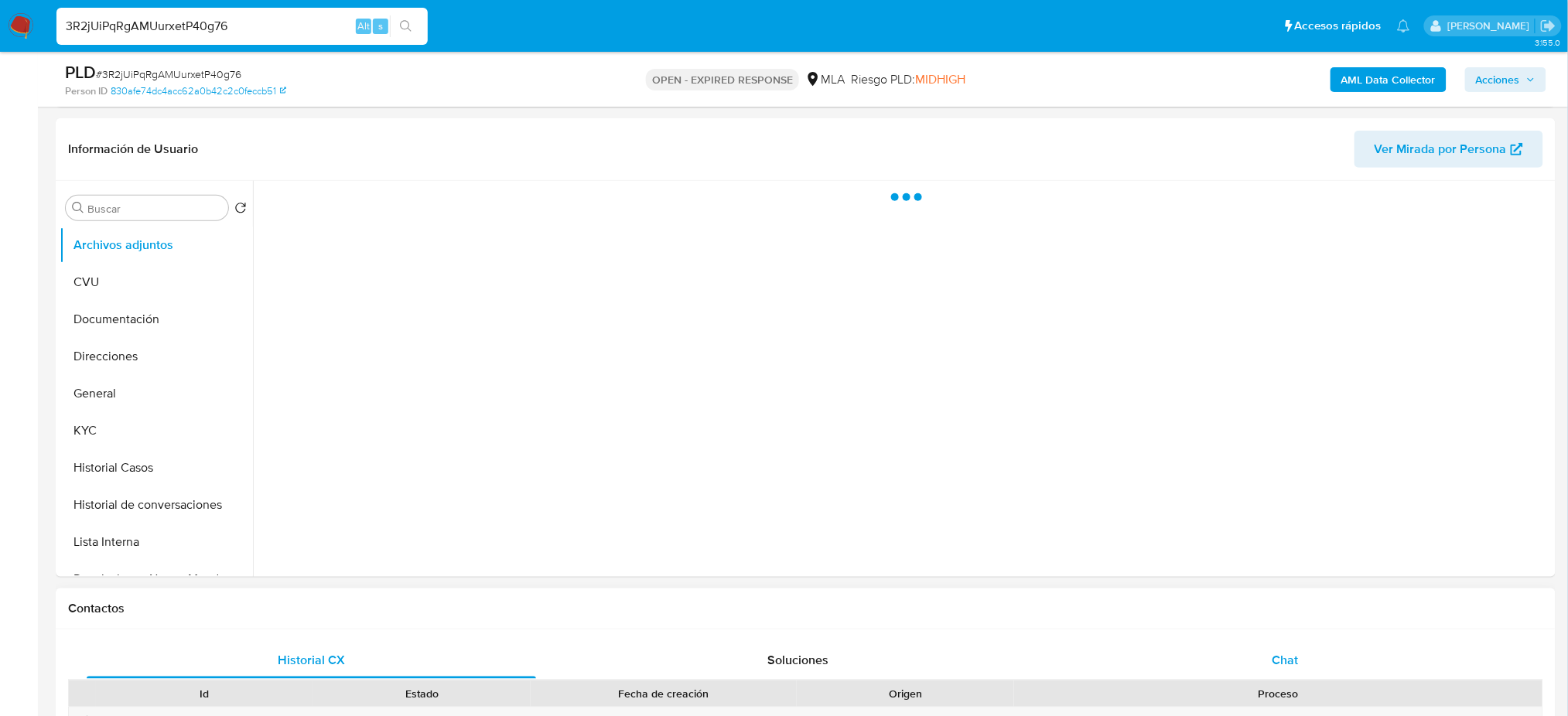
scroll to position [515, 0]
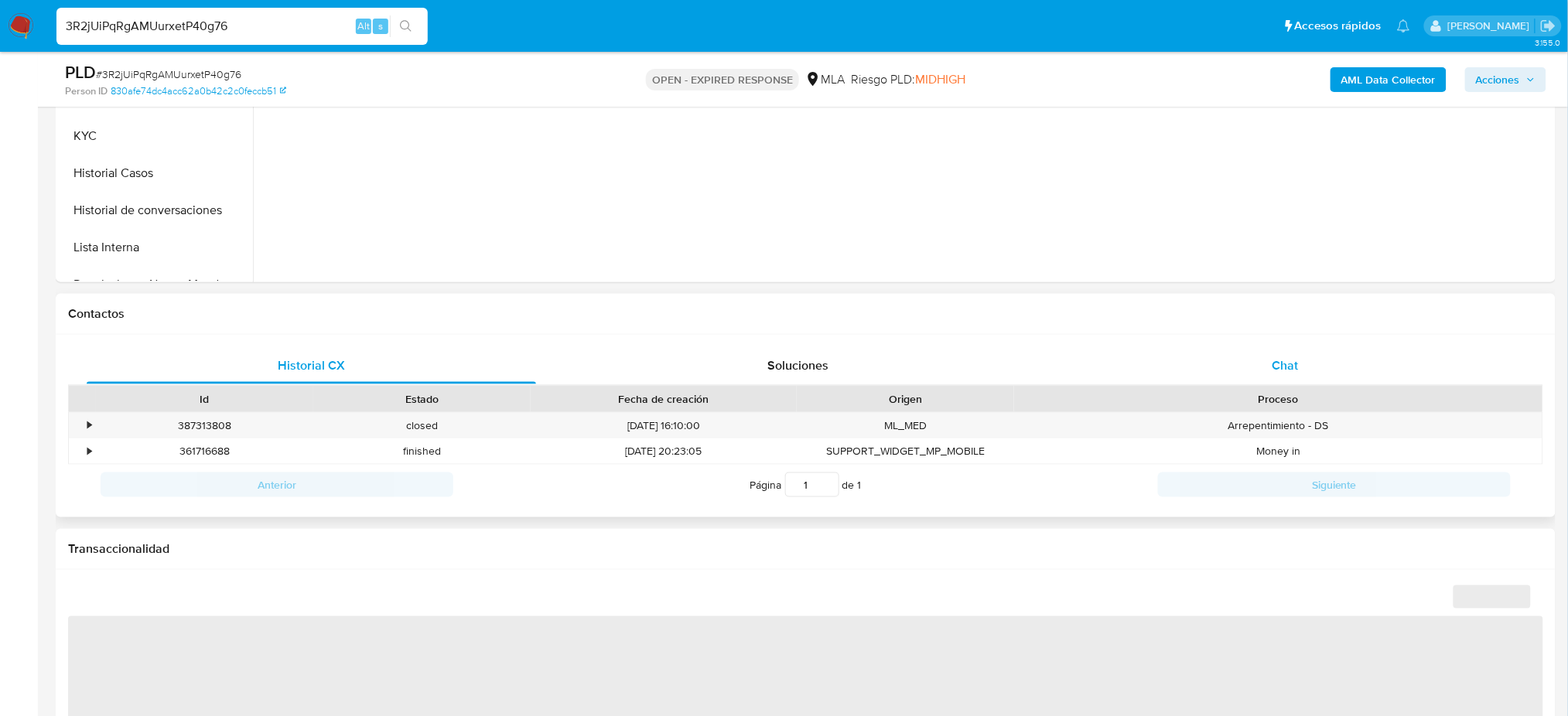
click at [1285, 356] on span "Chat" at bounding box center [1285, 365] width 26 height 18
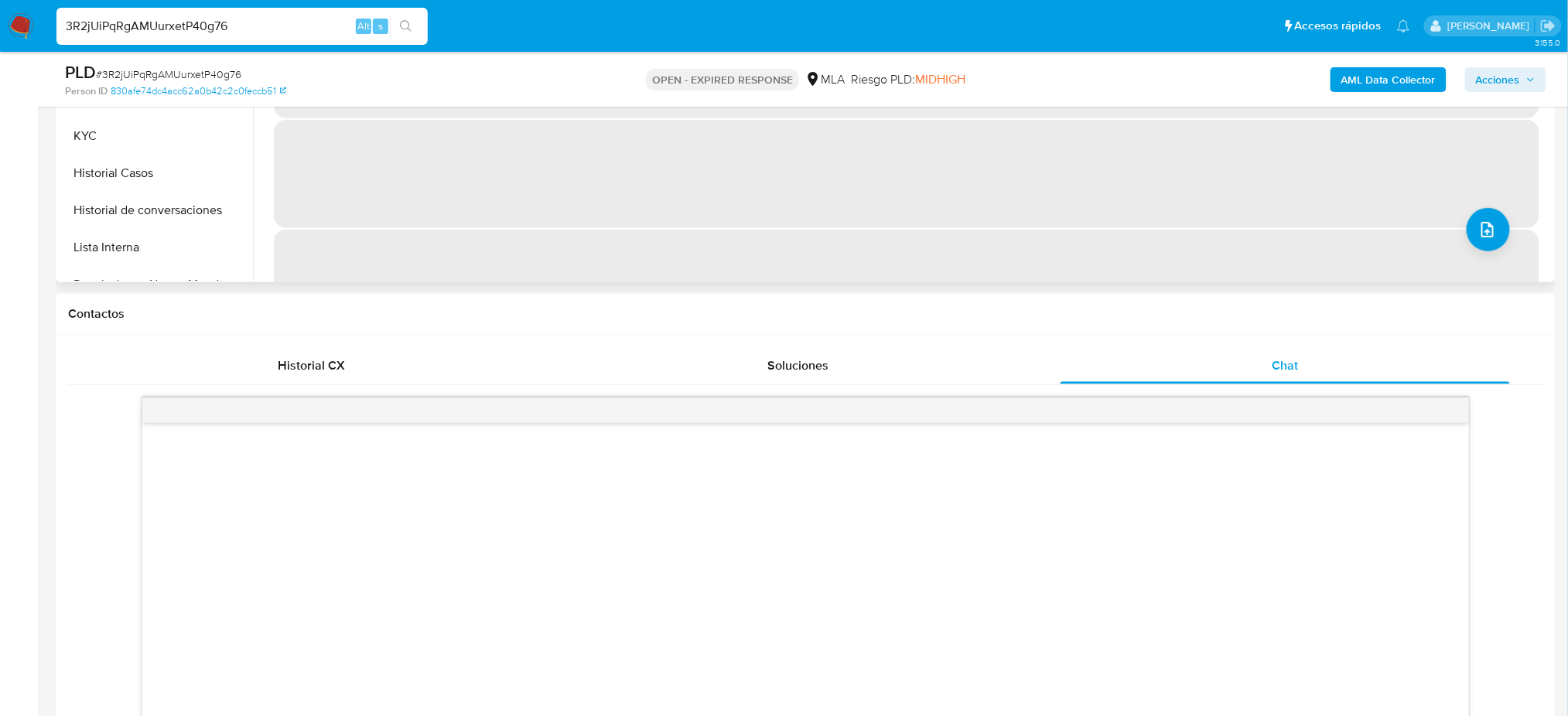
select select "10"
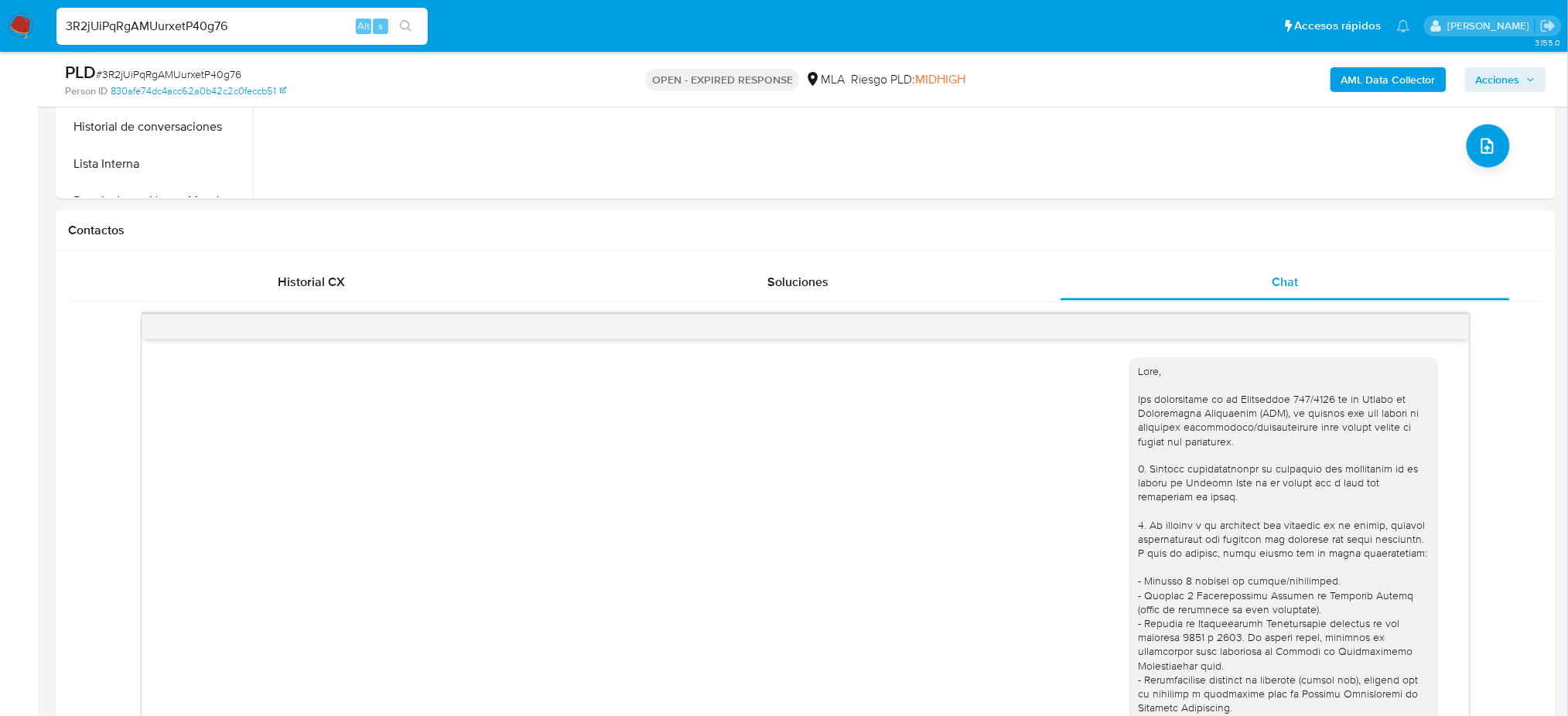
scroll to position [205, 0]
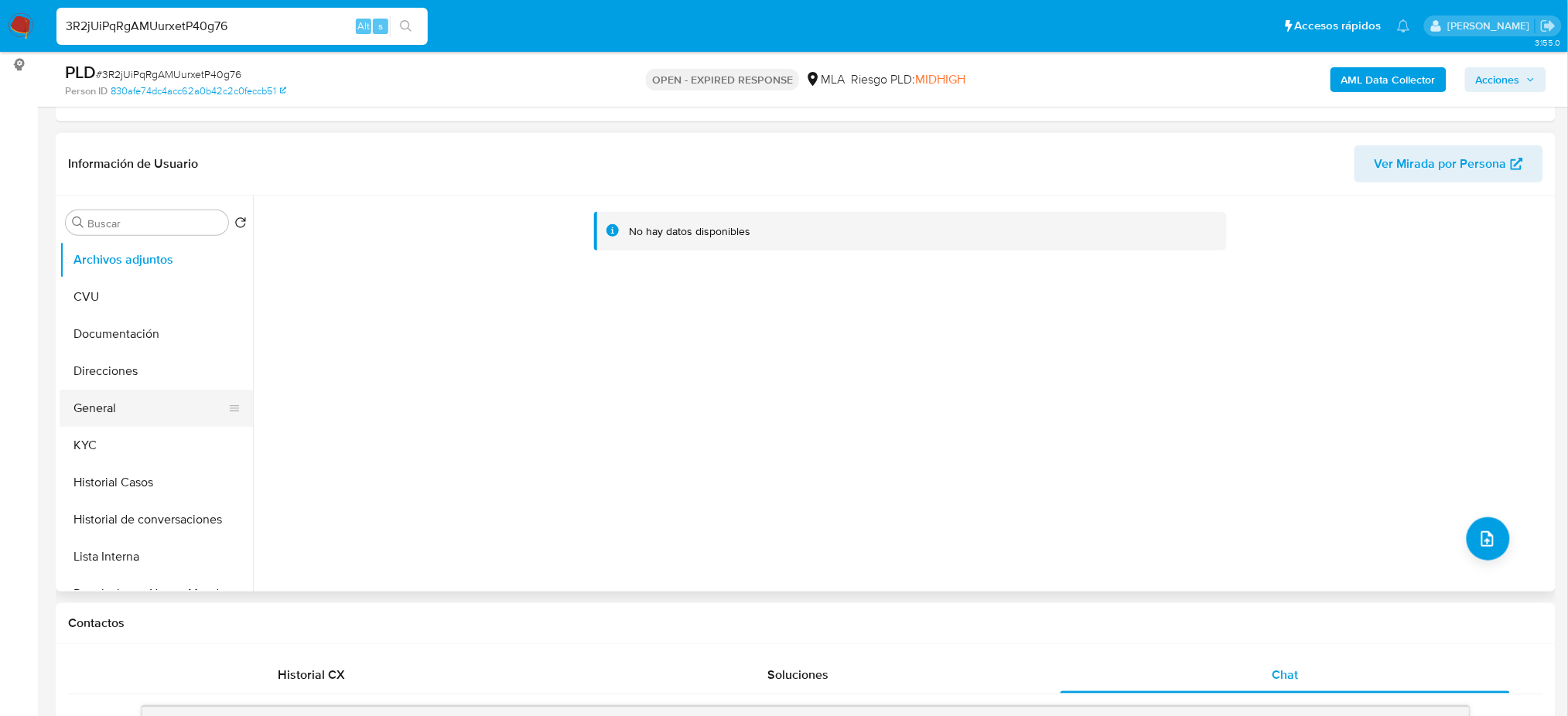
click at [125, 413] on button "General" at bounding box center [149, 409] width 181 height 37
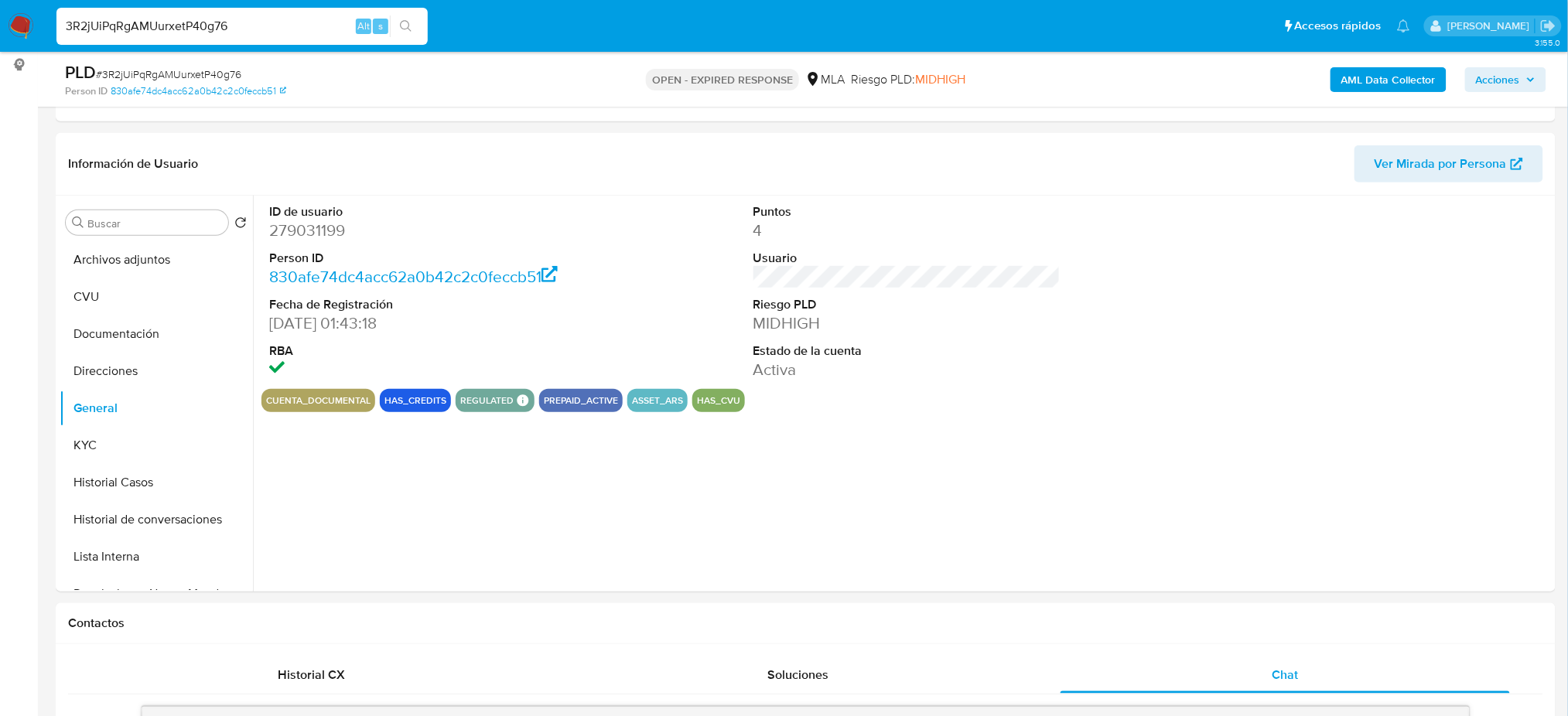
click at [305, 230] on dd "279031199" at bounding box center [422, 230] width 307 height 22
copy dd "279031199"
click at [213, 67] on span "# 3R2jUiPqRgAMUurxetP40g76" at bounding box center [168, 74] width 145 height 15
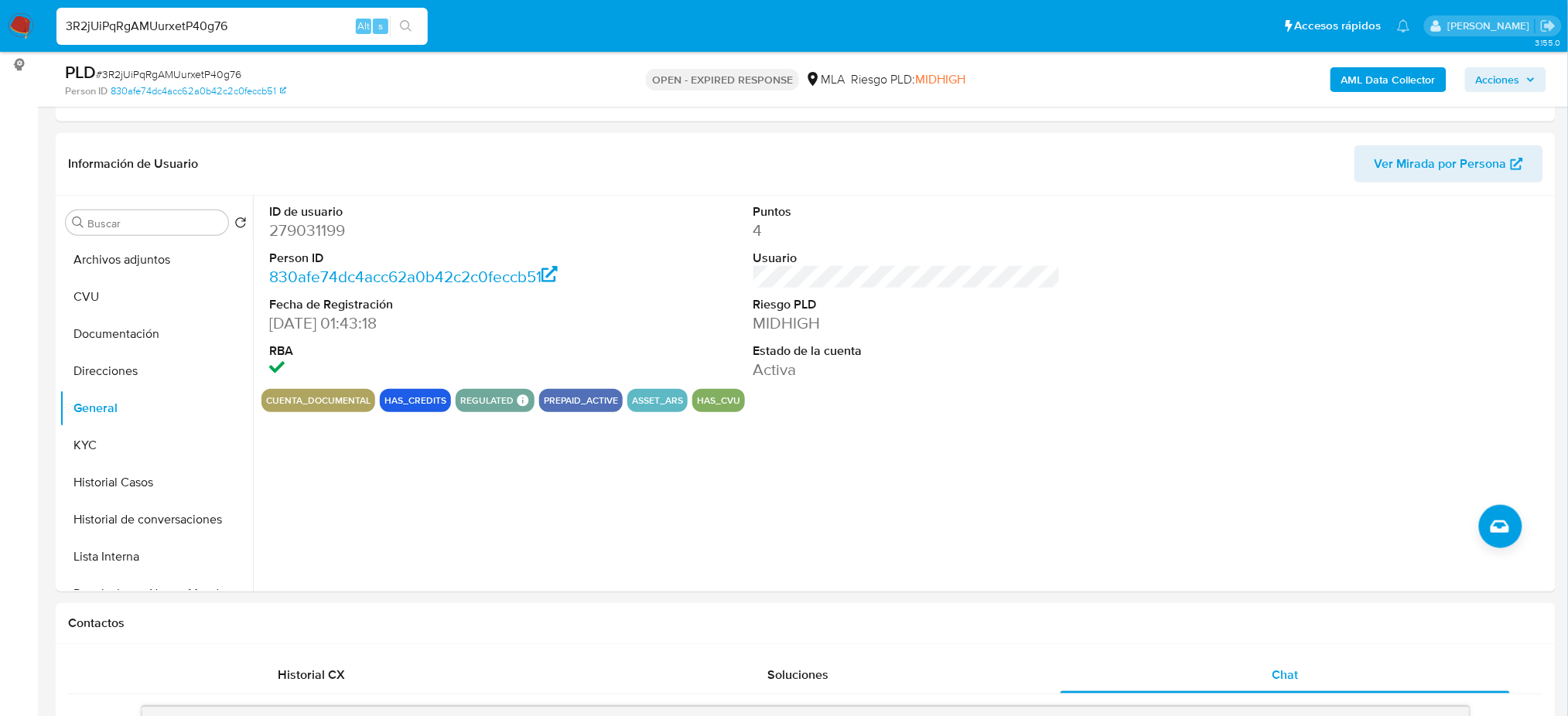
drag, startPoint x: 257, startPoint y: 31, endPoint x: 0, endPoint y: 51, distance: 257.8
click at [0, 51] on nav "Pausado Ver notificaciones 3R2jUiPqRgAMUurxetP40g76 Alt s Accesos rápidos Presi…" at bounding box center [784, 26] width 1568 height 52
paste input "8UtCXOENLAlRjy3DjC34dOke"
type input "8UtCXOENLAlRjy3DjC34dOke"
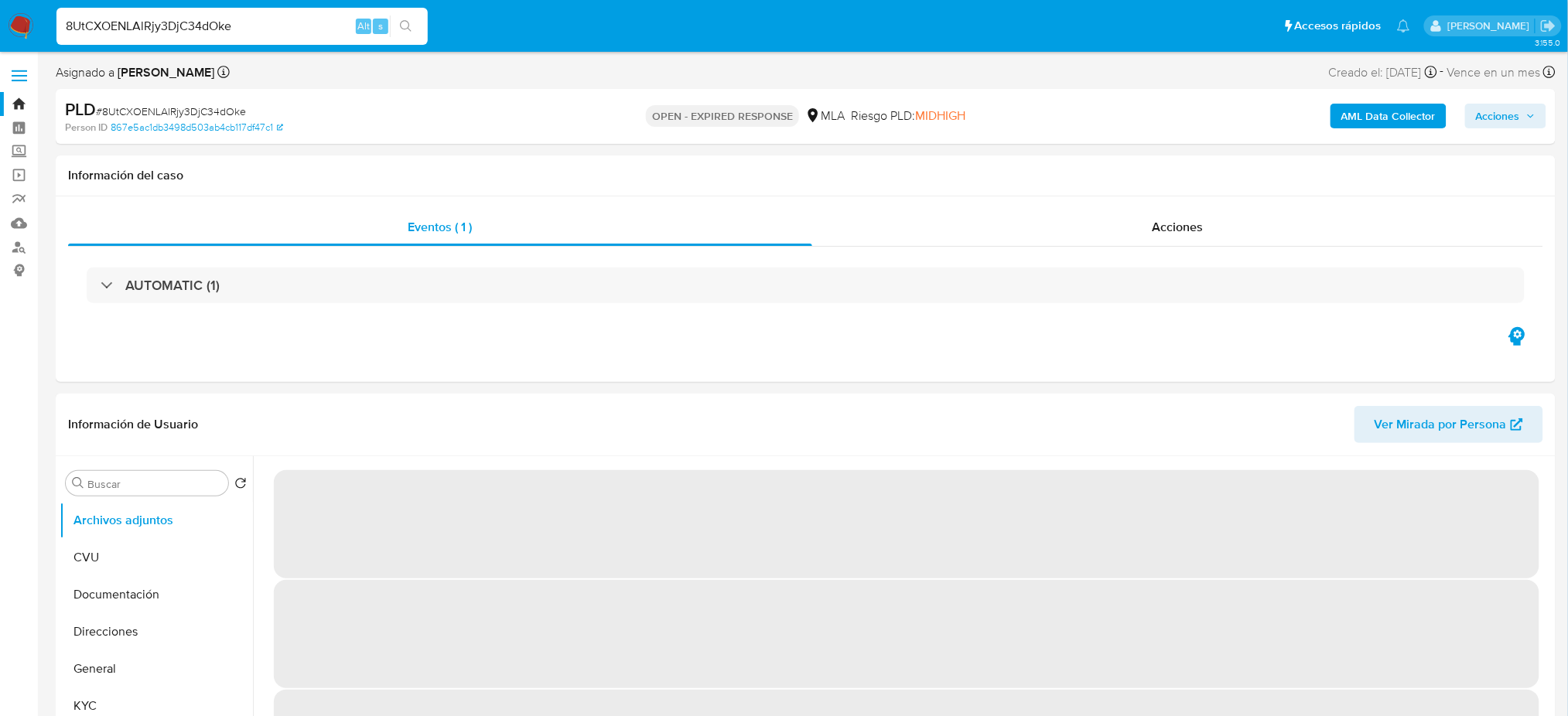
select select "10"
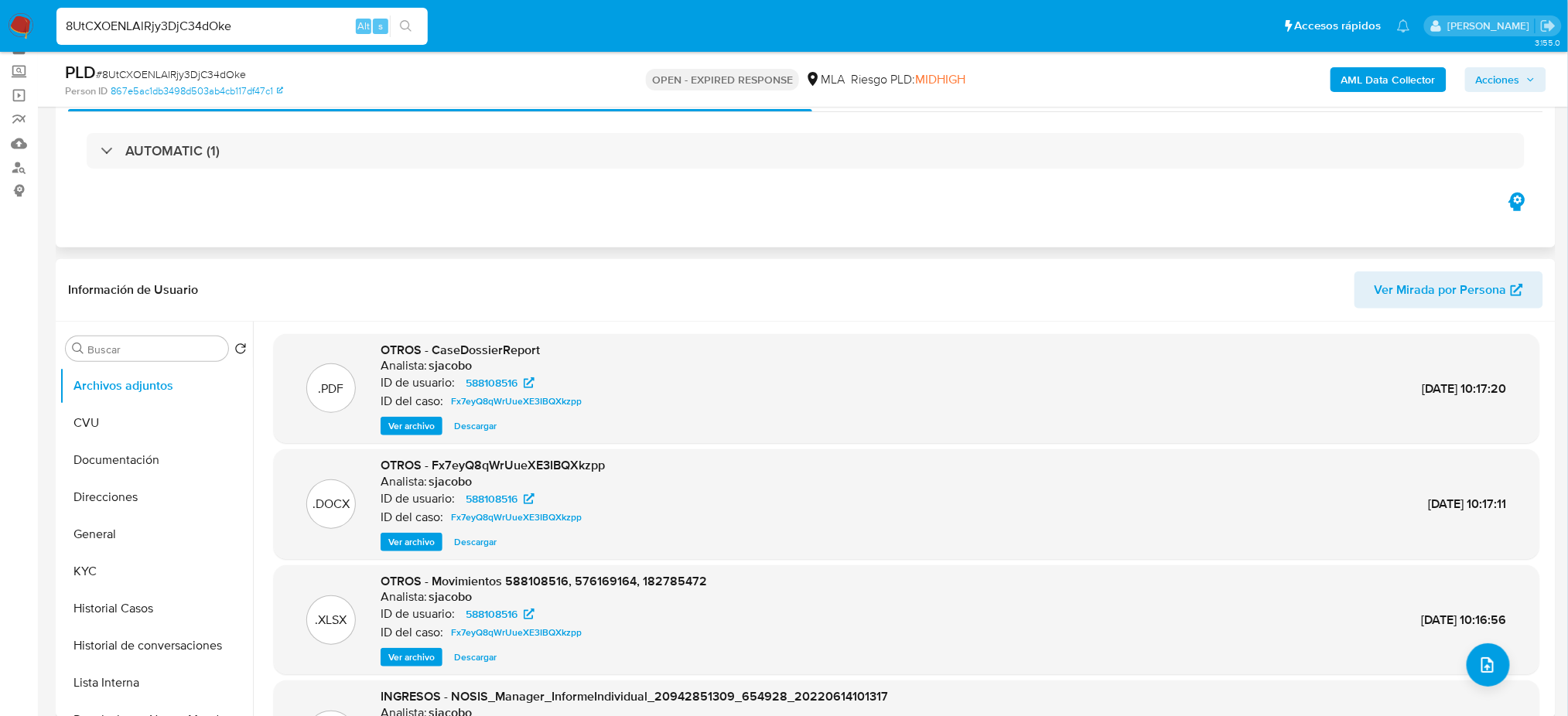
scroll to position [205, 0]
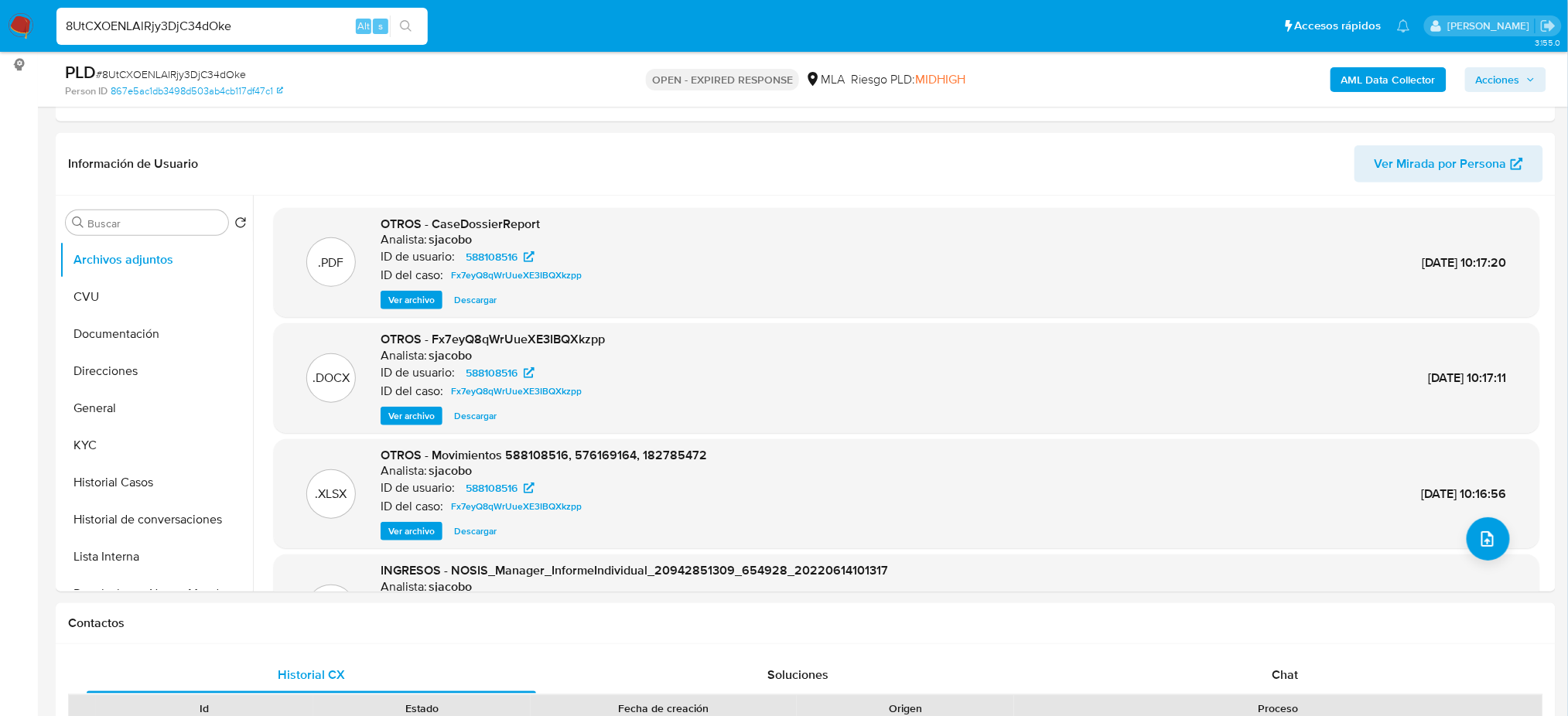
drag, startPoint x: 283, startPoint y: 26, endPoint x: 0, endPoint y: 43, distance: 283.5
click at [0, 43] on nav "Pausado Ver notificaciones 8UtCXOENLAlRjy3DjC34dOke Alt s Accesos rápidos Presi…" at bounding box center [784, 26] width 1568 height 52
paste input "47461884"
type input "47461884"
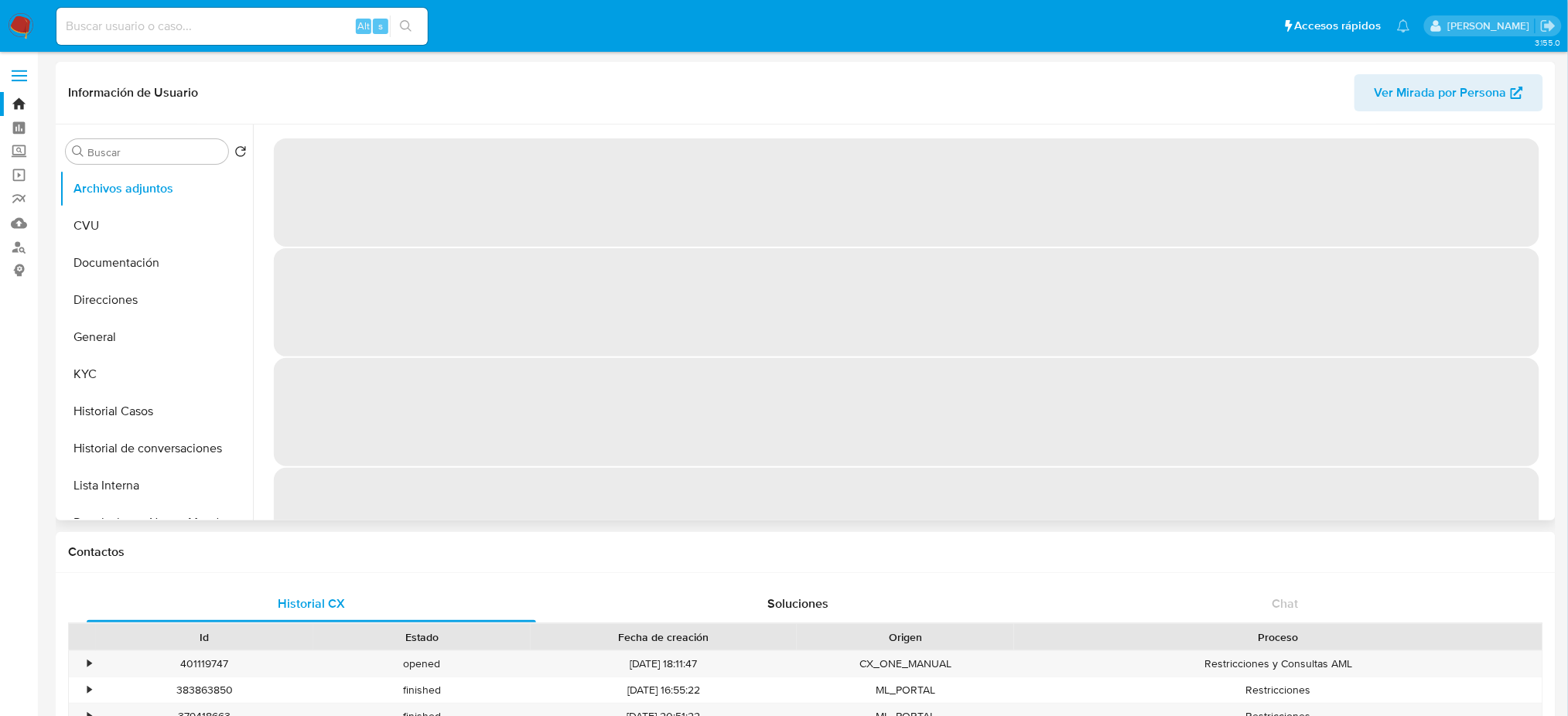
select select "10"
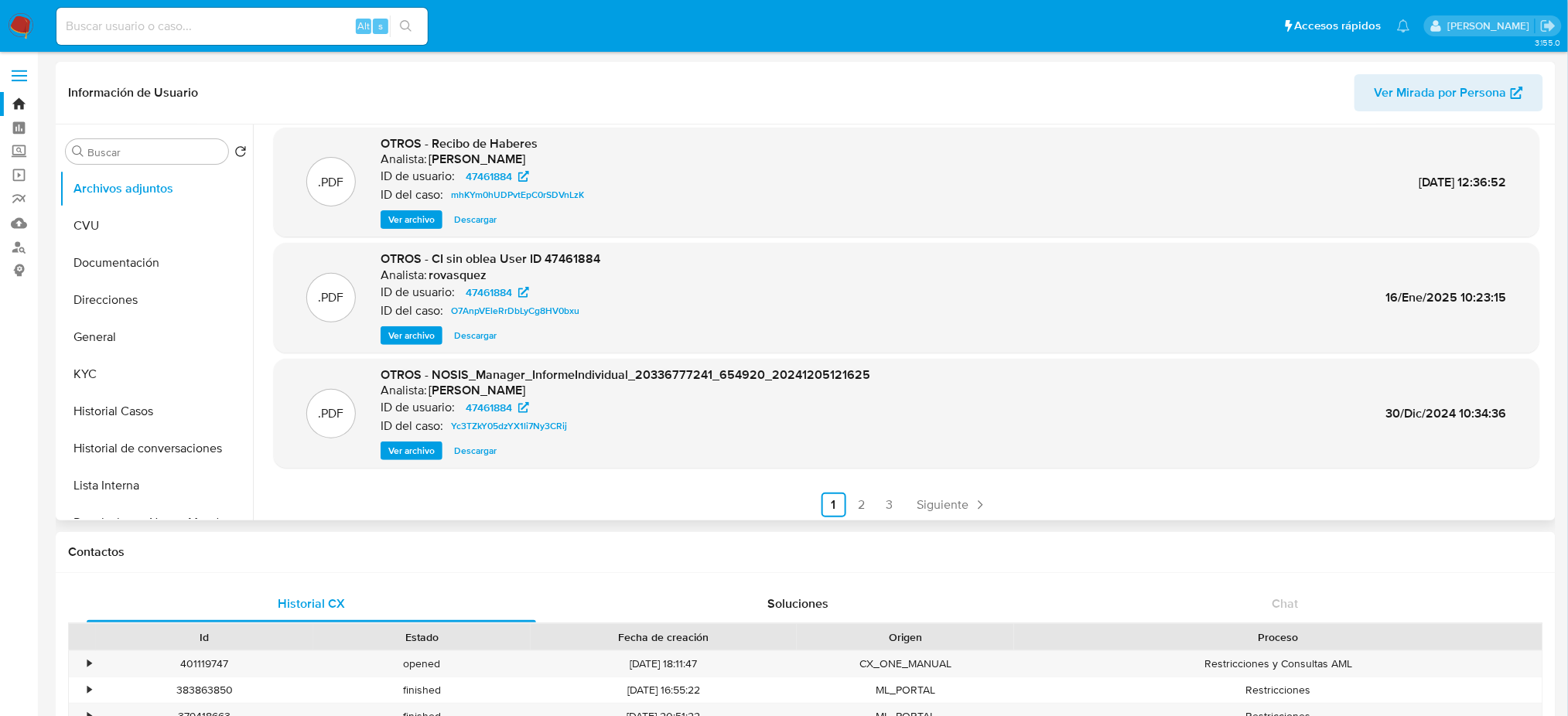
scroll to position [130, 0]
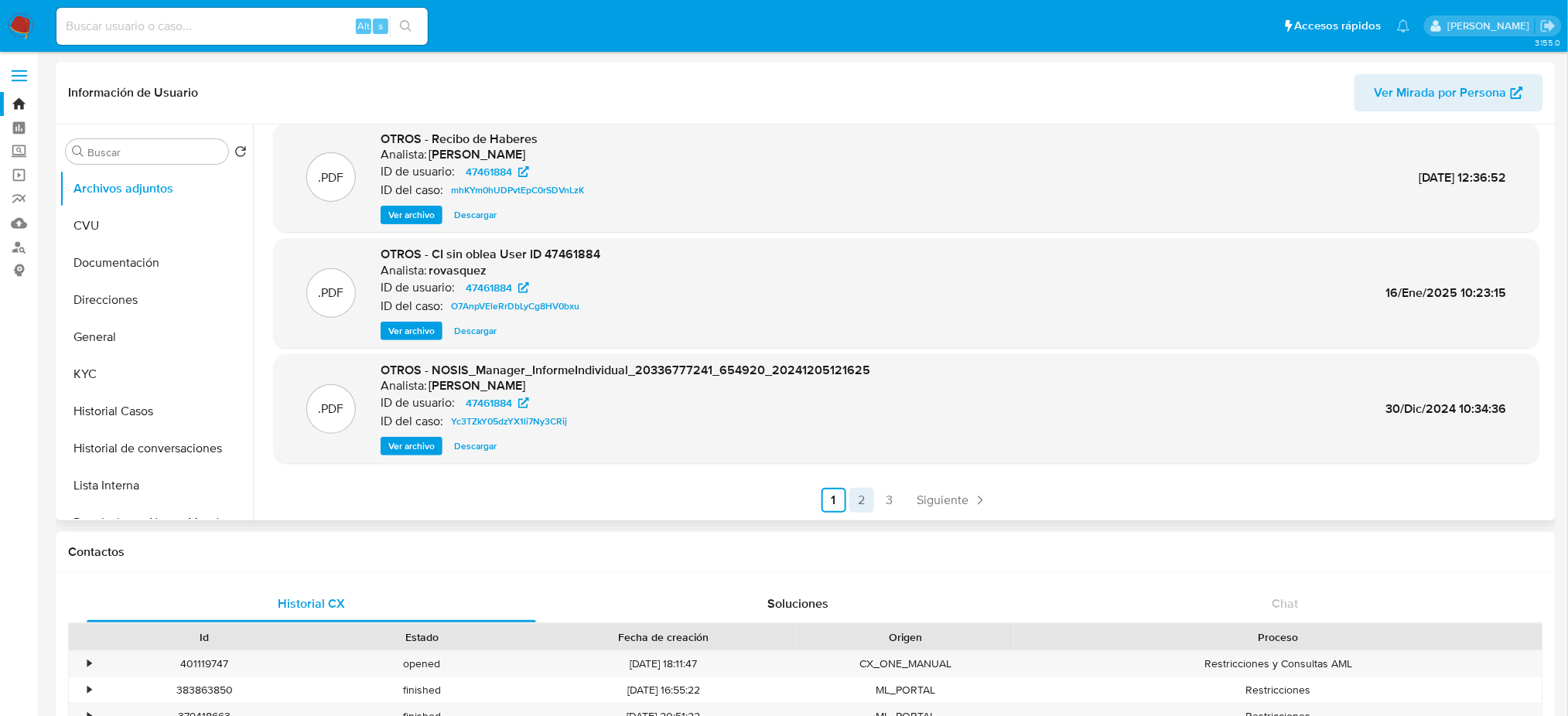
click at [850, 501] on link "2" at bounding box center [861, 500] width 25 height 25
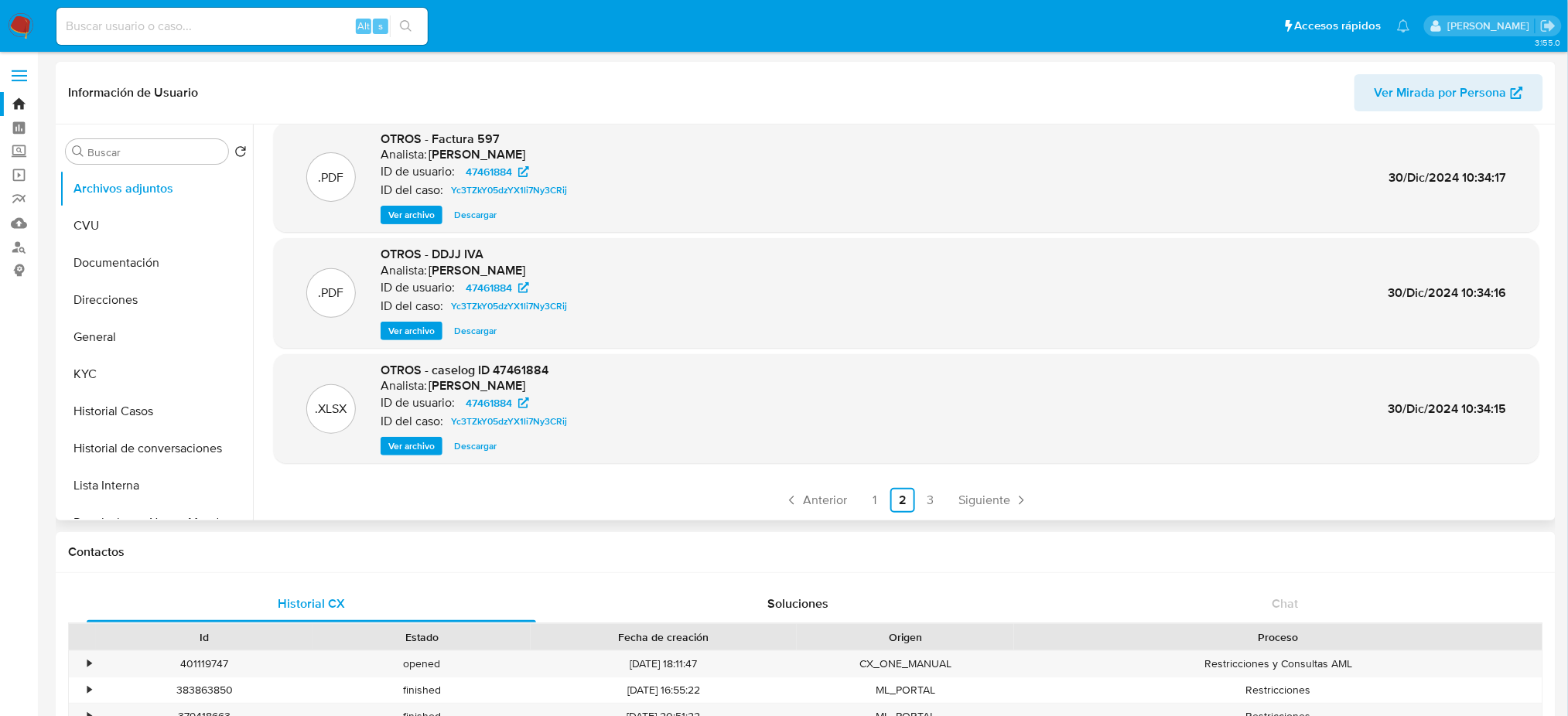
click at [405, 444] on span "Ver archivo" at bounding box center [412, 445] width 47 height 15
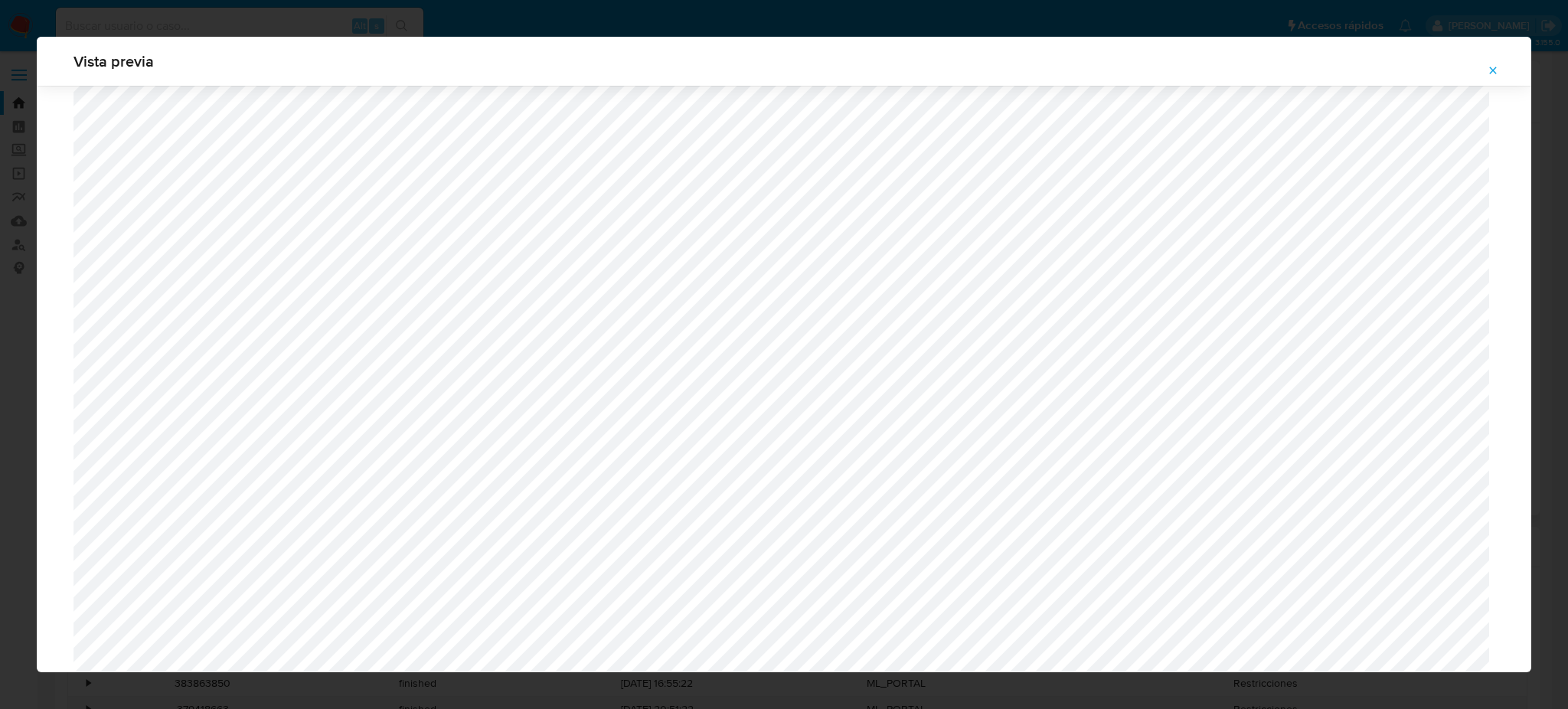
scroll to position [888, 0]
click at [1495, 60] on span "Attachment preview" at bounding box center [1493, 70] width 12 height 21
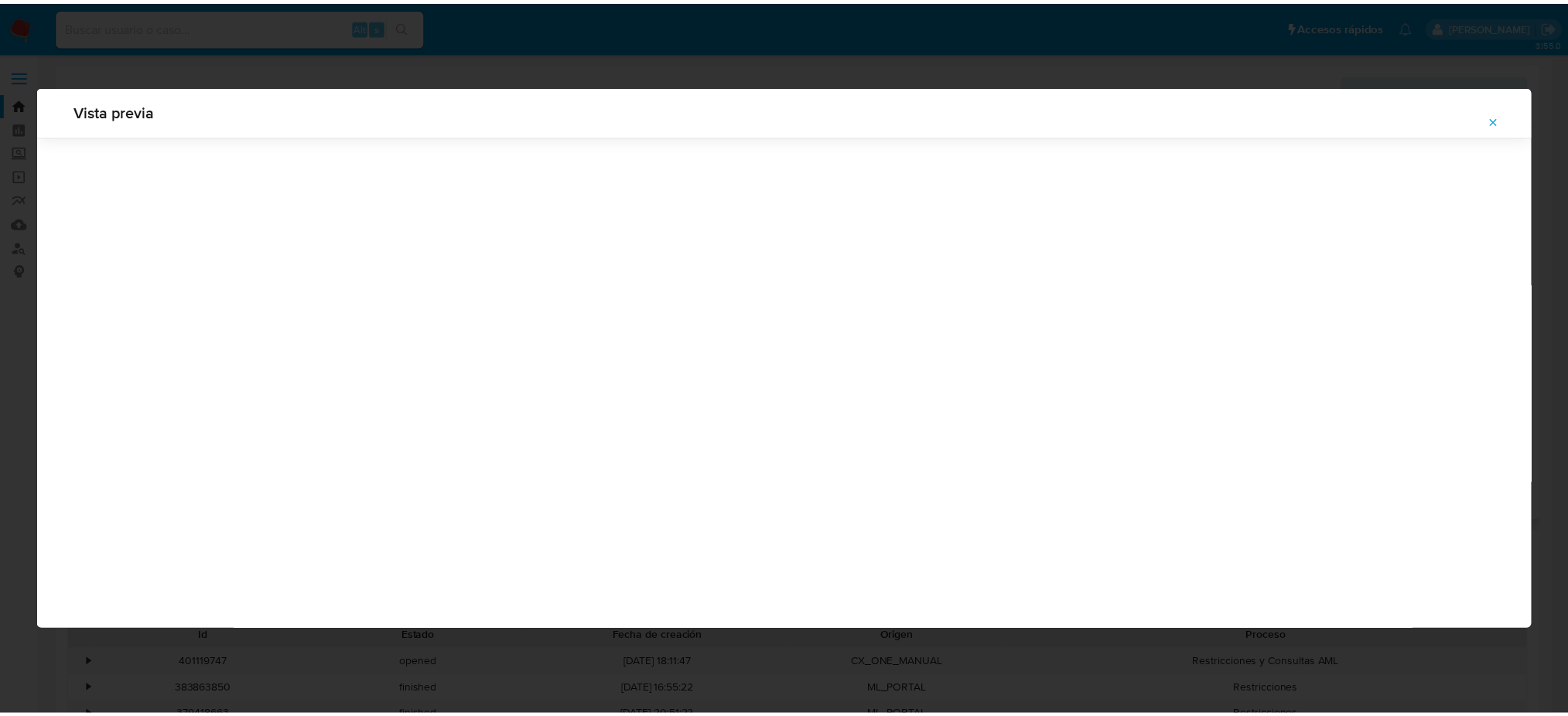
scroll to position [0, 0]
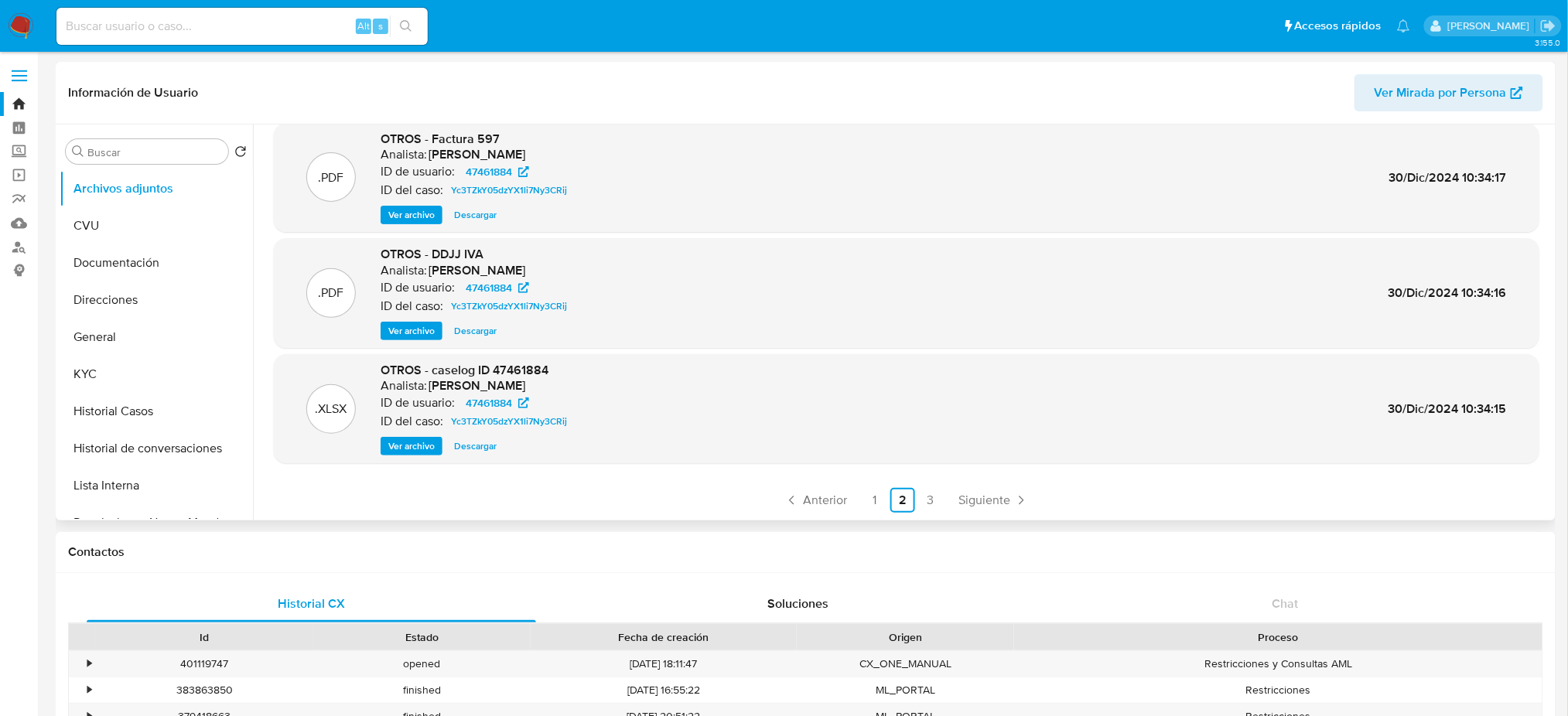
click at [287, 36] on div "Alt s" at bounding box center [242, 26] width 371 height 37
click at [275, 26] on input at bounding box center [242, 26] width 371 height 20
paste input "132959614"
type input "132959614"
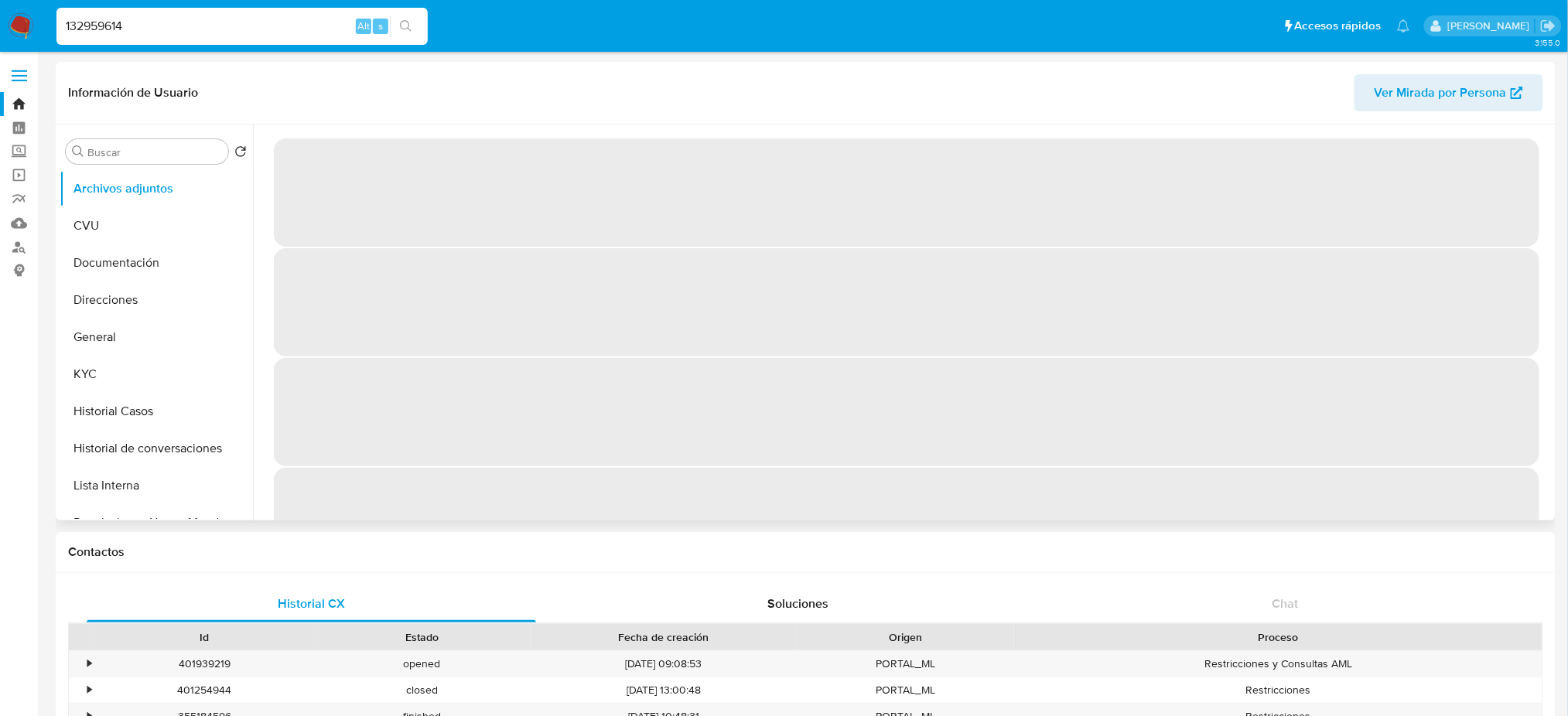
select select "10"
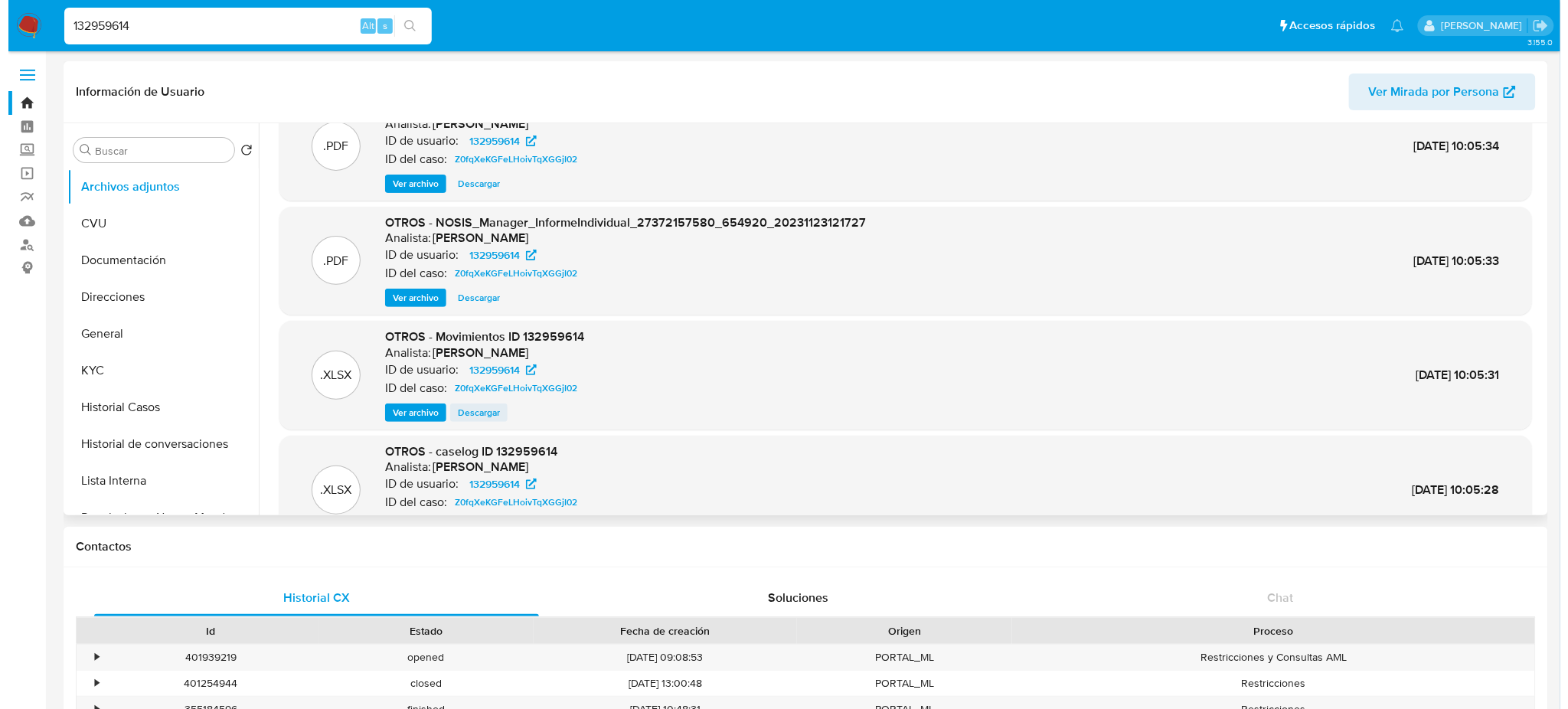
scroll to position [86, 0]
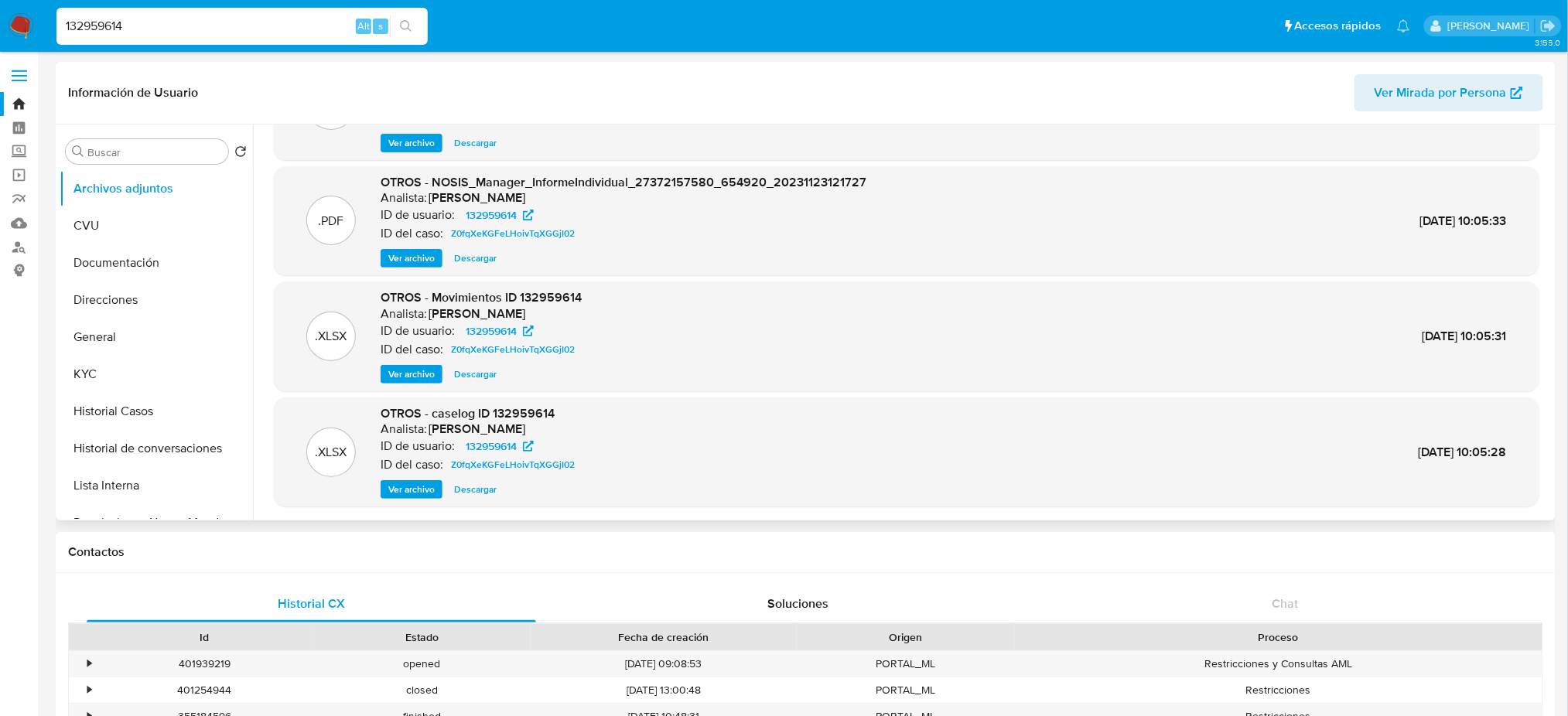
click at [400, 492] on span "Ver archivo" at bounding box center [412, 489] width 47 height 15
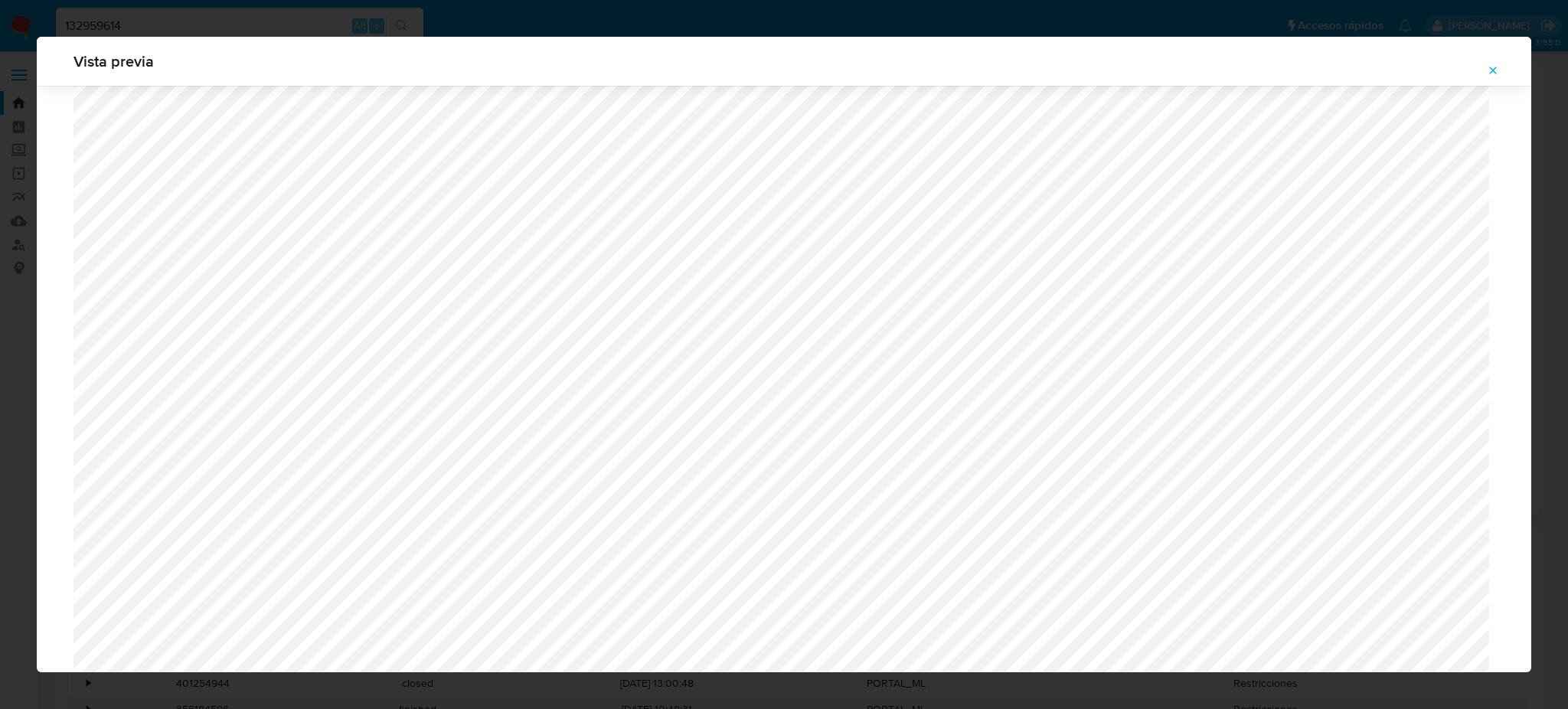
scroll to position [785, 0]
click at [1485, 70] on button "Attachment preview" at bounding box center [1493, 70] width 33 height 25
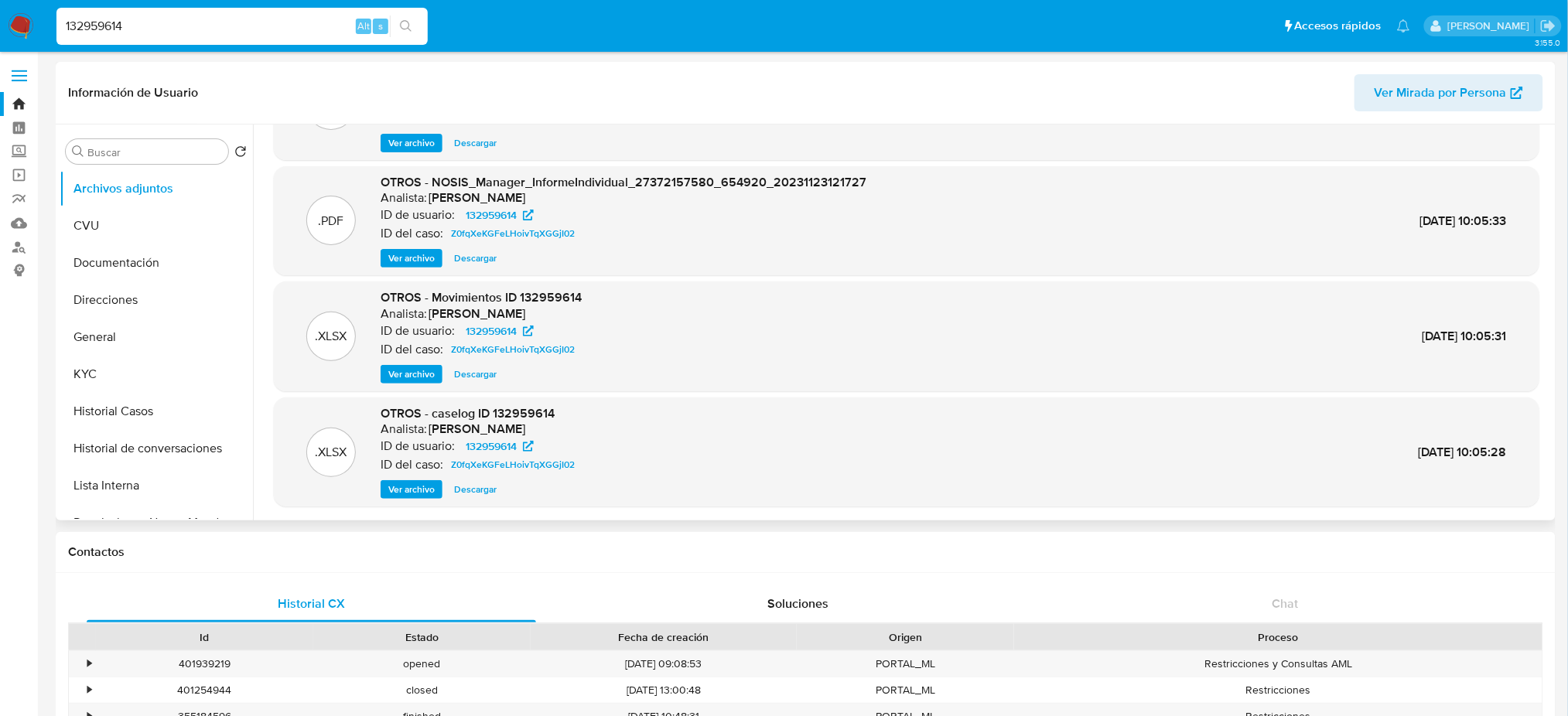
scroll to position [0, 0]
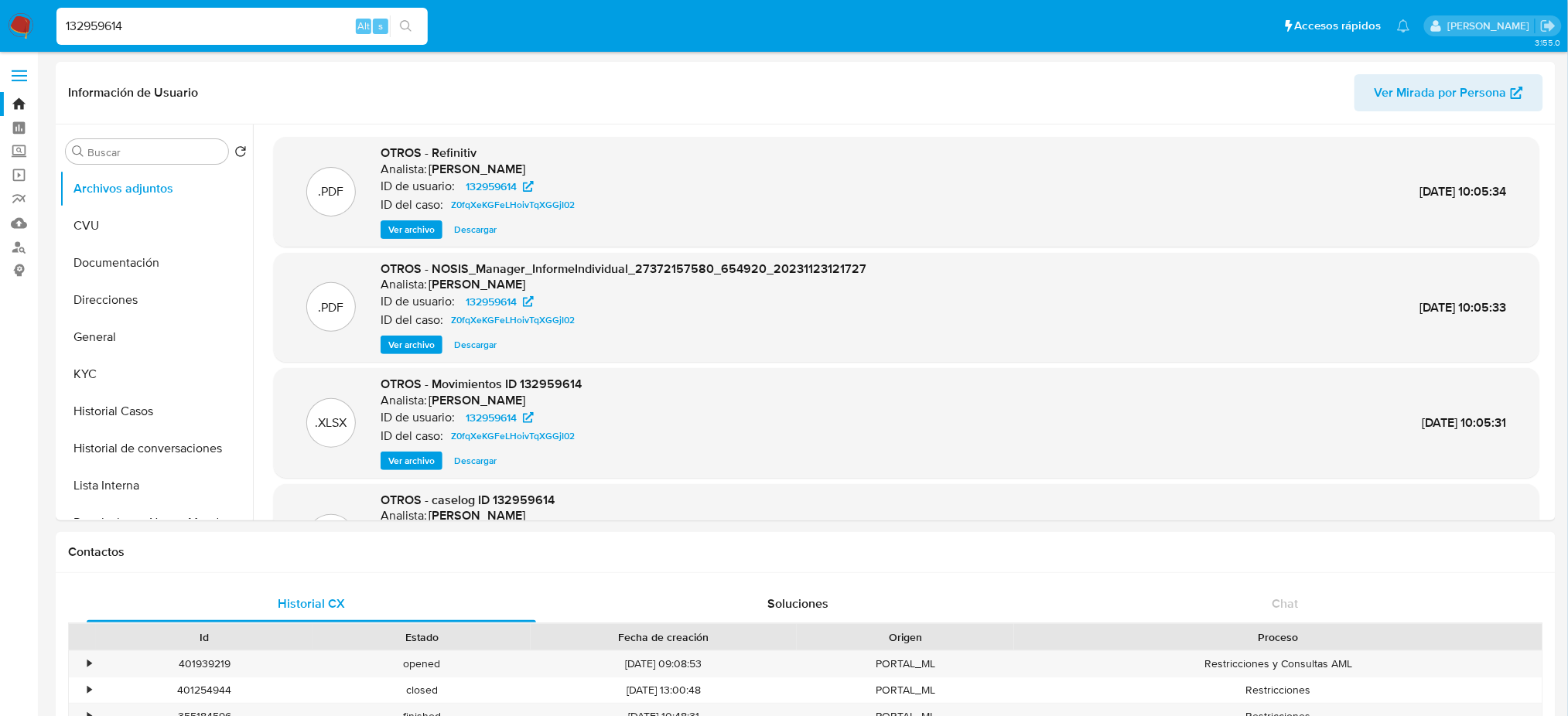
drag, startPoint x: 199, startPoint y: 55, endPoint x: 193, endPoint y: 37, distance: 19.0
click at [141, 35] on div "132959614 Alt s" at bounding box center [242, 26] width 371 height 37
drag, startPoint x: 169, startPoint y: 21, endPoint x: 1, endPoint y: 35, distance: 168.6
click at [1, 35] on nav "Pausado Ver notificaciones 132959614 Alt s Accesos rápidos Presiona las siguien…" at bounding box center [784, 26] width 1568 height 52
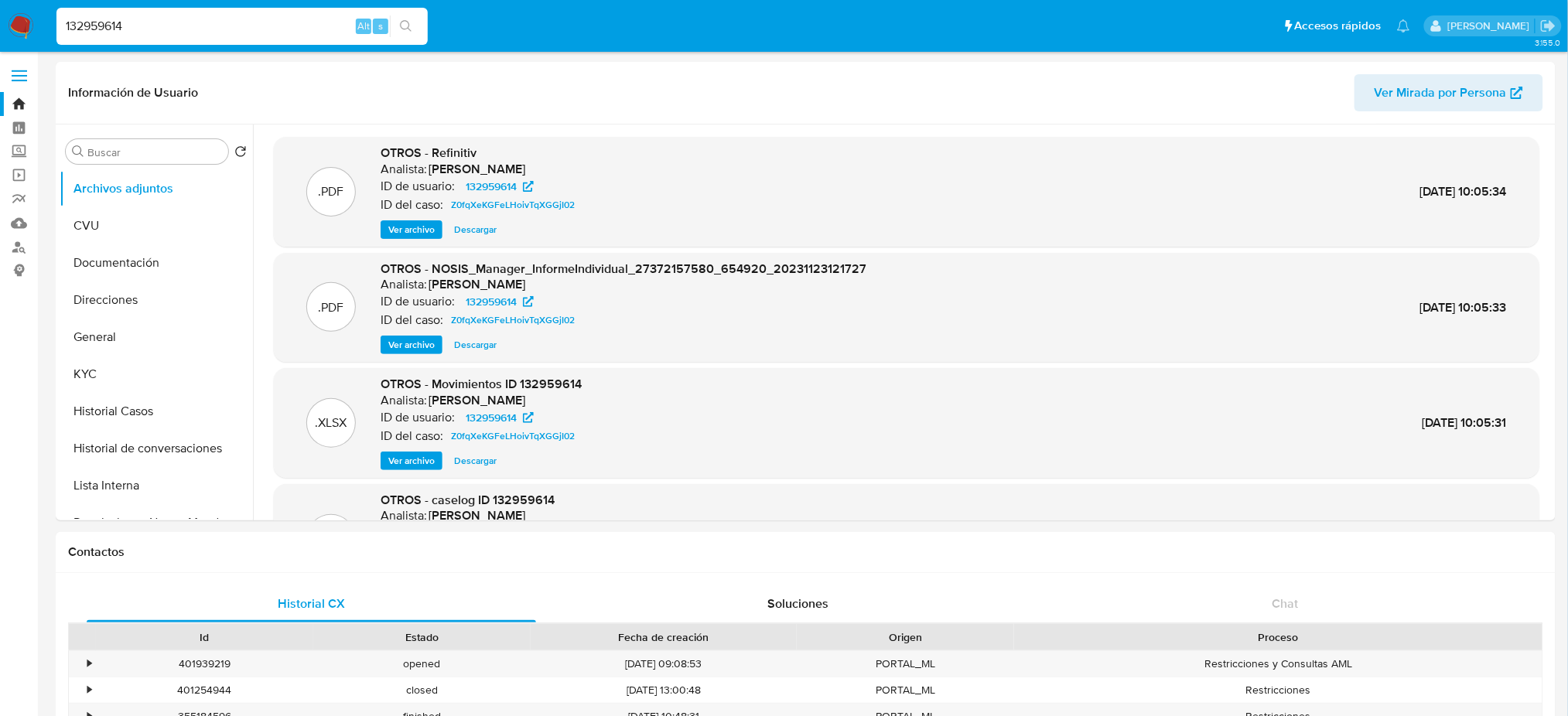
paste input "26490908"
type input "26490908"
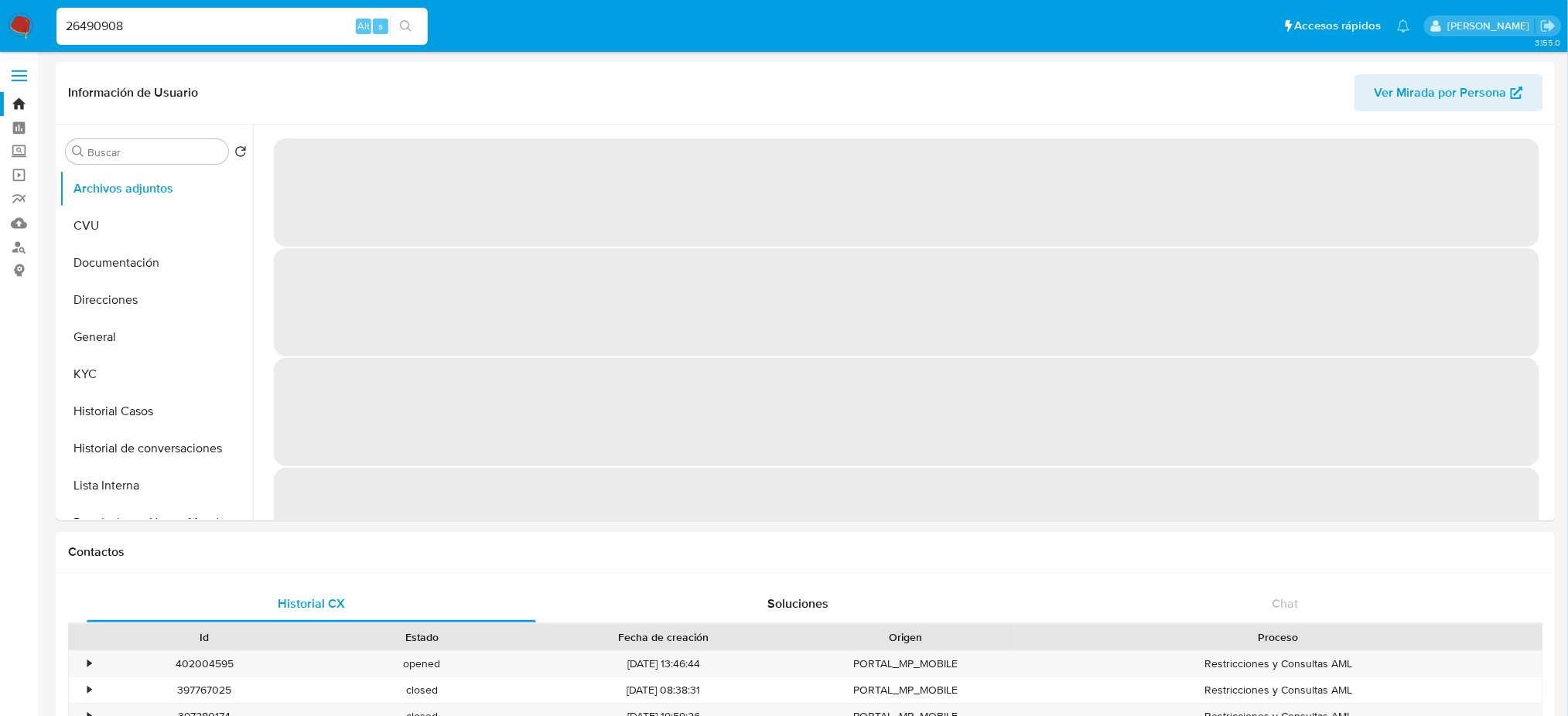
select select "10"
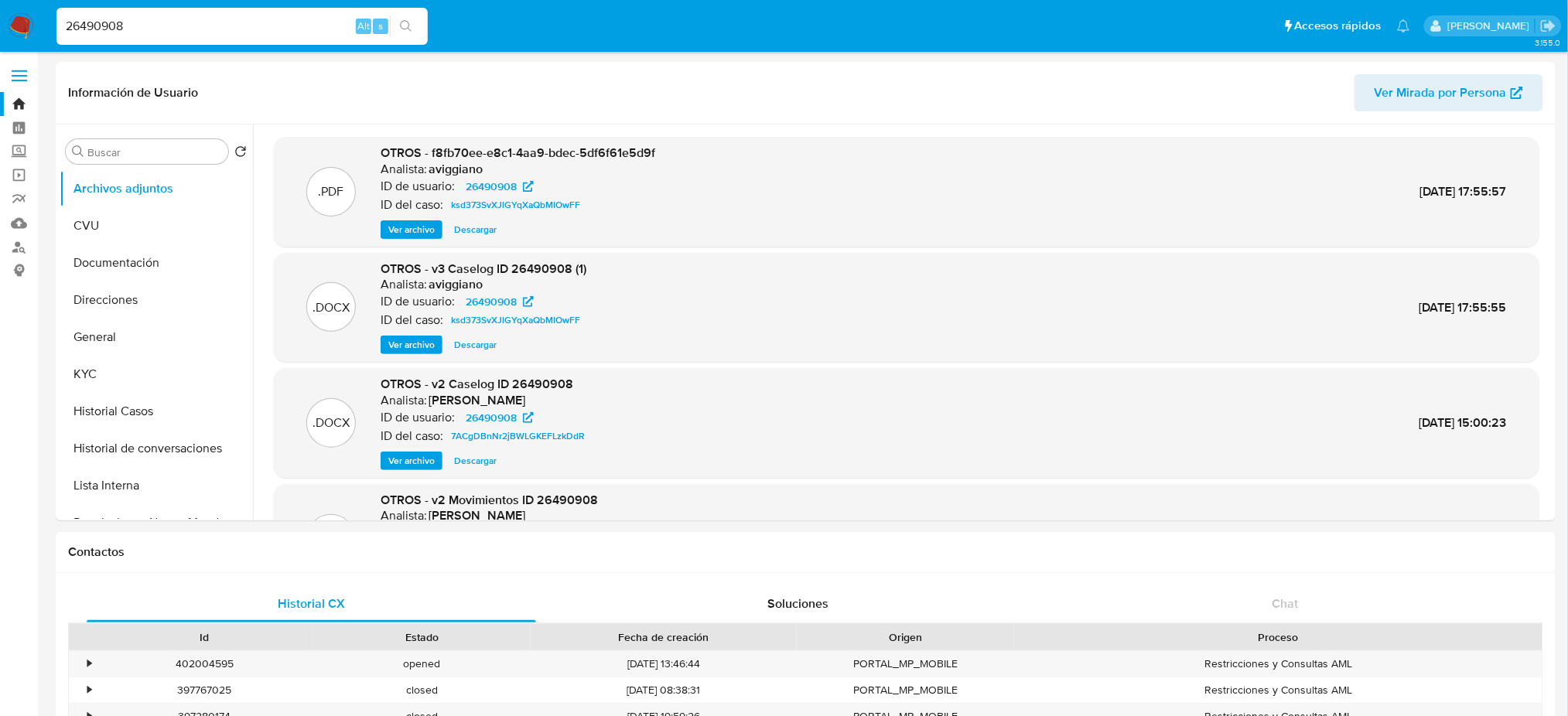
click at [28, 17] on img at bounding box center [21, 26] width 26 height 26
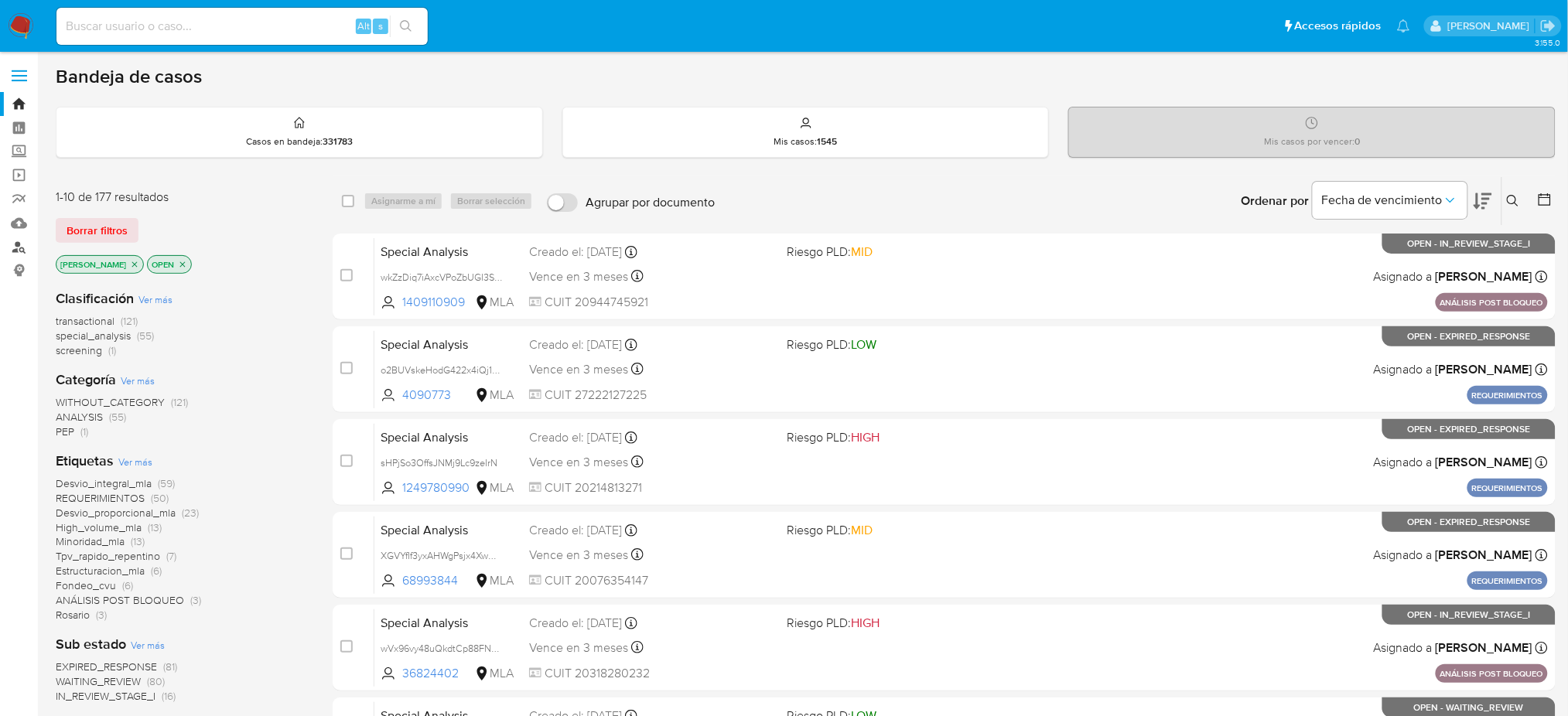
click at [10, 241] on link "Buscador de personas" at bounding box center [92, 247] width 184 height 24
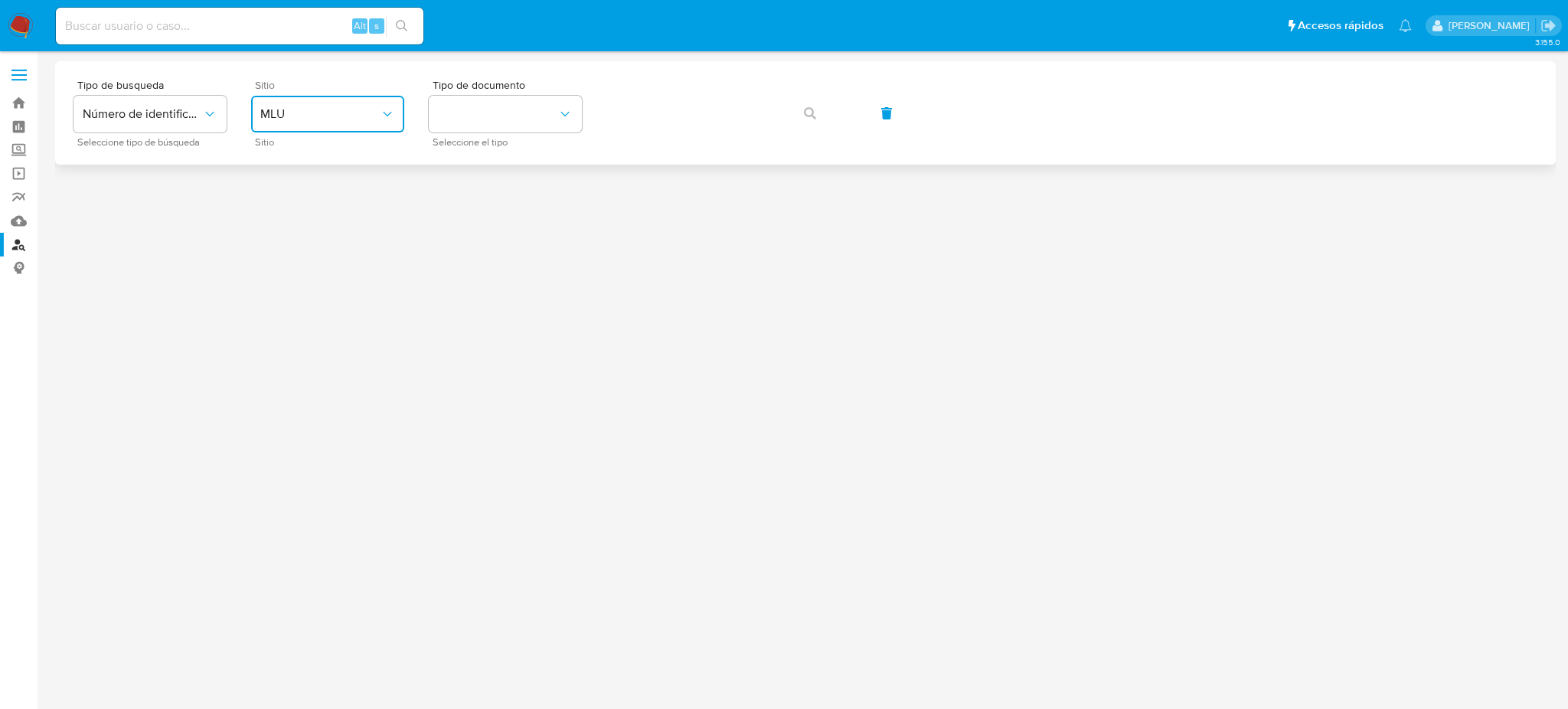
click at [299, 103] on button "MLU" at bounding box center [327, 114] width 153 height 37
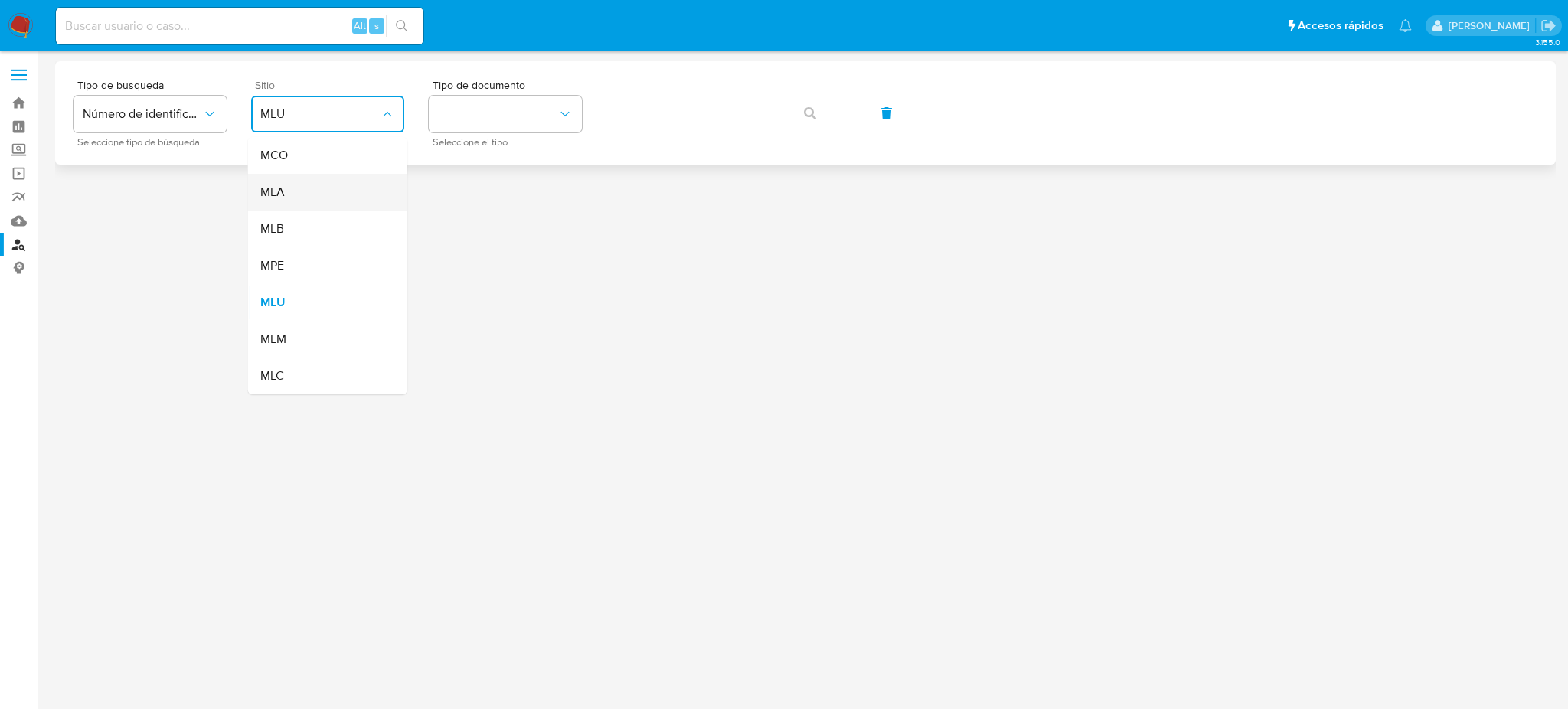
click at [332, 178] on div "MLA" at bounding box center [323, 192] width 126 height 37
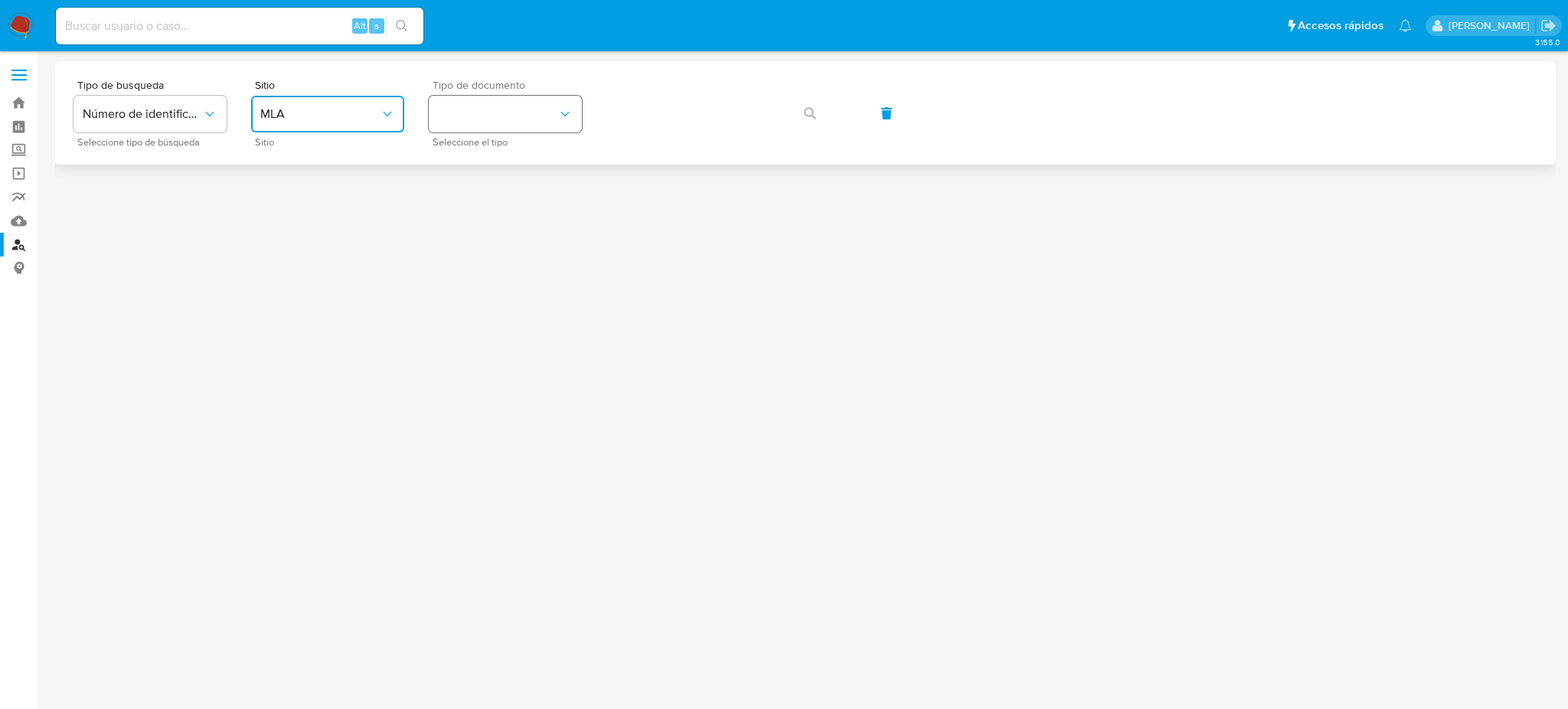
click at [569, 105] on button "identificationType" at bounding box center [505, 114] width 153 height 37
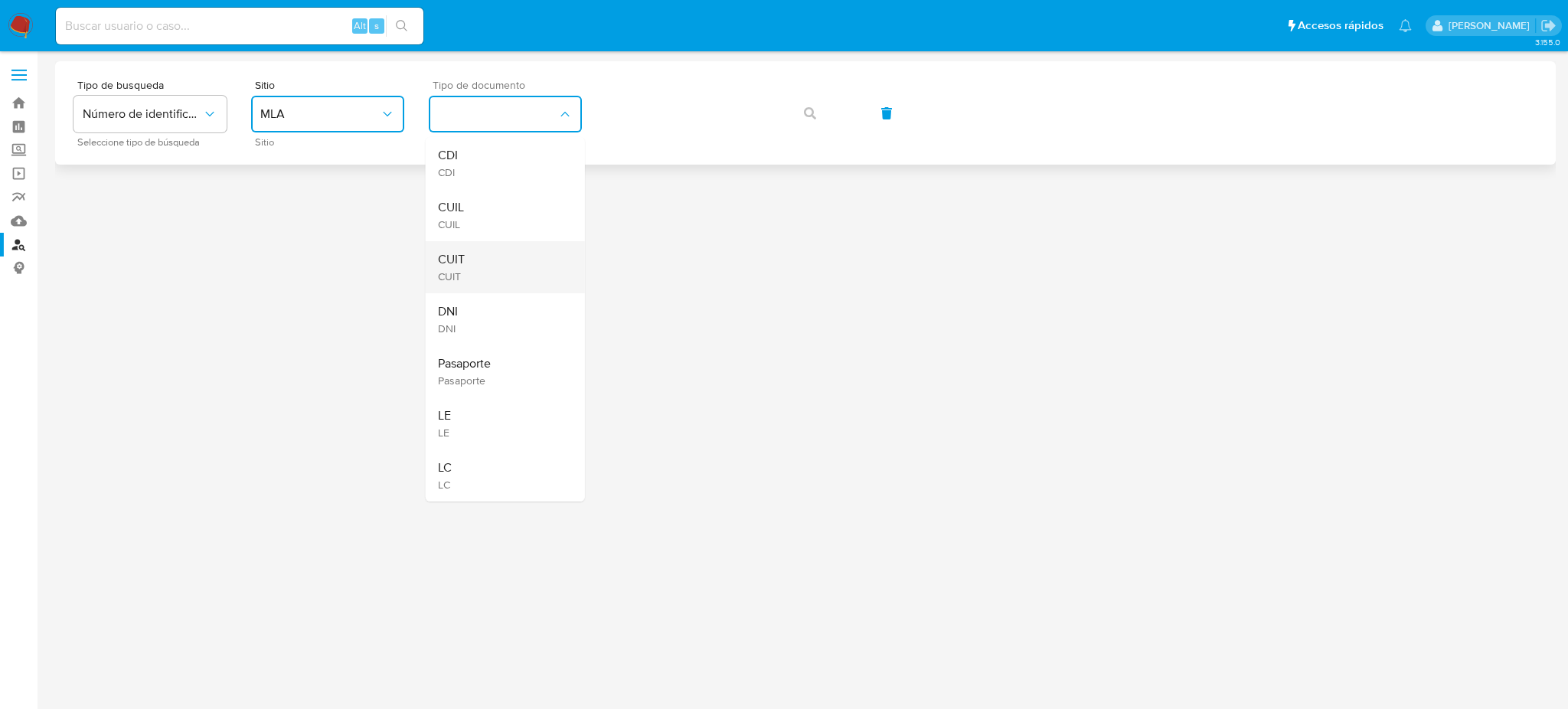
click at [498, 255] on div "CUIT CUIT" at bounding box center [501, 267] width 126 height 52
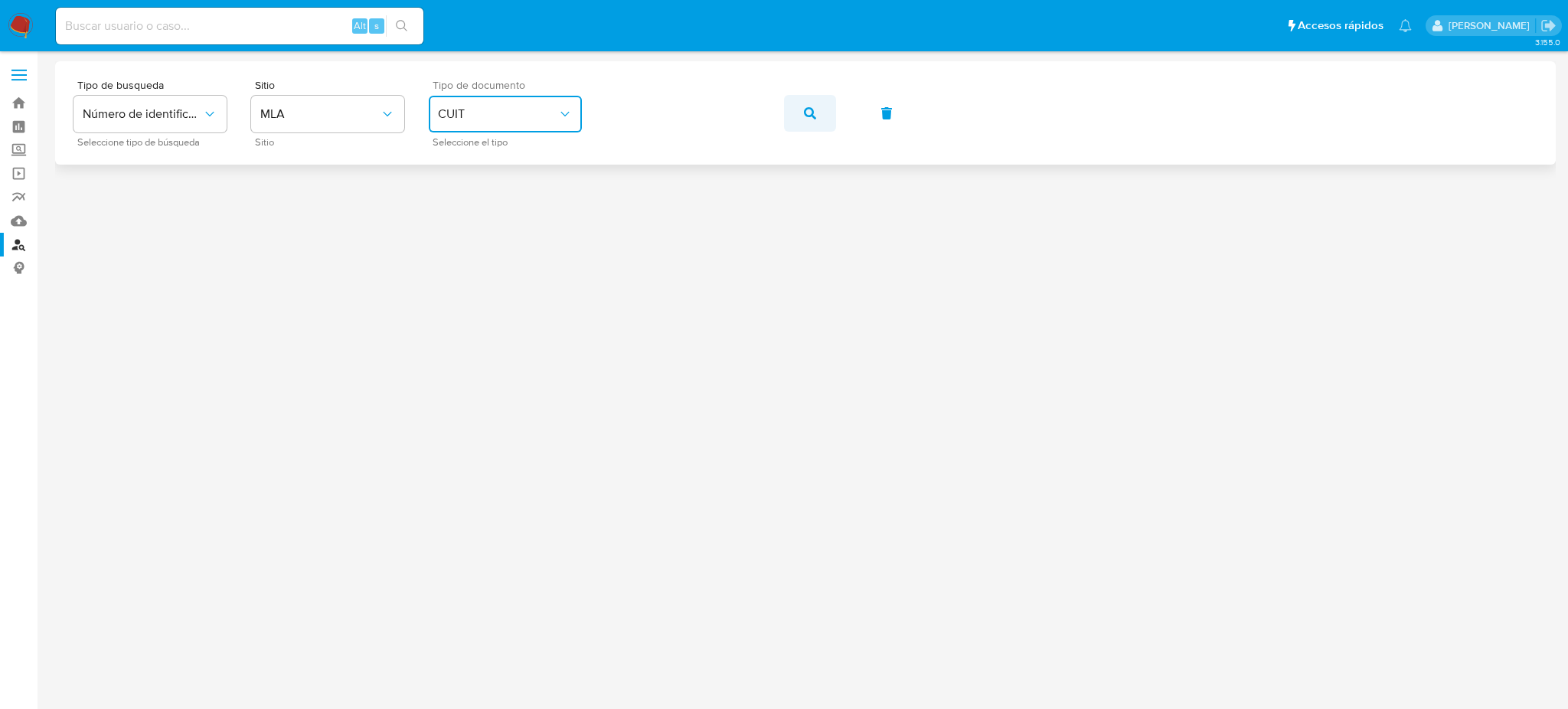
click at [794, 108] on button "button" at bounding box center [810, 113] width 52 height 37
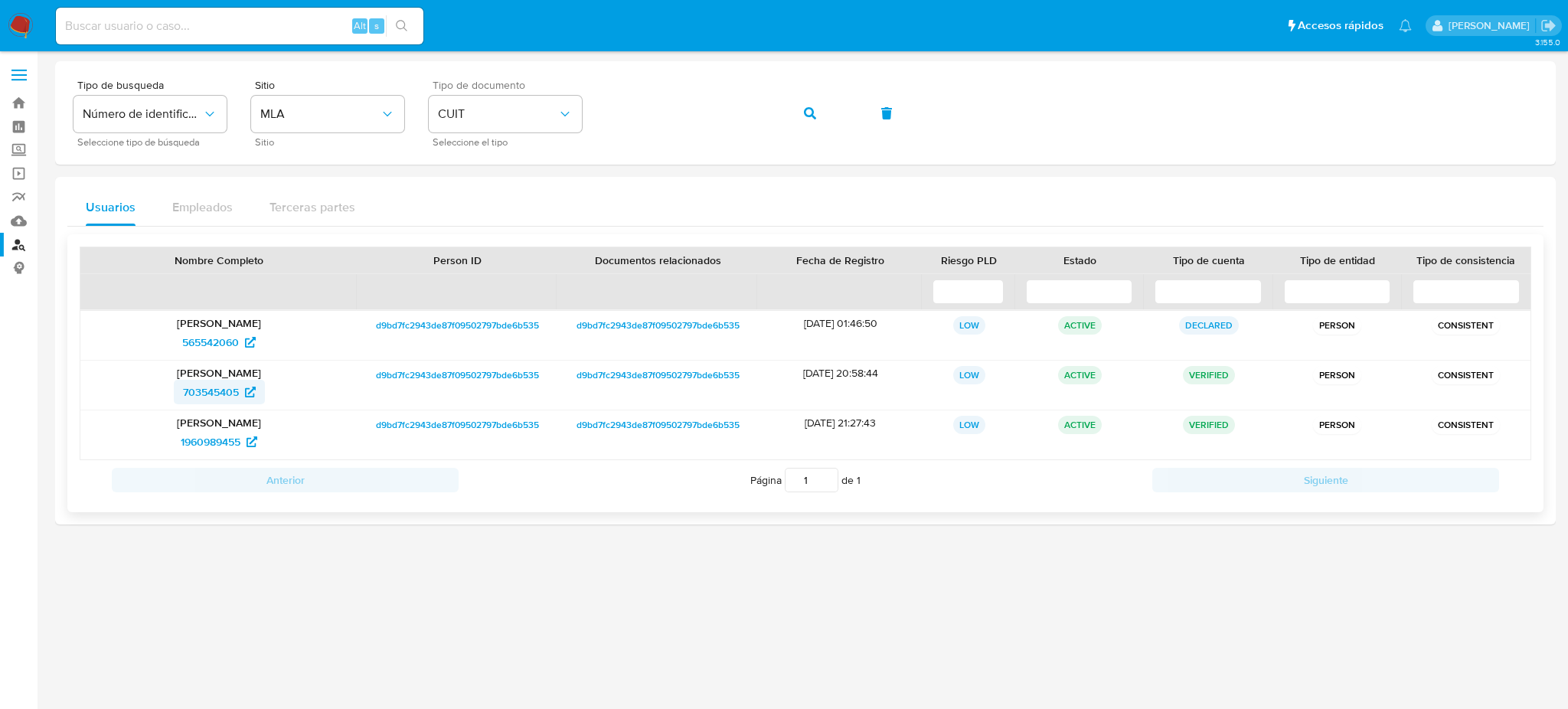
click at [206, 389] on span "703545405" at bounding box center [211, 392] width 56 height 25
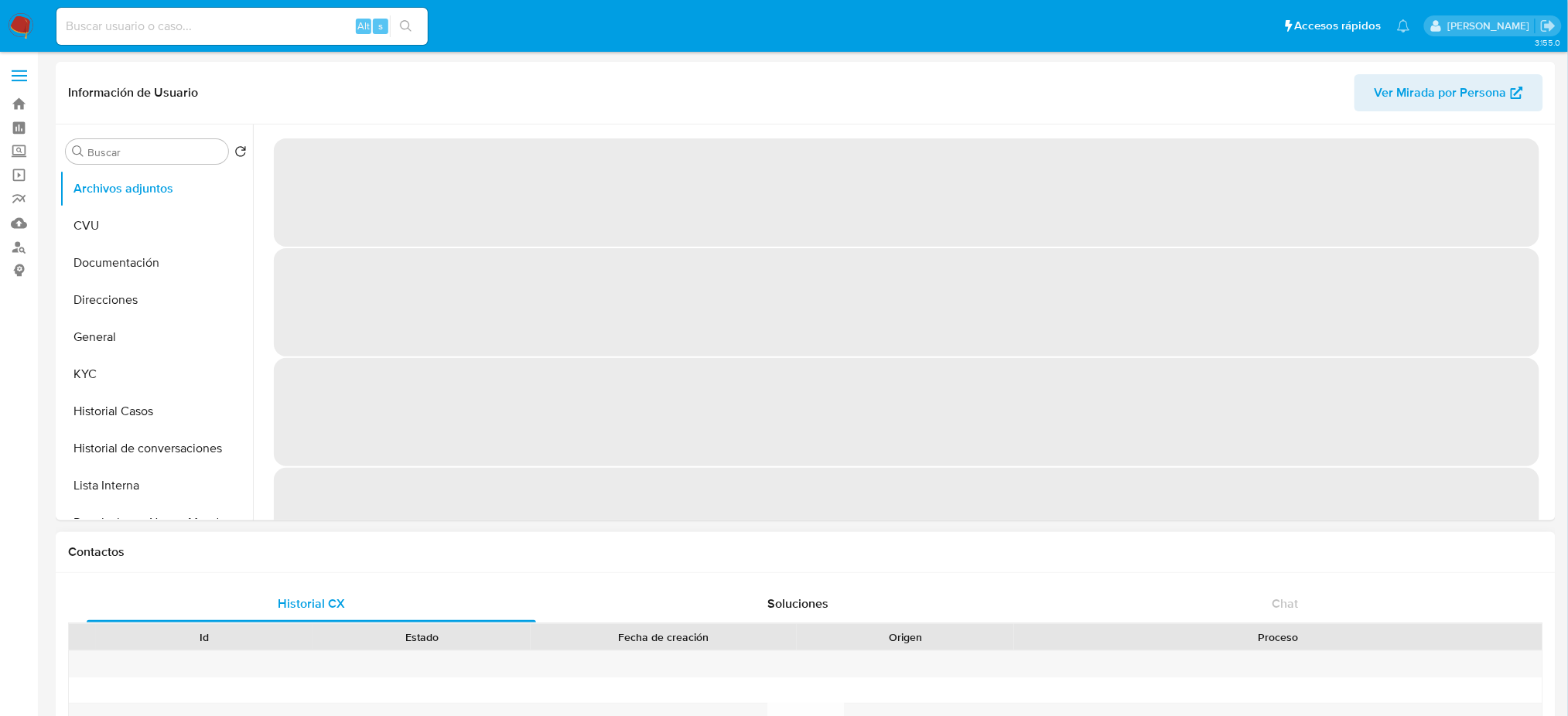
select select "10"
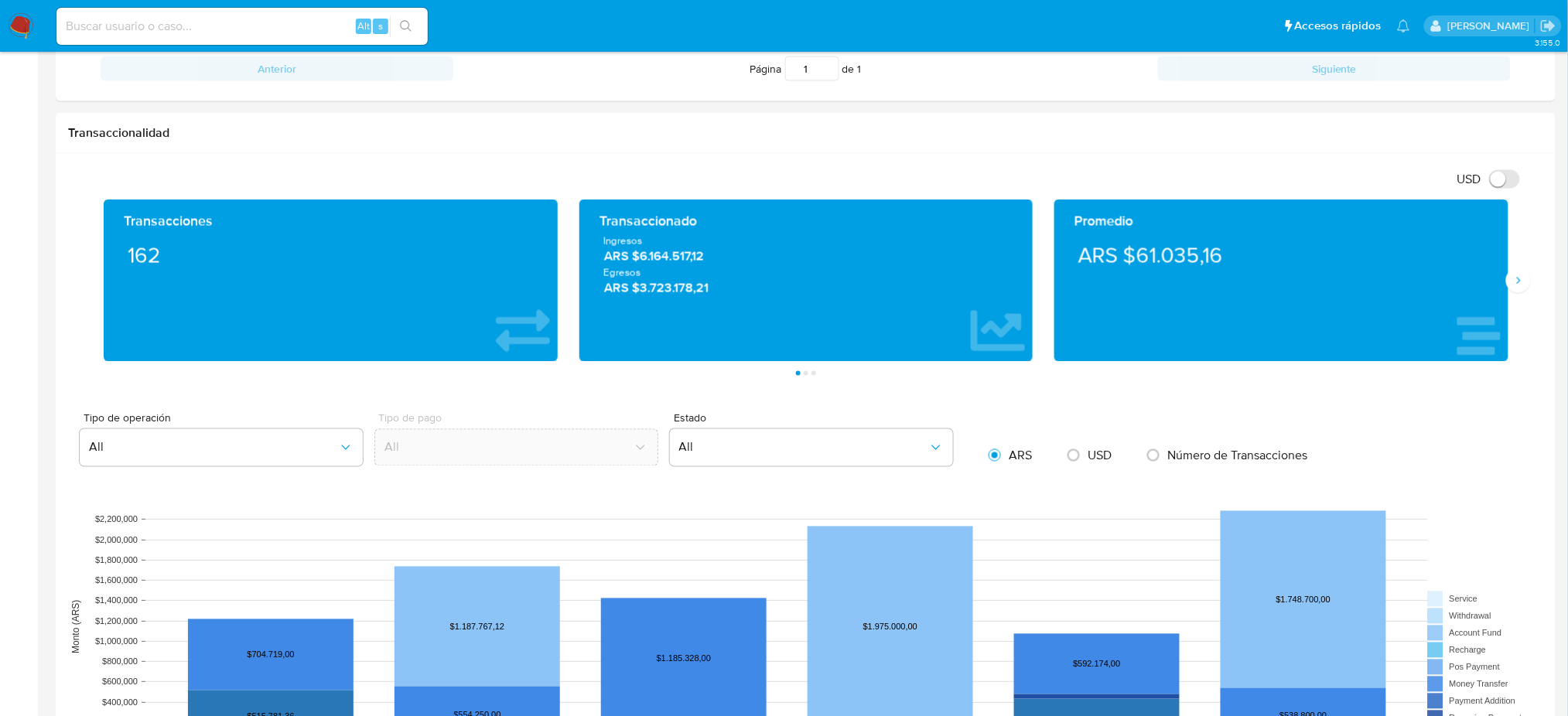
scroll to position [104, 0]
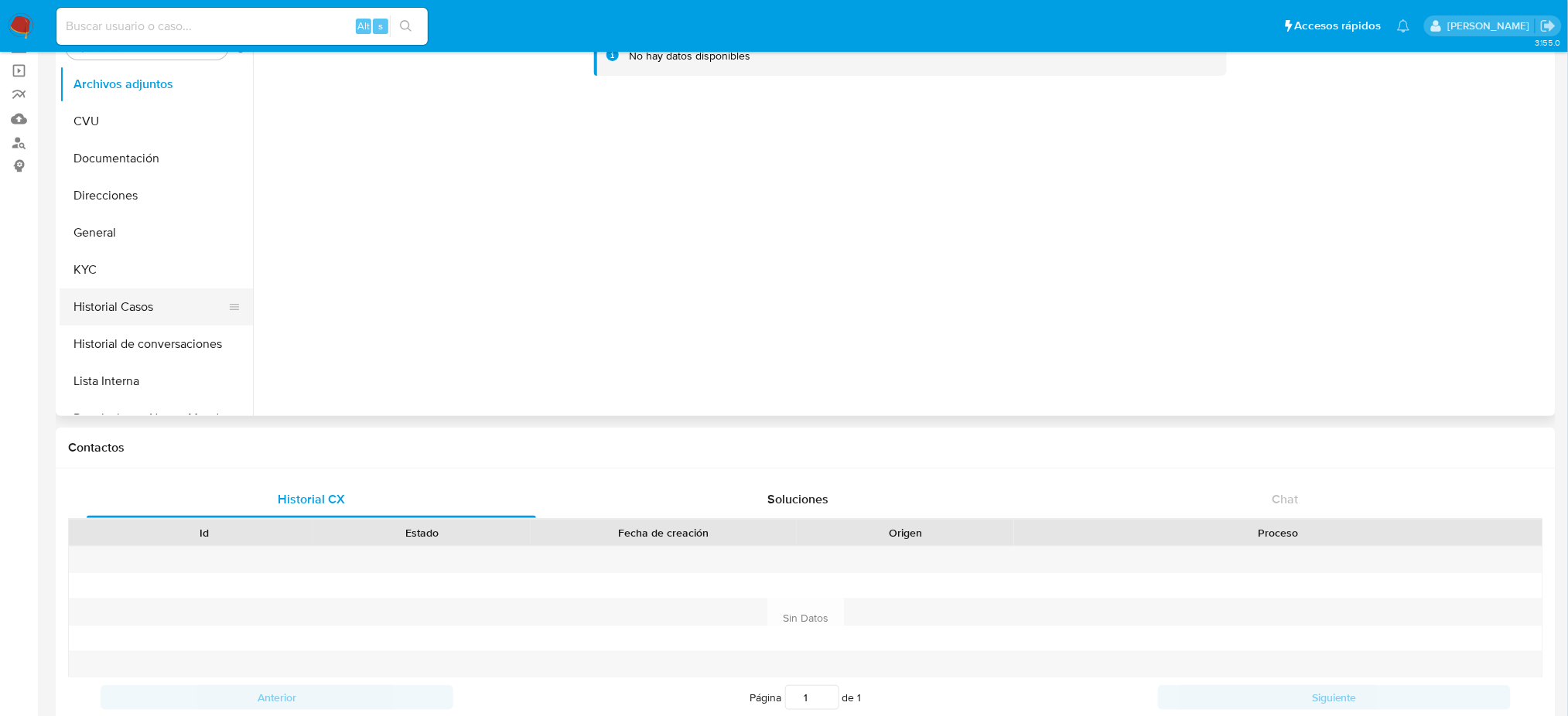
click at [153, 311] on button "Historial Casos" at bounding box center [149, 307] width 181 height 37
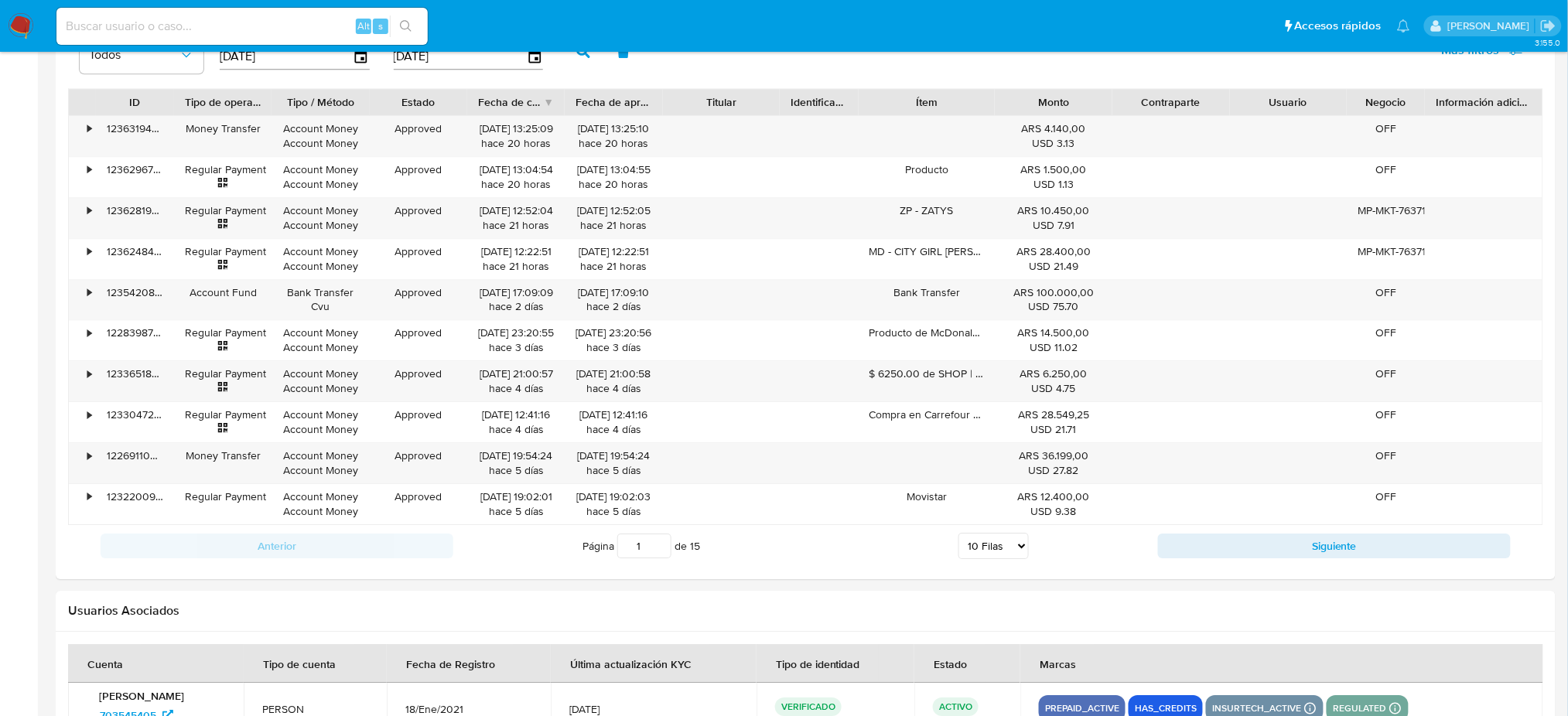
scroll to position [1752, 0]
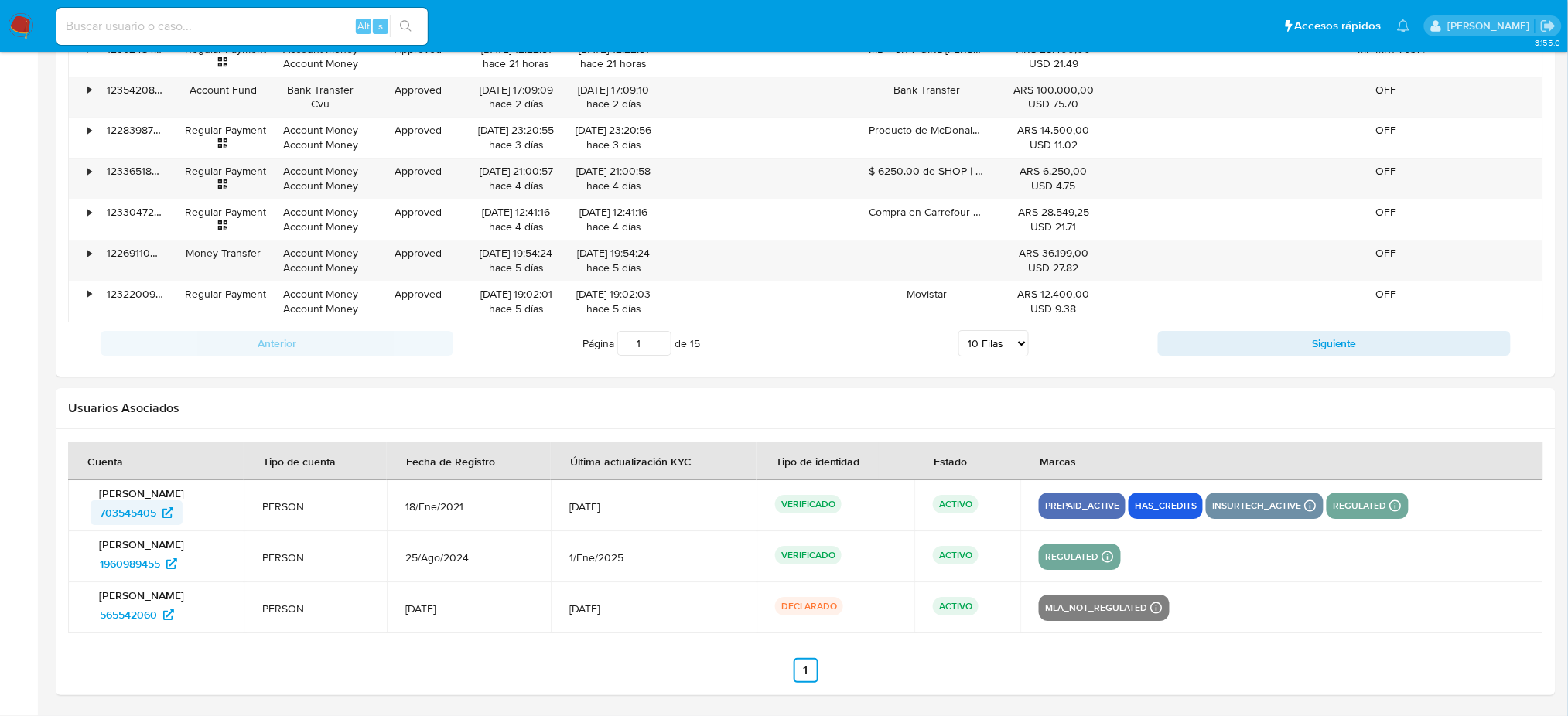
click at [141, 511] on span "703545405" at bounding box center [128, 512] width 56 height 25
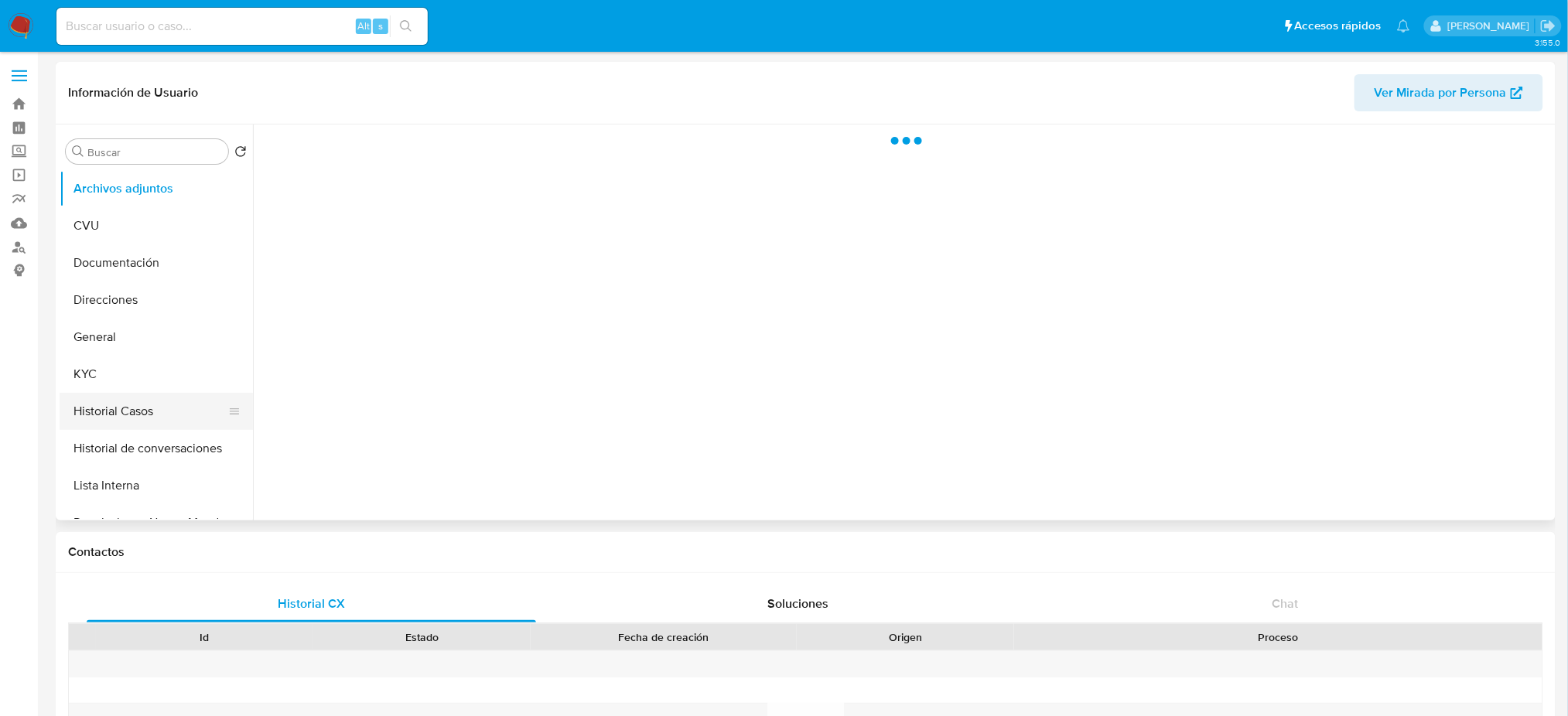
click at [120, 413] on button "Historial Casos" at bounding box center [149, 411] width 181 height 37
select select "10"
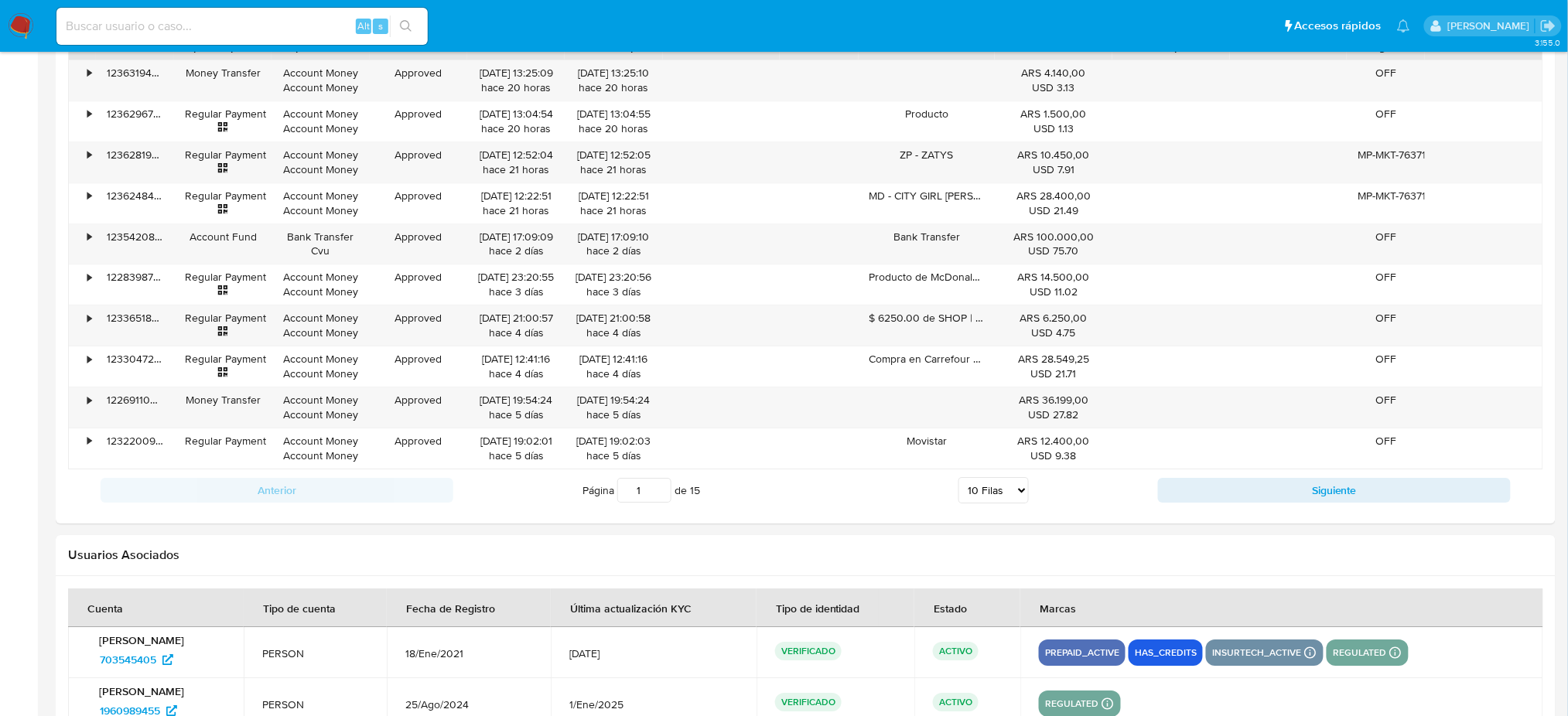
scroll to position [1754, 0]
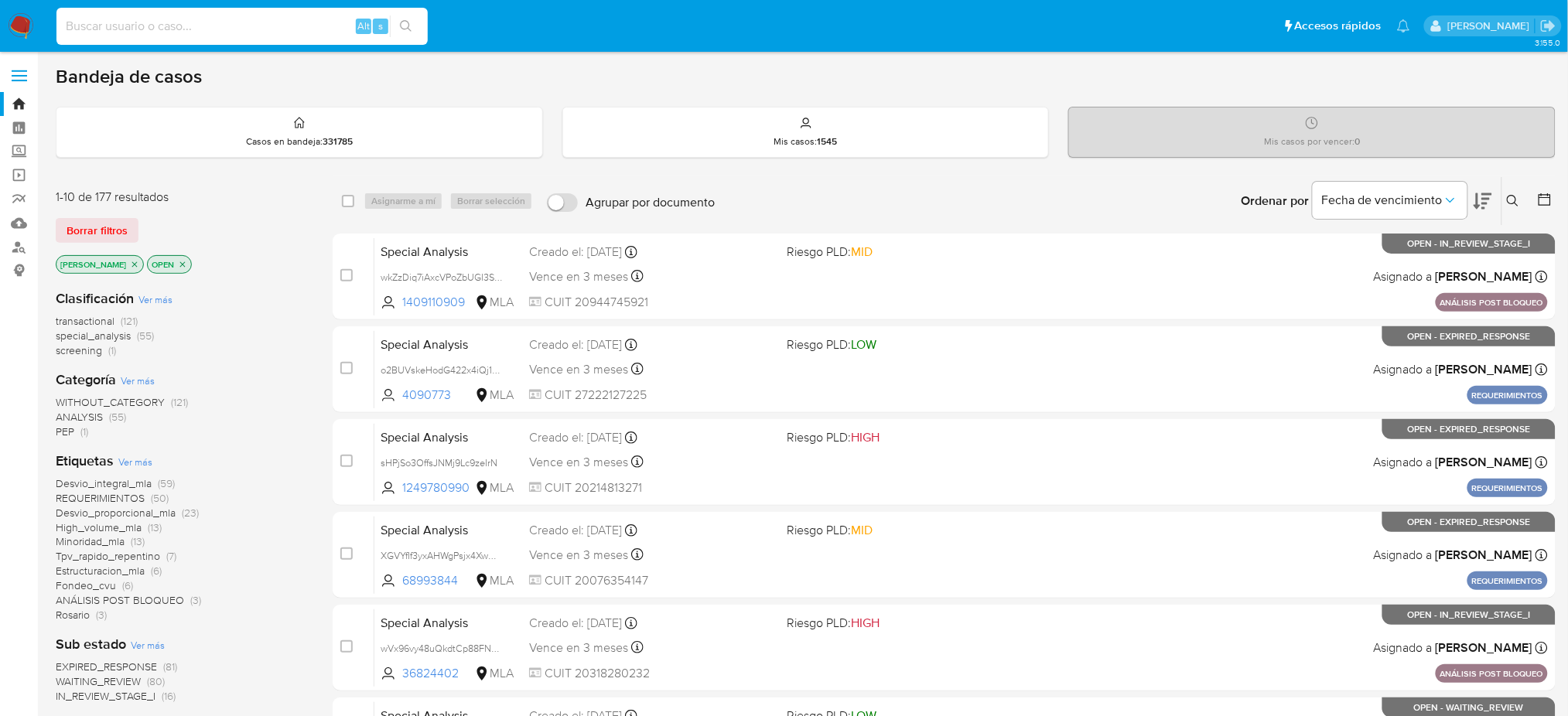
click at [293, 23] on input at bounding box center [242, 26] width 371 height 20
paste input "sg0jn9hltjYcqpEmKaSKOuJQ"
type input "sg0jn9hltjYcqpEmKaSKOuJQ"
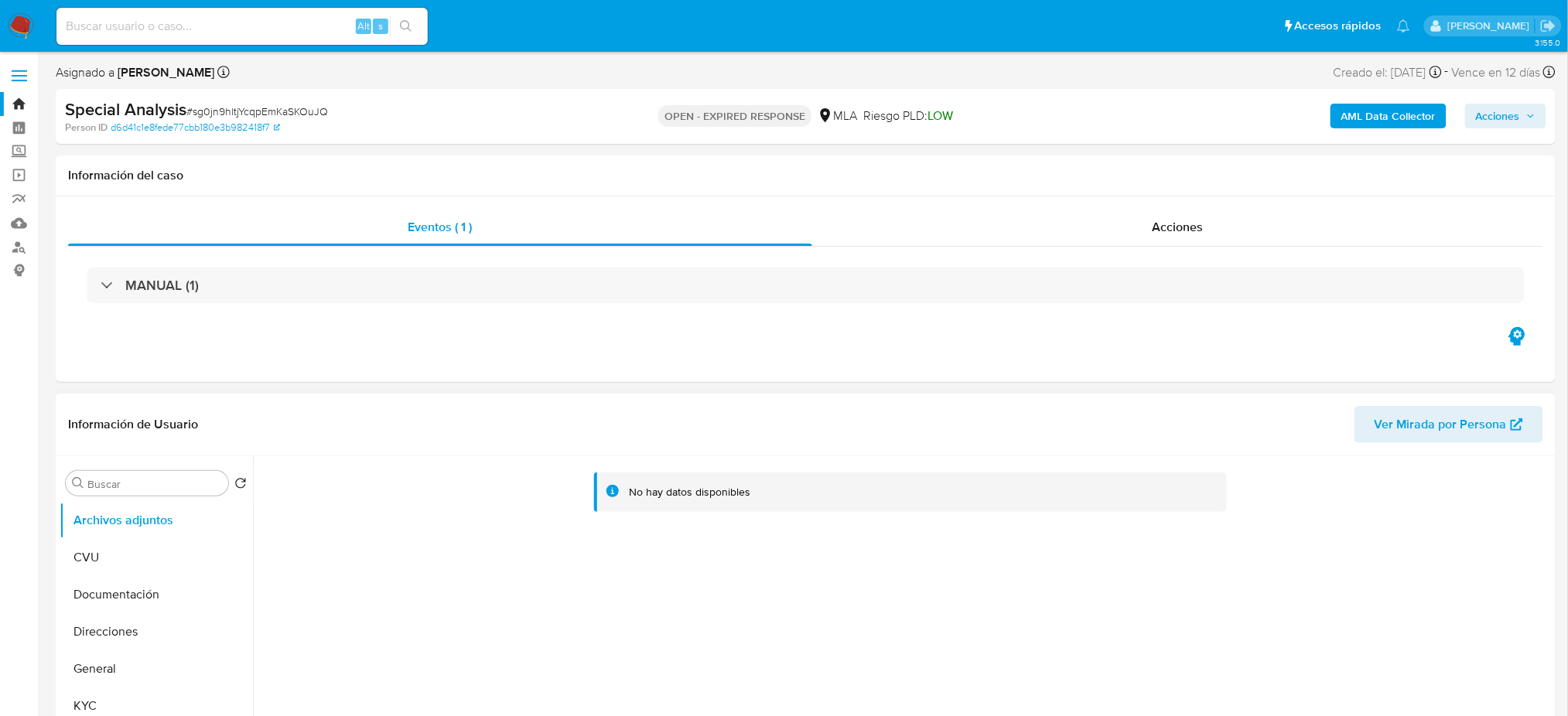
select select "10"
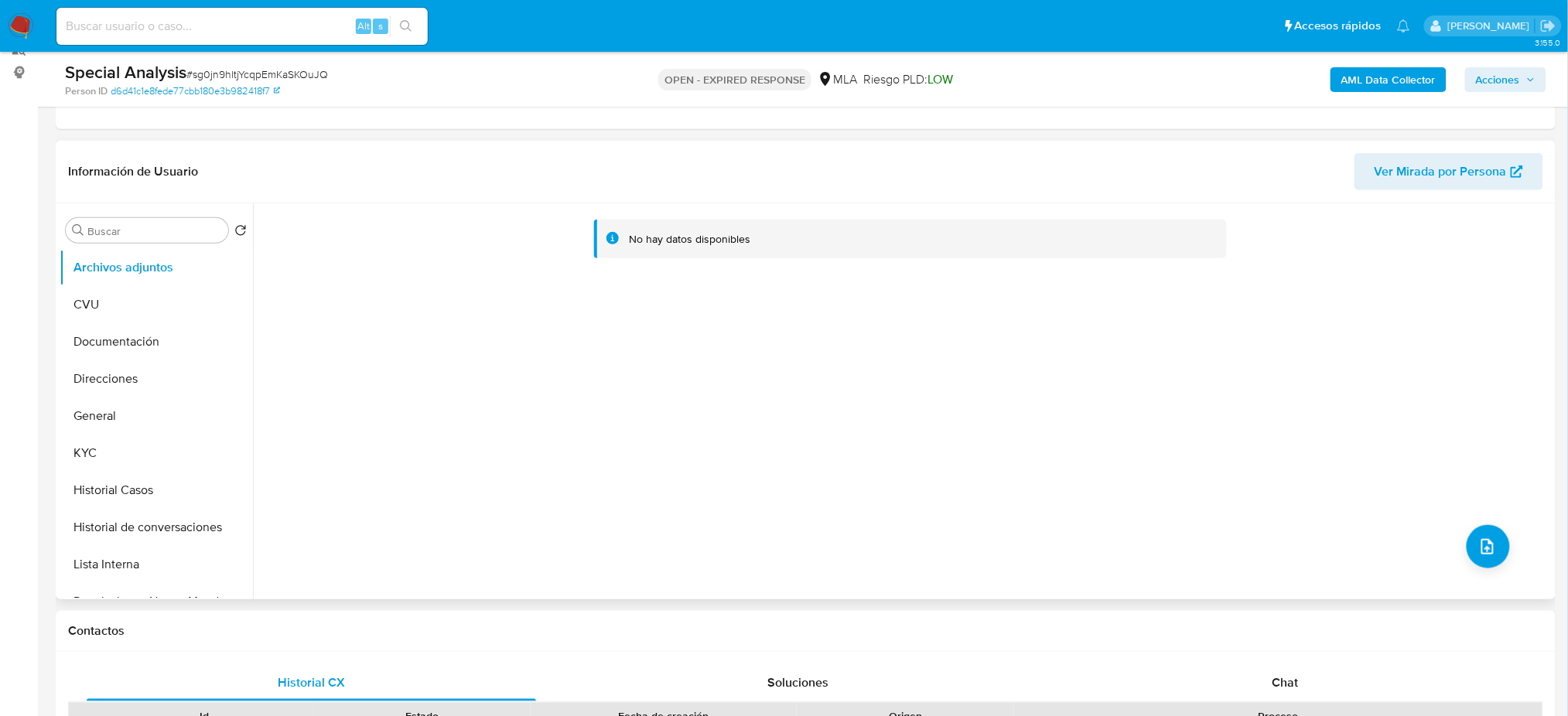
scroll to position [205, 0]
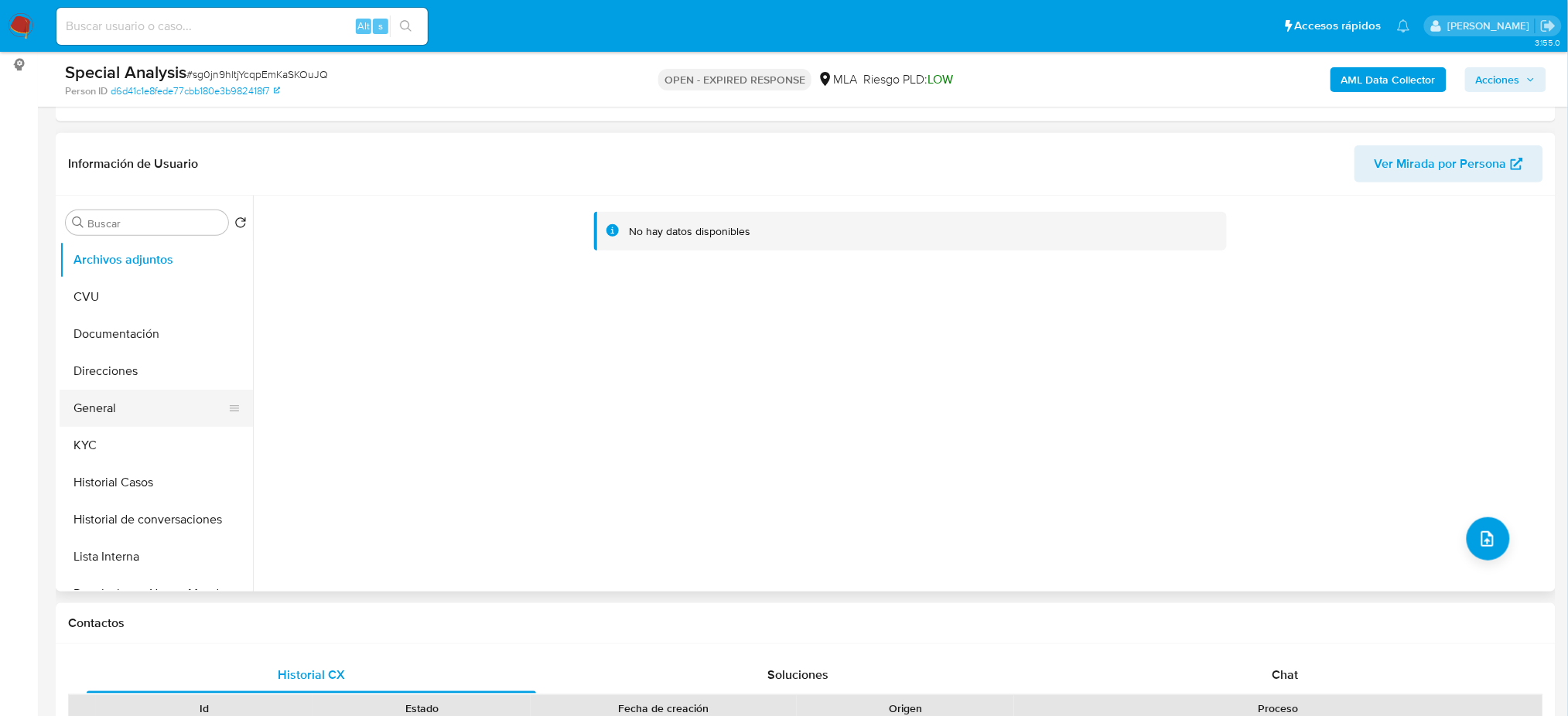
click at [158, 417] on button "General" at bounding box center [149, 409] width 181 height 37
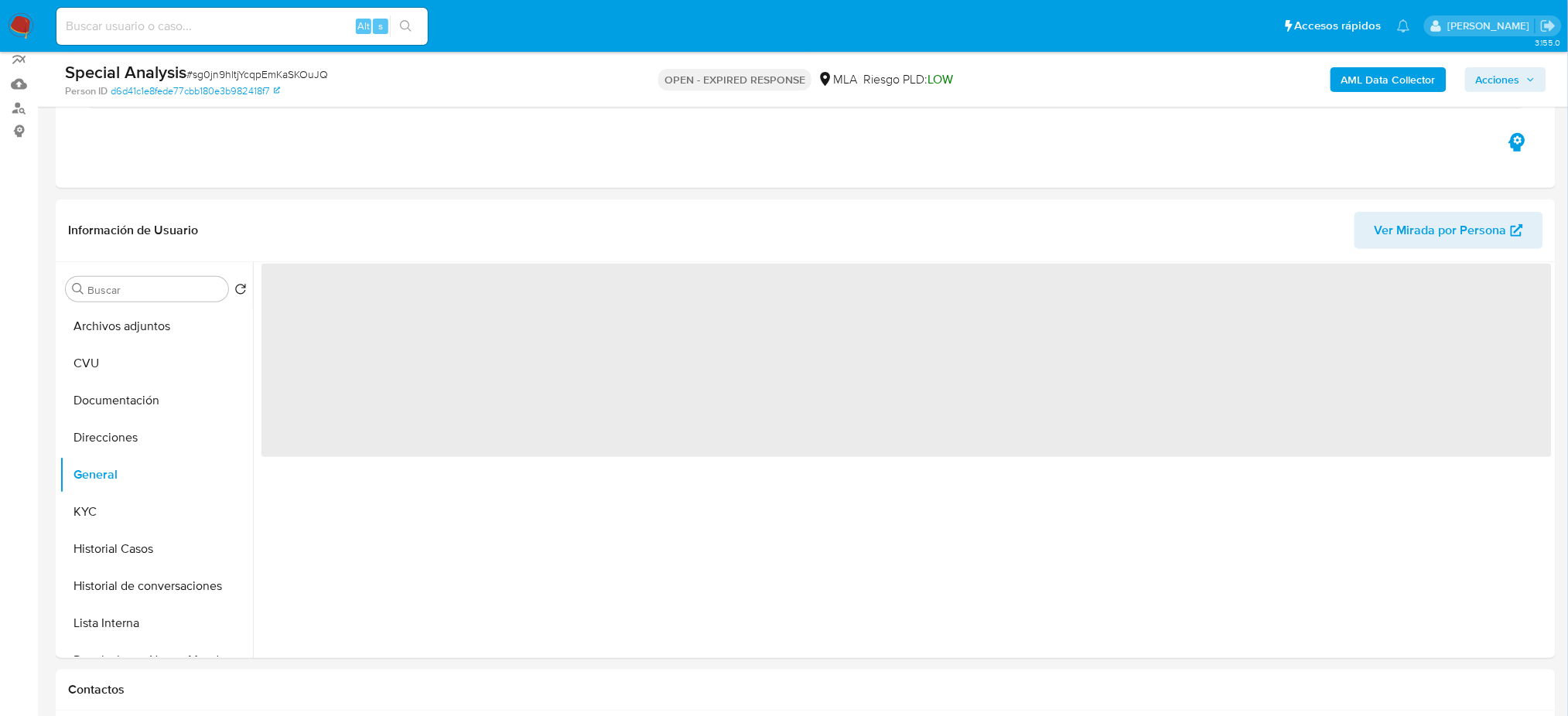
scroll to position [103, 0]
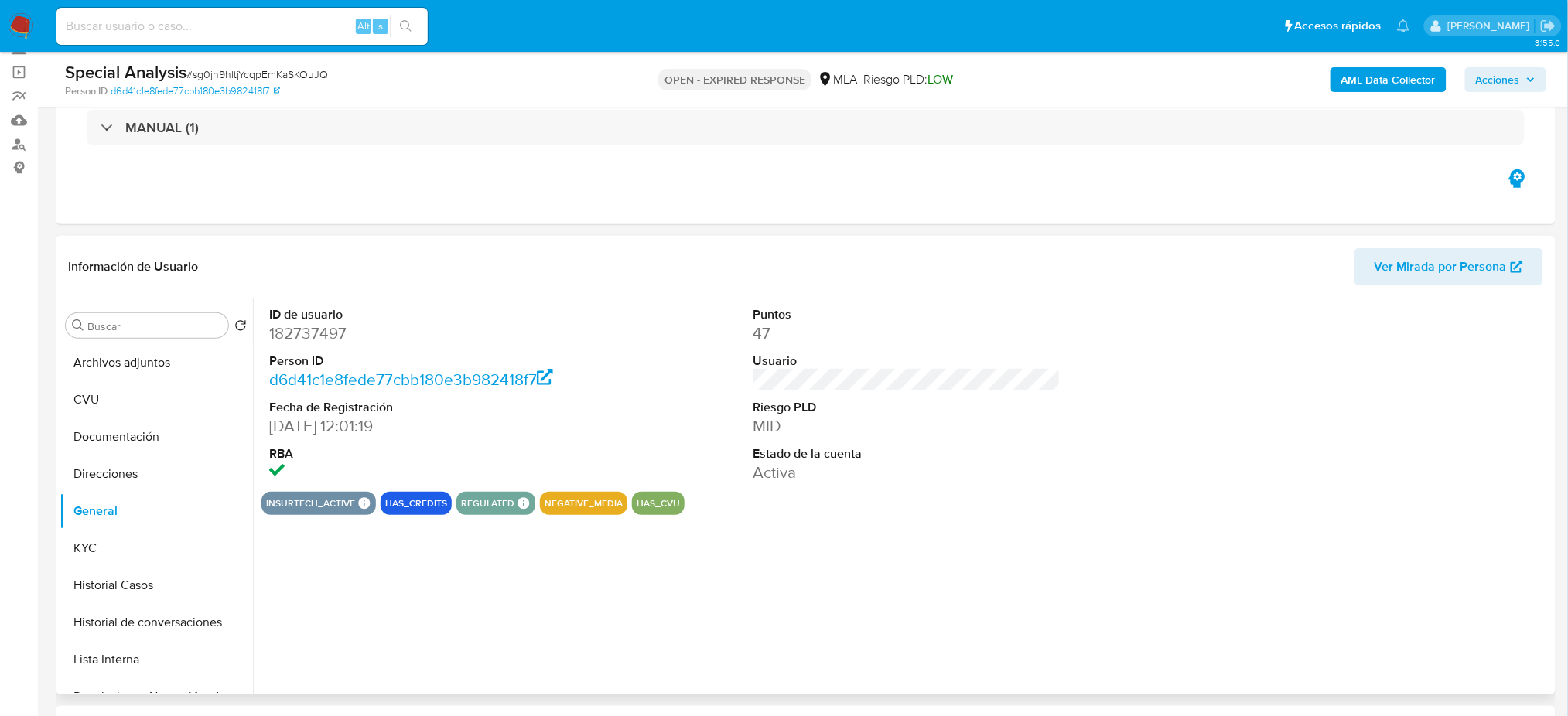
click at [278, 329] on dd "182737497" at bounding box center [422, 333] width 307 height 22
copy dd "182737497"
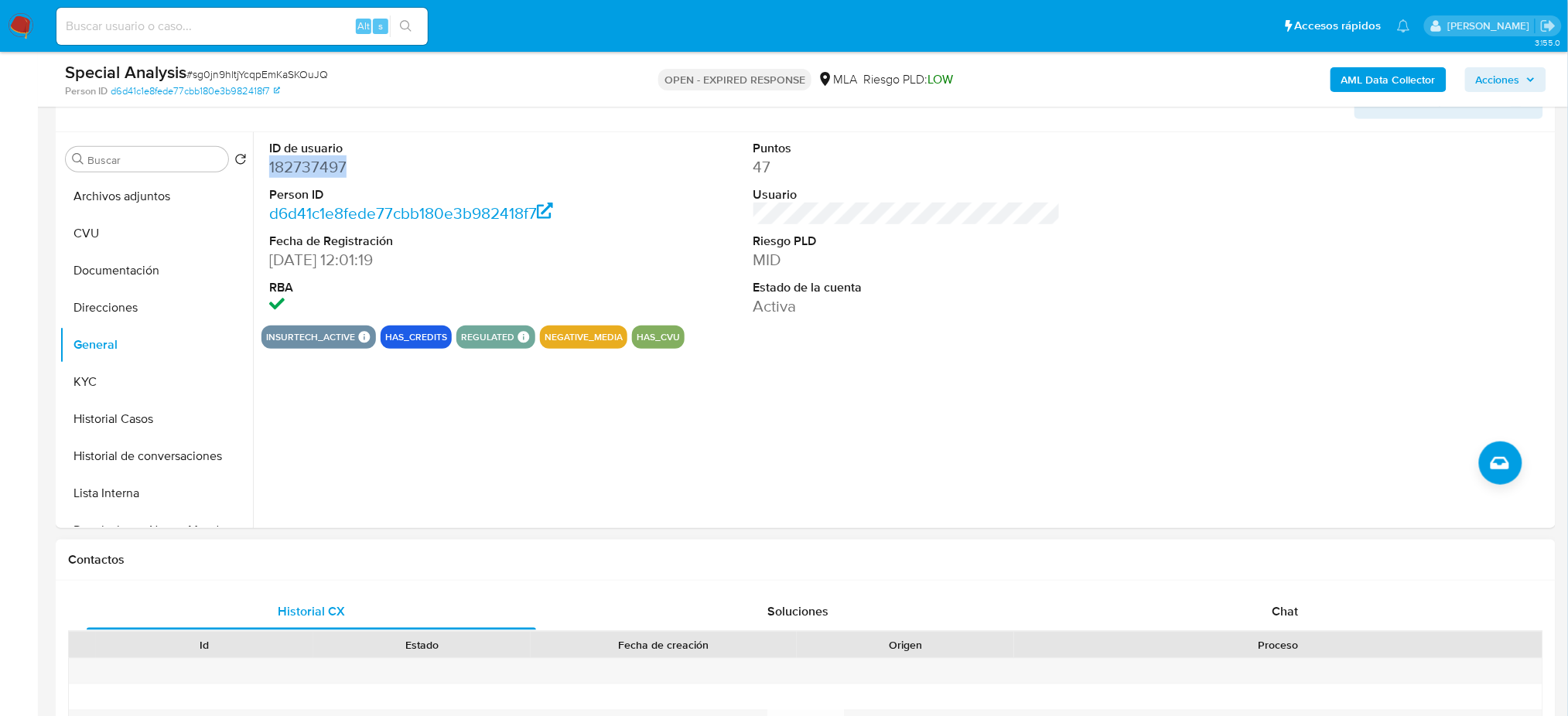
scroll to position [515, 0]
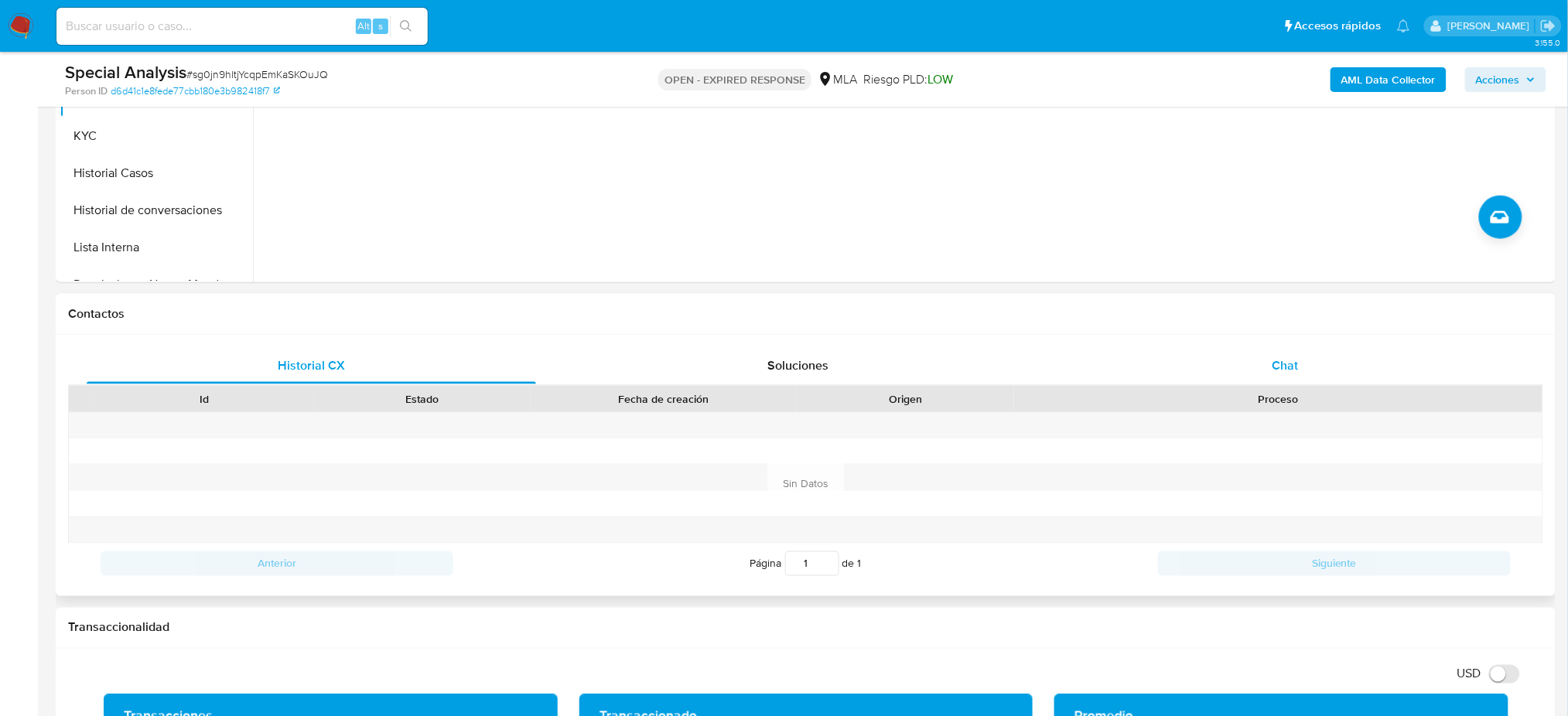
click at [1085, 372] on div "Chat" at bounding box center [1285, 366] width 450 height 37
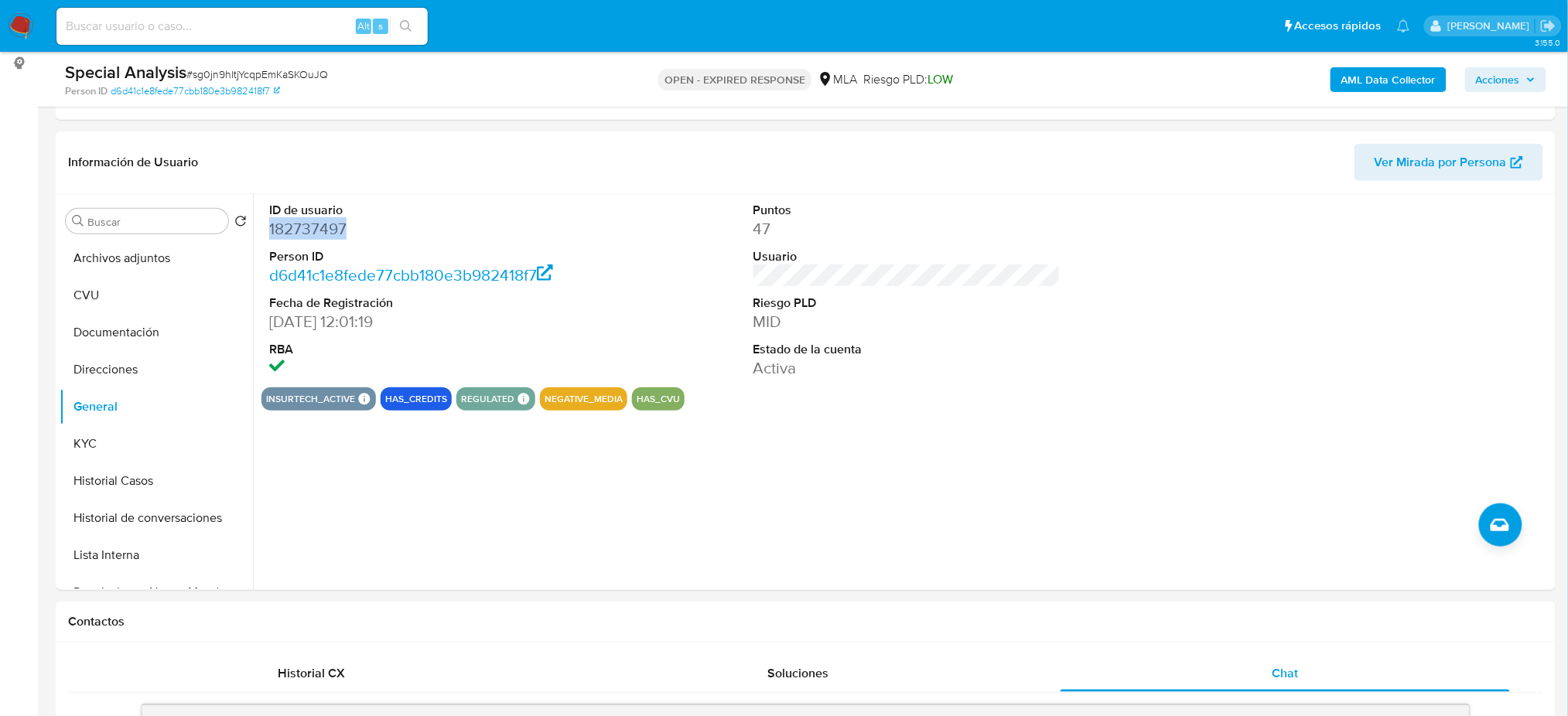
scroll to position [205, 0]
click at [177, 443] on button "KYC" at bounding box center [149, 445] width 181 height 37
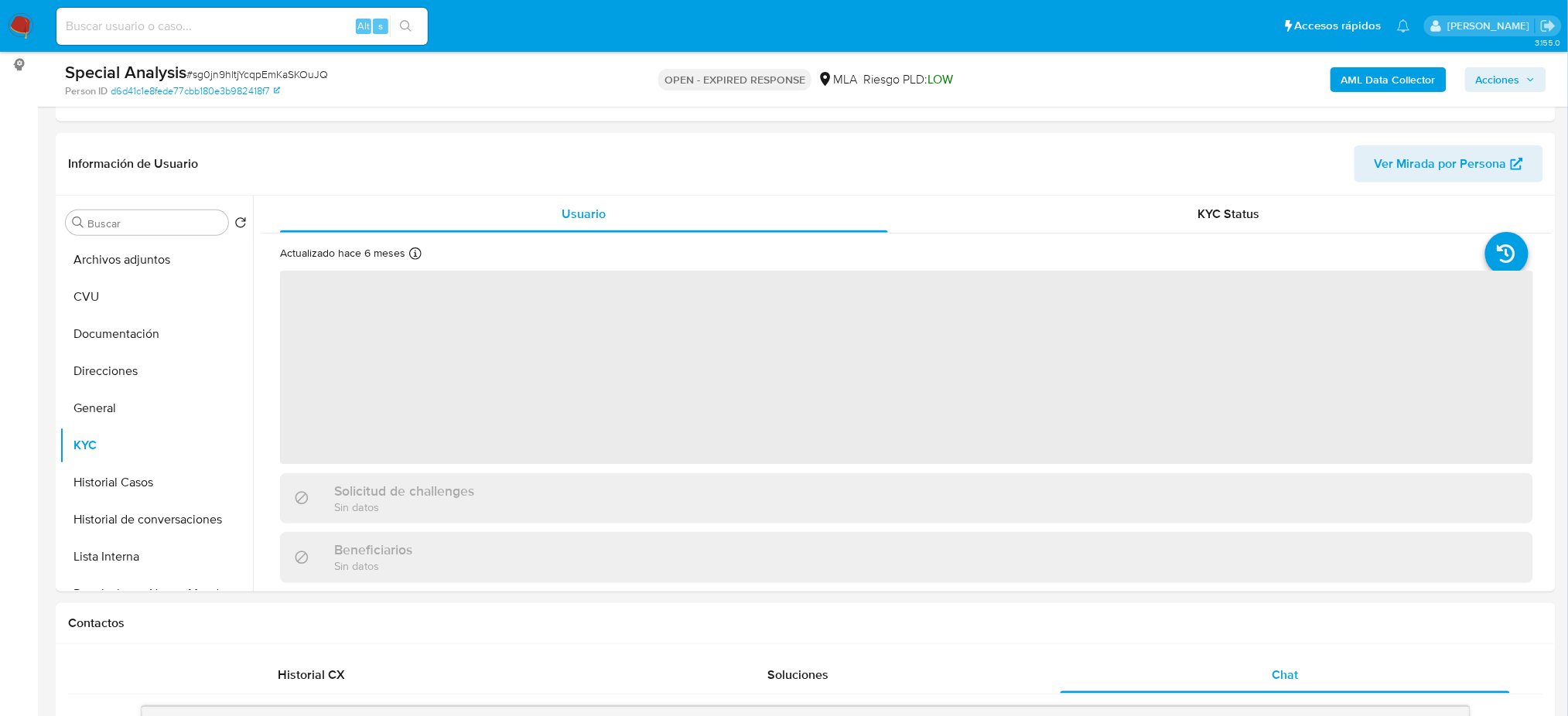
click at [278, 74] on span "# sg0jn9hltjYcqpEmKaSKOuJQ" at bounding box center [257, 74] width 141 height 15
copy span "sg0jn9hltjYcqpEmKaSKOuJQ"
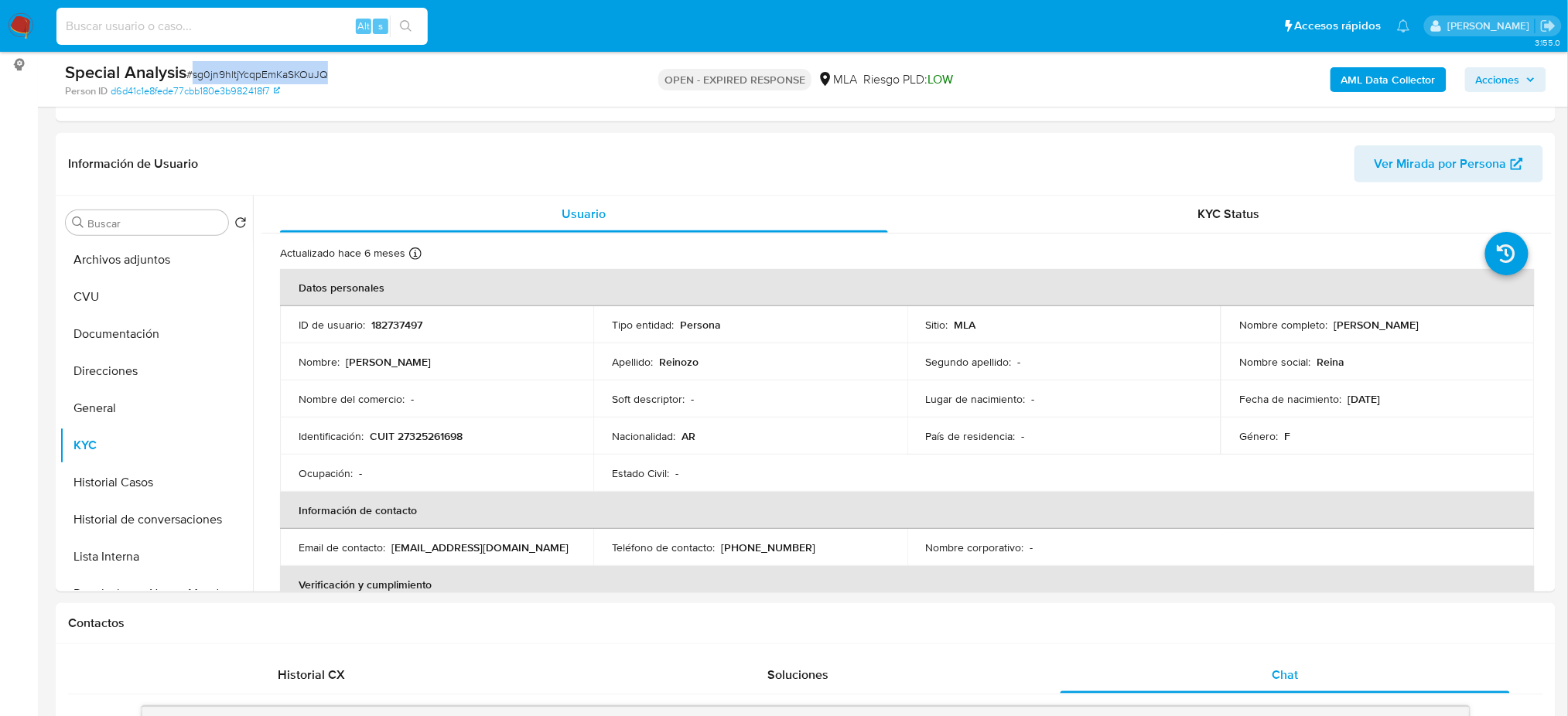
click at [207, 28] on input at bounding box center [242, 26] width 371 height 20
paste input "Npfd8fOTAw3kM8Y0EX2txZlY"
type input "Npfd8fOTAw3kM8Y0EX2txZlY"
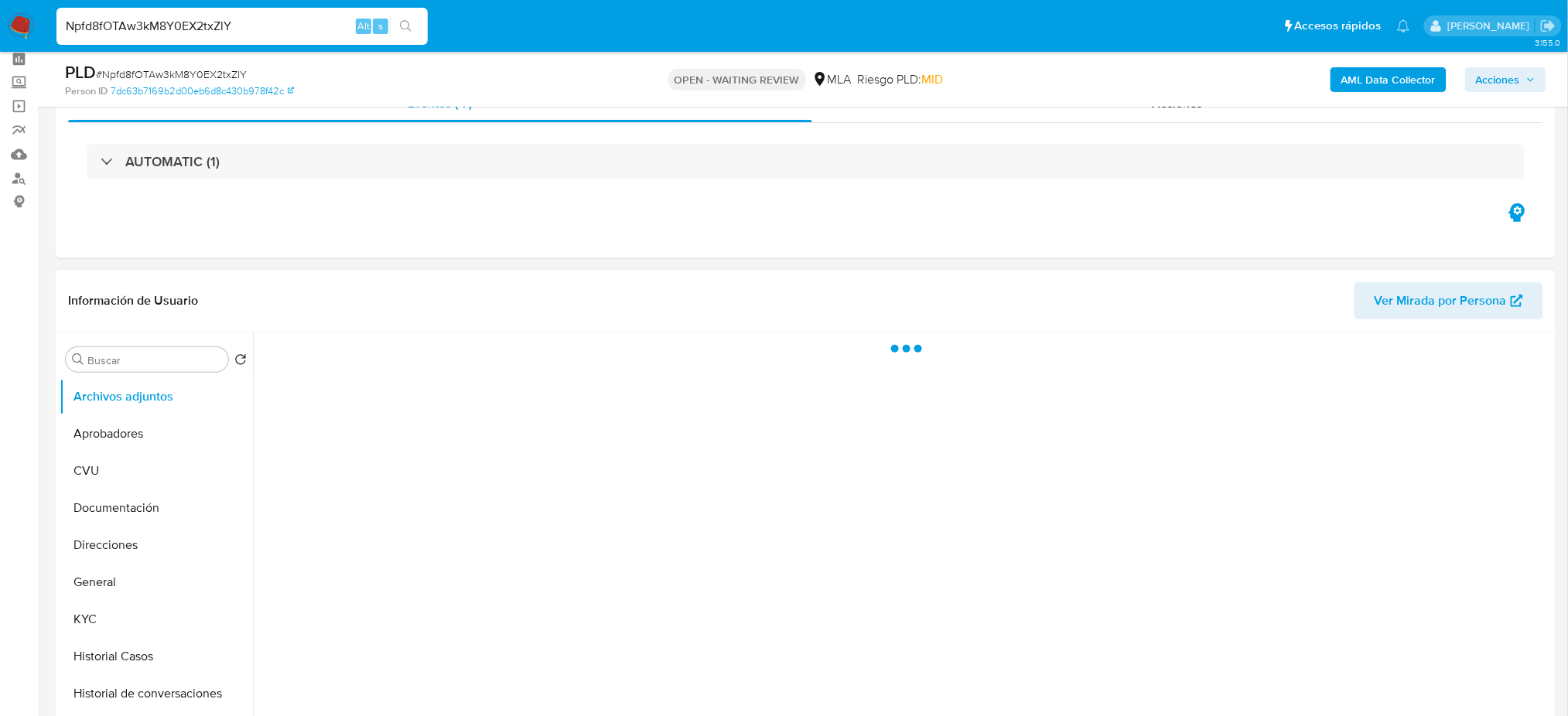
scroll to position [205, 0]
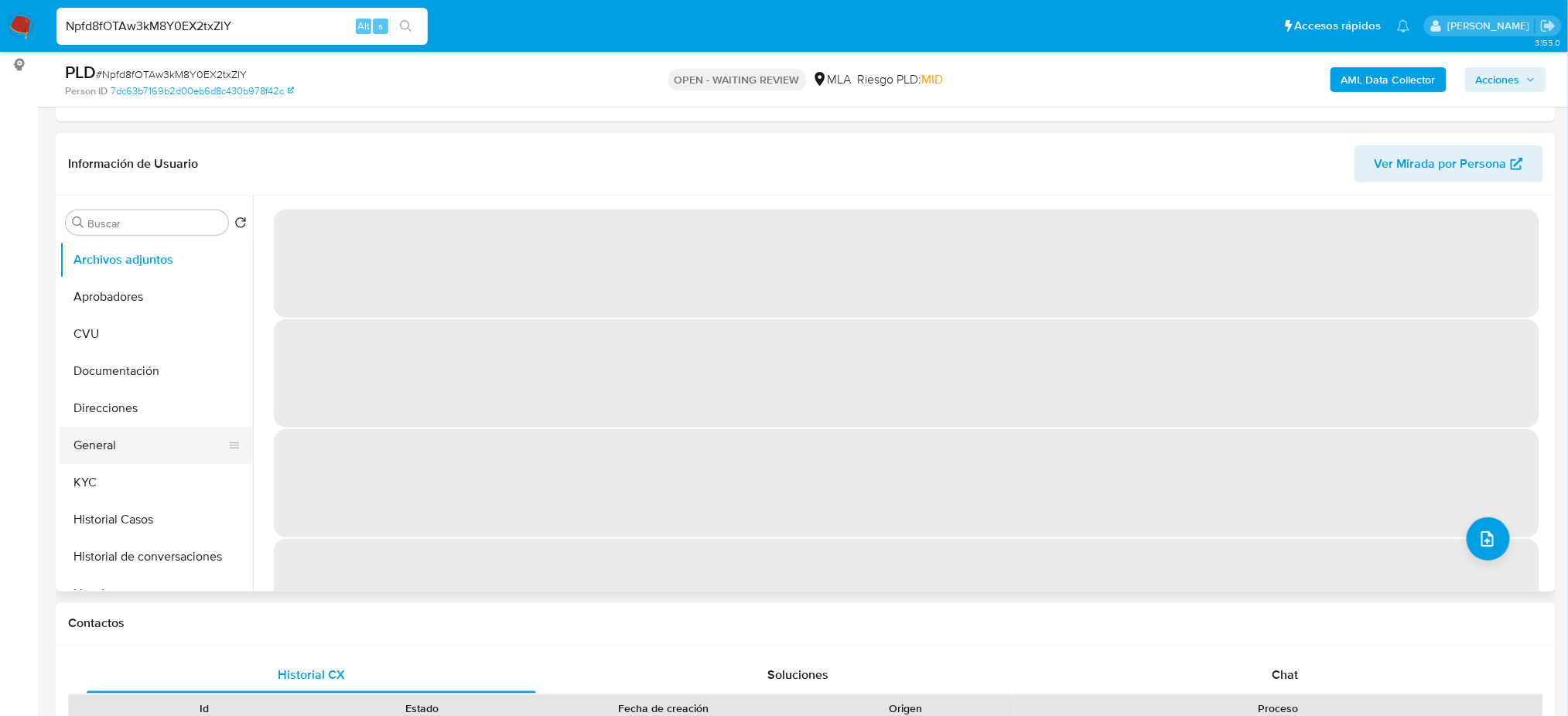
click at [107, 439] on button "General" at bounding box center [149, 445] width 181 height 37
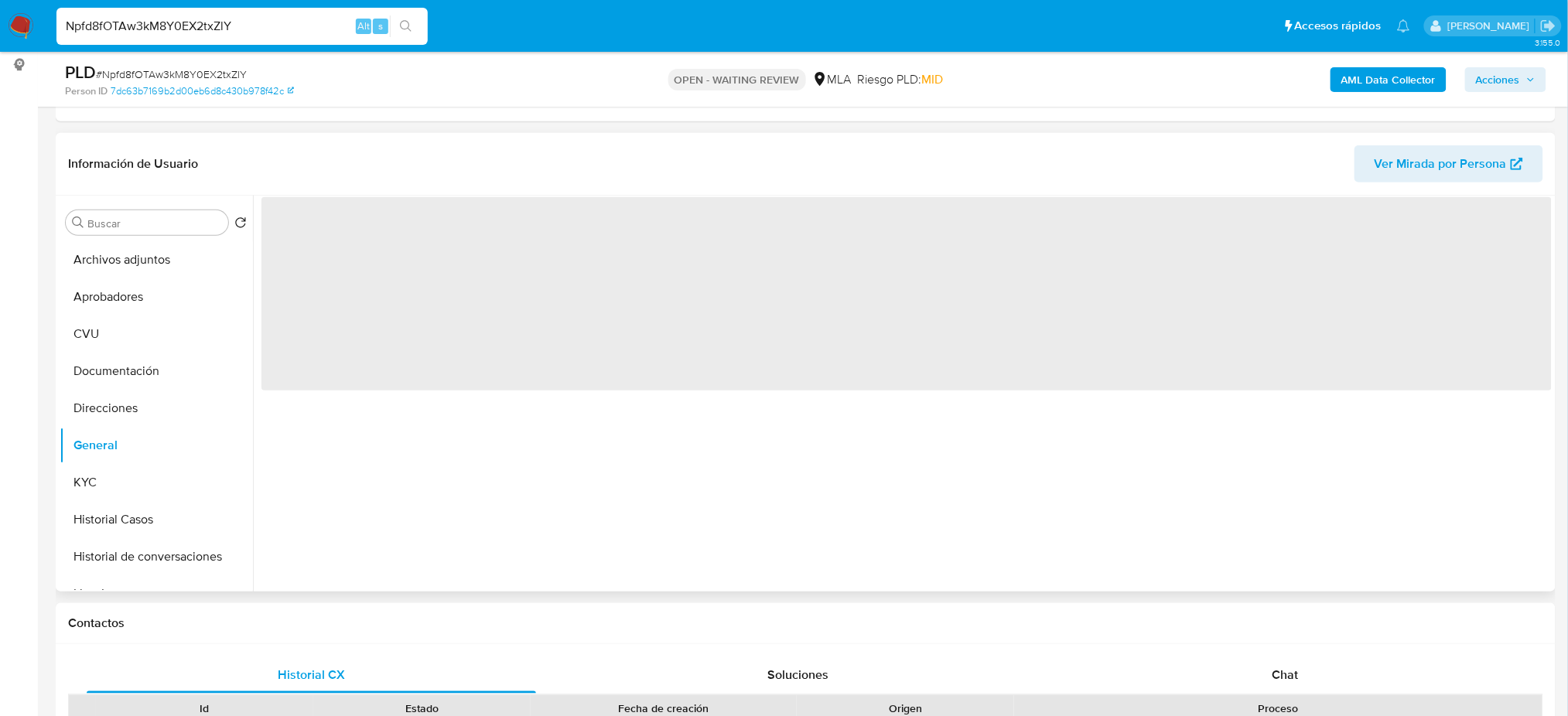
select select "10"
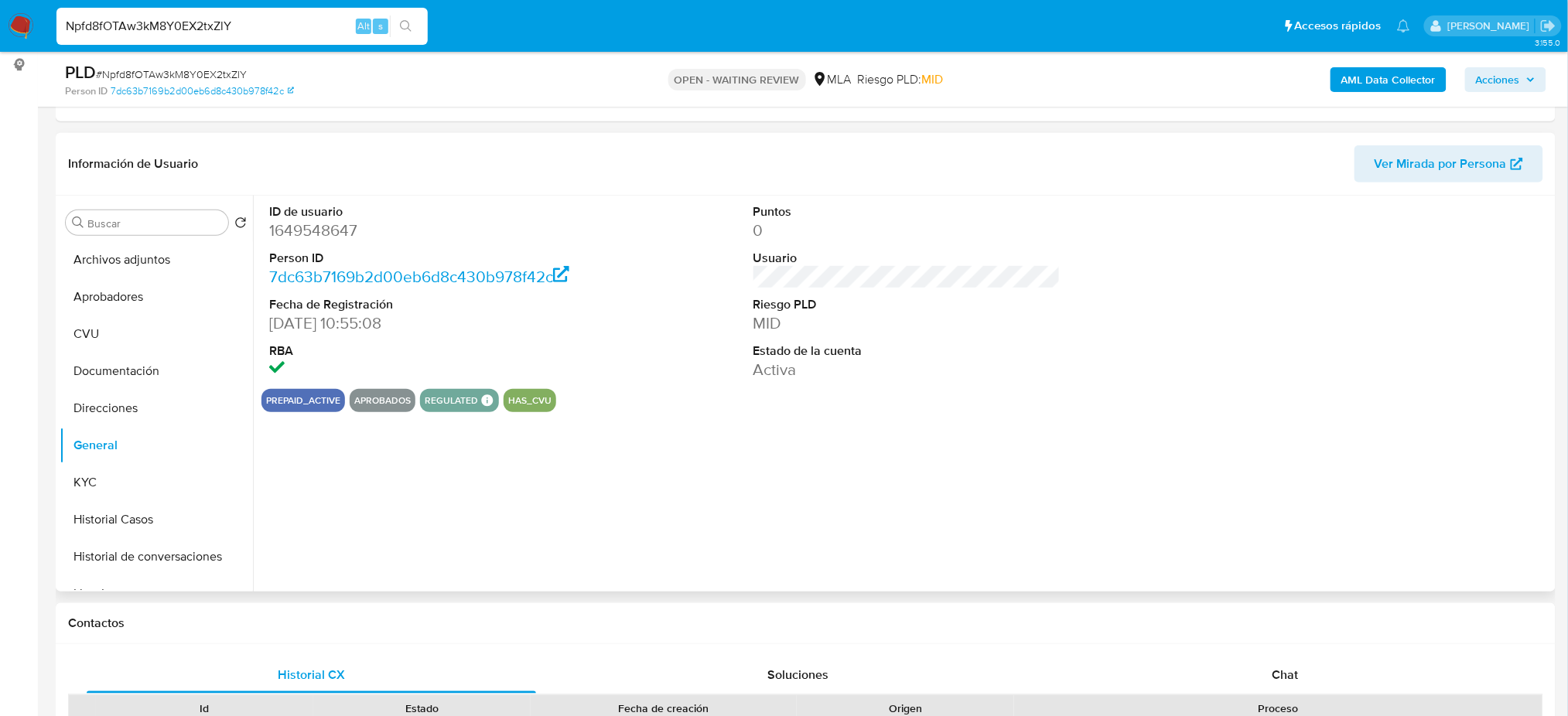
click at [292, 222] on dd "1649548647" at bounding box center [422, 230] width 307 height 22
copy dd "1649548647"
click at [168, 74] on span "# Npfd8fOTAw3kM8Y0EX2txZlY" at bounding box center [171, 74] width 151 height 15
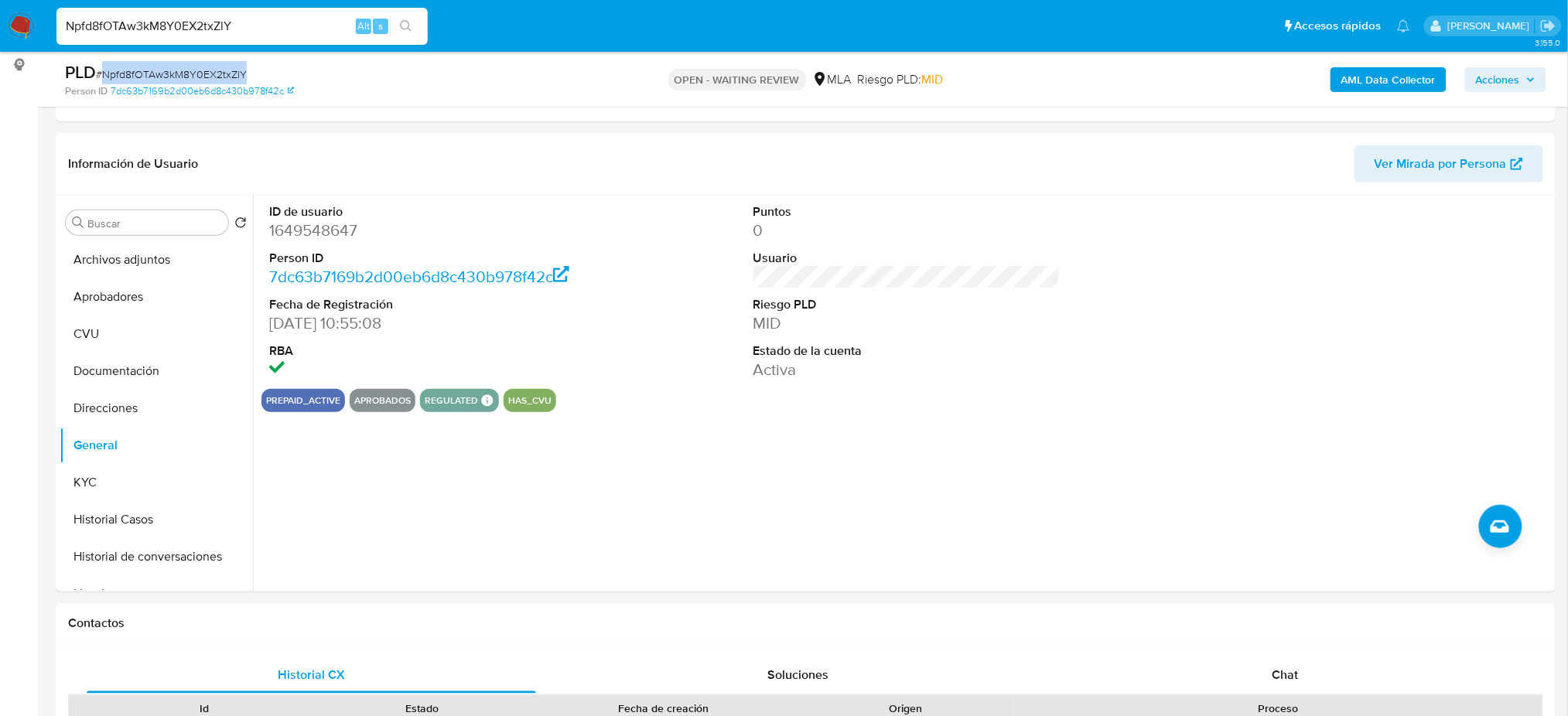
copy span "Npfd8fOTAw3kM8Y0EX2txZlY"
click at [1247, 664] on div "Chat" at bounding box center [1285, 675] width 450 height 37
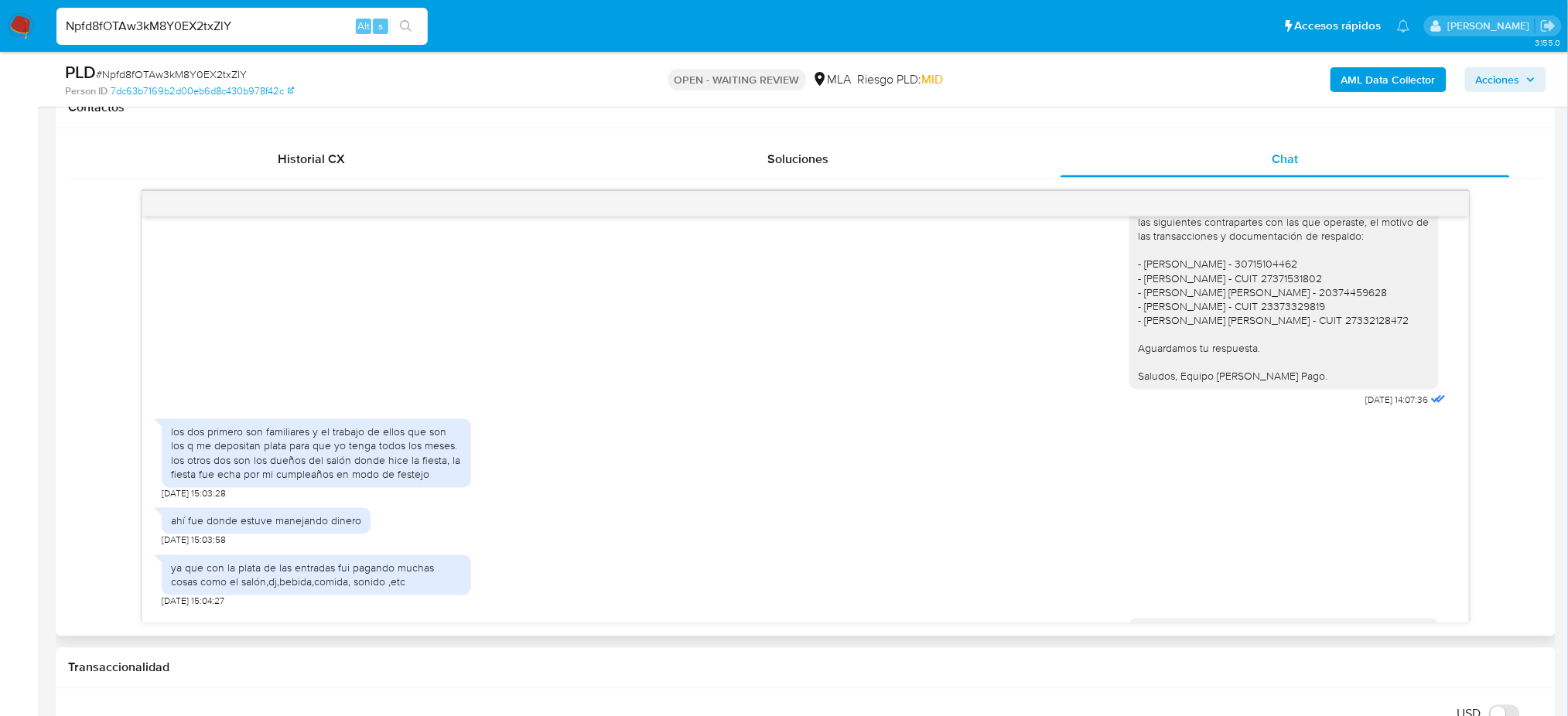
scroll to position [1031, 0]
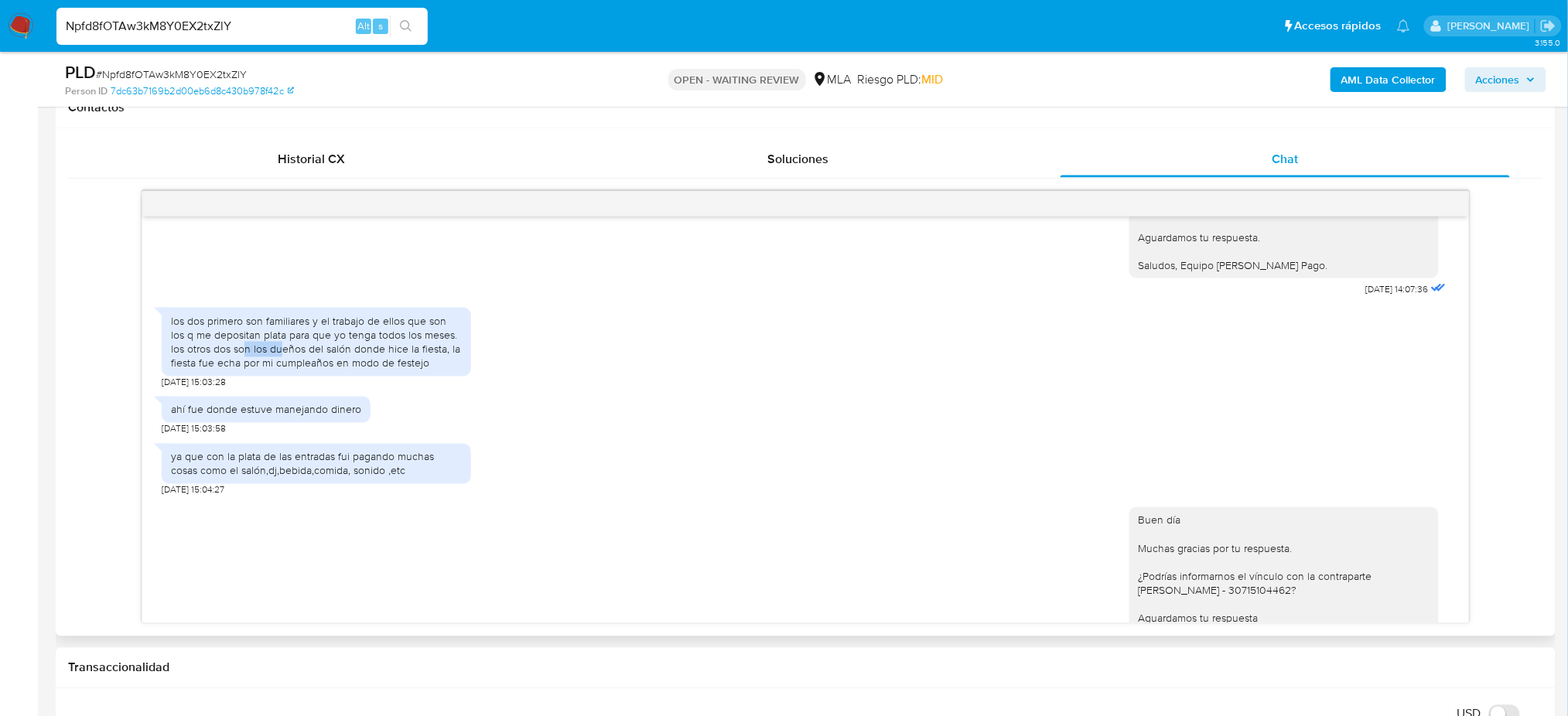
drag, startPoint x: 227, startPoint y: 365, endPoint x: 334, endPoint y: 360, distance: 107.1
click at [273, 369] on div "los dos primero son familiares y el trabajo de ellos que son los q me depositan…" at bounding box center [316, 342] width 291 height 56
click at [356, 364] on div "los dos primero son familiares y el trabajo de ellos que son los q me depositan…" at bounding box center [316, 342] width 291 height 56
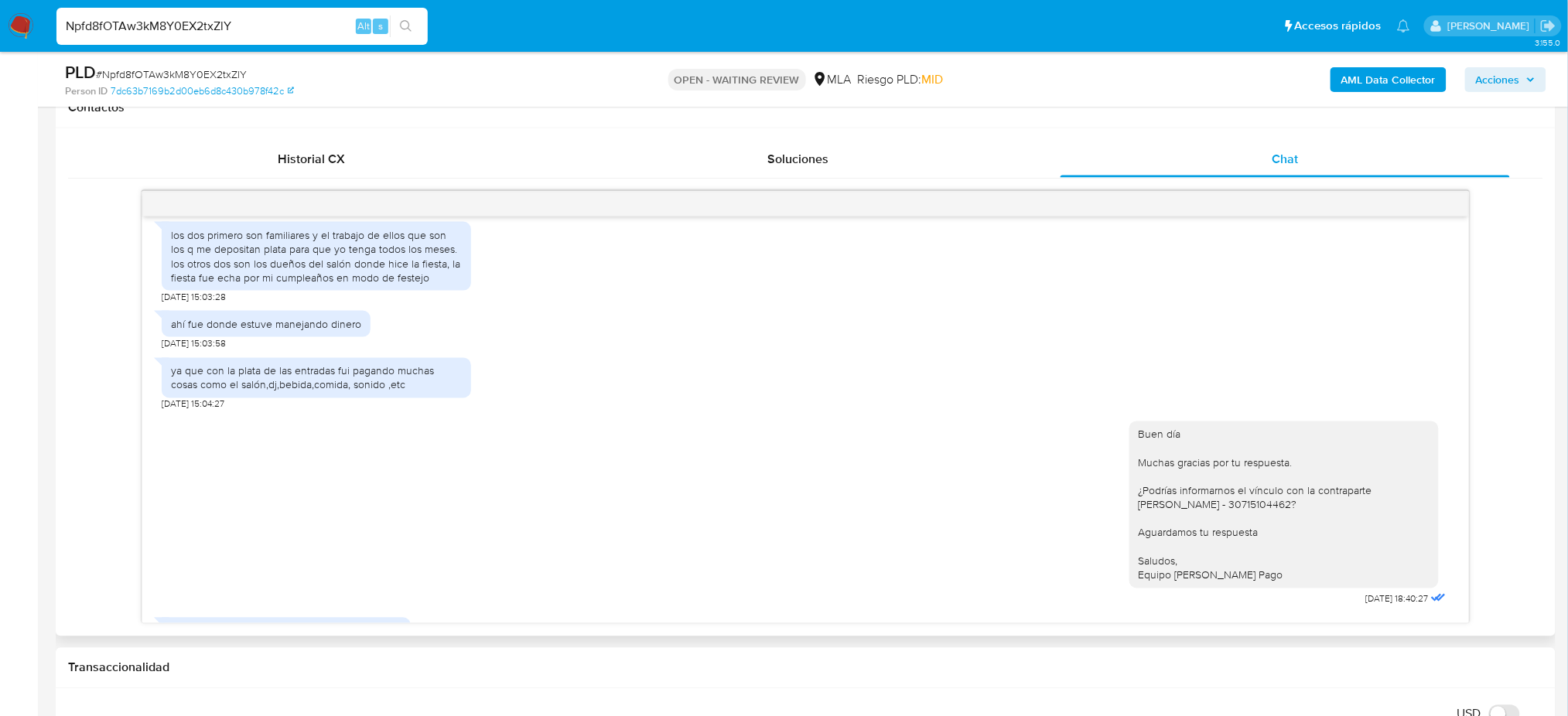
scroll to position [1219, 0]
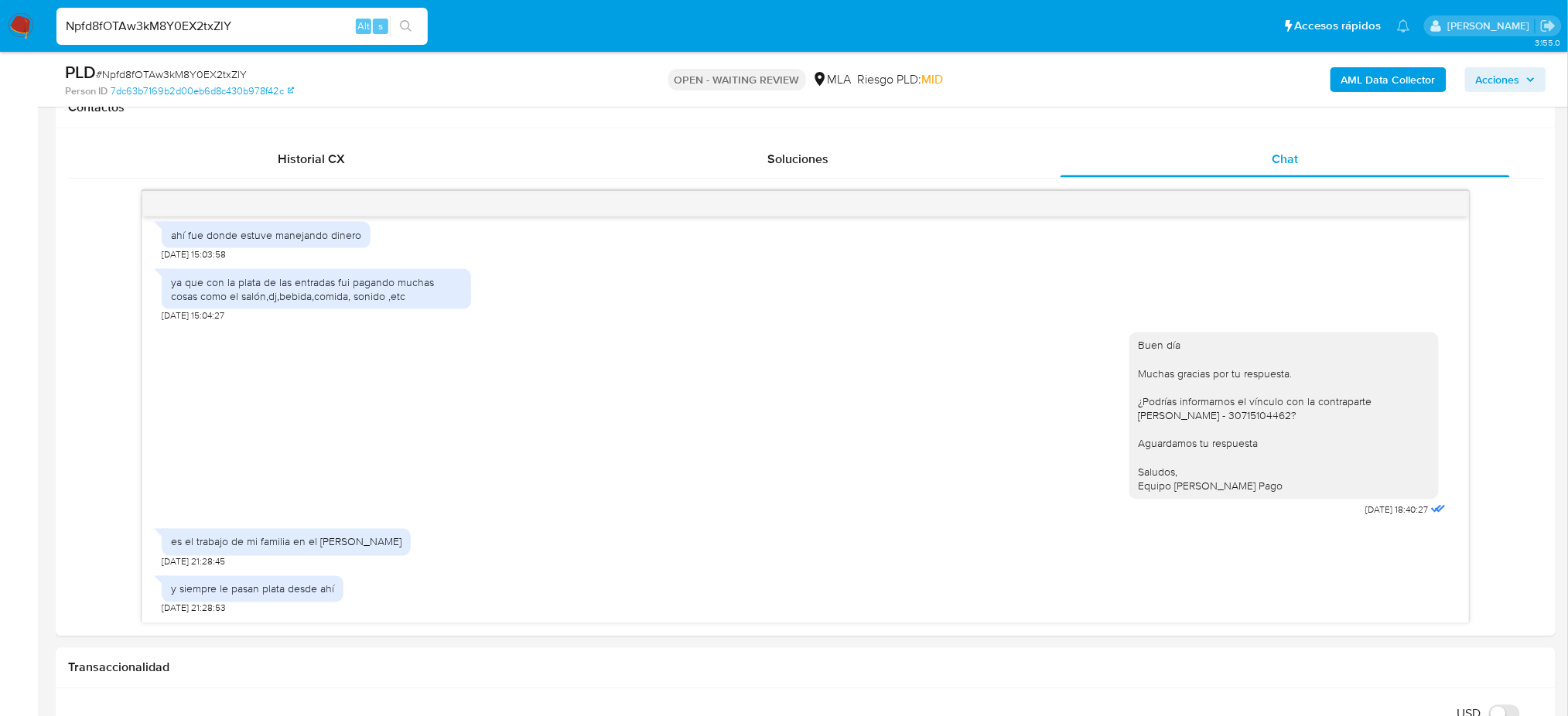
drag, startPoint x: 264, startPoint y: 26, endPoint x: 0, endPoint y: 23, distance: 264.0
click at [0, 23] on nav "Pausado Ver notificaciones Npfd8fOTAw3kM8Y0EX2txZlY Alt s Accesos rápidos Presi…" at bounding box center [784, 26] width 1568 height 52
paste input "xVgziJ1CYjNslz8He8bXCafG"
type input "xVgziJ1CYjNslz8He8bXCafG"
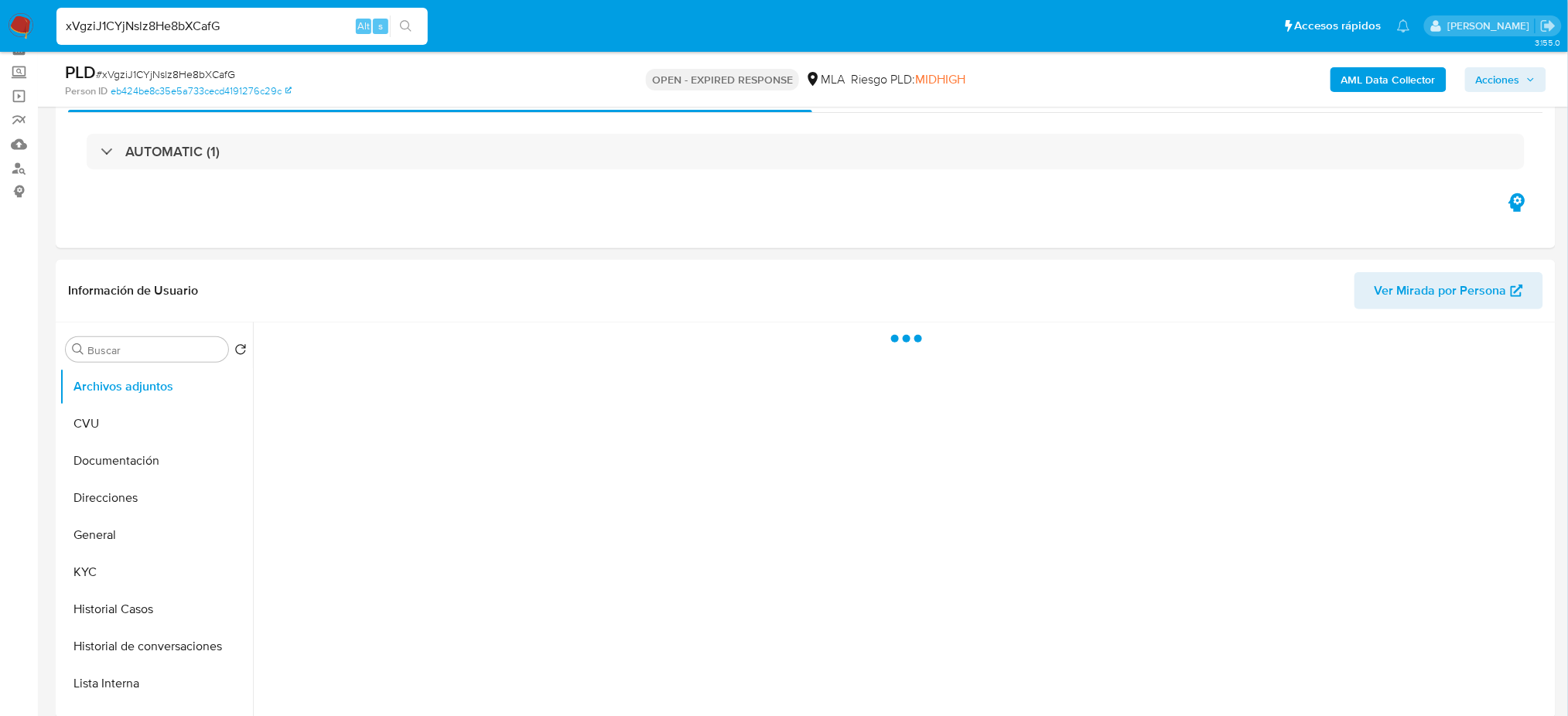
scroll to position [205, 0]
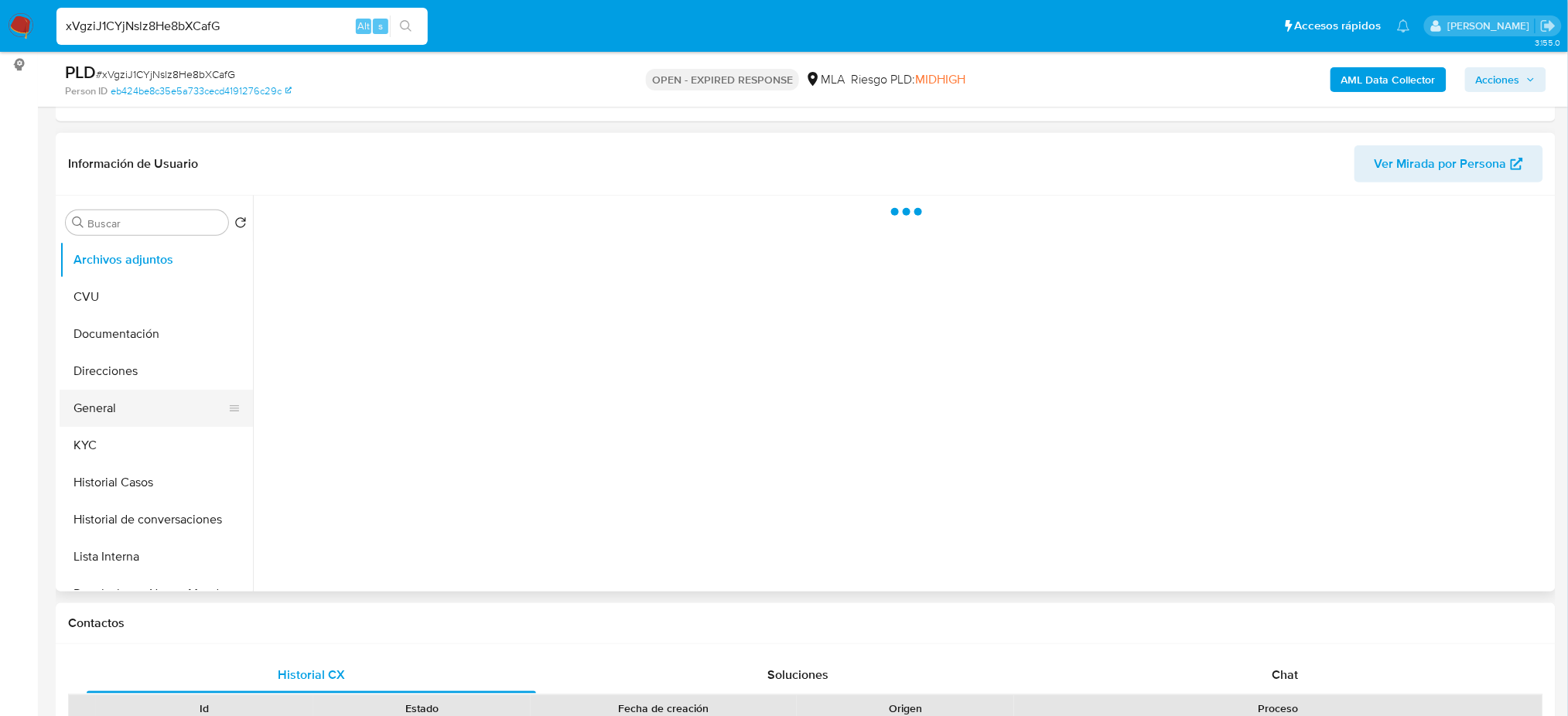
click at [117, 405] on button "General" at bounding box center [149, 409] width 181 height 37
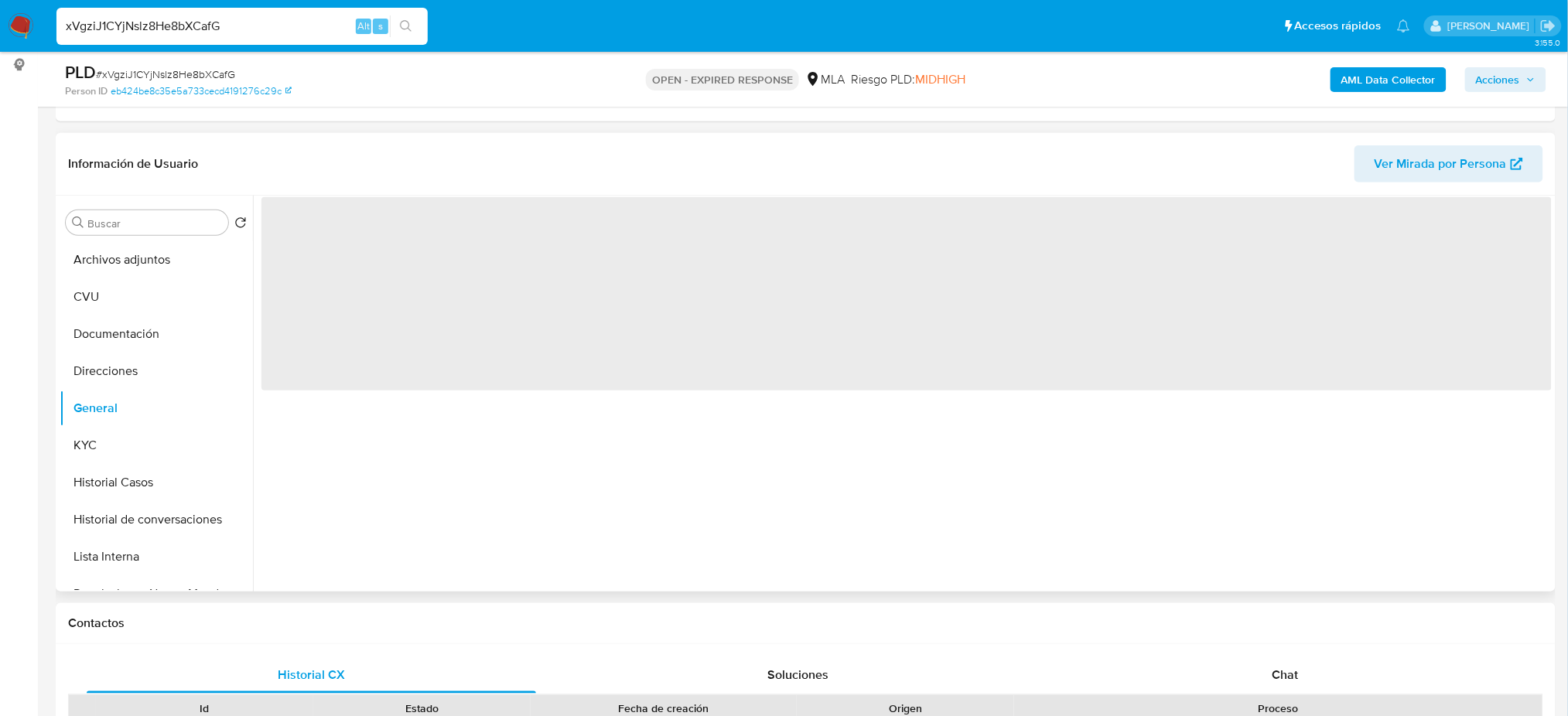
select select "10"
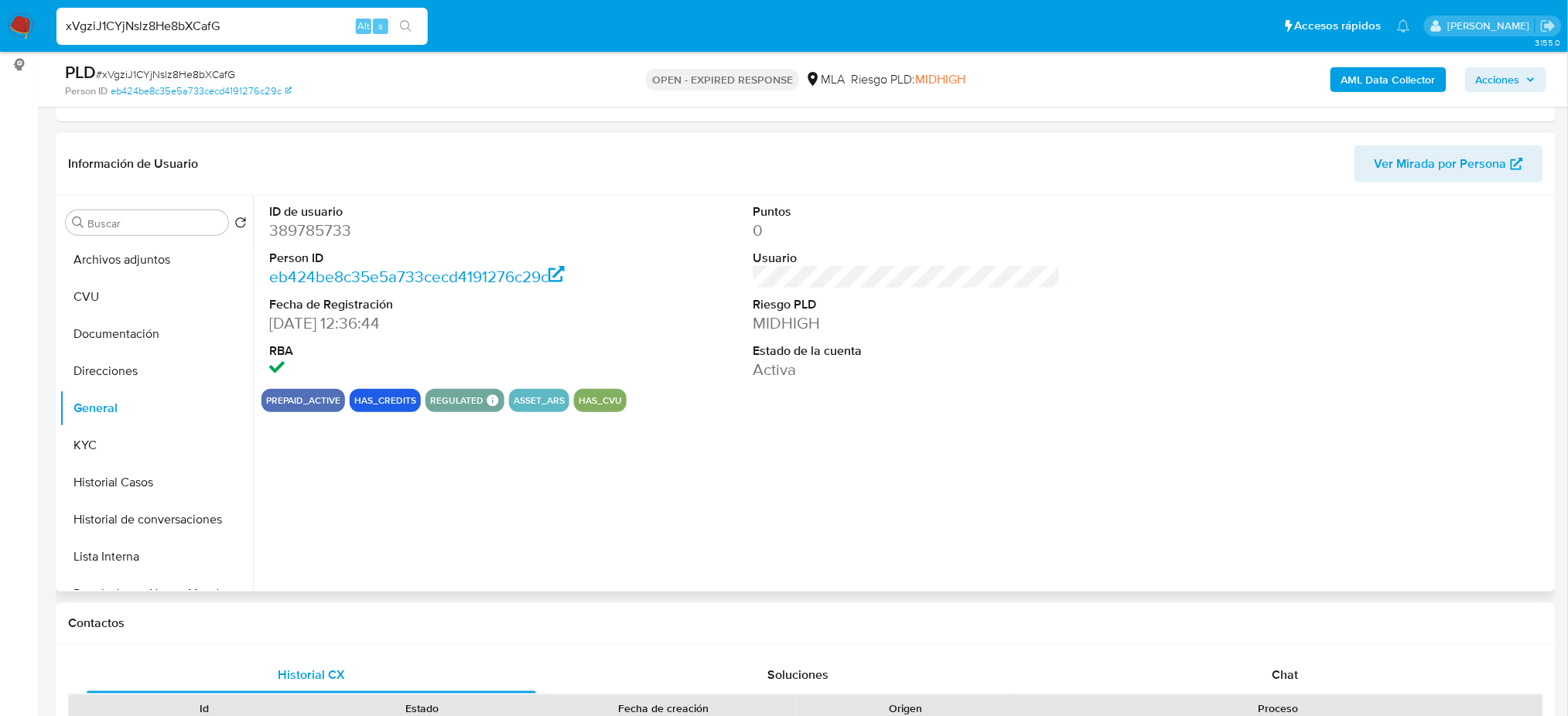
click at [290, 227] on dd "389785733" at bounding box center [422, 230] width 307 height 22
drag, startPoint x: 290, startPoint y: 227, endPoint x: 454, endPoint y: 356, distance: 208.7
click at [290, 226] on dd "389785733" at bounding box center [422, 230] width 307 height 22
copy dd "389785733"
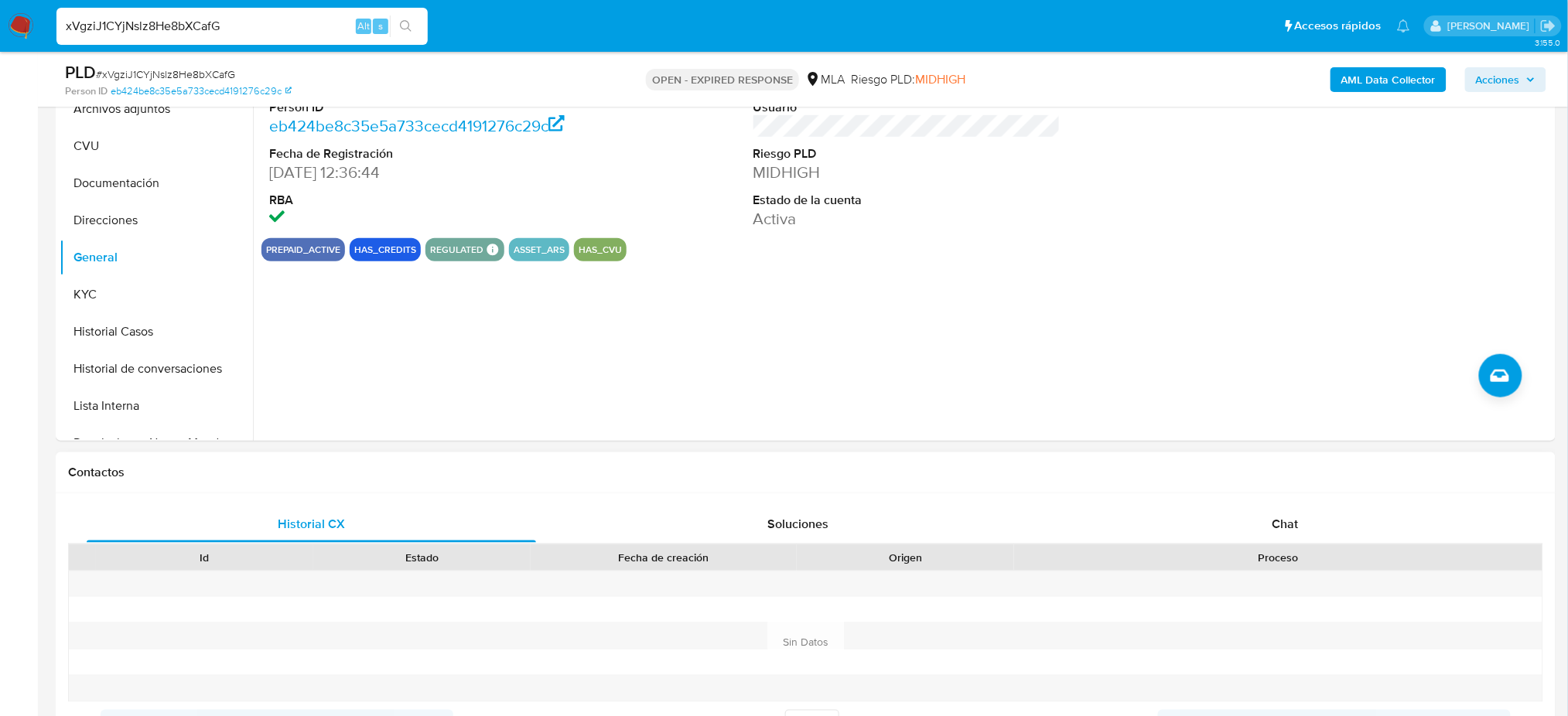
scroll to position [515, 0]
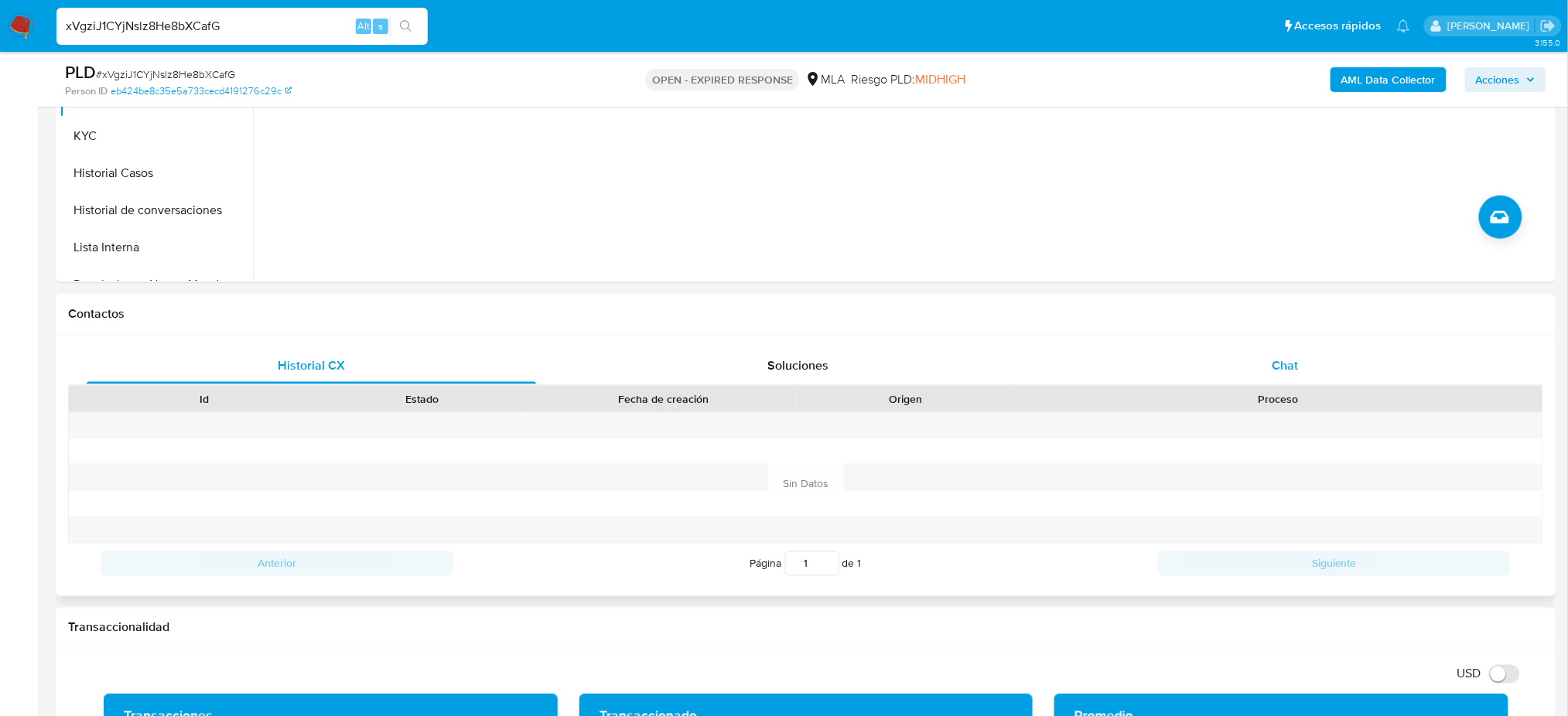
click at [1170, 357] on div "Chat" at bounding box center [1285, 366] width 450 height 37
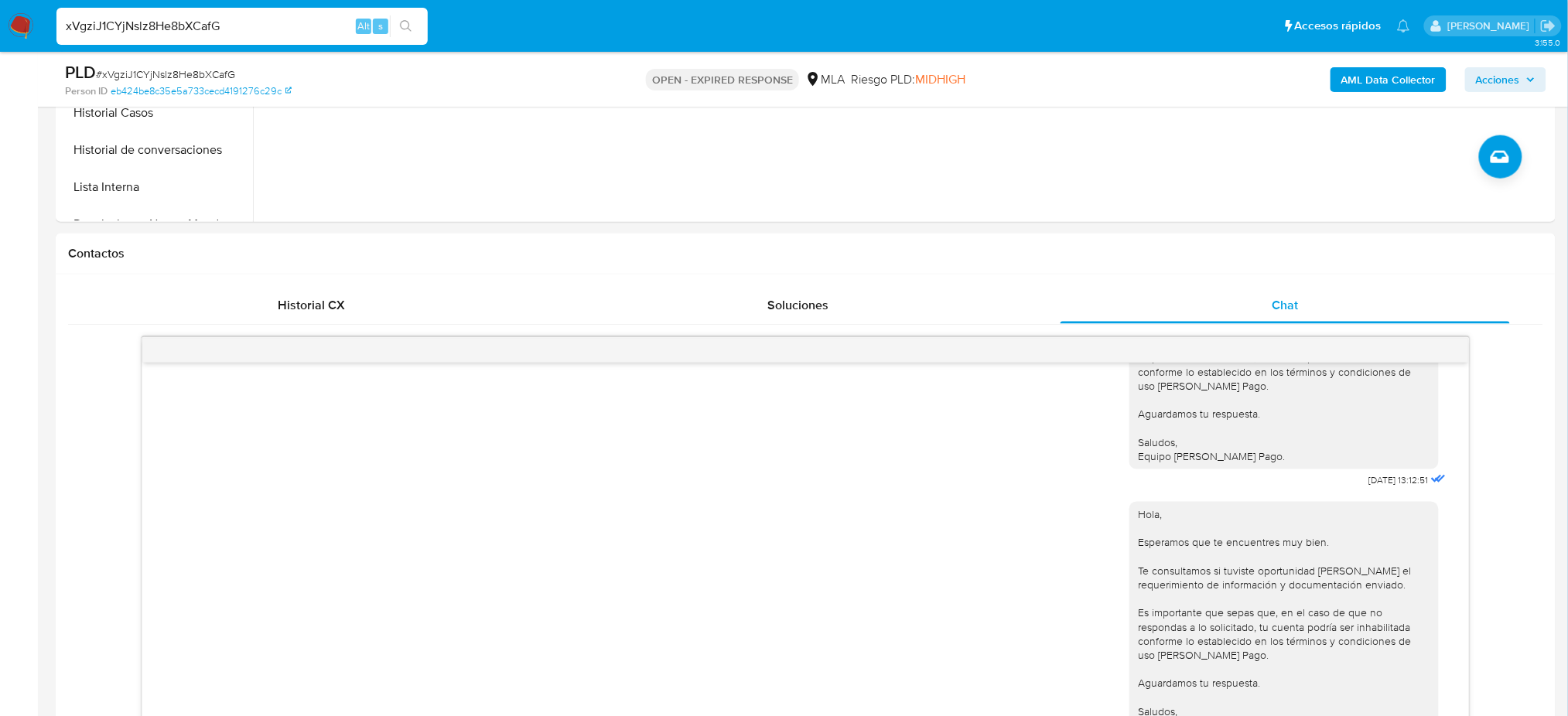
scroll to position [103, 0]
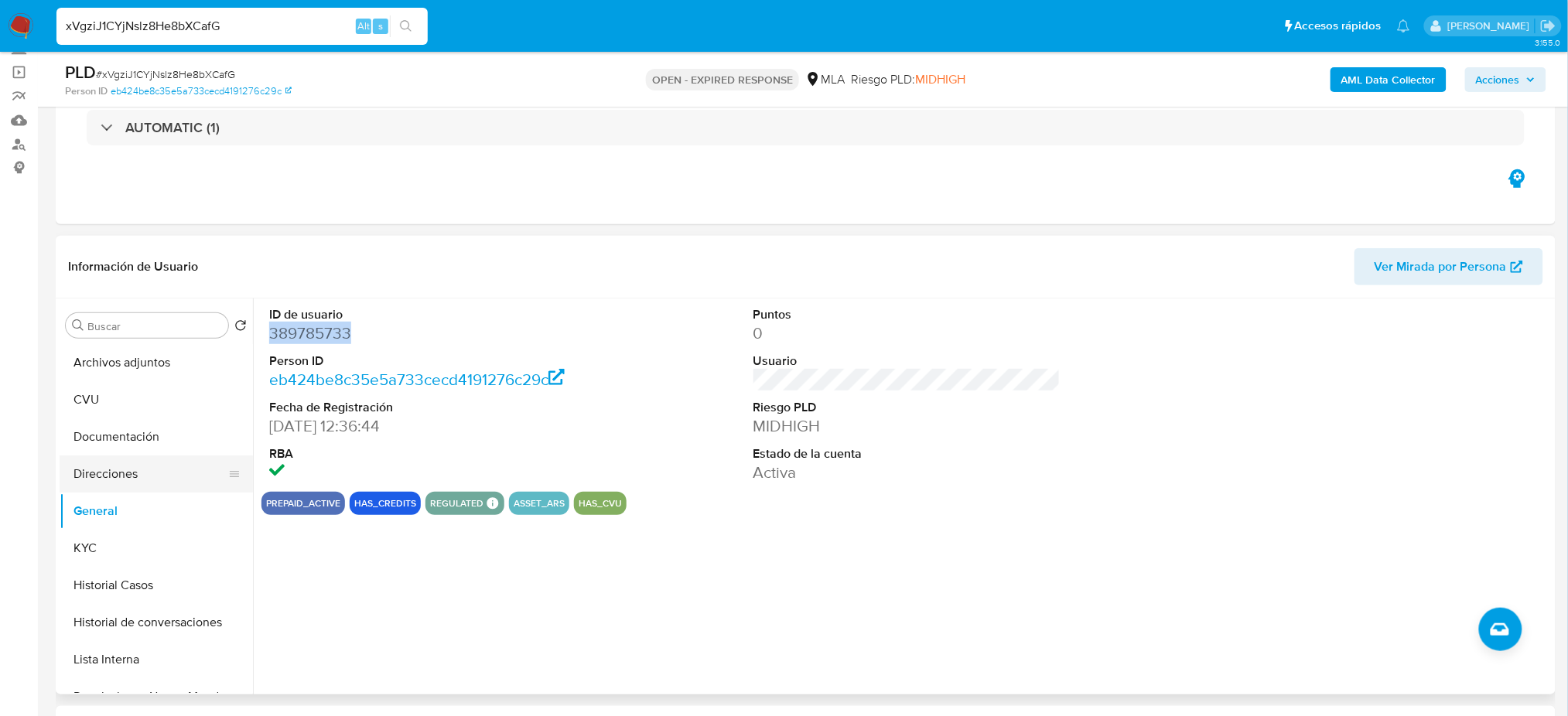
click at [108, 466] on button "Direcciones" at bounding box center [149, 474] width 181 height 37
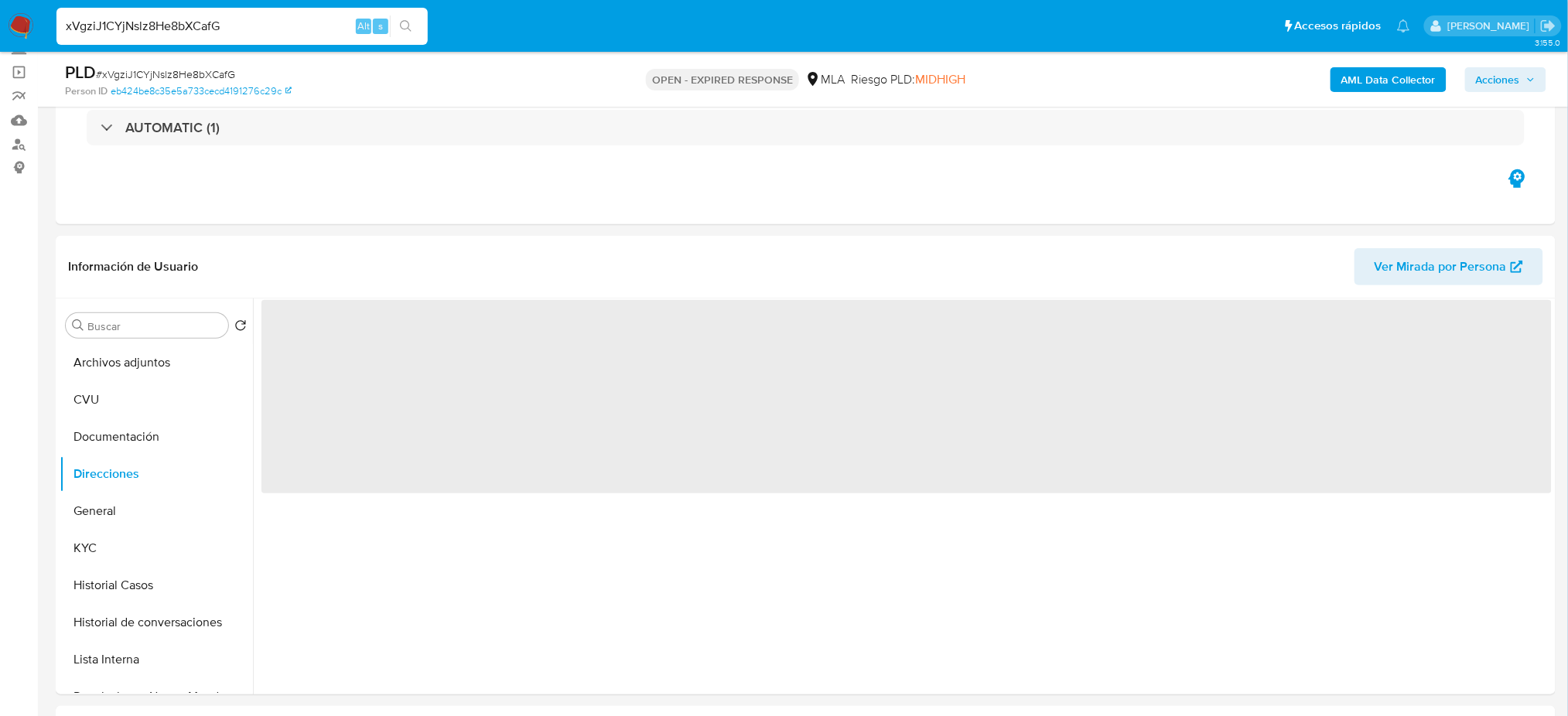
scroll to position [205, 0]
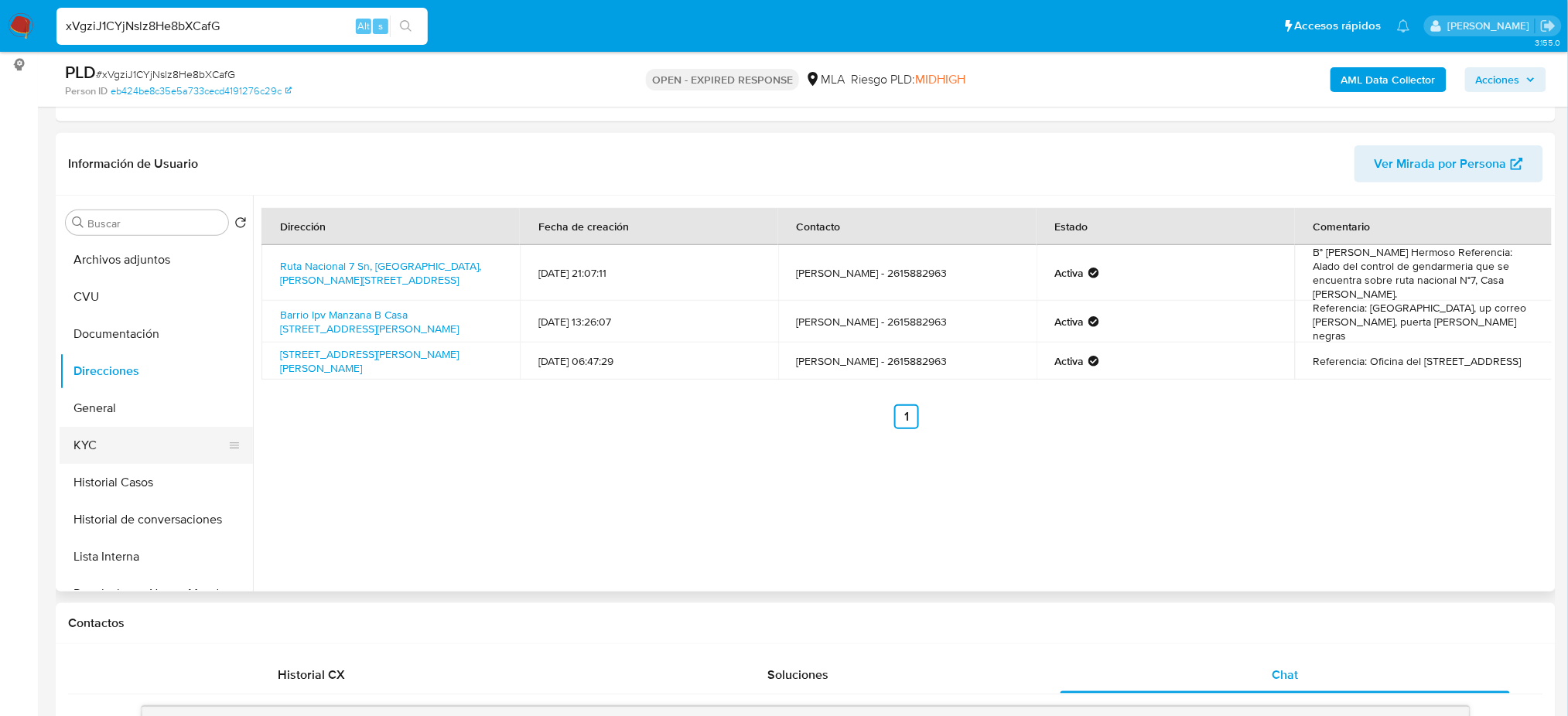
click at [135, 438] on button "KYC" at bounding box center [149, 445] width 181 height 37
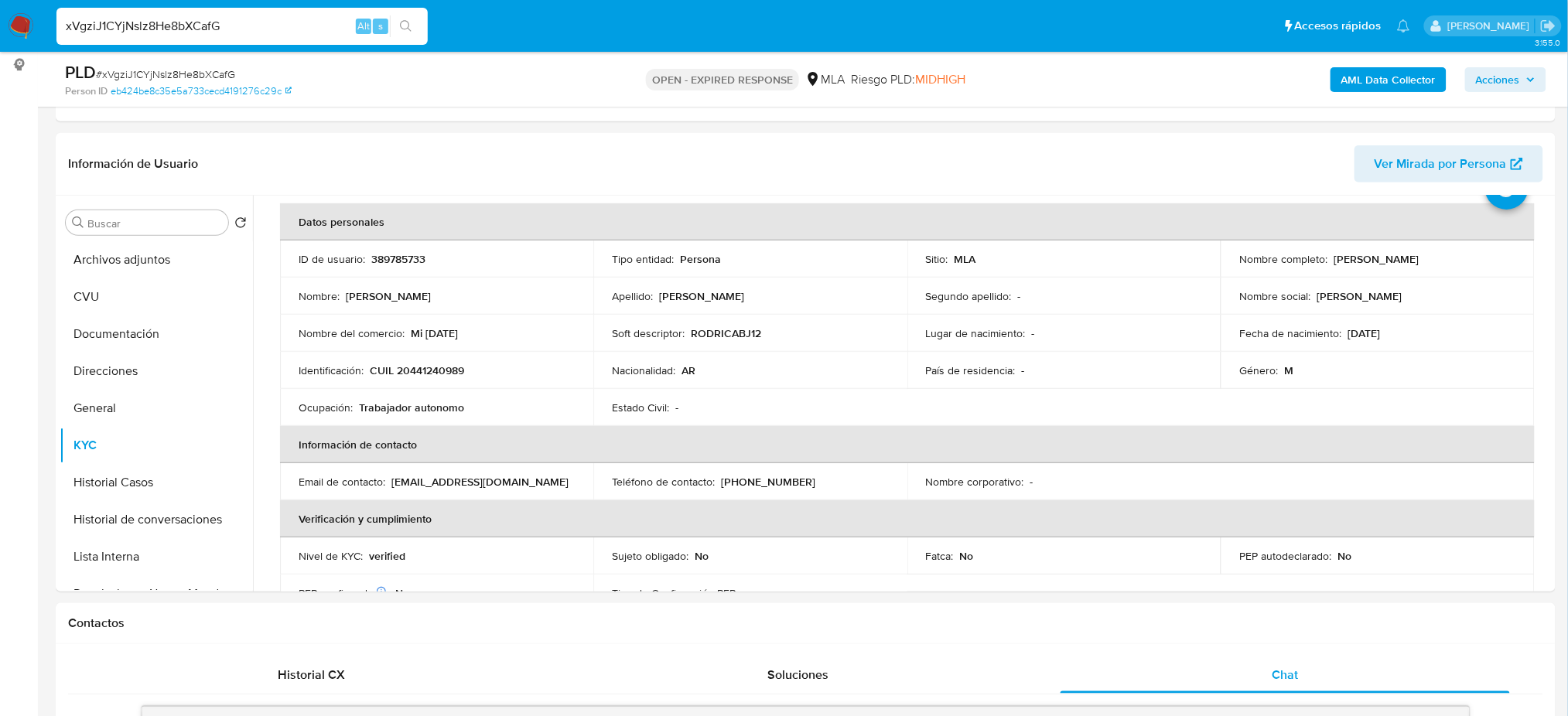
scroll to position [0, 0]
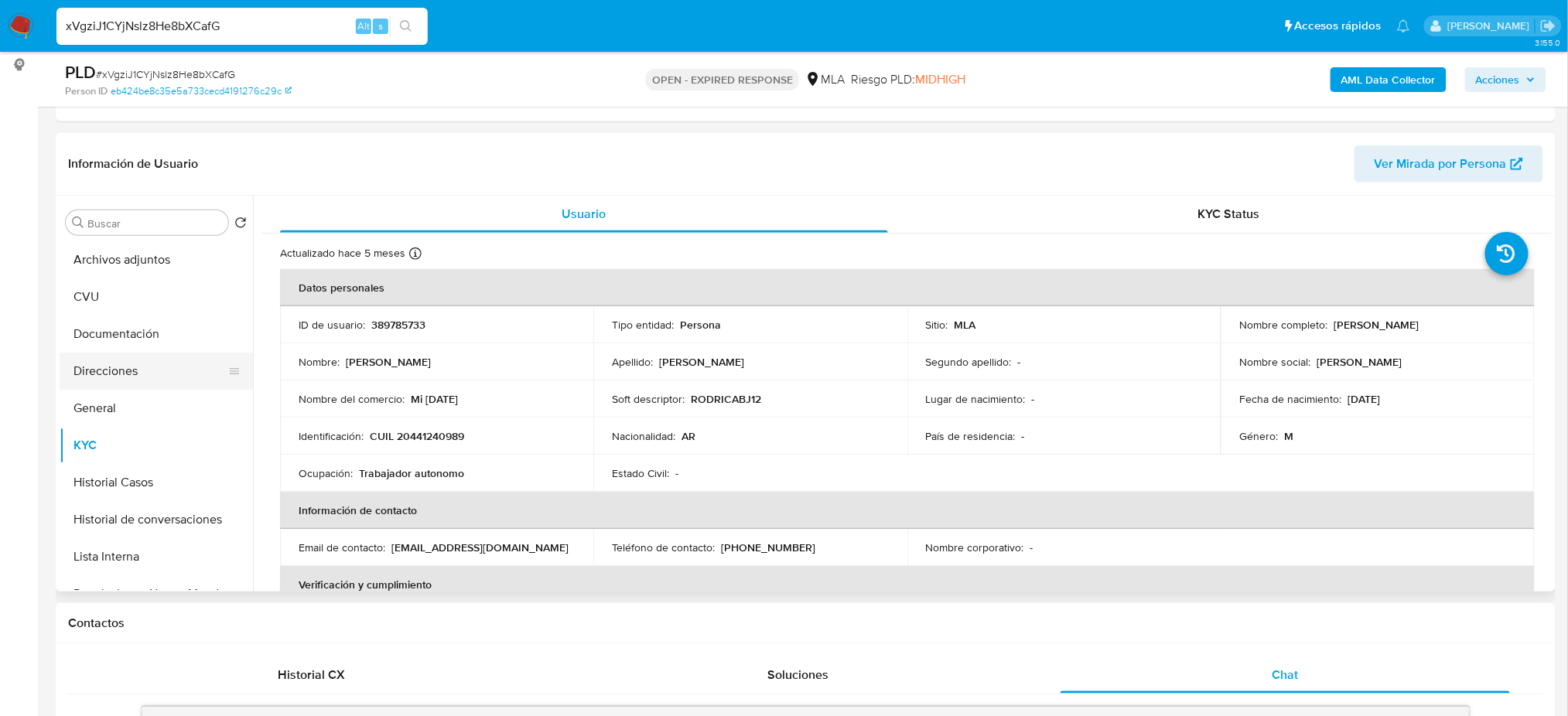
click at [156, 362] on button "Direcciones" at bounding box center [149, 371] width 181 height 37
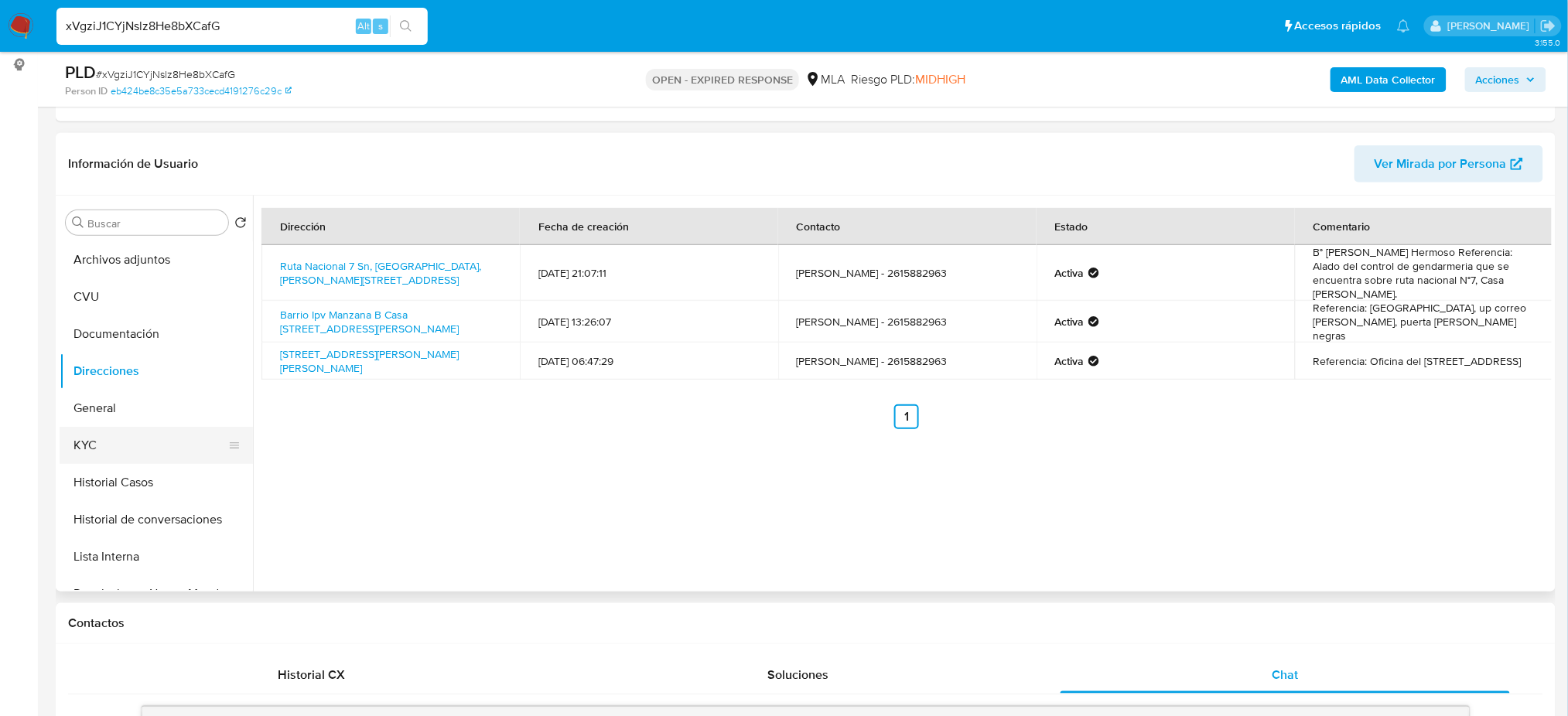
click at [128, 433] on button "KYC" at bounding box center [149, 445] width 181 height 37
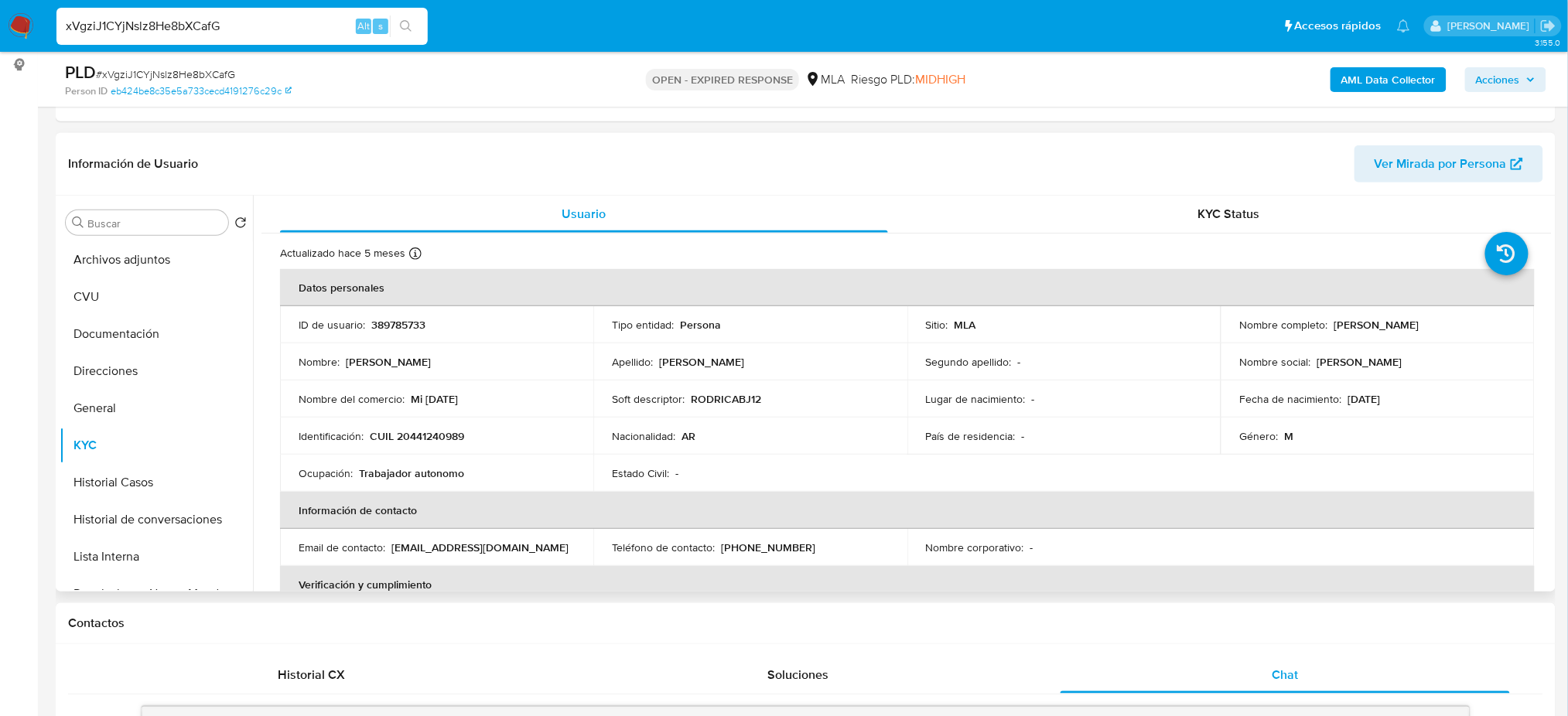
drag, startPoint x: 429, startPoint y: 449, endPoint x: 307, endPoint y: 173, distance: 301.8
click at [307, 178] on header "Información de Usuario Ver Mirada por Persona" at bounding box center [805, 164] width 1475 height 37
drag, startPoint x: 215, startPoint y: 26, endPoint x: 0, endPoint y: 30, distance: 215.0
click at [0, 30] on nav "Pausado Ver notificaciones xVgziJ1CYjNslz8He8bXCafG Alt s Accesos rápidos Presi…" at bounding box center [784, 26] width 1568 height 52
paste input "3R2jUiPqRgAMUurxetP40g76"
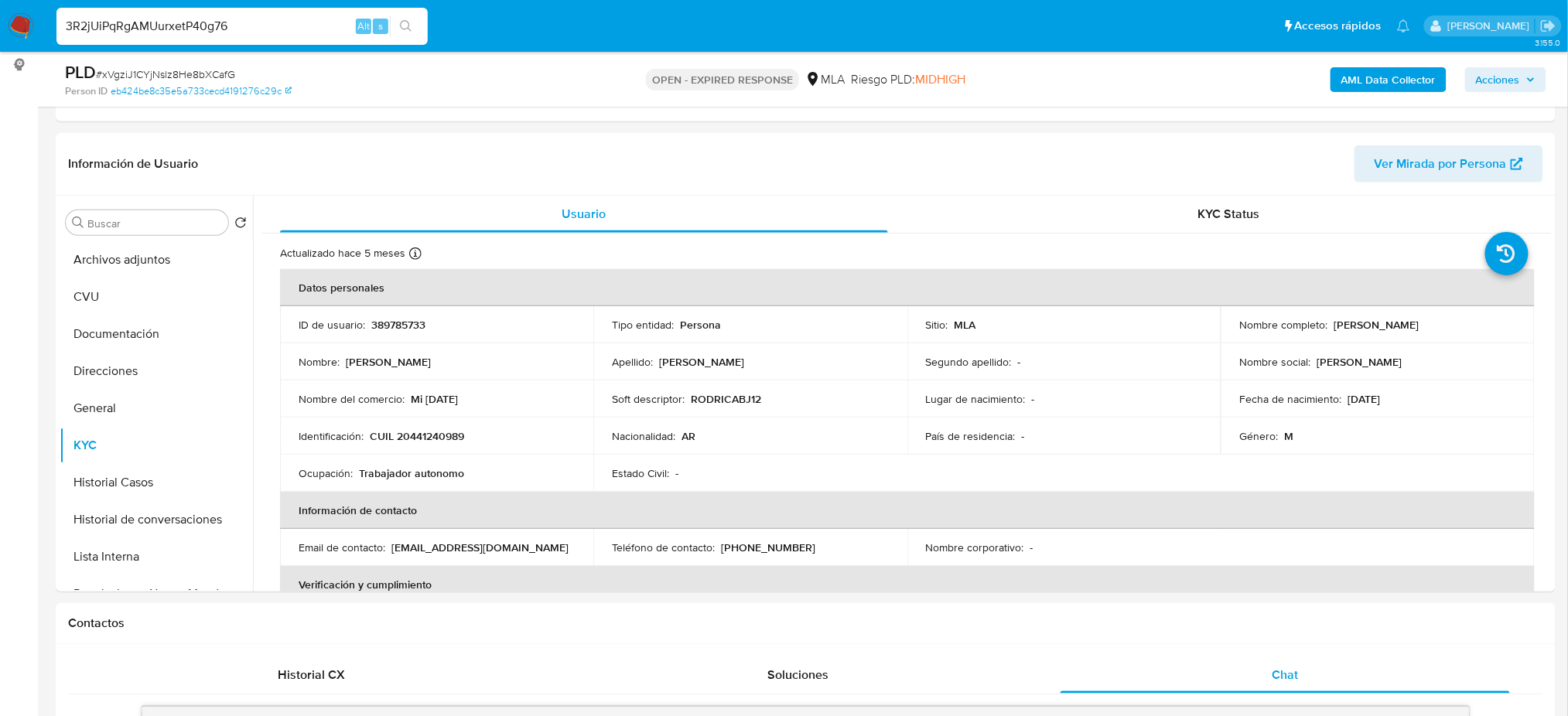
type input "3R2jUiPqRgAMUurxetP40g76"
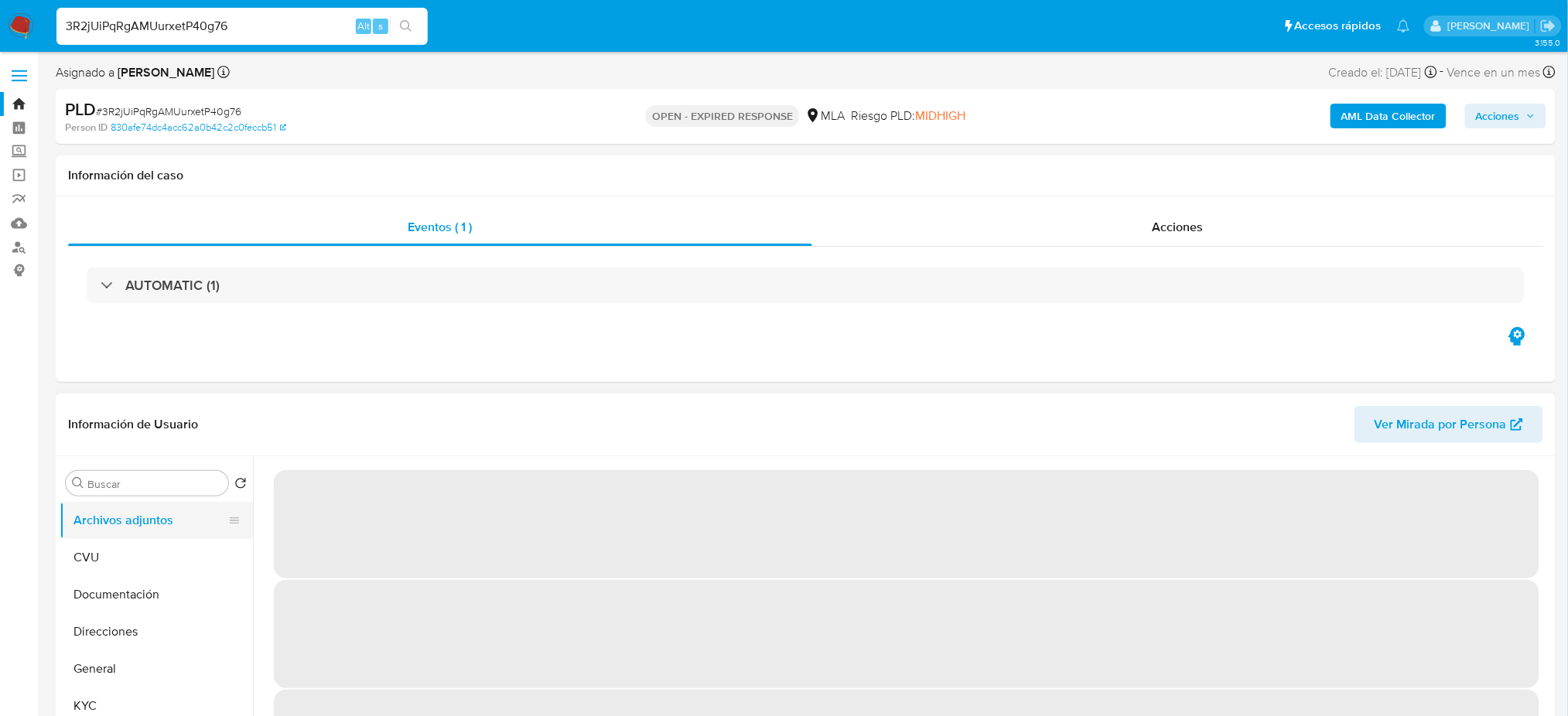
select select "10"
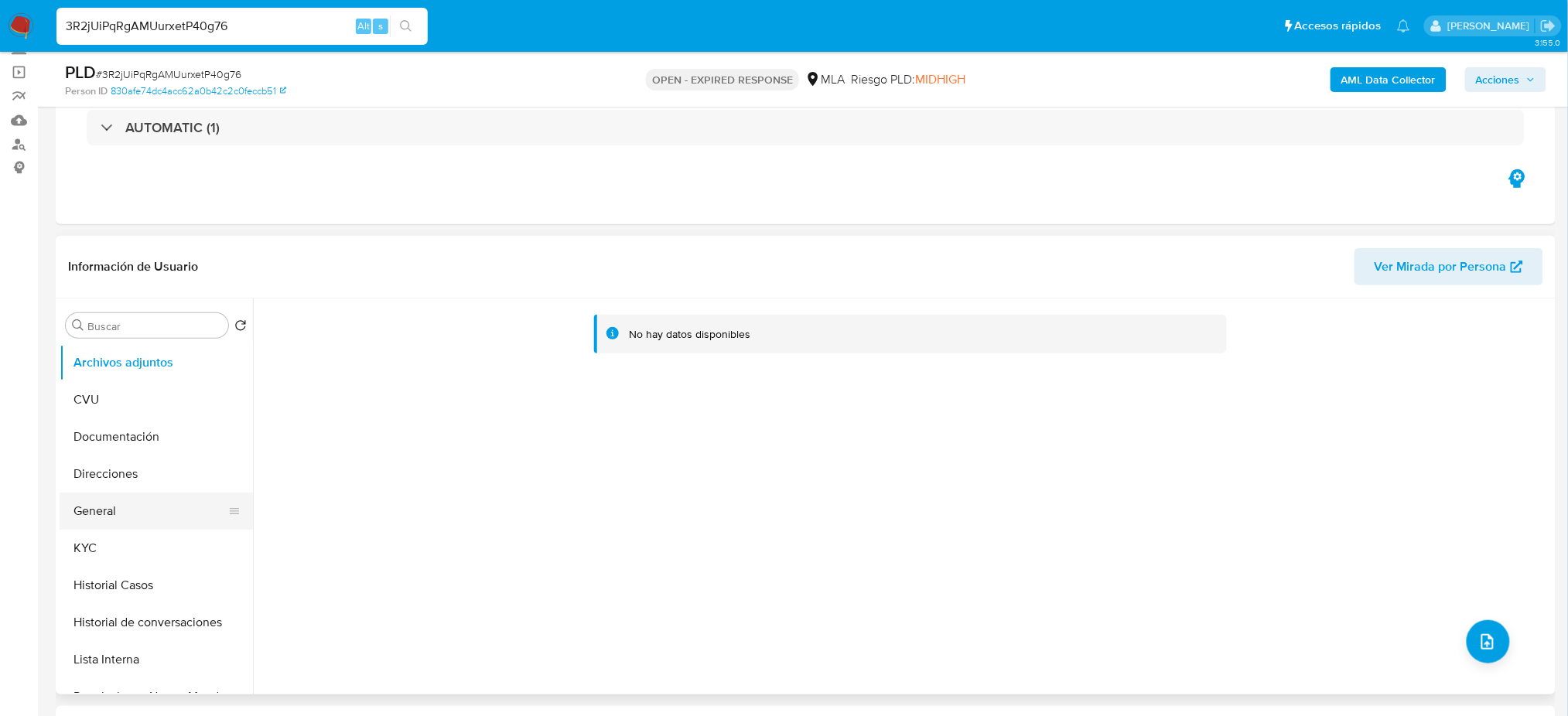
click at [131, 508] on button "General" at bounding box center [149, 511] width 181 height 37
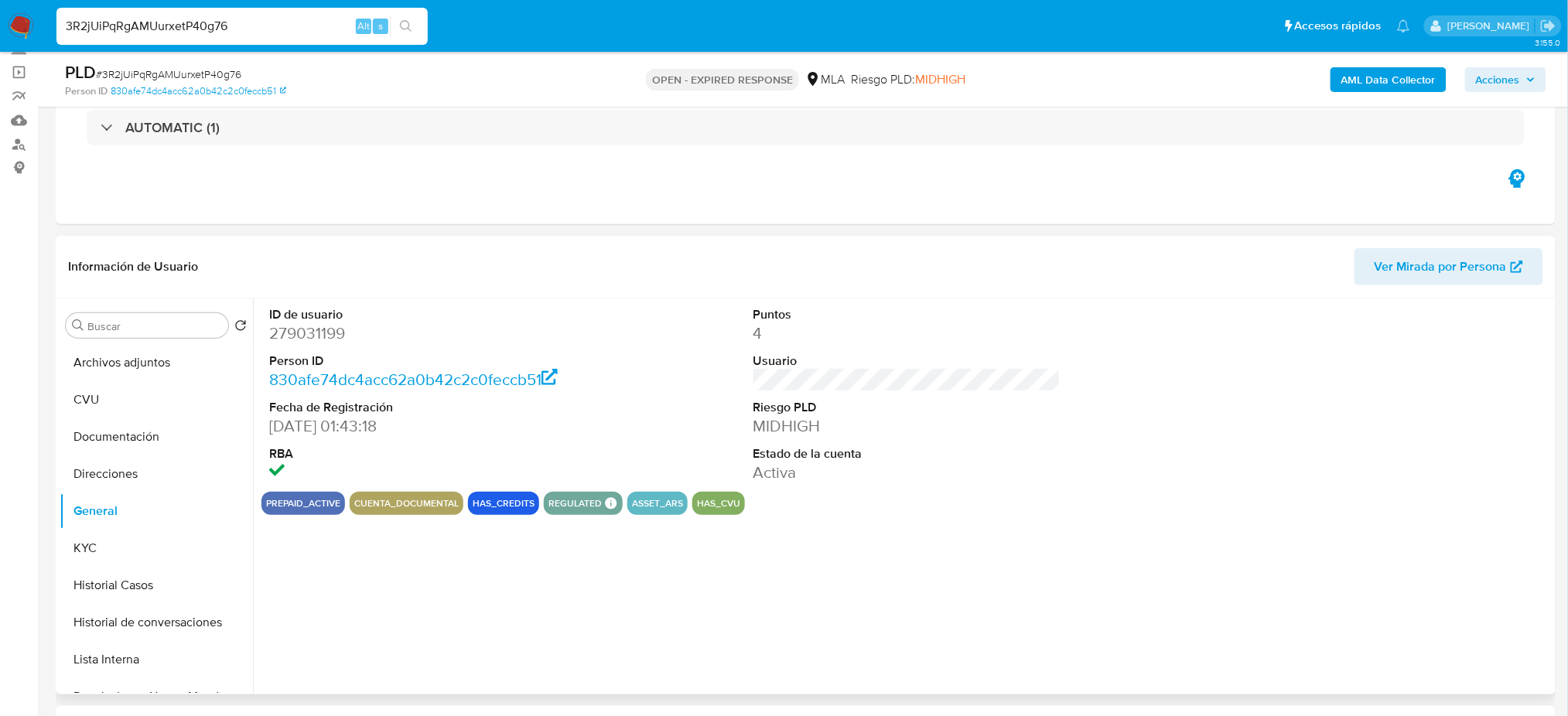
click at [285, 335] on dd "279031199" at bounding box center [422, 333] width 307 height 22
copy dd "279031199"
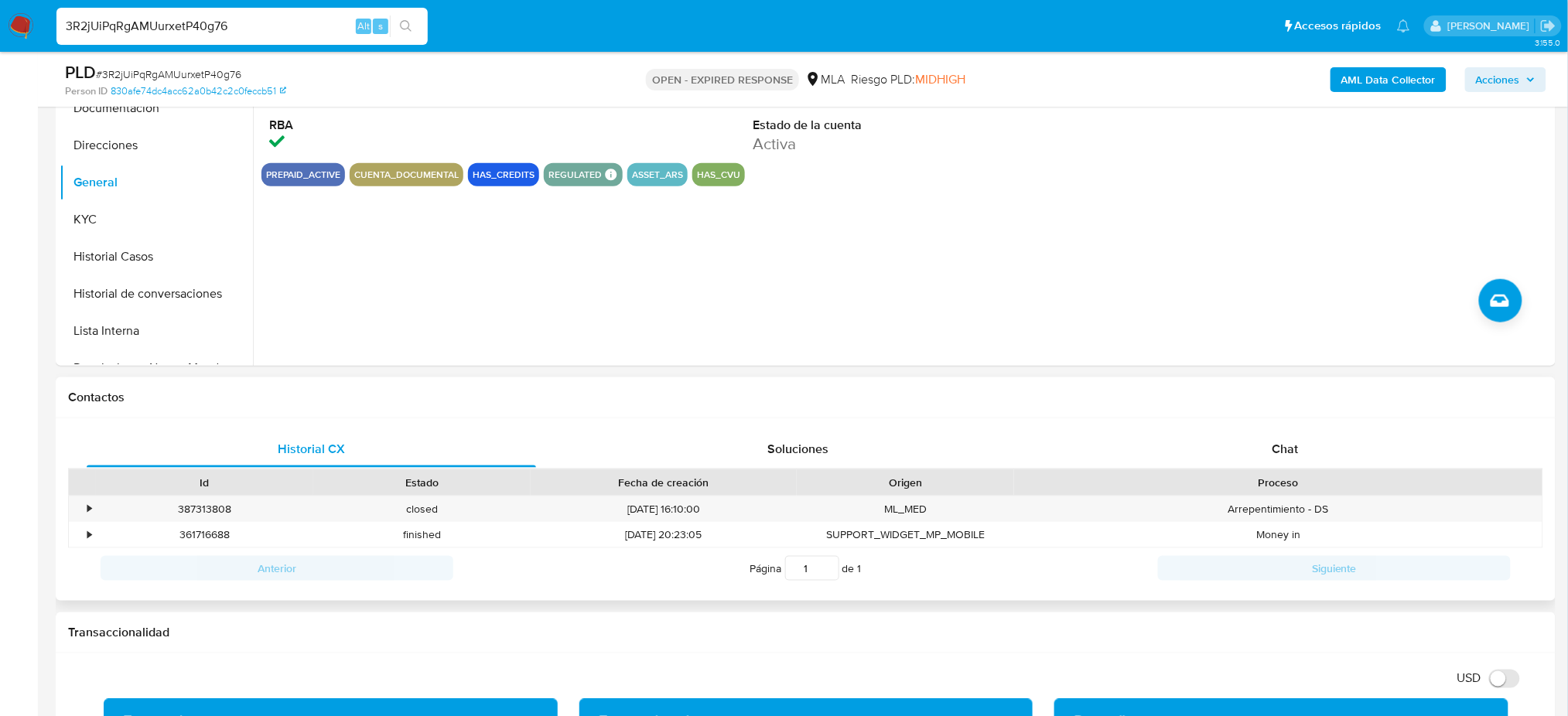
scroll to position [619, 0]
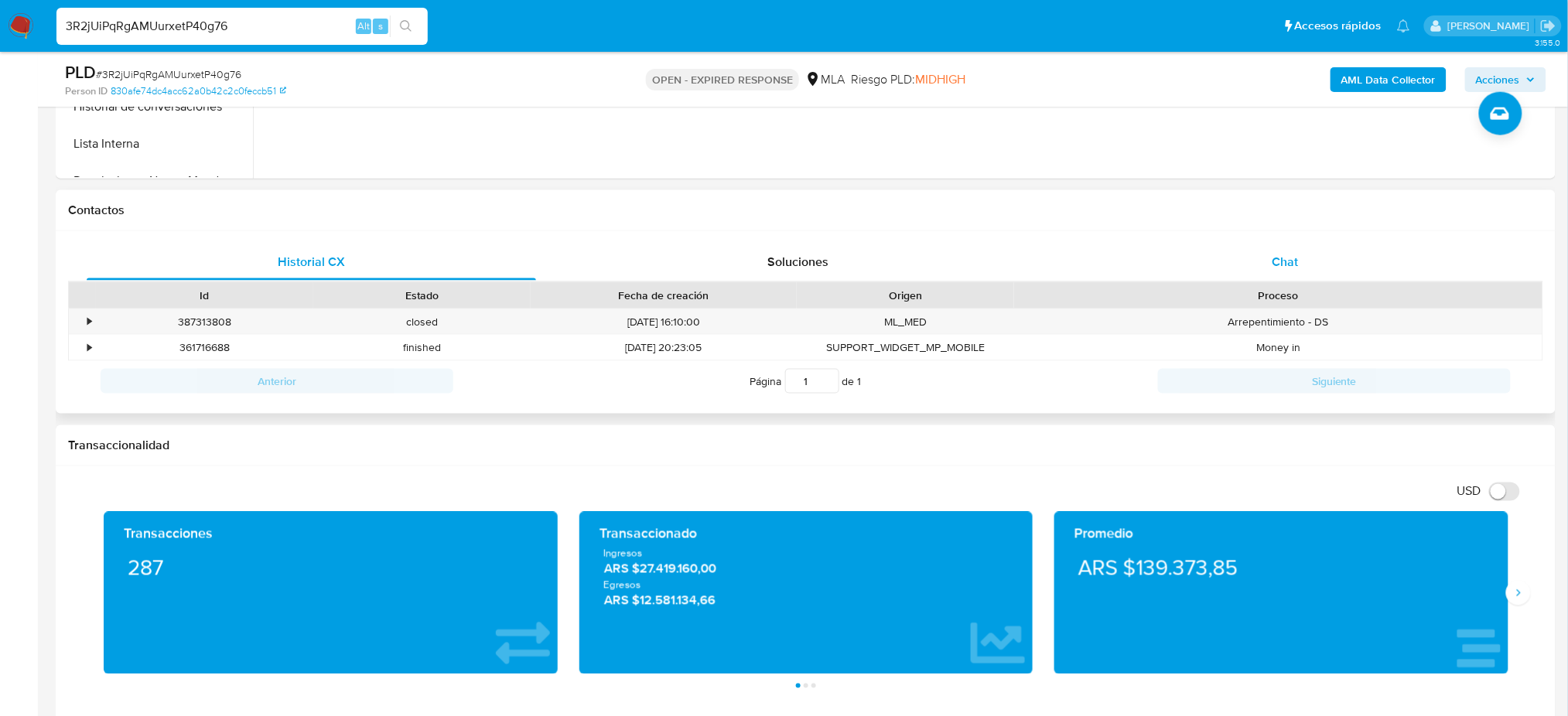
click at [1159, 263] on div "Chat" at bounding box center [1285, 262] width 450 height 37
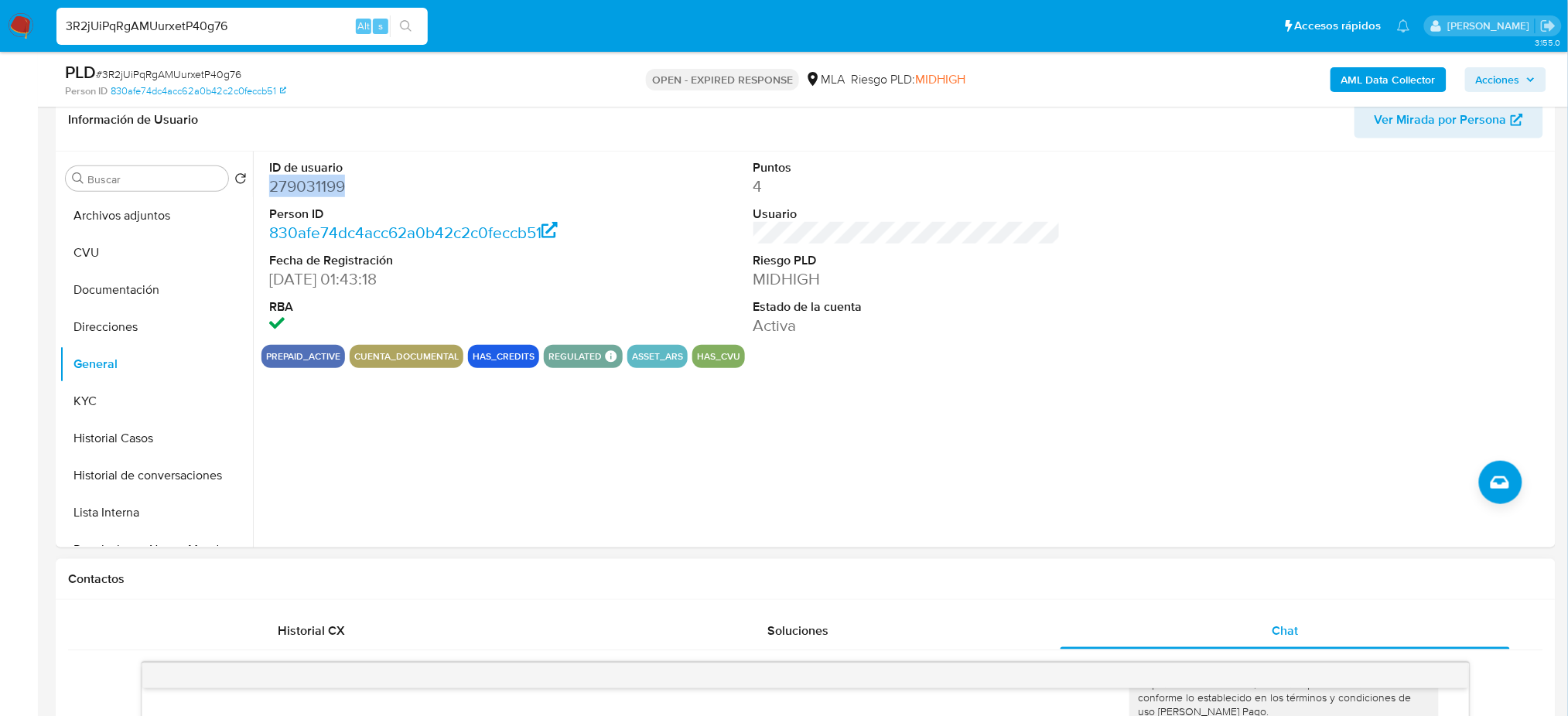
scroll to position [205, 0]
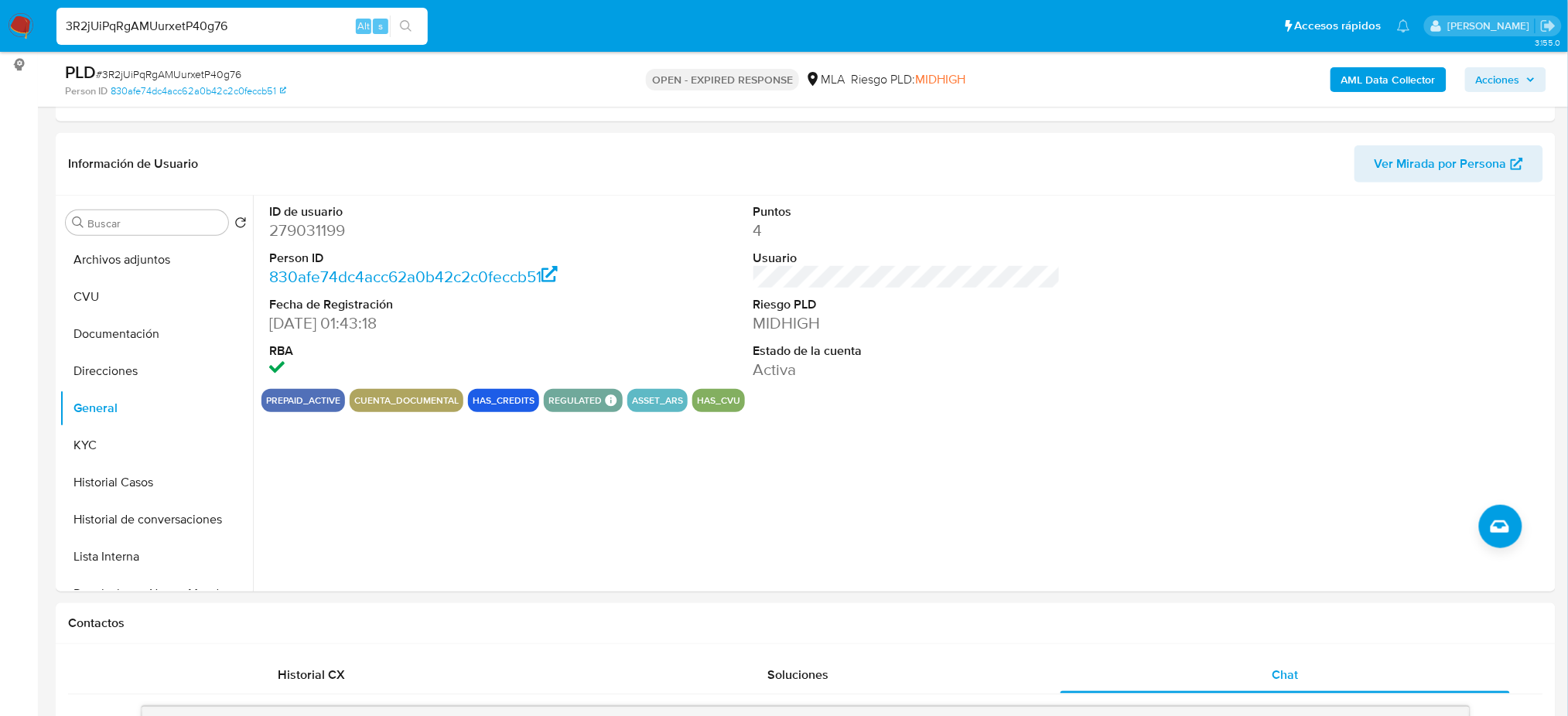
drag, startPoint x: 263, startPoint y: 21, endPoint x: 0, endPoint y: 31, distance: 263.2
click at [0, 31] on nav "Pausado Ver notificaciones 3R2jUiPqRgAMUurxetP40g76 Alt s Accesos rápidos Presi…" at bounding box center [784, 26] width 1568 height 52
paste input "177113961"
type input "177113961"
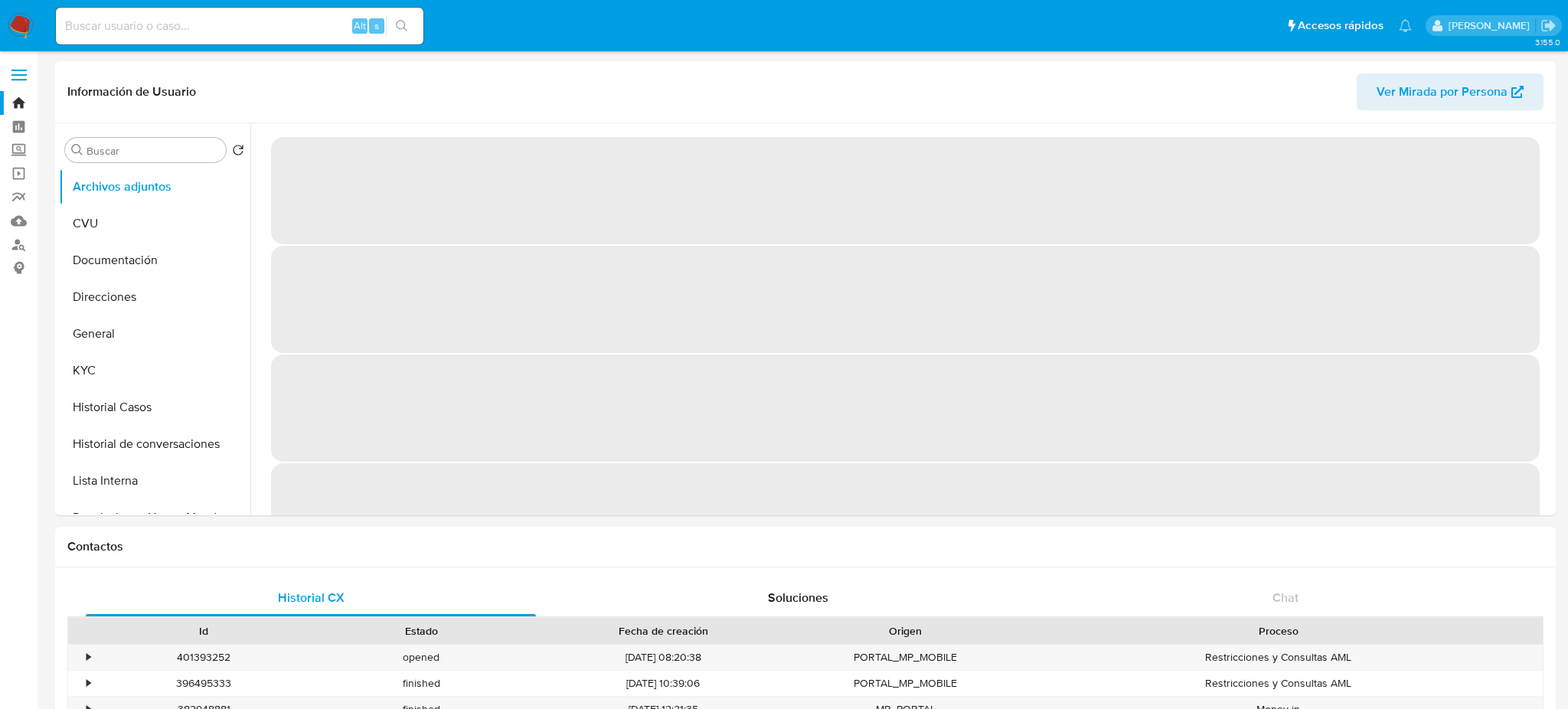
select select "10"
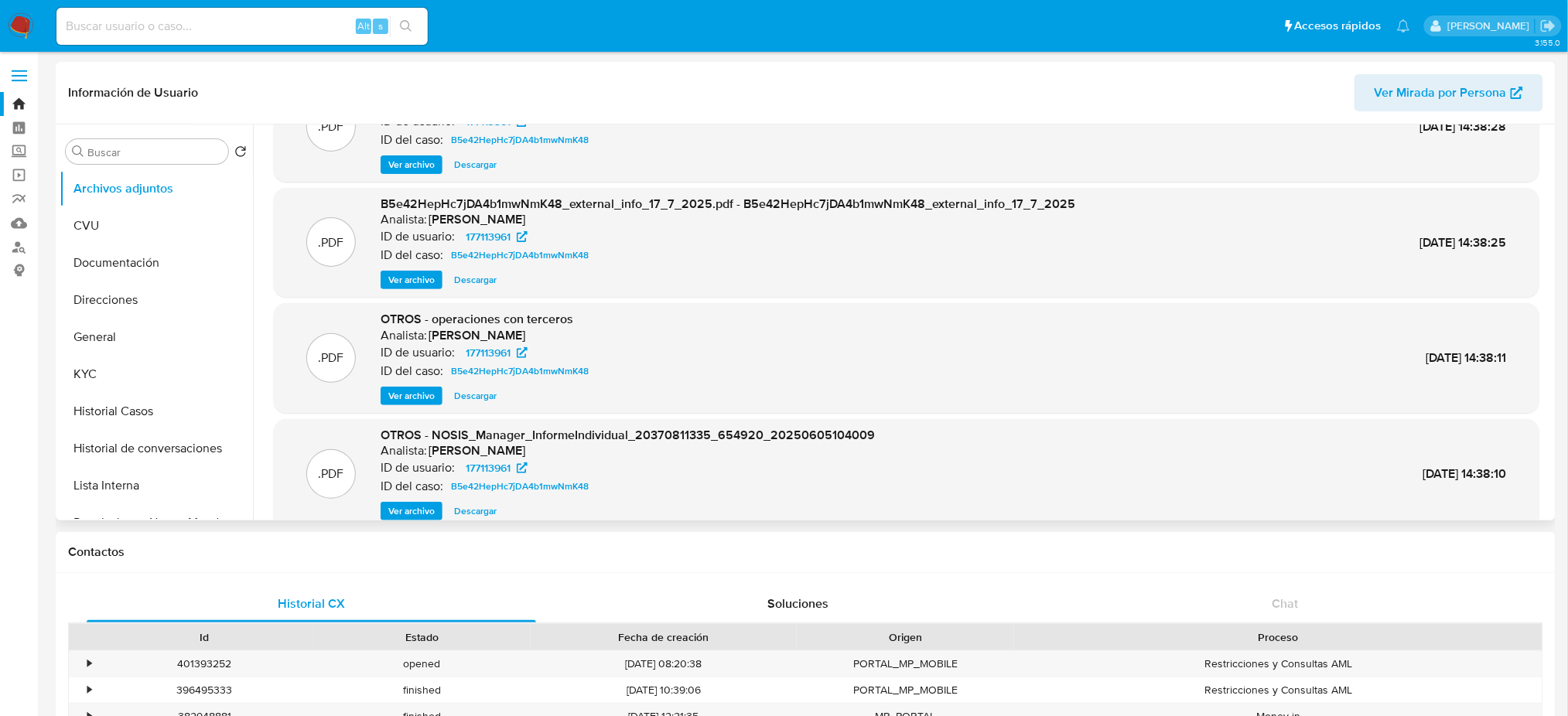
scroll to position [130, 0]
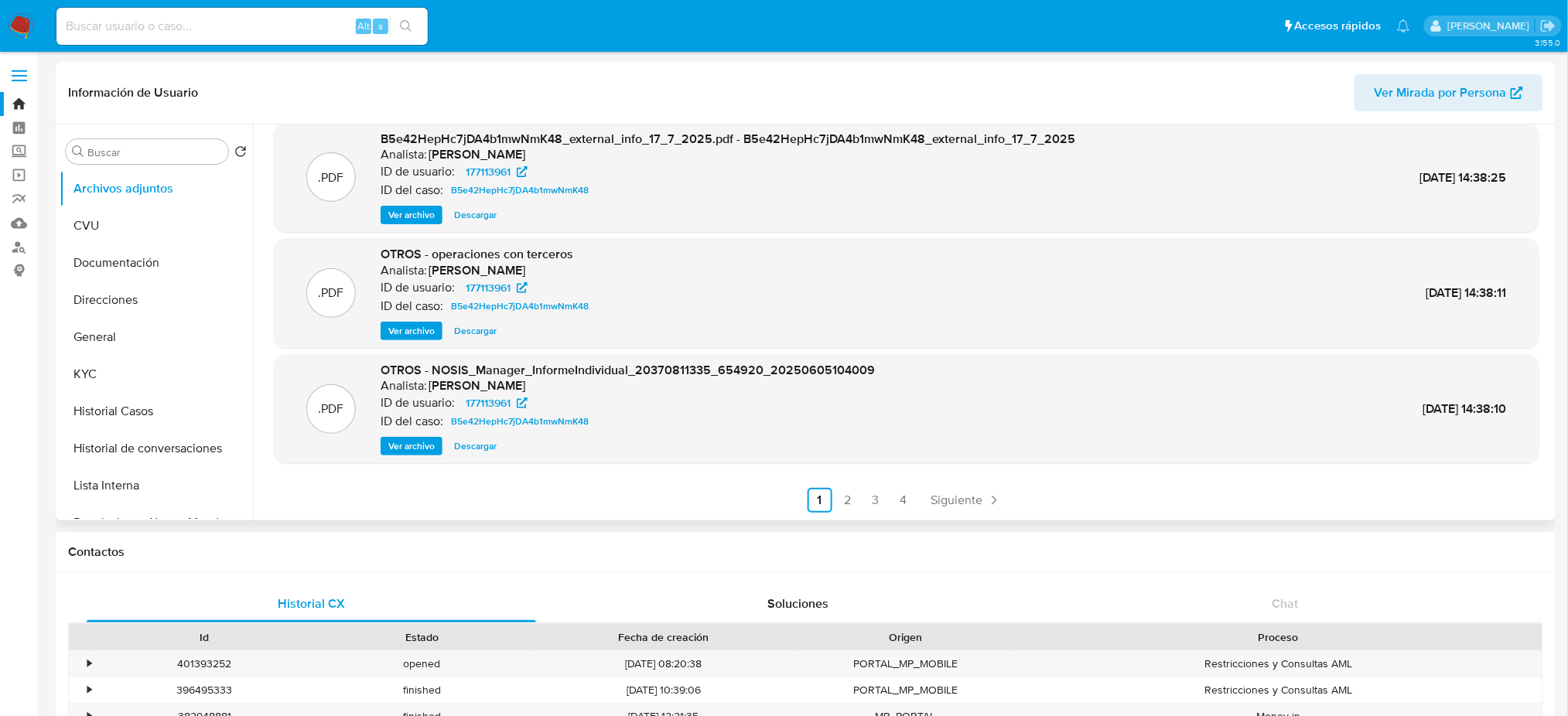
click at [837, 496] on link "2" at bounding box center [847, 500] width 25 height 25
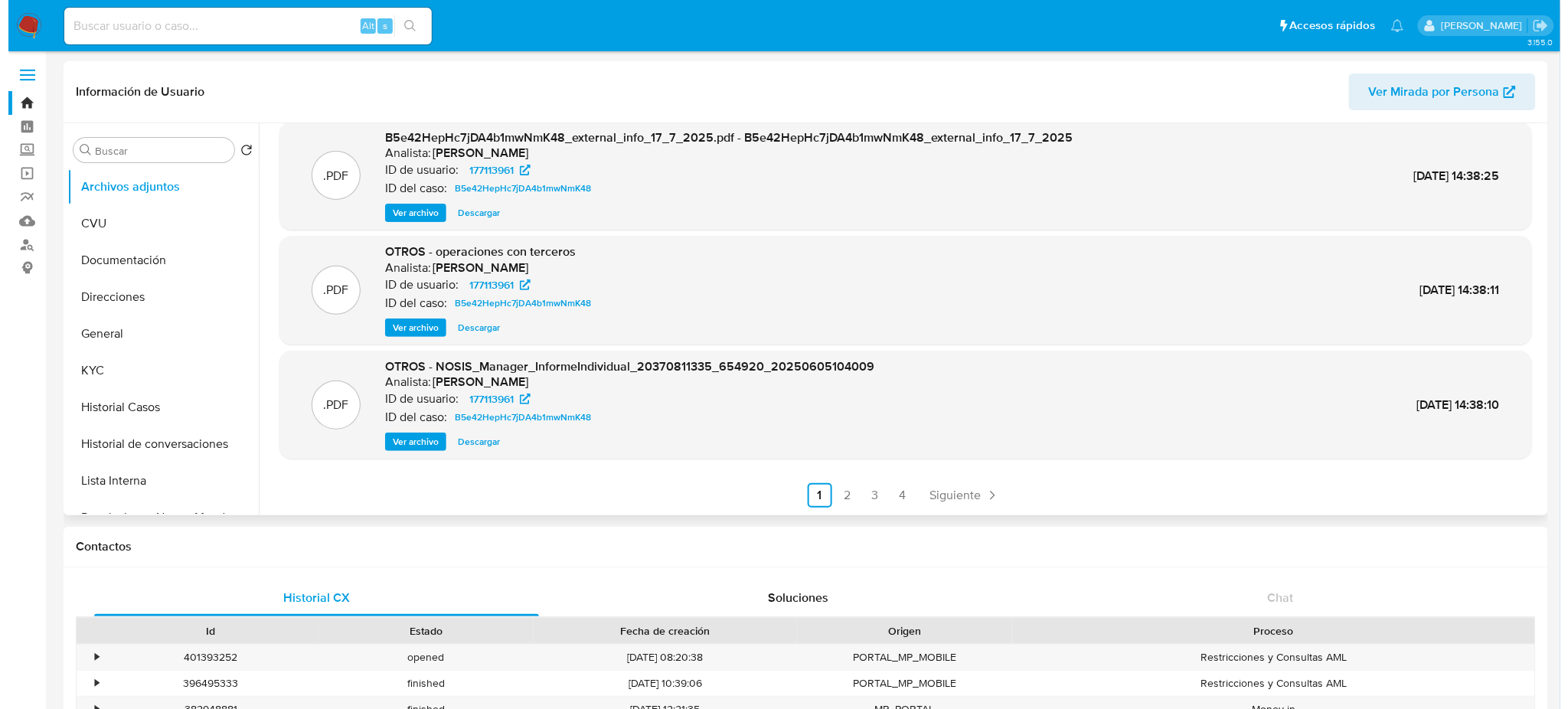
scroll to position [0, 0]
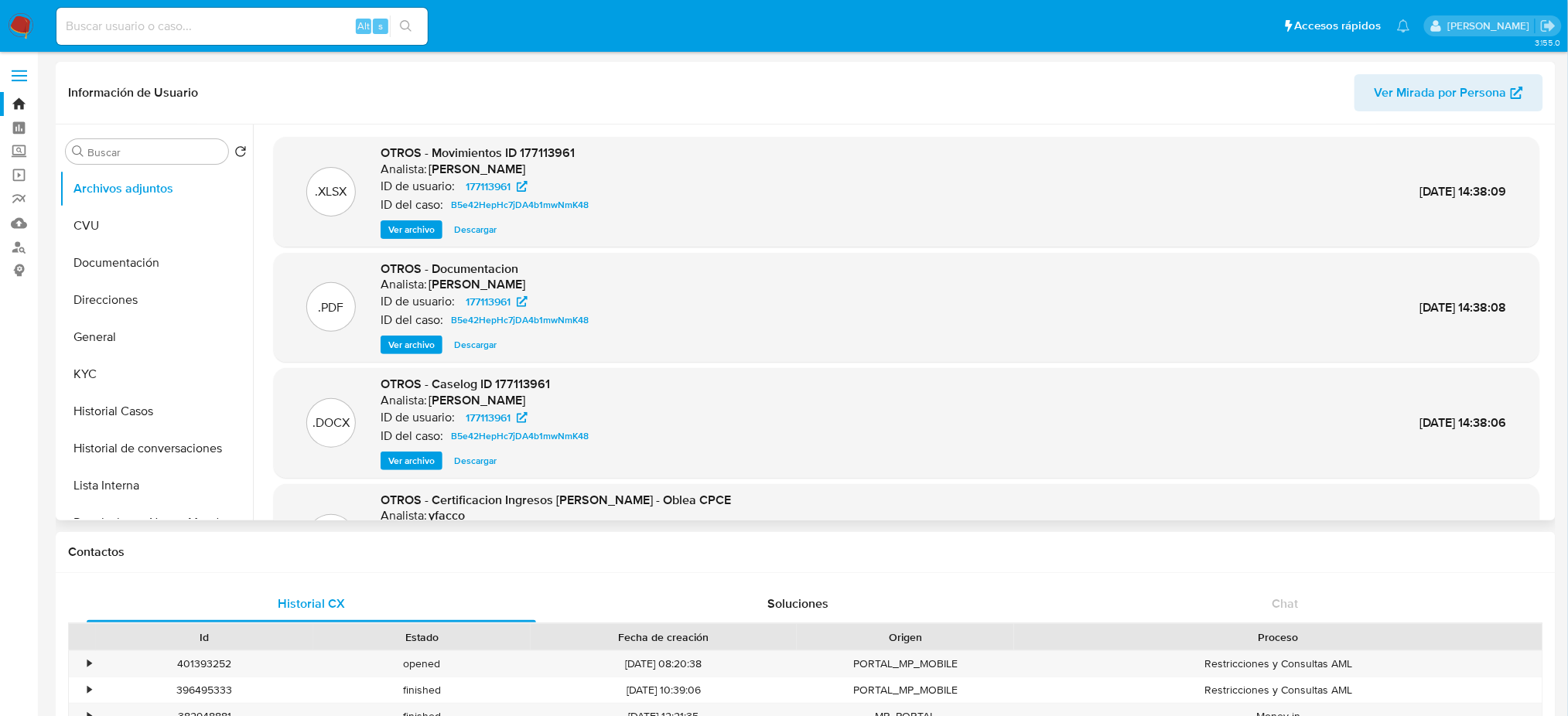
click at [412, 458] on span "Ver archivo" at bounding box center [412, 461] width 47 height 15
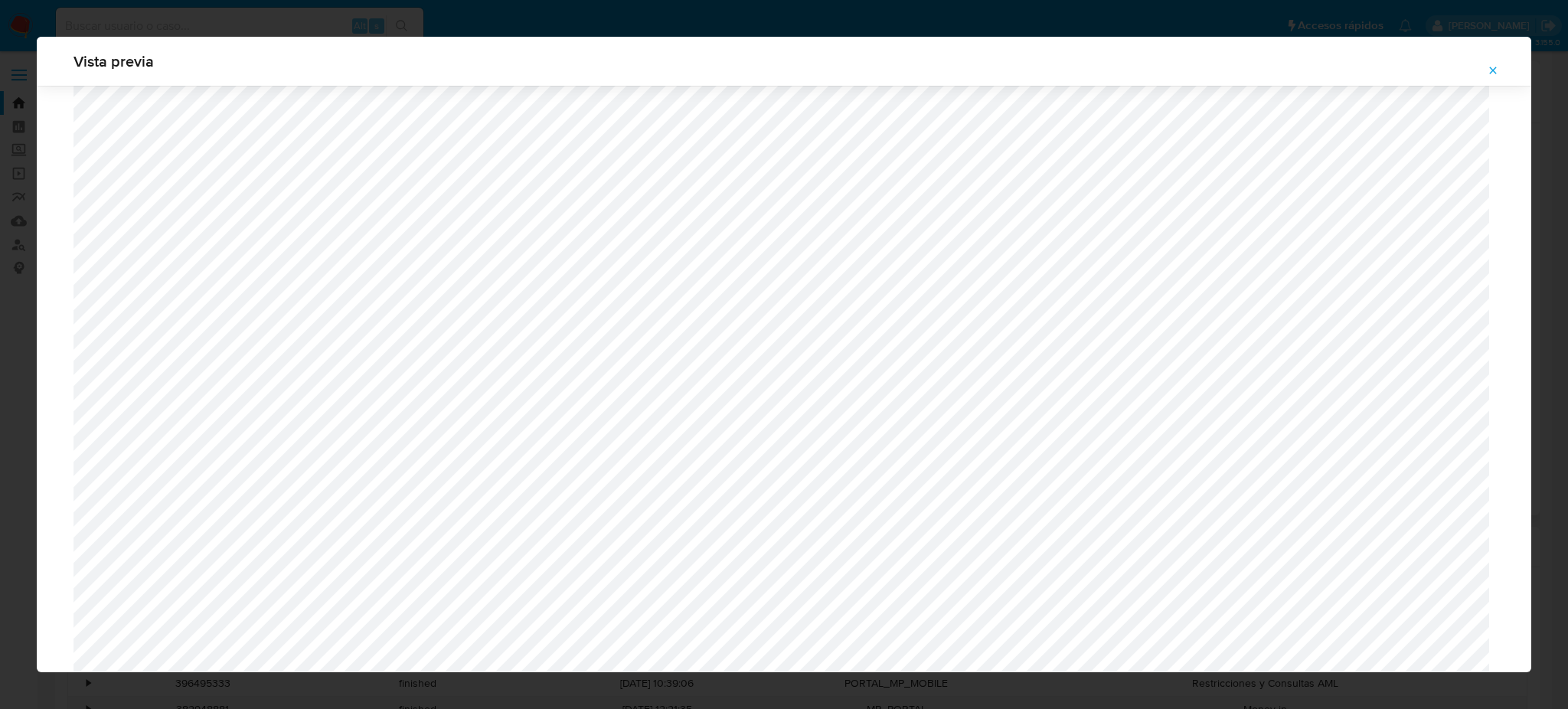
scroll to position [888, 0]
click at [1493, 74] on icon "Attachment preview" at bounding box center [1493, 70] width 12 height 12
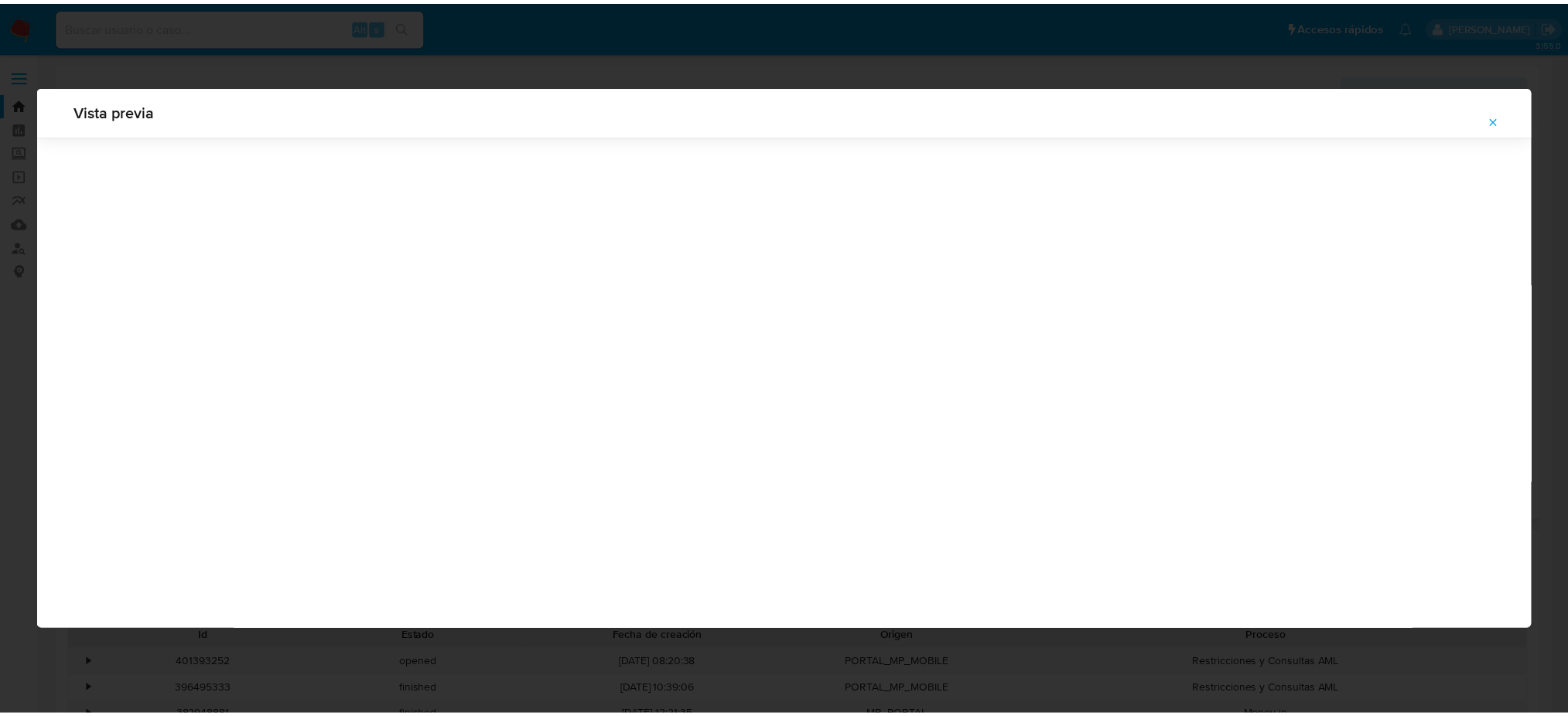
scroll to position [0, 0]
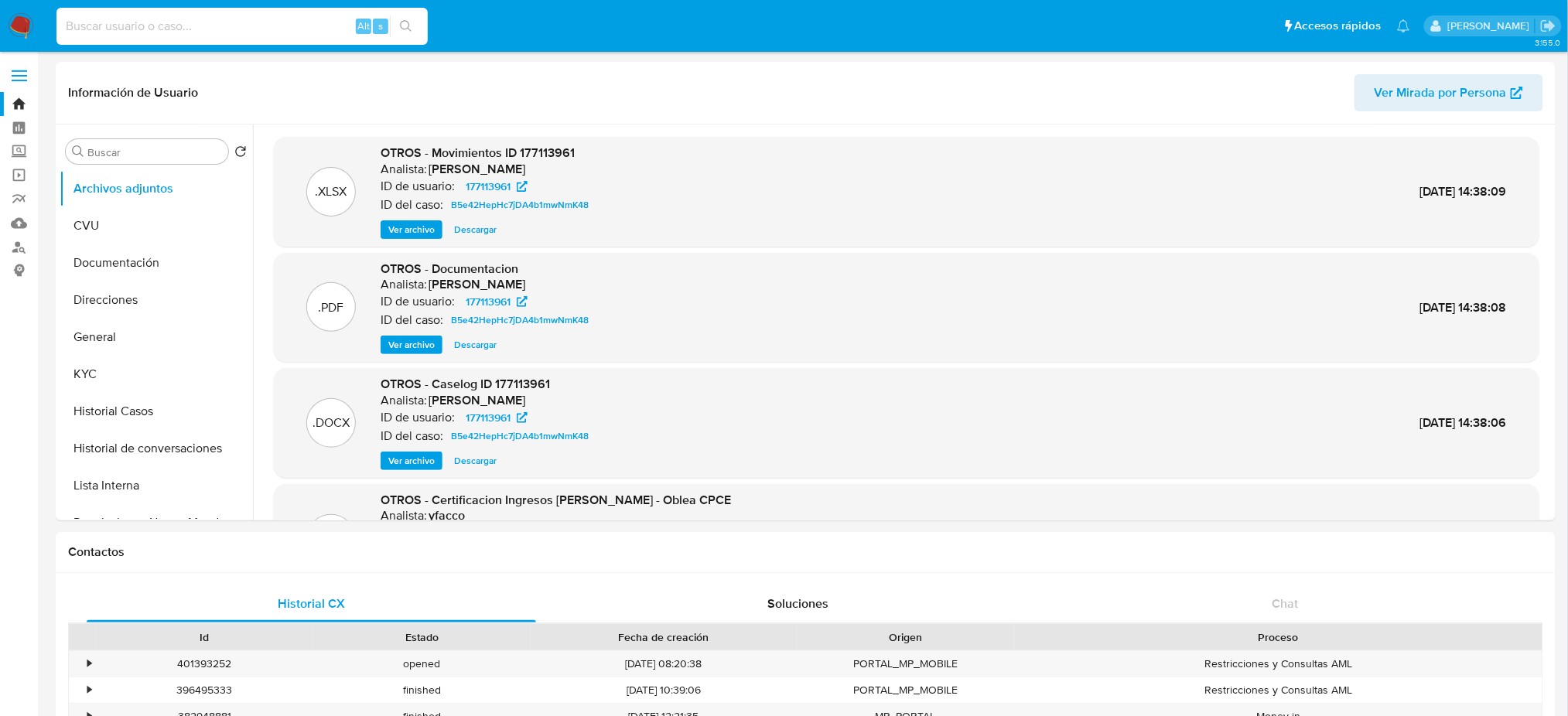
click at [274, 34] on input at bounding box center [242, 26] width 371 height 20
paste input "X5AQuVa0WJGDF9TiTae7fLDQ"
type input "X5AQuVa0WJGDF9TiTae7fLDQ"
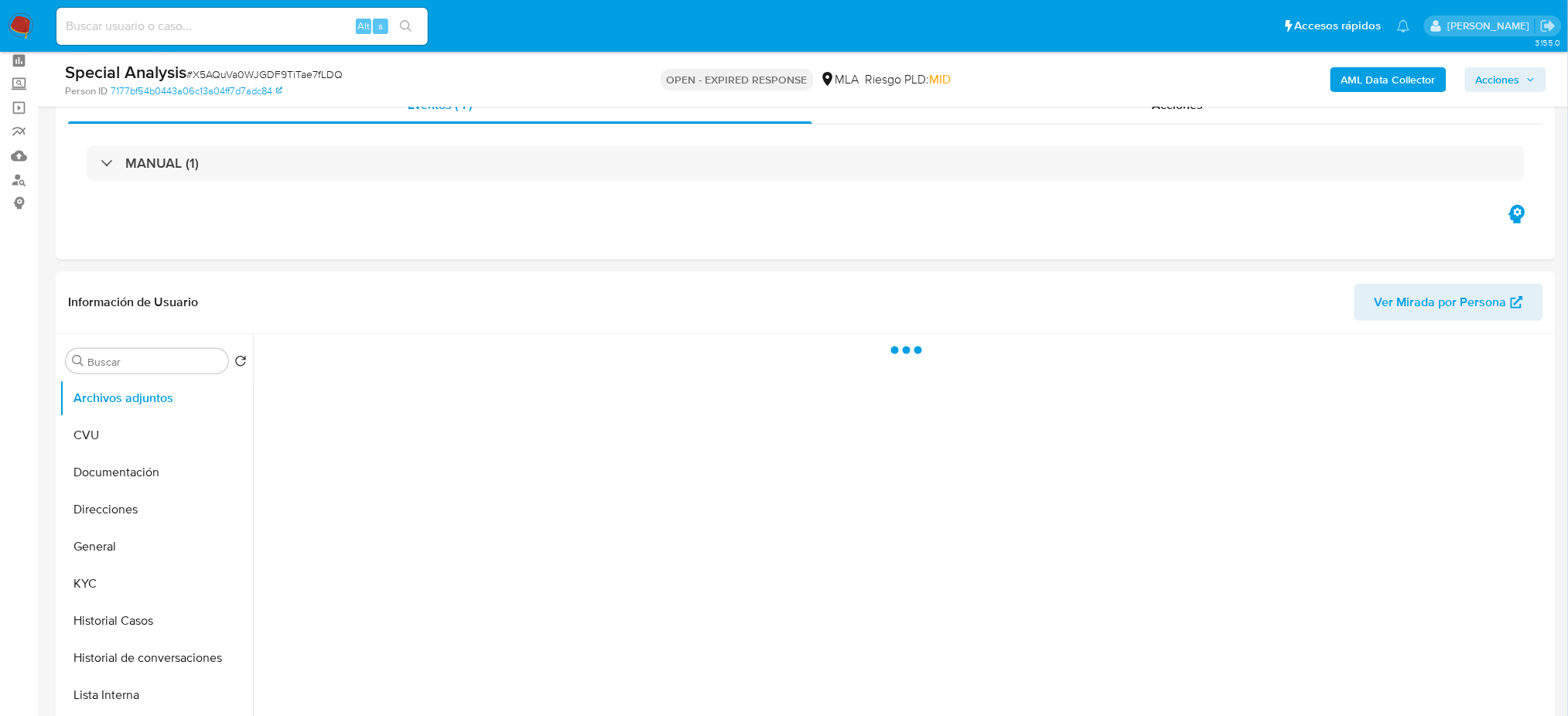
scroll to position [103, 0]
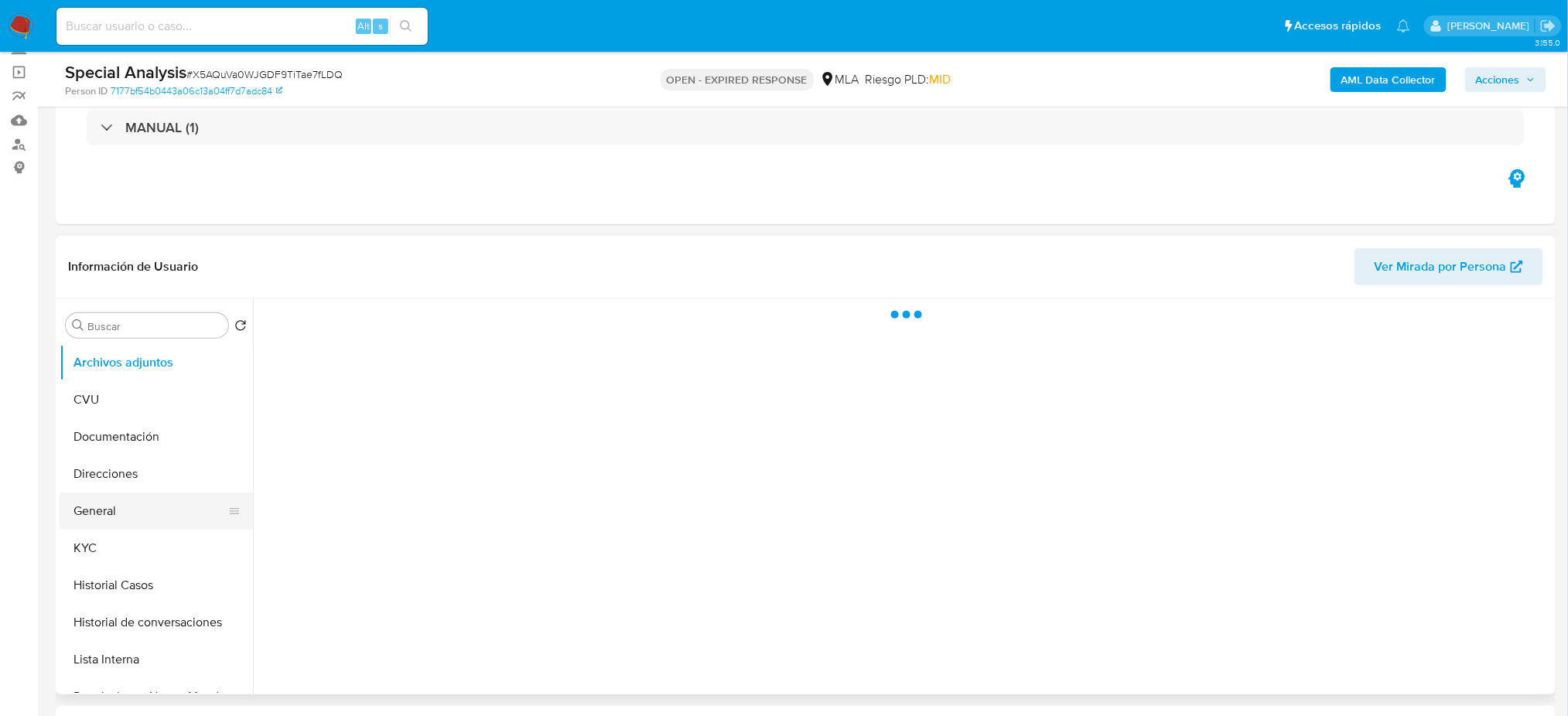
click at [63, 515] on button "General" at bounding box center [149, 511] width 181 height 37
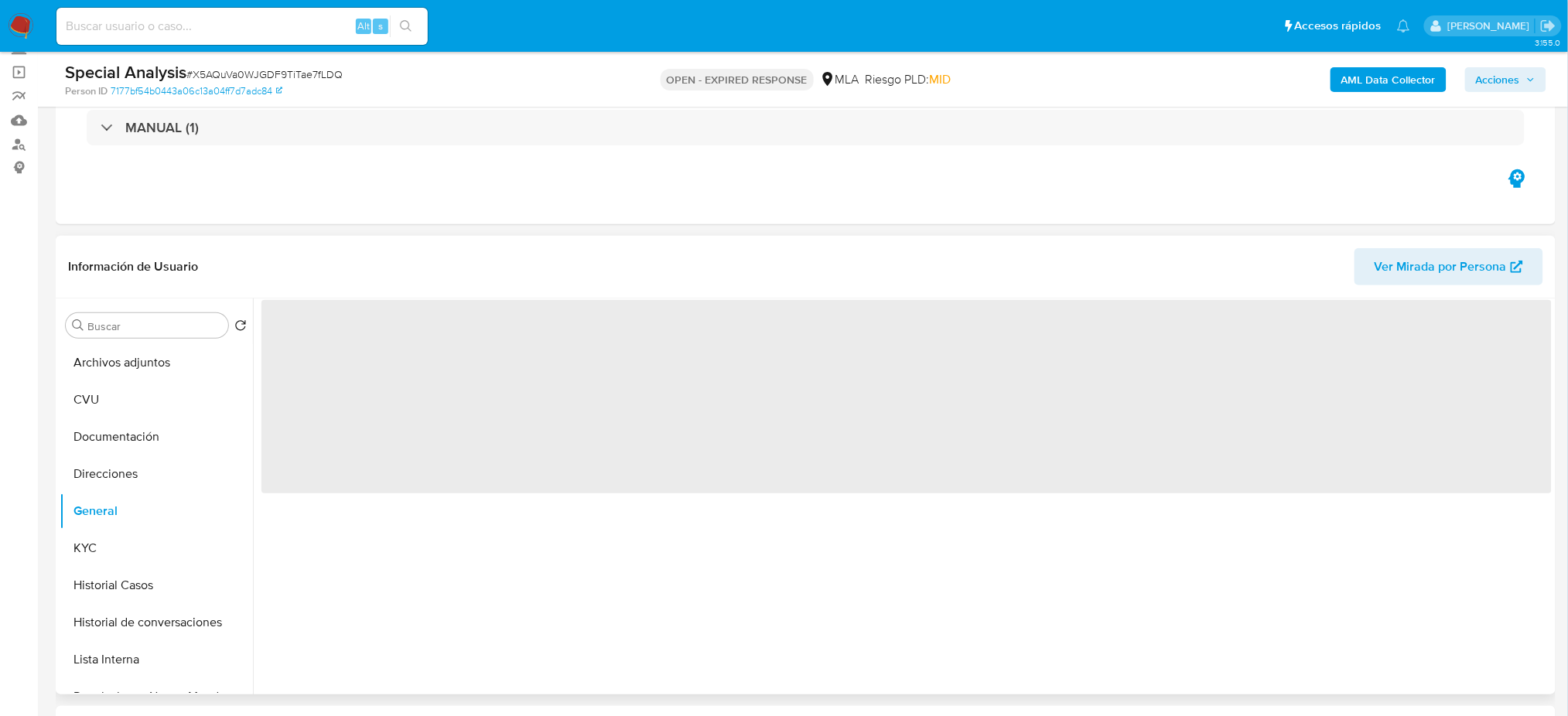
select select "10"
click at [299, 330] on span "‌" at bounding box center [906, 397] width 1290 height 193
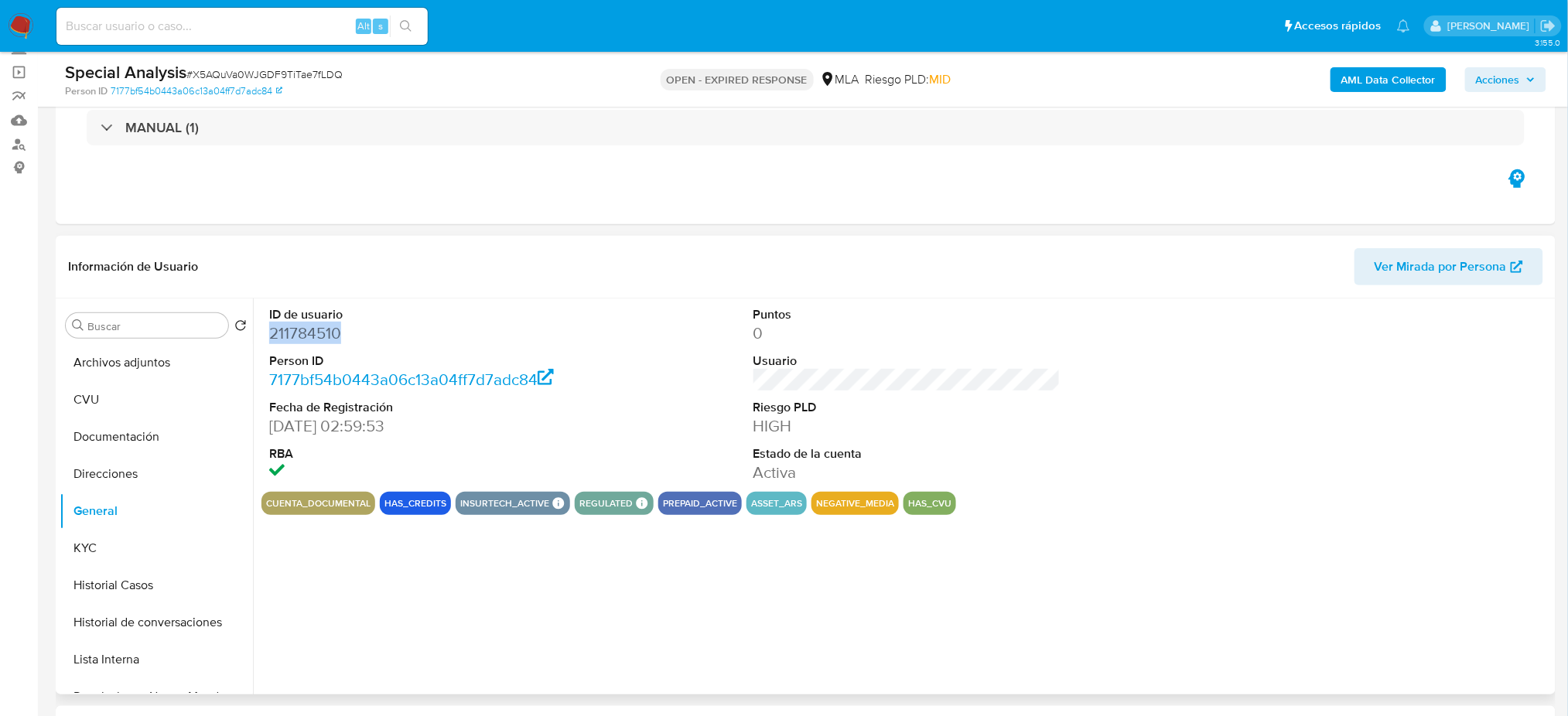
click at [299, 330] on dd "211784510" at bounding box center [422, 333] width 307 height 22
copy dd "211784510"
click at [108, 544] on button "KYC" at bounding box center [149, 548] width 181 height 37
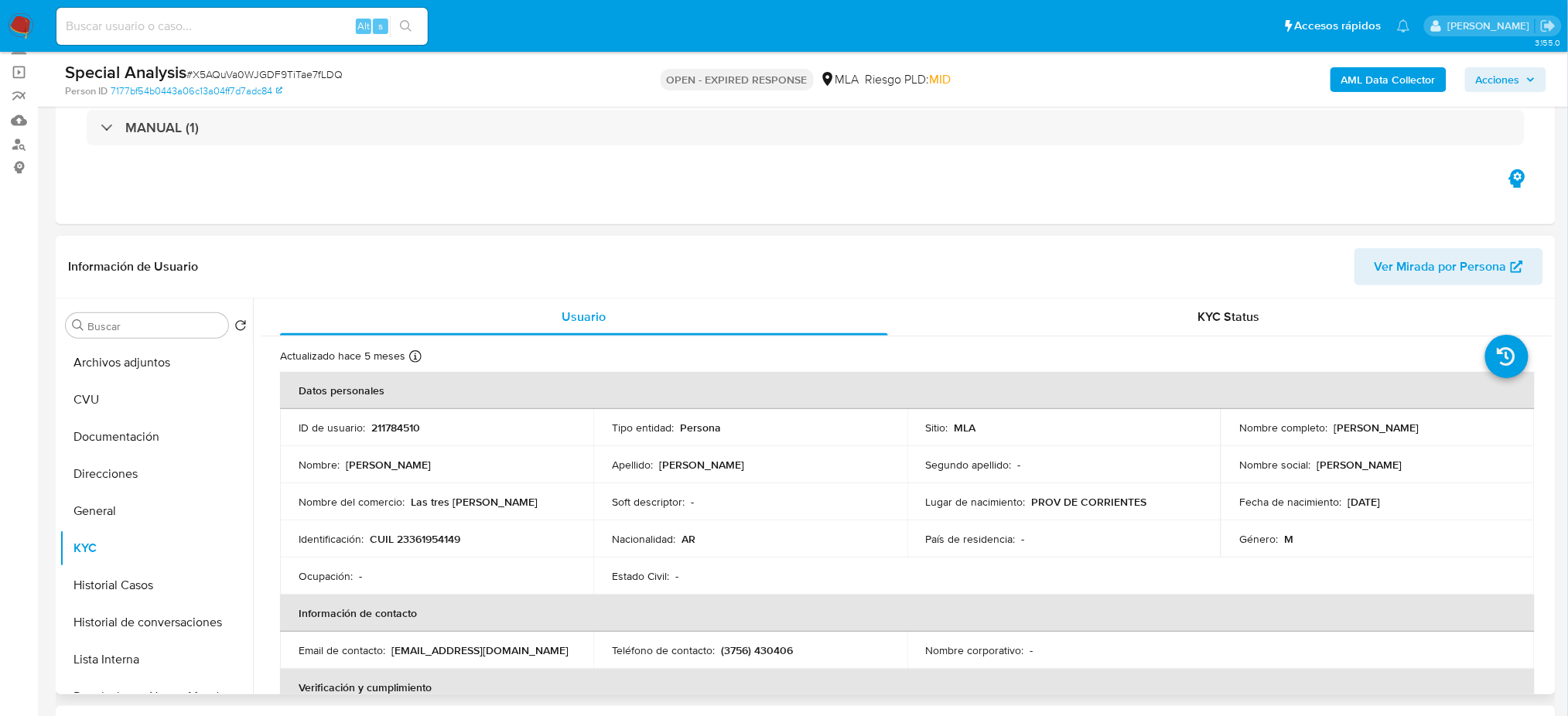
click at [442, 539] on p "CUIL 23361954149" at bounding box center [414, 539] width 91 height 14
copy p "23361954149"
click at [419, 506] on p "Las tres maria" at bounding box center [474, 502] width 127 height 14
drag, startPoint x: 409, startPoint y: 541, endPoint x: 455, endPoint y: 540, distance: 46.0
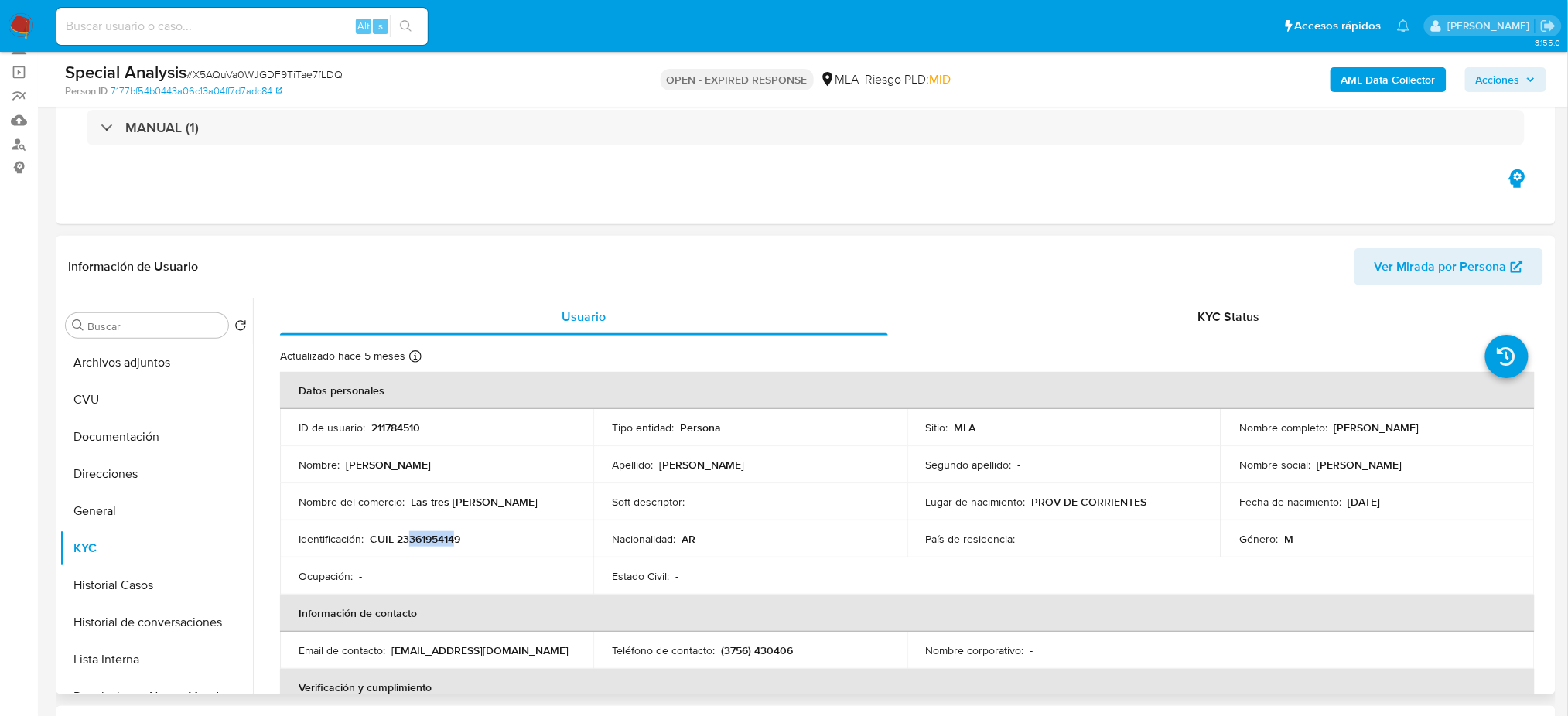
click at [455, 540] on p "CUIL 23361954149" at bounding box center [414, 539] width 91 height 14
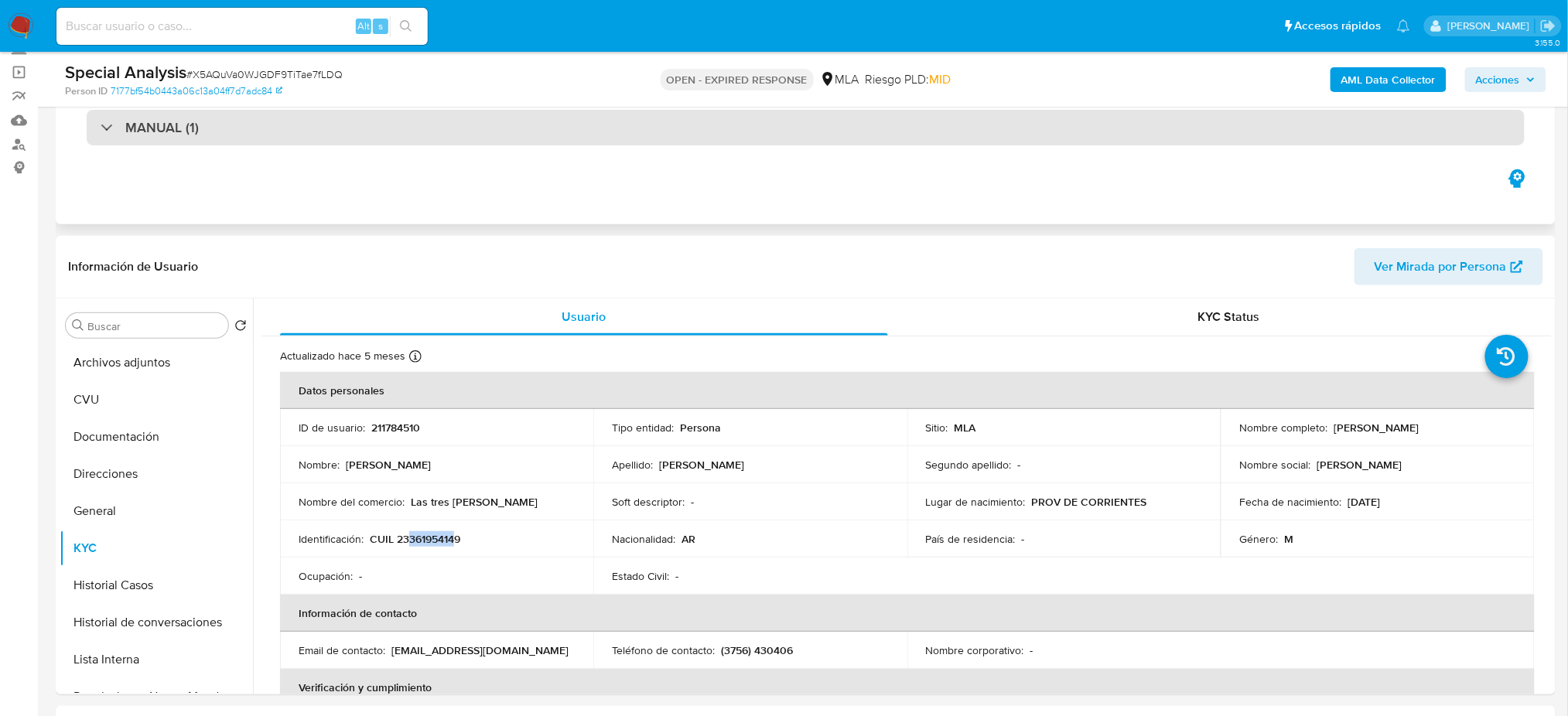
copy p "36195414"
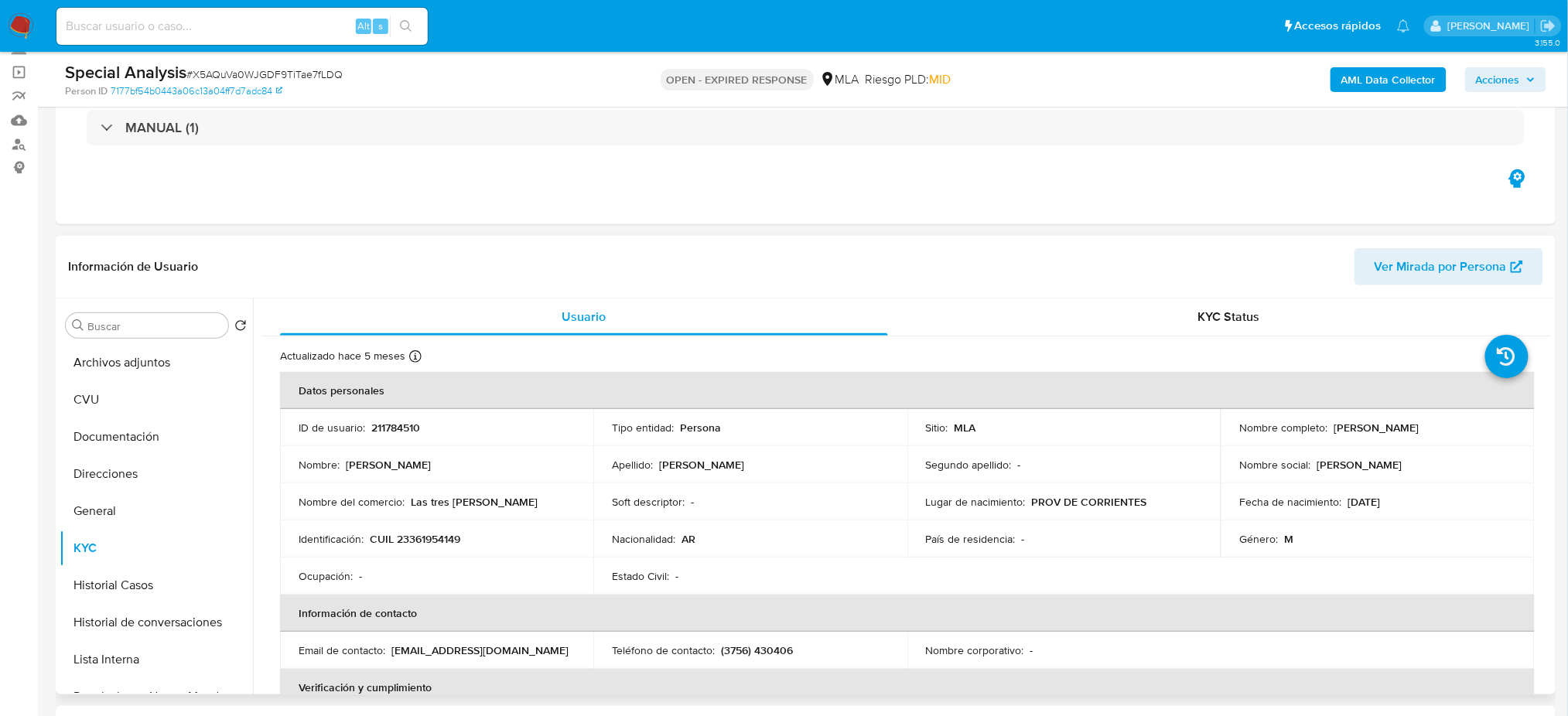
click at [426, 513] on td "Nombre del comercio : Las tres maria" at bounding box center [437, 502] width 313 height 37
click at [430, 539] on p "CUIL 23361954149" at bounding box center [414, 539] width 91 height 14
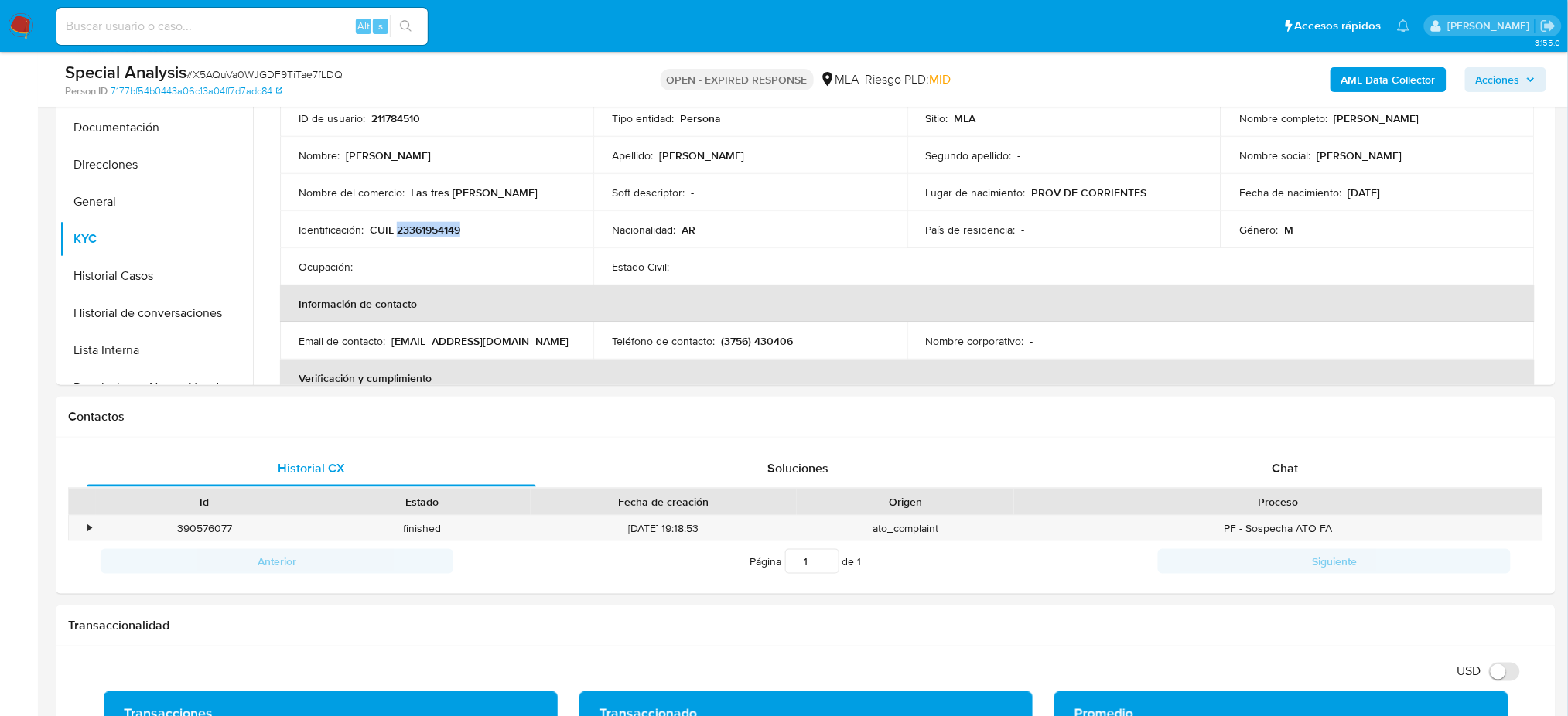
scroll to position [290, 0]
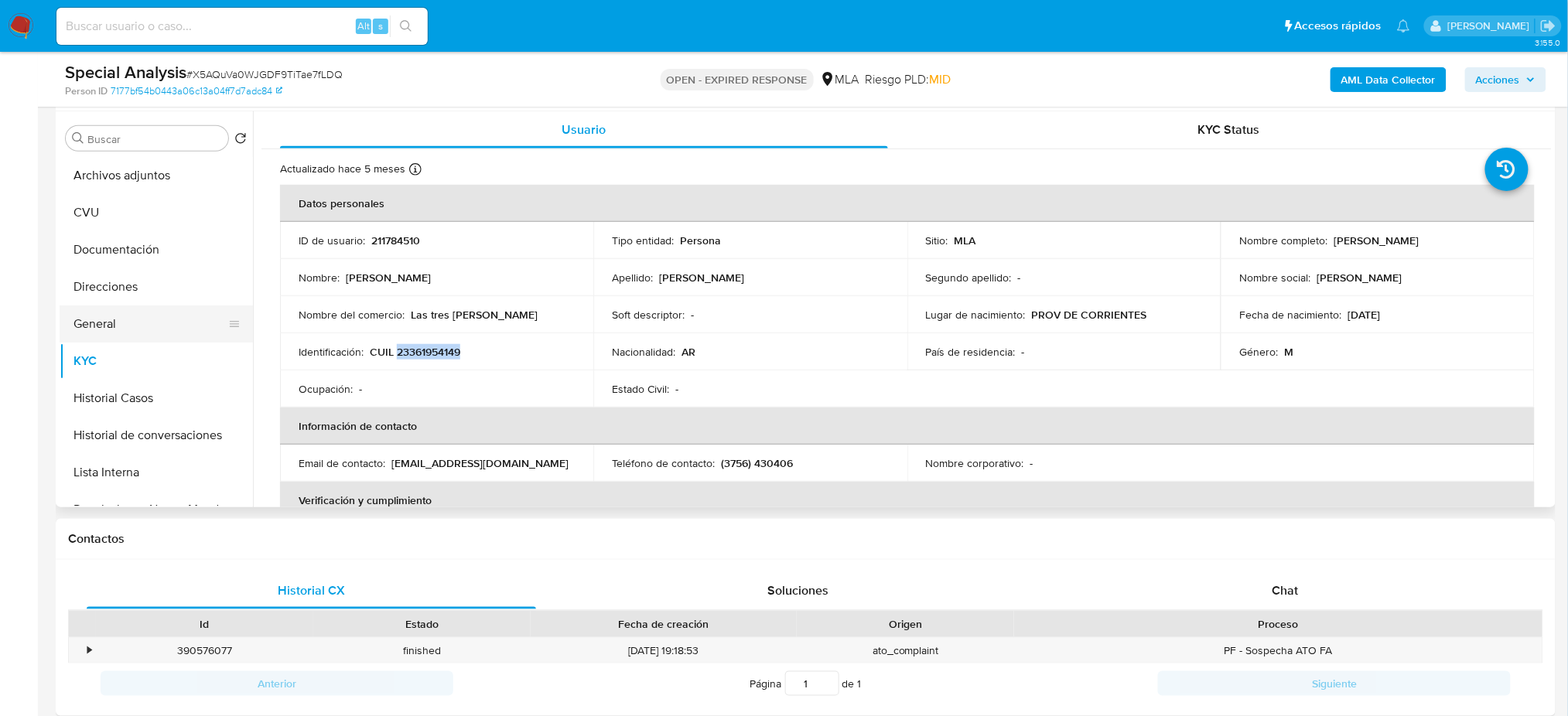
click at [135, 323] on button "General" at bounding box center [149, 324] width 181 height 37
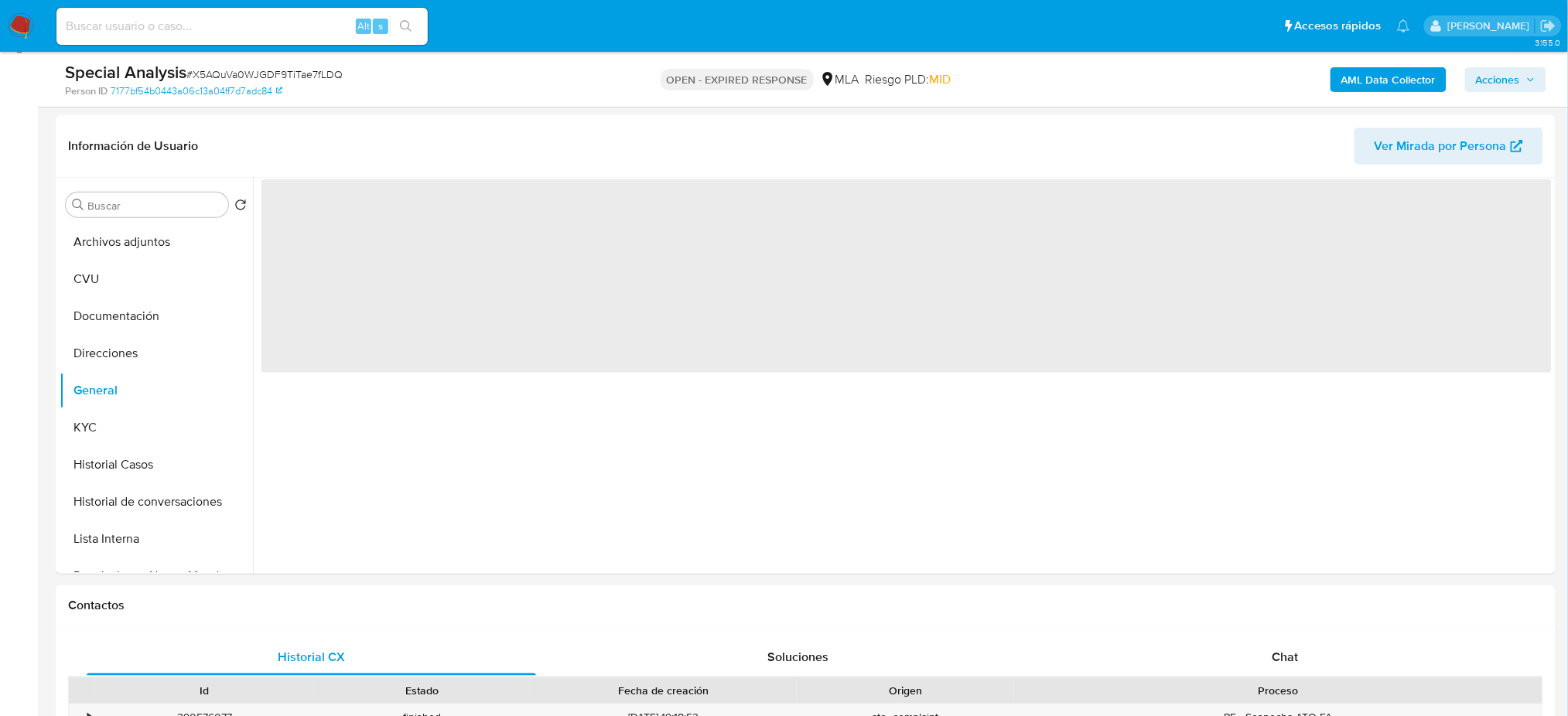
scroll to position [187, 0]
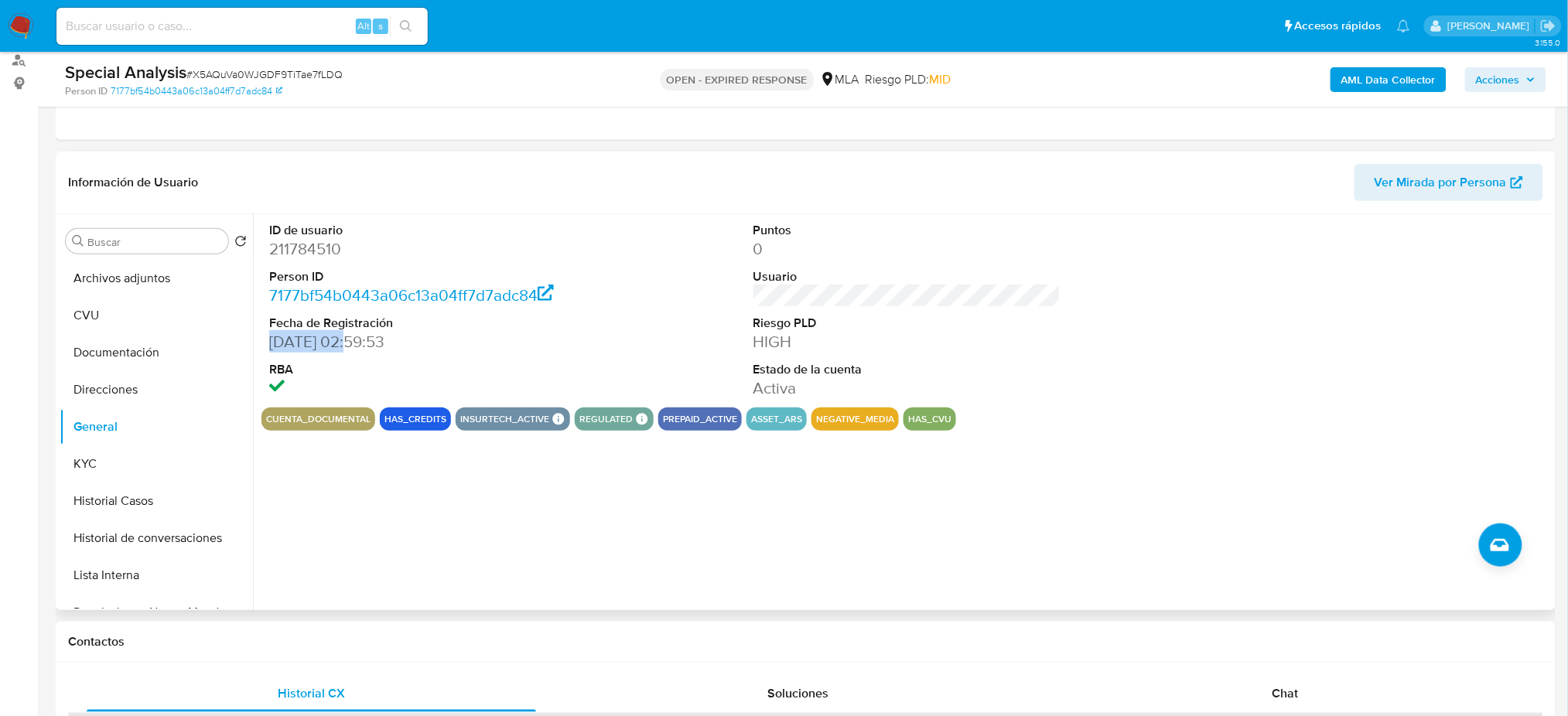
drag, startPoint x: 271, startPoint y: 346, endPoint x: 352, endPoint y: 348, distance: 81.0
click at [352, 348] on dd "20/04/2016 02:59:53" at bounding box center [422, 341] width 307 height 22
click at [124, 316] on button "CVU" at bounding box center [149, 315] width 181 height 37
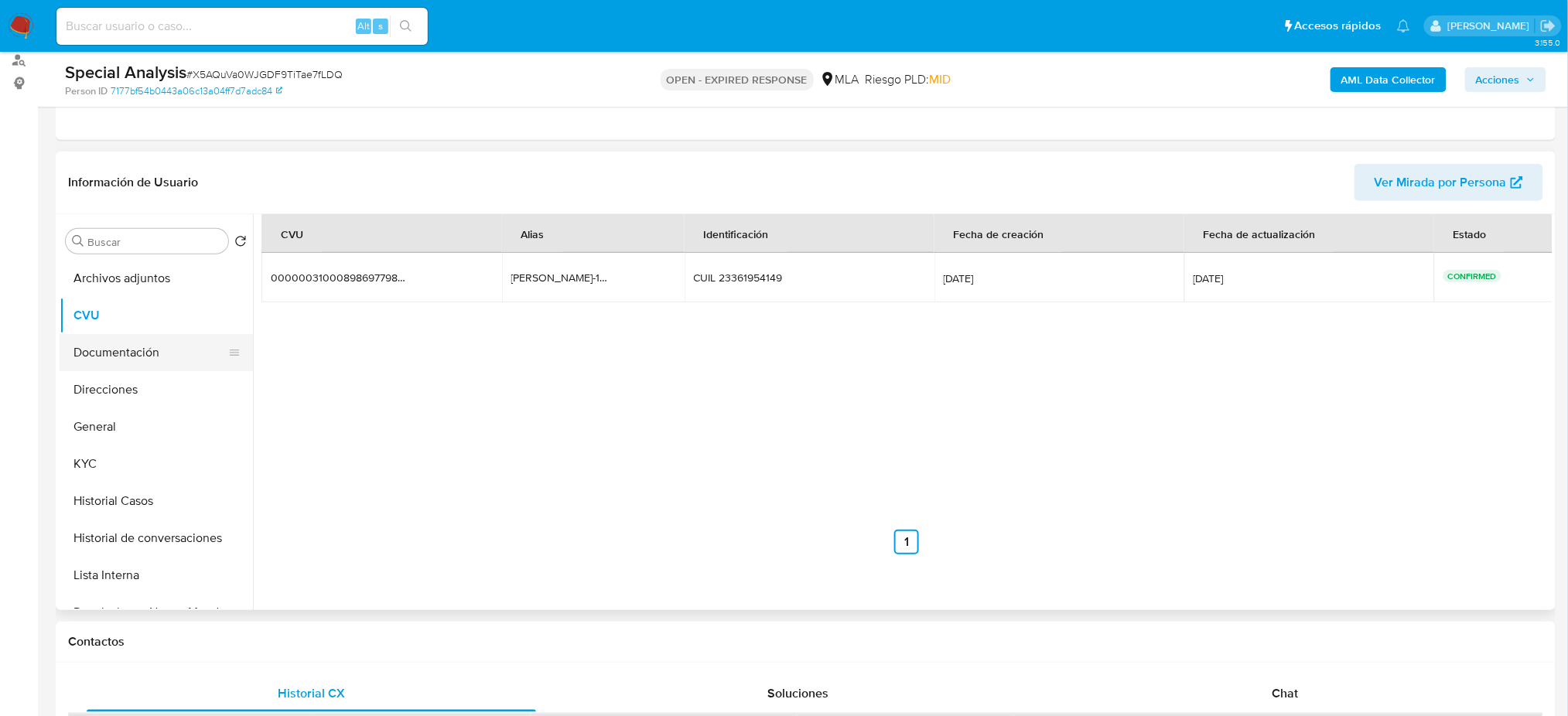
click at [128, 362] on button "Documentación" at bounding box center [149, 352] width 181 height 37
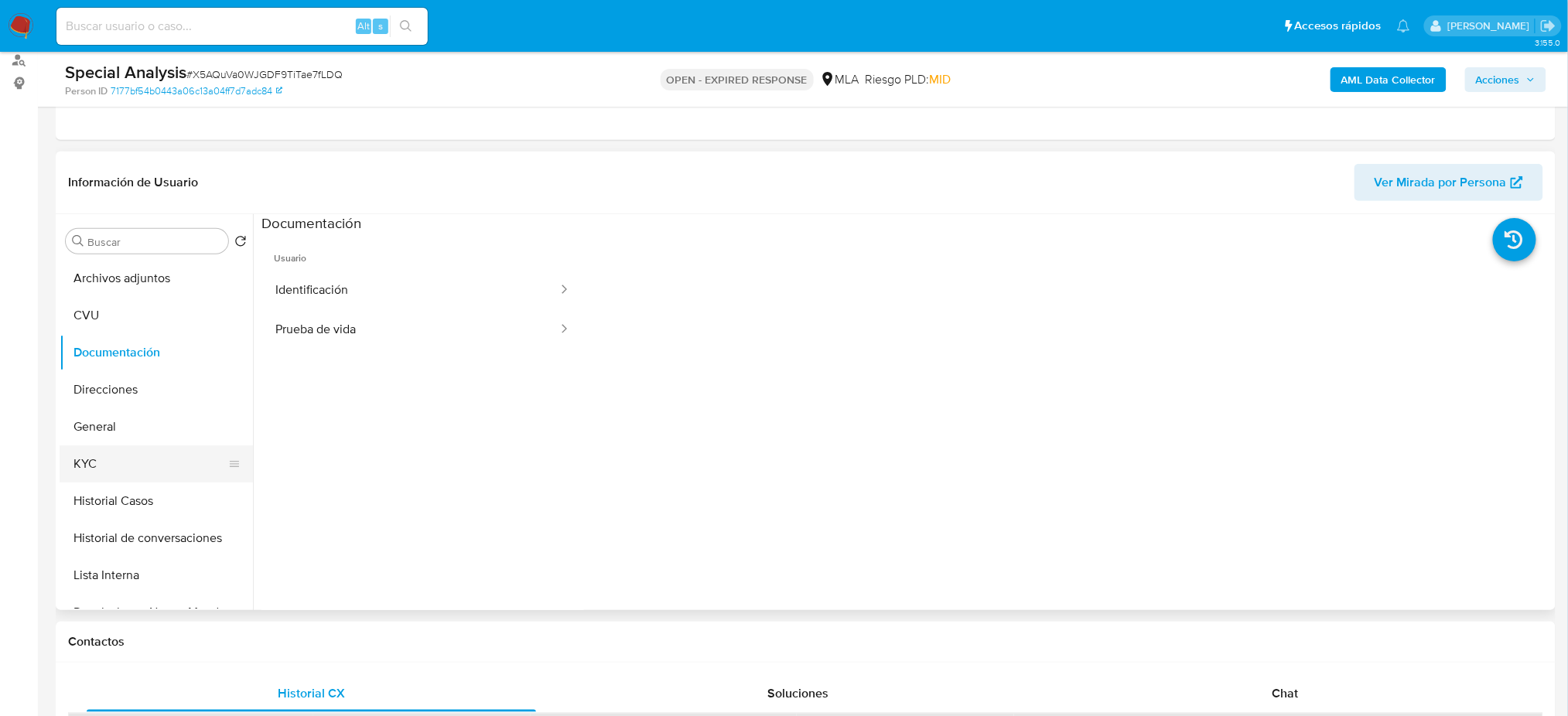
click at [141, 458] on button "KYC" at bounding box center [149, 464] width 181 height 37
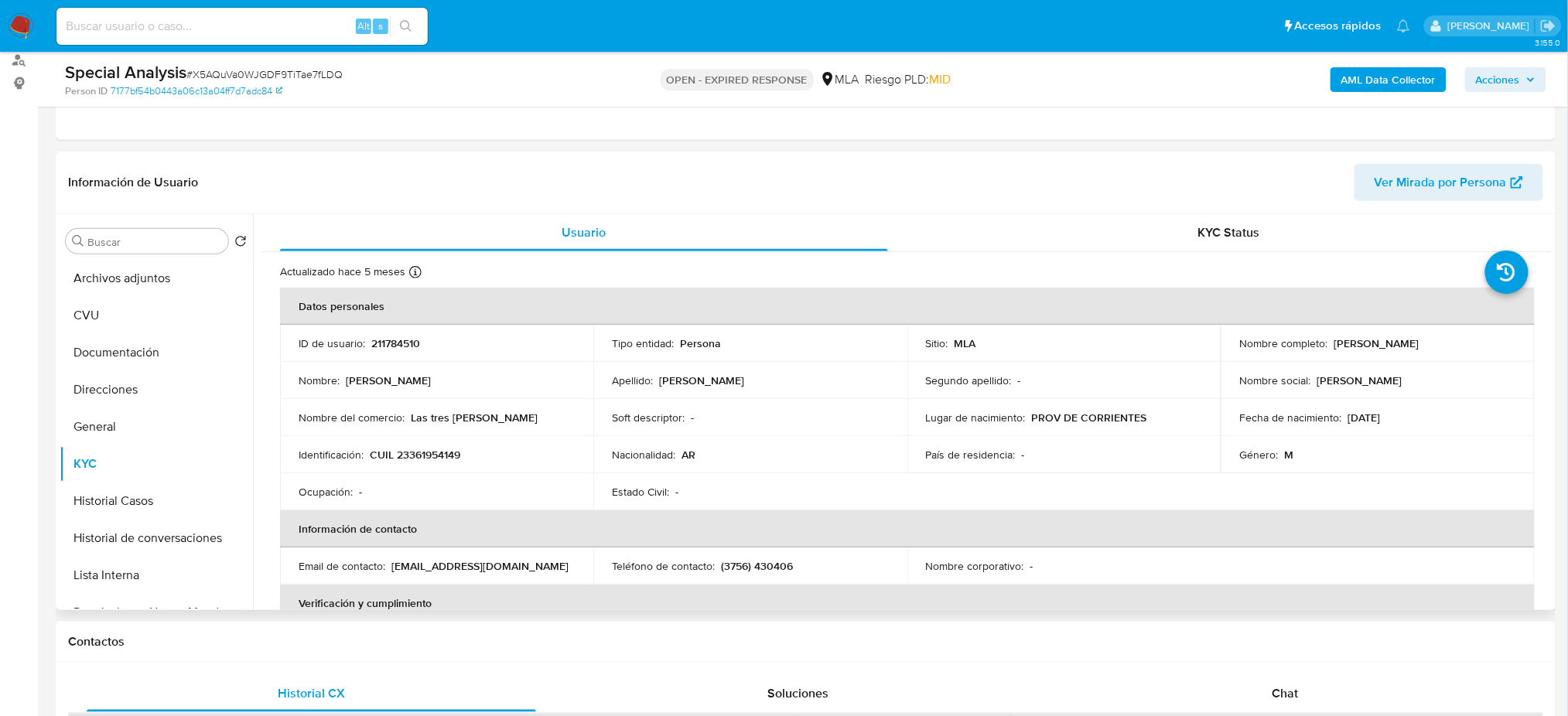
click at [434, 450] on p "CUIL 23361954149" at bounding box center [414, 454] width 91 height 14
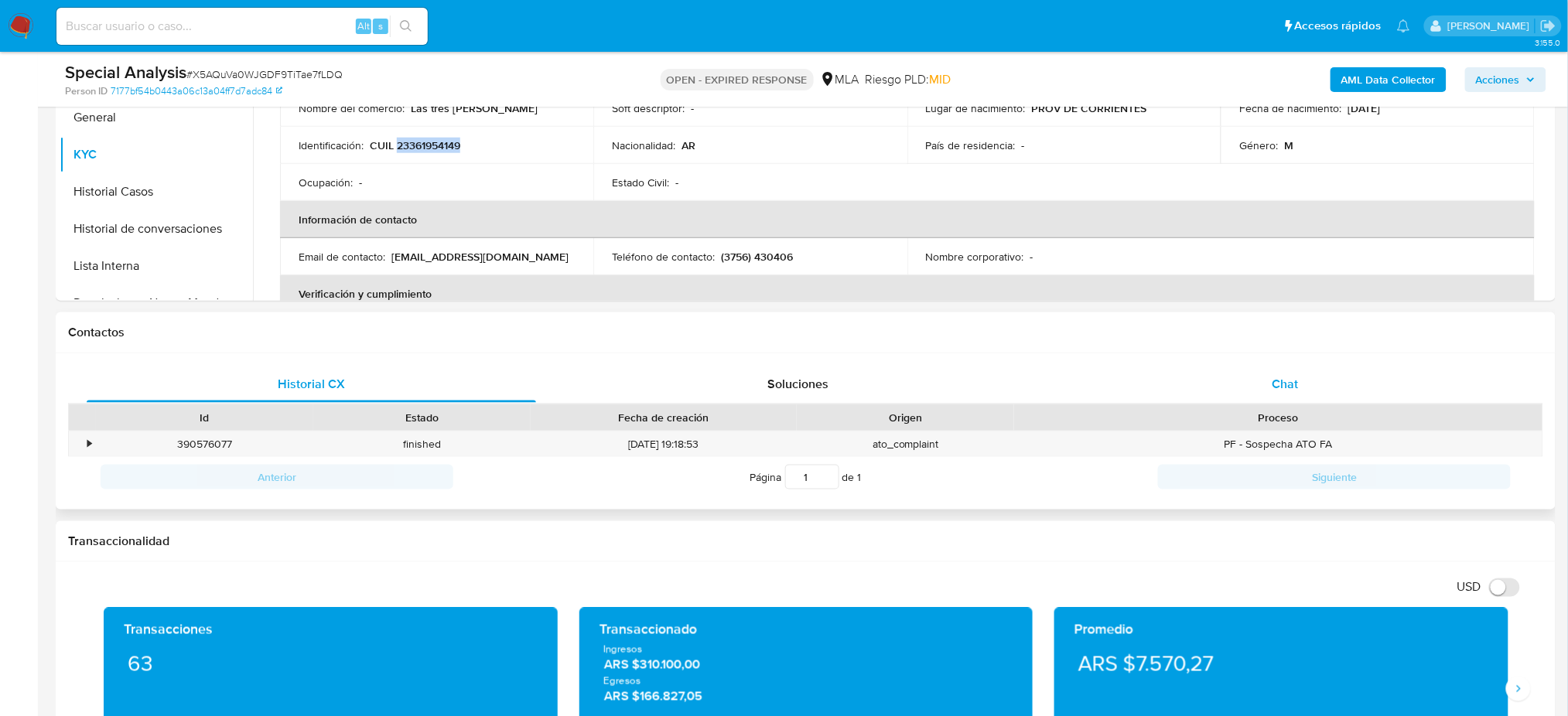
click at [1300, 367] on div "Chat" at bounding box center [1285, 384] width 450 height 37
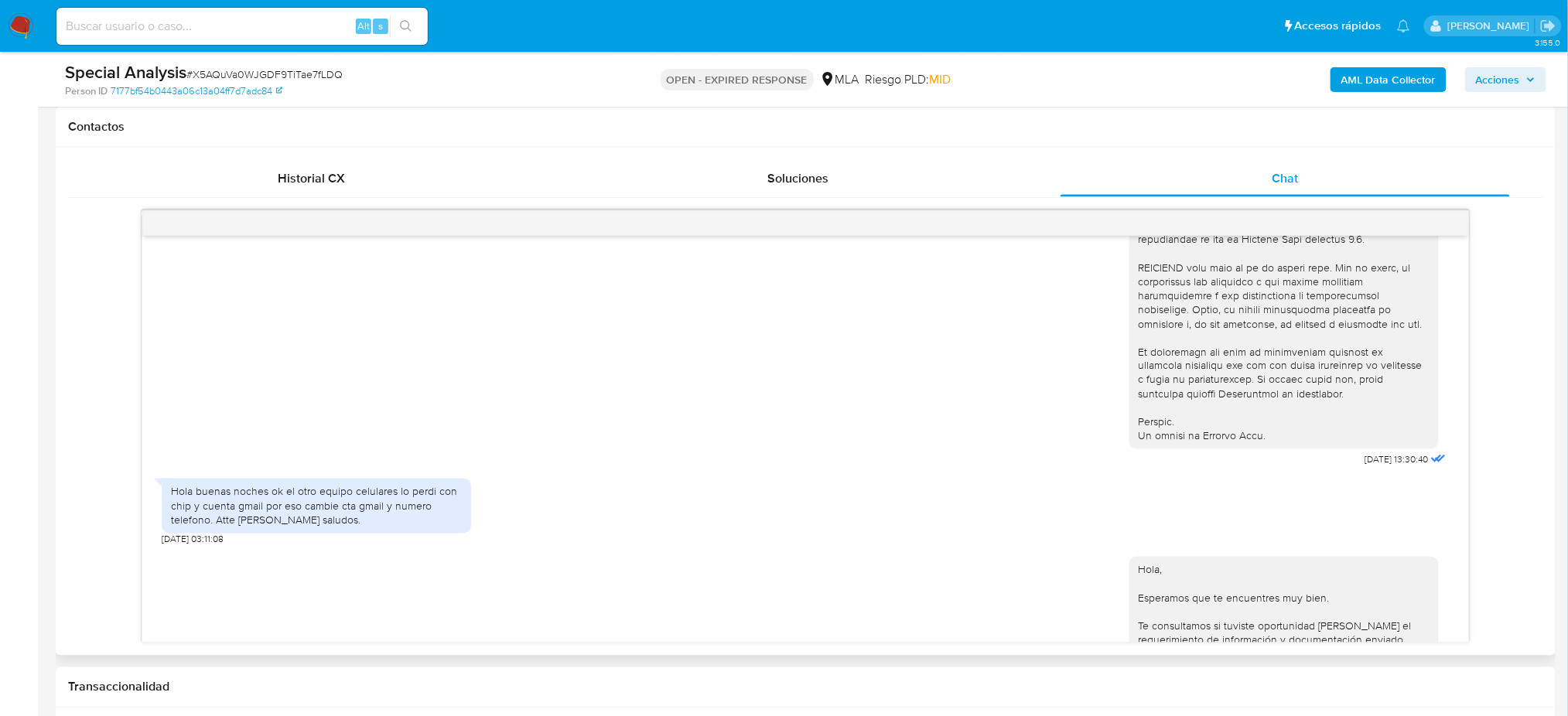
scroll to position [824, 0]
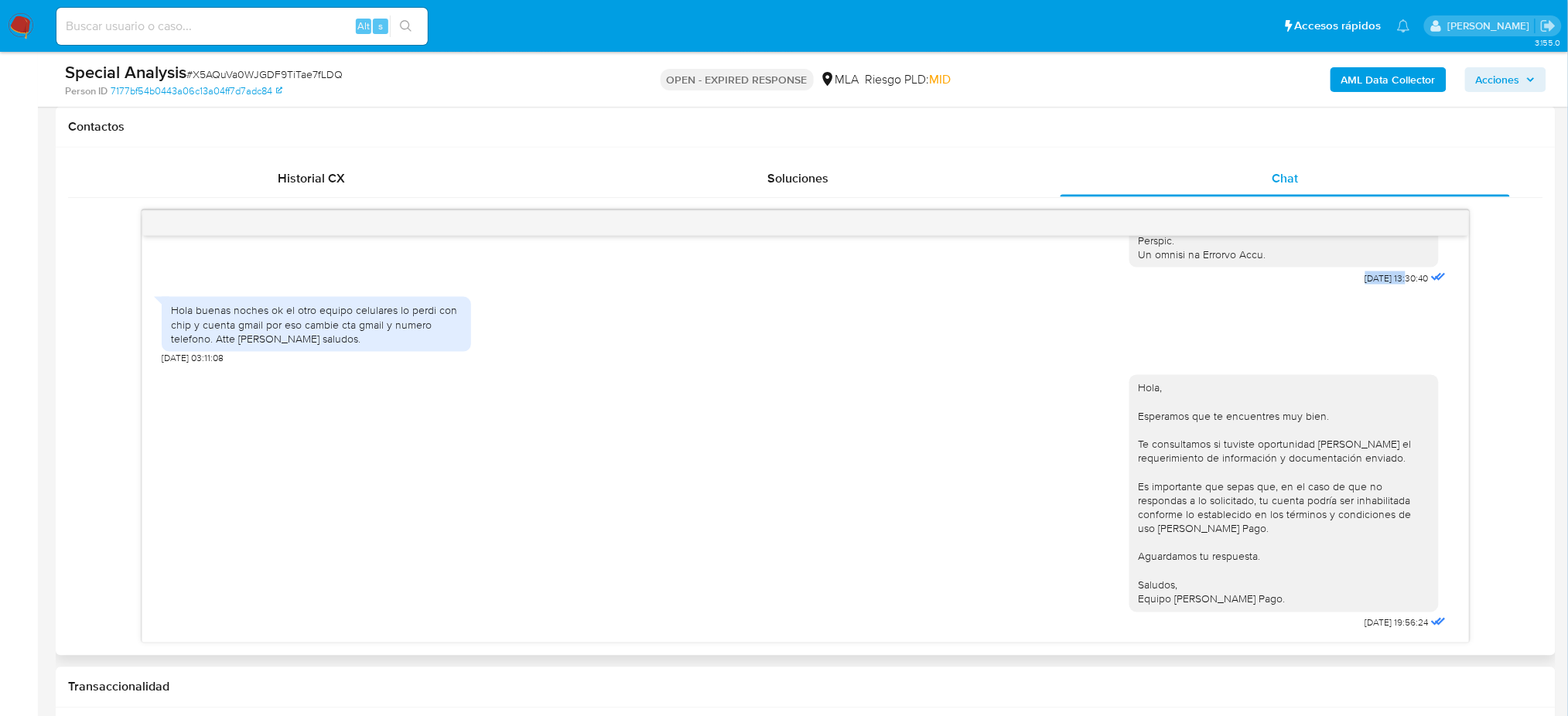
drag, startPoint x: 1319, startPoint y: 284, endPoint x: 1377, endPoint y: 285, distance: 58.0
drag, startPoint x: 1326, startPoint y: 624, endPoint x: 1375, endPoint y: 631, distance: 49.5
click at [1375, 631] on div "Hola, Esperamos que te encuentres muy bien. Te consultamos si tuviste oportunid…" at bounding box center [1289, 499] width 320 height 270
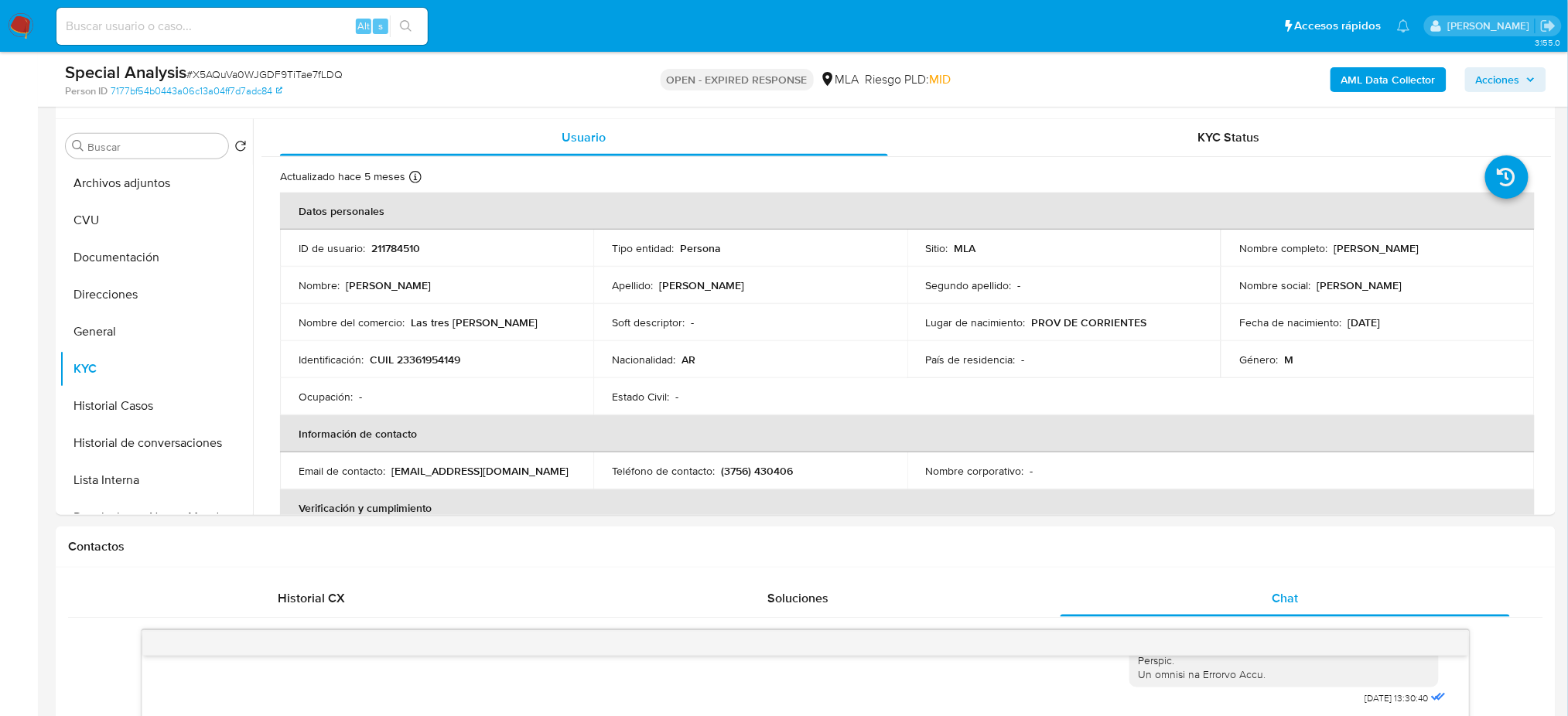
scroll to position [187, 0]
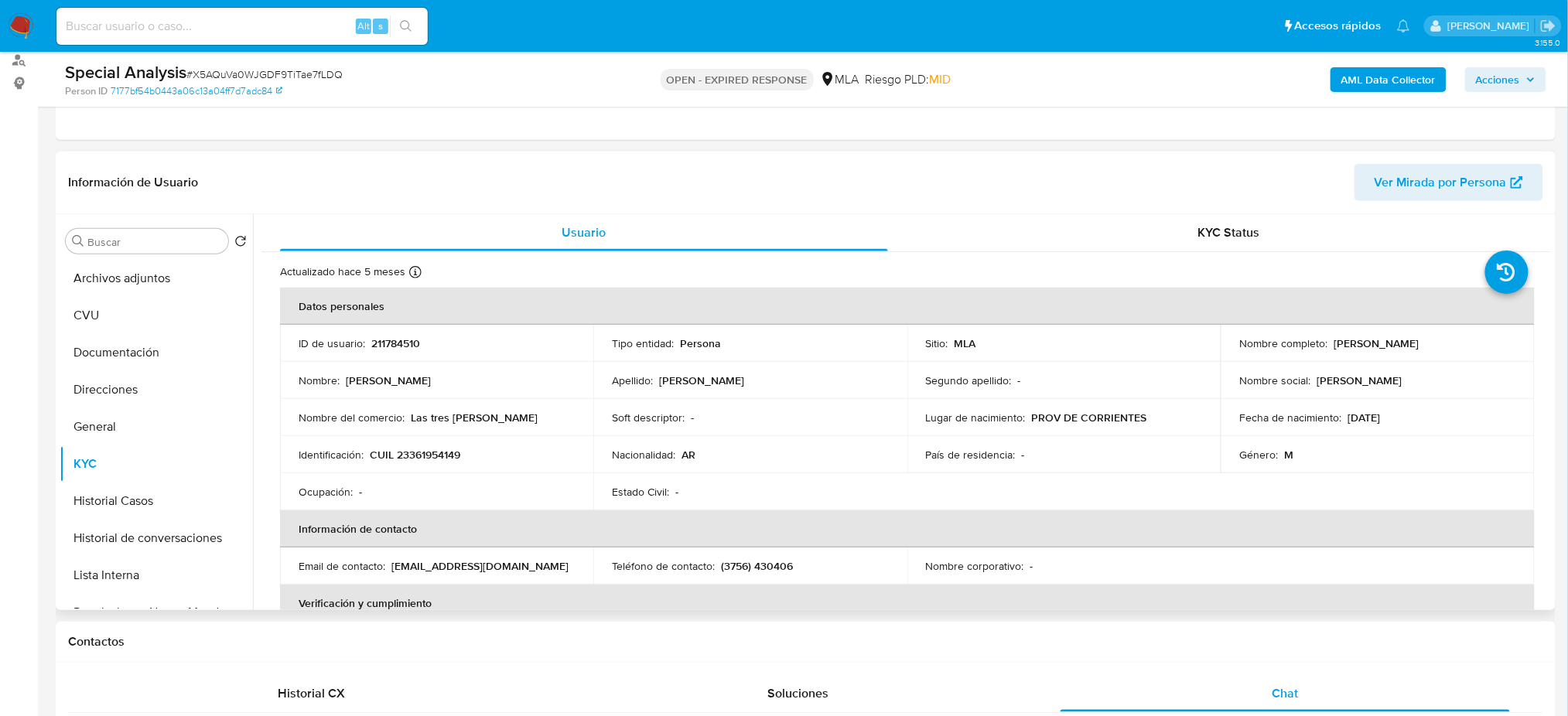
drag, startPoint x: 1333, startPoint y: 342, endPoint x: 1479, endPoint y: 336, distance: 146.1
click at [1479, 336] on div "Nombre completo : Martin Alejandro Ponce" at bounding box center [1377, 343] width 276 height 14
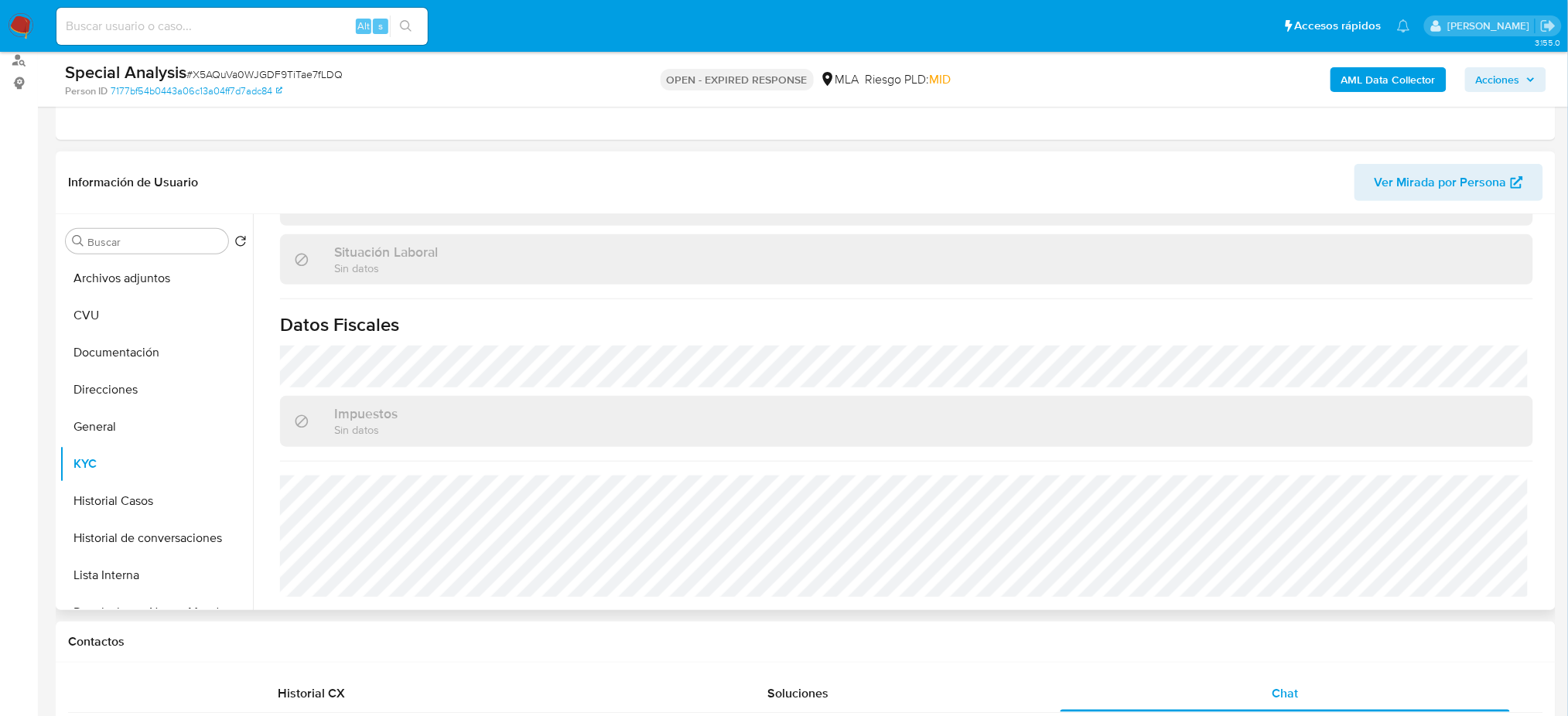
scroll to position [167, 0]
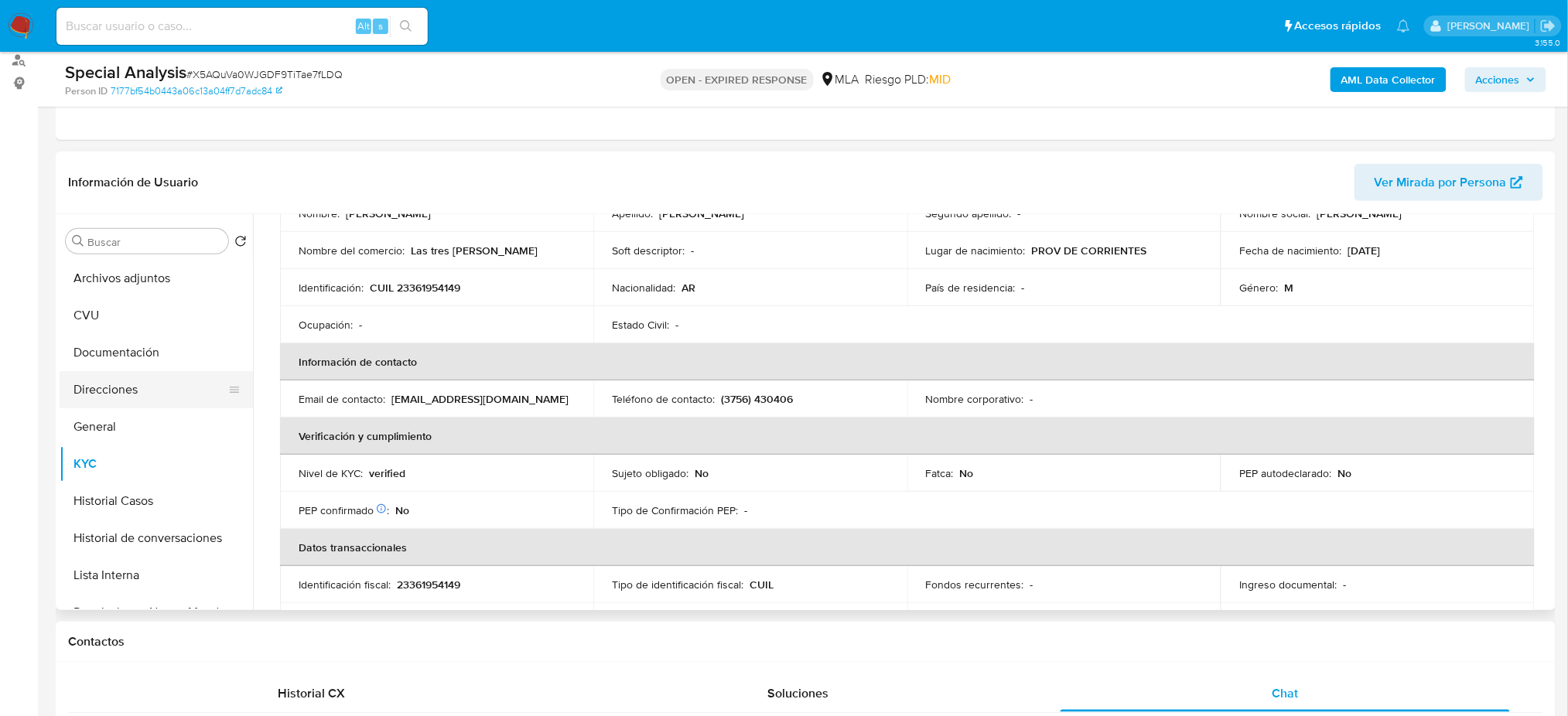
click at [145, 377] on button "Direcciones" at bounding box center [149, 389] width 181 height 37
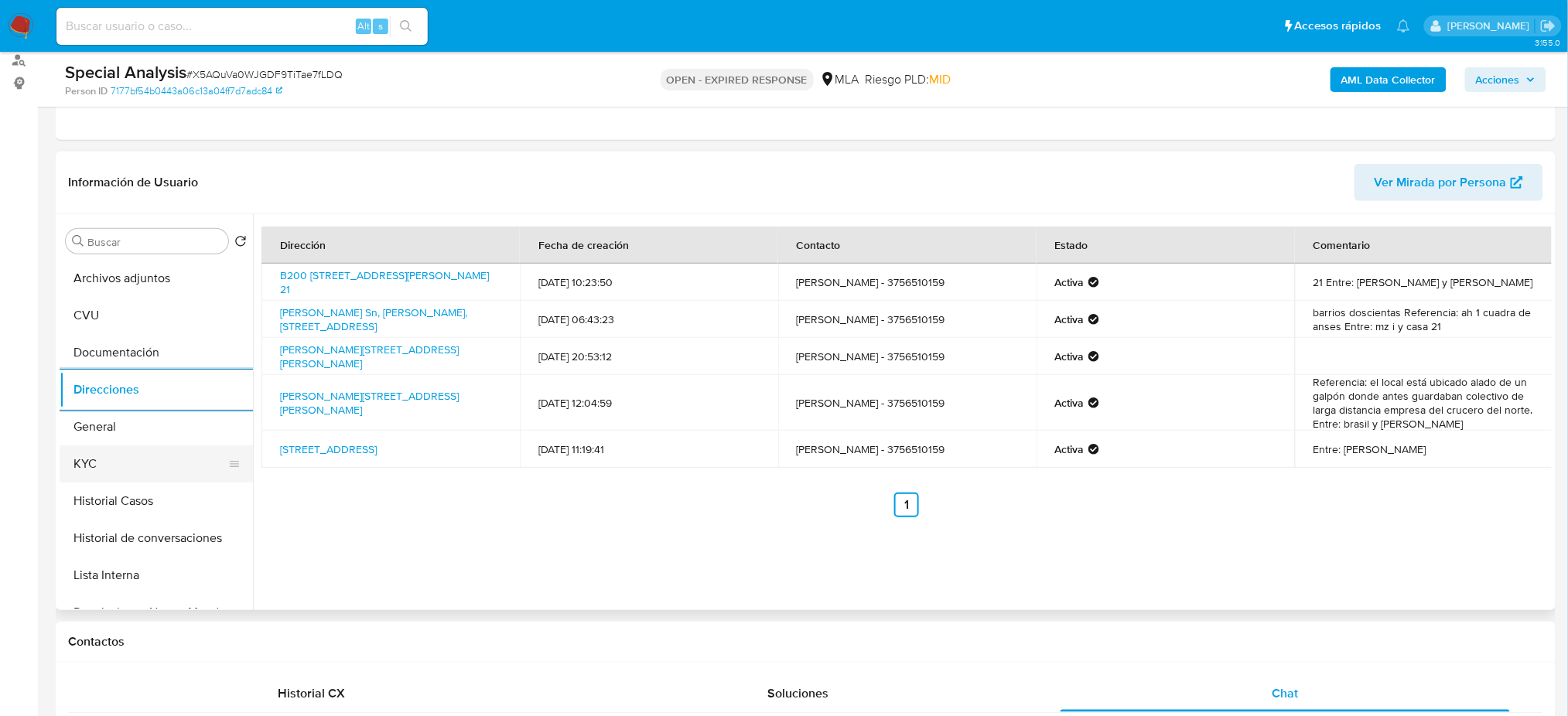
click at [138, 459] on button "KYC" at bounding box center [149, 464] width 181 height 37
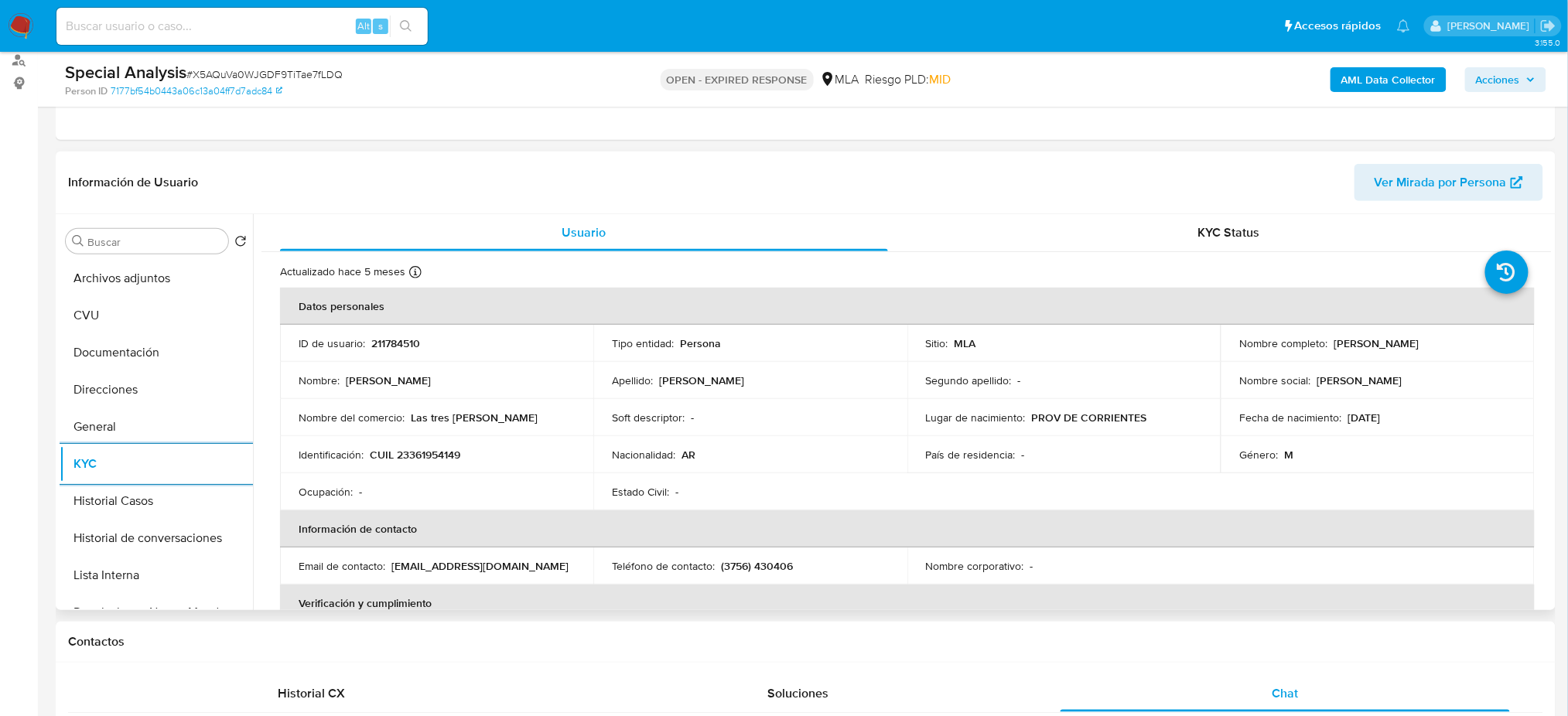
click at [442, 384] on div "Nombre : Martin Alejandro" at bounding box center [437, 380] width 276 height 14
click at [442, 468] on td "Identificación : CUIL 23361954149" at bounding box center [437, 454] width 313 height 37
click at [438, 454] on p "CUIL 23361954149" at bounding box center [414, 454] width 91 height 14
click at [187, 26] on input at bounding box center [242, 26] width 371 height 20
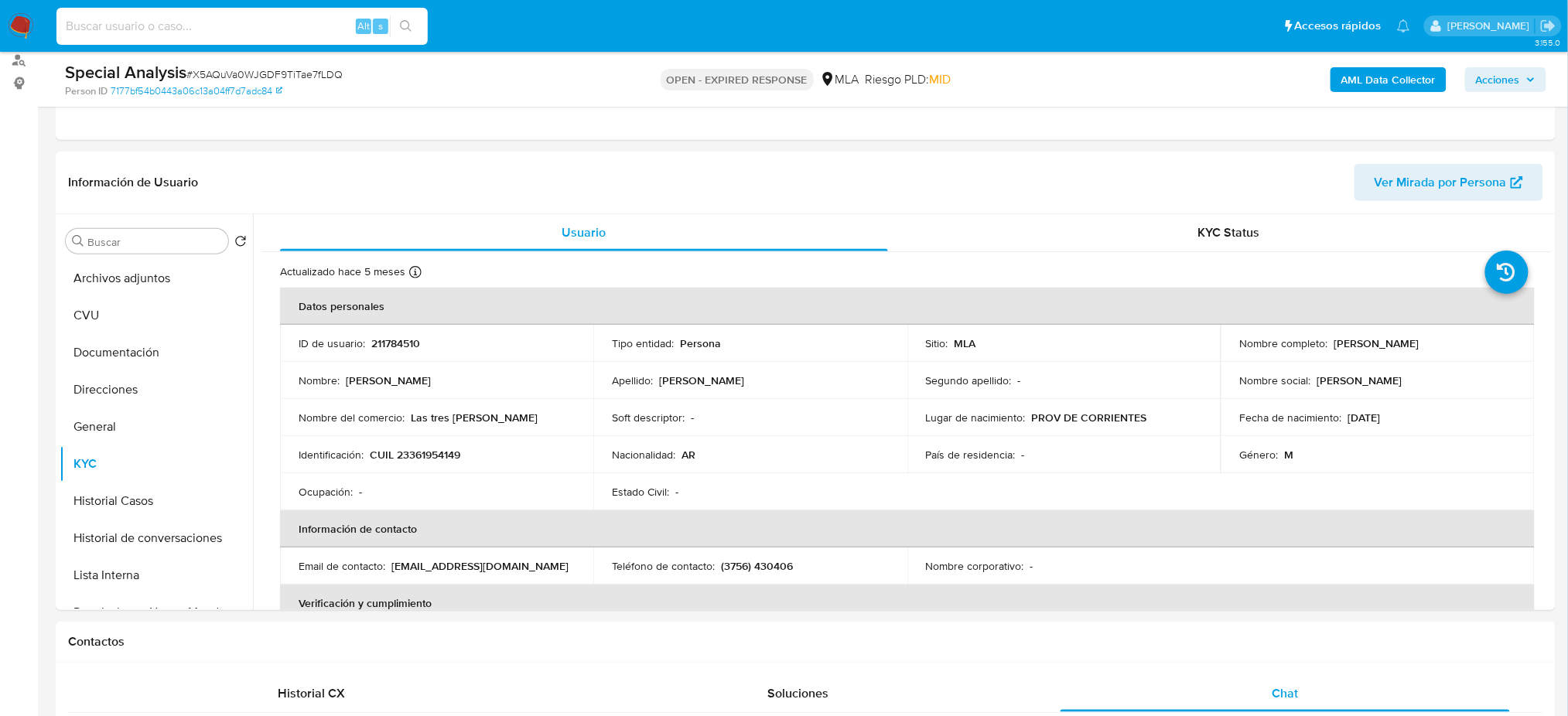
paste input "0yuoC9csZ6YdtgDsFVoWI37e"
type input "0yuoC9csZ6YdtgDsFVoWI37e"
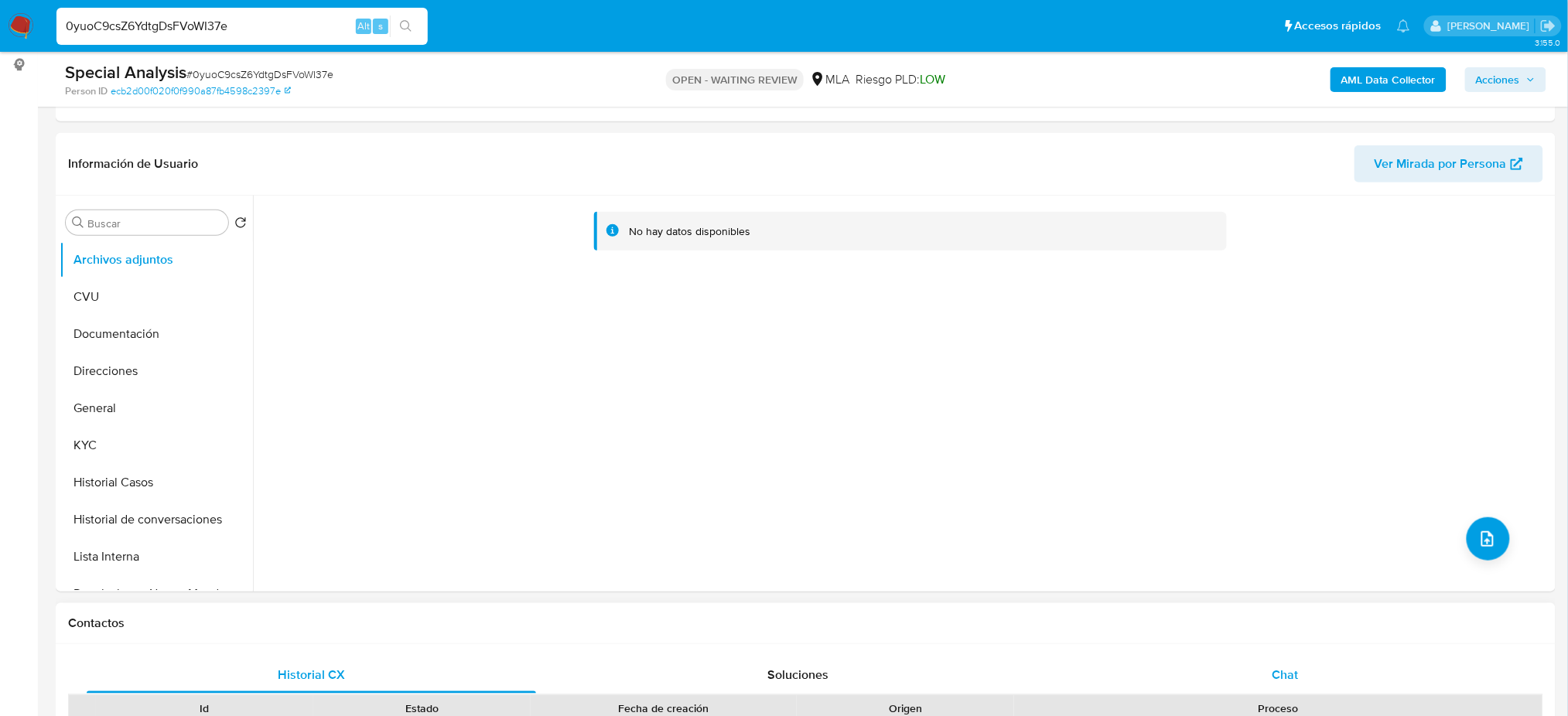
click at [1315, 677] on div "Chat" at bounding box center [1285, 675] width 450 height 37
select select "10"
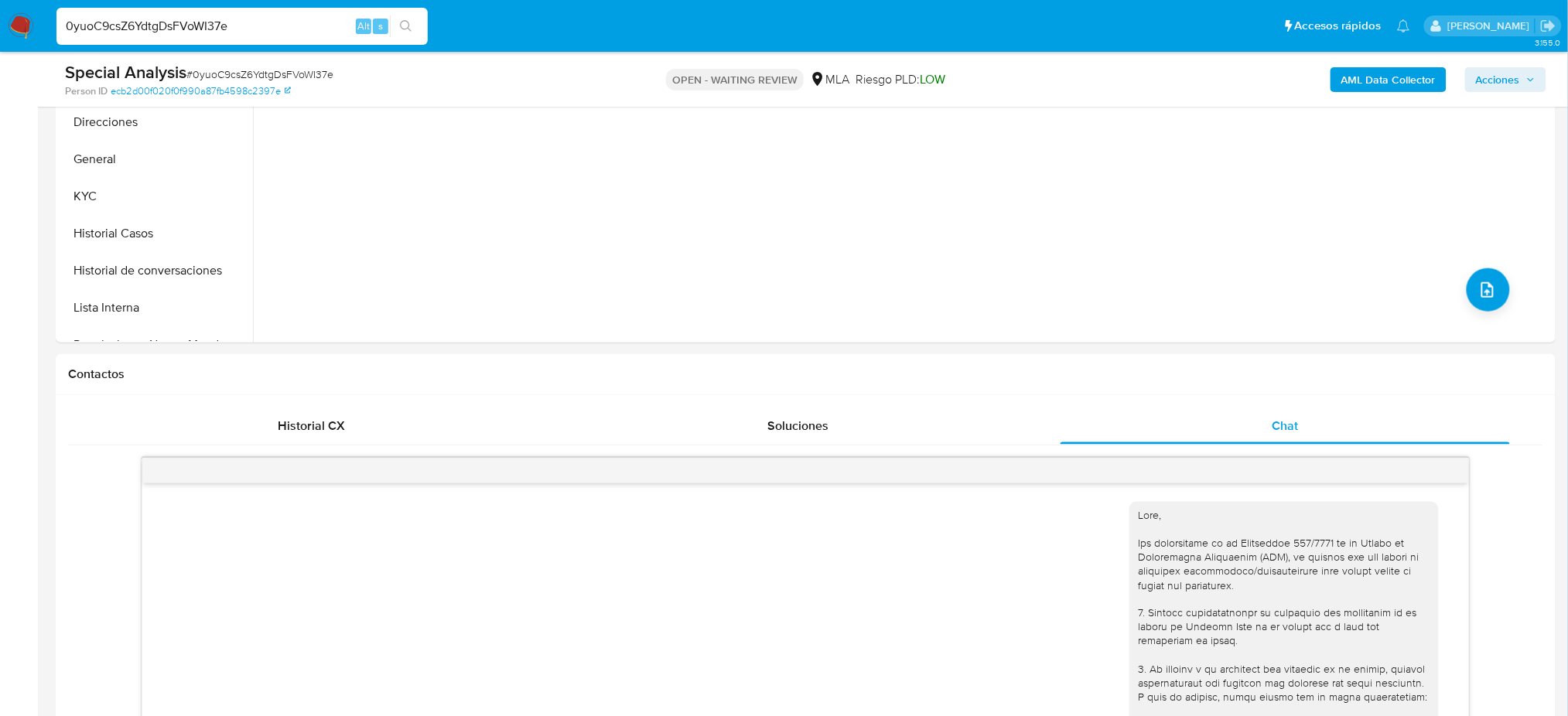
scroll to position [103, 0]
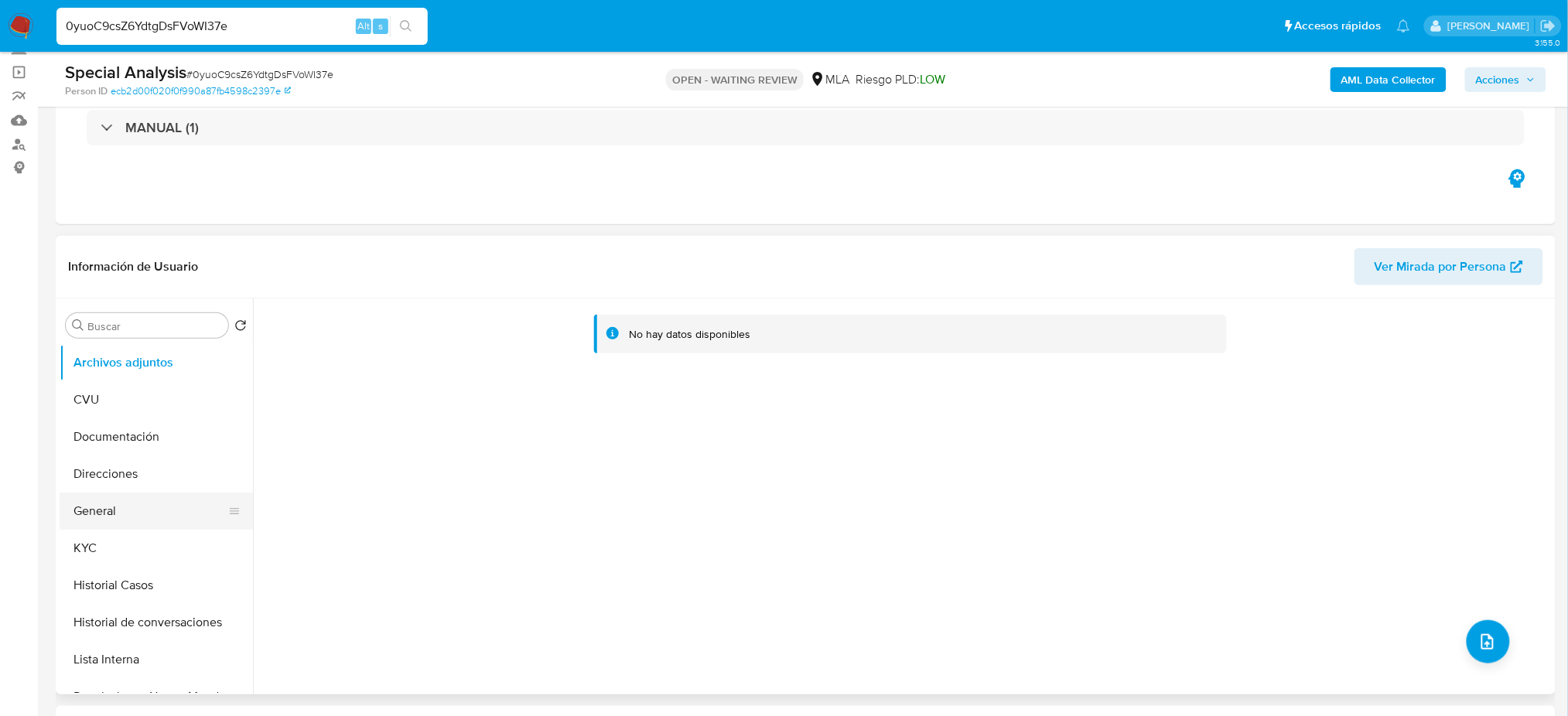
click at [134, 513] on button "General" at bounding box center [149, 511] width 181 height 37
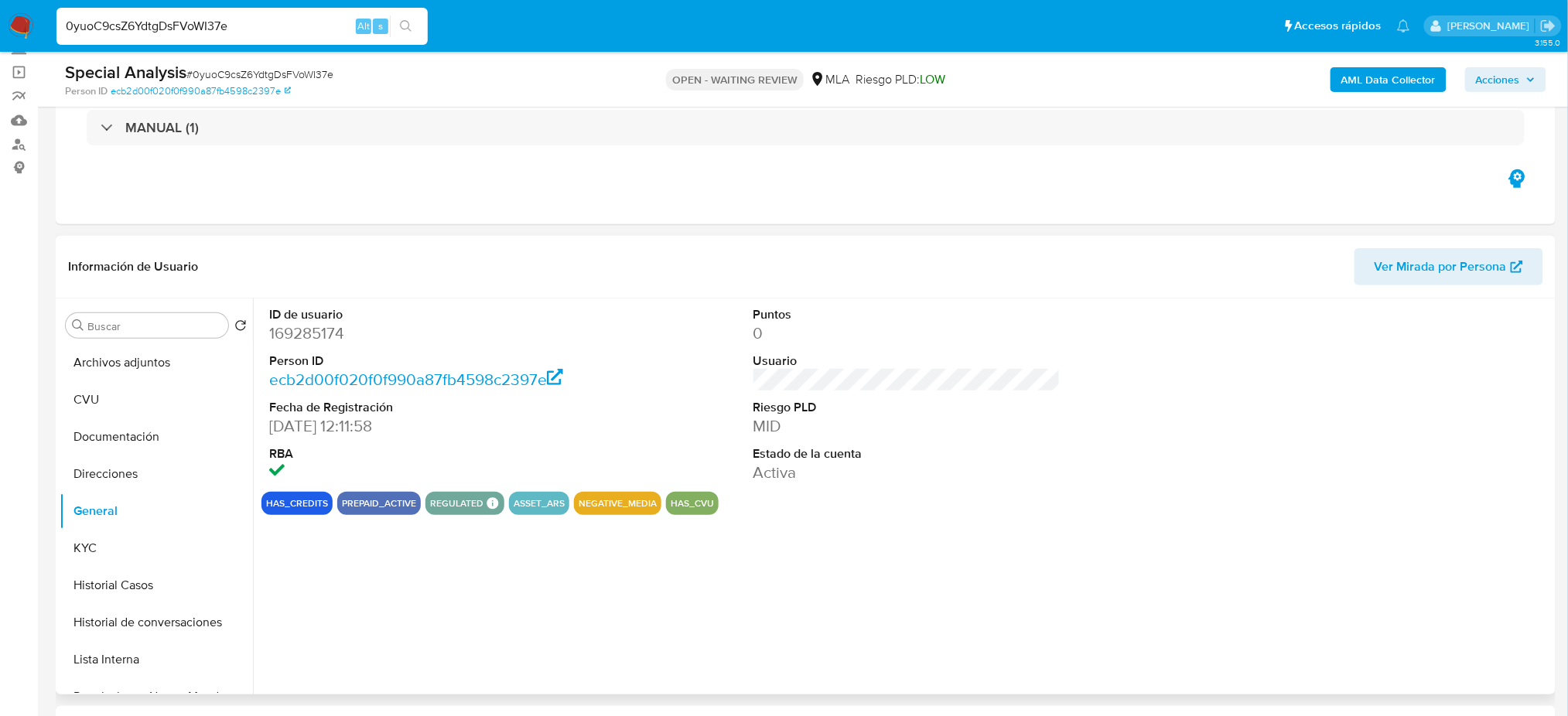
click at [295, 334] on dd "169285174" at bounding box center [422, 333] width 307 height 22
drag, startPoint x: 122, startPoint y: 544, endPoint x: 83, endPoint y: 552, distance: 39.8
click at [122, 545] on button "KYC" at bounding box center [149, 548] width 181 height 37
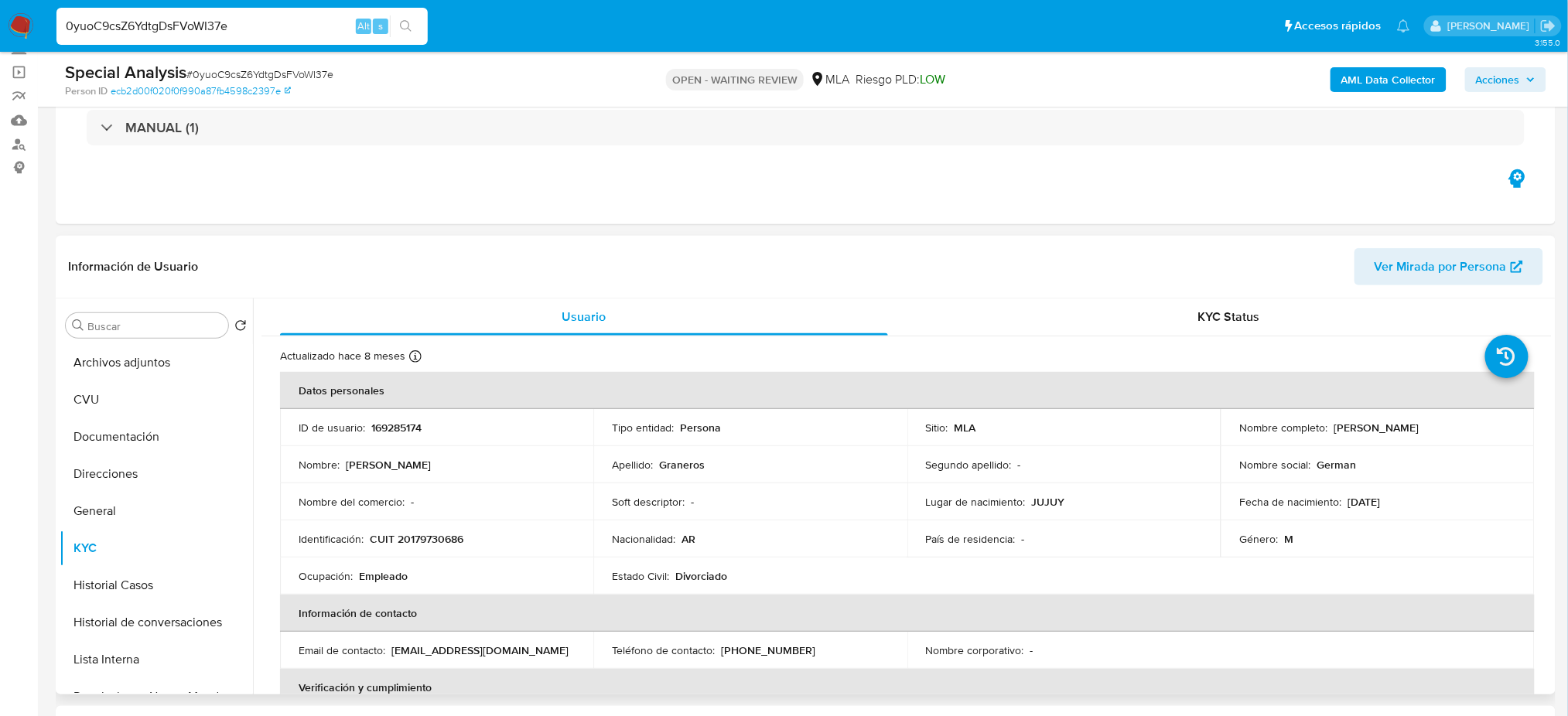
click at [433, 538] on p "CUIT 20179730686" at bounding box center [416, 539] width 94 height 14
click at [433, 539] on p "CUIT 20179730686" at bounding box center [416, 539] width 94 height 14
click at [468, 504] on div "Nombre del comercio : -" at bounding box center [437, 502] width 276 height 14
drag, startPoint x: 411, startPoint y: 540, endPoint x: 455, endPoint y: 538, distance: 44.0
click at [455, 538] on p "CUIT 20179730686" at bounding box center [416, 539] width 94 height 14
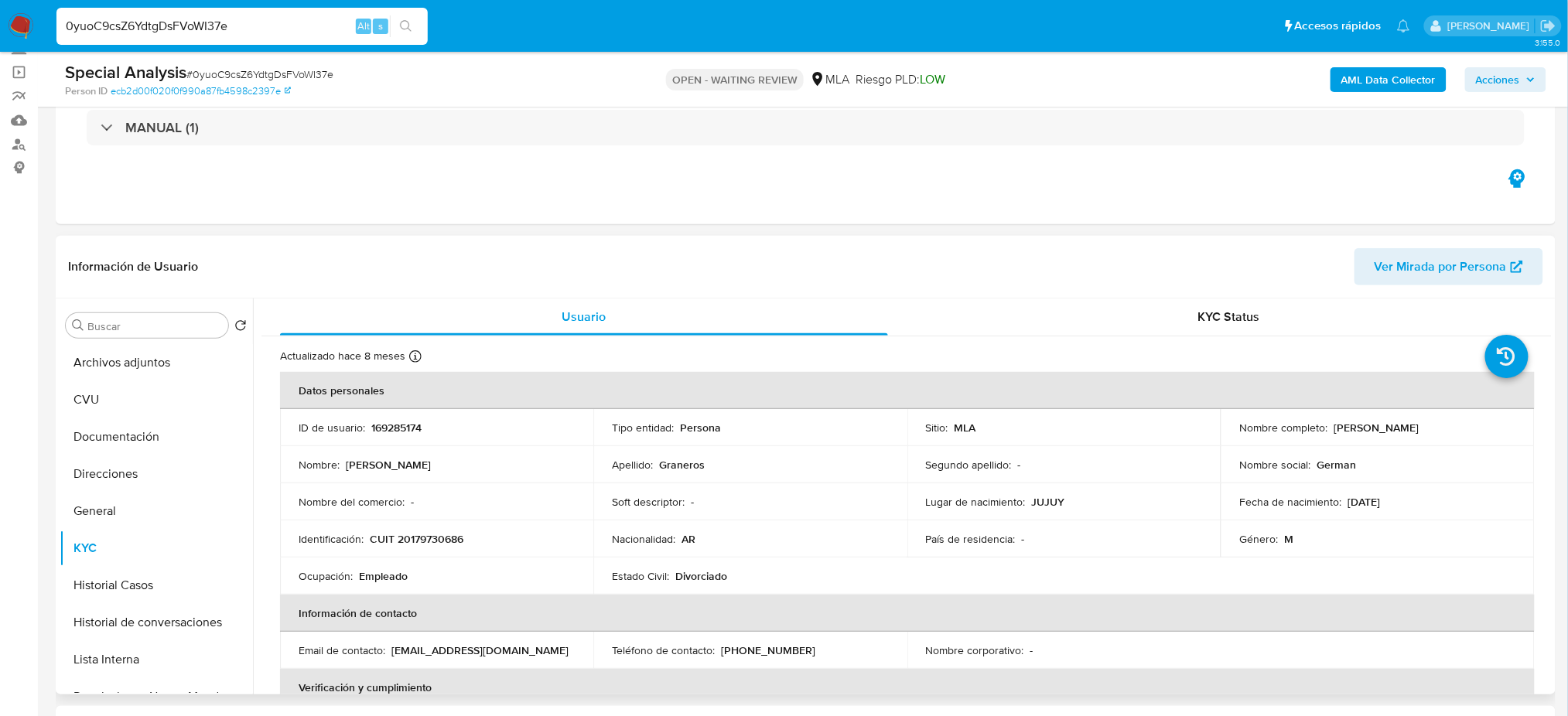
drag, startPoint x: 454, startPoint y: 468, endPoint x: 447, endPoint y: 529, distance: 61.4
click at [454, 469] on div "Nombre : German Roque" at bounding box center [437, 464] width 276 height 14
click at [446, 540] on p "CUIT 20179730686" at bounding box center [416, 539] width 94 height 14
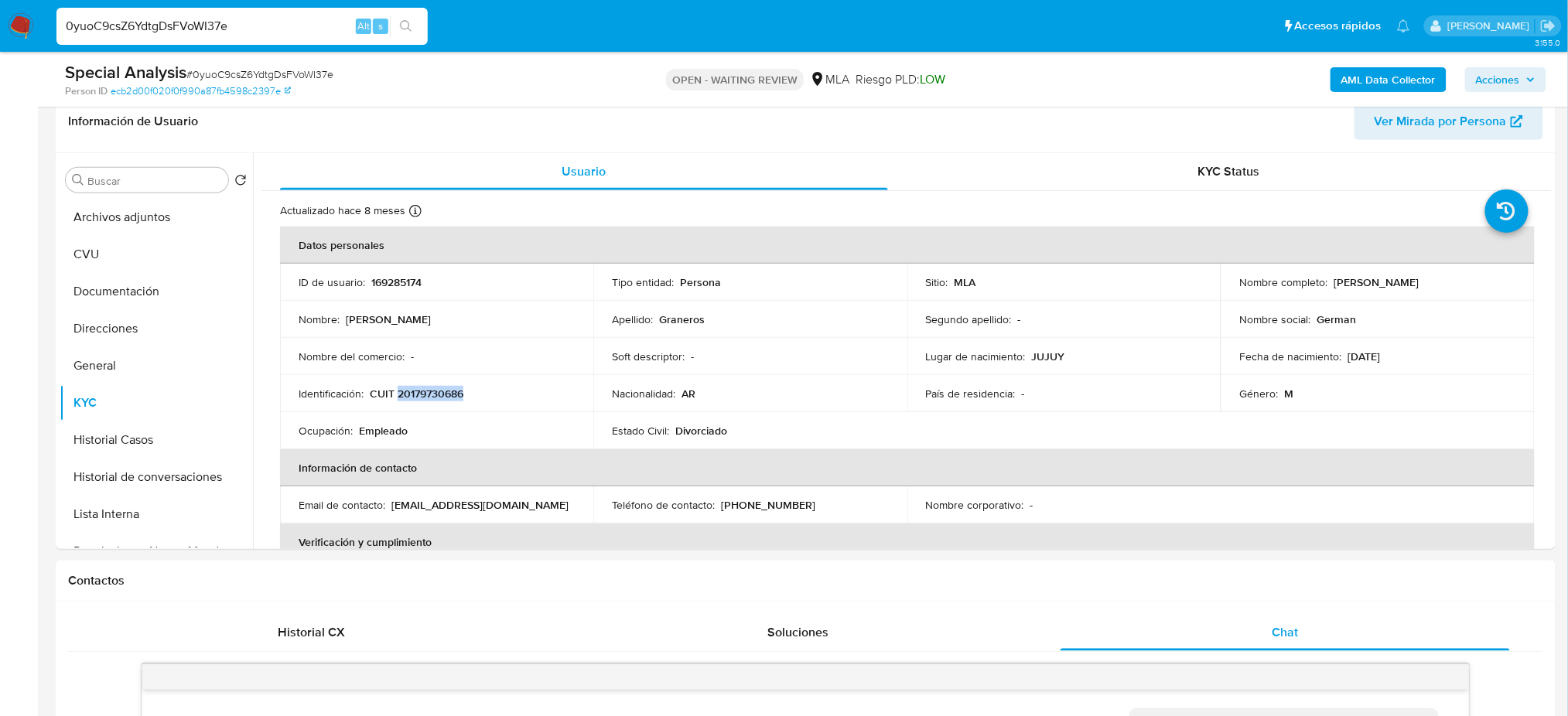
scroll to position [214, 0]
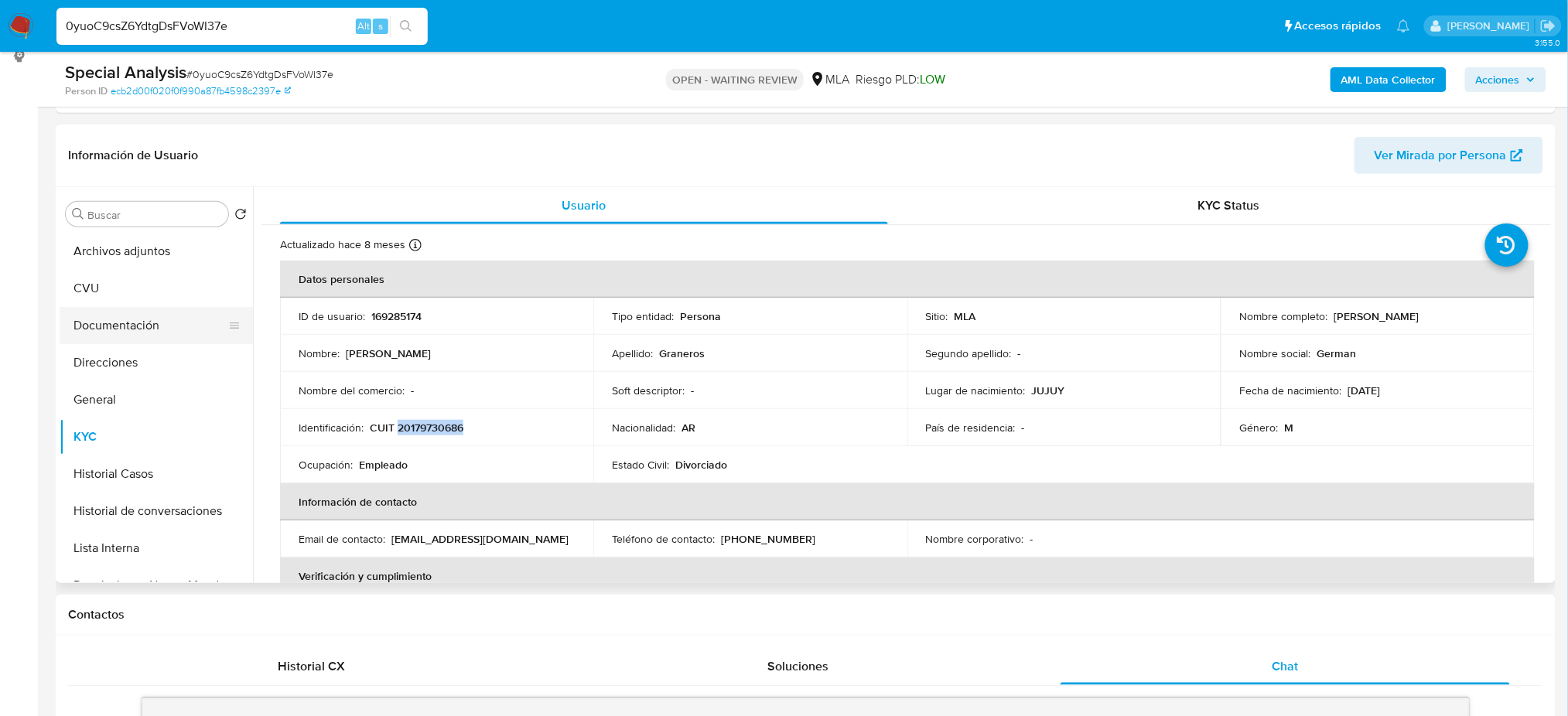
click at [109, 323] on button "Documentación" at bounding box center [149, 325] width 181 height 37
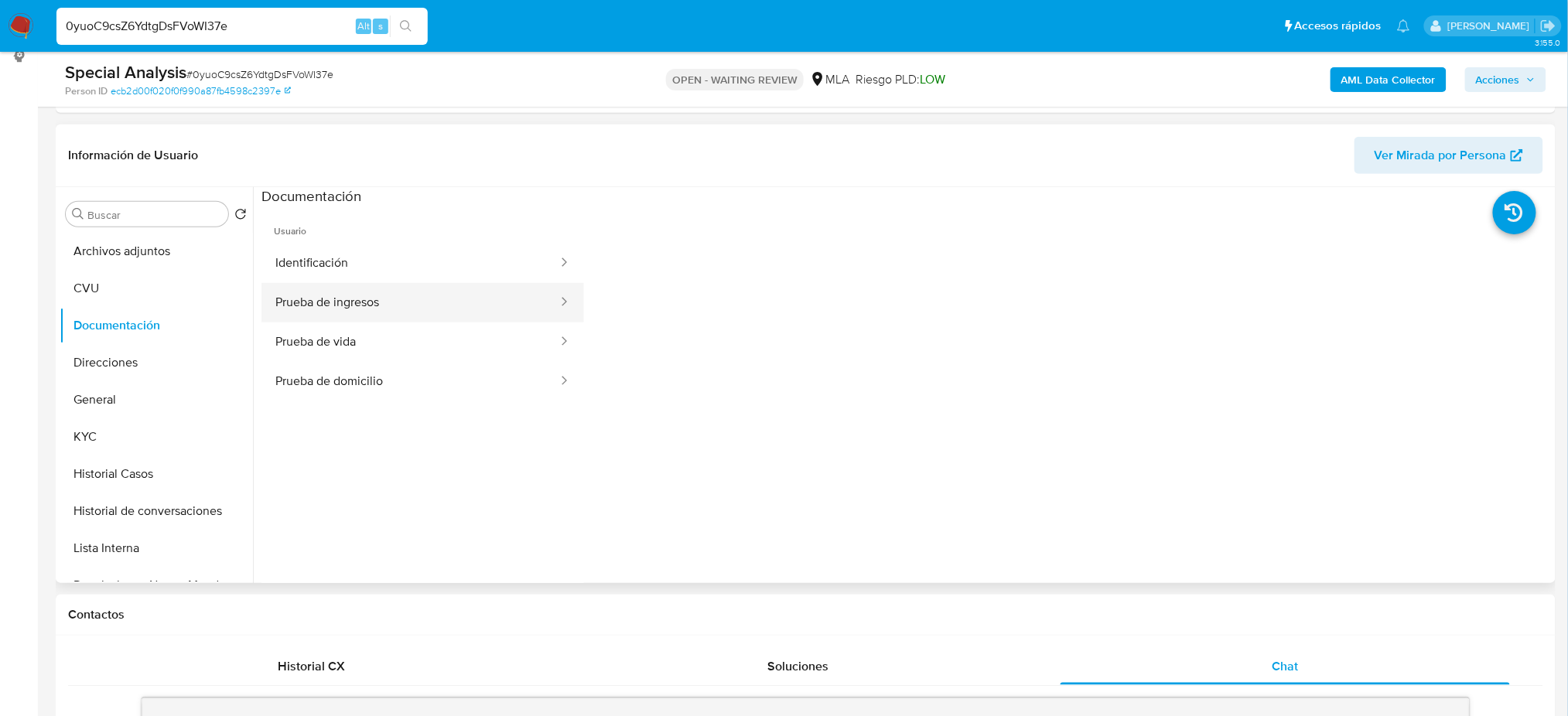
click at [338, 296] on button "Prueba de ingresos" at bounding box center [410, 303] width 298 height 39
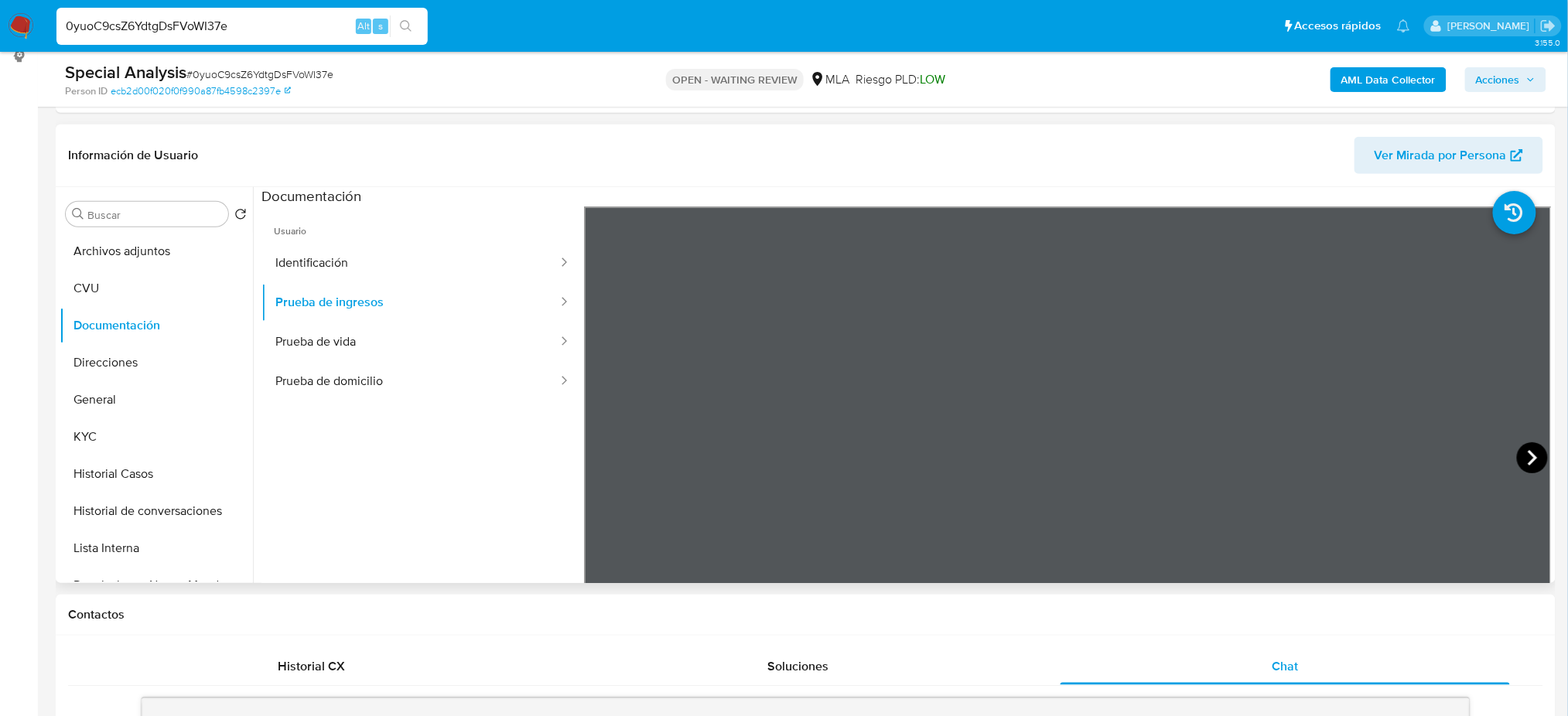
drag, startPoint x: 1508, startPoint y: 453, endPoint x: 1517, endPoint y: 453, distance: 9.0
click at [1517, 453] on div at bounding box center [1067, 460] width 967 height 507
click at [1528, 452] on icon at bounding box center [1533, 458] width 10 height 15
click at [1520, 462] on icon at bounding box center [1532, 458] width 31 height 31
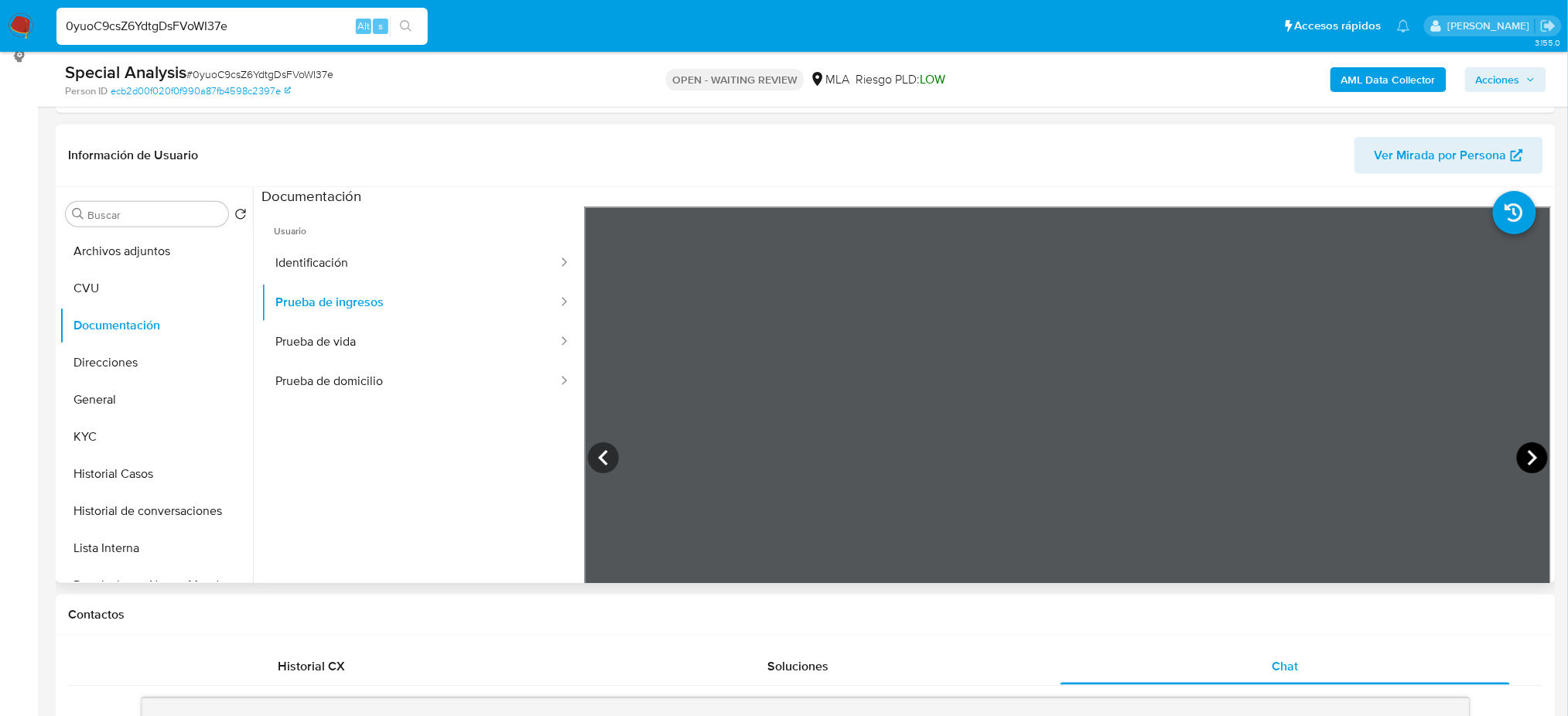
click at [1520, 462] on icon at bounding box center [1532, 458] width 31 height 31
drag, startPoint x: 121, startPoint y: 290, endPoint x: 125, endPoint y: 318, distance: 28.3
click at [120, 290] on button "CVU" at bounding box center [156, 288] width 193 height 37
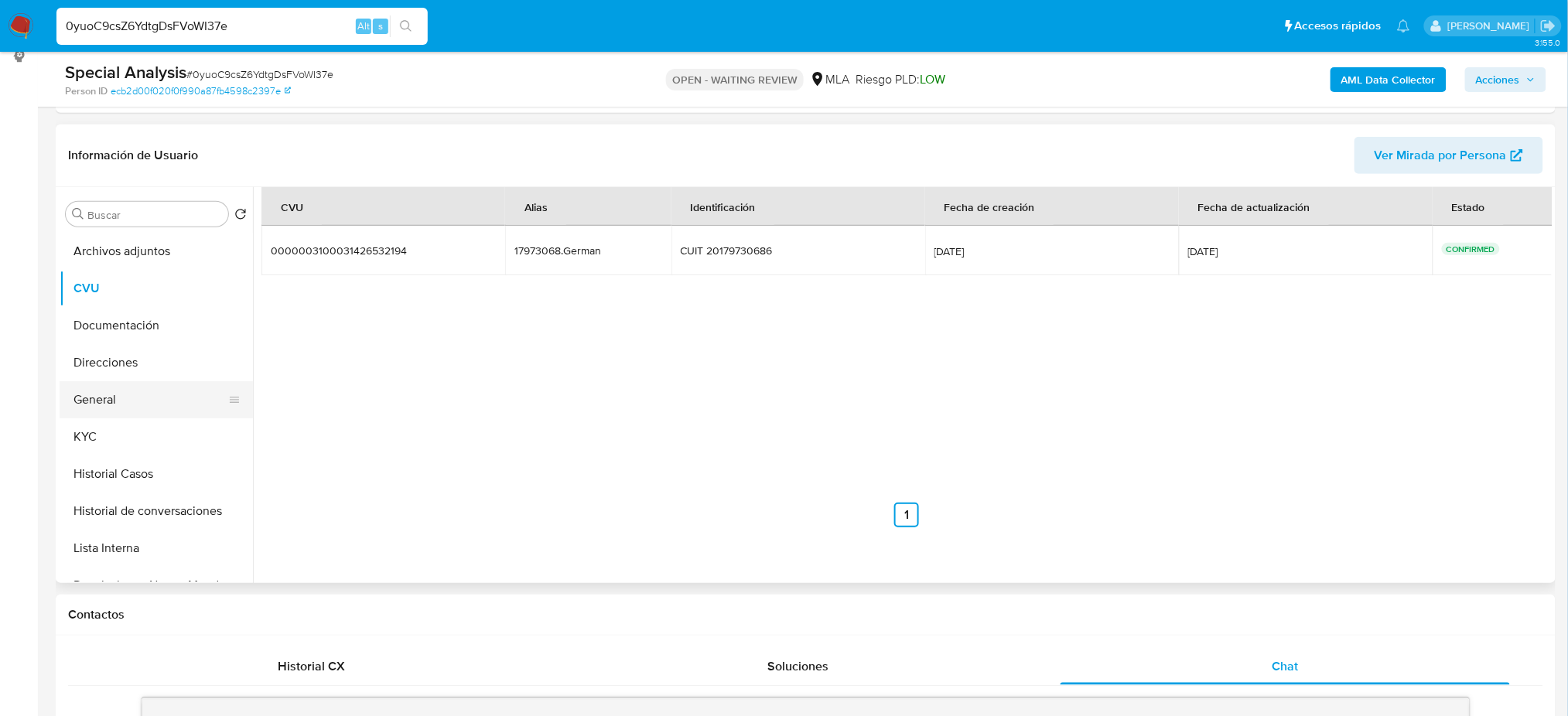
click at [124, 409] on button "General" at bounding box center [149, 400] width 181 height 37
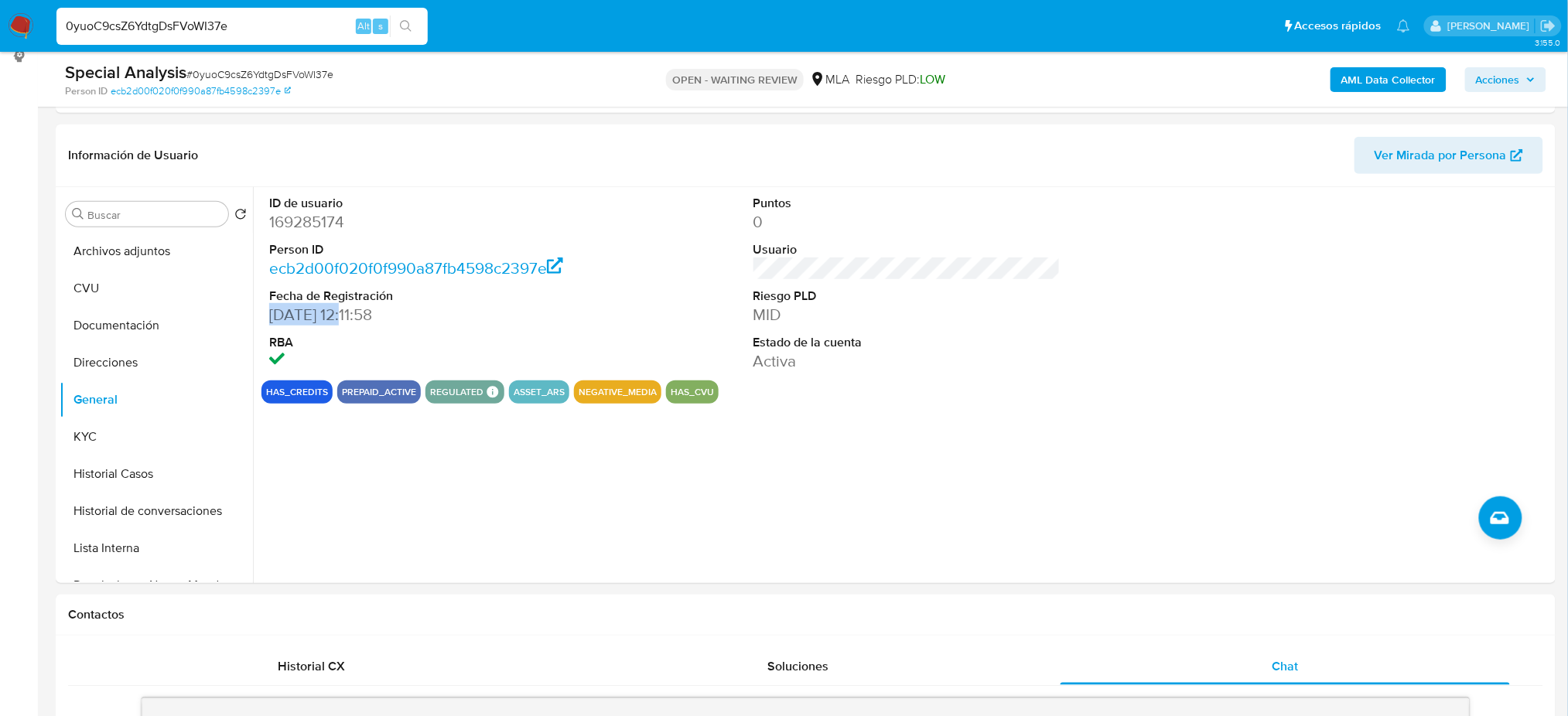
drag, startPoint x: 325, startPoint y: 319, endPoint x: 266, endPoint y: 320, distance: 59.0
click at [266, 320] on div "ID de usuario 169285174 Person ID ecb2d00f020f0f990a87fb4598c2397e Fecha de Reg…" at bounding box center [423, 283] width 323 height 193
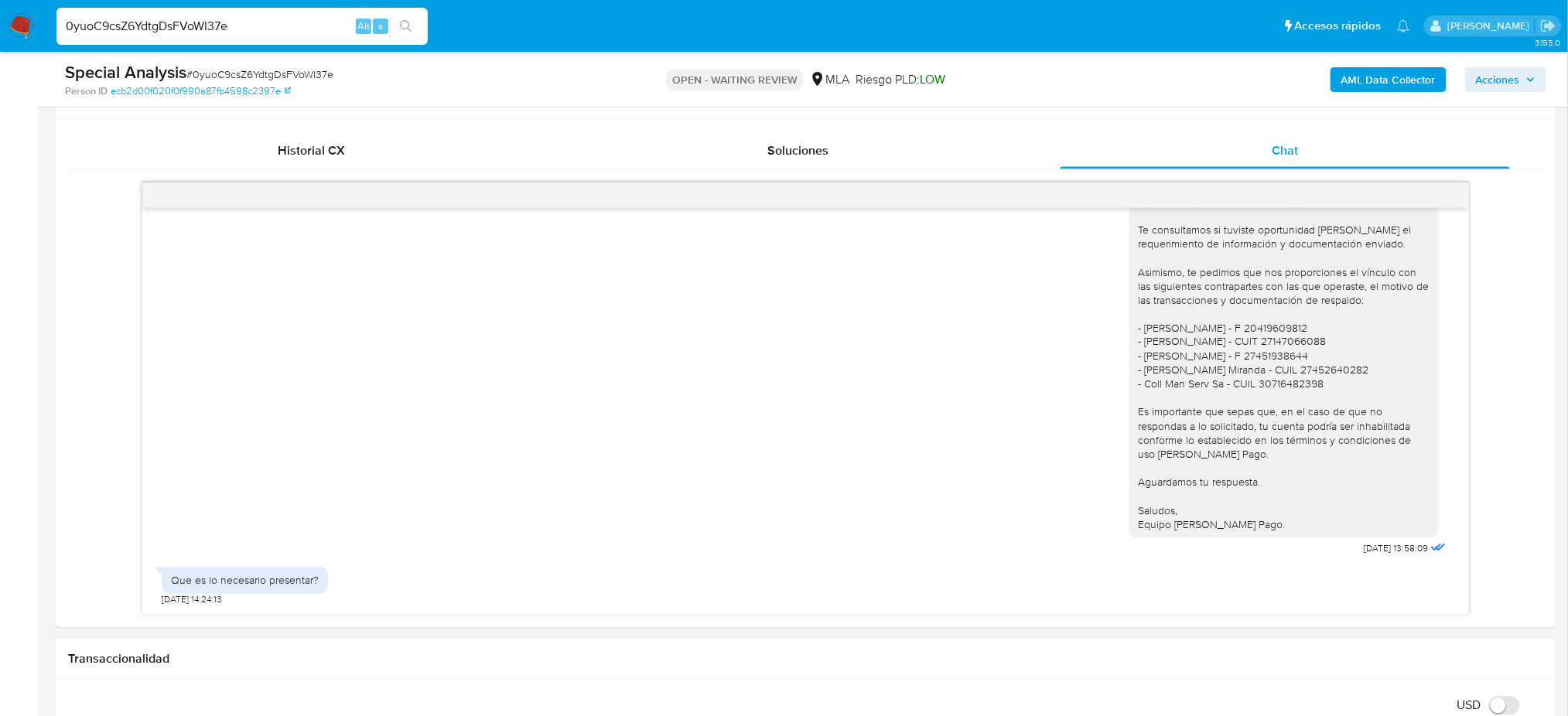
scroll to position [317, 0]
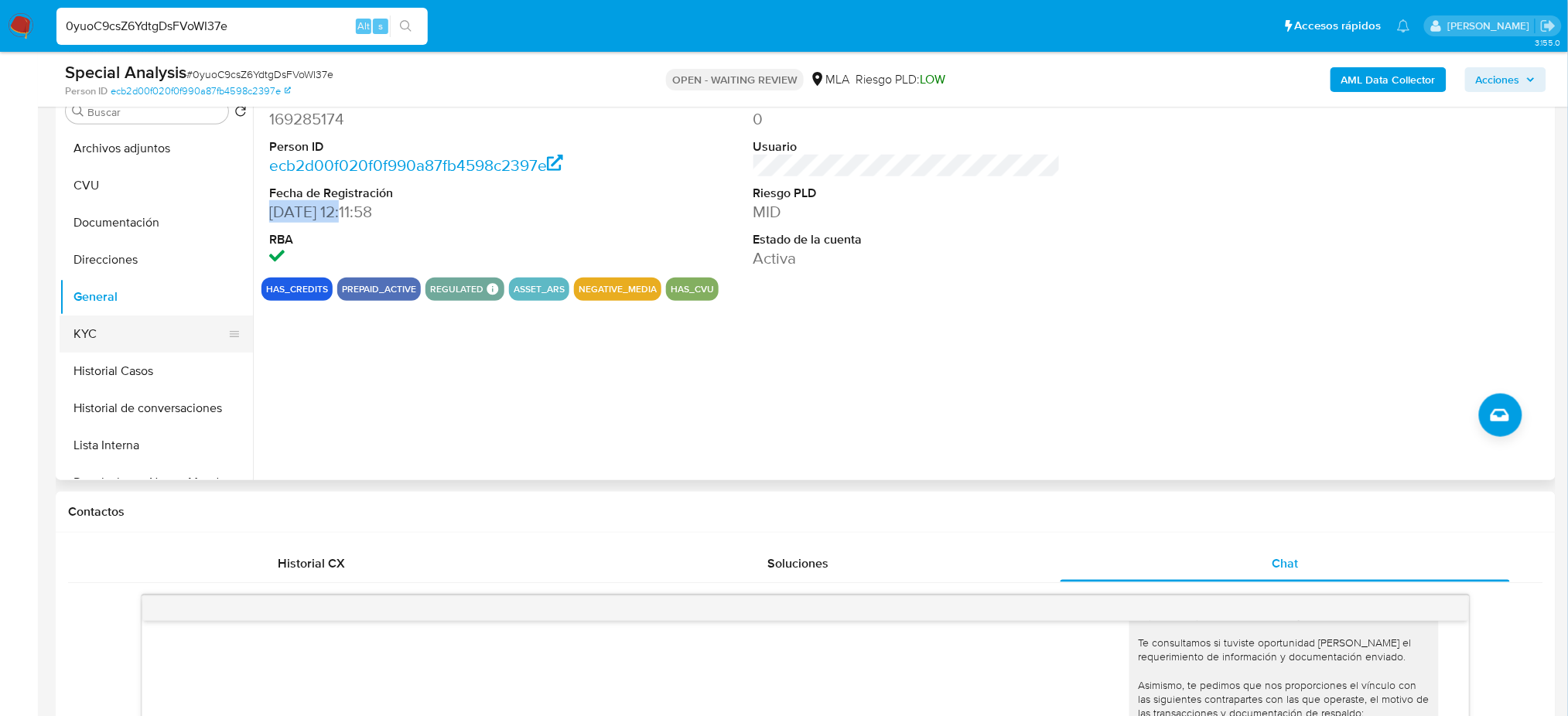
click at [100, 331] on button "KYC" at bounding box center [149, 334] width 181 height 37
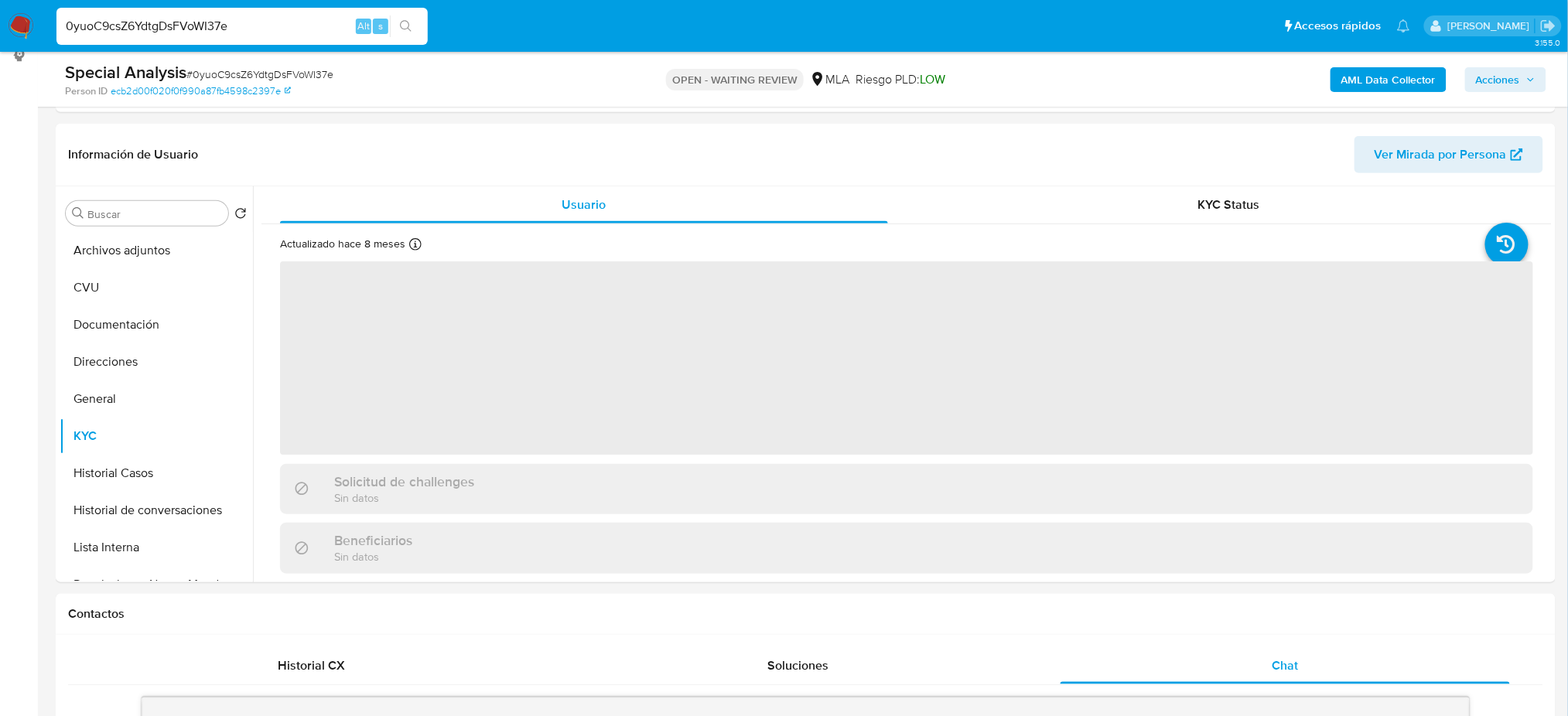
scroll to position [214, 0]
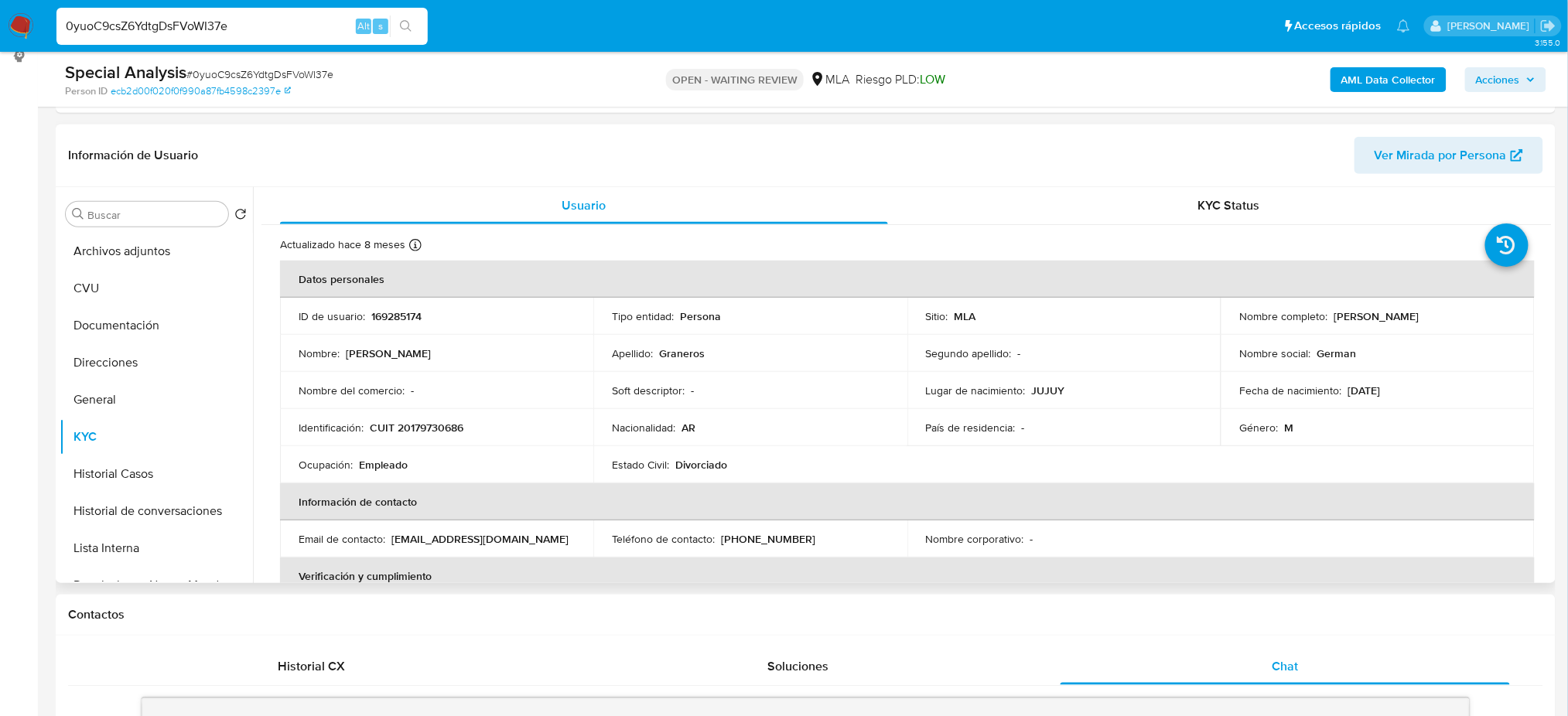
drag, startPoint x: 1331, startPoint y: 313, endPoint x: 1476, endPoint y: 315, distance: 145.0
click at [1476, 315] on div "Nombre completo : German Roque Graneros" at bounding box center [1377, 315] width 276 height 14
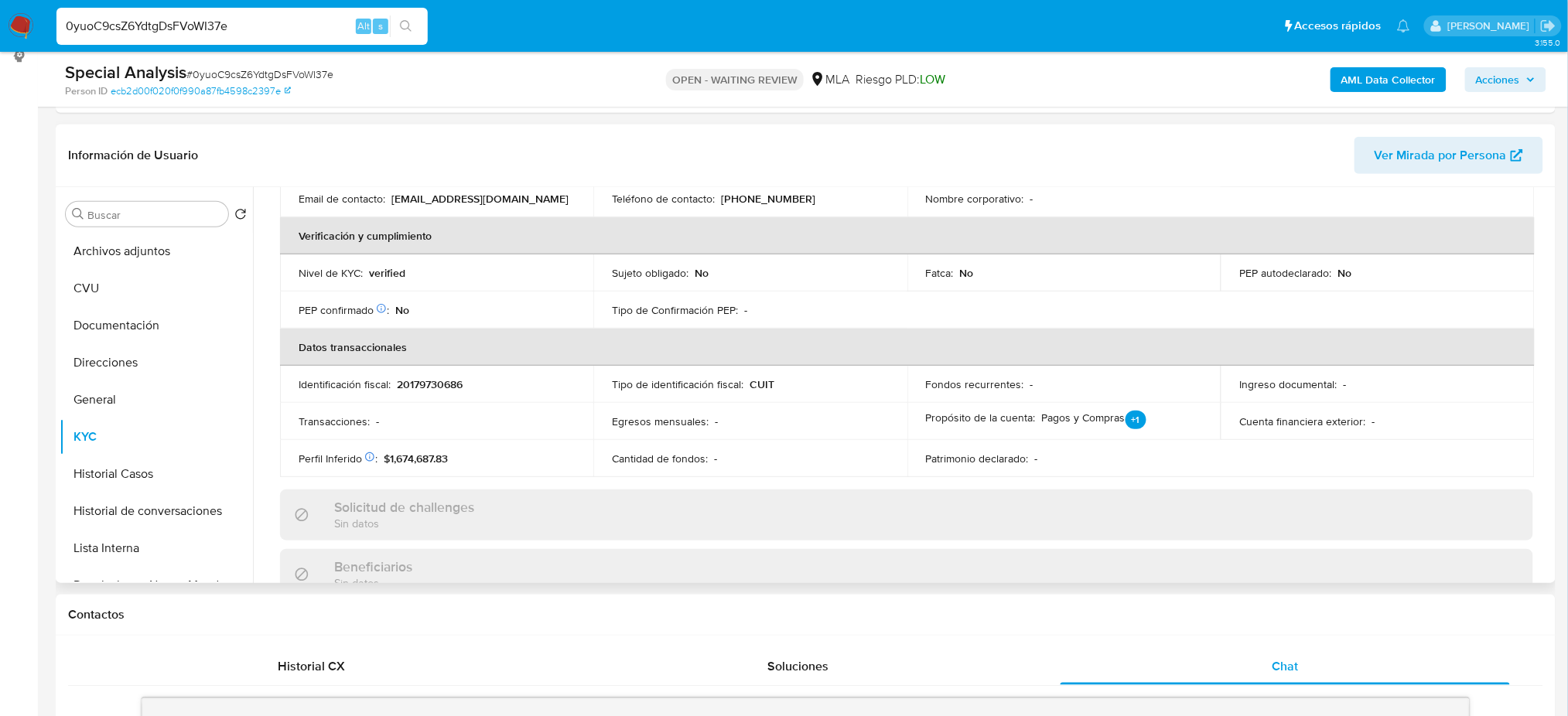
scroll to position [0, 0]
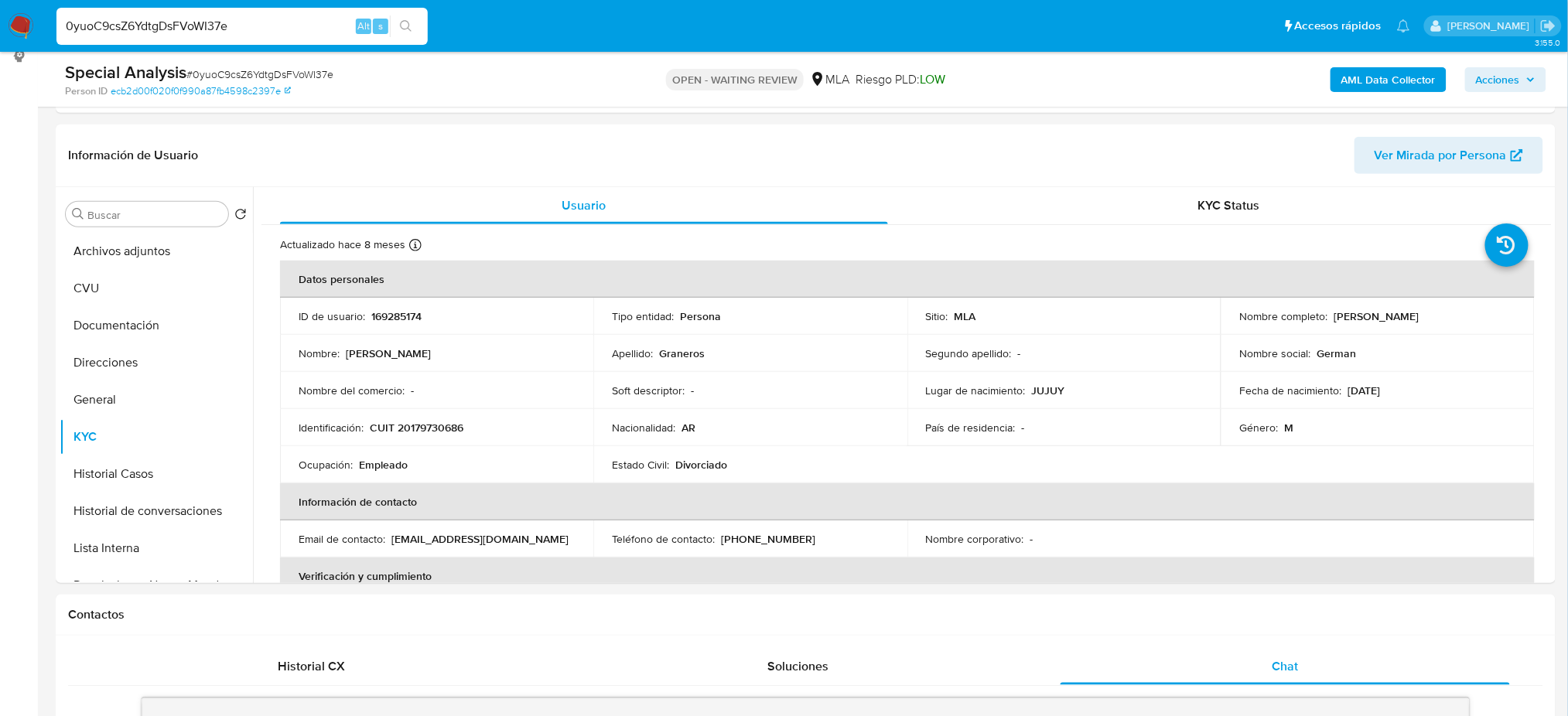
drag, startPoint x: 71, startPoint y: 363, endPoint x: 0, endPoint y: 382, distance: 73.5
click at [71, 362] on button "Direcciones" at bounding box center [156, 363] width 193 height 37
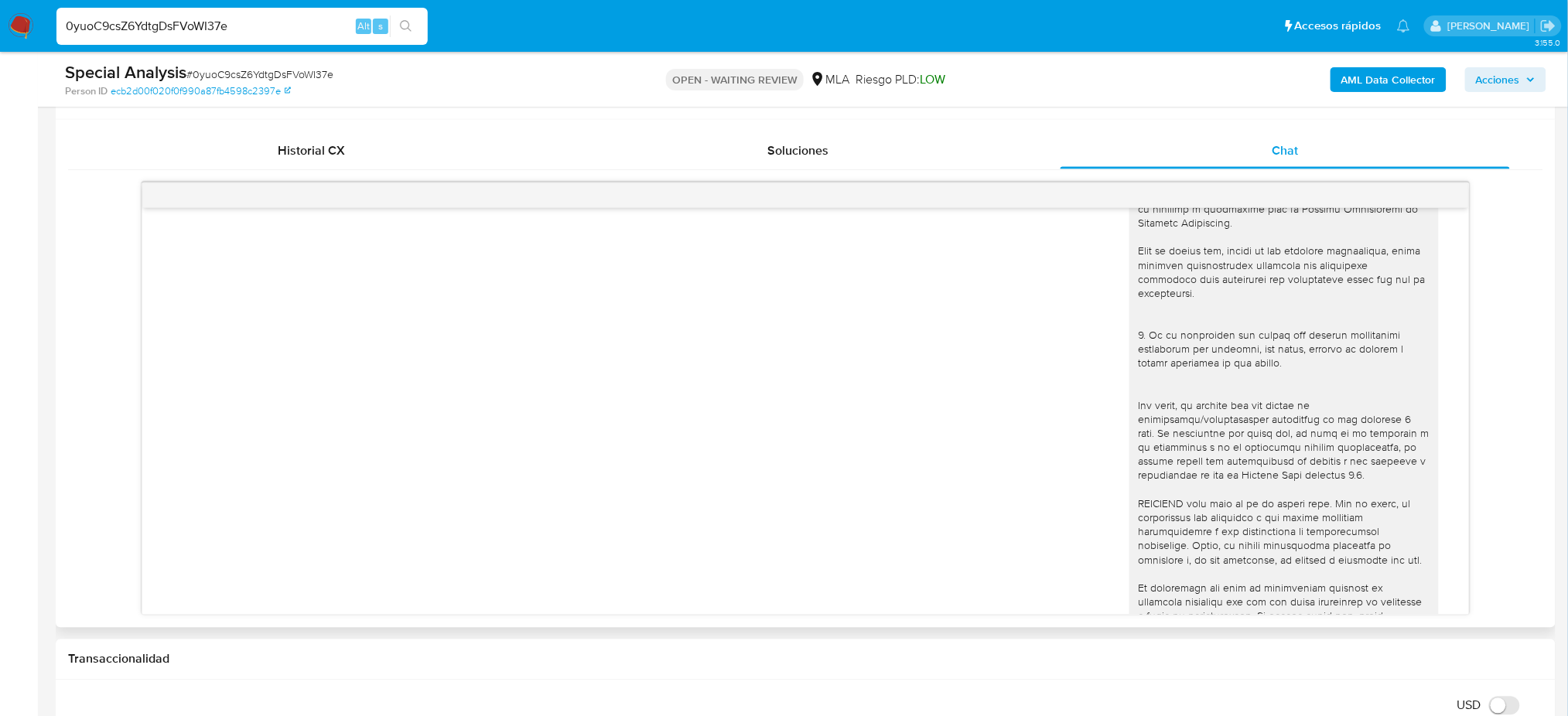
scroll to position [45, 0]
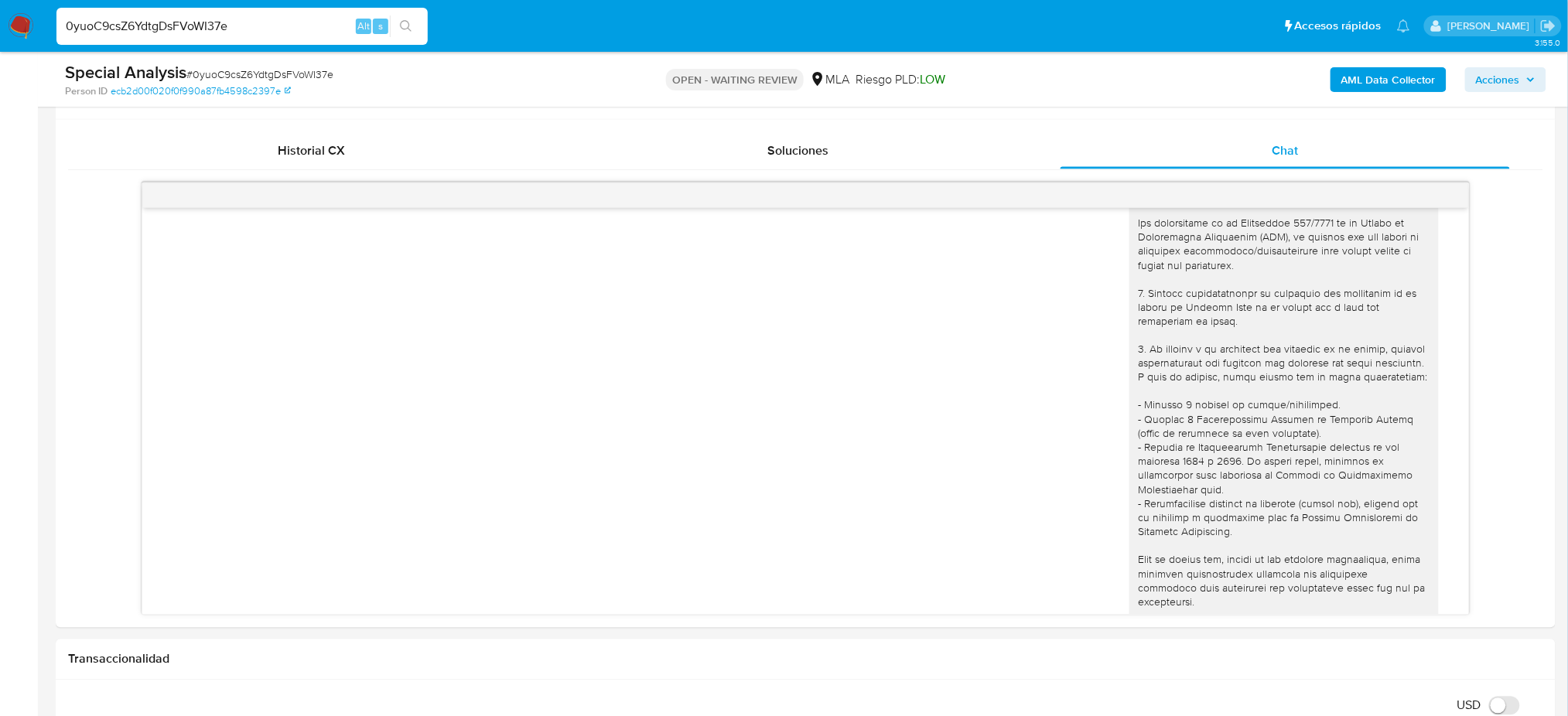
click at [255, 69] on span "# 0yuoC9csZ6YdtgDsFVoWI37e" at bounding box center [259, 74] width 147 height 15
click at [21, 18] on img at bounding box center [21, 26] width 26 height 26
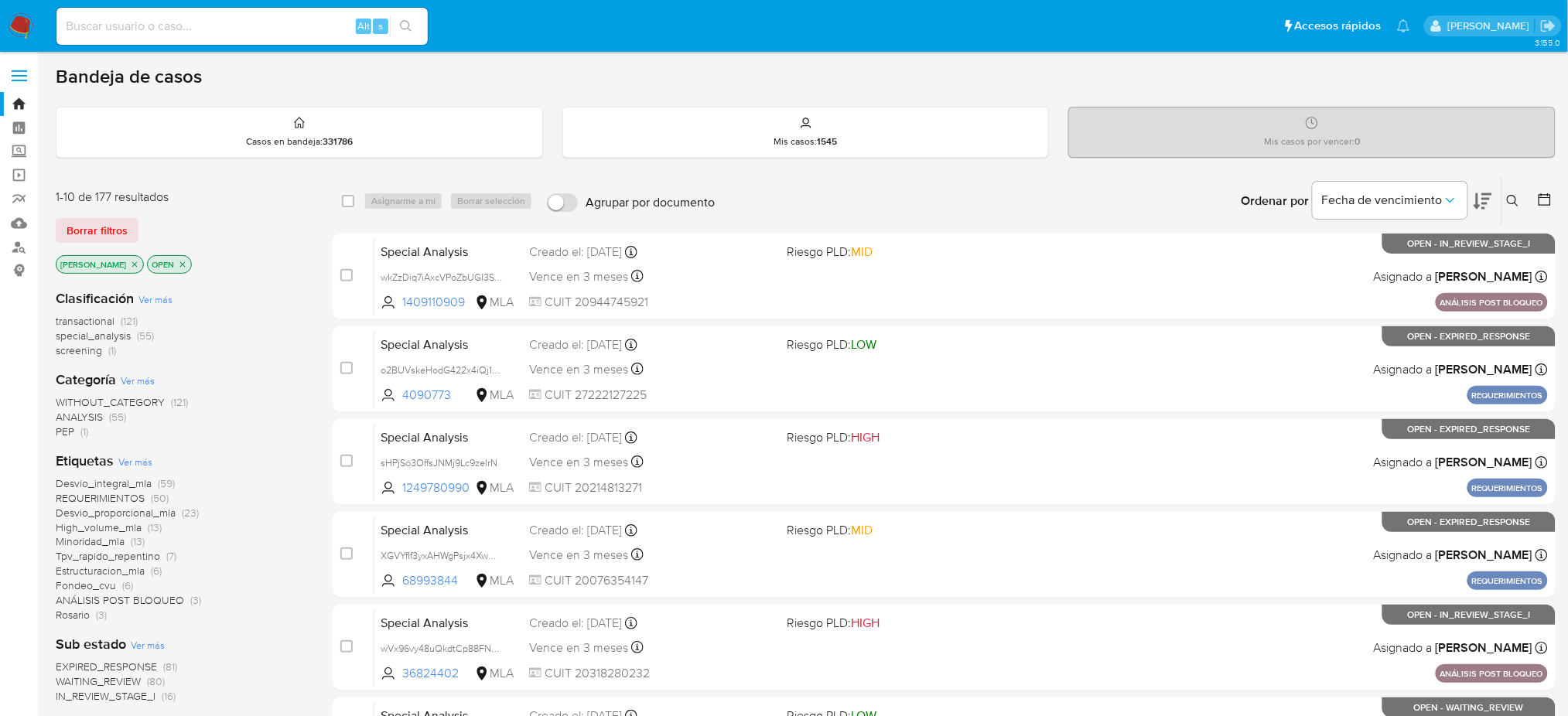
click at [1516, 202] on icon at bounding box center [1513, 201] width 11 height 11
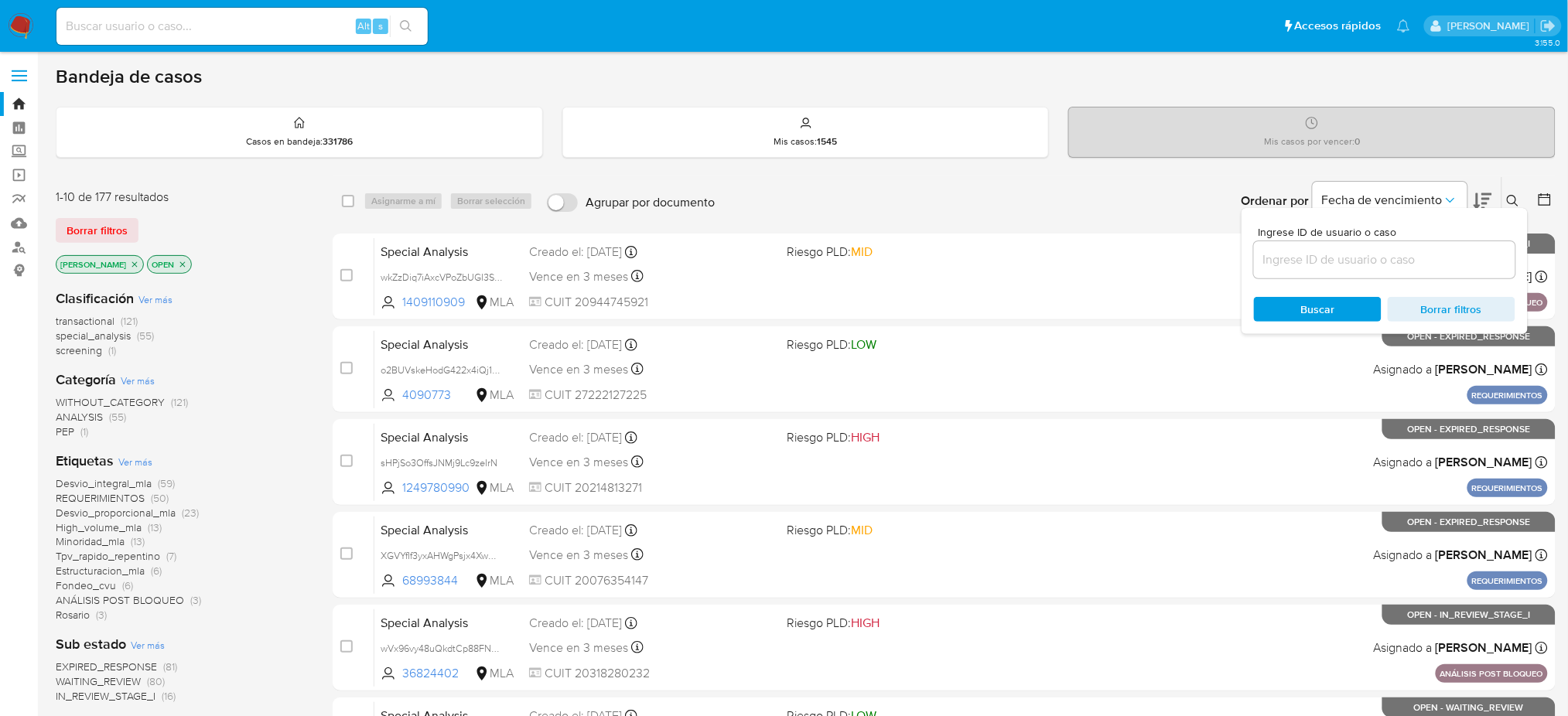
click at [1349, 251] on input at bounding box center [1385, 259] width 262 height 20
type input "27395542953"
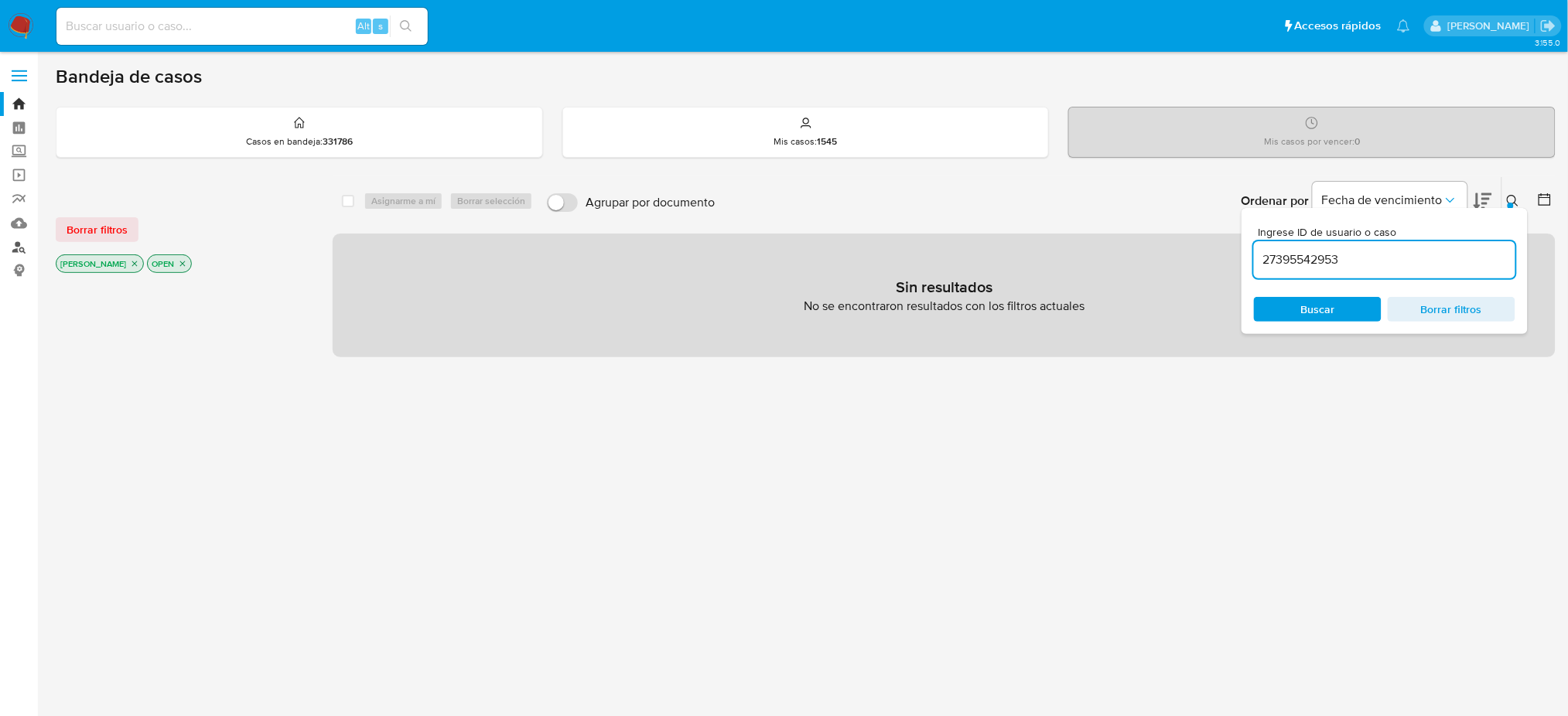
drag, startPoint x: 18, startPoint y: 253, endPoint x: 31, endPoint y: 252, distance: 13.0
click at [18, 252] on link "Buscador de personas" at bounding box center [92, 247] width 184 height 24
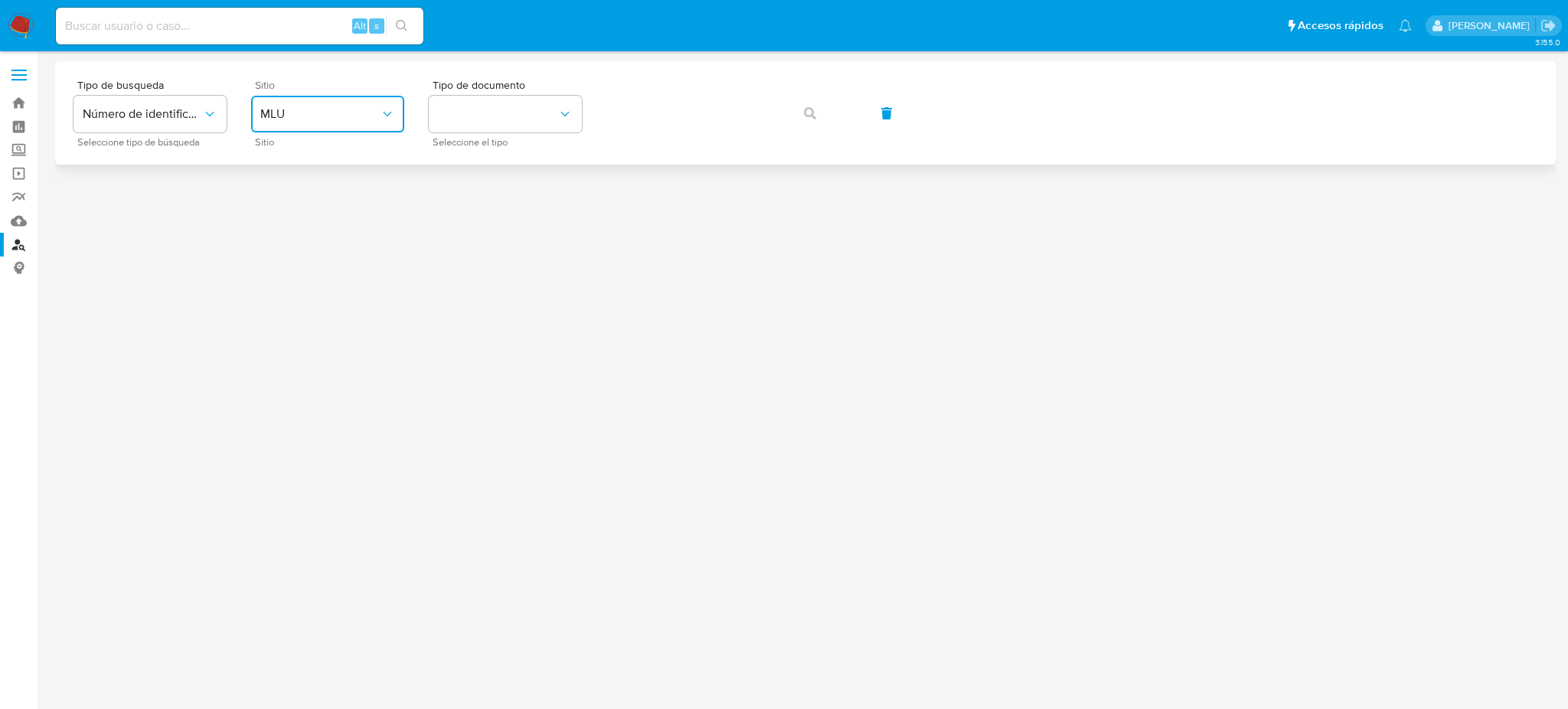
click at [348, 109] on span "MLU" at bounding box center [320, 114] width 119 height 15
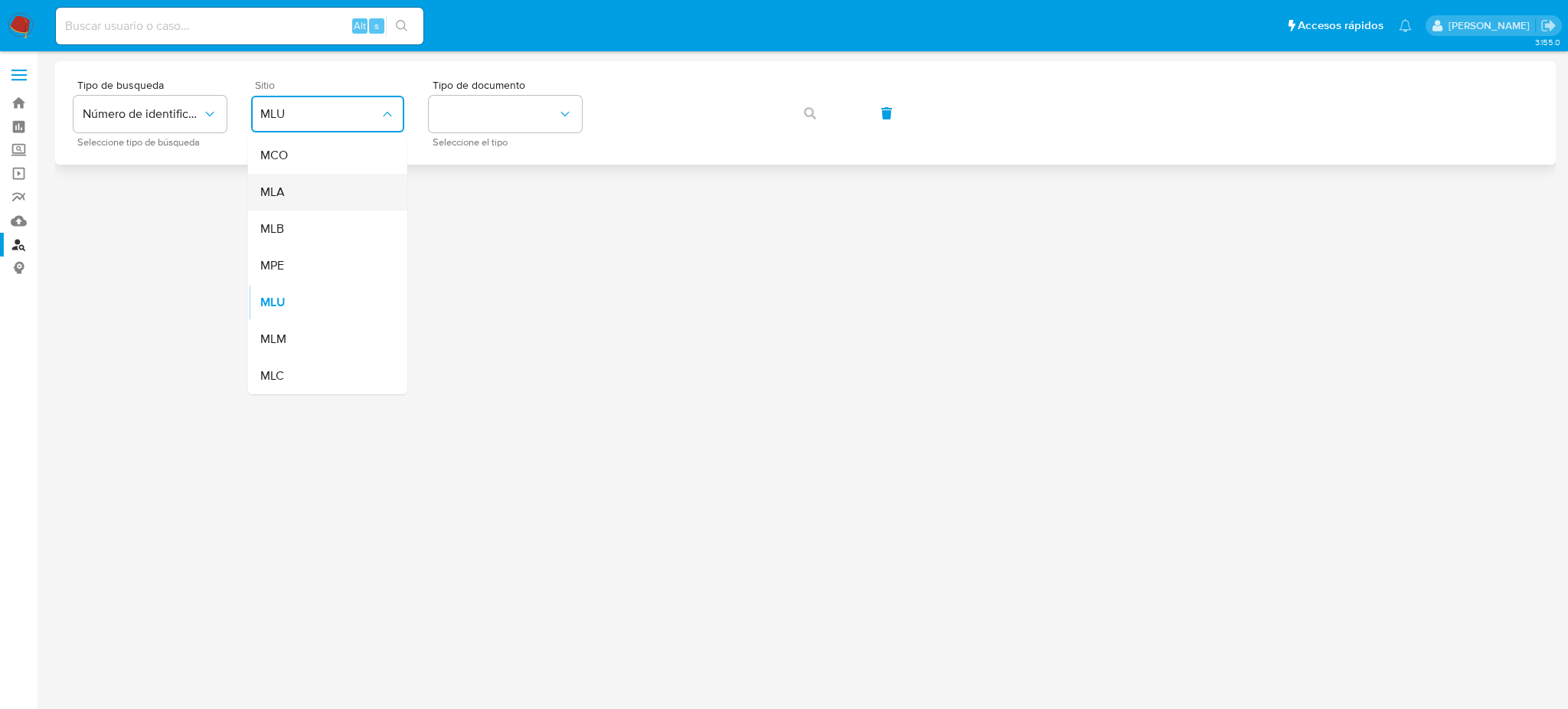
click at [343, 197] on div "MLA" at bounding box center [323, 192] width 126 height 37
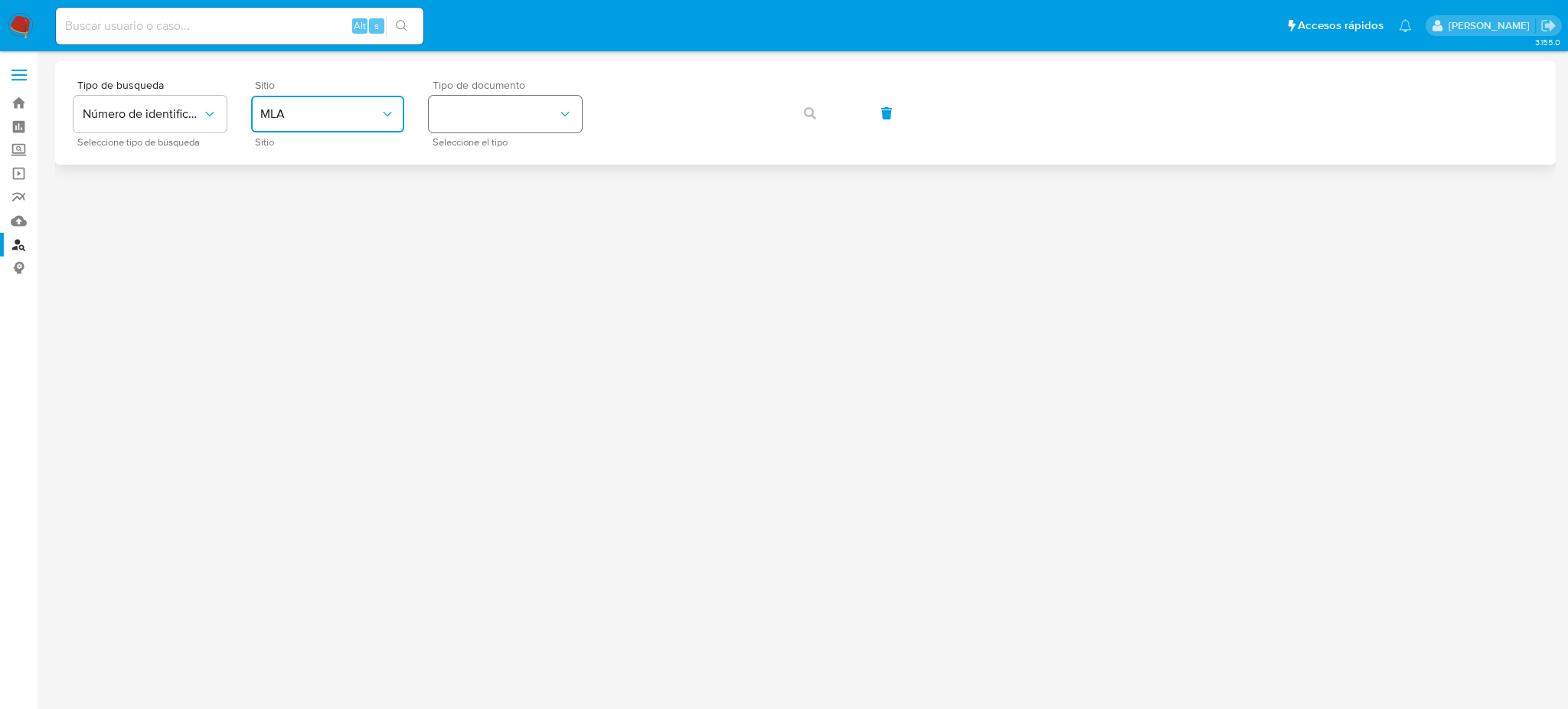
click at [496, 114] on button "identificationType" at bounding box center [505, 114] width 153 height 37
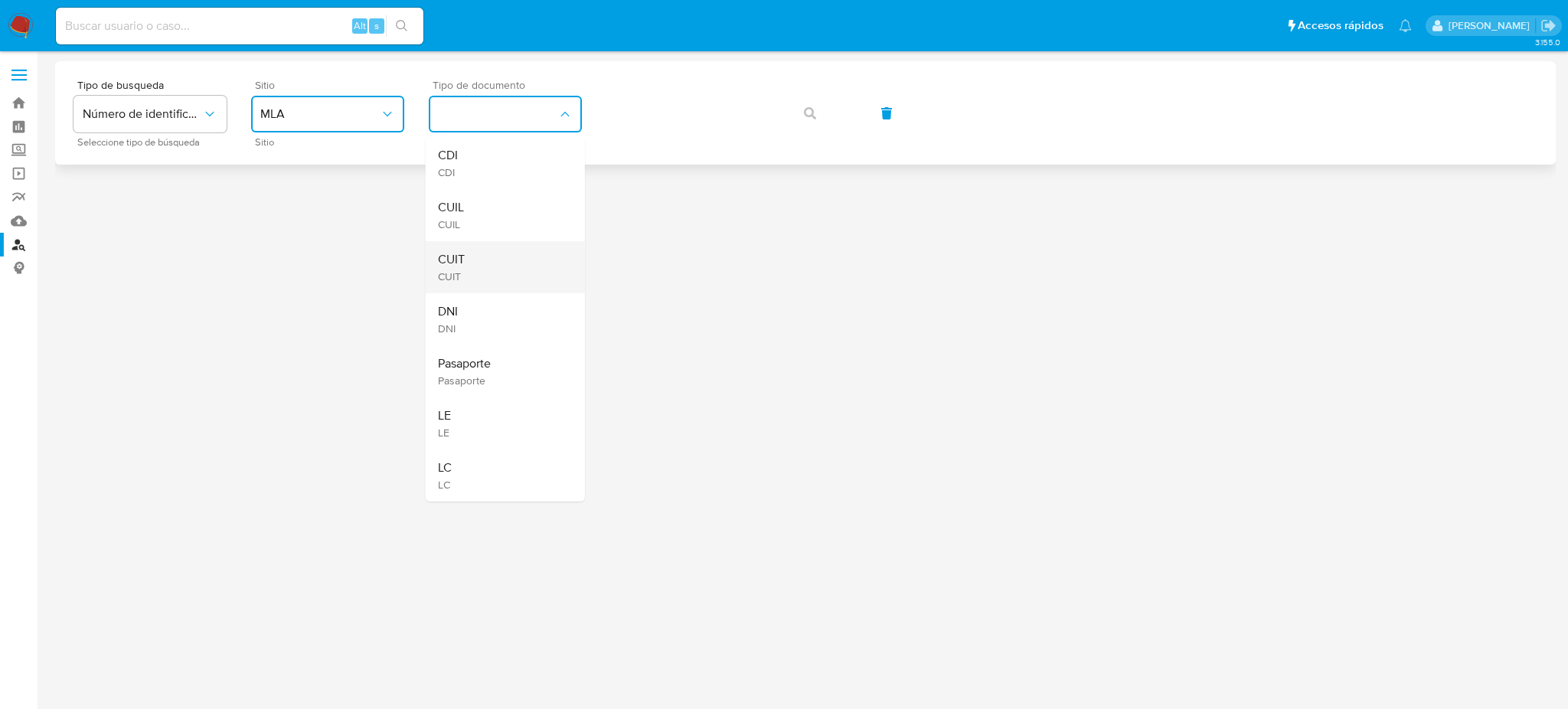
click at [488, 261] on div "CUIT CUIT" at bounding box center [501, 267] width 126 height 52
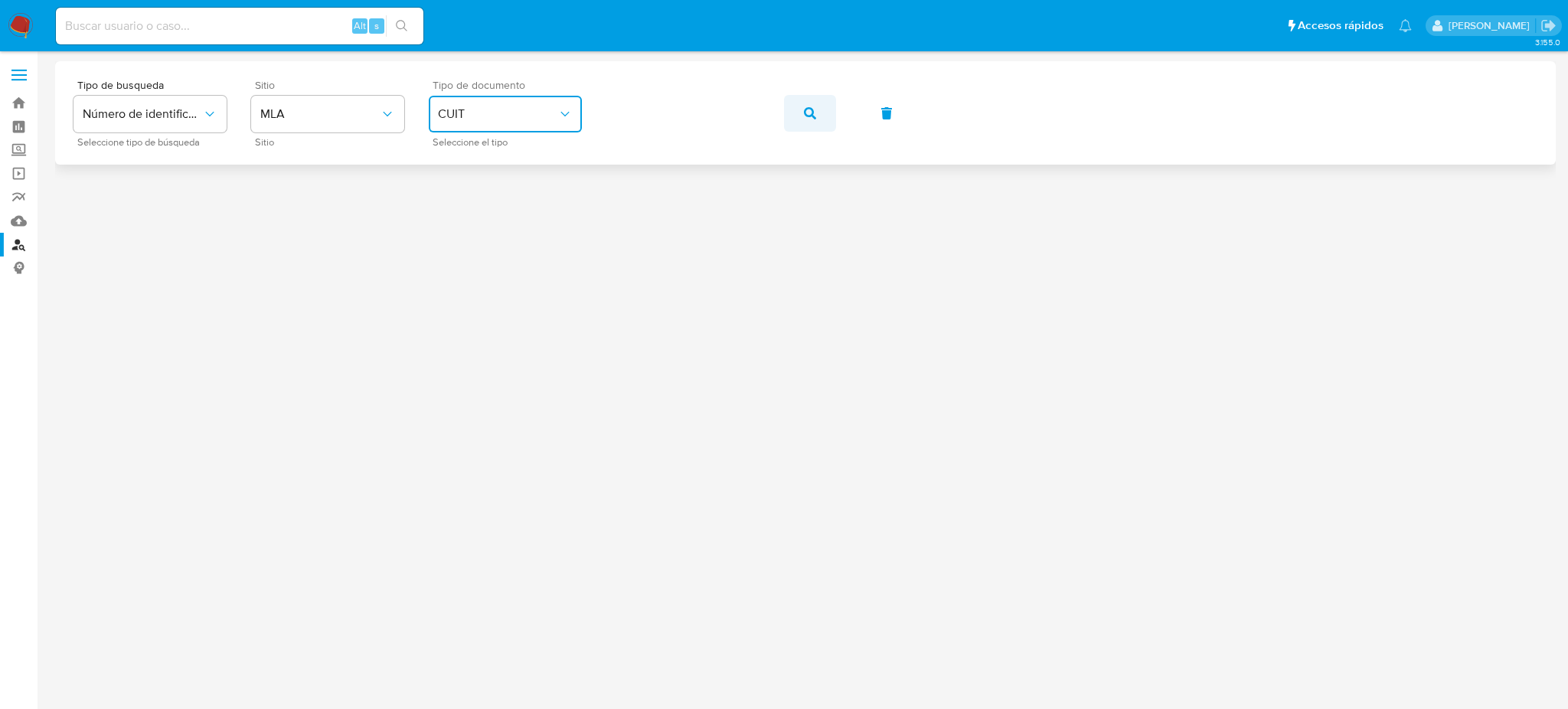
click at [784, 108] on button "button" at bounding box center [810, 113] width 52 height 37
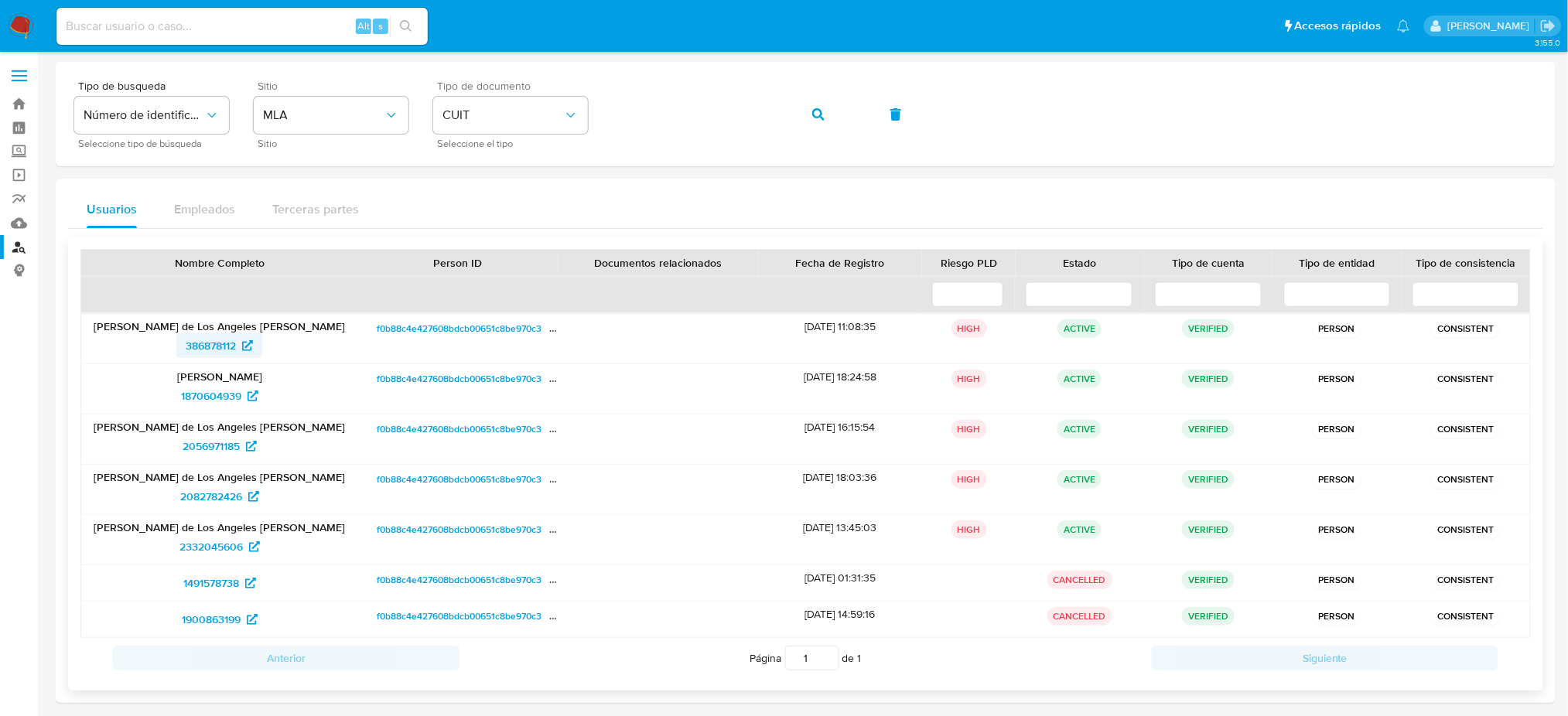
click at [195, 349] on span "386878112" at bounding box center [210, 345] width 51 height 25
click at [559, 130] on div "Tipo de busqueda Número de identificación Seleccione tipo de búsqueda Sitio MLA…" at bounding box center [805, 114] width 1463 height 67
click at [798, 124] on button "button" at bounding box center [818, 114] width 53 height 37
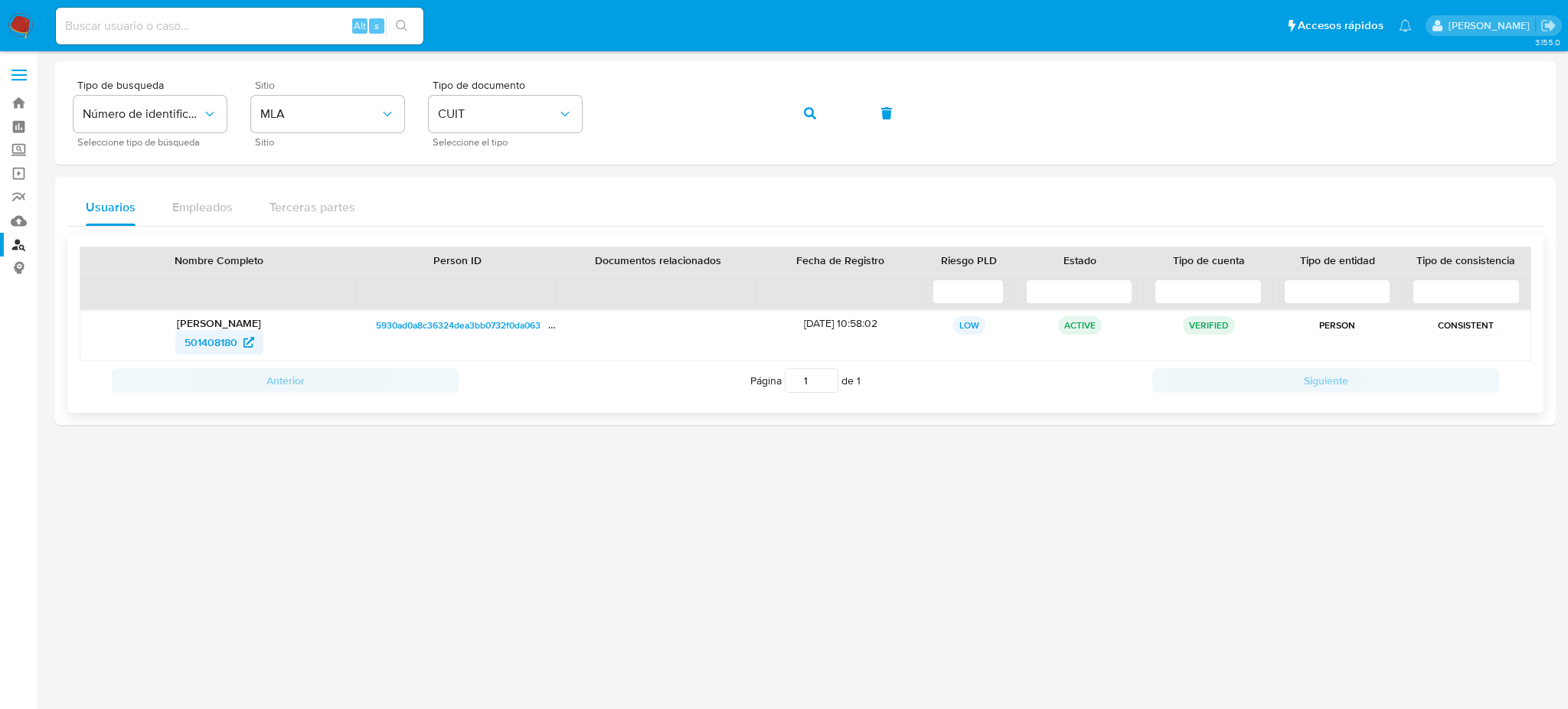
click at [204, 341] on span "501408180" at bounding box center [211, 342] width 52 height 25
click at [574, 110] on div "Tipo de busqueda Número de identificación Seleccione tipo de búsqueda Sitio MLA…" at bounding box center [805, 113] width 1464 height 67
click at [787, 111] on button "button" at bounding box center [810, 113] width 52 height 37
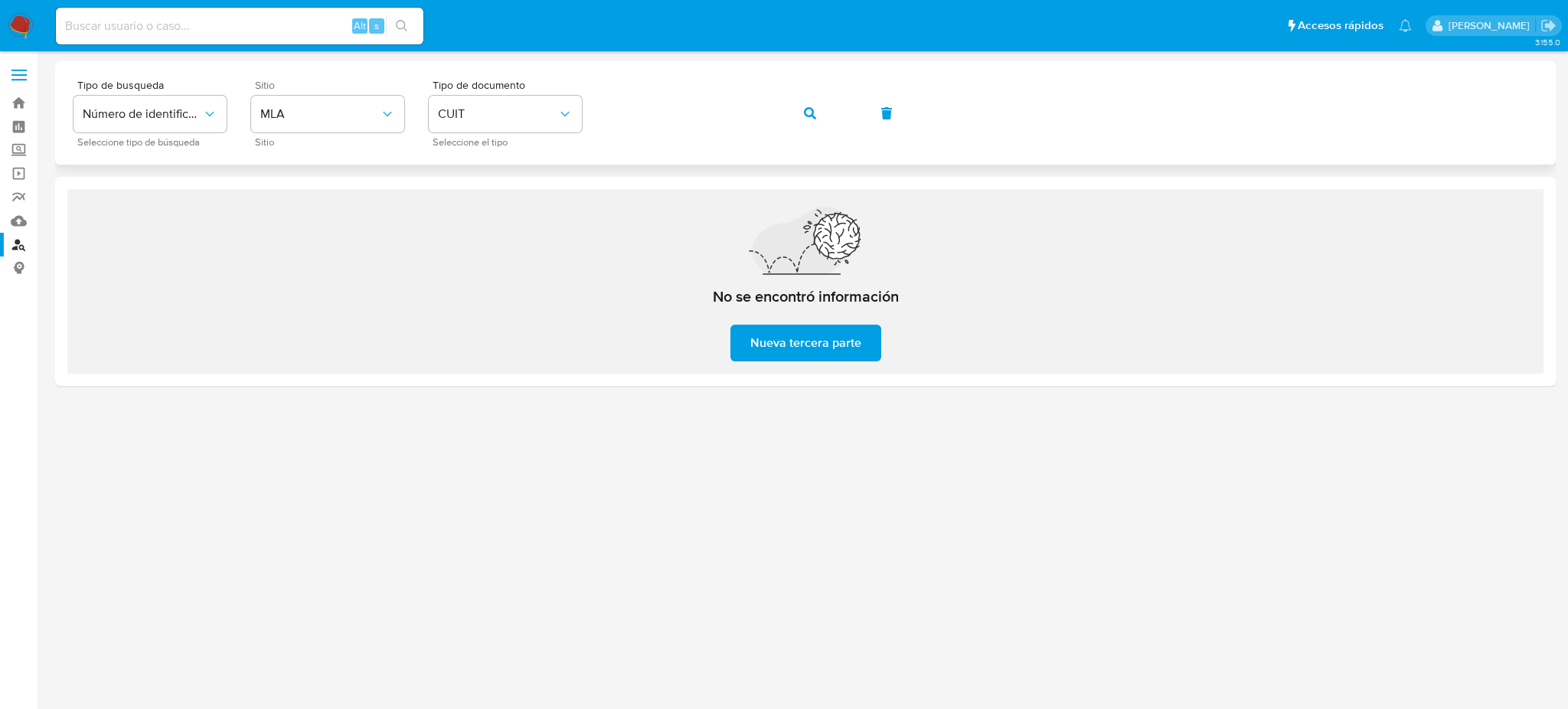
click at [596, 115] on div "Tipo de busqueda Número de identificación Seleccione tipo de búsqueda Sitio MLA…" at bounding box center [805, 113] width 1464 height 67
click at [803, 104] on span "button" at bounding box center [809, 113] width 12 height 33
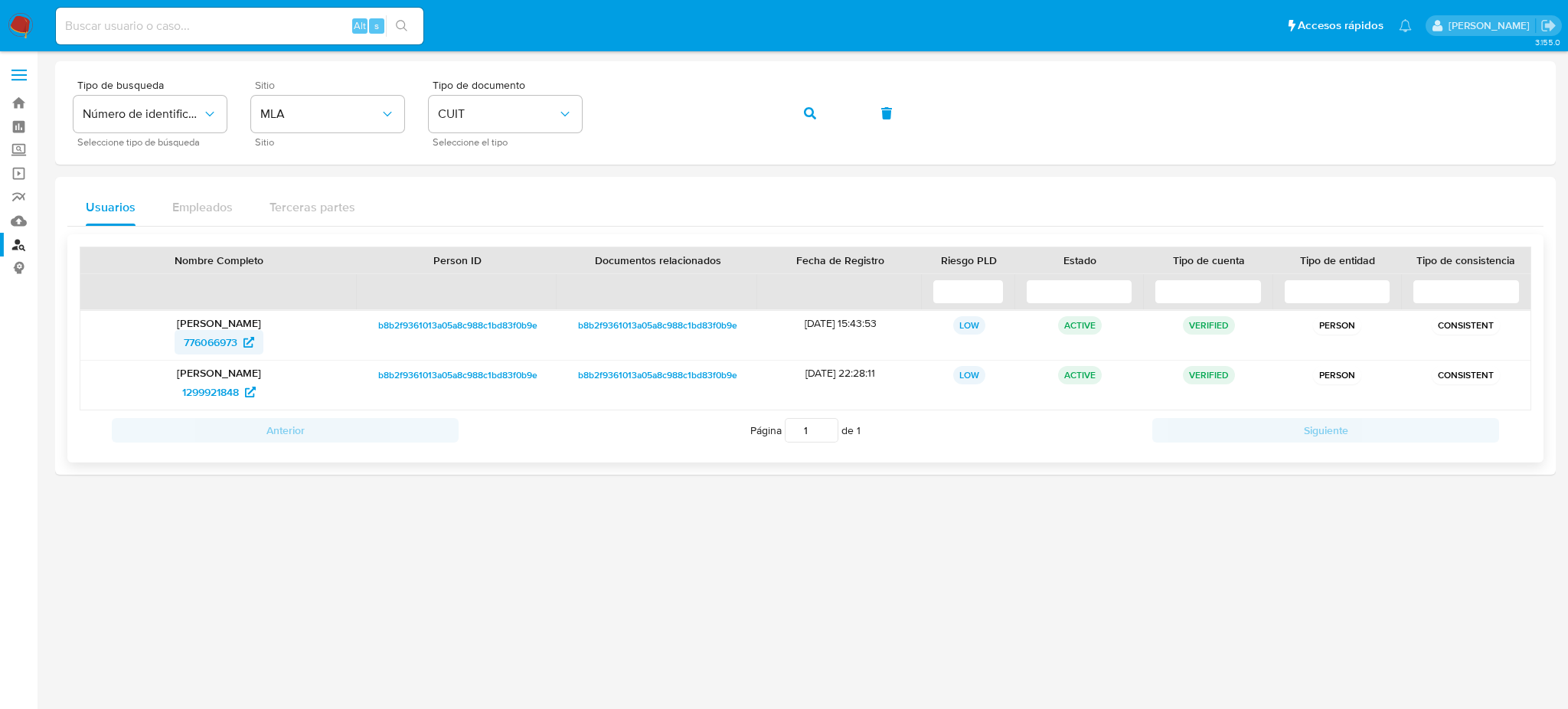
click at [208, 331] on span "776066973" at bounding box center [210, 342] width 53 height 25
click at [593, 114] on div "Tipo de busqueda Número de identificación Seleccione tipo de búsqueda Sitio MLA…" at bounding box center [805, 113] width 1464 height 67
click at [790, 117] on button "button" at bounding box center [810, 113] width 52 height 37
click at [191, 351] on span "1724954699" at bounding box center [210, 342] width 58 height 25
click at [579, 114] on div "Tipo de busqueda Número de identificación Seleccione tipo de búsqueda Sitio MLA…" at bounding box center [805, 113] width 1464 height 67
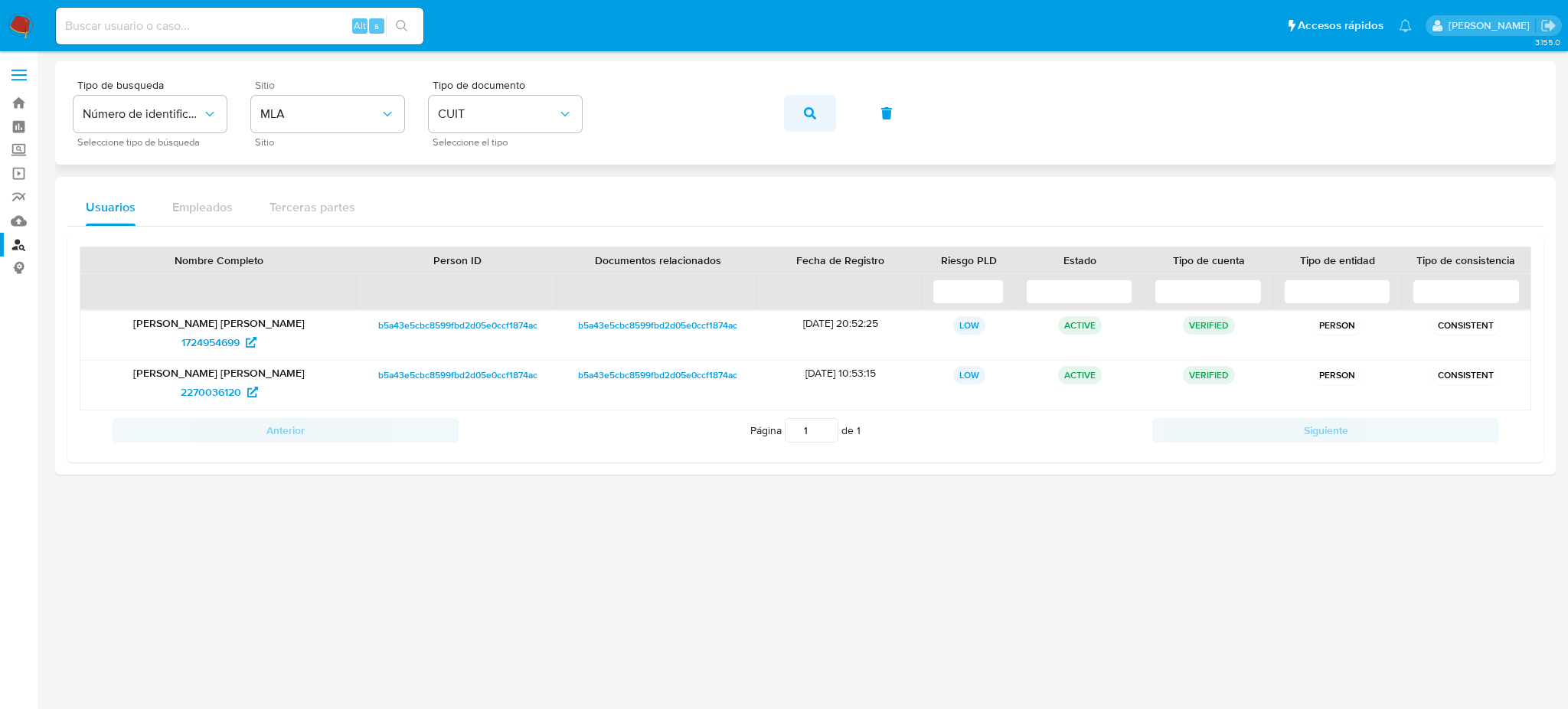
click at [806, 116] on icon "button" at bounding box center [809, 113] width 12 height 12
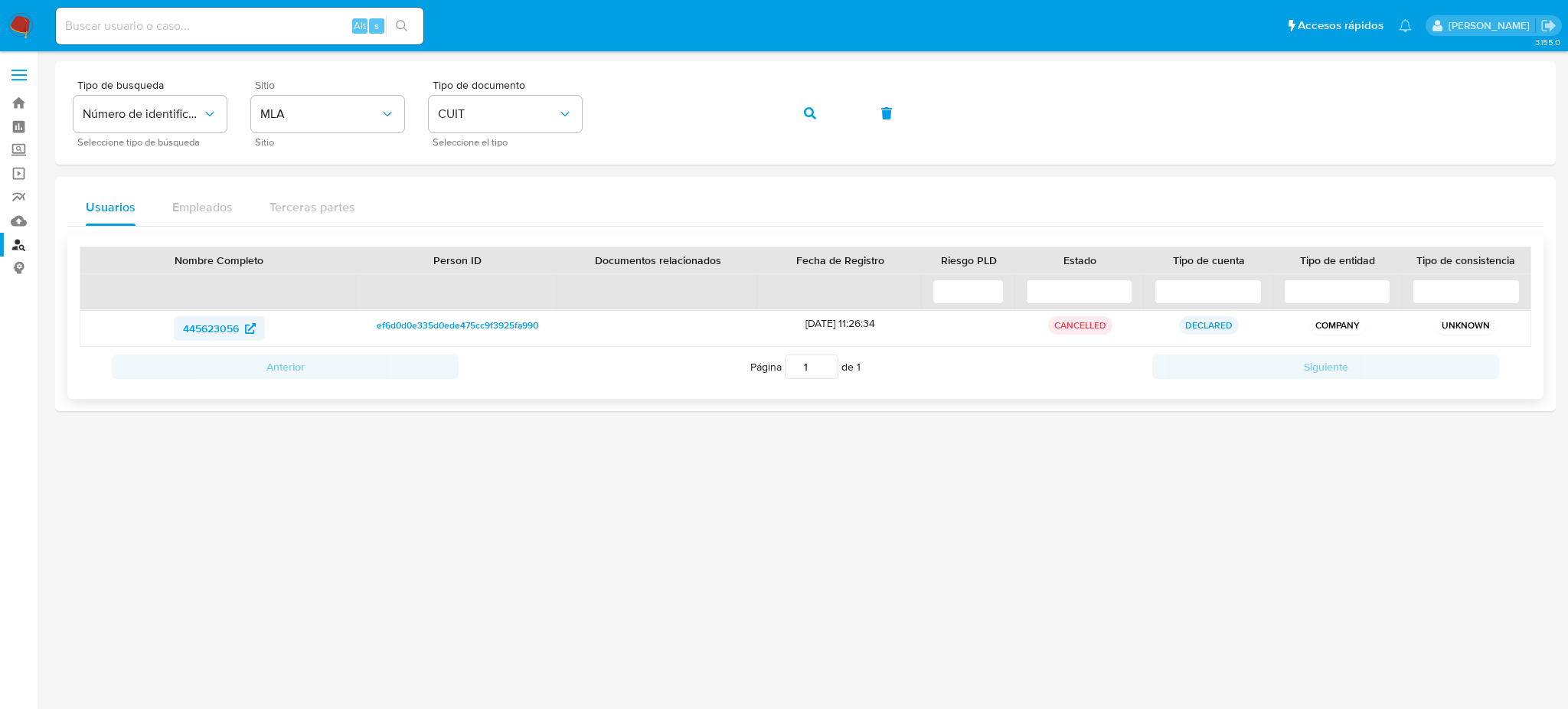
click at [211, 329] on span "445623056" at bounding box center [211, 328] width 56 height 25
click at [0, 470] on aside "Bandeja Tablero Screening Búsqueda en Listas Watchlist Herramientas Operaciones…" at bounding box center [18, 354] width 37 height 709
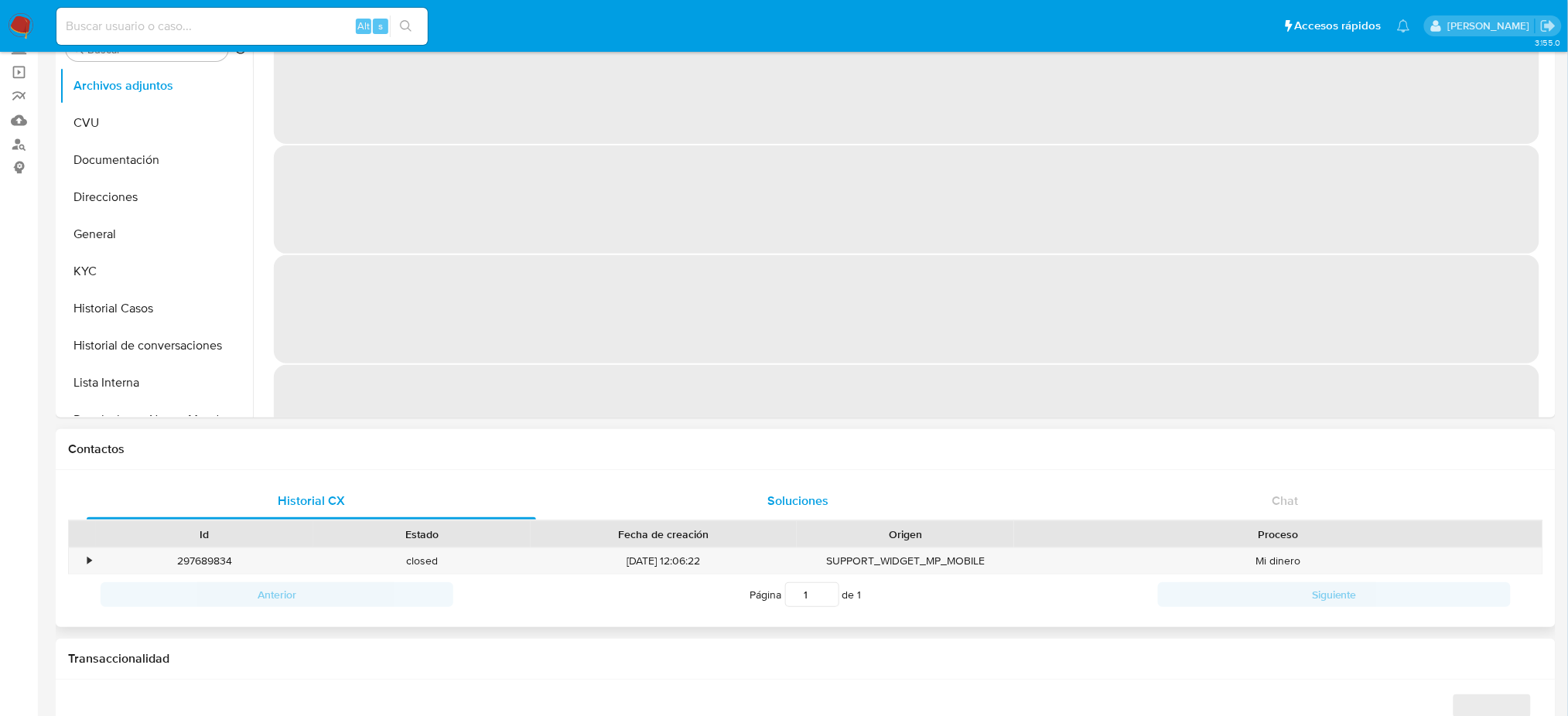
select select "10"
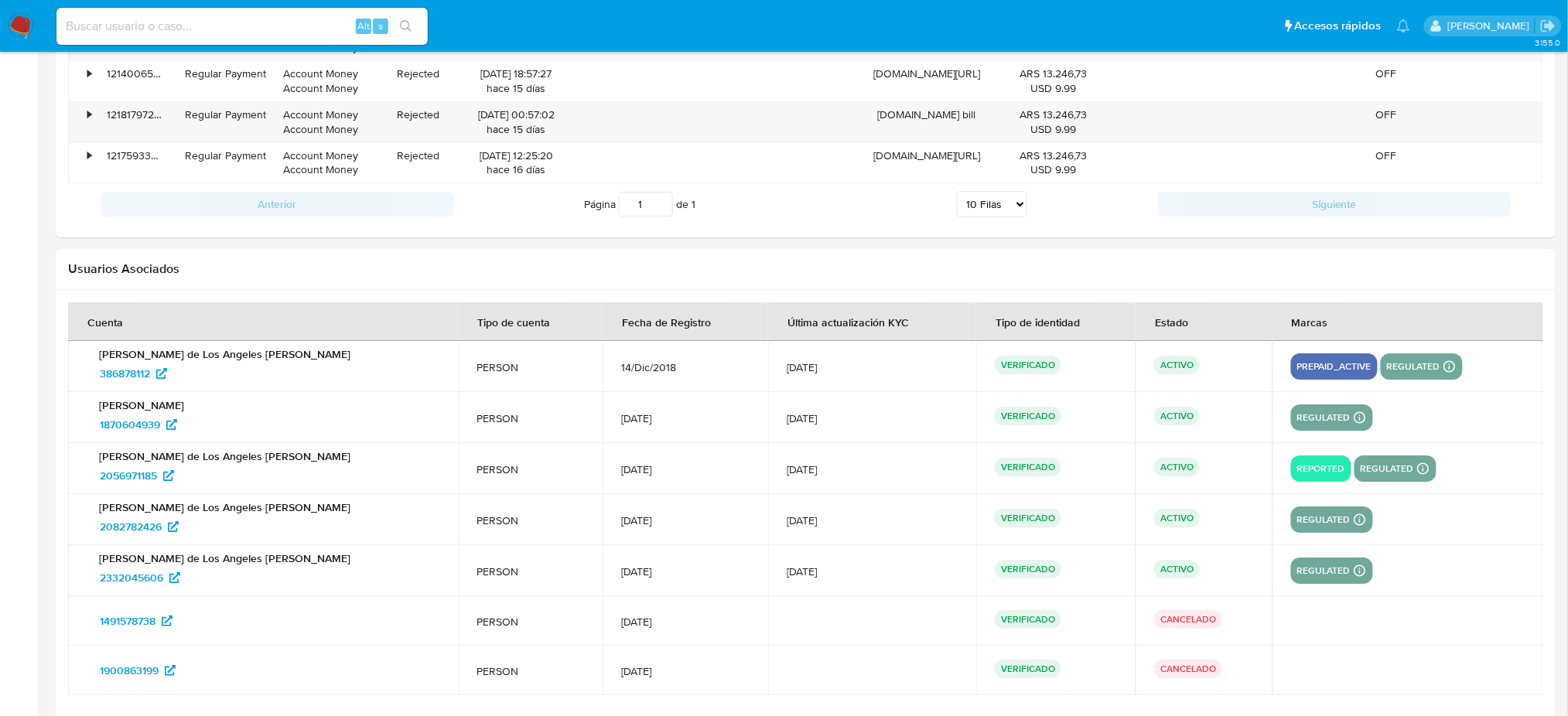
scroll to position [1849, 0]
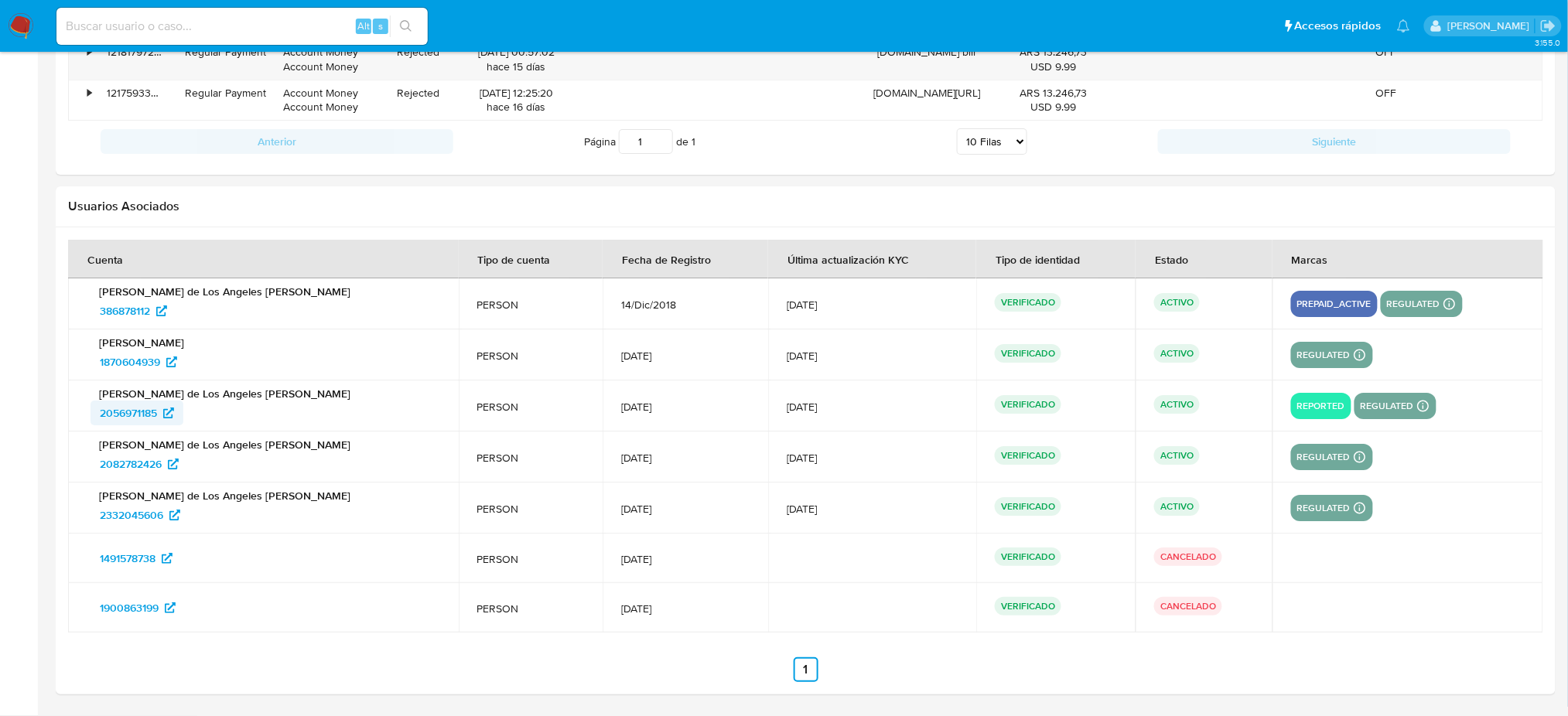
click at [126, 415] on span "2056971185" at bounding box center [128, 413] width 57 height 25
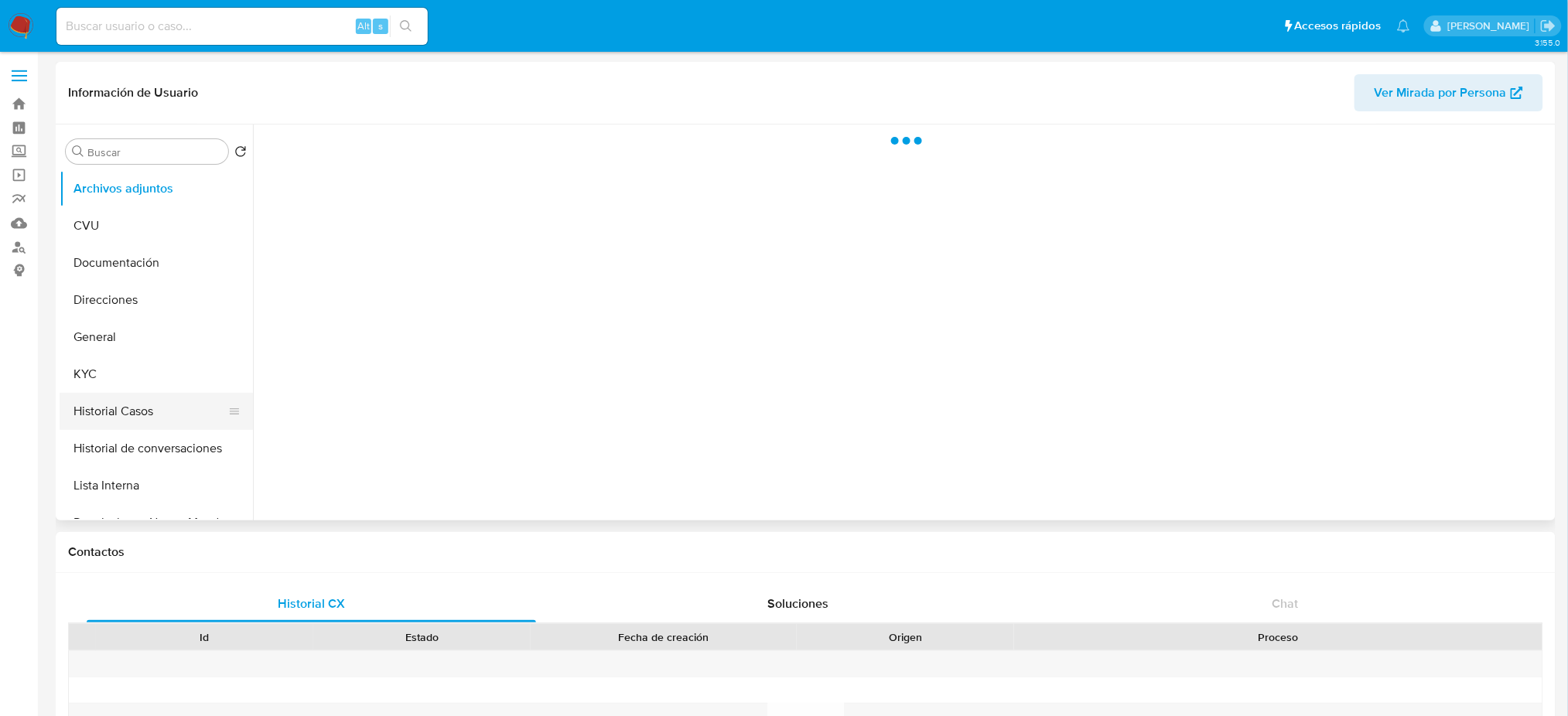
click at [153, 402] on button "Historial Casos" at bounding box center [149, 411] width 181 height 37
select select "10"
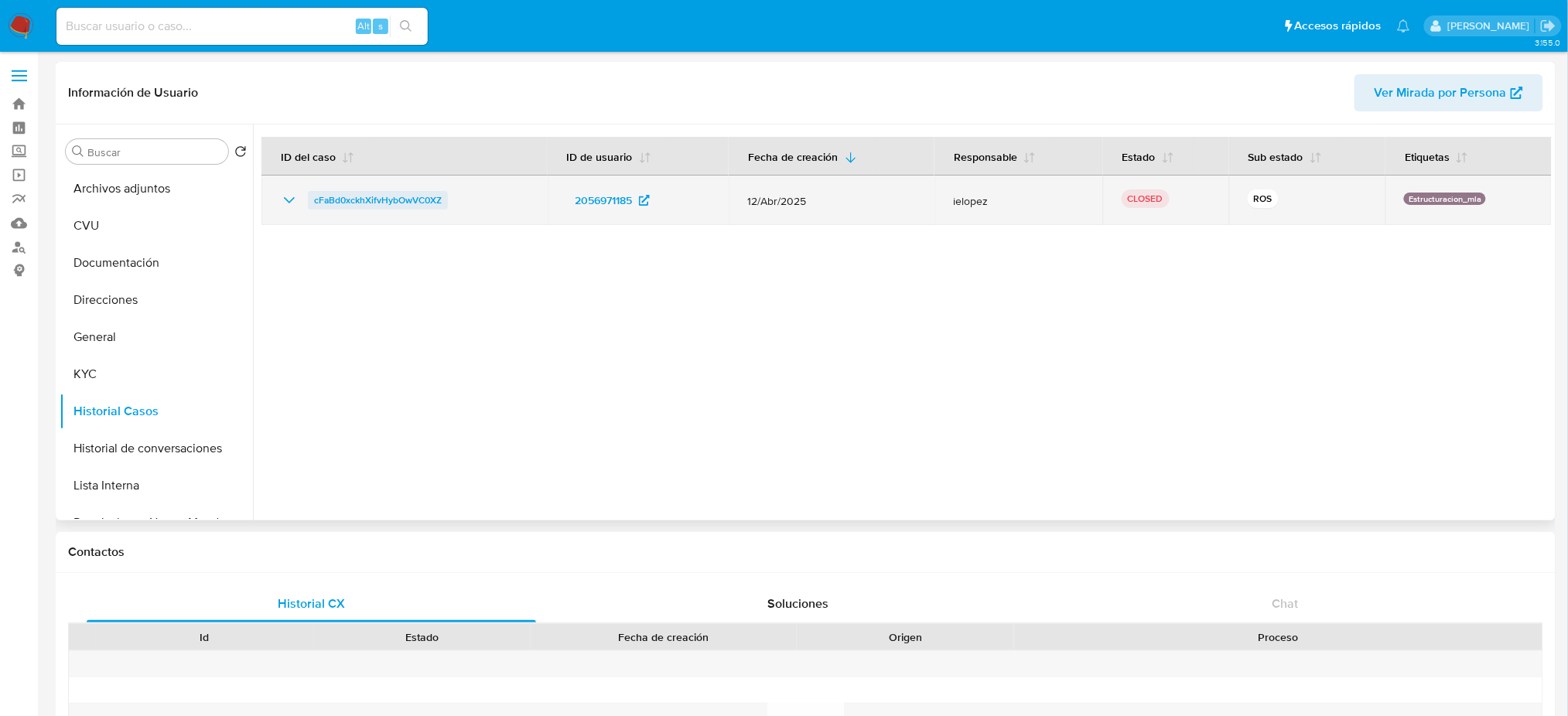
click at [368, 201] on span "cFaBd0xckhXifvHybOwVC0XZ" at bounding box center [377, 200] width 128 height 18
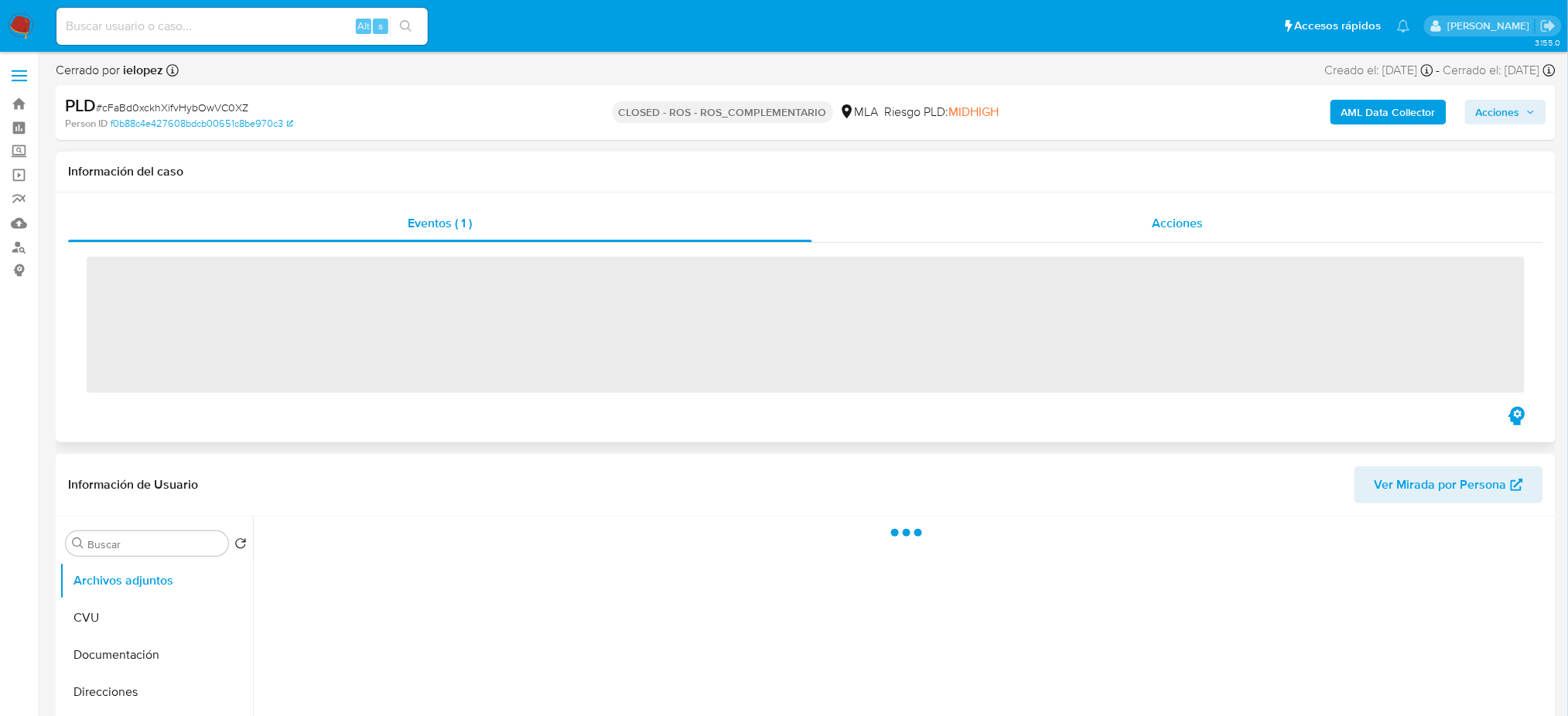
click at [1180, 224] on span "Acciones" at bounding box center [1178, 223] width 51 height 18
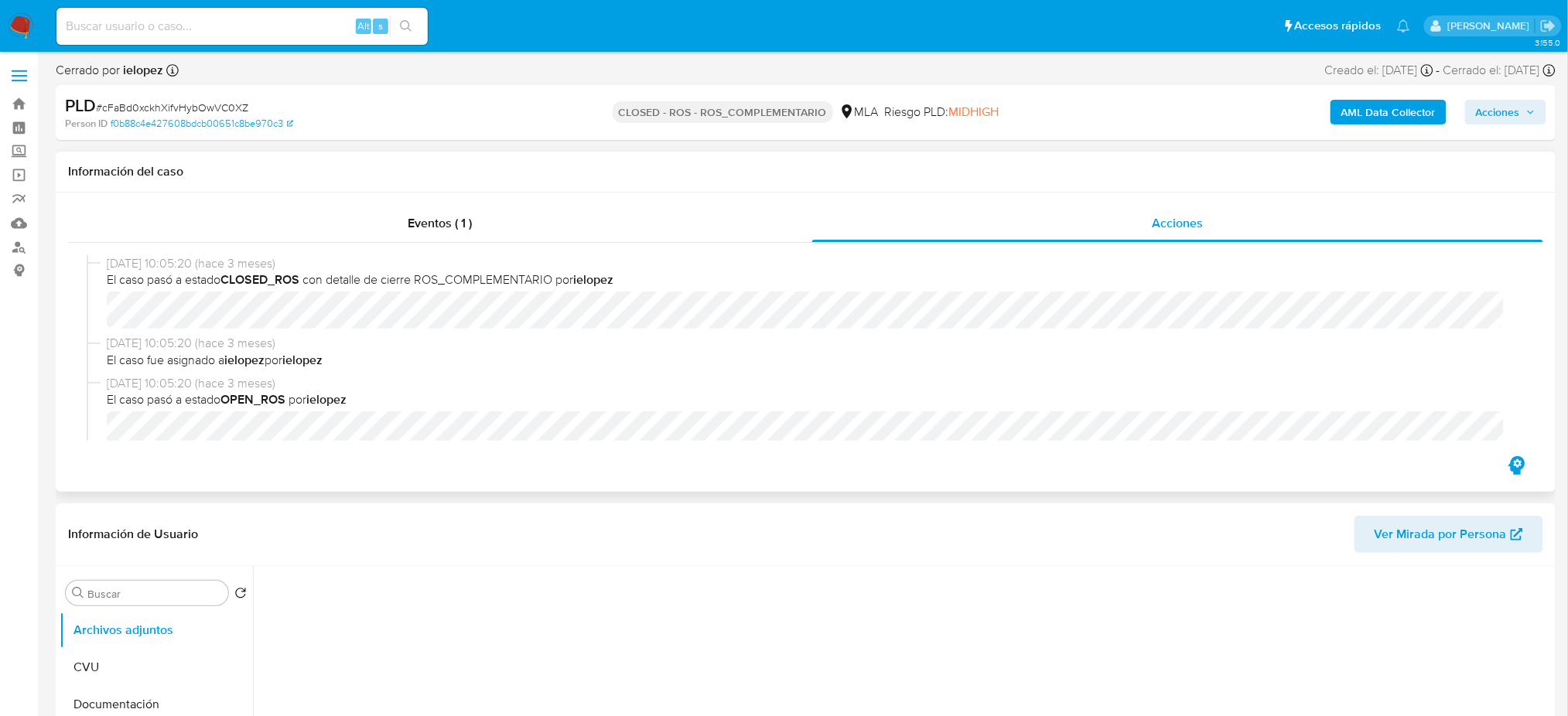
select select "10"
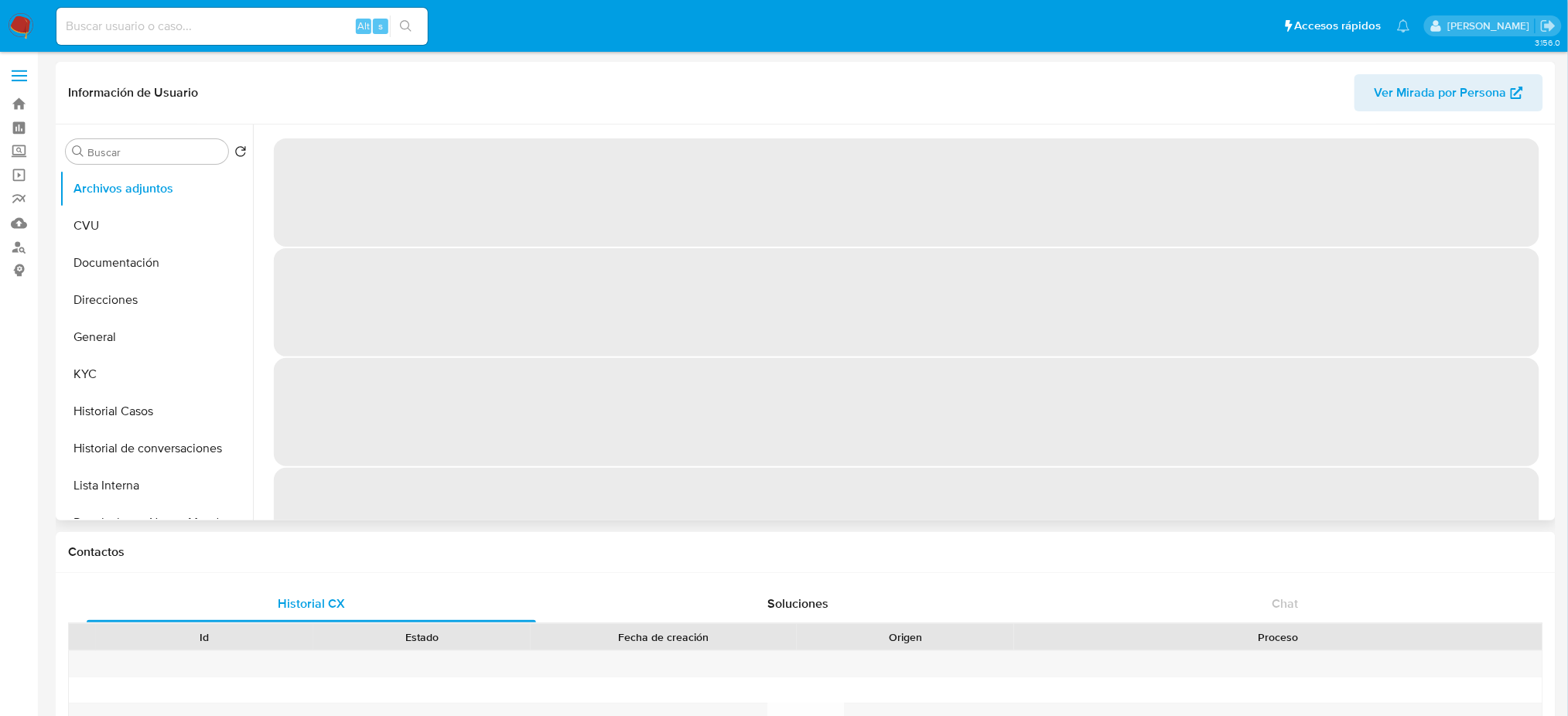
select select "10"
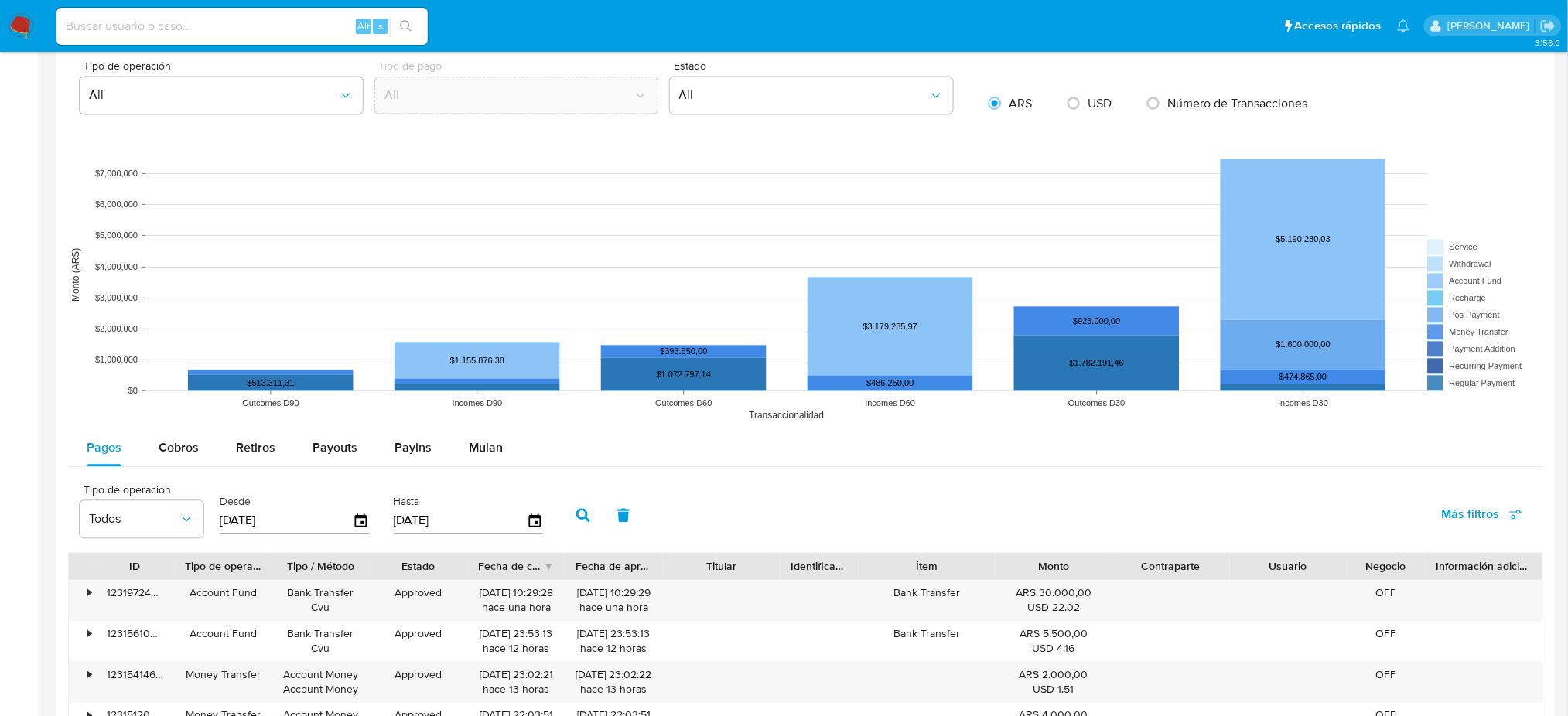
scroll to position [1650, 0]
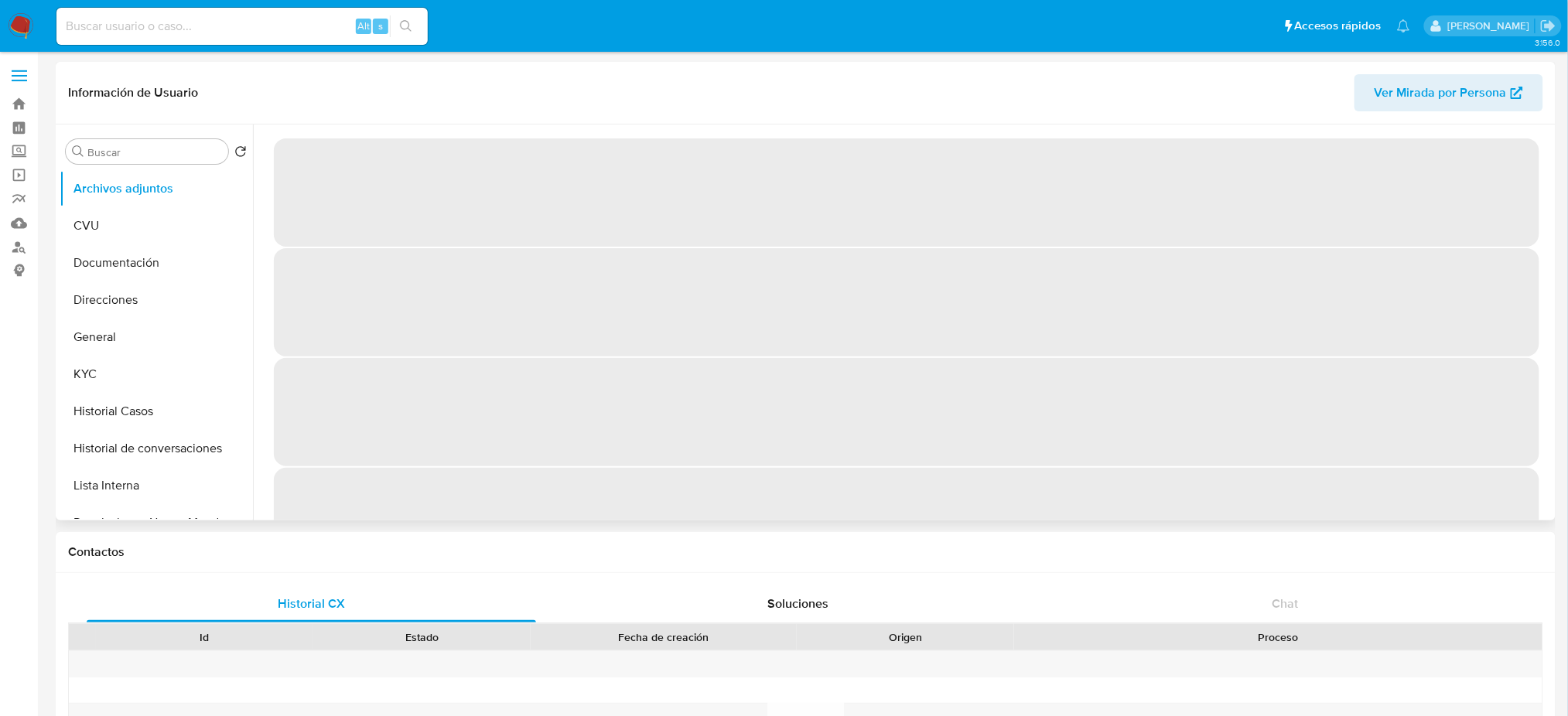
select select "10"
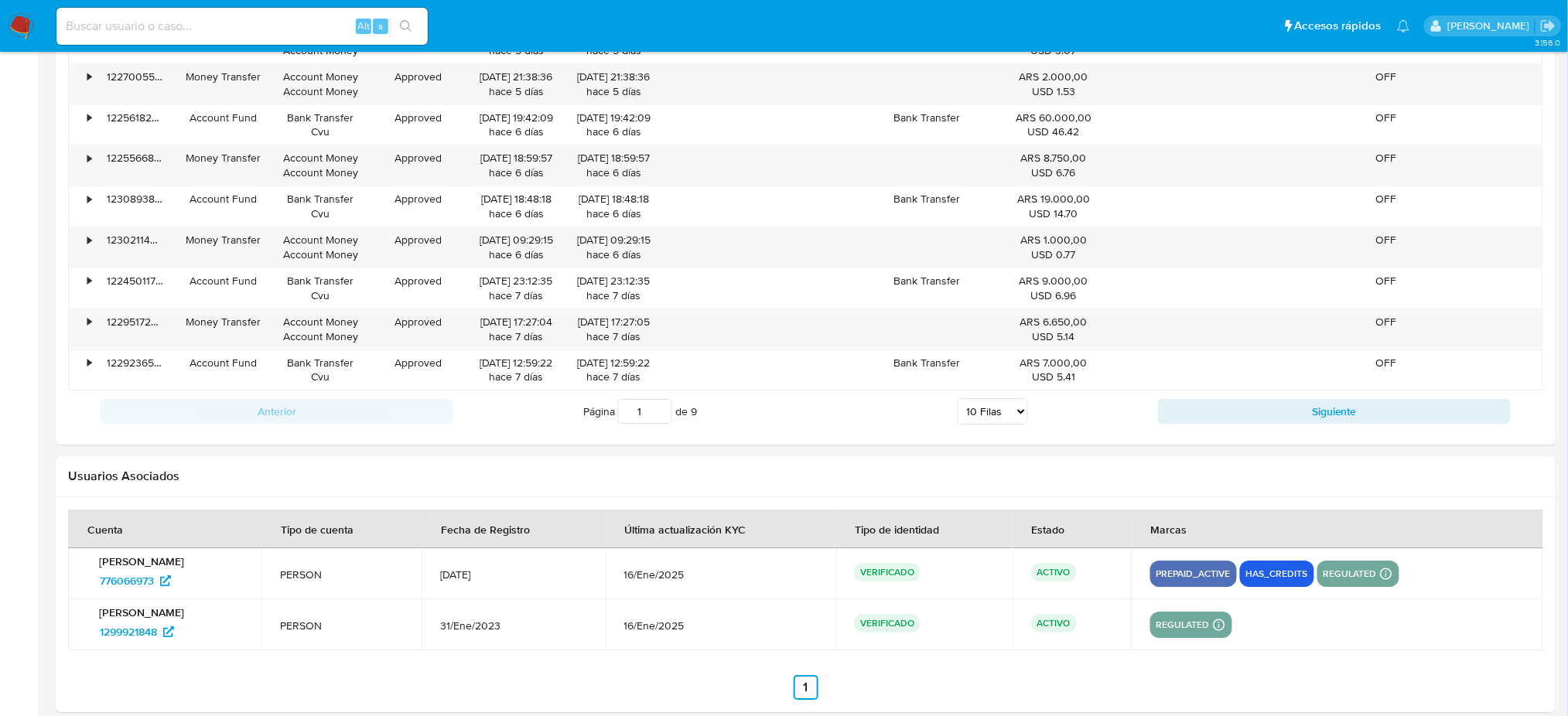
scroll to position [1702, 0]
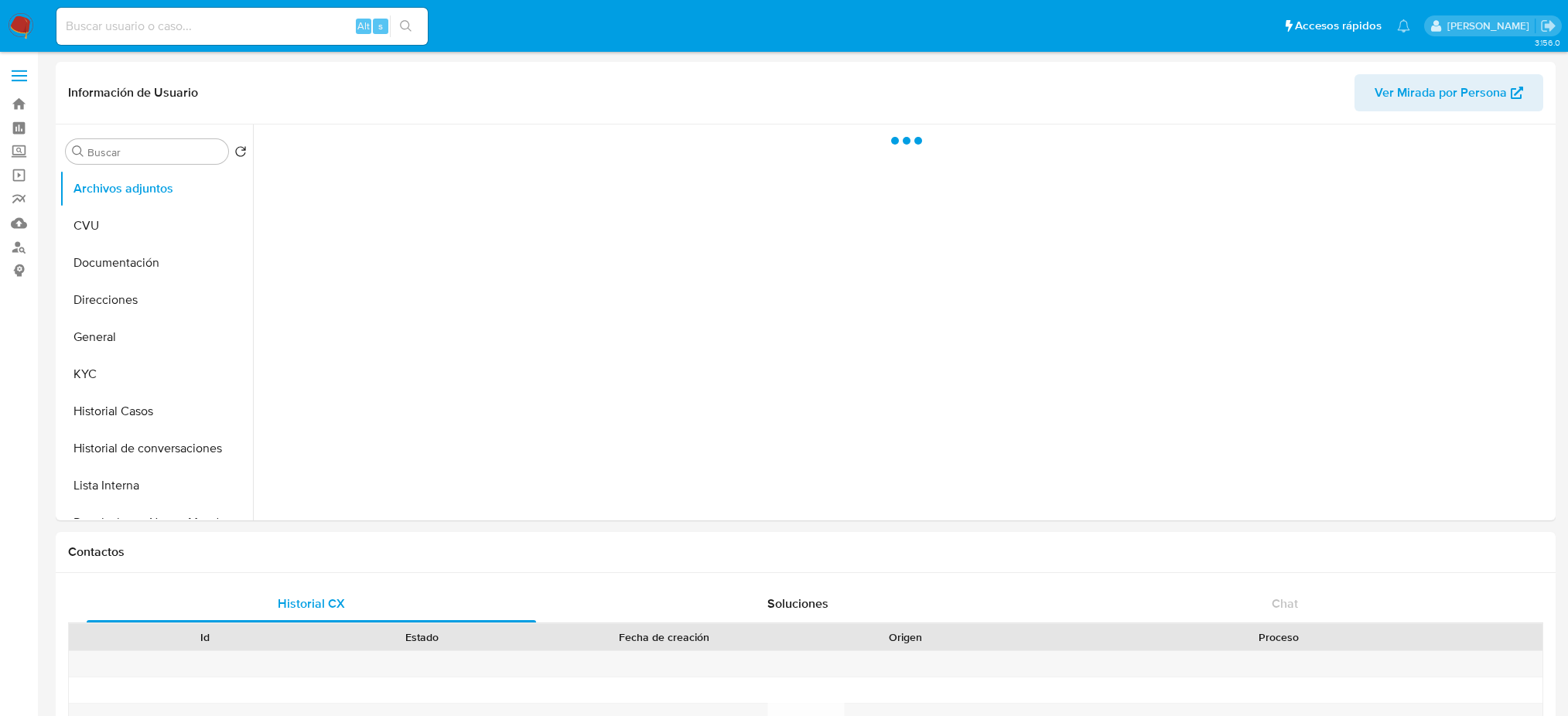
select select "10"
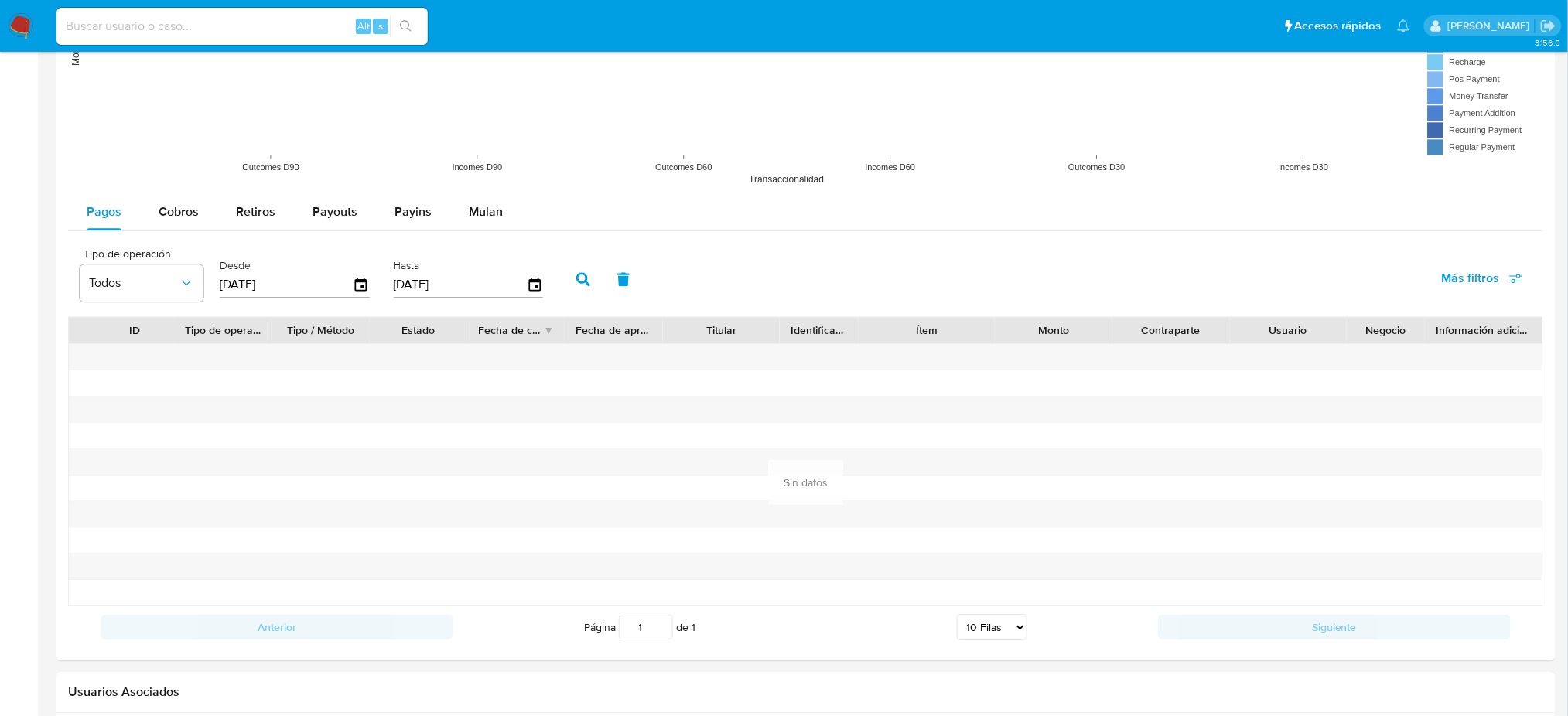
scroll to position [1555, 0]
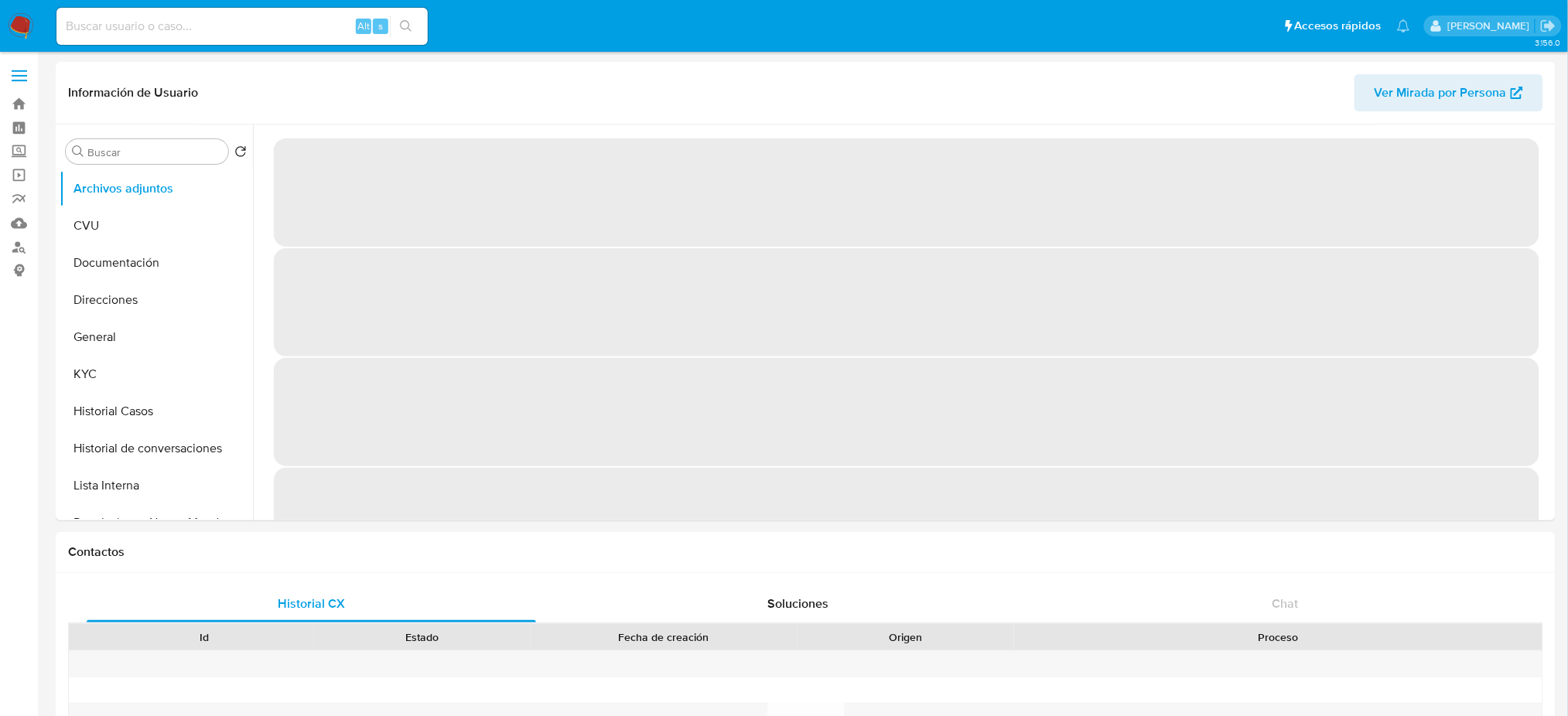
select select "10"
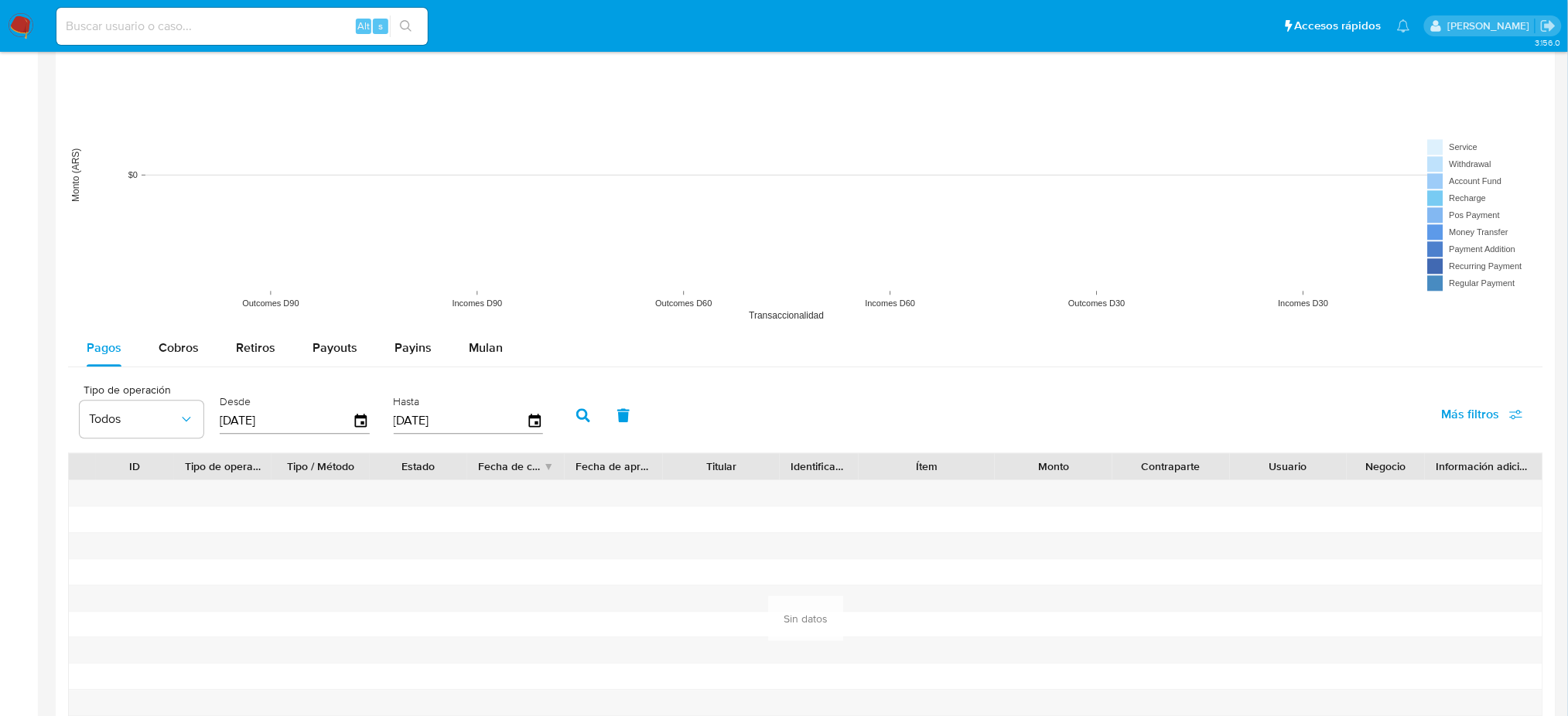
scroll to position [1502, 0]
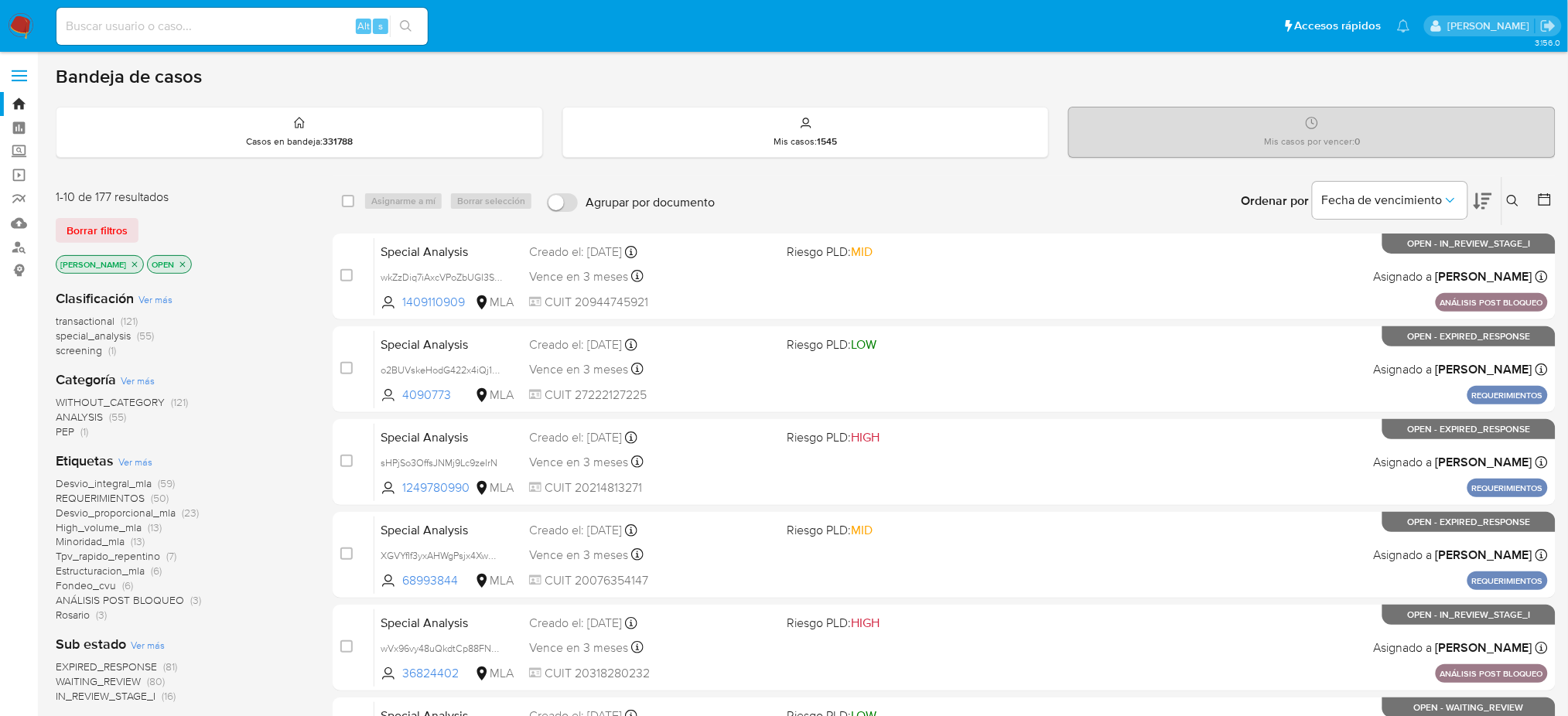
click at [1508, 212] on div "Ingrese ID de usuario o caso Buscar Borrar filtros" at bounding box center [1514, 201] width 26 height 48
click at [1510, 203] on icon at bounding box center [1513, 201] width 12 height 12
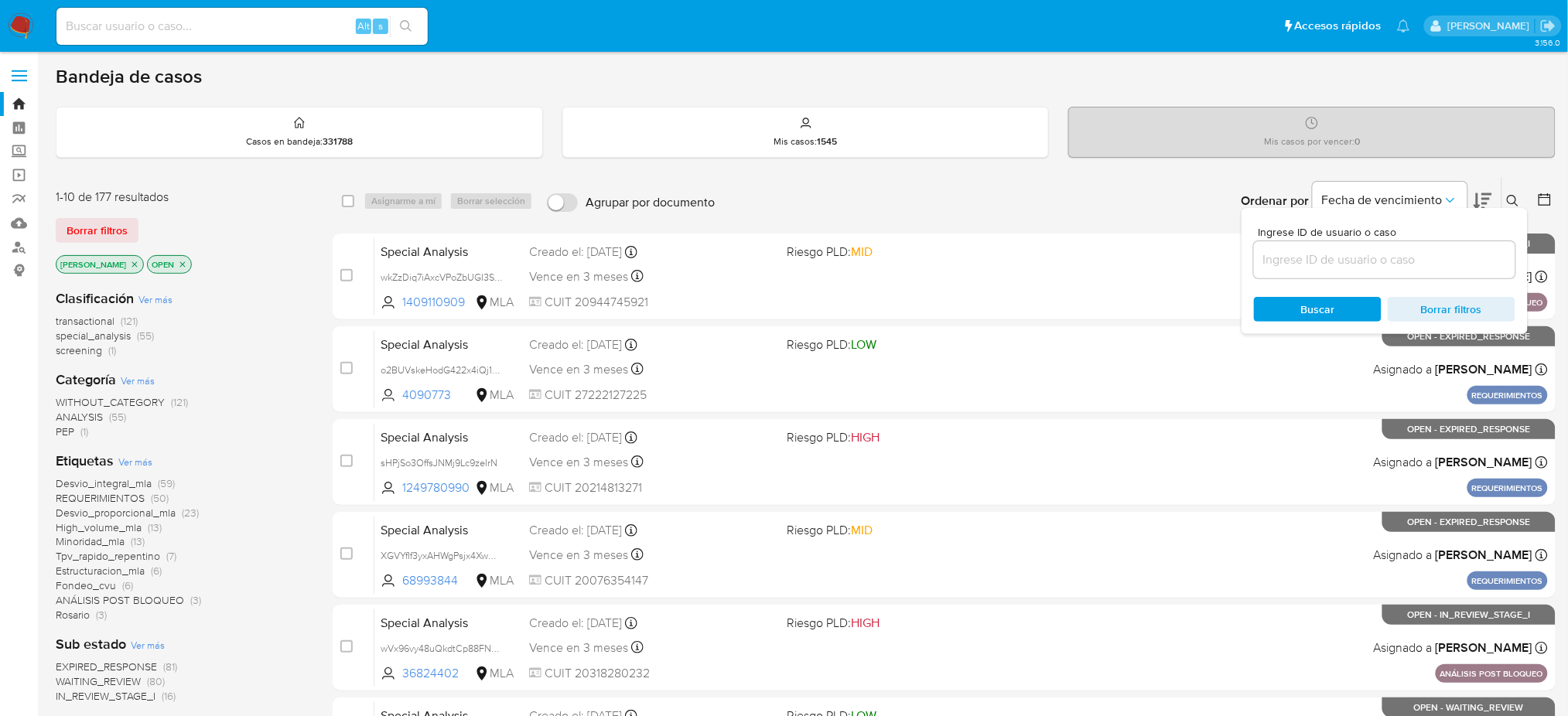
click at [1411, 262] on input at bounding box center [1385, 259] width 262 height 20
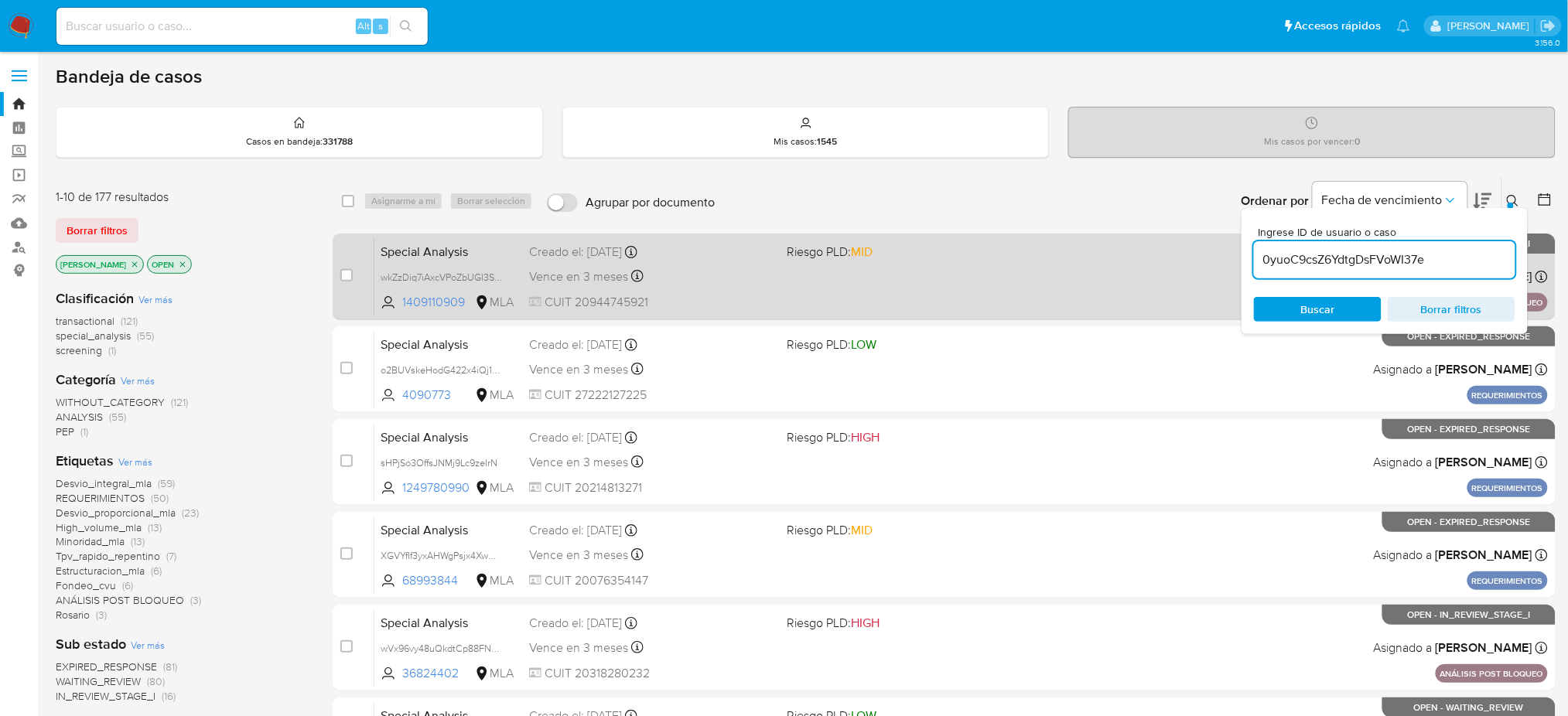
type input "0yuoC9csZ6YdtgDsFVoWI37e"
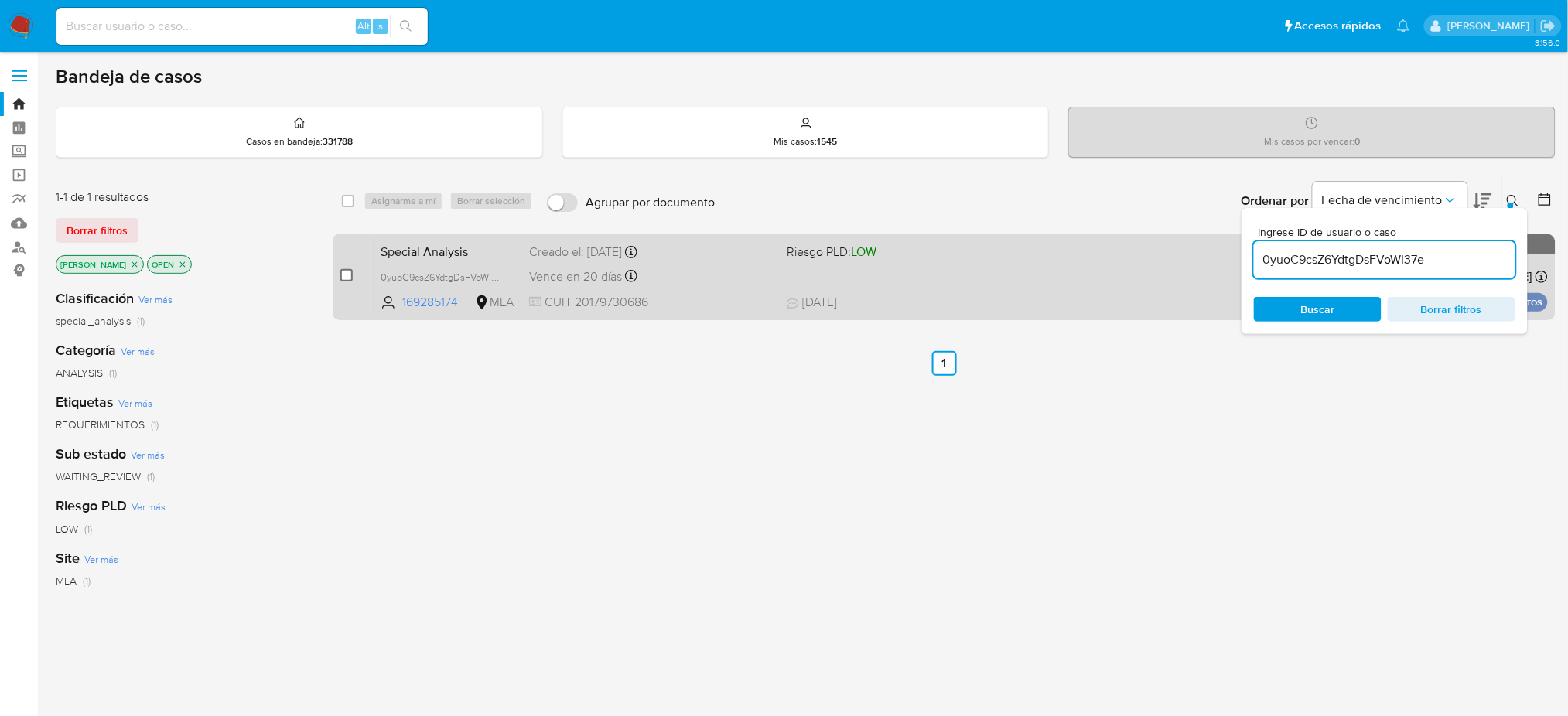
click at [348, 271] on input "checkbox" at bounding box center [346, 275] width 12 height 12
checkbox input "true"
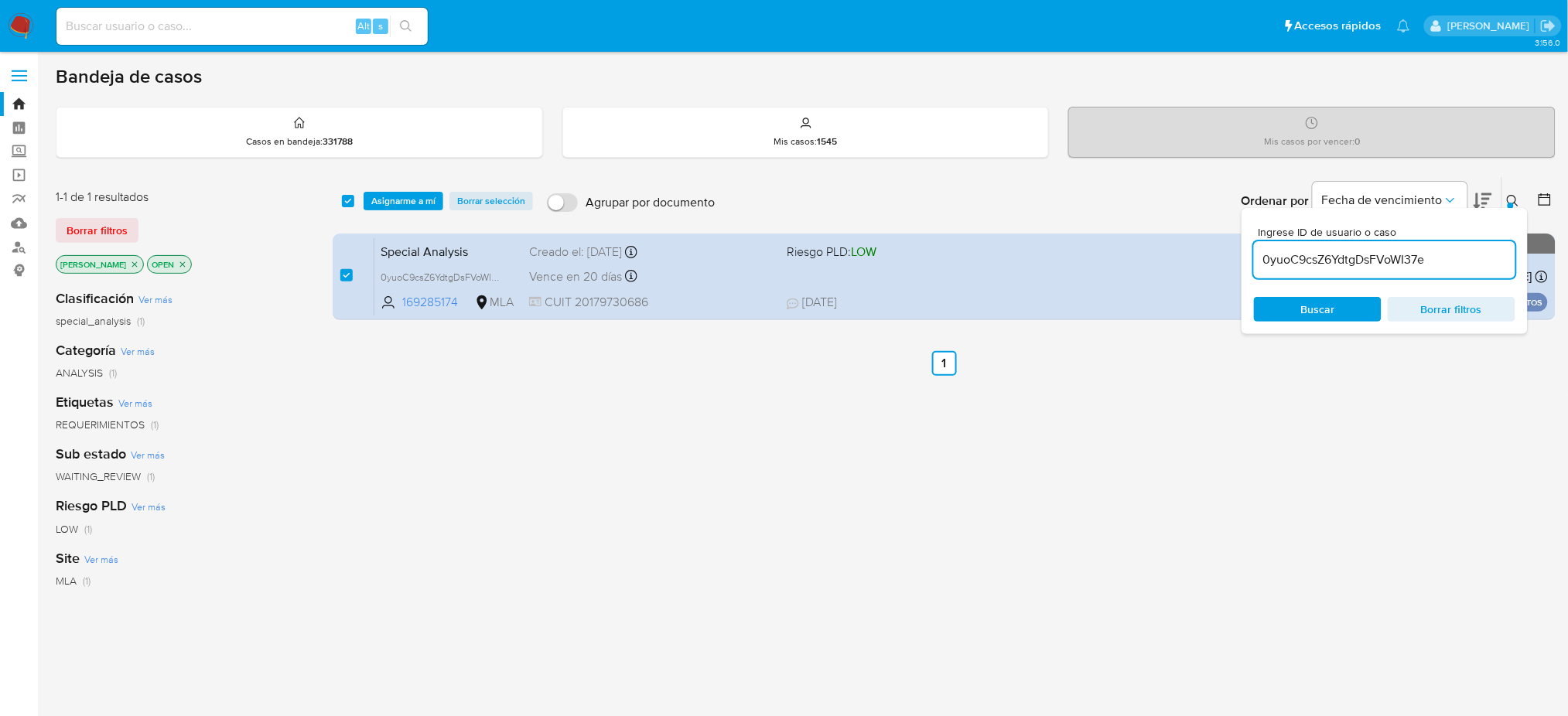
click at [407, 189] on div "select-all-cases-checkbox Asignarme a mí Borrar selección Agrupar por documento…" at bounding box center [943, 201] width 1223 height 48
click at [409, 193] on span "Asignarme a mí" at bounding box center [403, 201] width 64 height 15
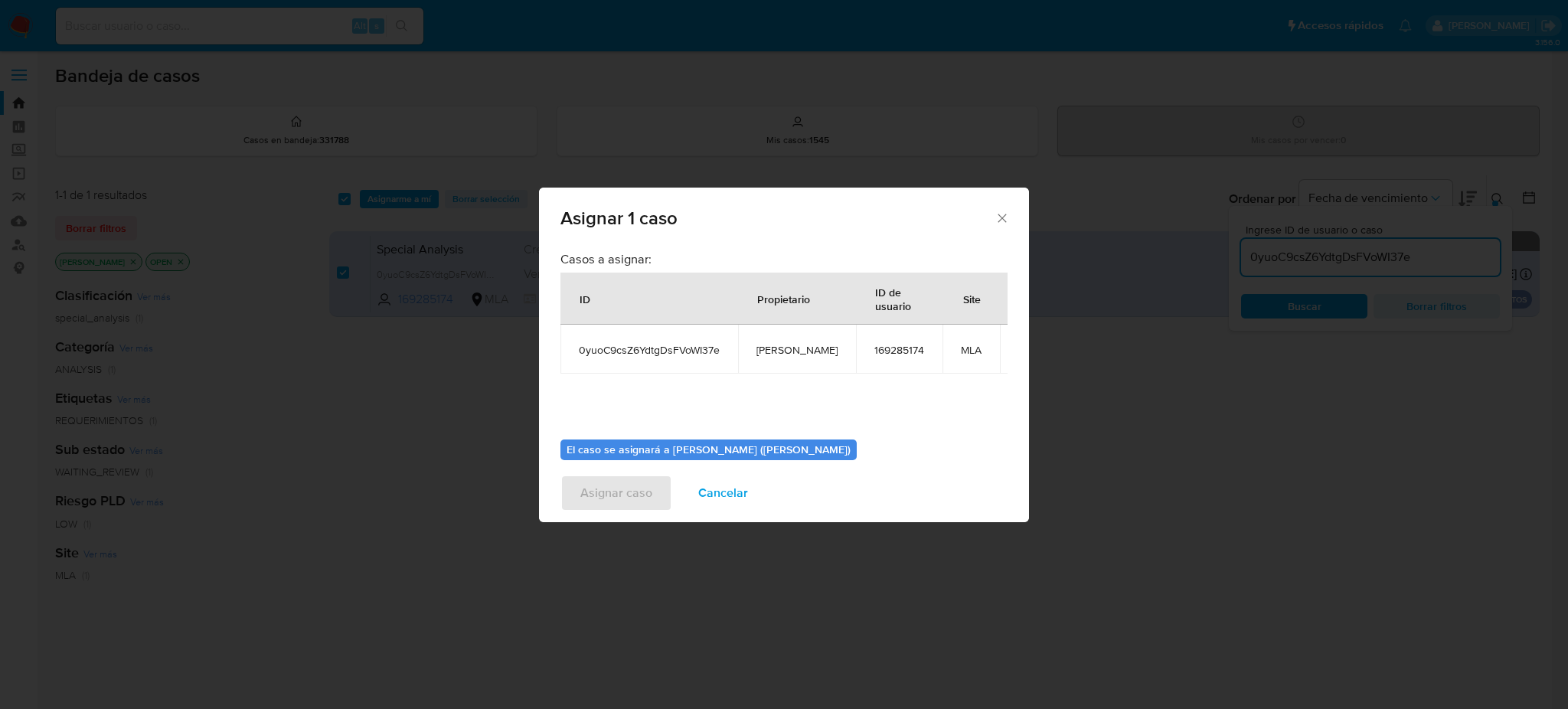
click at [775, 353] on span "[PERSON_NAME]" at bounding box center [797, 350] width 81 height 14
copy span "[PERSON_NAME]"
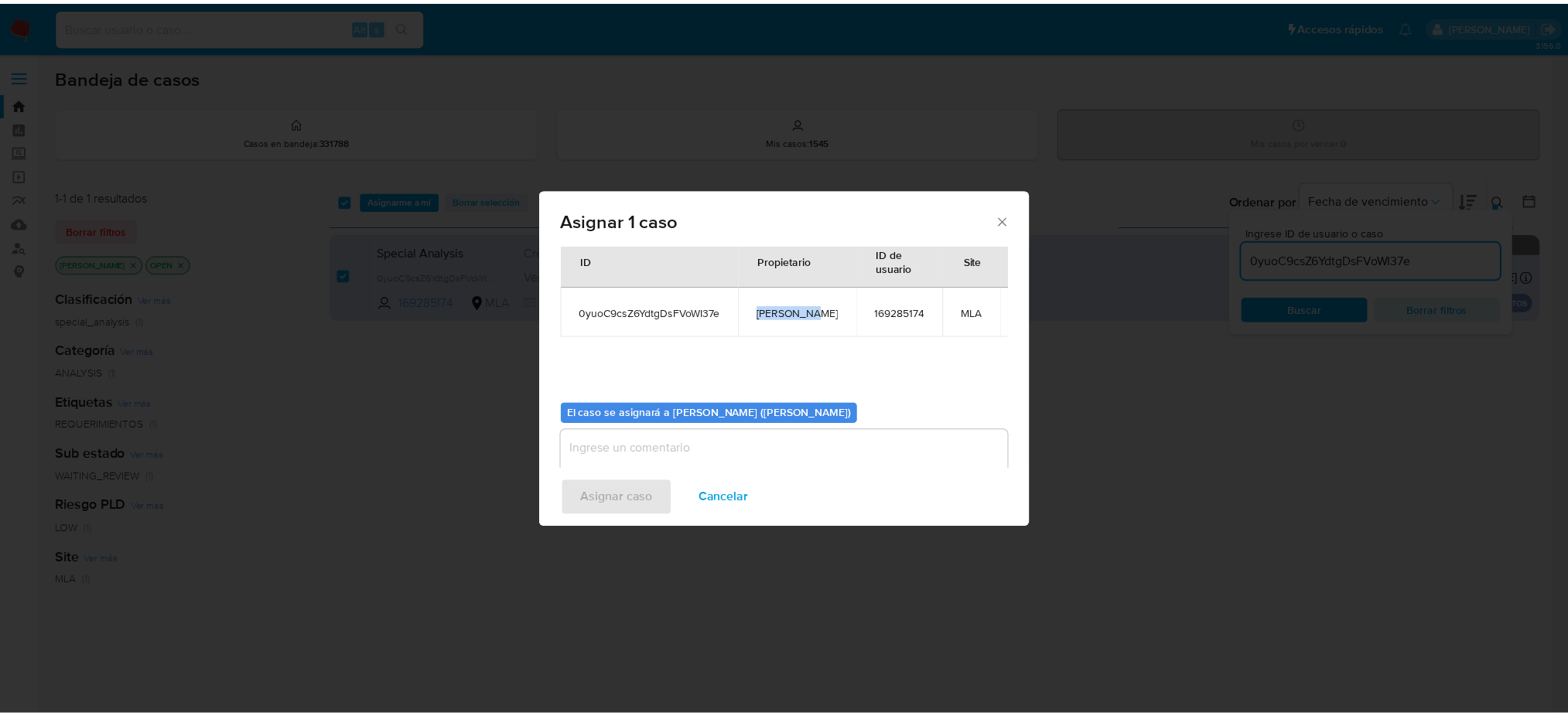
scroll to position [79, 0]
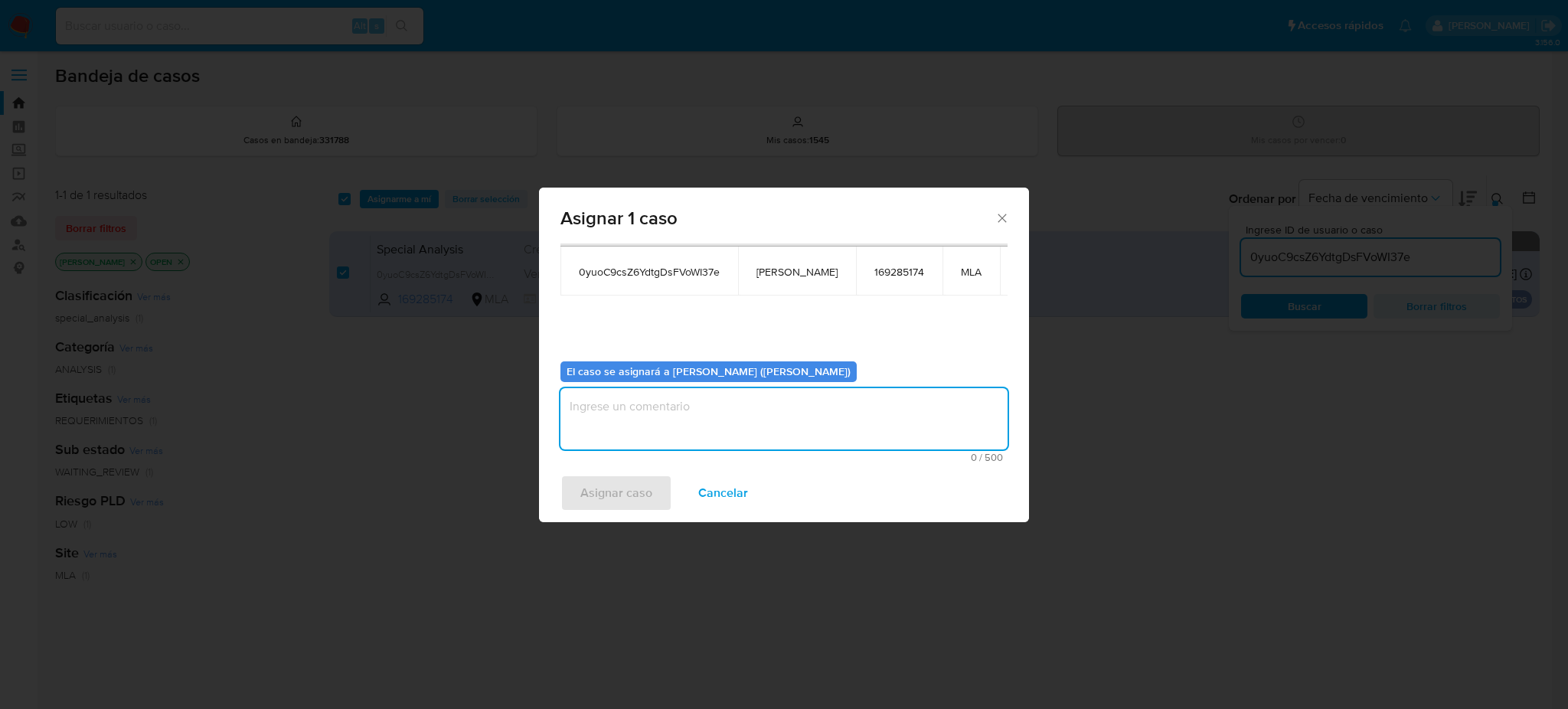
click at [654, 393] on textarea "assign-modal" at bounding box center [784, 418] width 447 height 61
paste textarea "[PERSON_NAME]"
type textarea "[PERSON_NAME]"
click at [637, 486] on span "Asignar caso" at bounding box center [616, 493] width 72 height 33
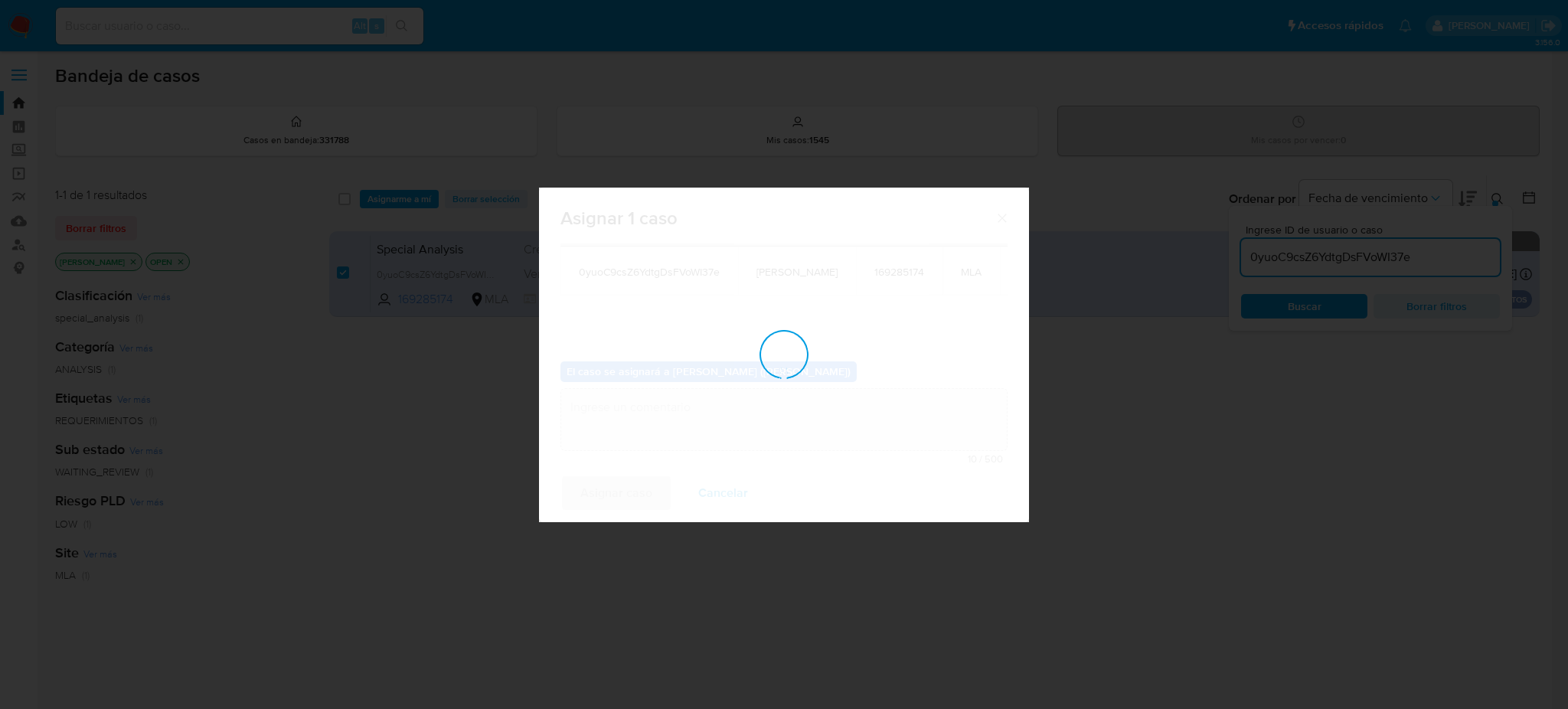
checkbox input "false"
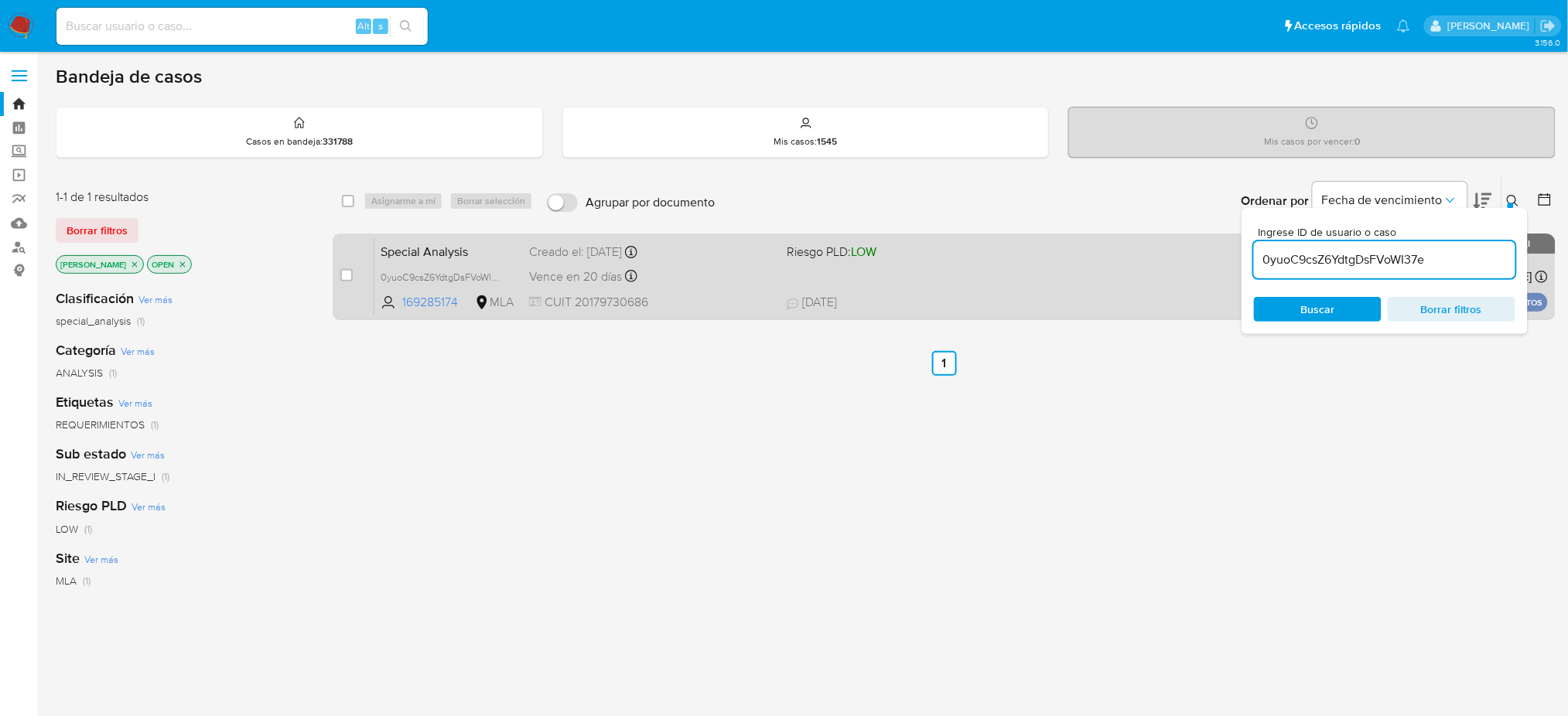
click at [719, 273] on div "Vence en 20 días Vence el 15/09/2025 18:10:20" at bounding box center [651, 276] width 245 height 21
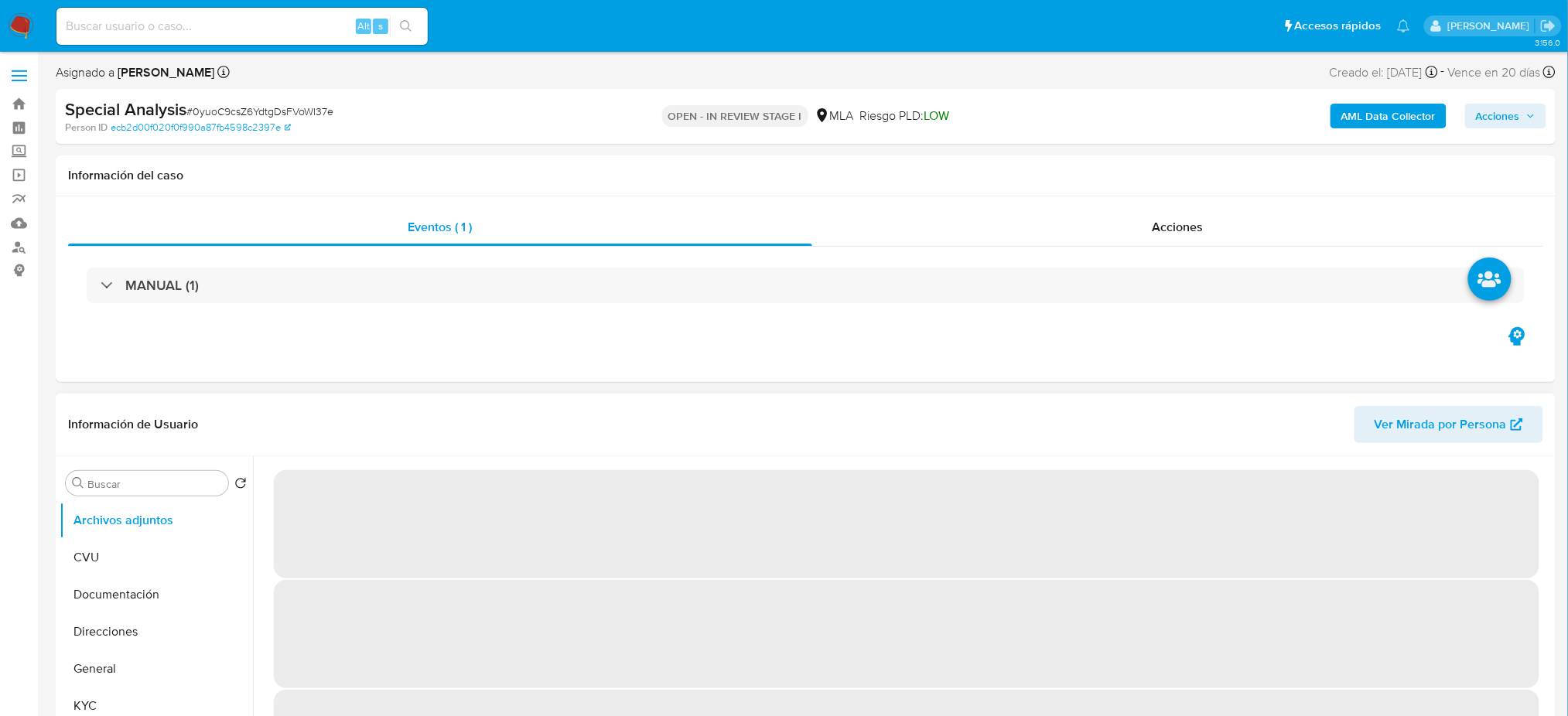
select select "10"
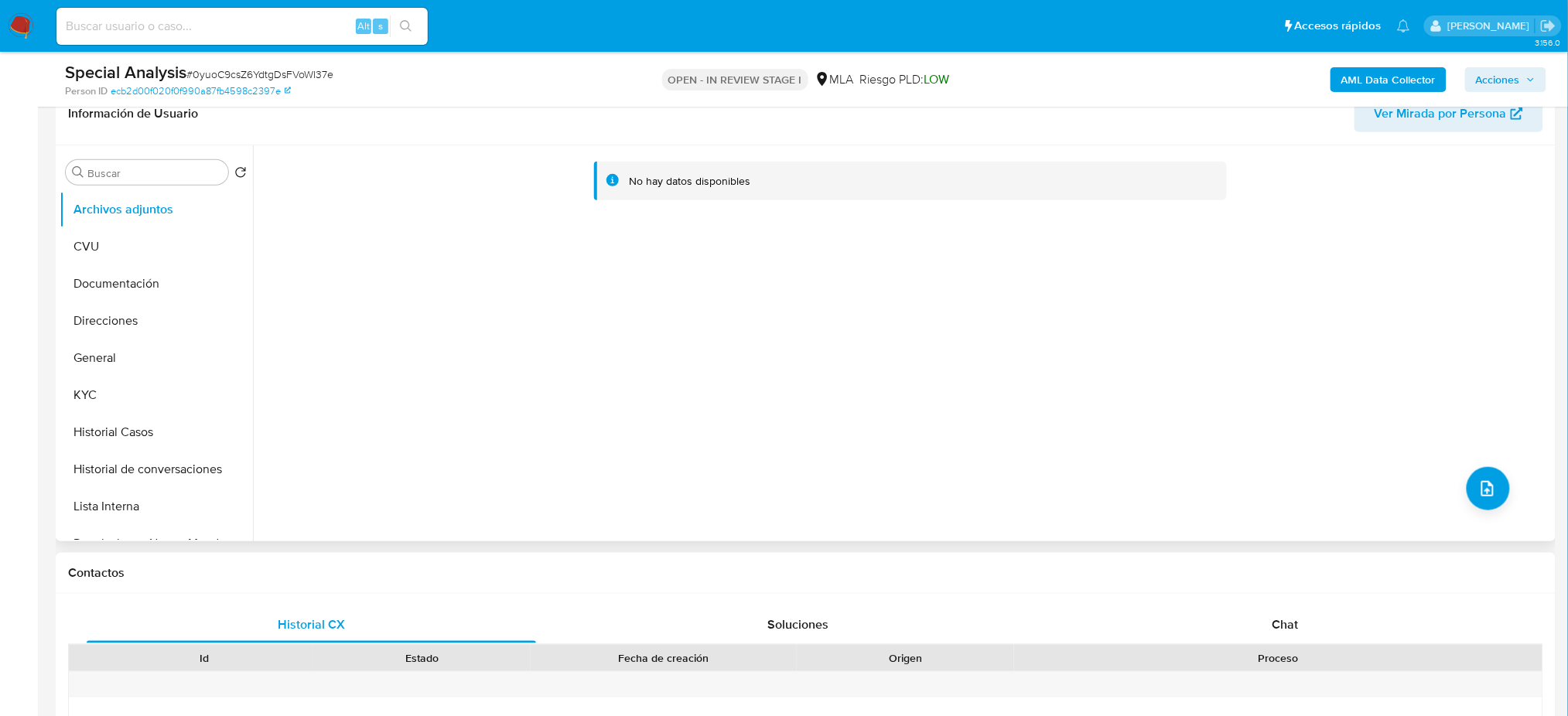
scroll to position [515, 0]
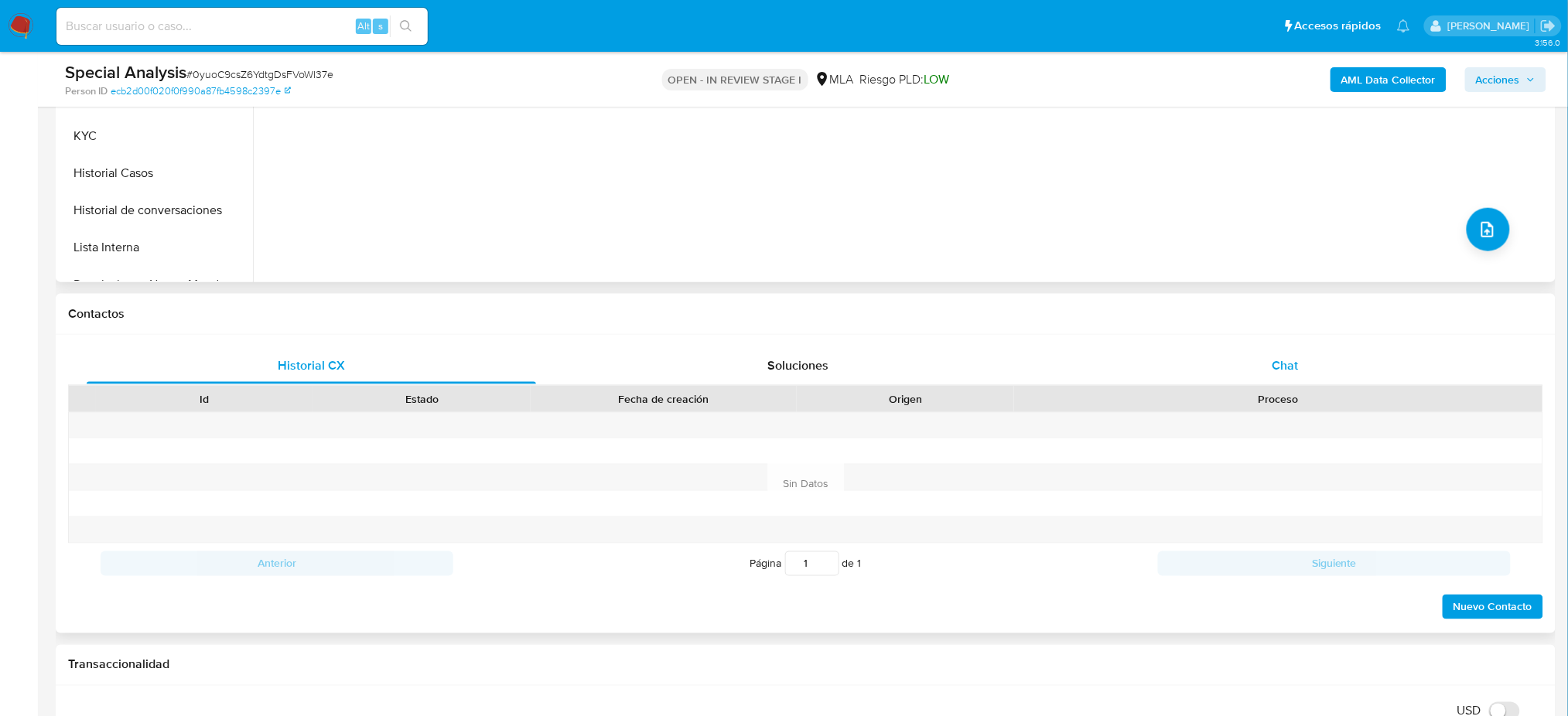
click at [1281, 376] on div "Chat" at bounding box center [1285, 366] width 450 height 37
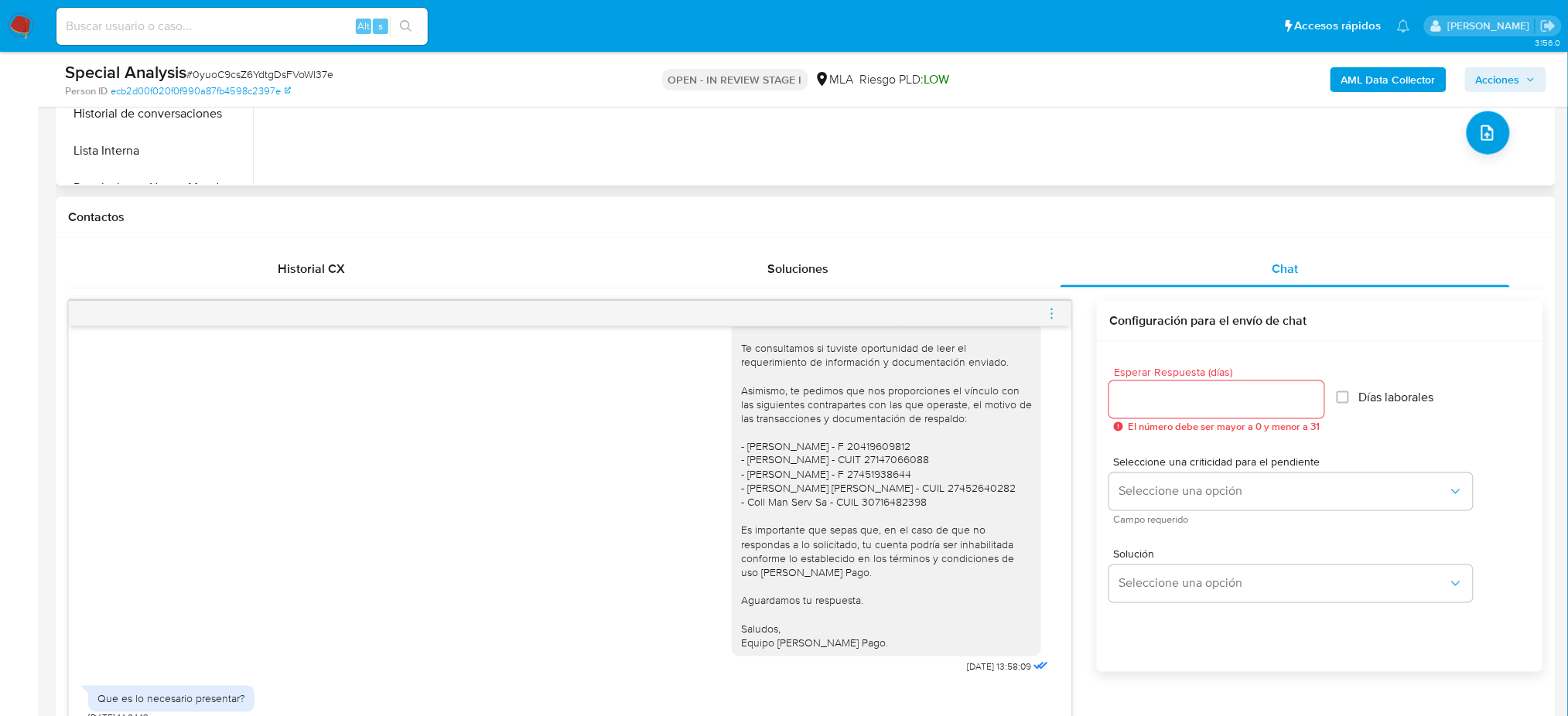
scroll to position [722, 0]
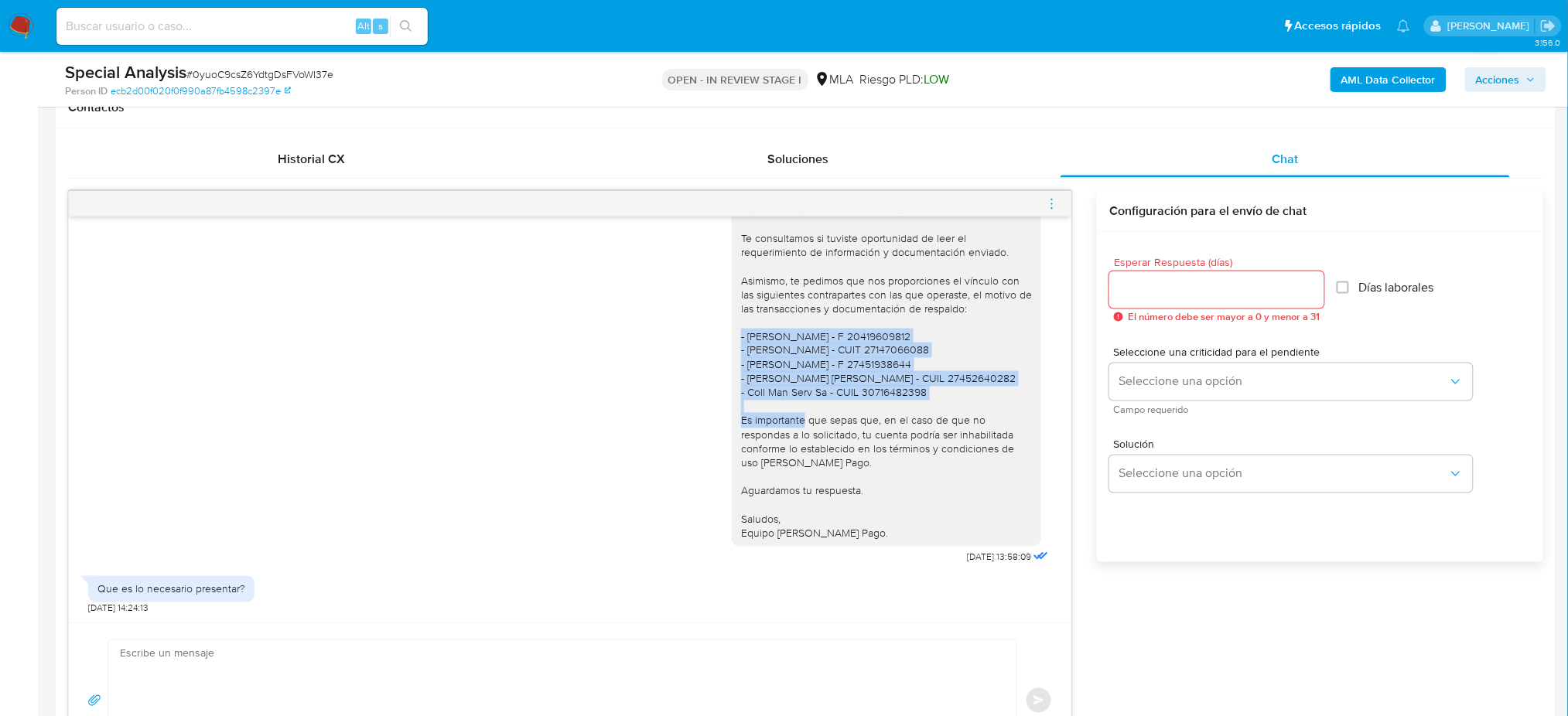
drag, startPoint x: 723, startPoint y: 319, endPoint x: 934, endPoint y: 375, distance: 218.3
click at [934, 375] on div "Hola, Esperamos que te encuentres muy bien. Te consultamos si tuviste oportunid…" at bounding box center [886, 357] width 309 height 378
copy div "- [PERSON_NAME] - F 20419609812 - [PERSON_NAME] - CUIT 27147066088 - [PERSON_NA…"
click at [934, 375] on div "Hola, Esperamos que te encuentres muy bien. Te consultamos si tuviste oportunid…" at bounding box center [886, 358] width 291 height 366
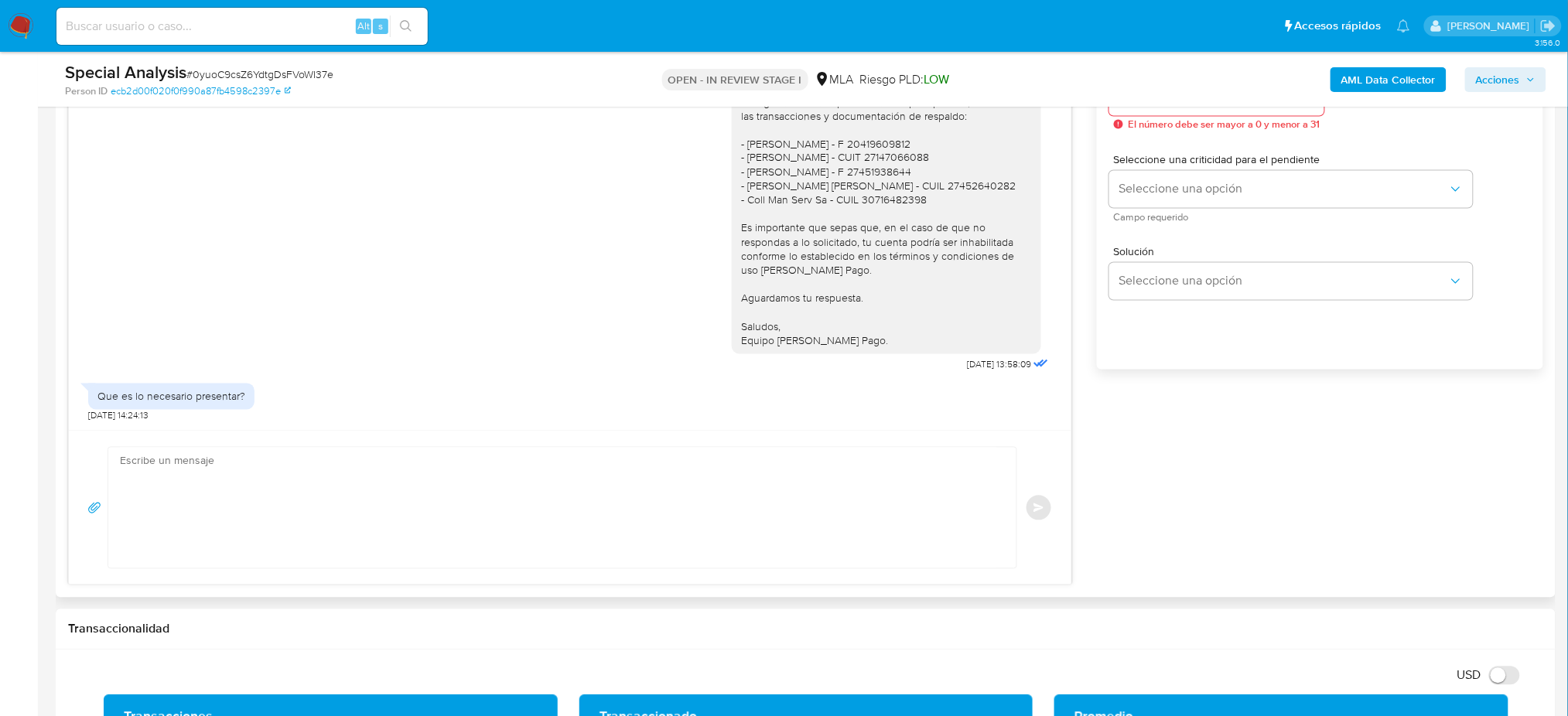
scroll to position [928, 0]
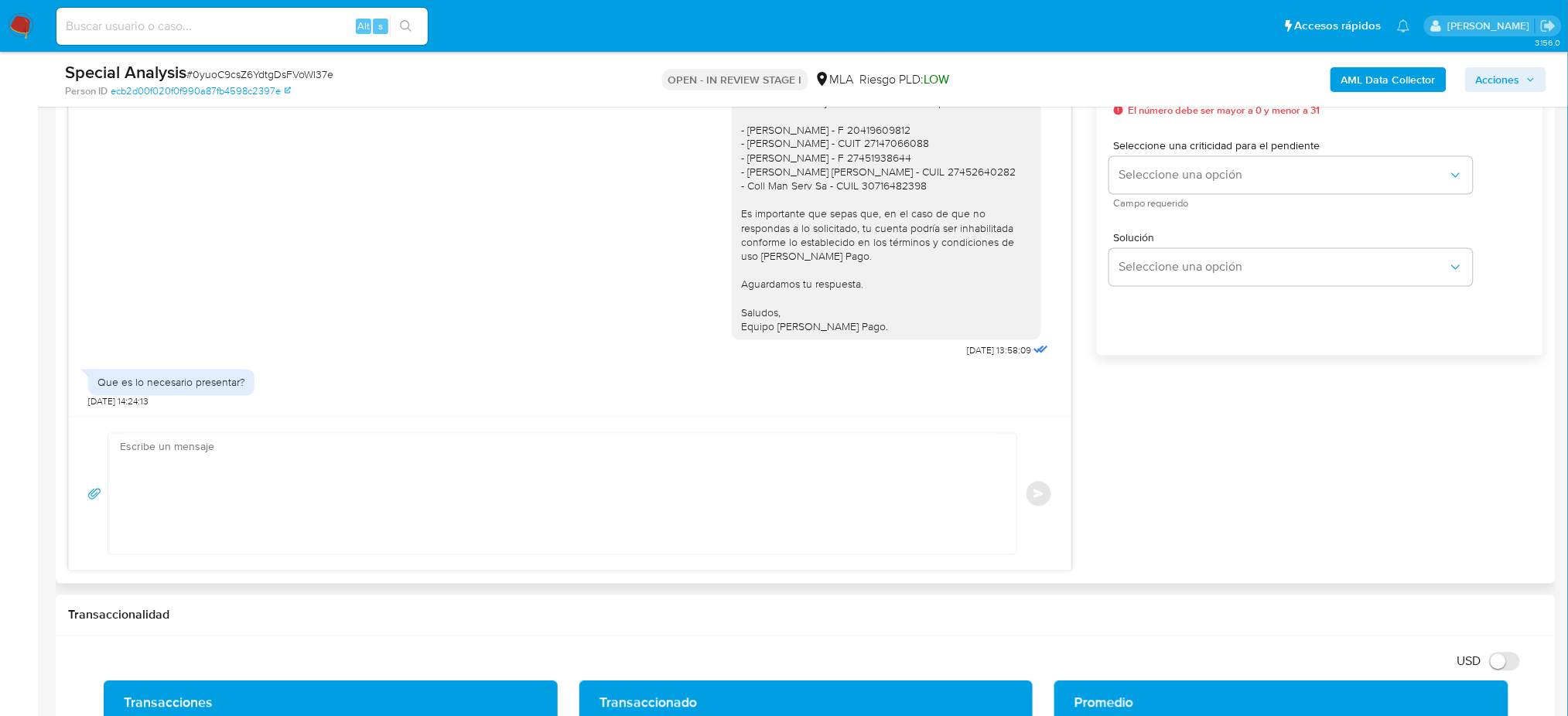
click at [159, 474] on textarea at bounding box center [558, 494] width 877 height 120
paste textarea "Lore , Ip dolorsi am con adipiscinge seddoeiusmo te in utlabo et Dolorem Aliq, …"
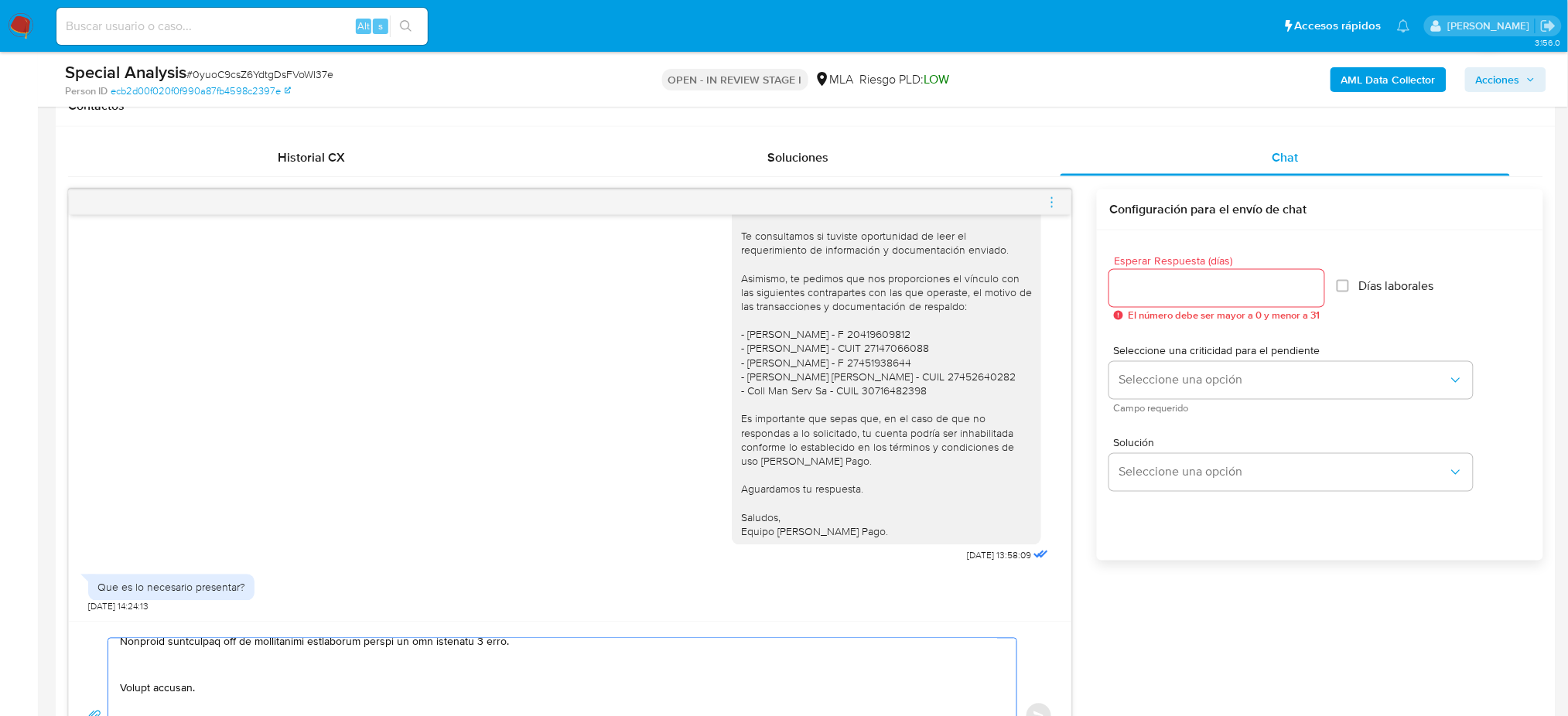
scroll to position [722, 0]
type textarea "Lore , Ip dolorsi am con adipiscinge seddoeiusmo te in utlabo et Dolorem Aliq, …"
drag, startPoint x: 1154, startPoint y: 291, endPoint x: 1146, endPoint y: 314, distance: 24.4
click at [1154, 290] on input "Esperar Respuesta (días)" at bounding box center [1216, 290] width 215 height 20
type input "2"
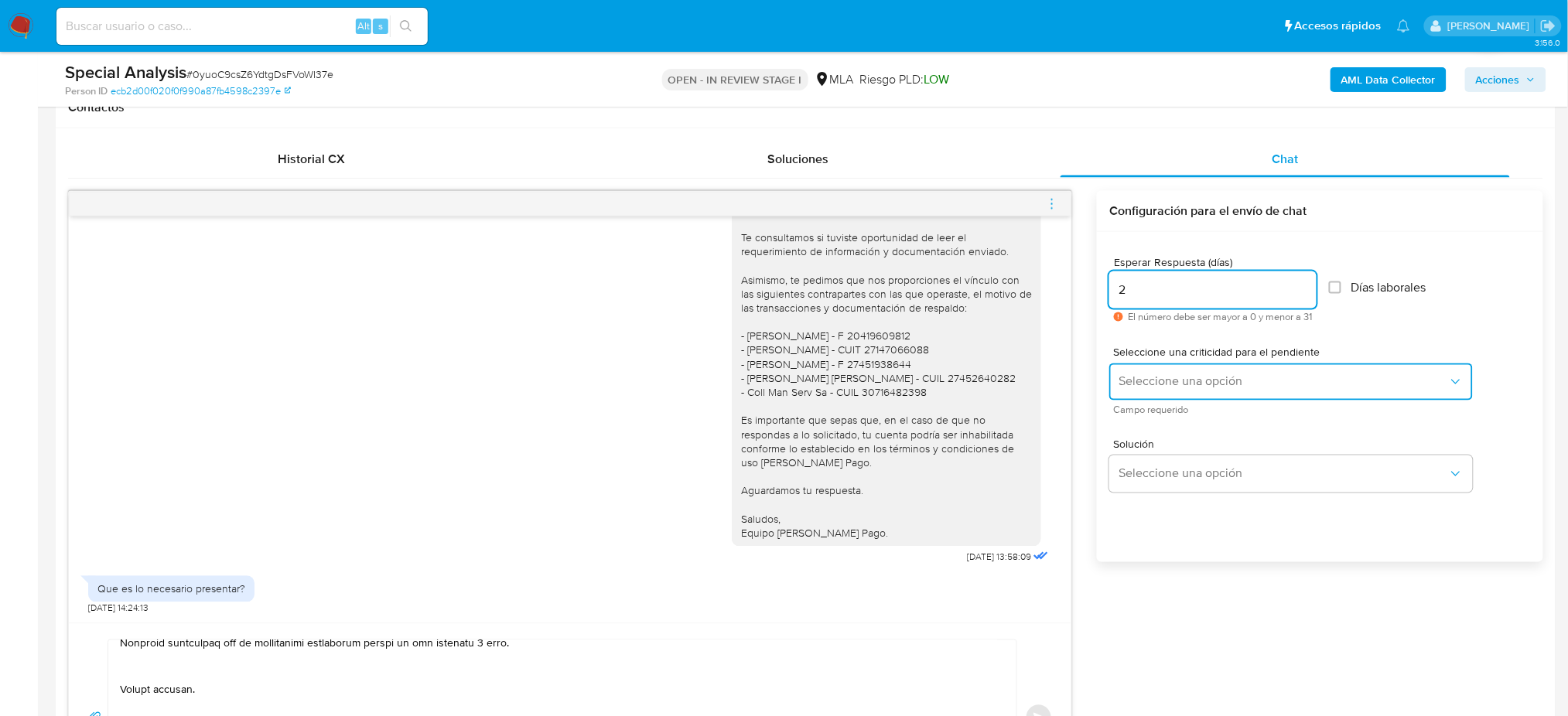
click at [1138, 369] on button "Seleccione una opción" at bounding box center [1290, 382] width 364 height 37
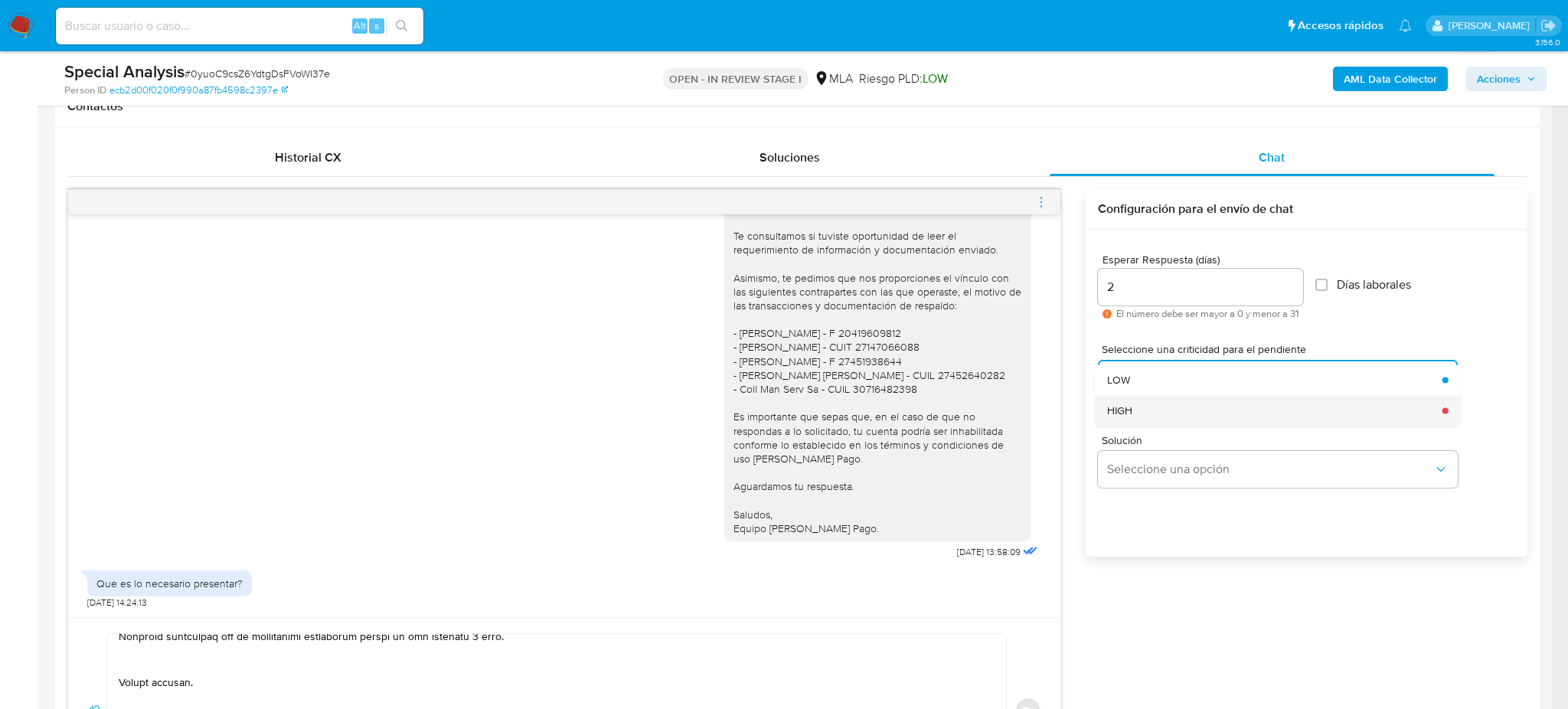
click at [1127, 404] on span "HIGH" at bounding box center [1120, 410] width 25 height 14
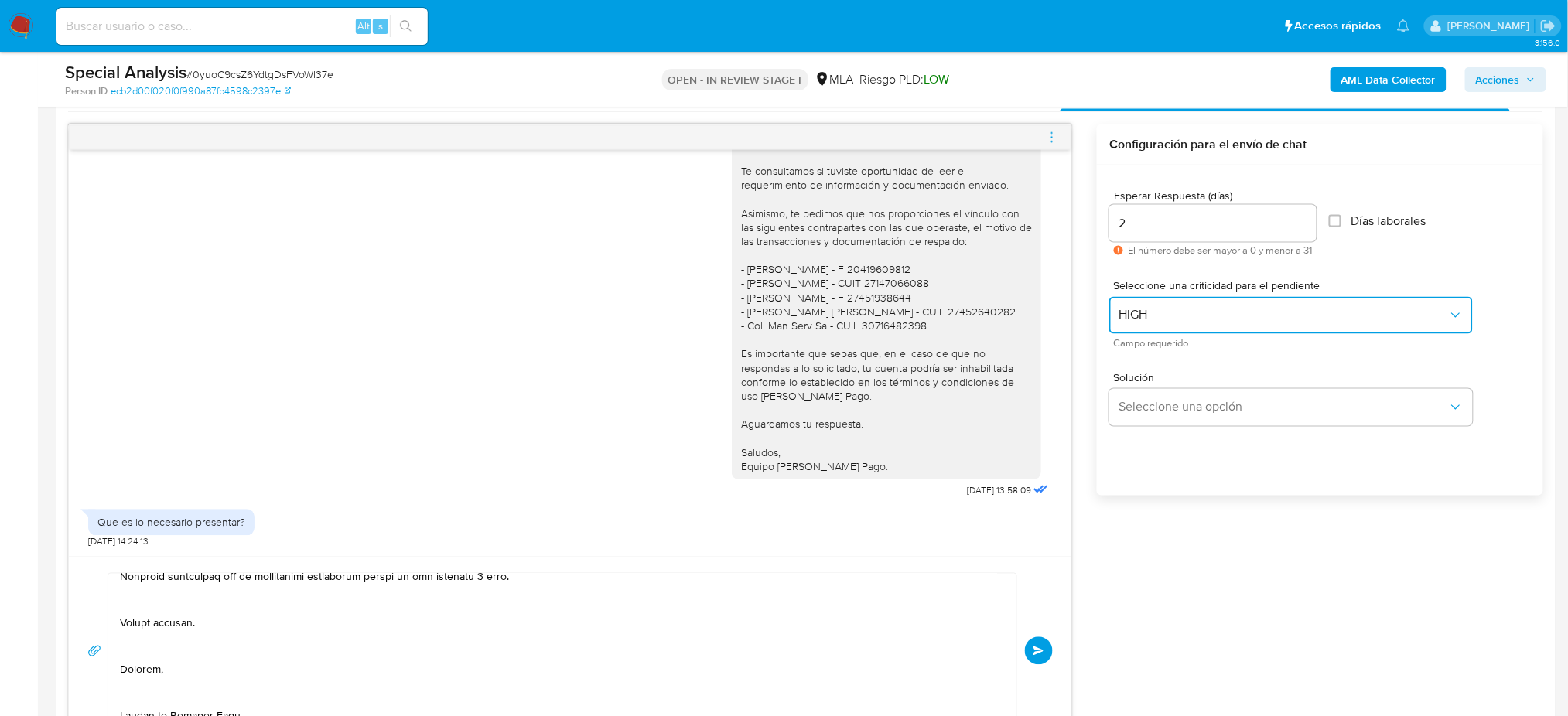
scroll to position [824, 0]
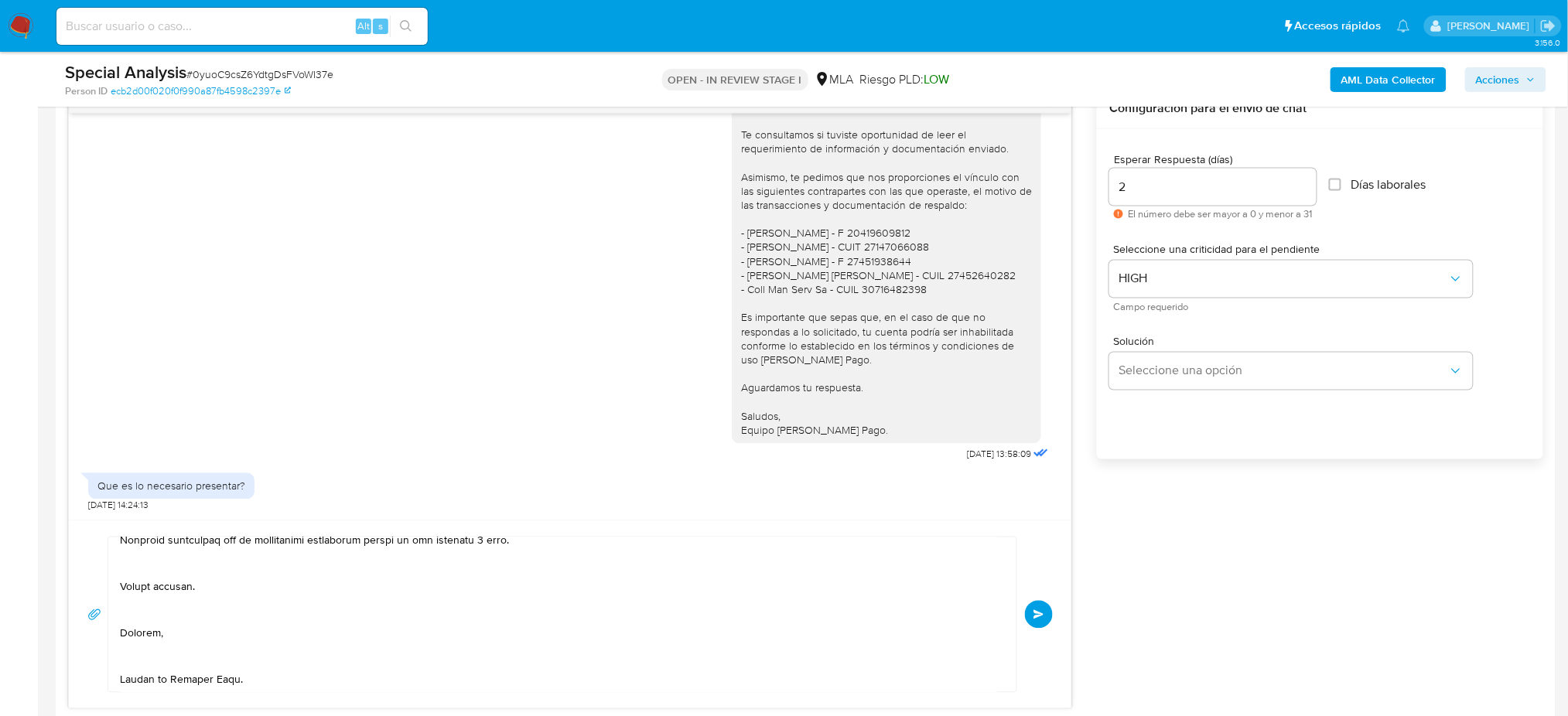
click at [1030, 615] on button "Enviar" at bounding box center [1038, 615] width 28 height 28
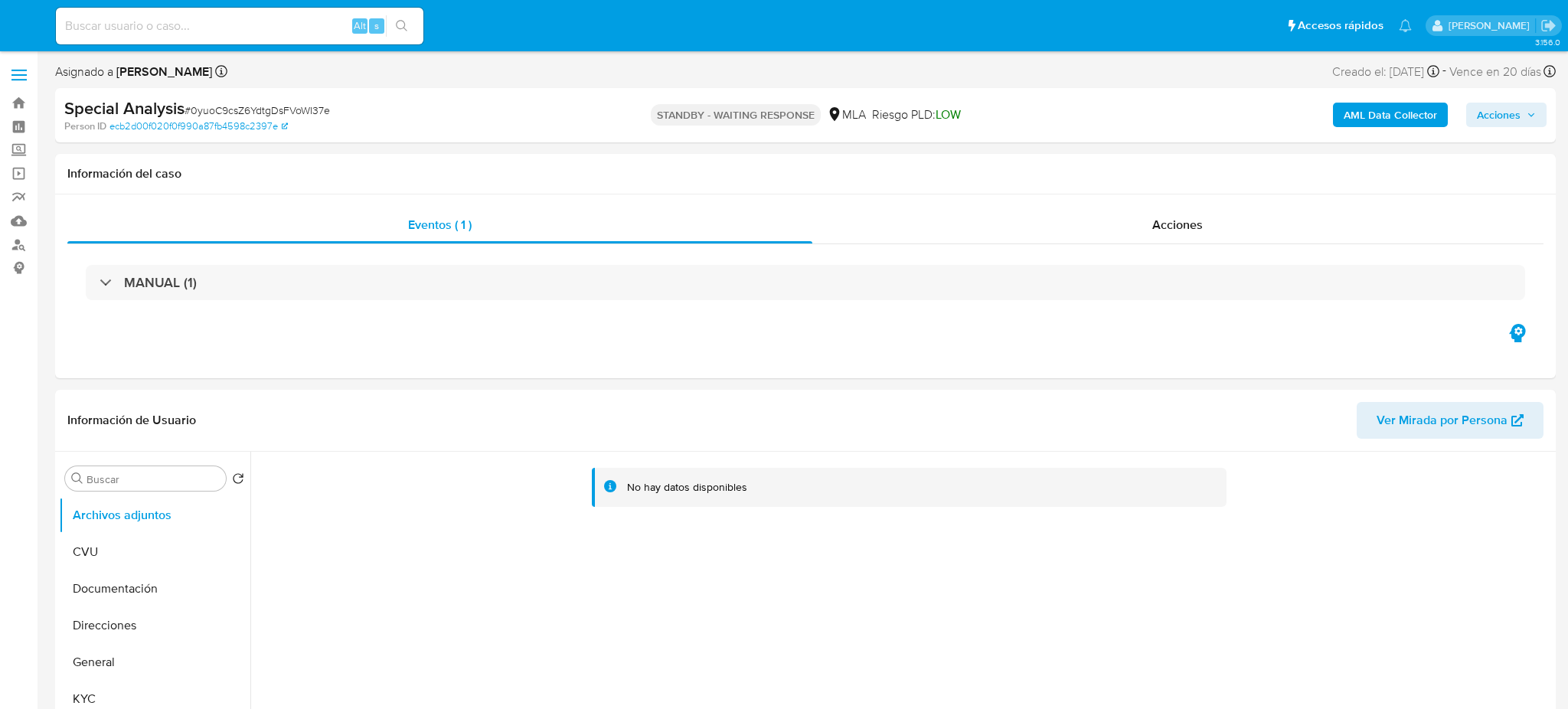
select select "10"
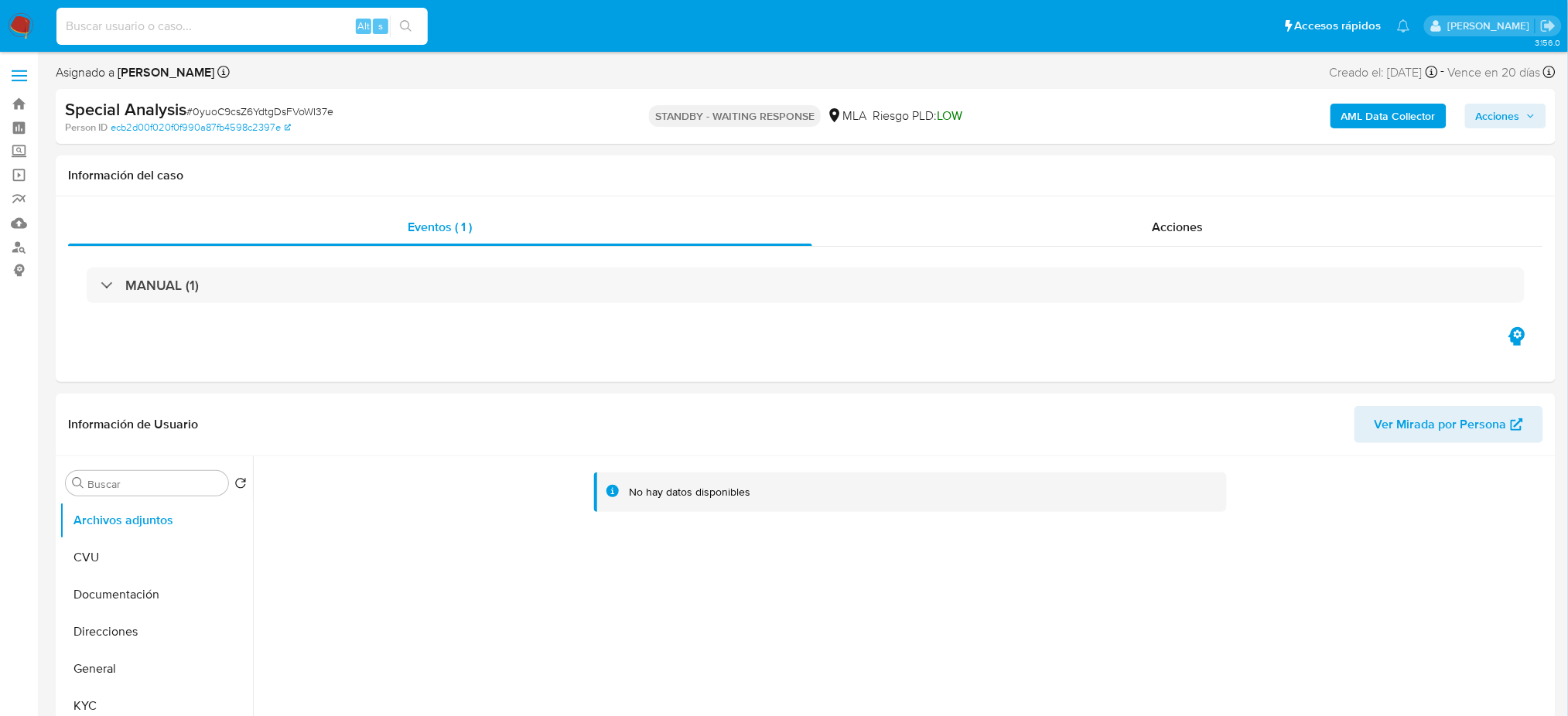
click at [253, 30] on input at bounding box center [242, 26] width 371 height 20
paste input "Wb5YnLQKzEPnDtQirnRicYSe"
type input "Wb5YnLQKzEPnDtQirnRicYSe"
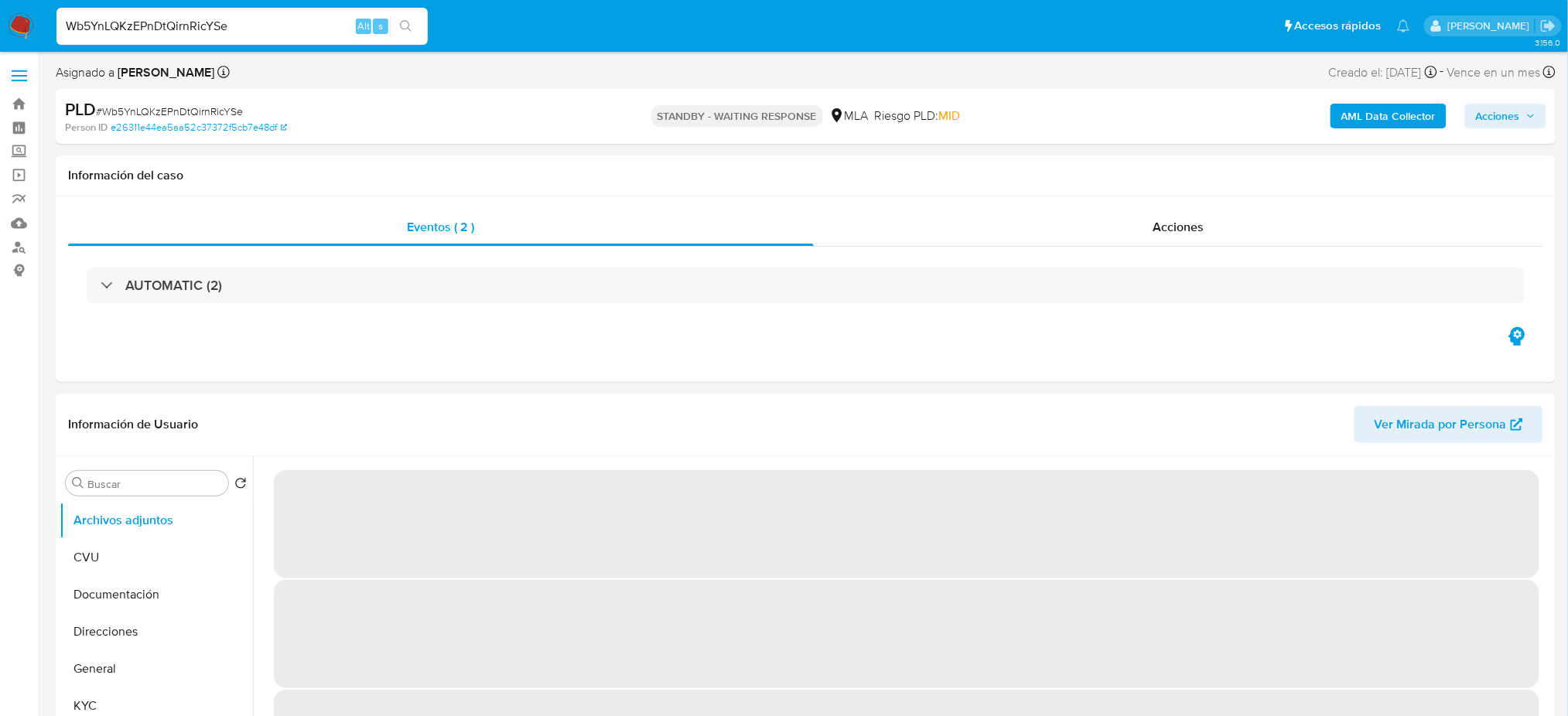
click at [12, 26] on img at bounding box center [21, 26] width 26 height 26
select select "10"
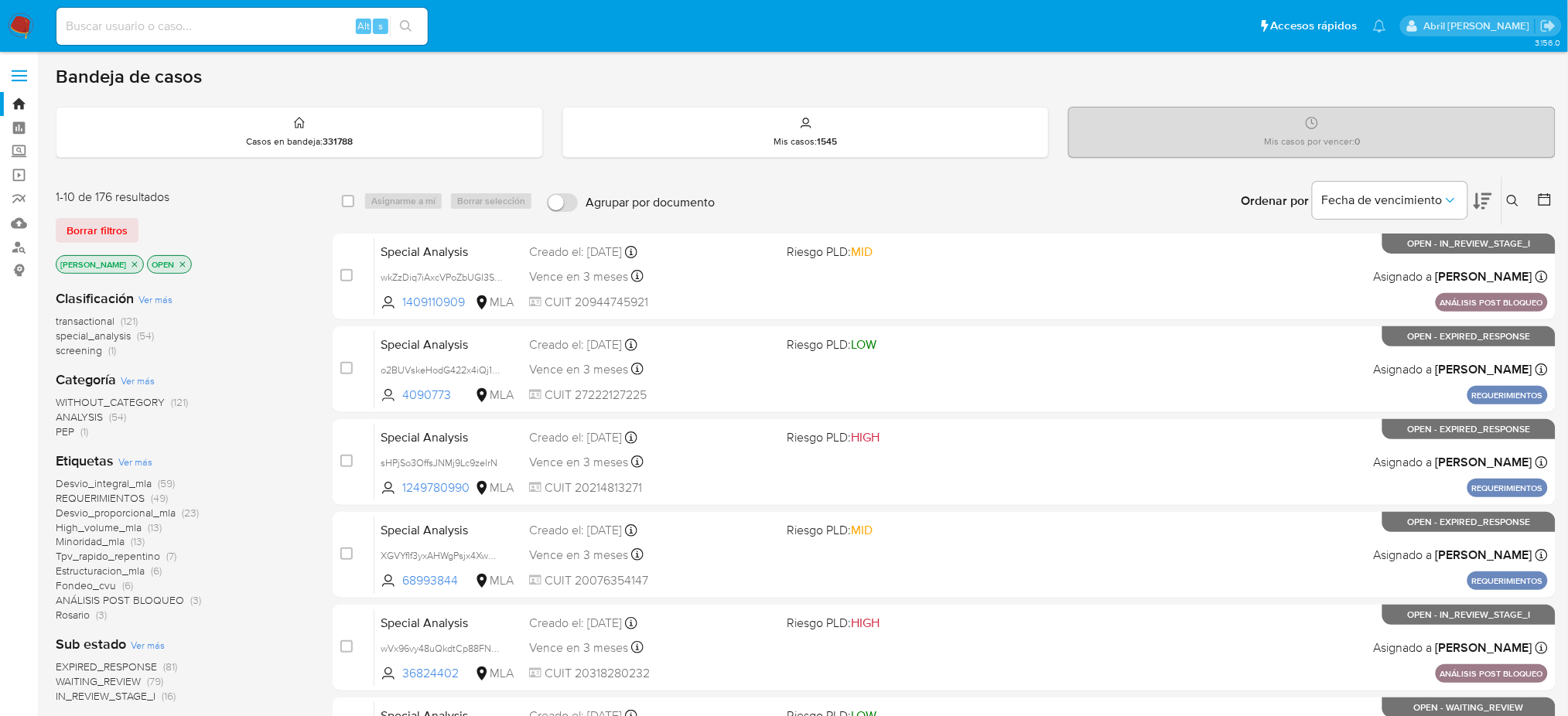
click at [328, 21] on input at bounding box center [242, 26] width 371 height 20
paste input "57YbQr42ivelJbEUHoTEeMU5"
type input "57YbQr42ivelJbEUHoTEeMU5"
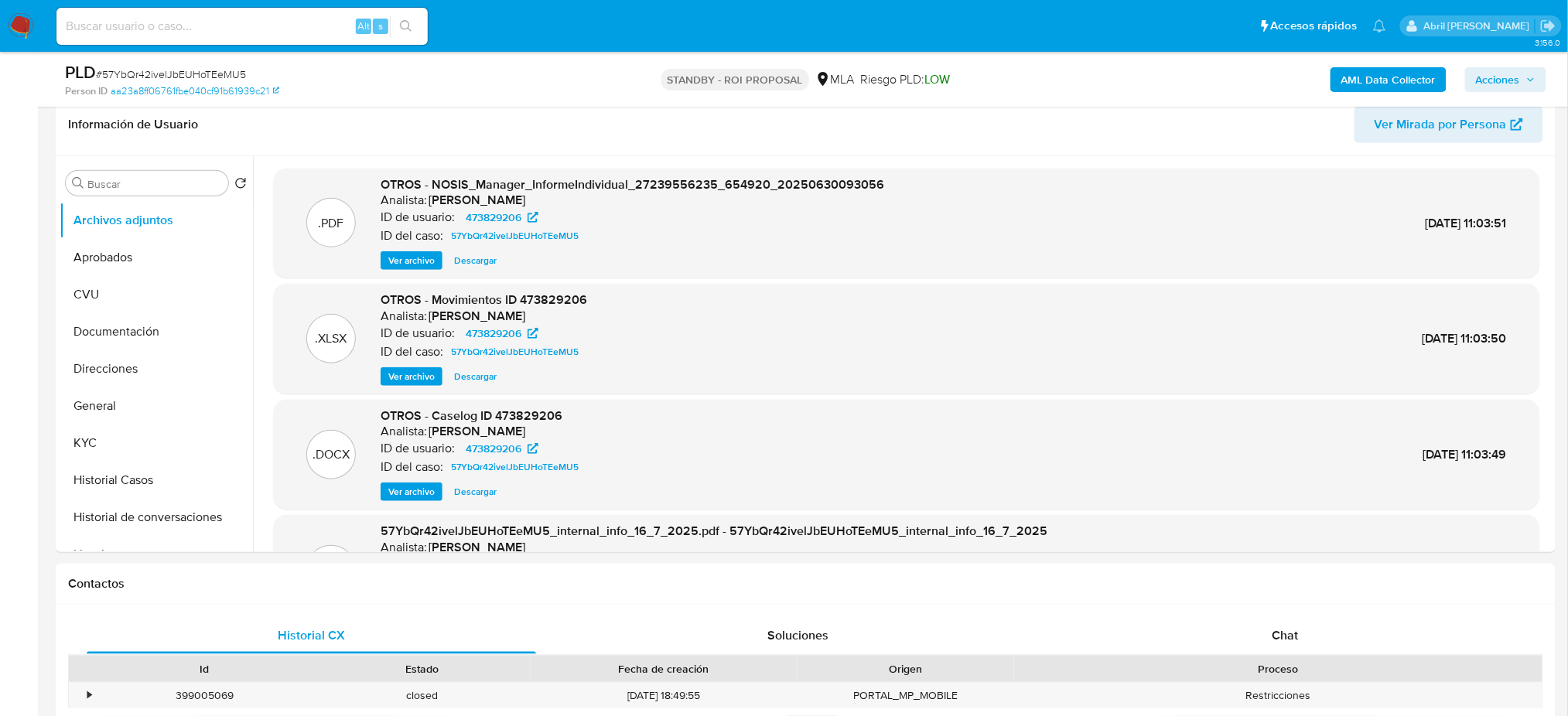
select select "10"
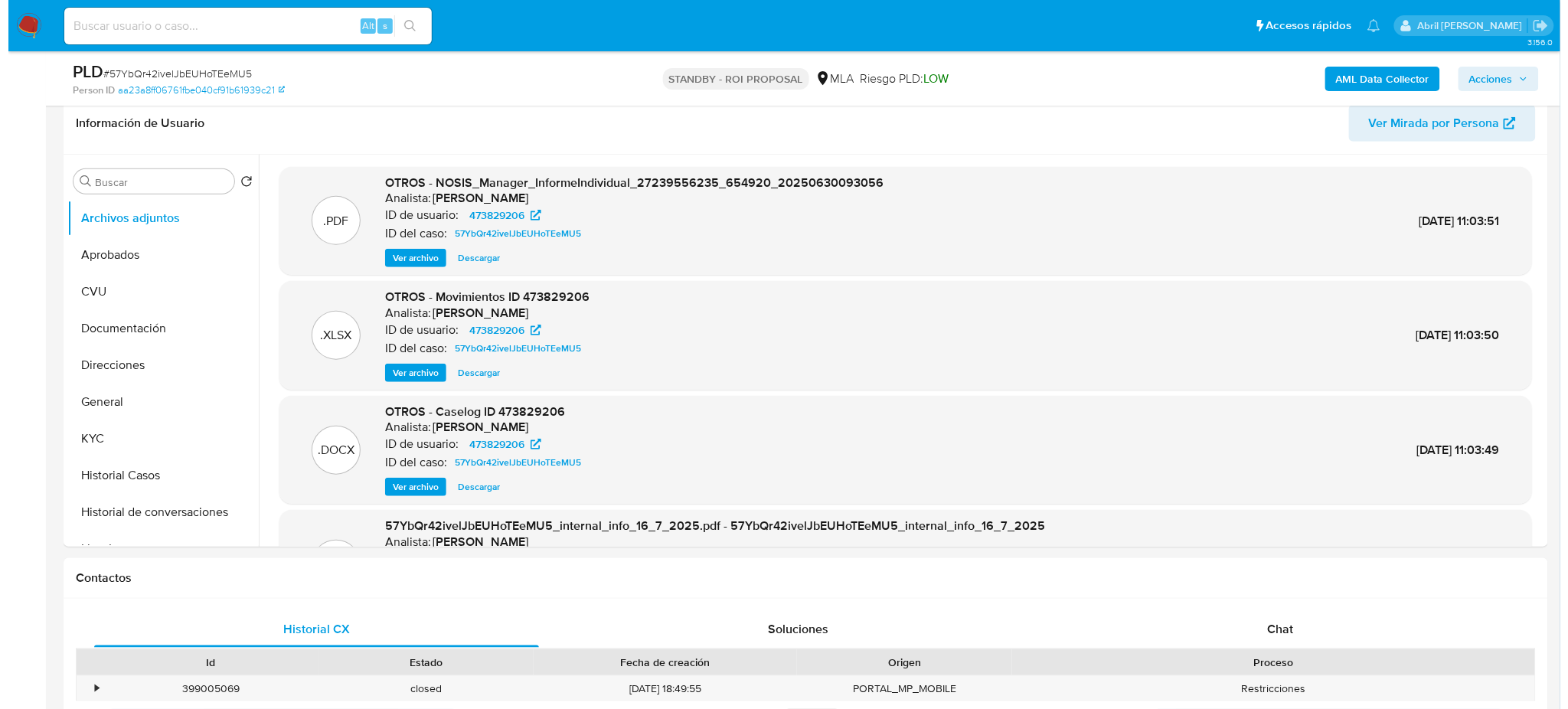
scroll to position [179, 0]
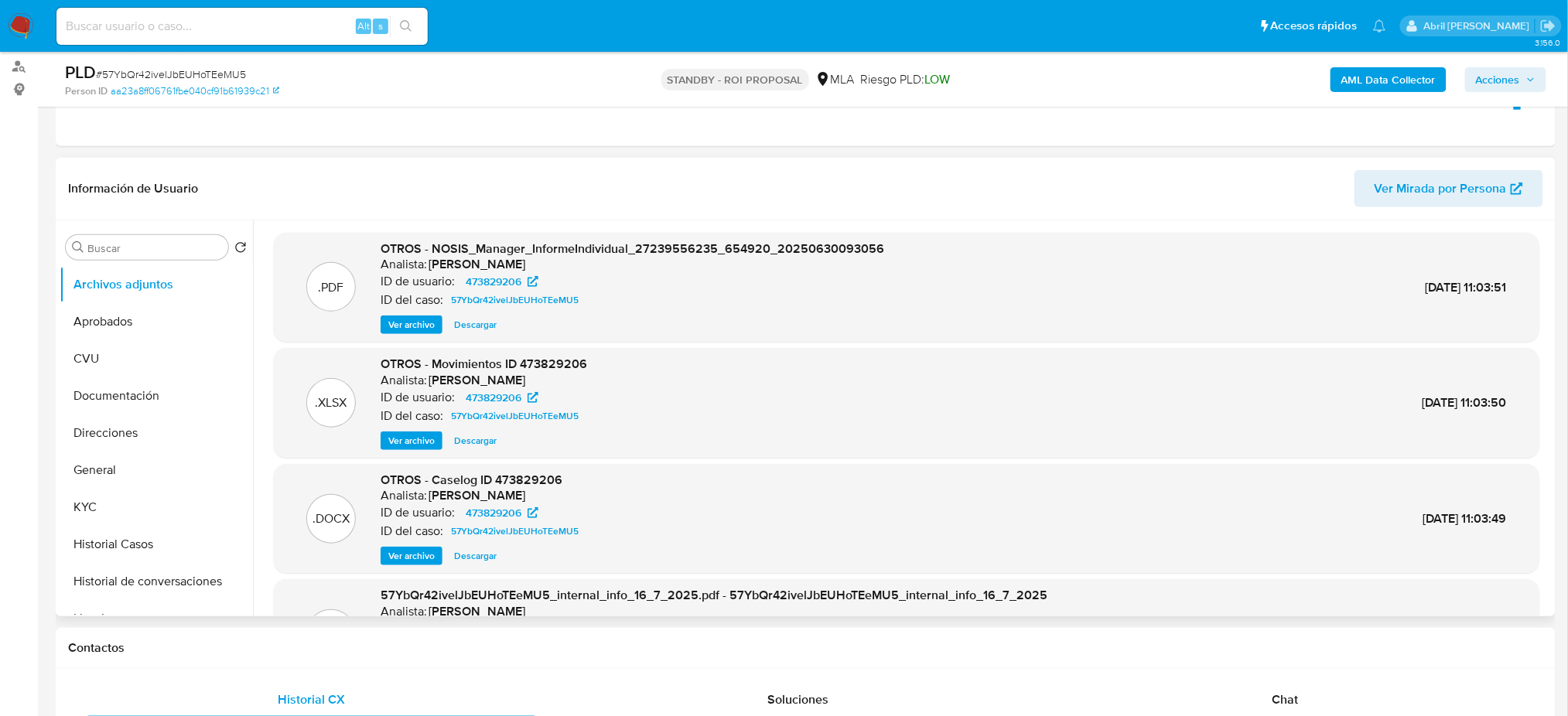
click at [386, 554] on button "Ver archivo" at bounding box center [411, 555] width 62 height 18
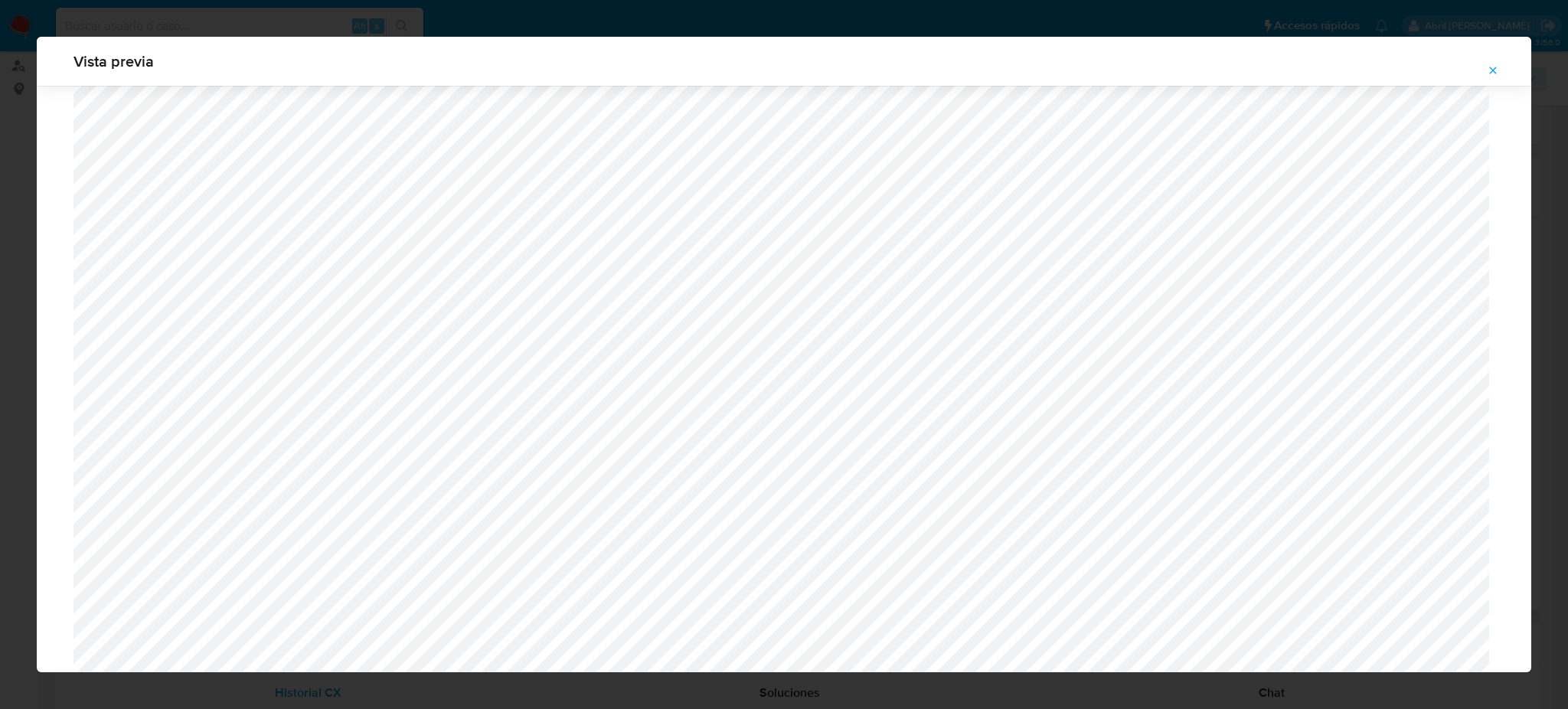
scroll to position [529, 0]
click at [1493, 68] on icon "Attachment preview" at bounding box center [1493, 70] width 12 height 12
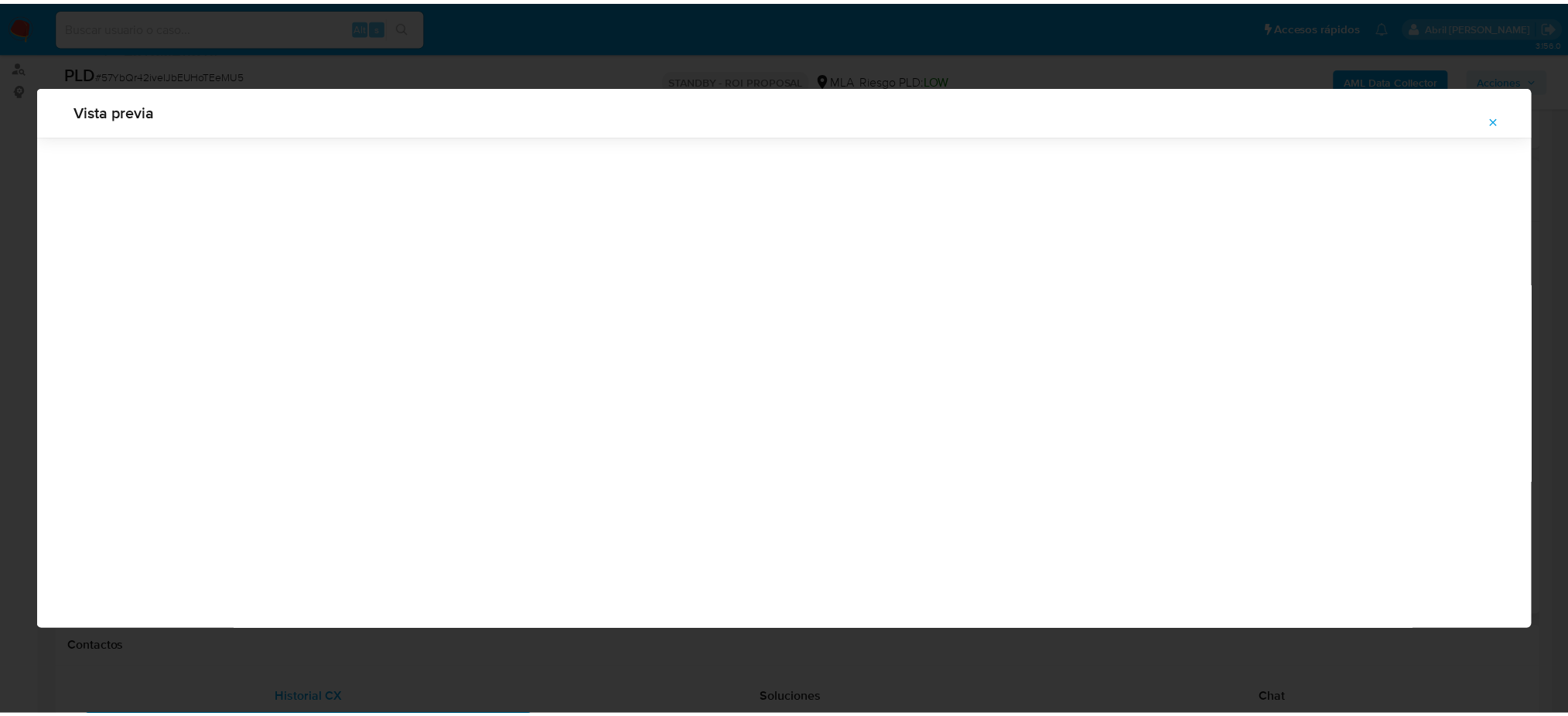
scroll to position [0, 0]
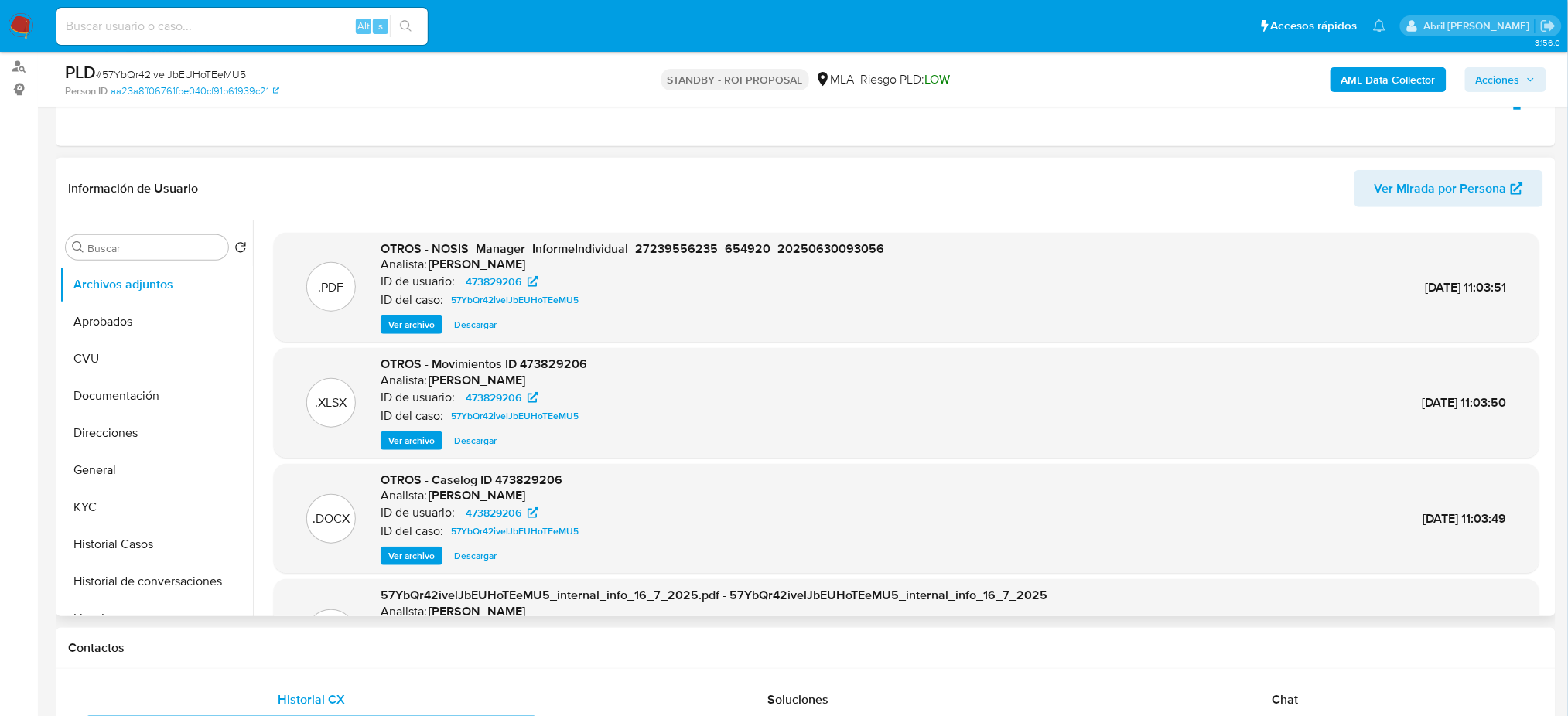
click at [32, 32] on img at bounding box center [21, 26] width 26 height 26
